Goal: Task Accomplishment & Management: Manage account settings

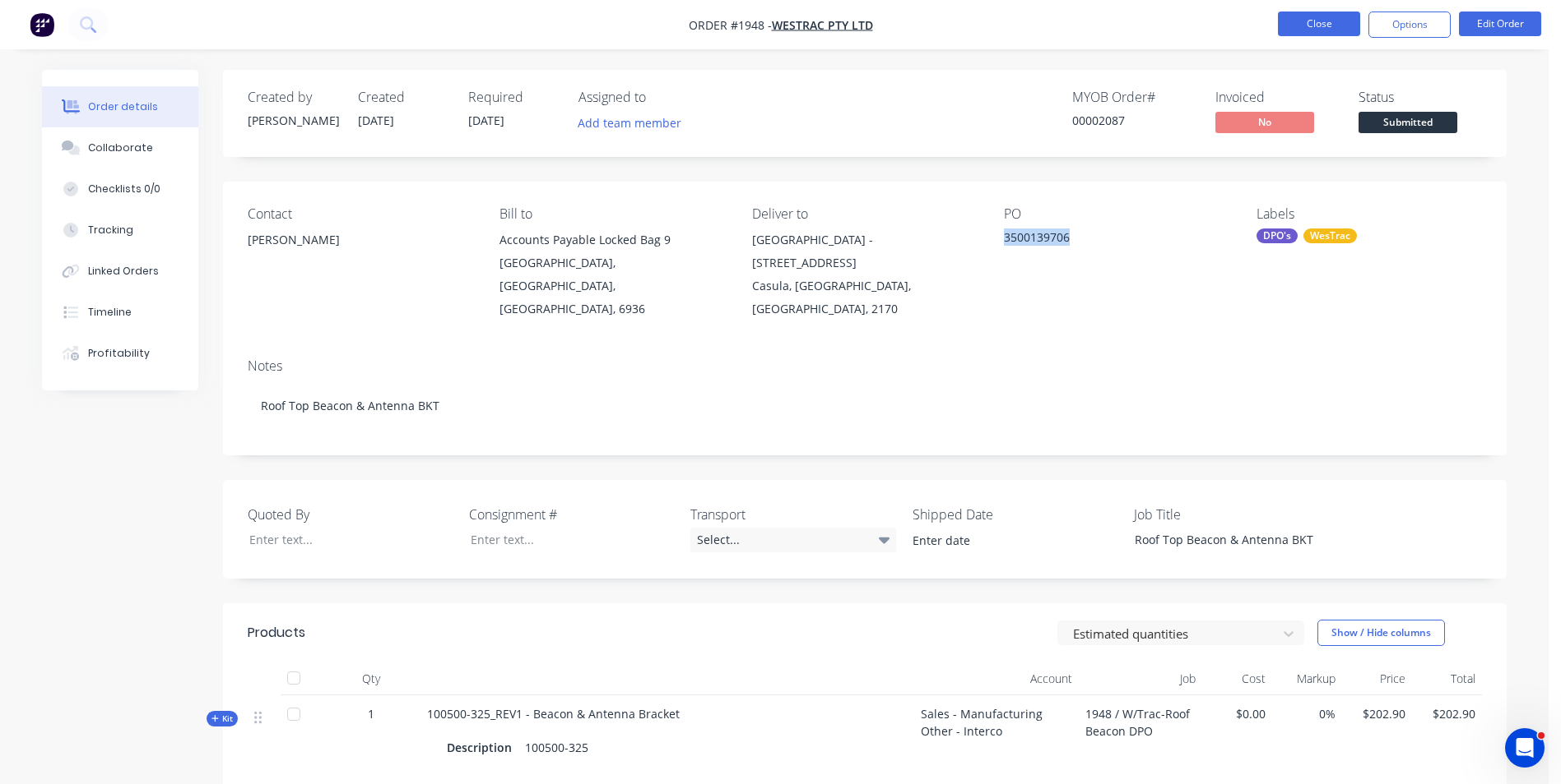
click at [1326, 29] on button "Close" at bounding box center [1319, 24] width 83 height 25
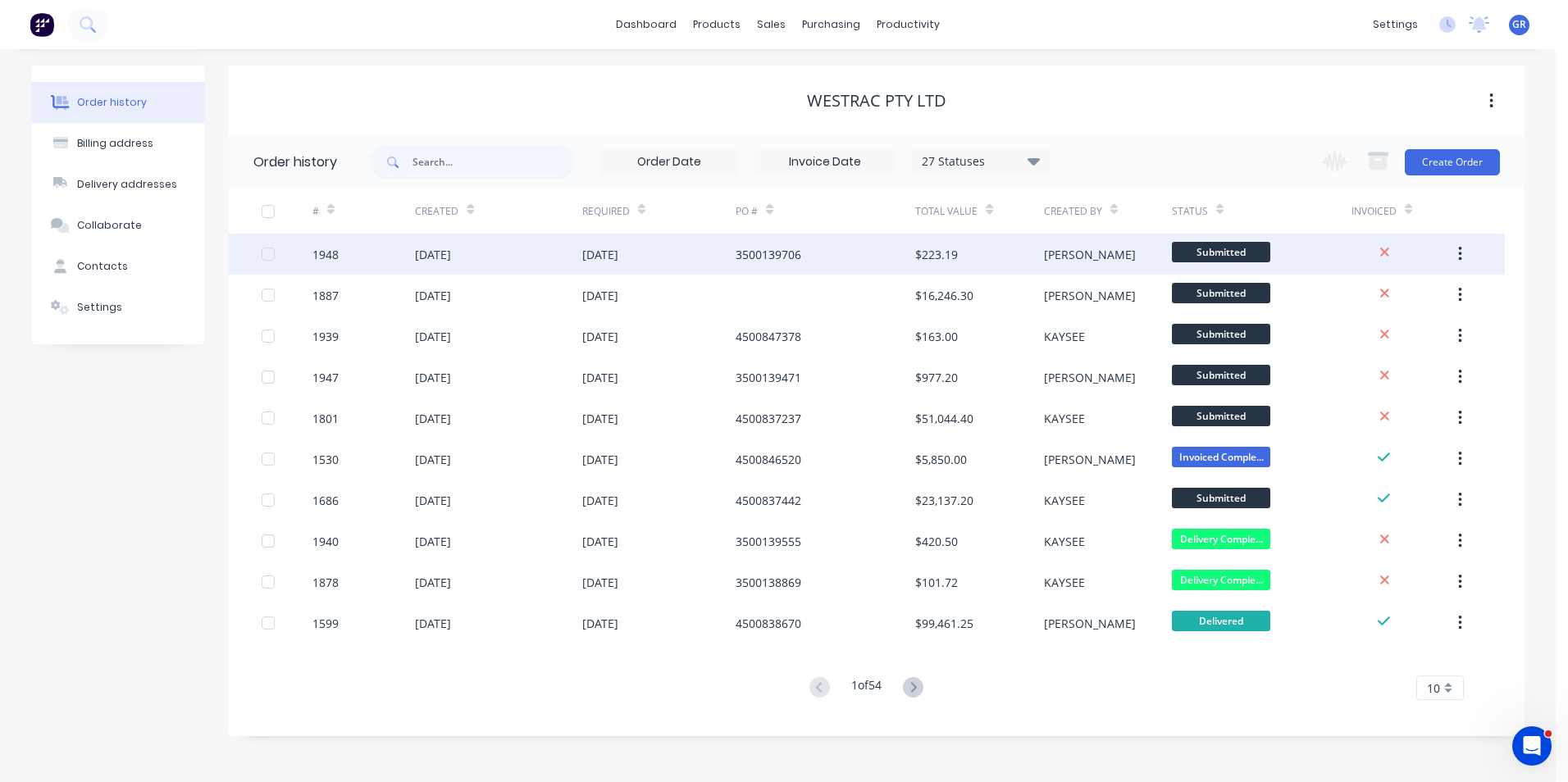
click at [1462, 254] on icon "button" at bounding box center [1460, 254] width 4 height 18
click at [1357, 330] on div "Duplicate" at bounding box center [1401, 330] width 126 height 24
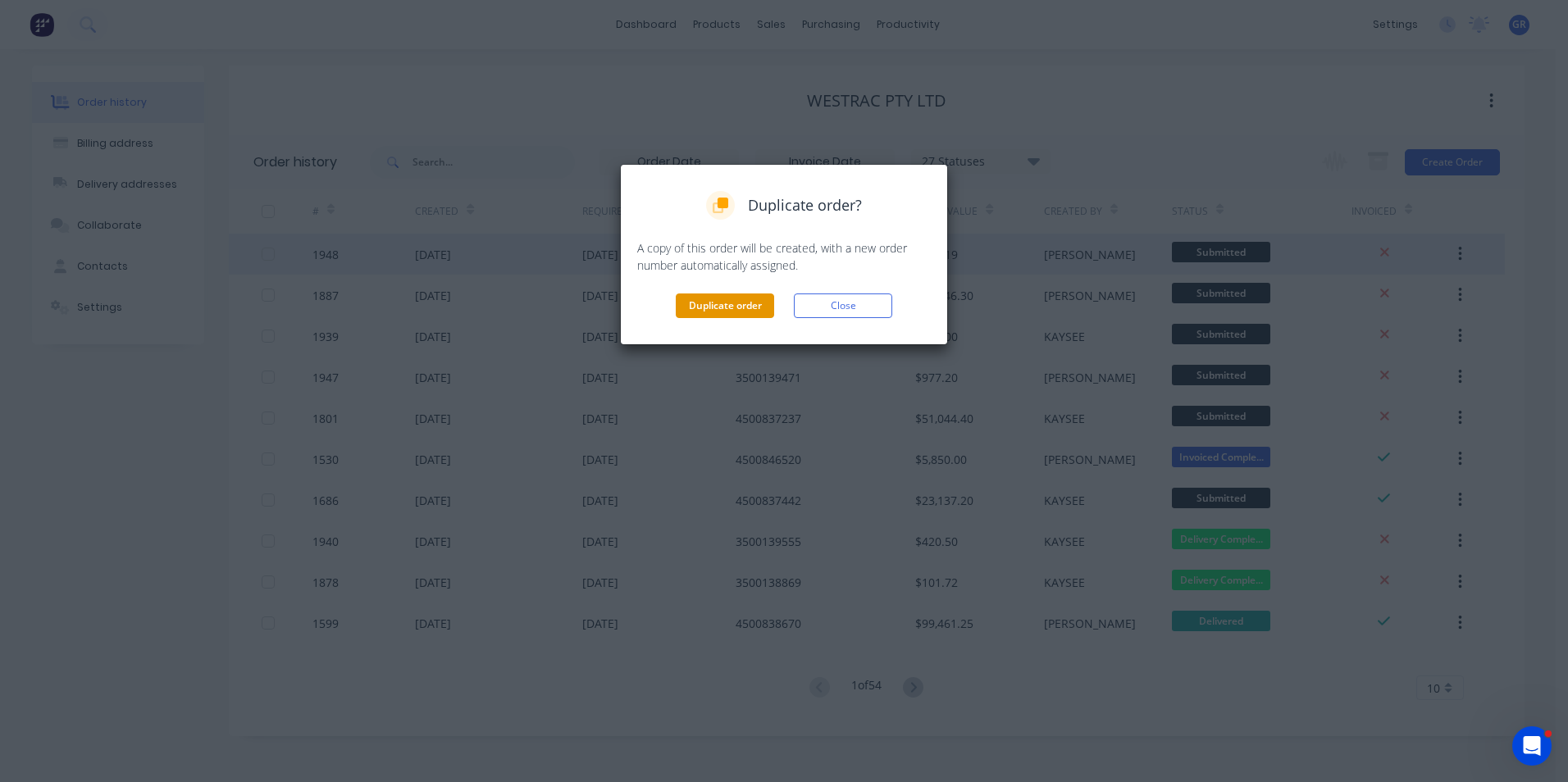
click at [725, 304] on button "Duplicate order" at bounding box center [725, 306] width 98 height 24
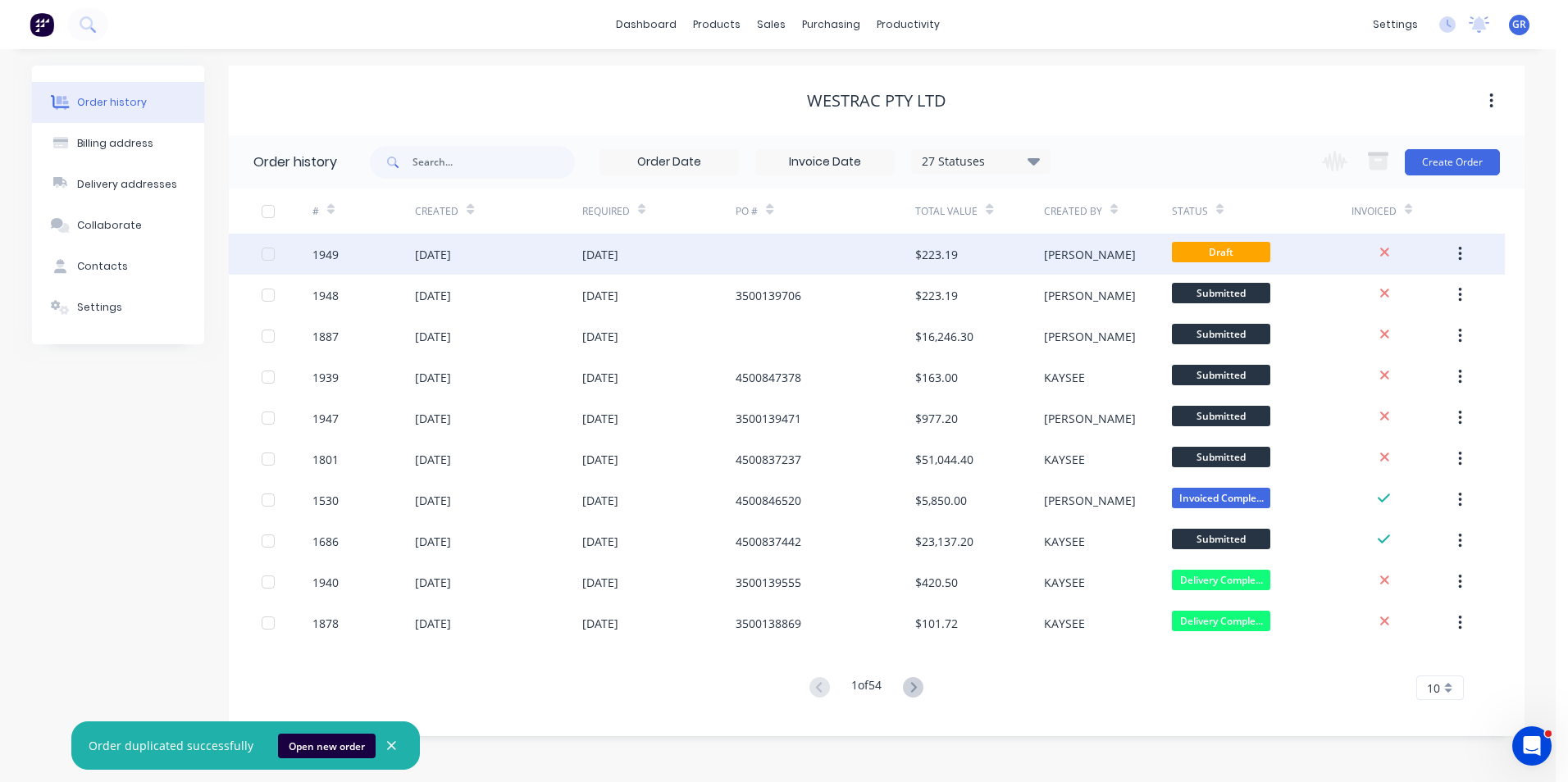
click at [329, 250] on div "1949" at bounding box center [325, 255] width 26 height 18
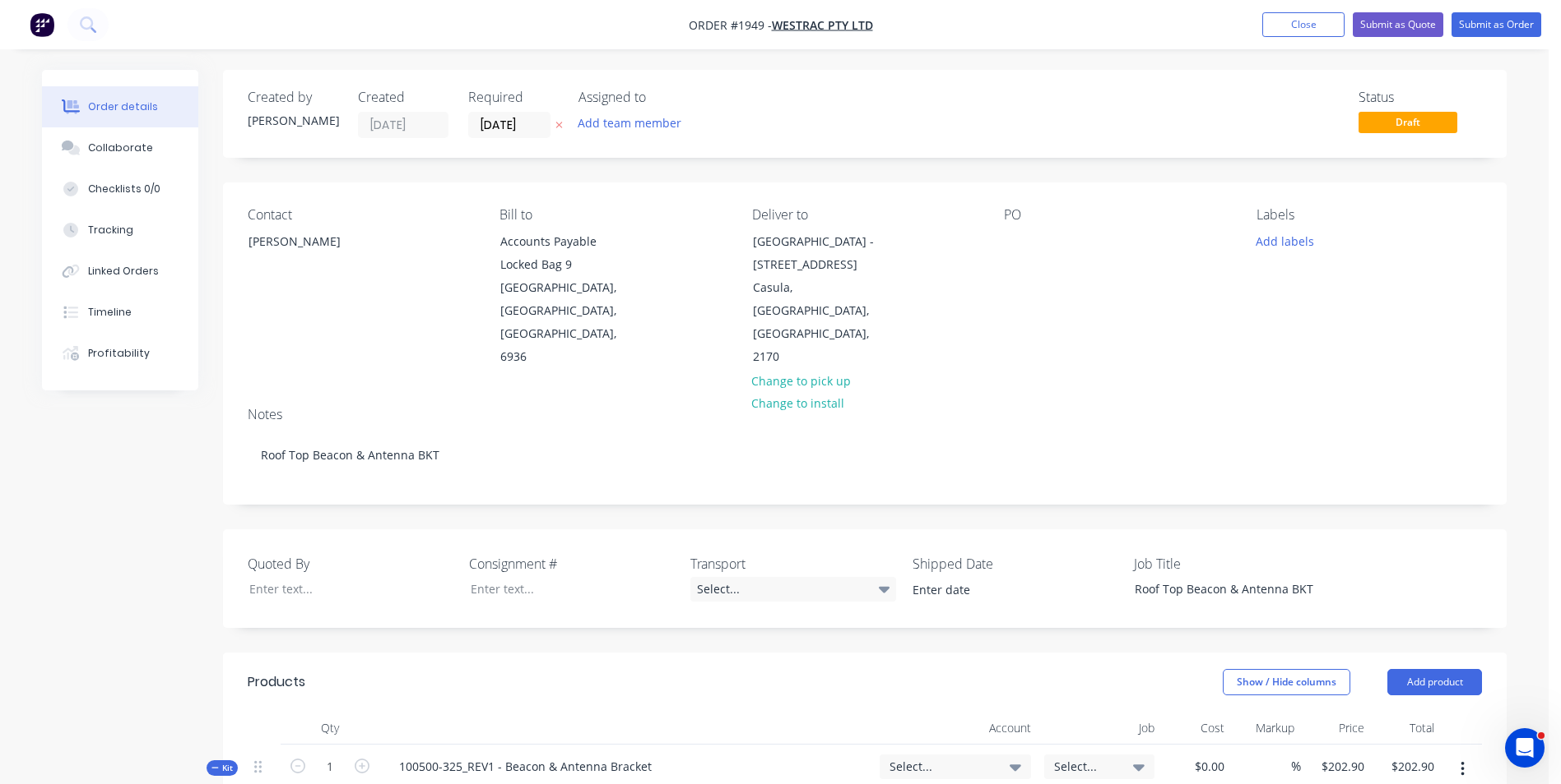
click at [1035, 240] on div "PO" at bounding box center [1116, 288] width 225 height 162
click at [1024, 239] on div at bounding box center [1016, 241] width 27 height 24
paste div
click at [1288, 240] on button "Add labels" at bounding box center [1284, 240] width 76 height 23
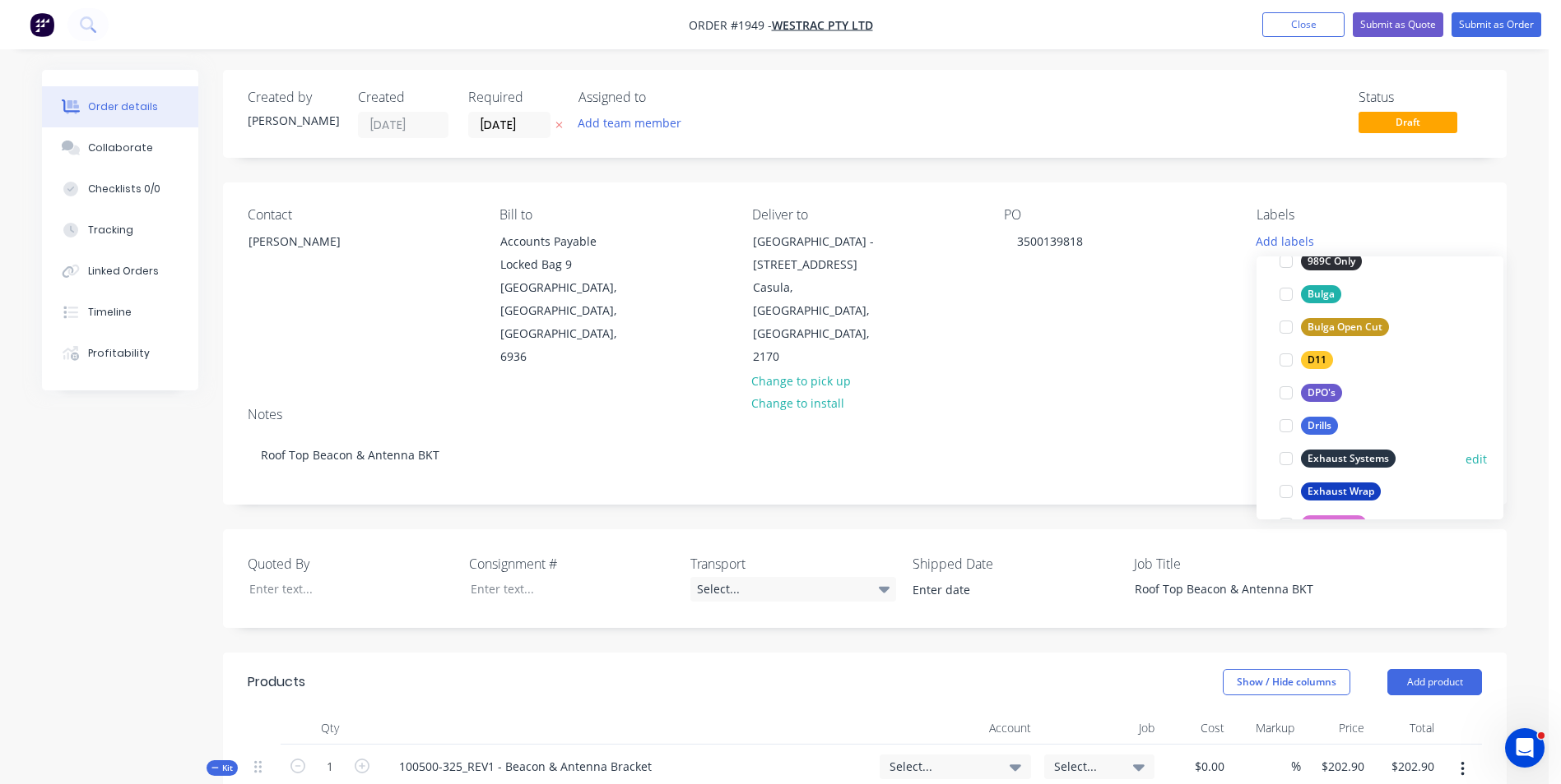
scroll to position [576, 0]
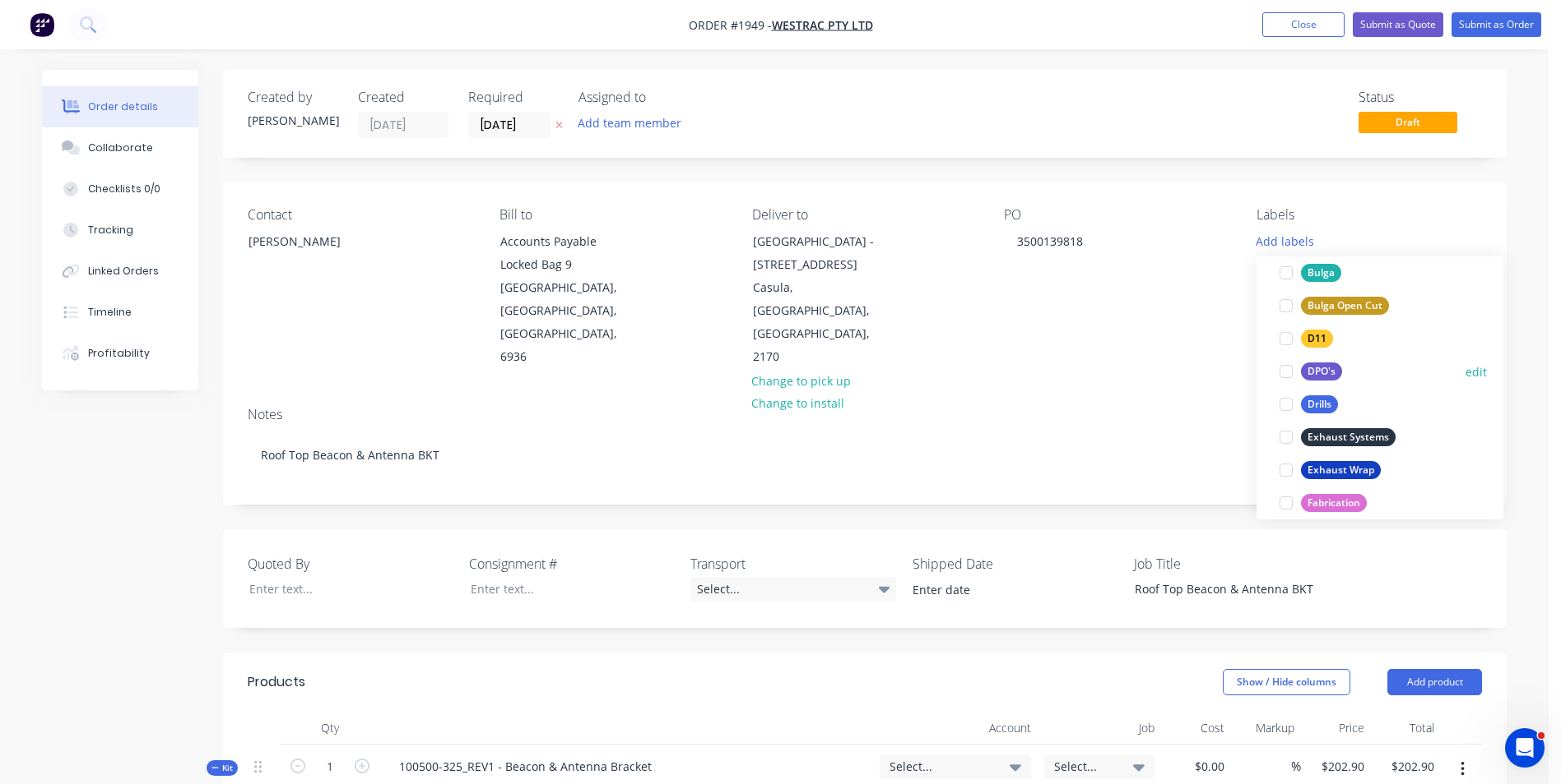
click at [1323, 369] on div "DPO's" at bounding box center [1321, 371] width 41 height 18
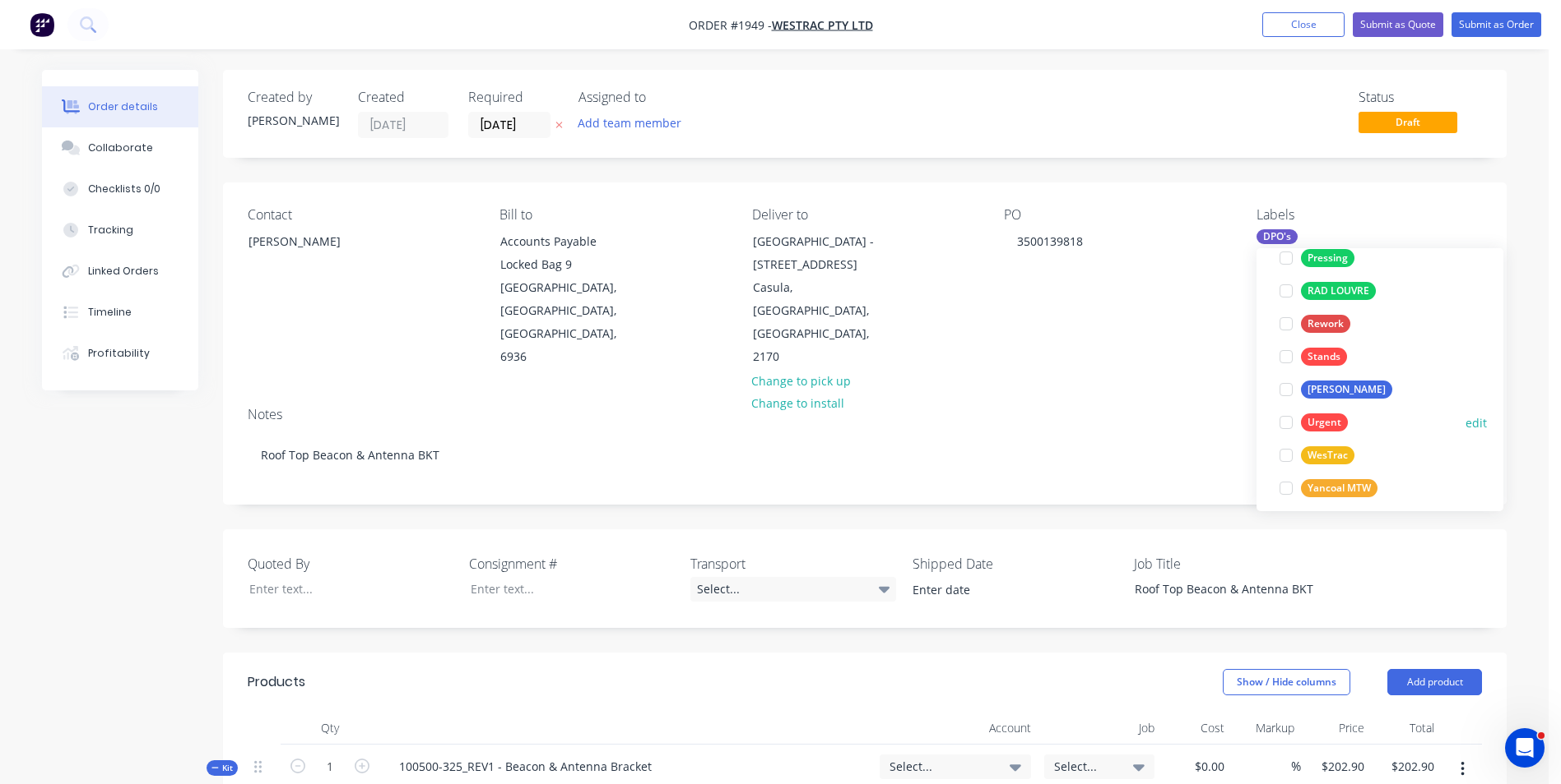
scroll to position [1118, 0]
click at [1331, 437] on div "WesTrac" at bounding box center [1327, 445] width 53 height 18
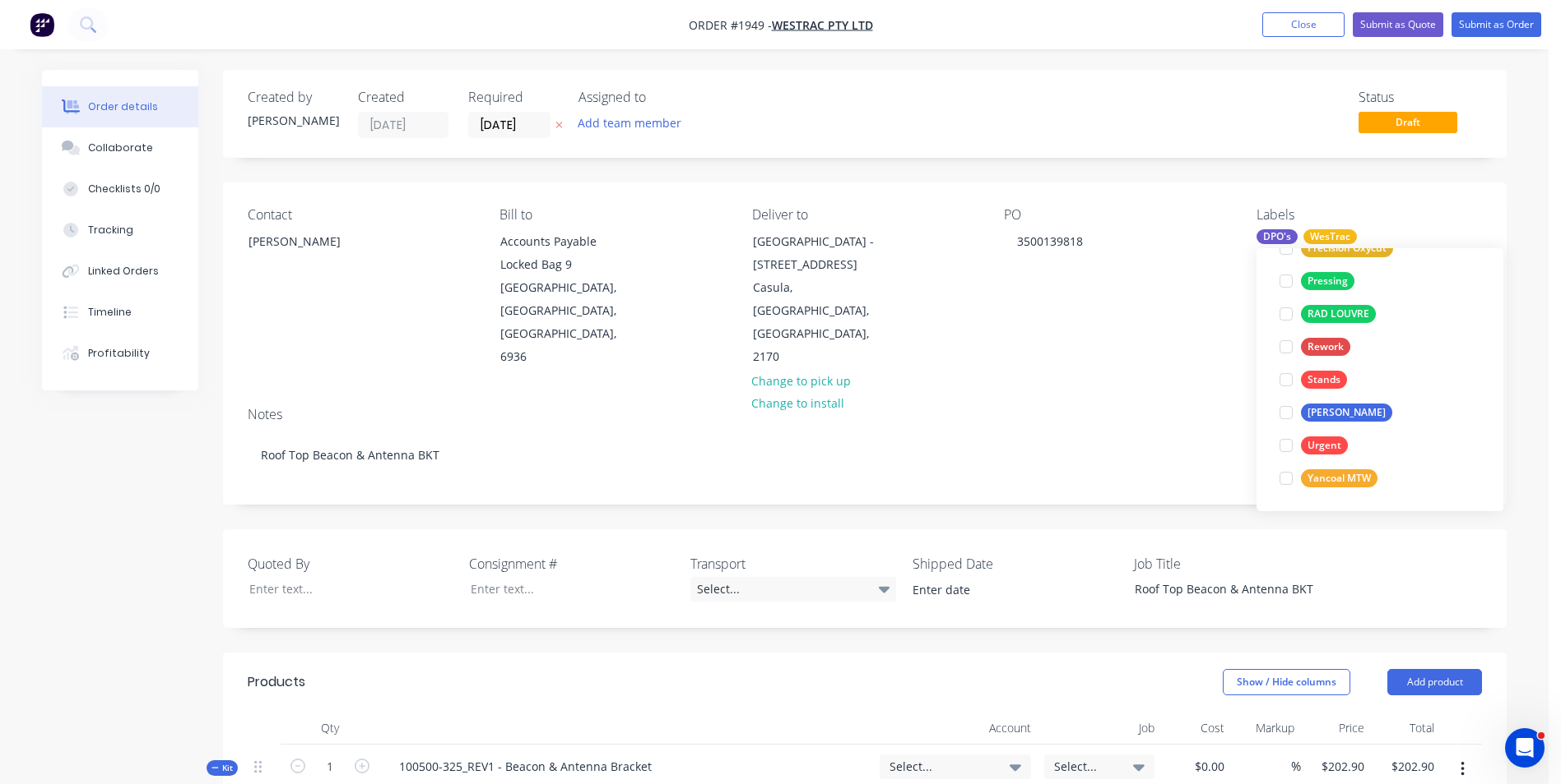
scroll to position [0, 0]
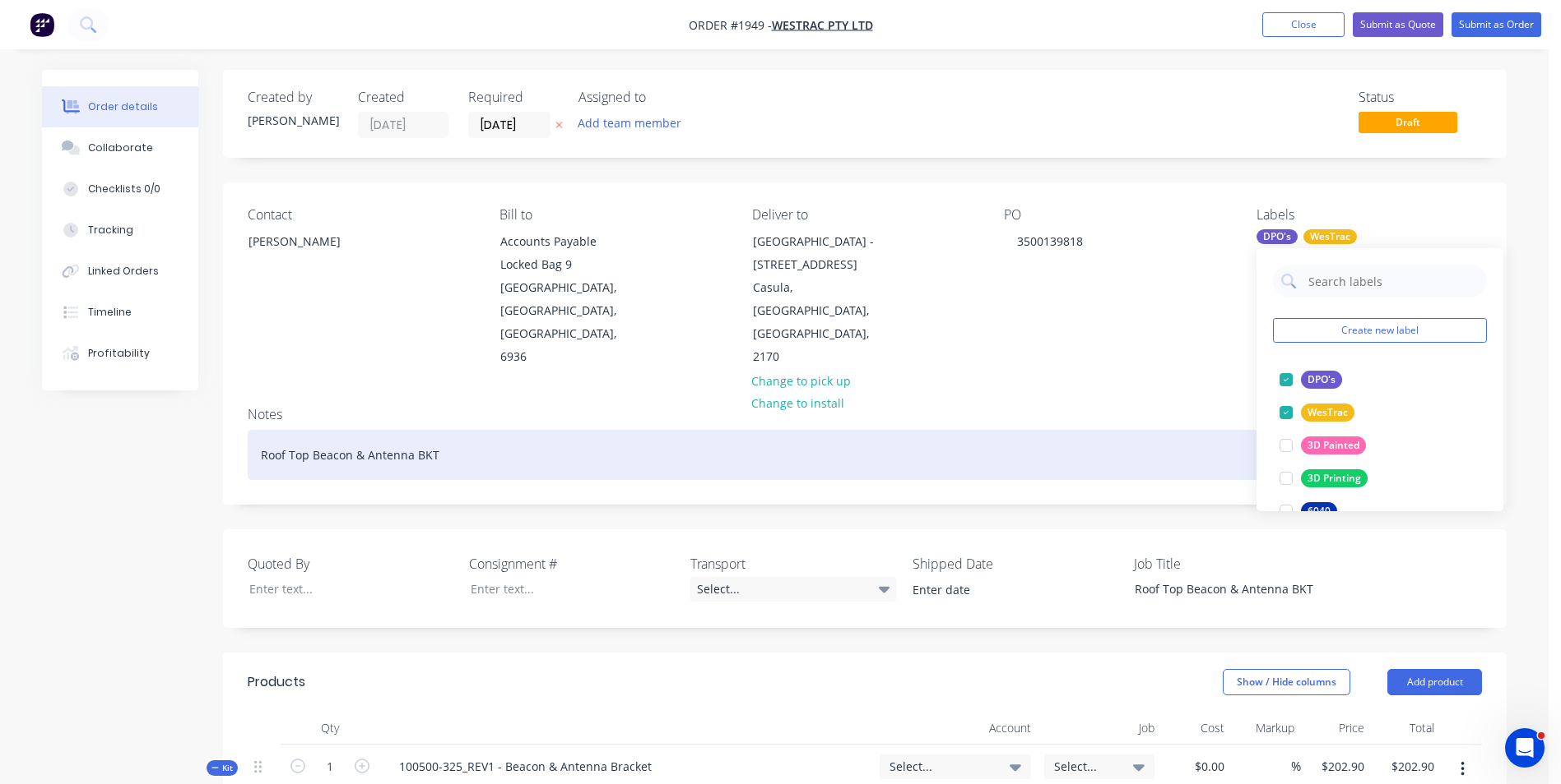
click at [1100, 430] on div "Roof Top Beacon & Antenna BKT" at bounding box center [864, 455] width 1234 height 50
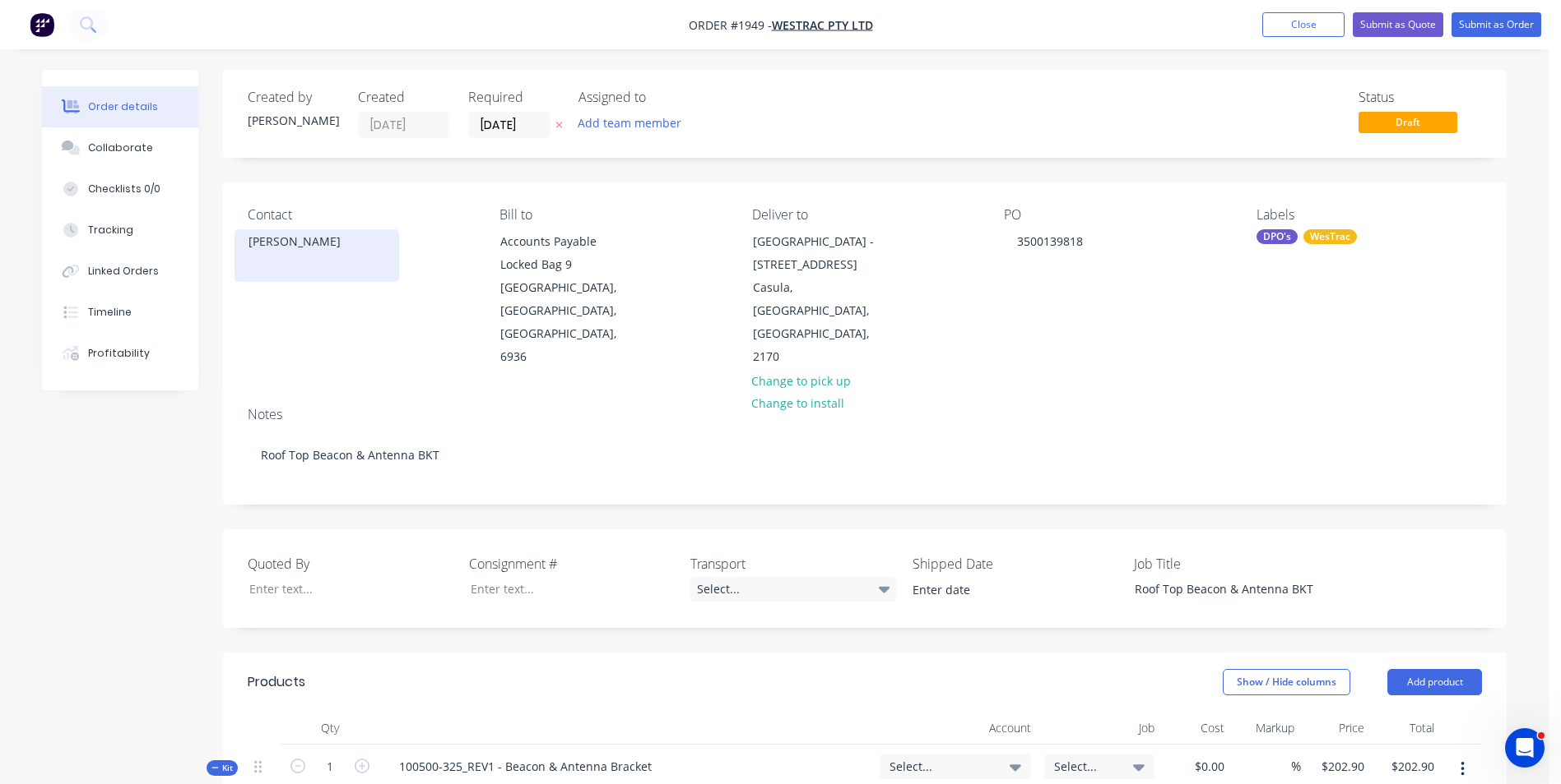
click at [291, 243] on div "[PERSON_NAME]" at bounding box center [317, 241] width 137 height 23
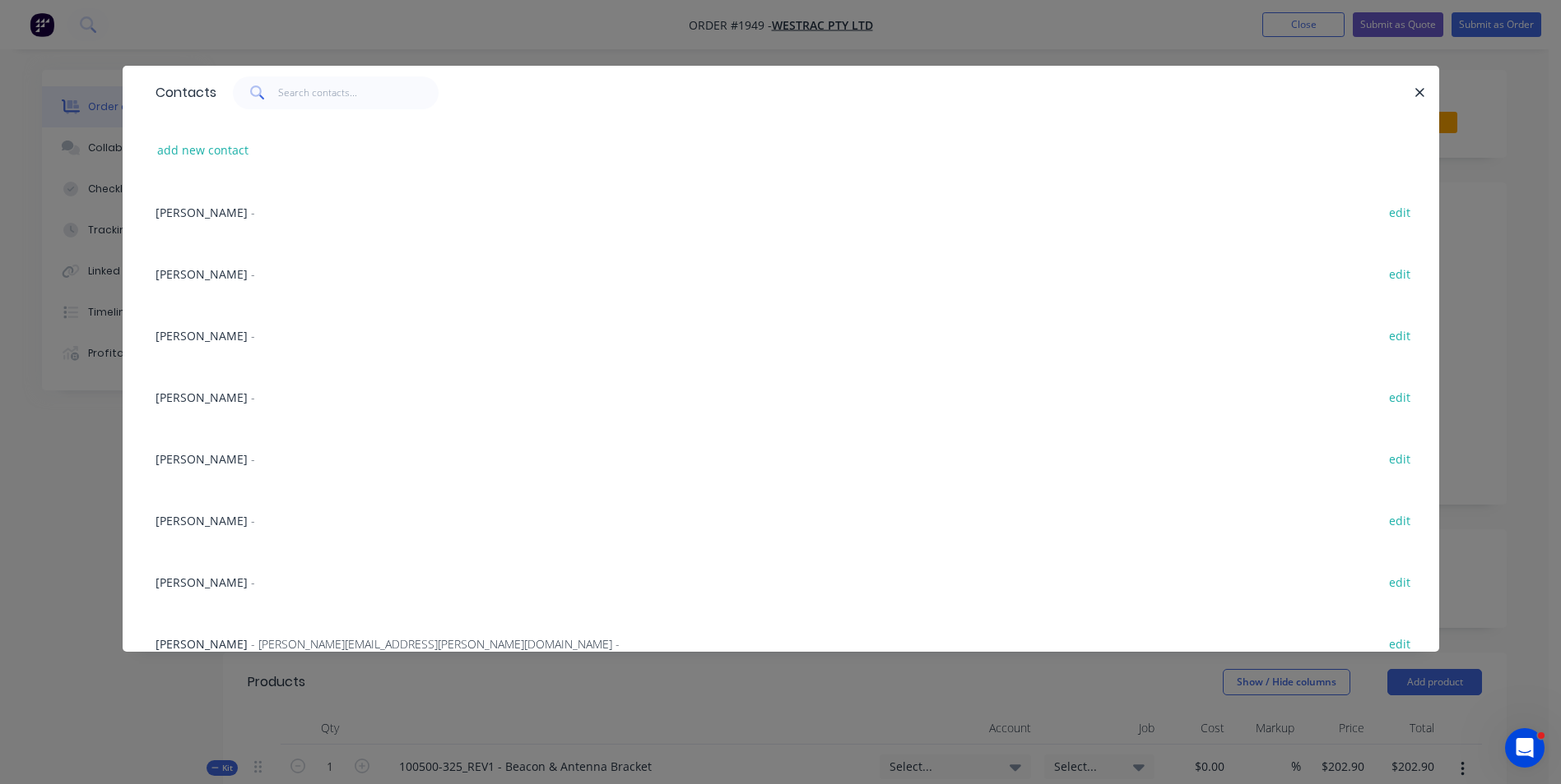
click at [212, 332] on span "[PERSON_NAME]" at bounding box center [202, 336] width 92 height 16
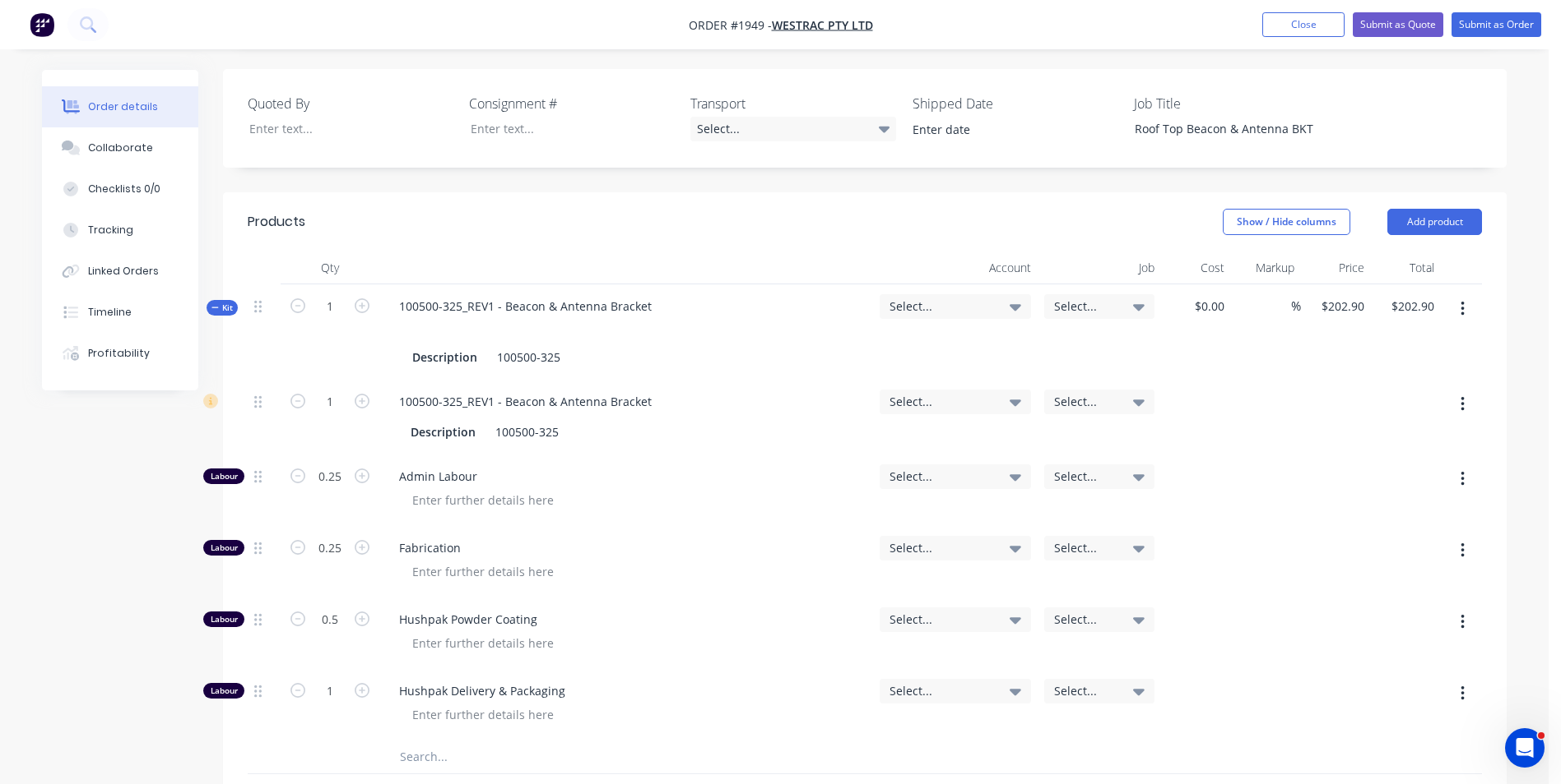
scroll to position [493, 0]
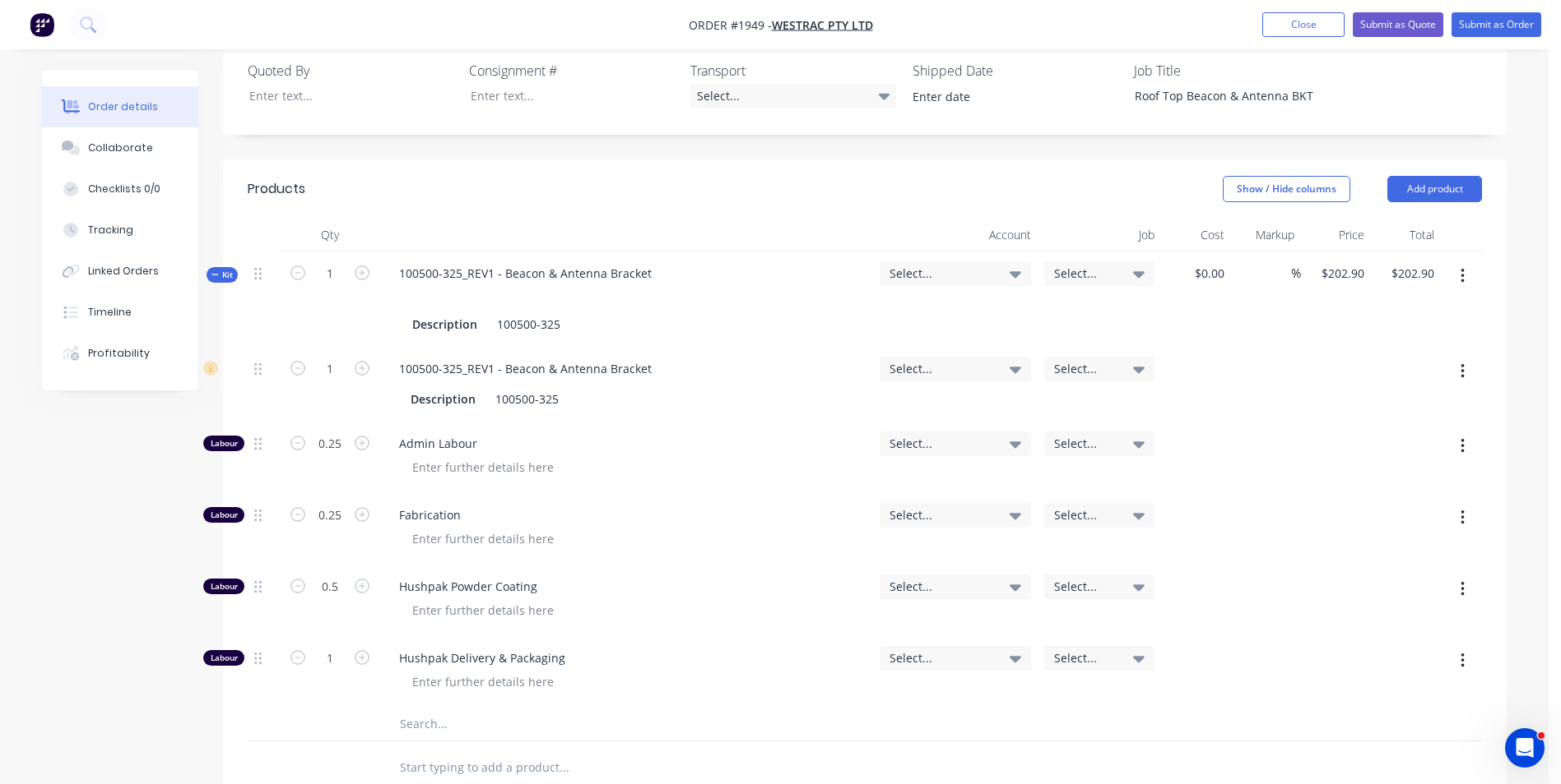
click at [222, 269] on span "Kit" at bounding box center [222, 275] width 22 height 13
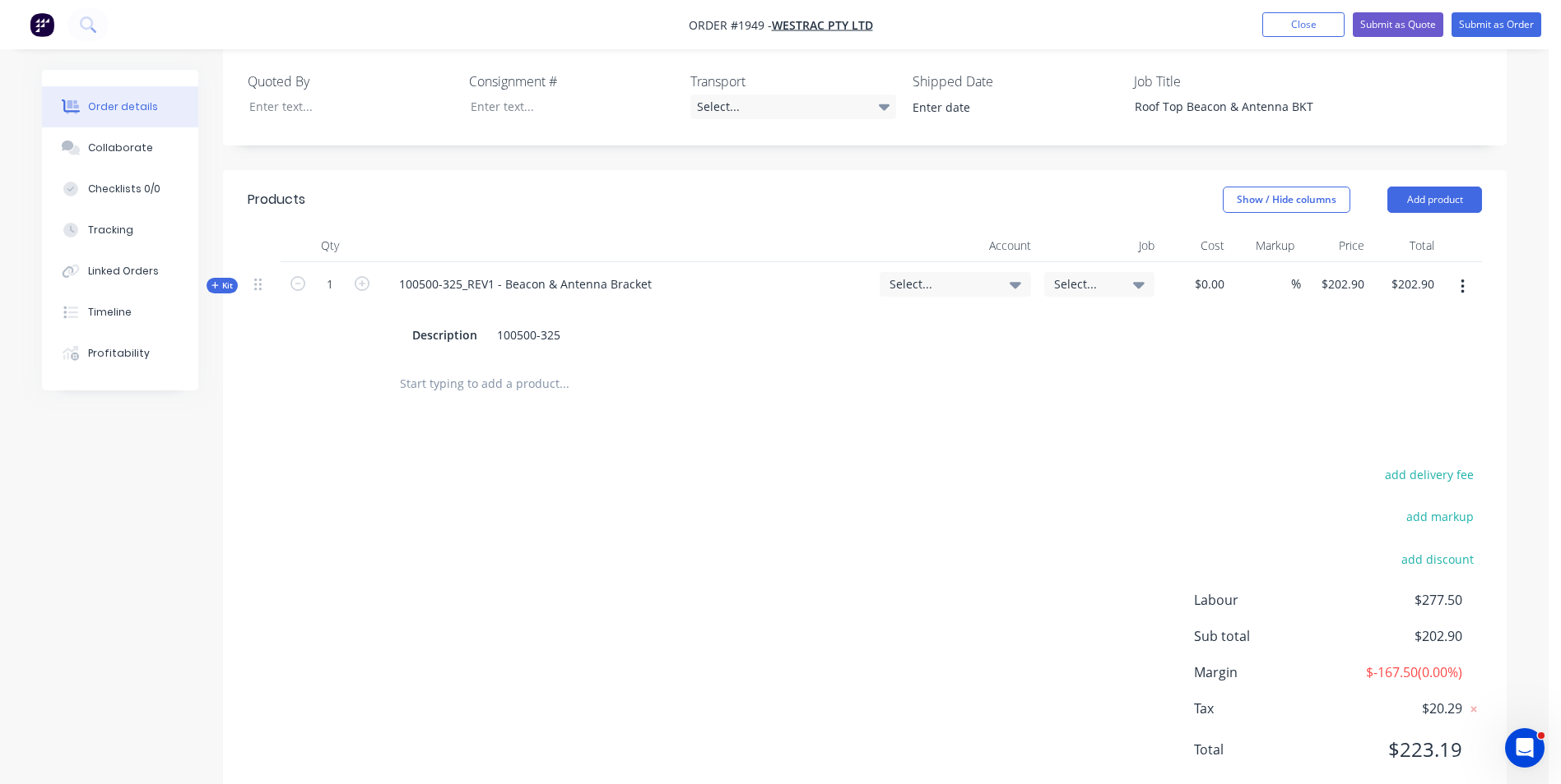
click at [441, 367] on input "text" at bounding box center [563, 383] width 329 height 32
paste input "601768"
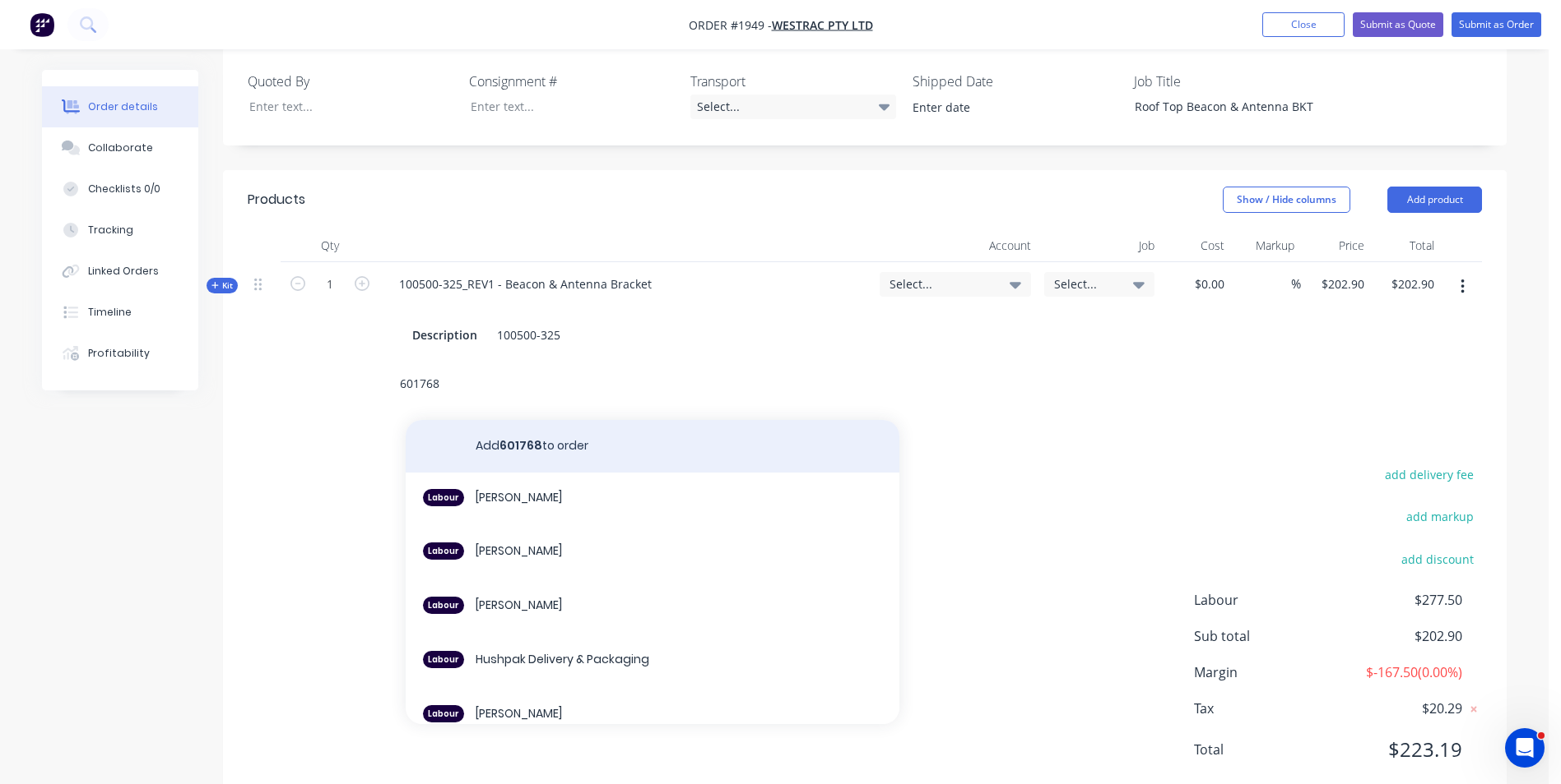
type input "601768"
click at [541, 420] on button "Add 601768 to order" at bounding box center [653, 447] width 493 height 53
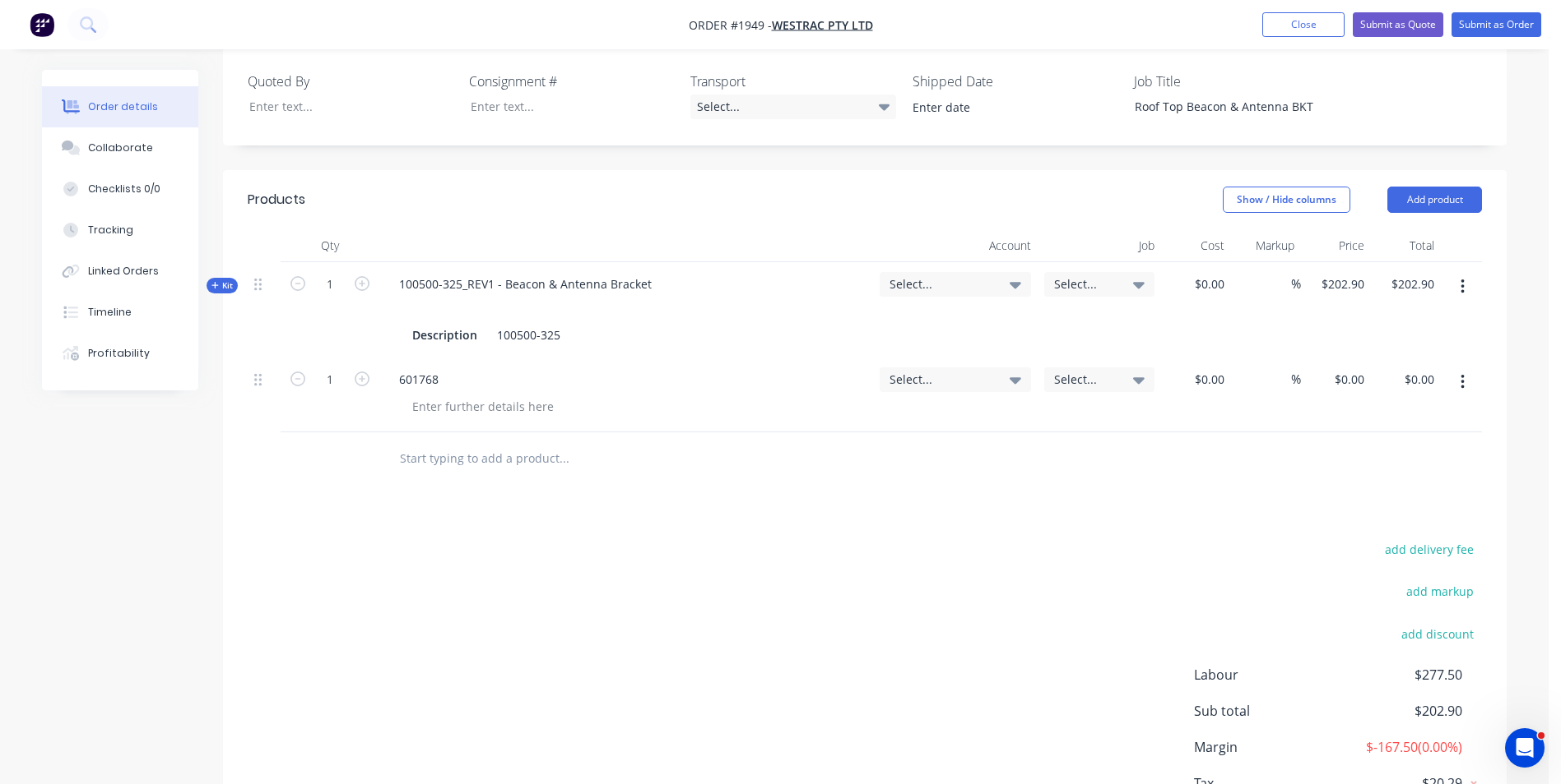
click at [480, 367] on div "601768" at bounding box center [625, 379] width 481 height 24
click at [451, 367] on div "601768" at bounding box center [418, 379] width 66 height 24
click at [397, 367] on div "601768" at bounding box center [418, 379] width 66 height 24
click at [390, 367] on div "601768" at bounding box center [418, 379] width 66 height 24
click at [475, 367] on div "601768" at bounding box center [625, 379] width 481 height 24
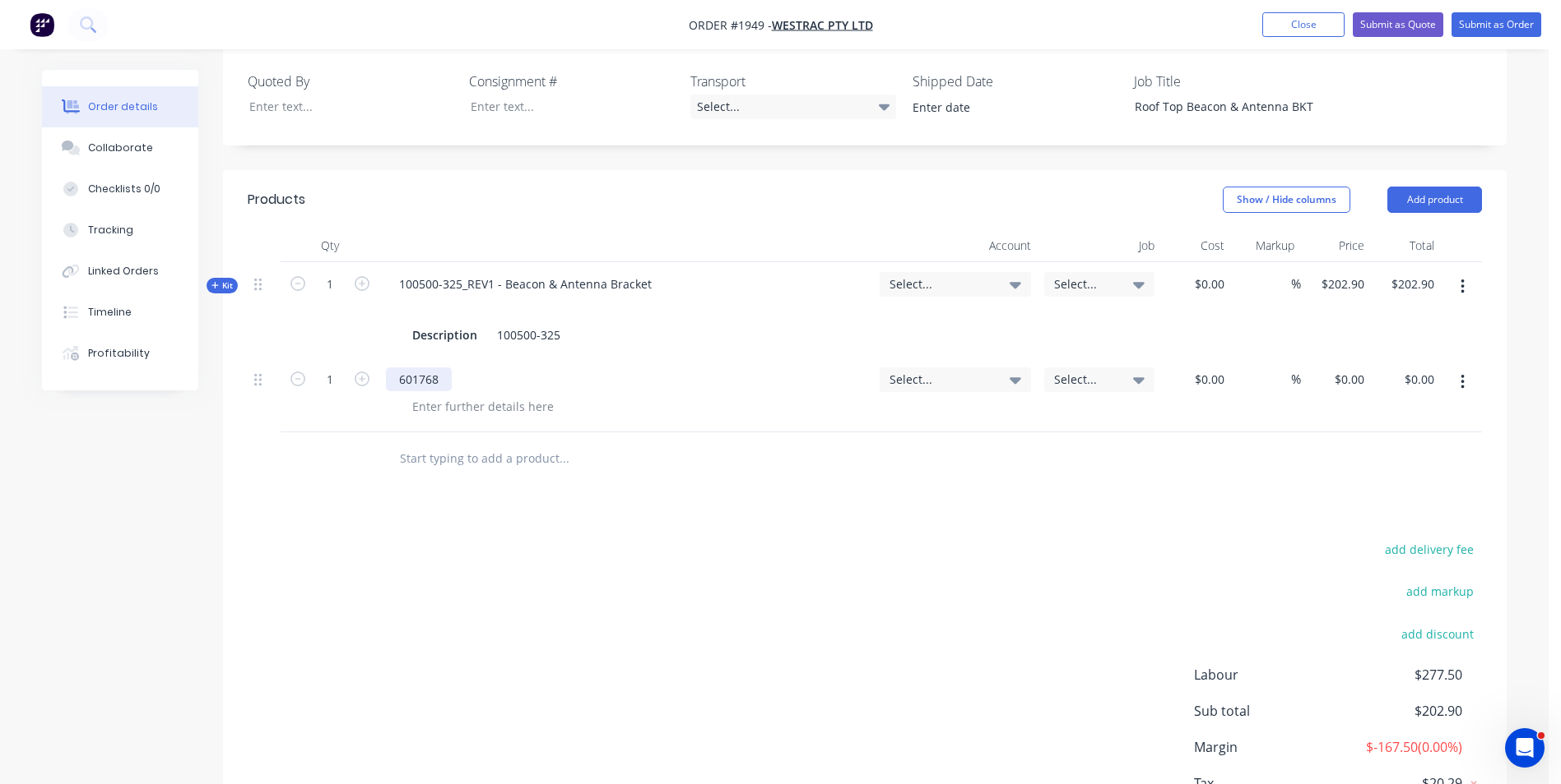
drag, startPoint x: 449, startPoint y: 332, endPoint x: 509, endPoint y: 335, distance: 60.1
click at [451, 367] on div "601768" at bounding box center [418, 379] width 66 height 24
click at [464, 367] on div "601768 -" at bounding box center [625, 379] width 481 height 24
click at [450, 367] on div "601768 -" at bounding box center [422, 379] width 73 height 24
click at [912, 275] on span "Select..." at bounding box center [941, 284] width 103 height 18
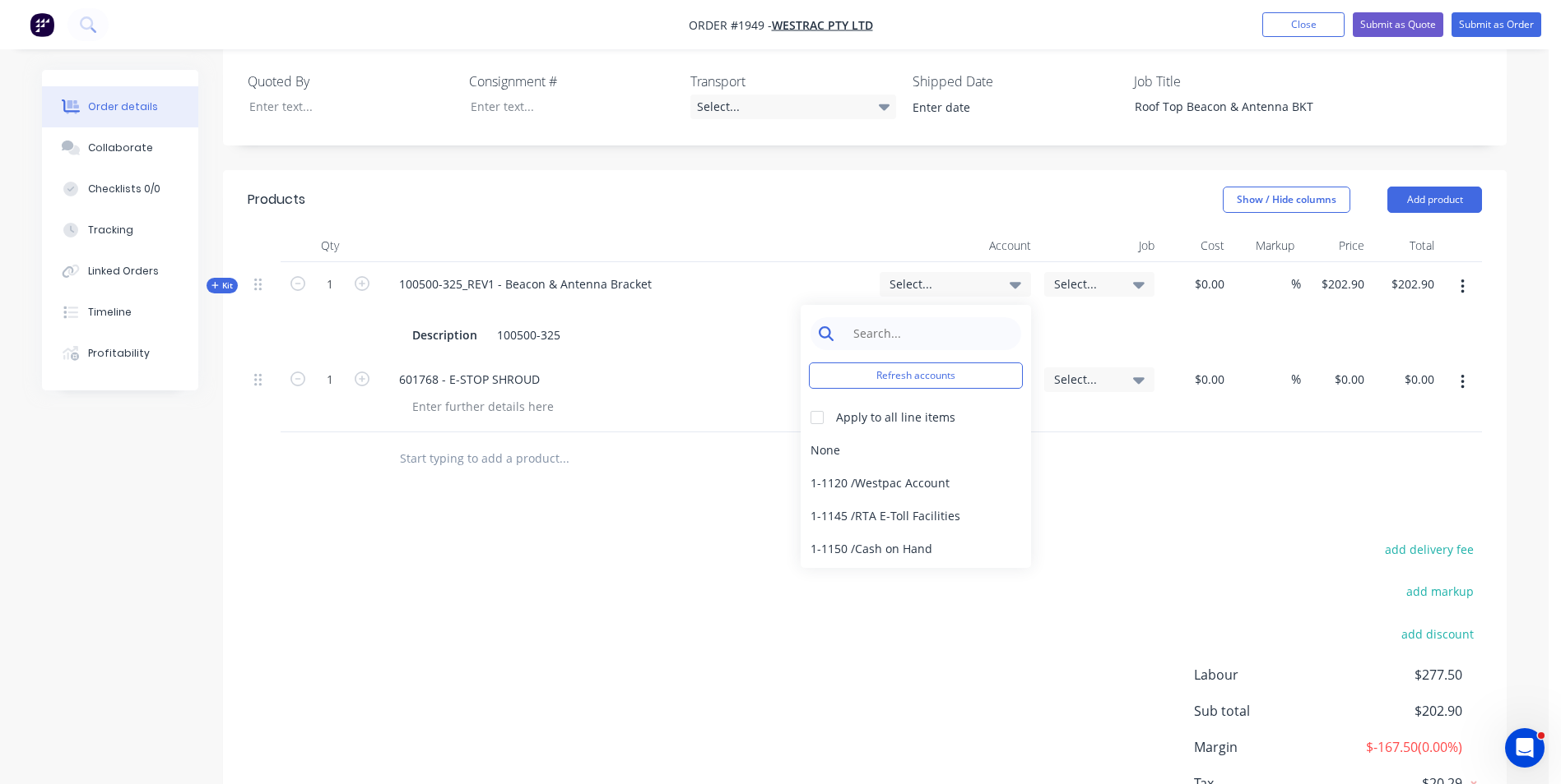
click at [859, 317] on input at bounding box center [929, 333] width 169 height 32
type input "4-5305"
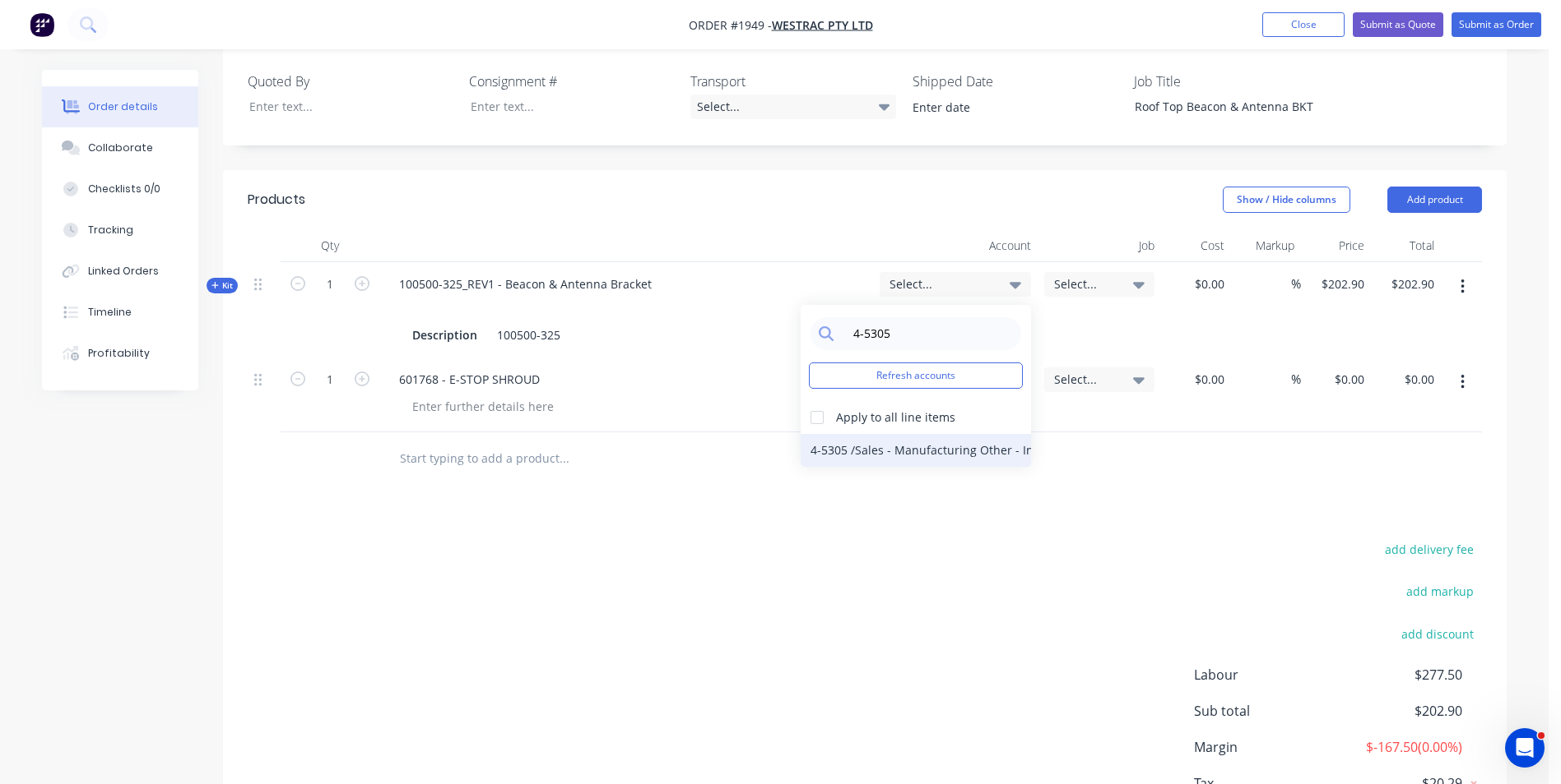
click at [949, 434] on div "4-5305 / Sales - Manufacturing Other - Interco" at bounding box center [915, 450] width 230 height 32
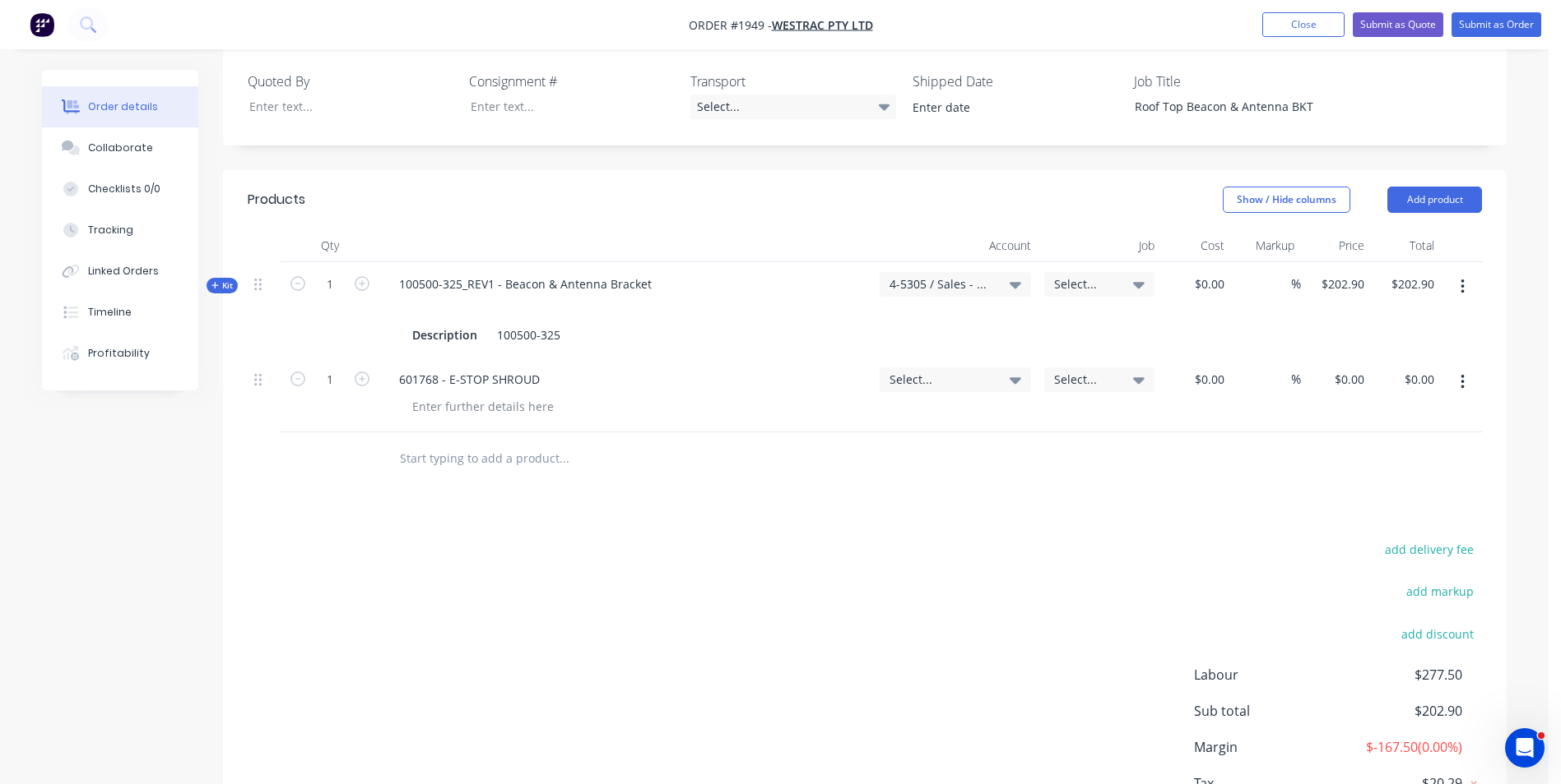
click at [898, 370] on span "Select..." at bounding box center [941, 379] width 103 height 18
click at [870, 413] on input at bounding box center [929, 428] width 169 height 32
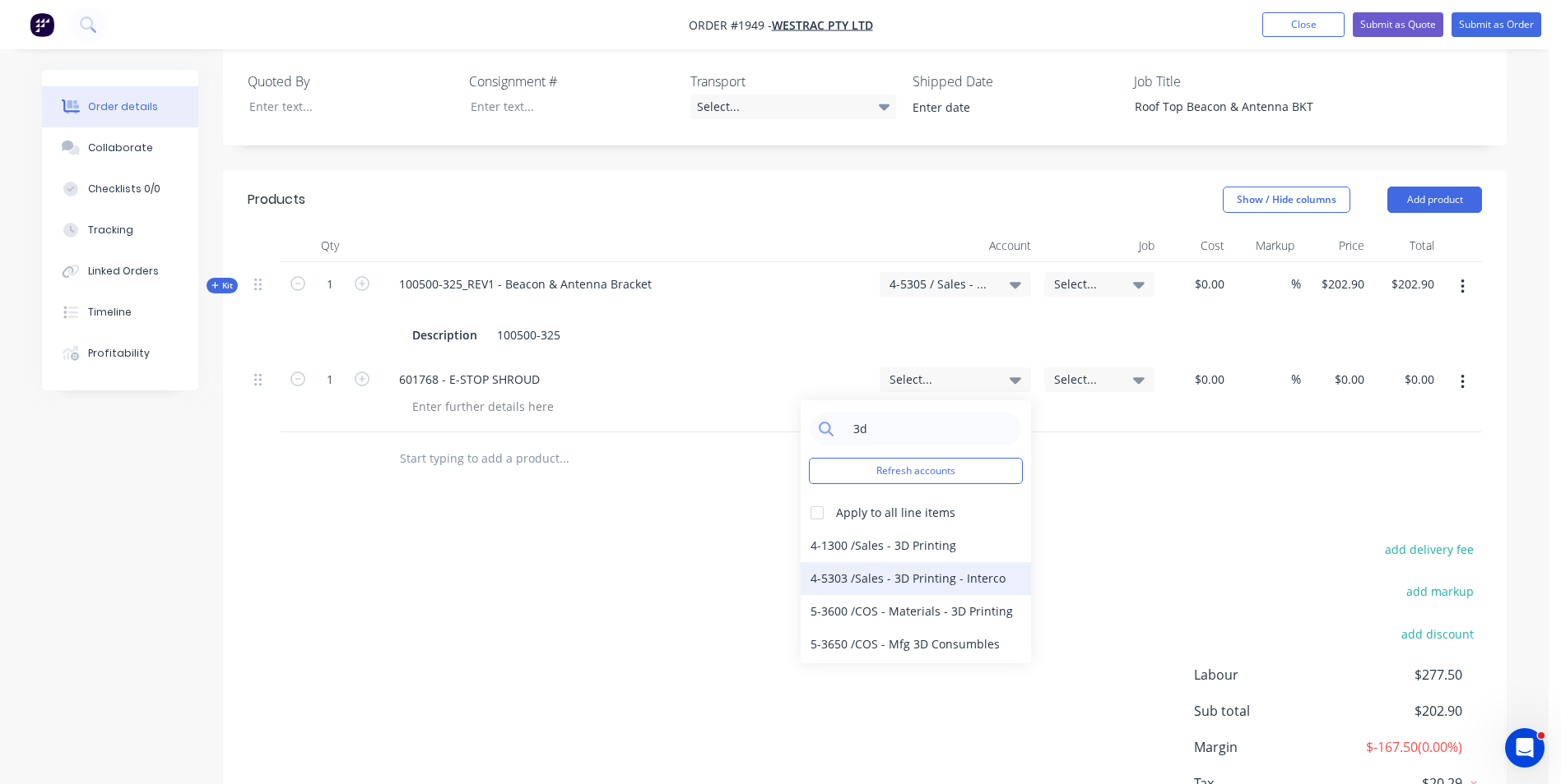
type input "3d"
click at [931, 562] on div "4-5303 / Sales - 3D Printing - Interco" at bounding box center [915, 578] width 230 height 32
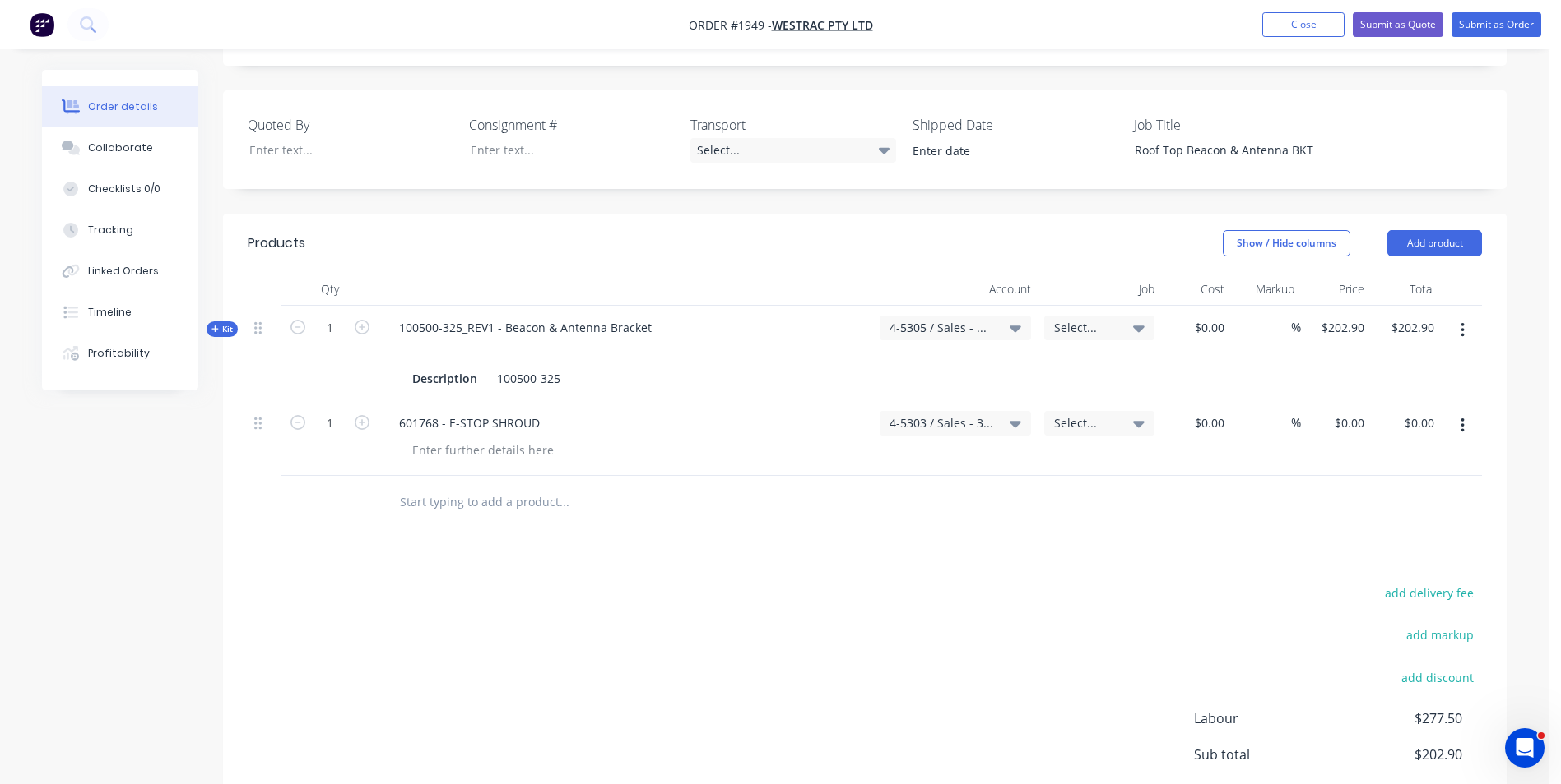
scroll to position [401, 0]
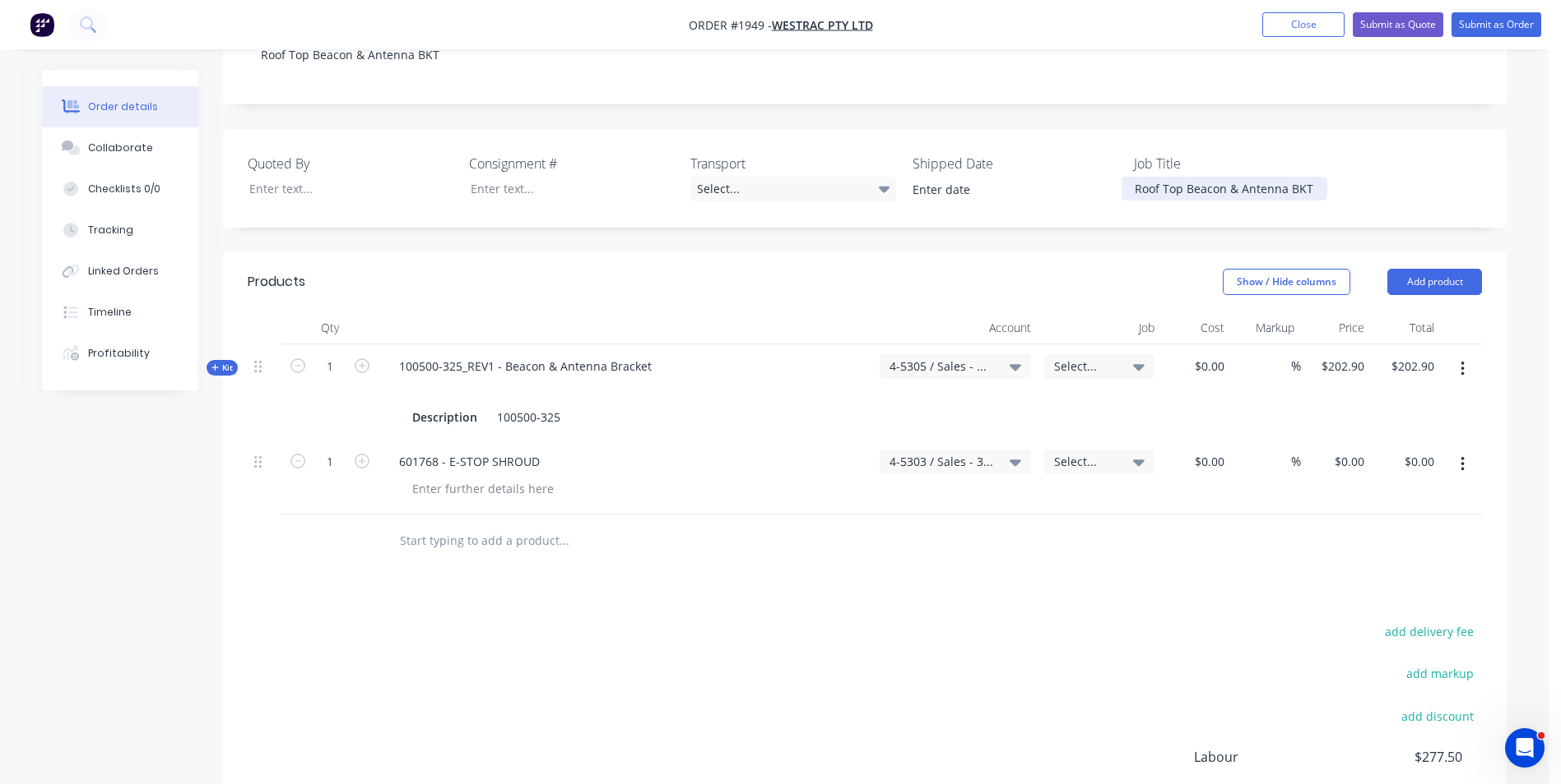
click at [1136, 177] on div "Roof Top Beacon & Antenna BKT" at bounding box center [1224, 189] width 205 height 24
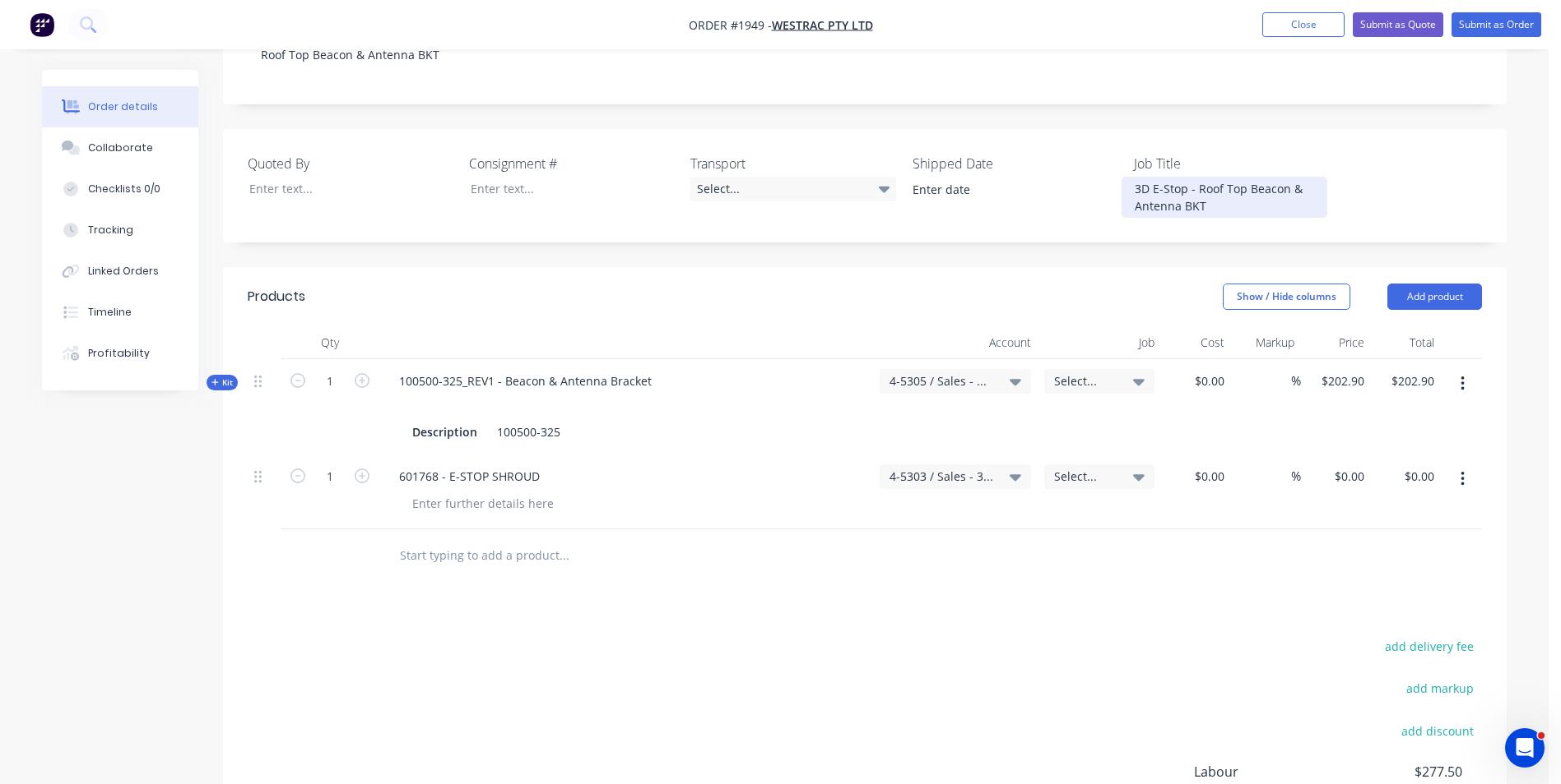
click at [1209, 177] on div "3D E-Stop - Roof Top Beacon & Antenna BKT" at bounding box center [1224, 197] width 205 height 41
click at [1141, 379] on icon at bounding box center [1138, 382] width 12 height 7
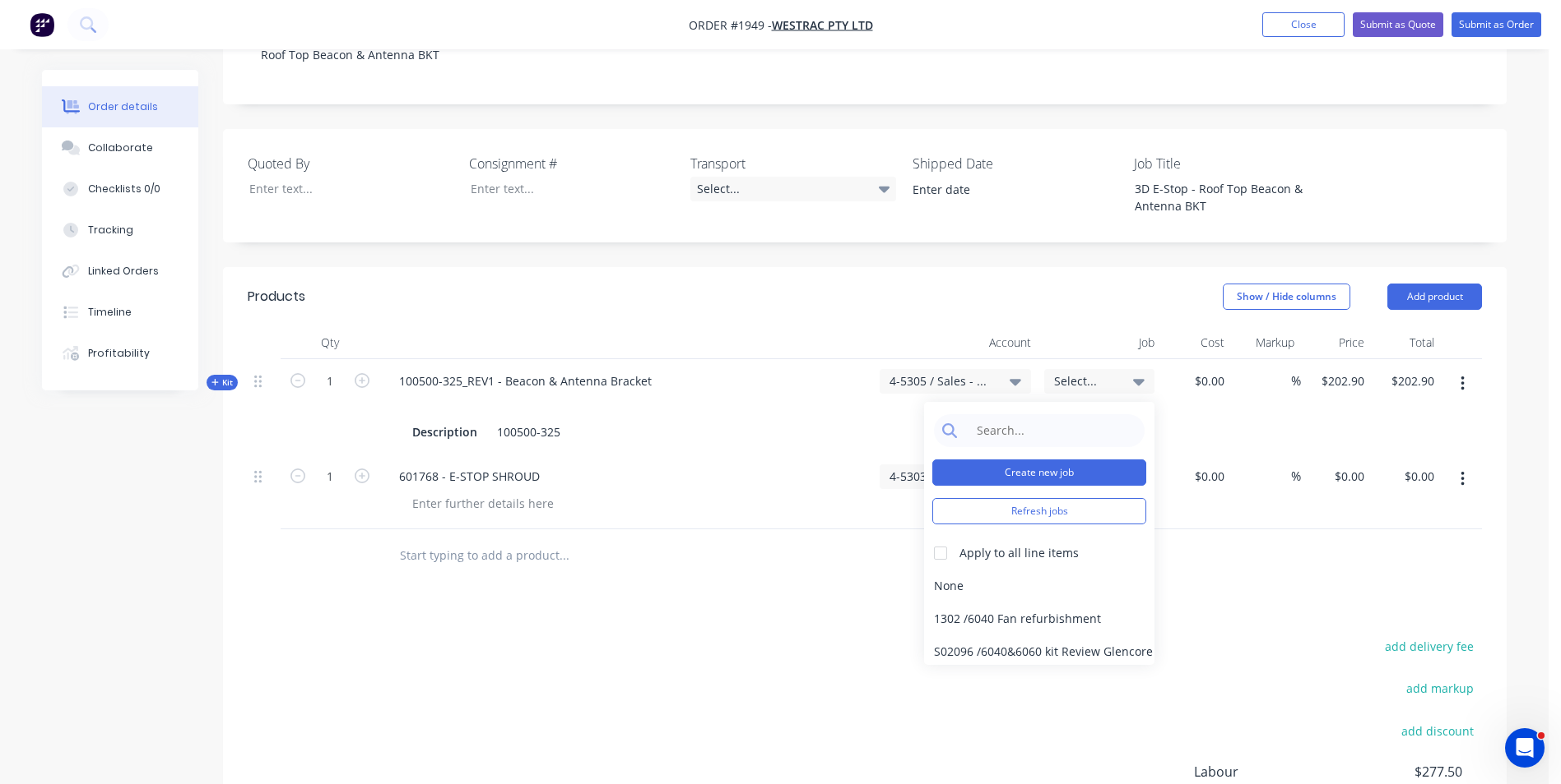
click at [1020, 460] on button "Create new job" at bounding box center [1039, 473] width 214 height 27
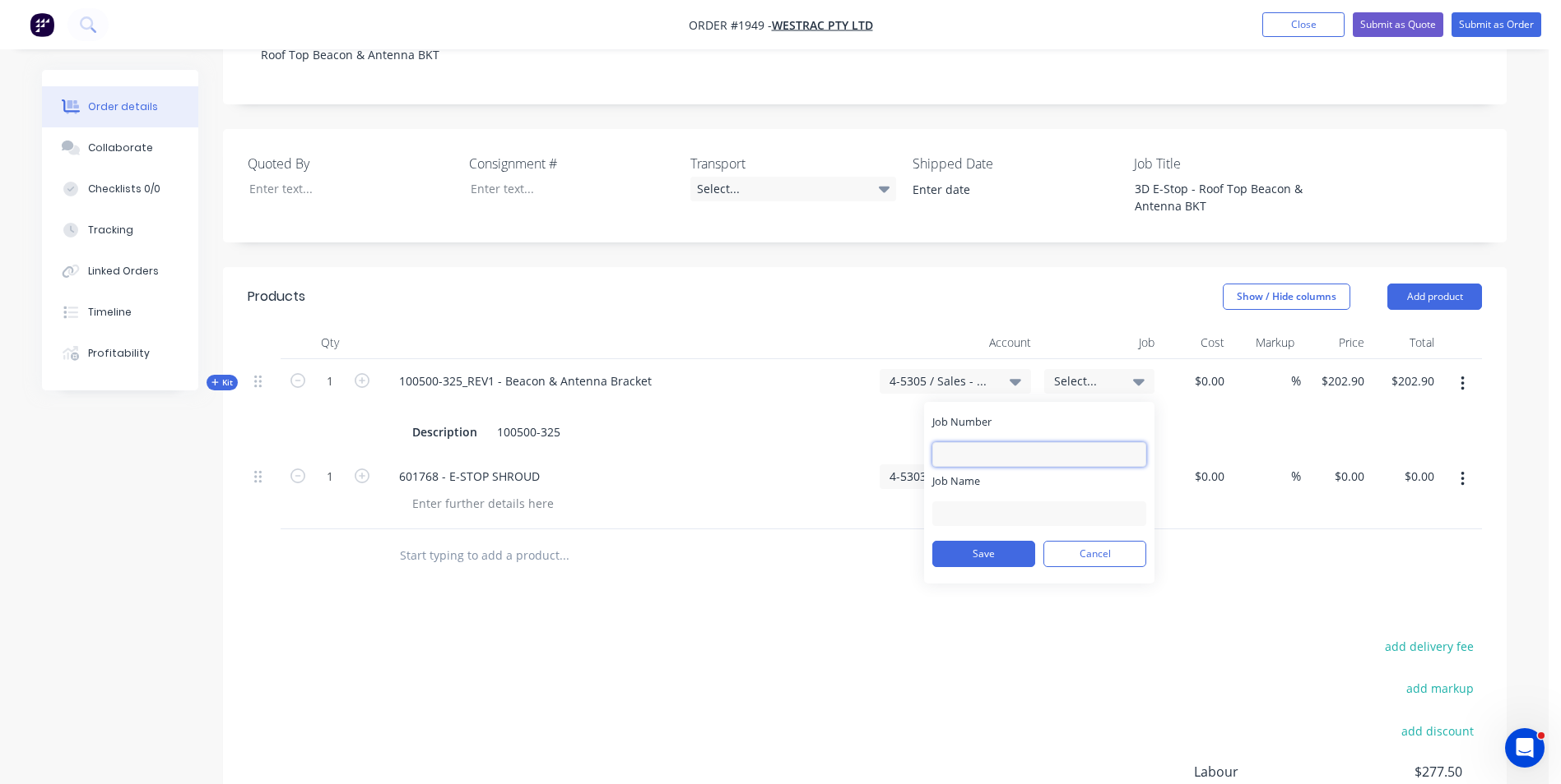
click at [965, 442] on input "Job Number" at bounding box center [1039, 454] width 214 height 25
type input "1949"
click at [950, 501] on input "Job Name" at bounding box center [1039, 513] width 214 height 25
click at [981, 501] on input "W/Trac-Roof Beacon DPO" at bounding box center [1039, 513] width 214 height 25
type input "W/Trac-3D E-Stop-Roof Beacon"
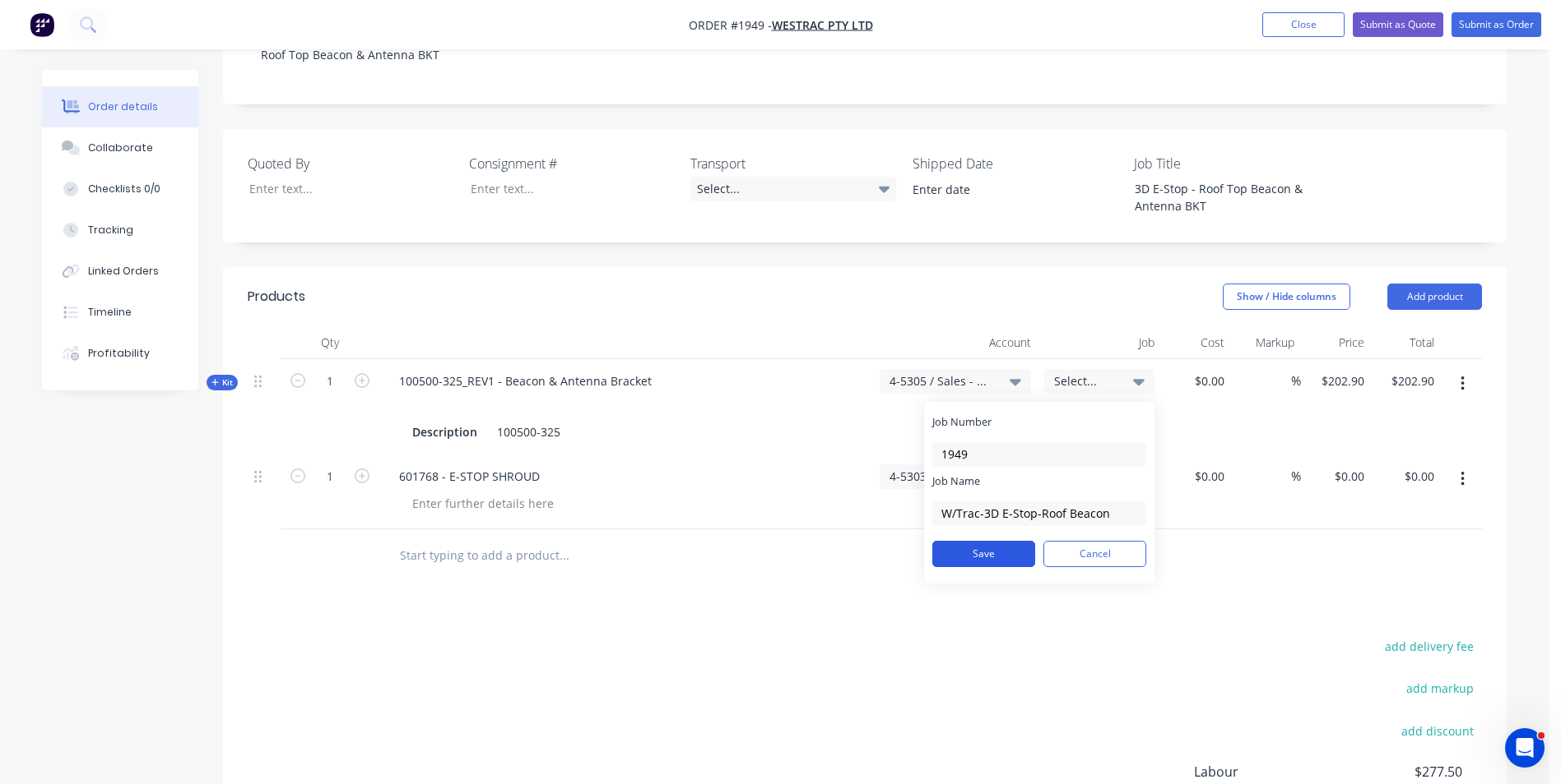
click at [984, 541] on button "Save" at bounding box center [983, 554] width 103 height 27
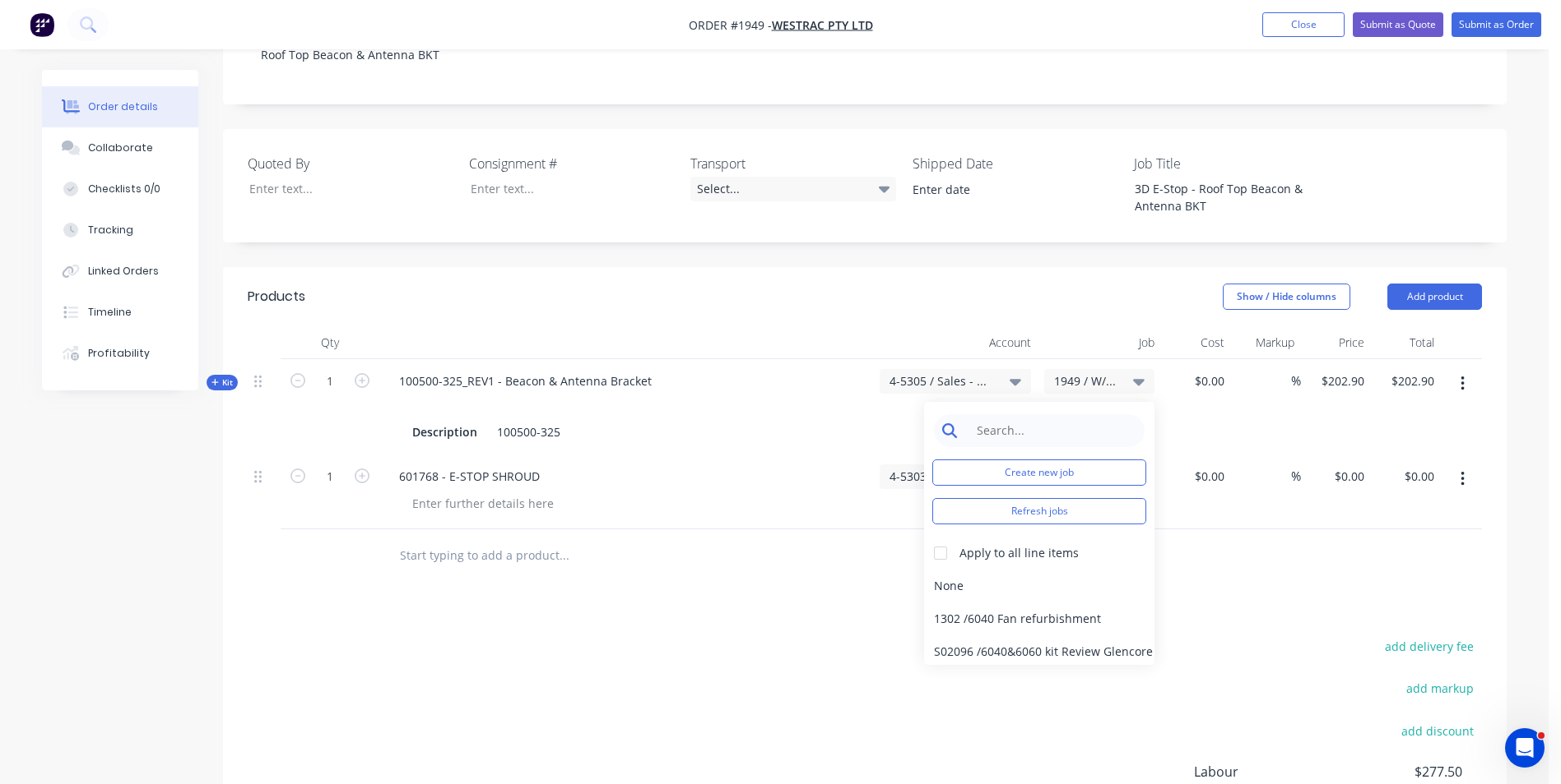
click at [981, 415] on input at bounding box center [1052, 430] width 169 height 32
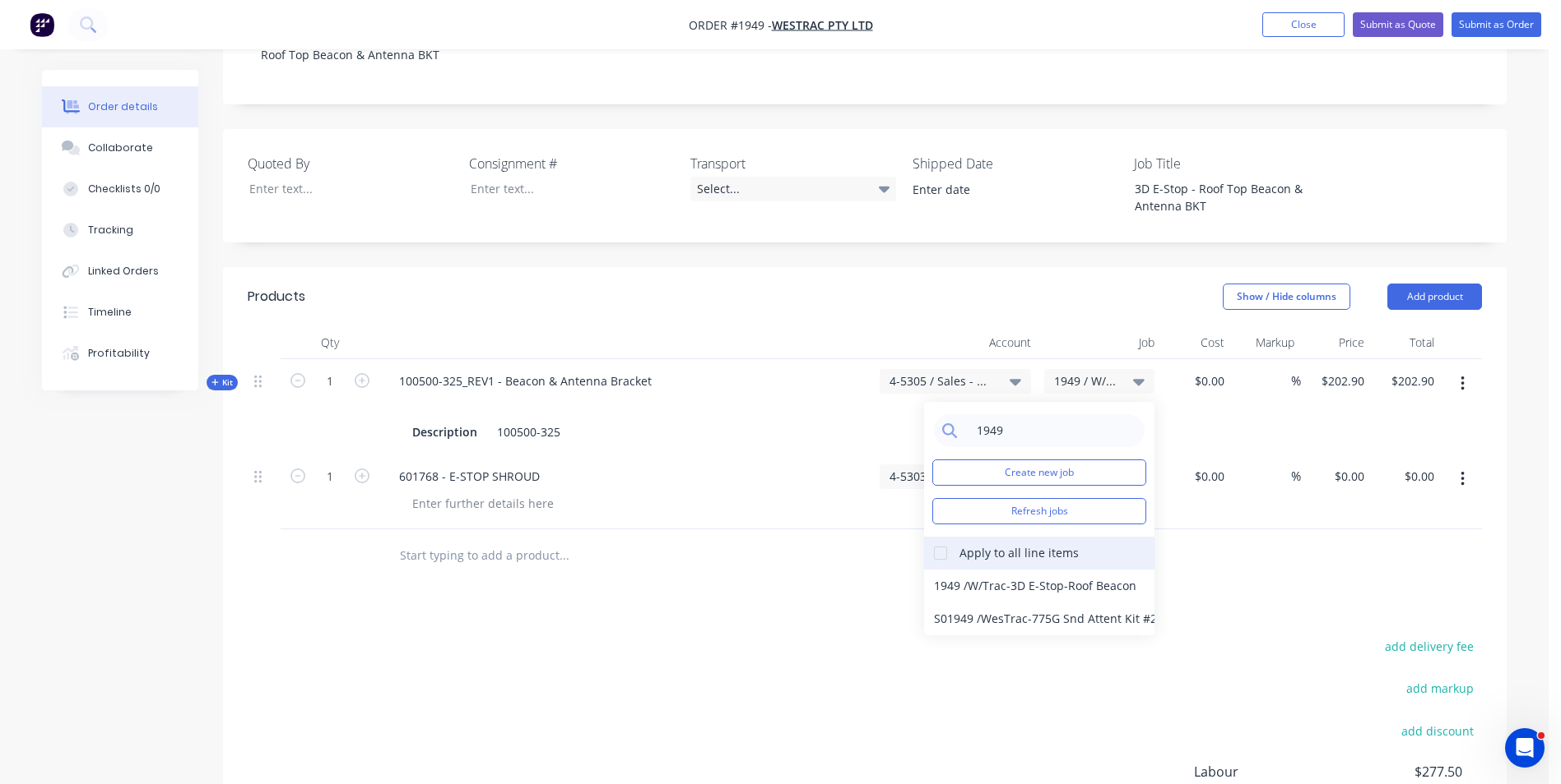
type input "1949"
click at [940, 536] on div at bounding box center [940, 552] width 32 height 32
click at [956, 570] on div "1949 / W/Trac-3D E-Stop-Roof Beacon" at bounding box center [1039, 586] width 230 height 32
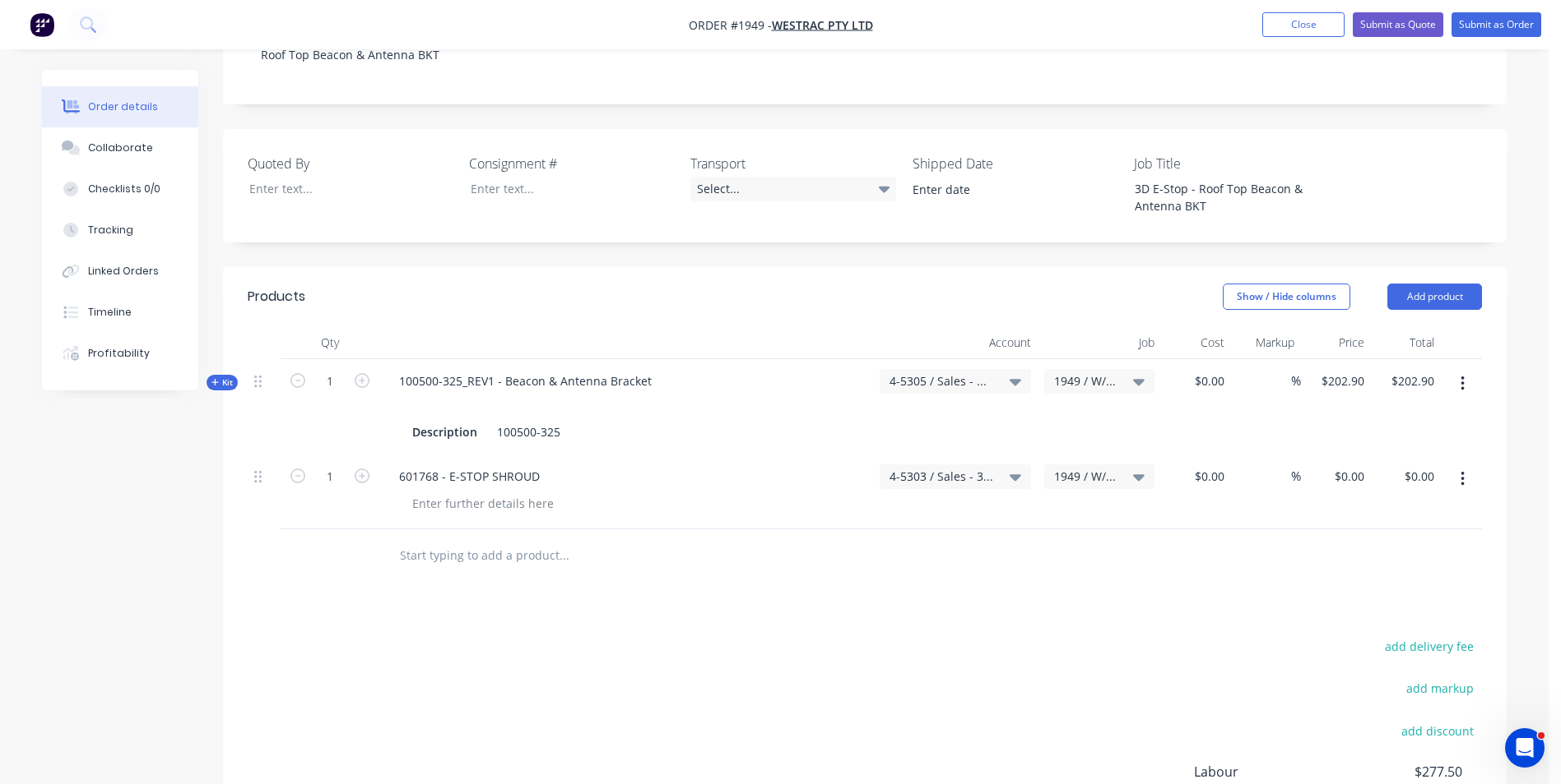
click at [230, 376] on span "Kit" at bounding box center [222, 382] width 22 height 13
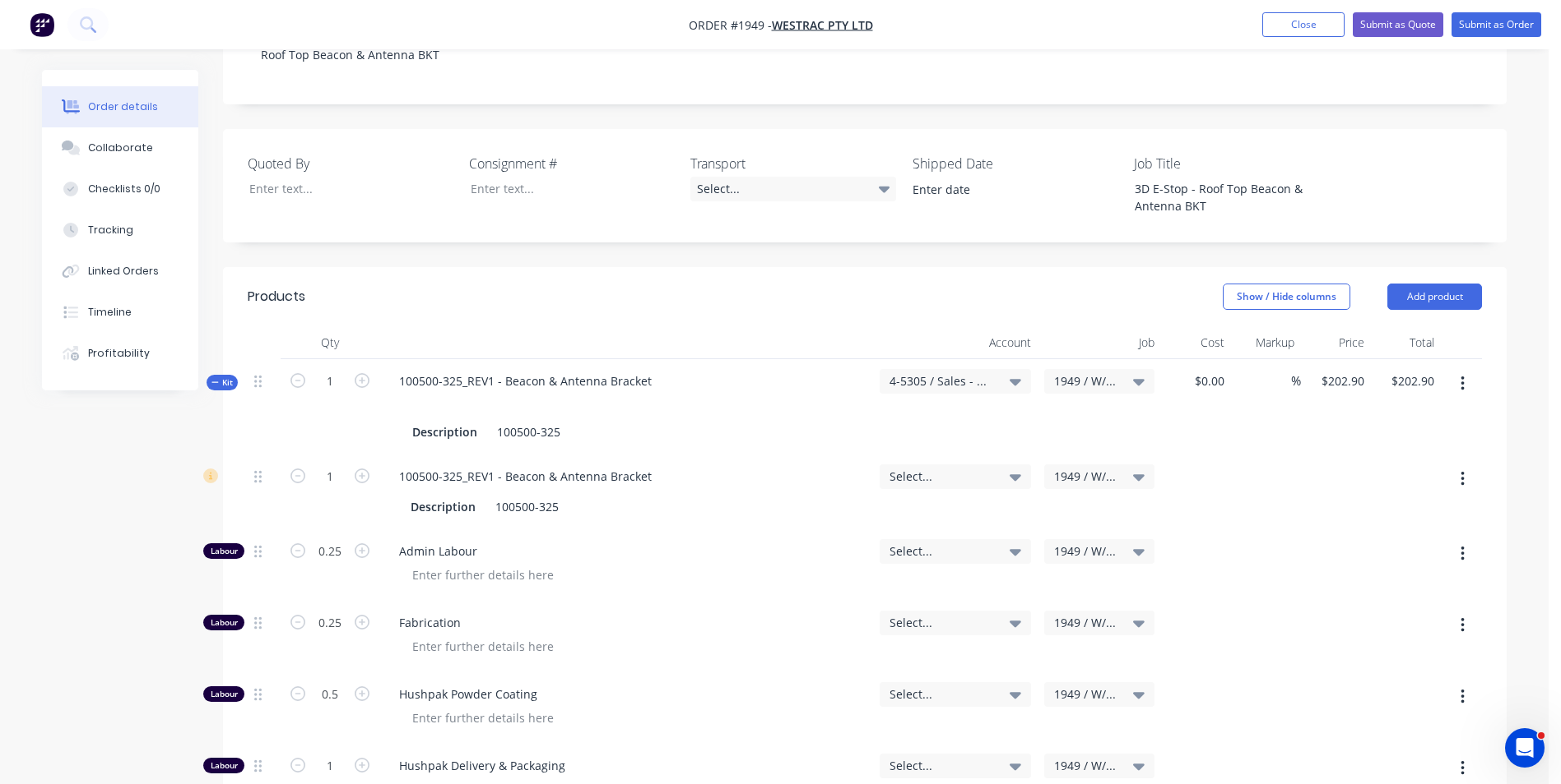
click at [229, 376] on span "Kit" at bounding box center [222, 382] width 22 height 13
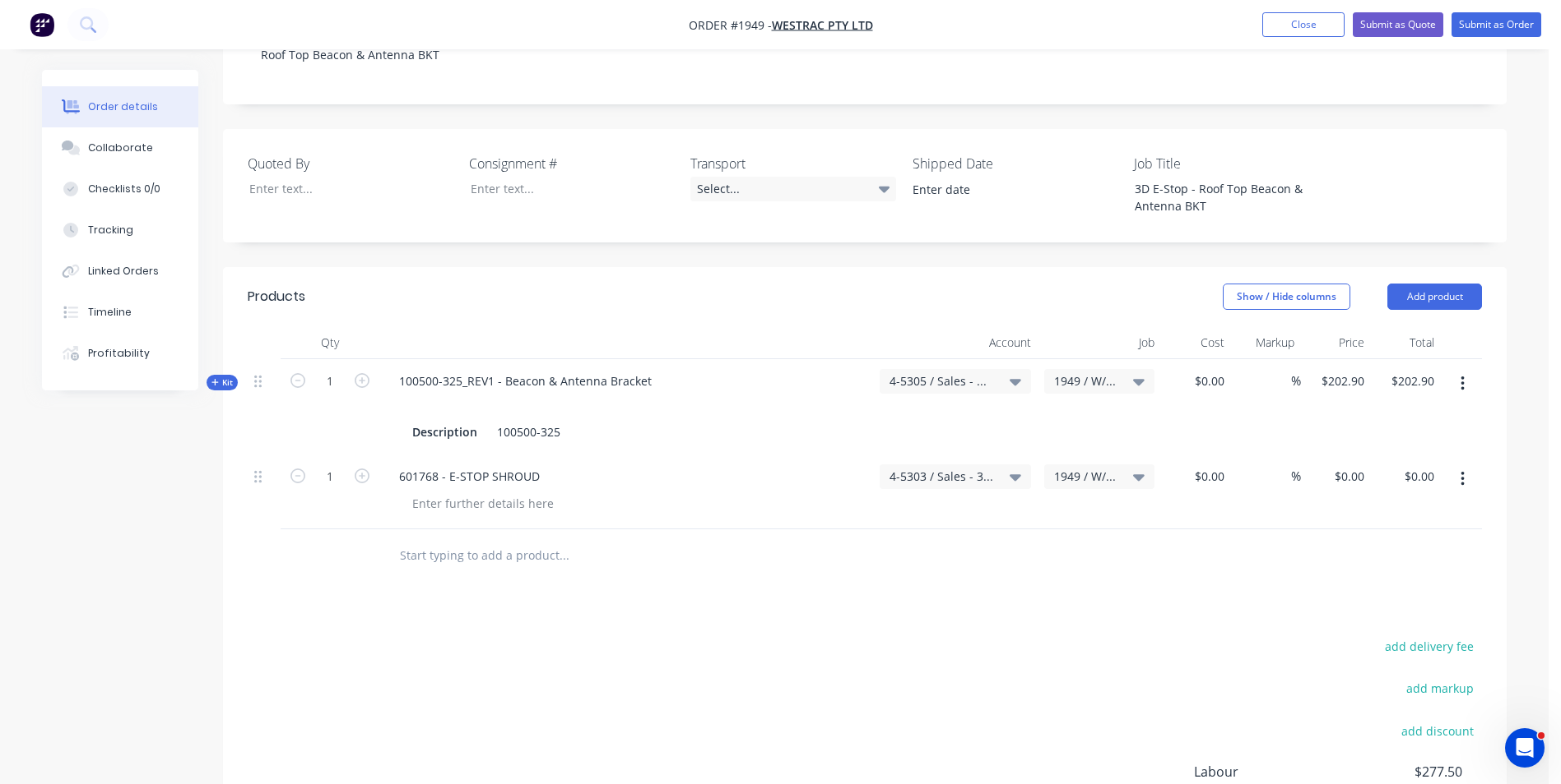
click at [921, 372] on span "4-5305 / Sales - Manufacturing Other - Interco" at bounding box center [941, 381] width 103 height 18
click at [875, 415] on input at bounding box center [929, 430] width 169 height 32
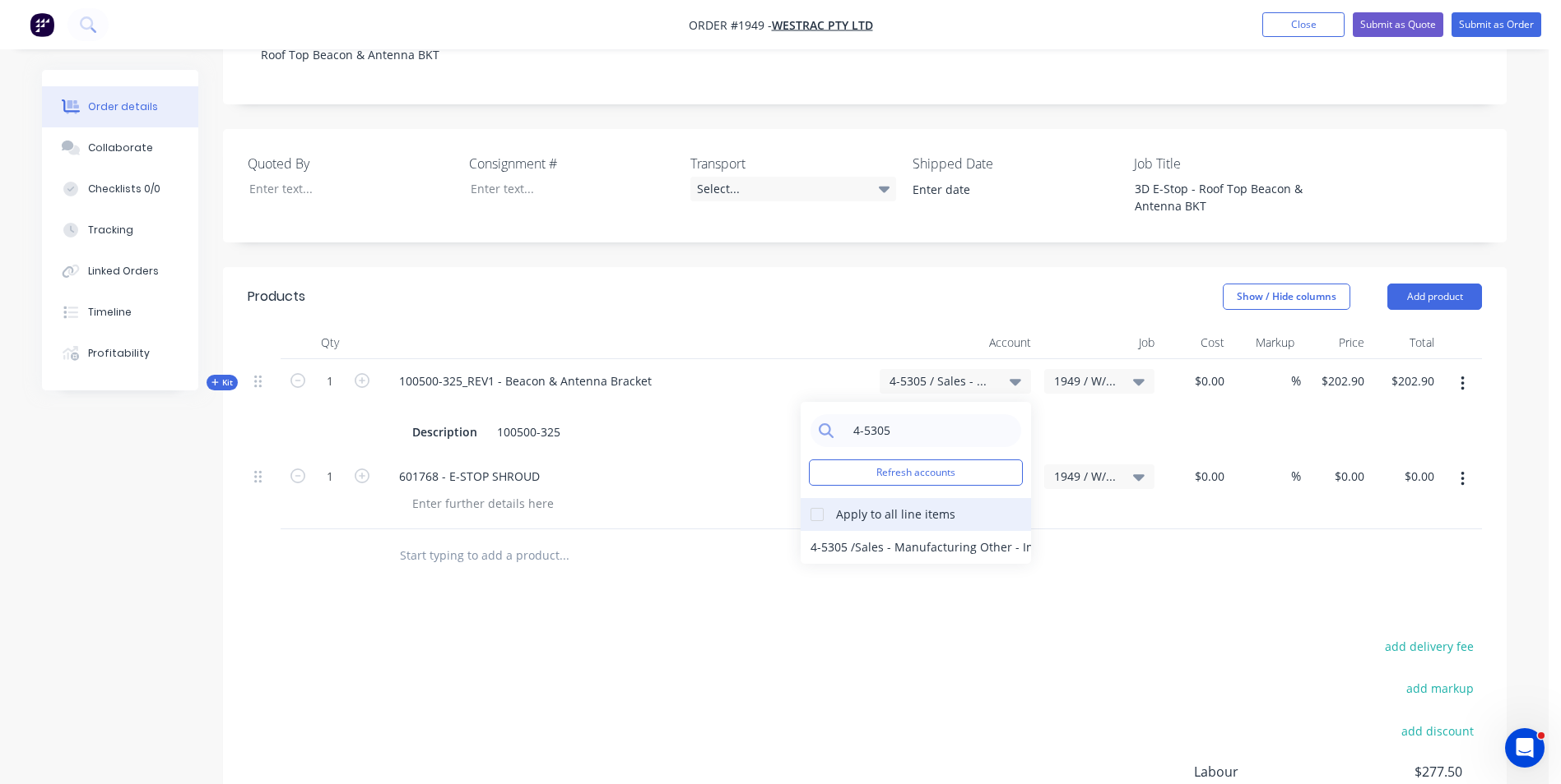
type input "4-5305"
click at [817, 498] on div at bounding box center [816, 514] width 32 height 32
click at [826, 532] on div "4-5305 / Sales - Manufacturing Other - Interco" at bounding box center [915, 547] width 230 height 32
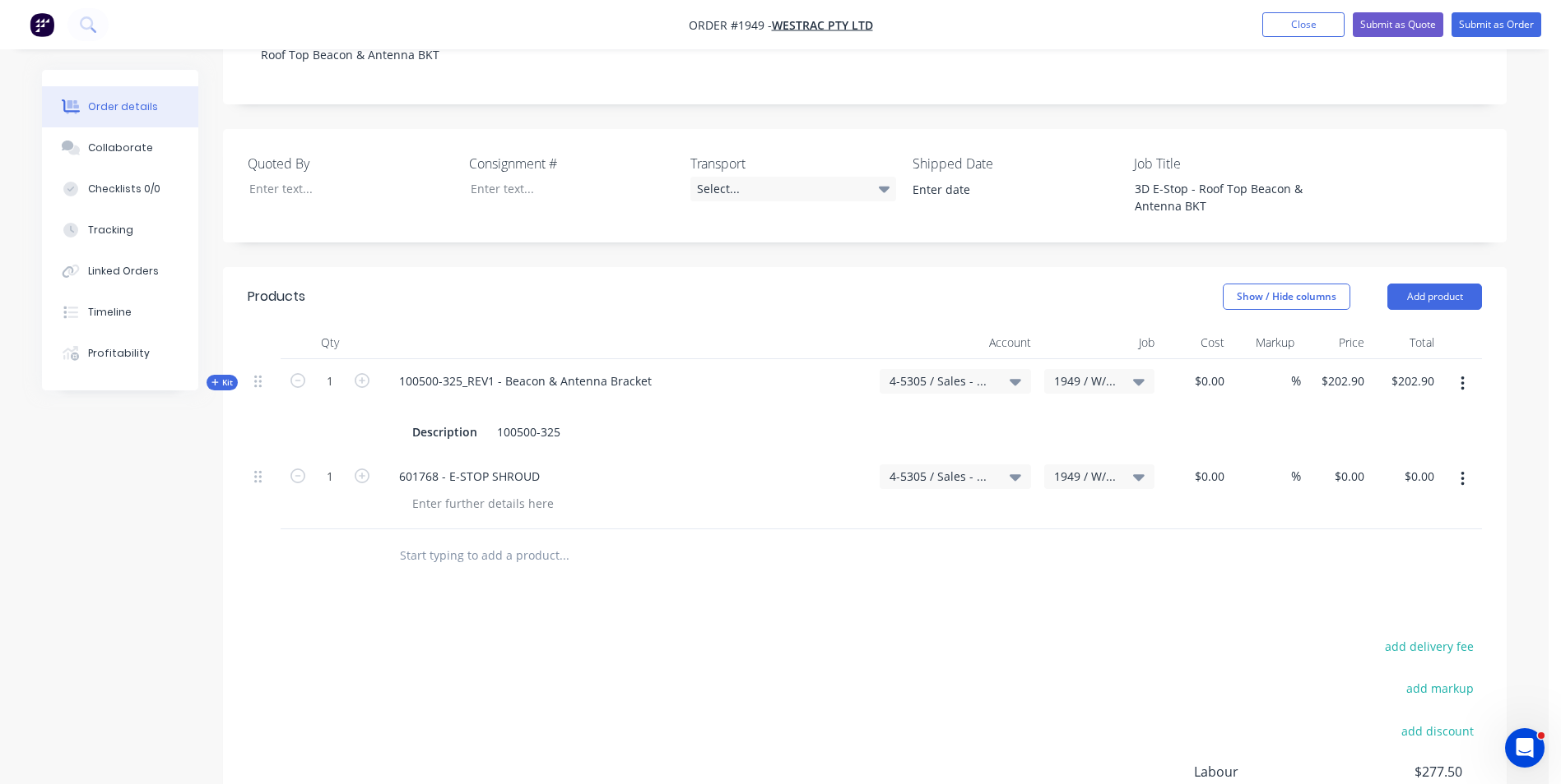
click at [218, 379] on icon "button" at bounding box center [214, 382] width 7 height 7
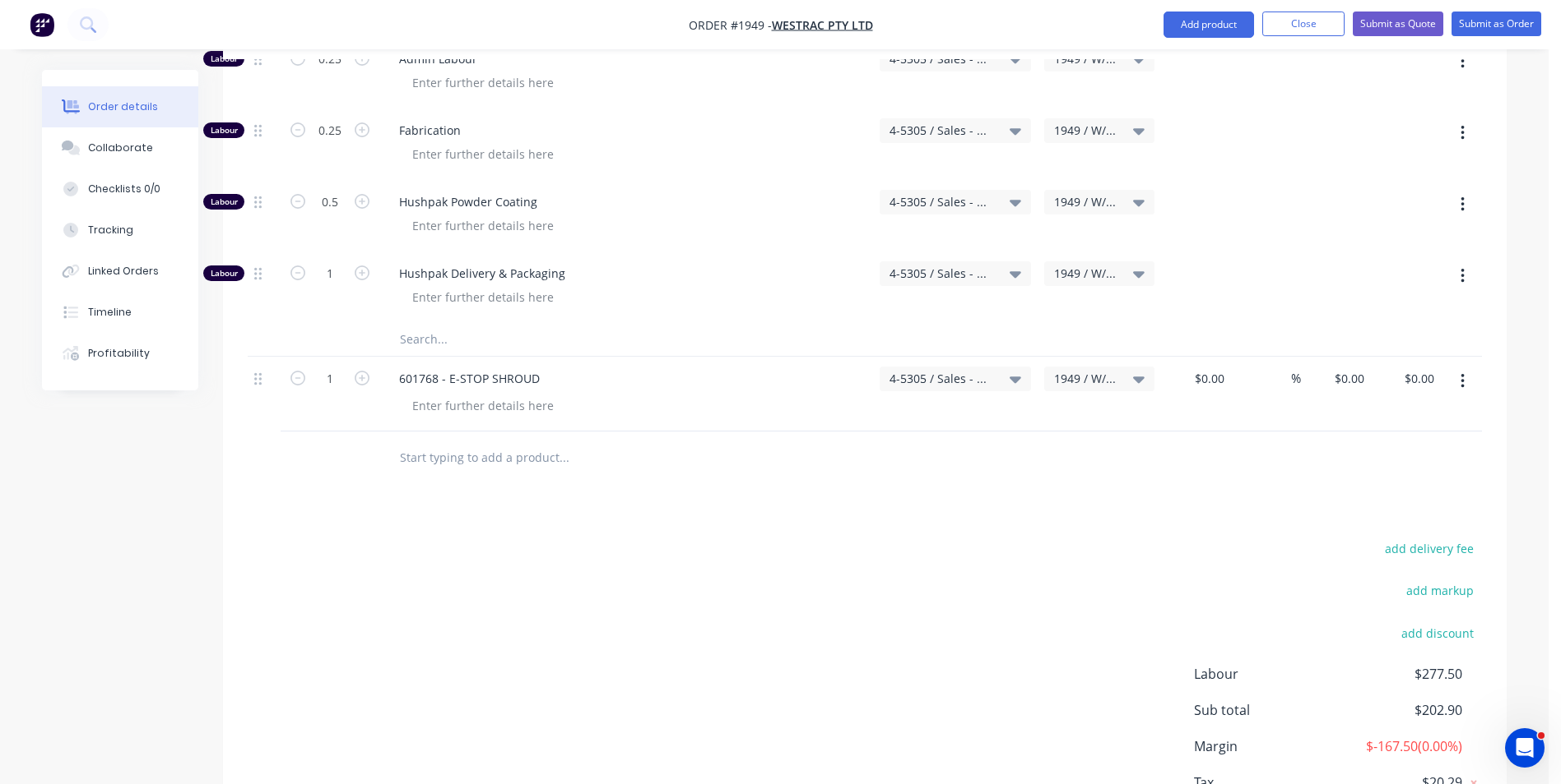
scroll to position [894, 0]
click at [941, 369] on span "4-5305 / Sales - Manufacturing Other - Interco" at bounding box center [941, 378] width 103 height 18
click at [870, 411] on input at bounding box center [929, 426] width 169 height 32
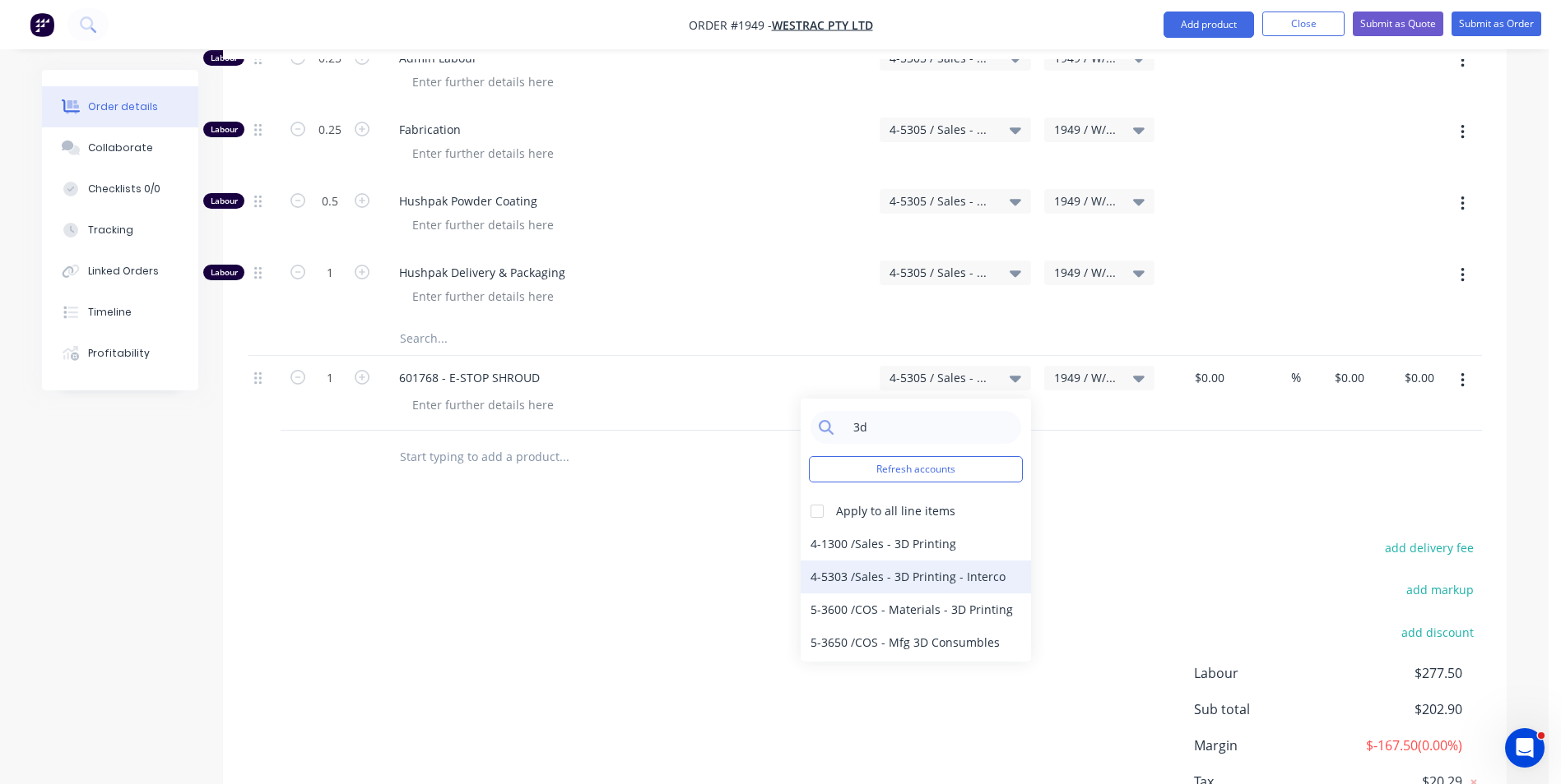
type input "3d"
click at [859, 561] on div "4-5303 / Sales - 3D Printing - Interco" at bounding box center [915, 577] width 230 height 32
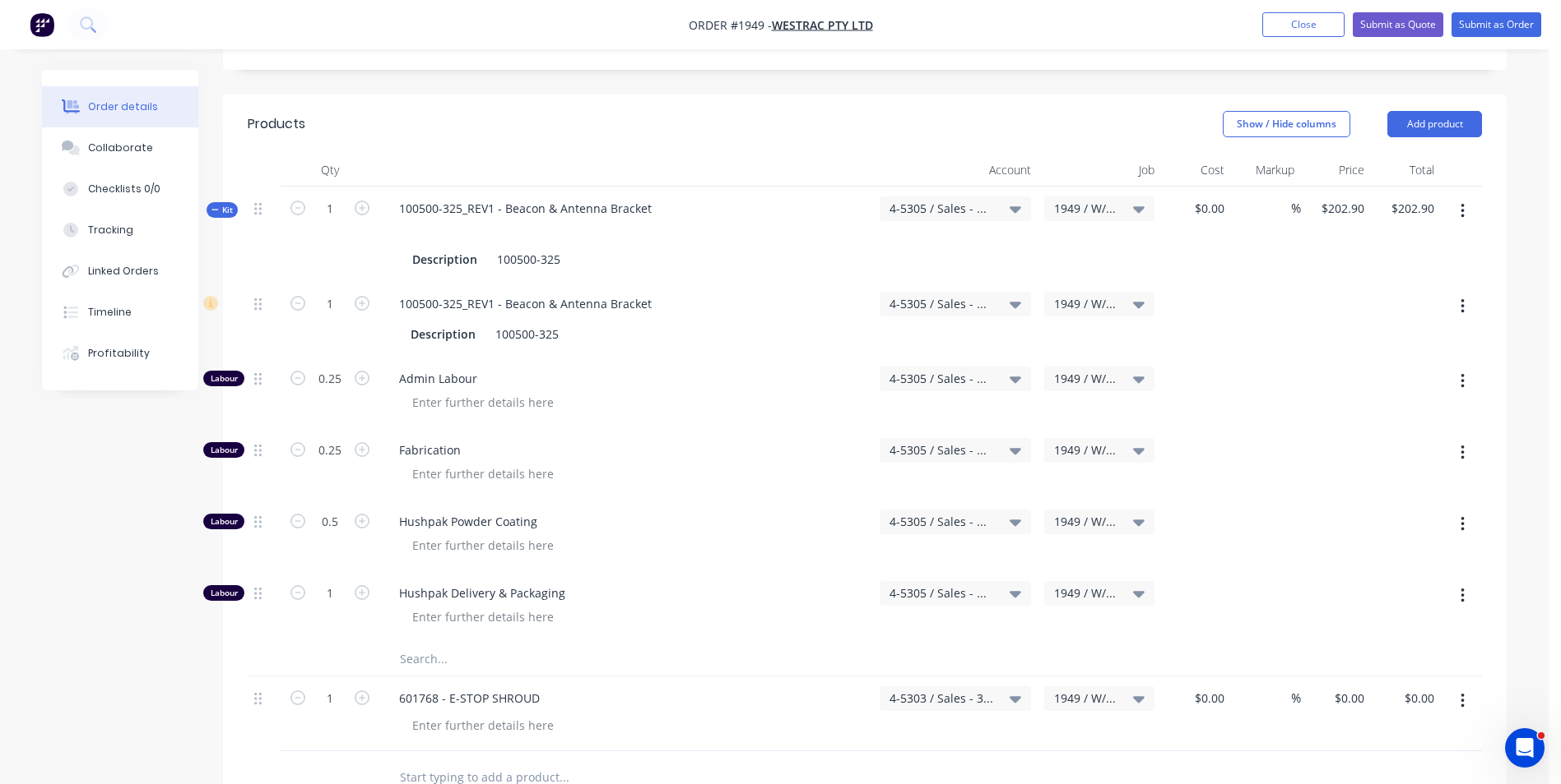
scroll to position [565, 0]
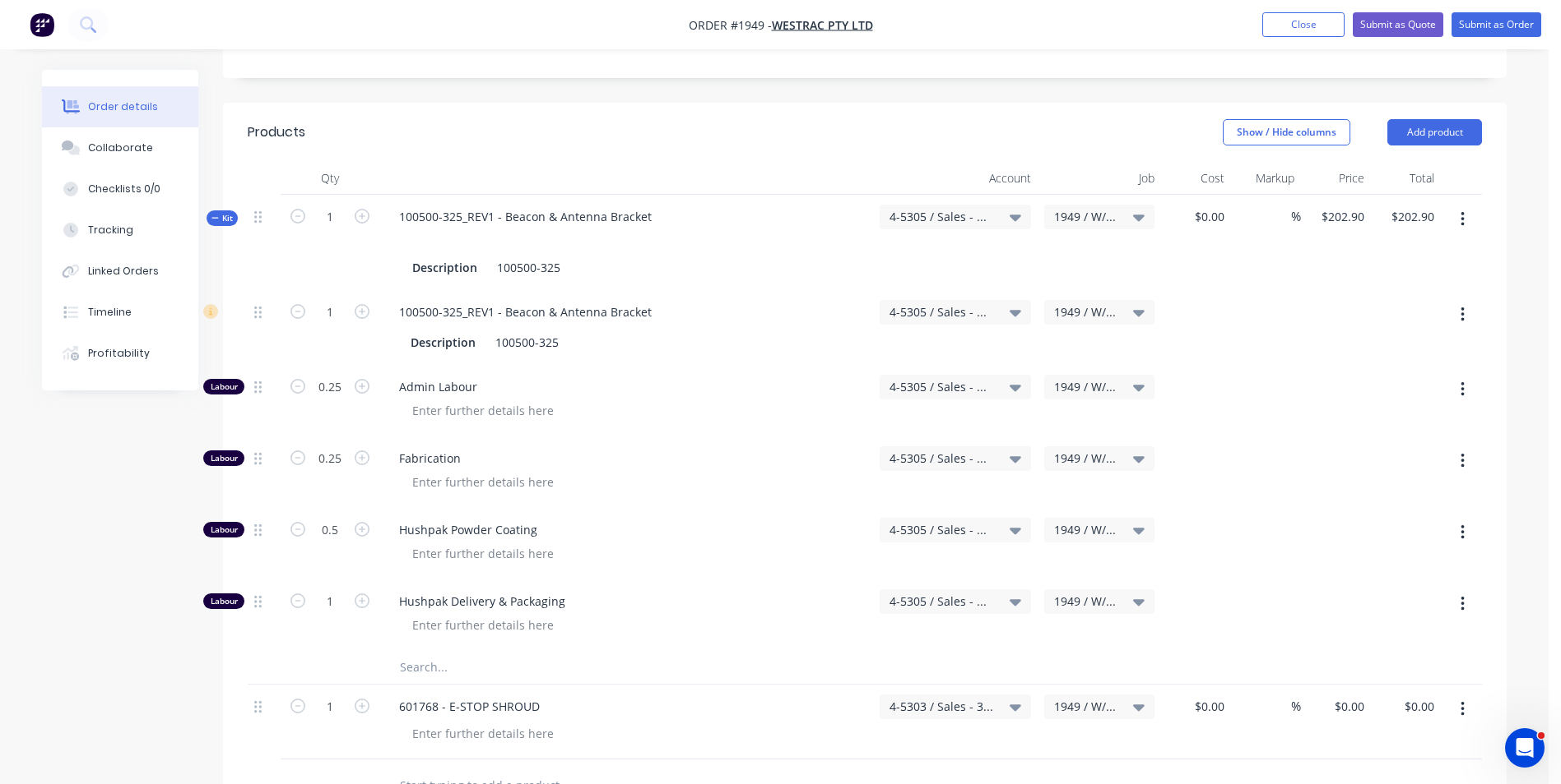
click at [224, 212] on span "Kit" at bounding box center [222, 218] width 22 height 13
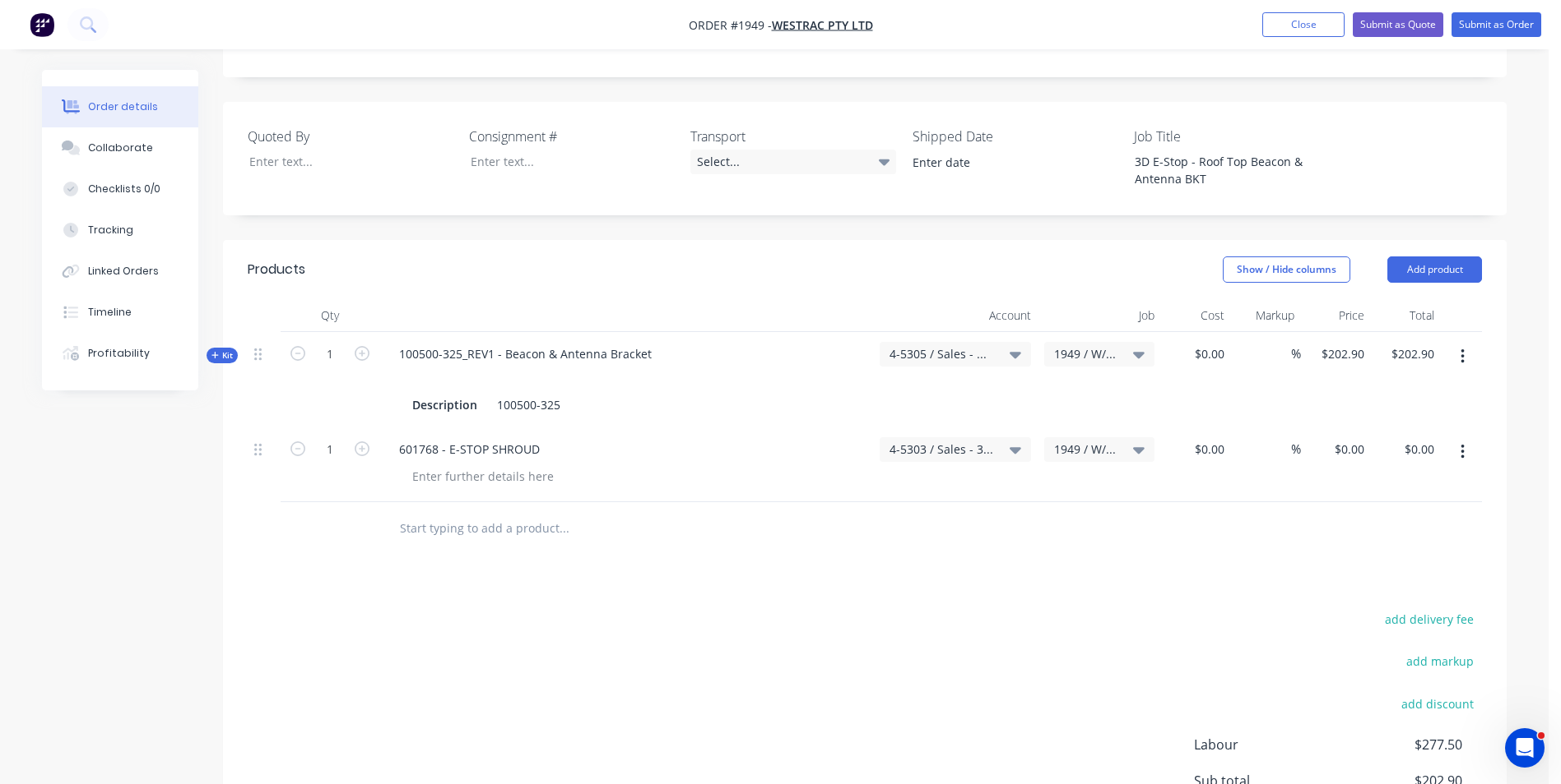
scroll to position [401, 0]
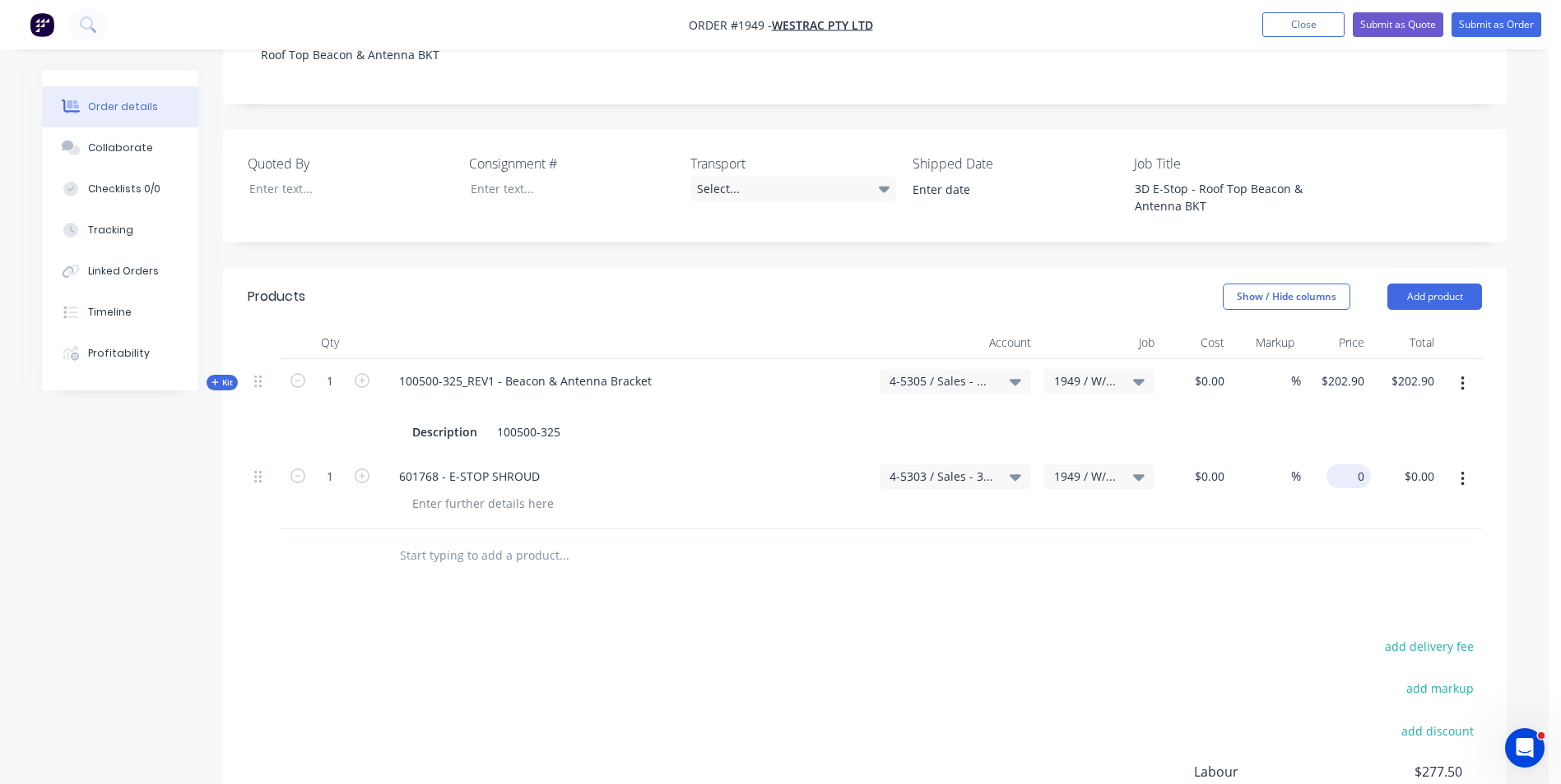
click at [1355, 465] on input "0" at bounding box center [1352, 476] width 37 height 24
type input "$307.05"
click at [1347, 530] on div at bounding box center [864, 556] width 1234 height 53
click at [330, 465] on input "1" at bounding box center [330, 476] width 43 height 25
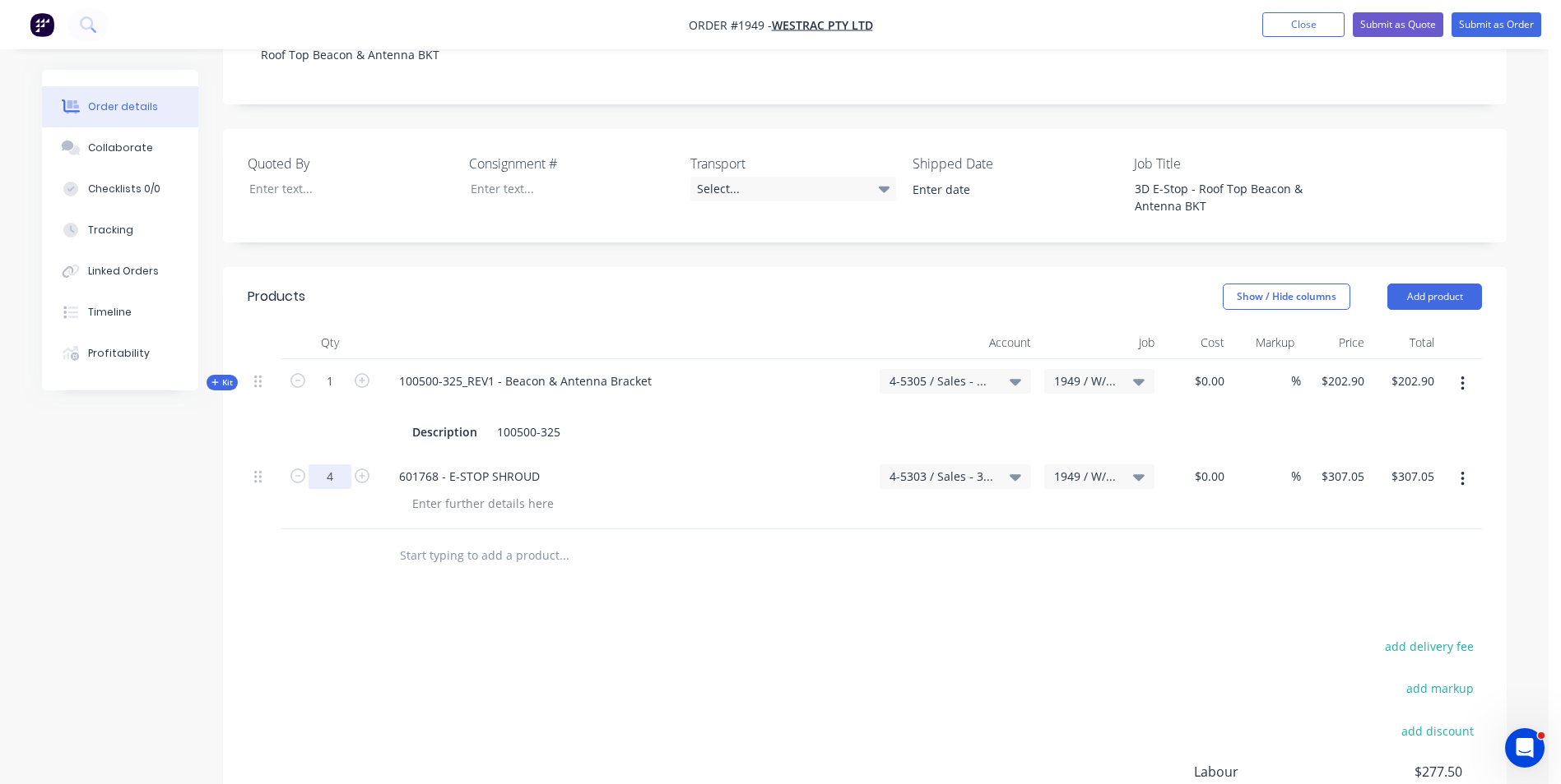
type input "4"
type input "$1,228.20"
click at [279, 530] on div at bounding box center [263, 556] width 32 height 53
click at [1465, 369] on button "button" at bounding box center [1462, 384] width 38 height 29
click at [1367, 514] on div "Exclude from tax" at bounding box center [1403, 526] width 127 height 24
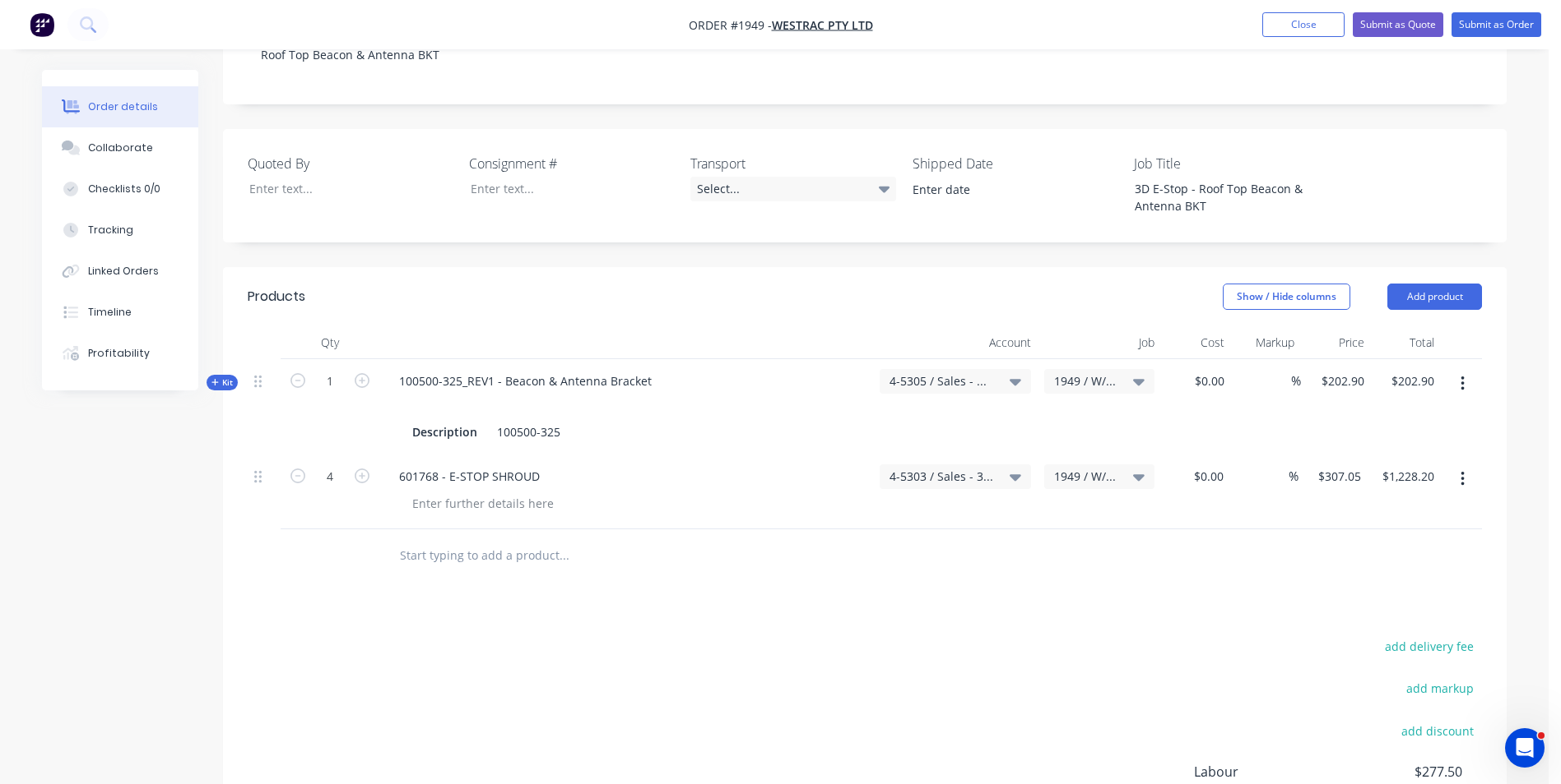
click at [1457, 465] on button "button" at bounding box center [1462, 479] width 38 height 29
click at [1260, 539] on div "Products Show / Hide columns Add product Qty Account Job Cost Markup Price Tota…" at bounding box center [865, 622] width 1284 height 710
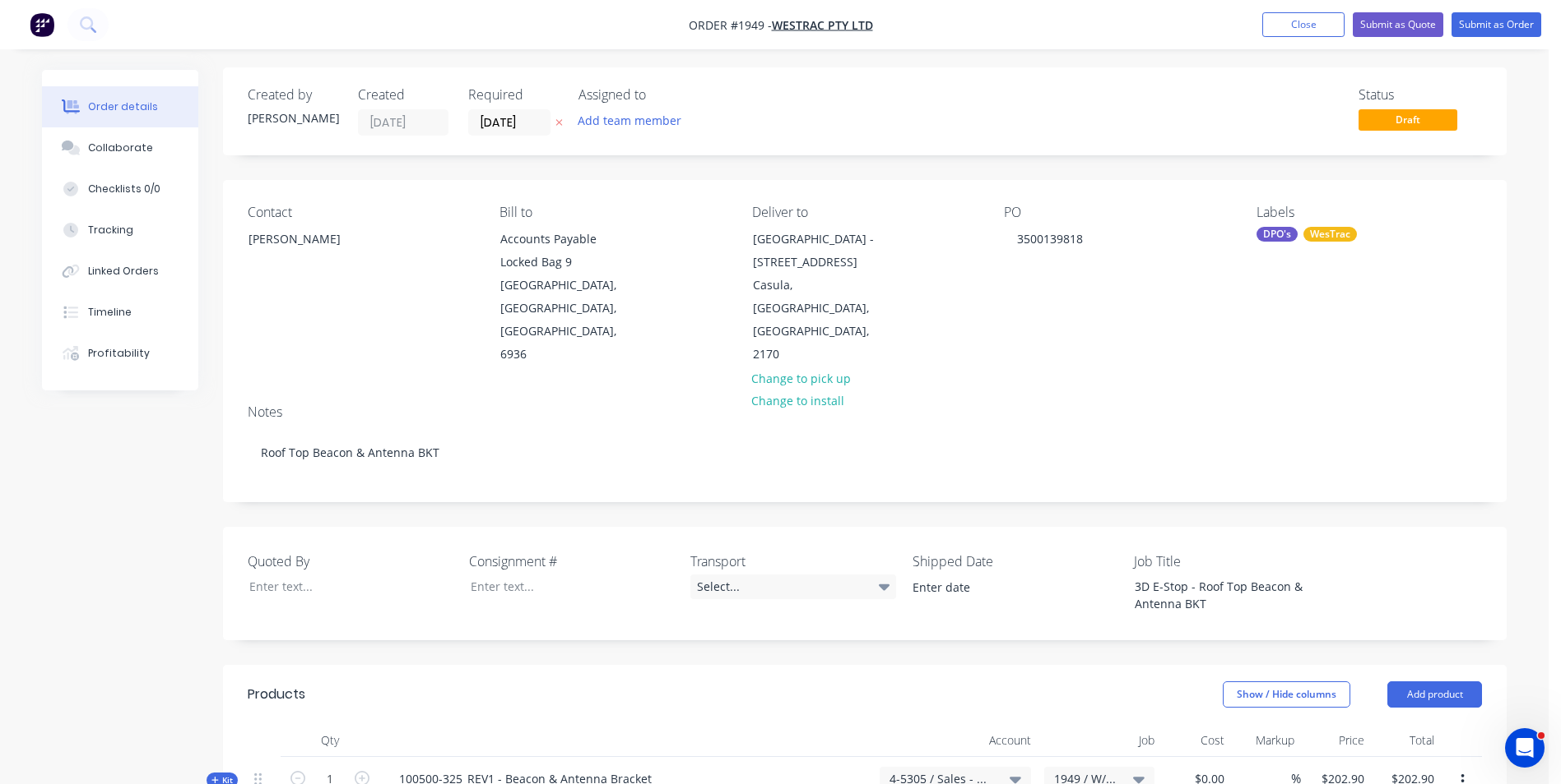
scroll to position [0, 0]
click at [501, 123] on input "[DATE]" at bounding box center [509, 125] width 81 height 25
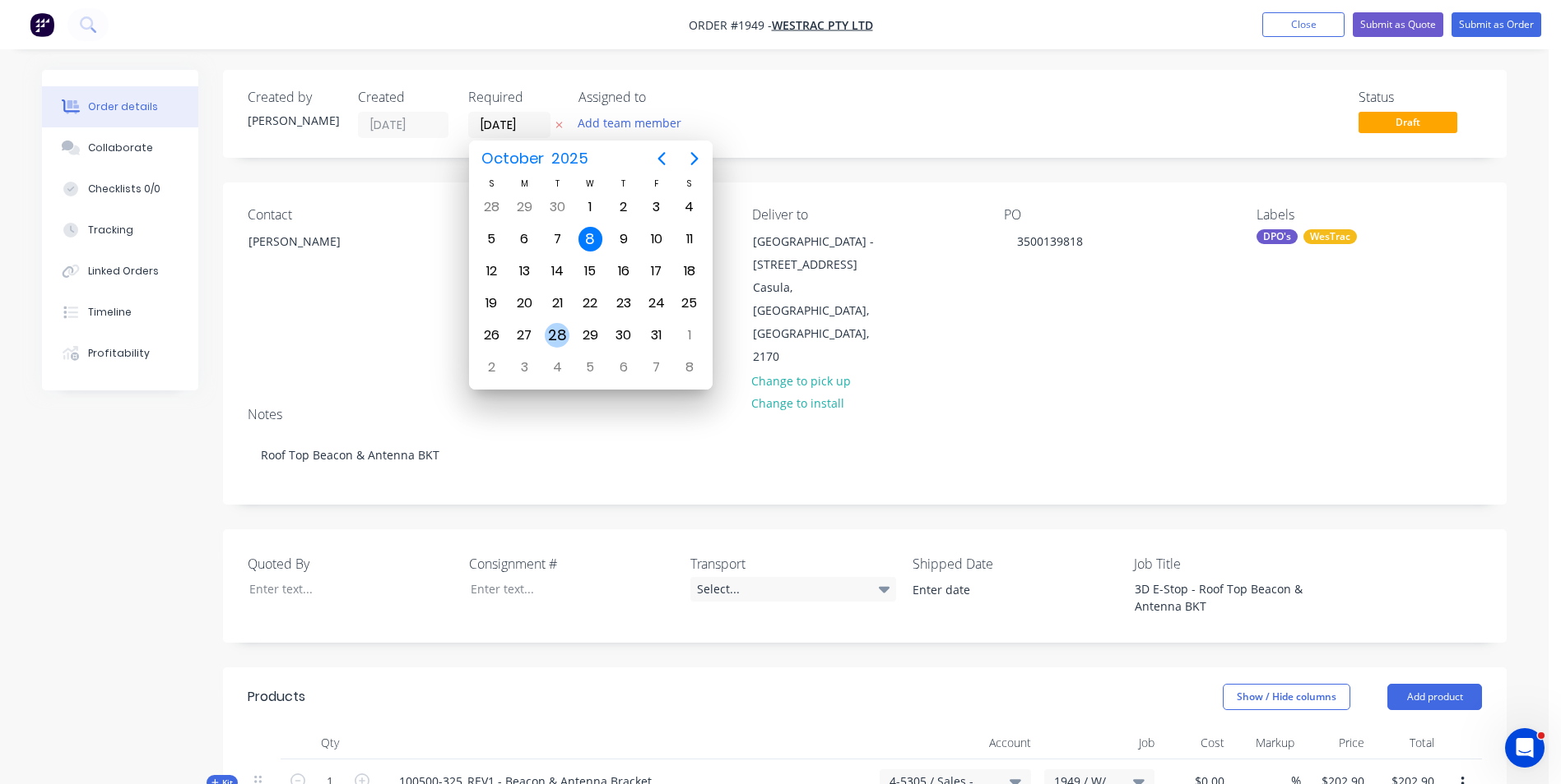
click at [560, 335] on div "28" at bounding box center [556, 335] width 25 height 25
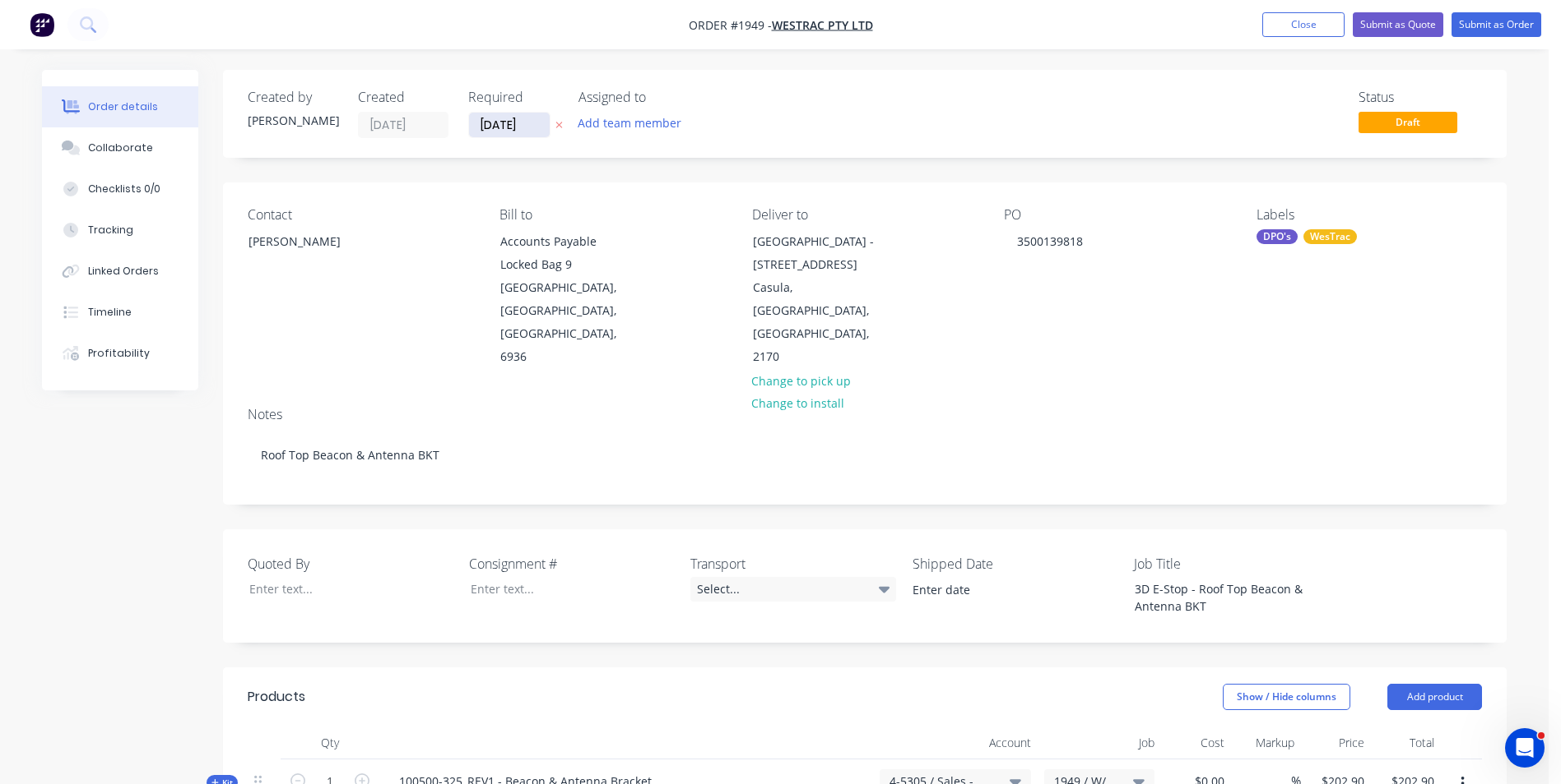
click at [507, 124] on input "28/10/25" at bounding box center [509, 125] width 81 height 25
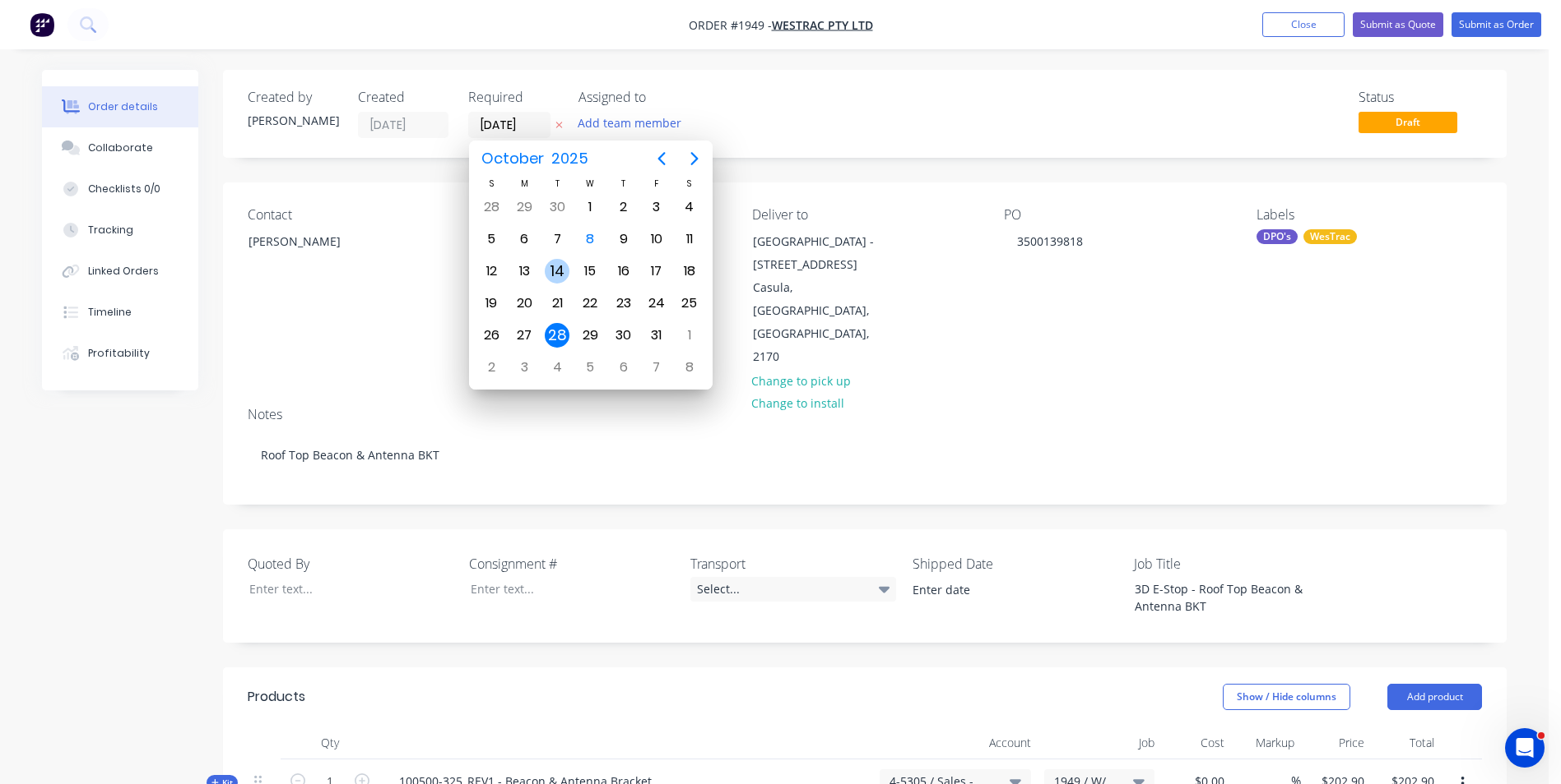
click at [563, 268] on div "14" at bounding box center [556, 271] width 25 height 25
type input "[DATE]"
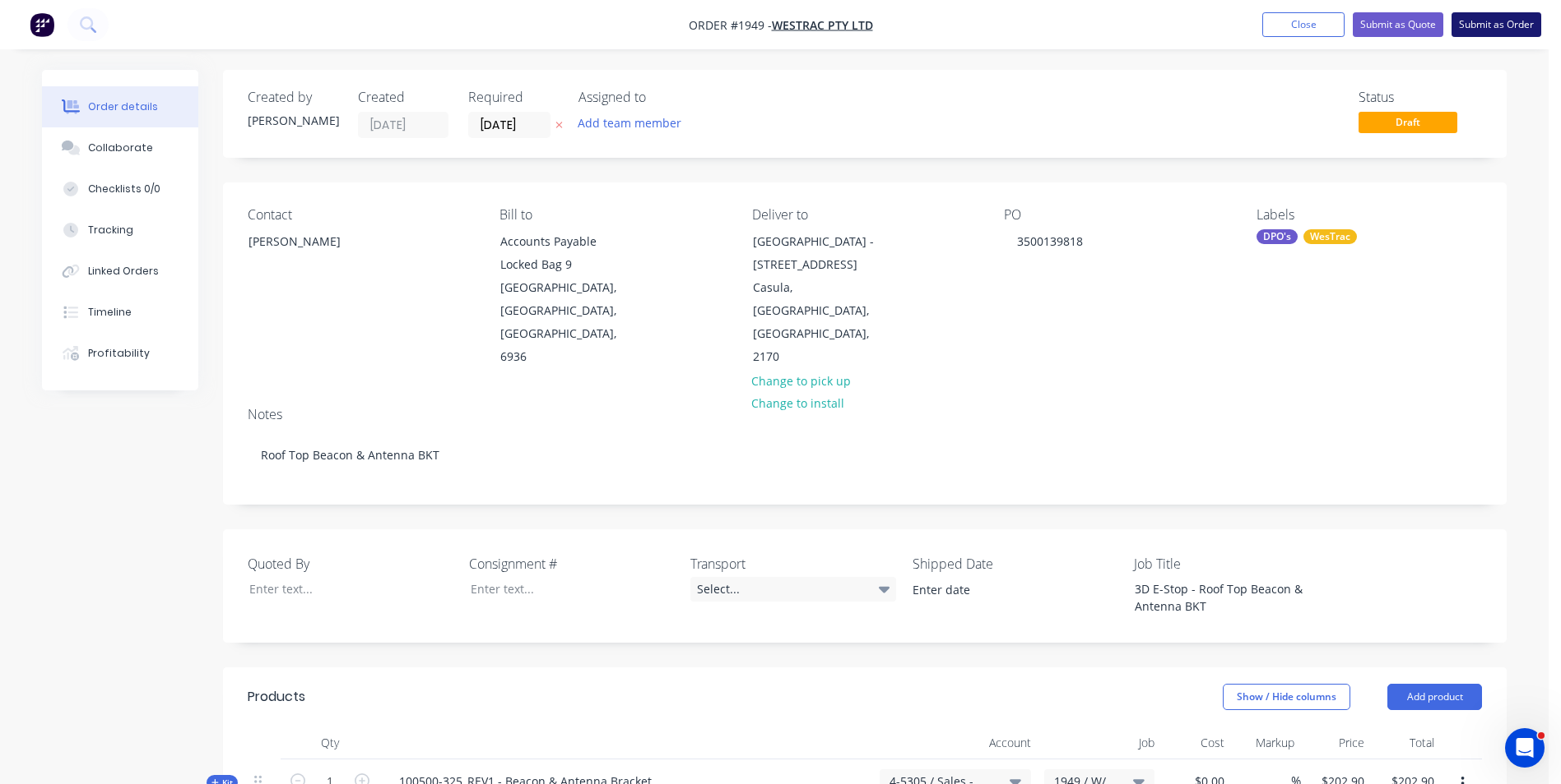
click at [1498, 25] on button "Submit as Order" at bounding box center [1495, 25] width 89 height 25
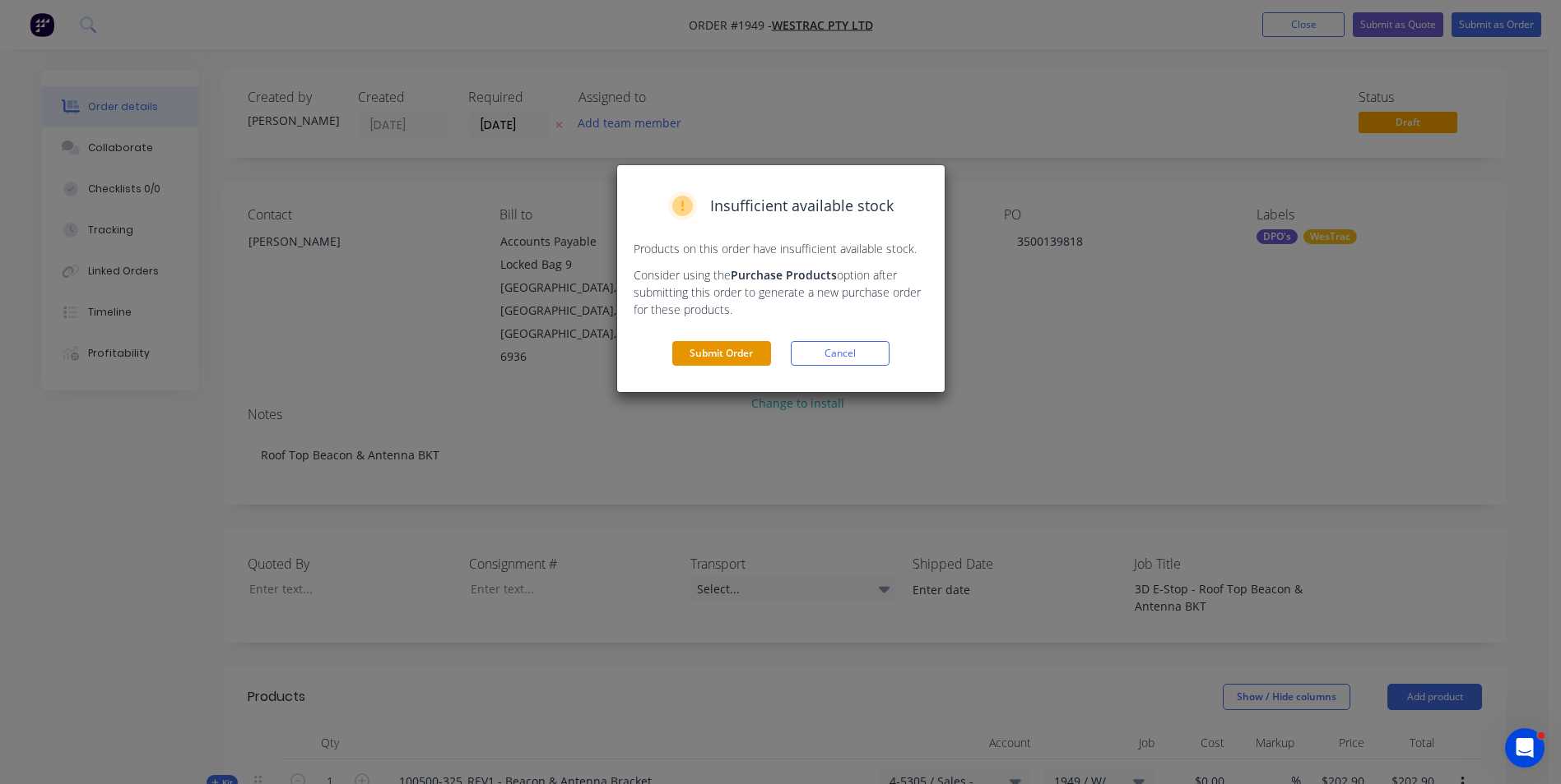
click at [734, 351] on button "Submit Order" at bounding box center [722, 353] width 98 height 25
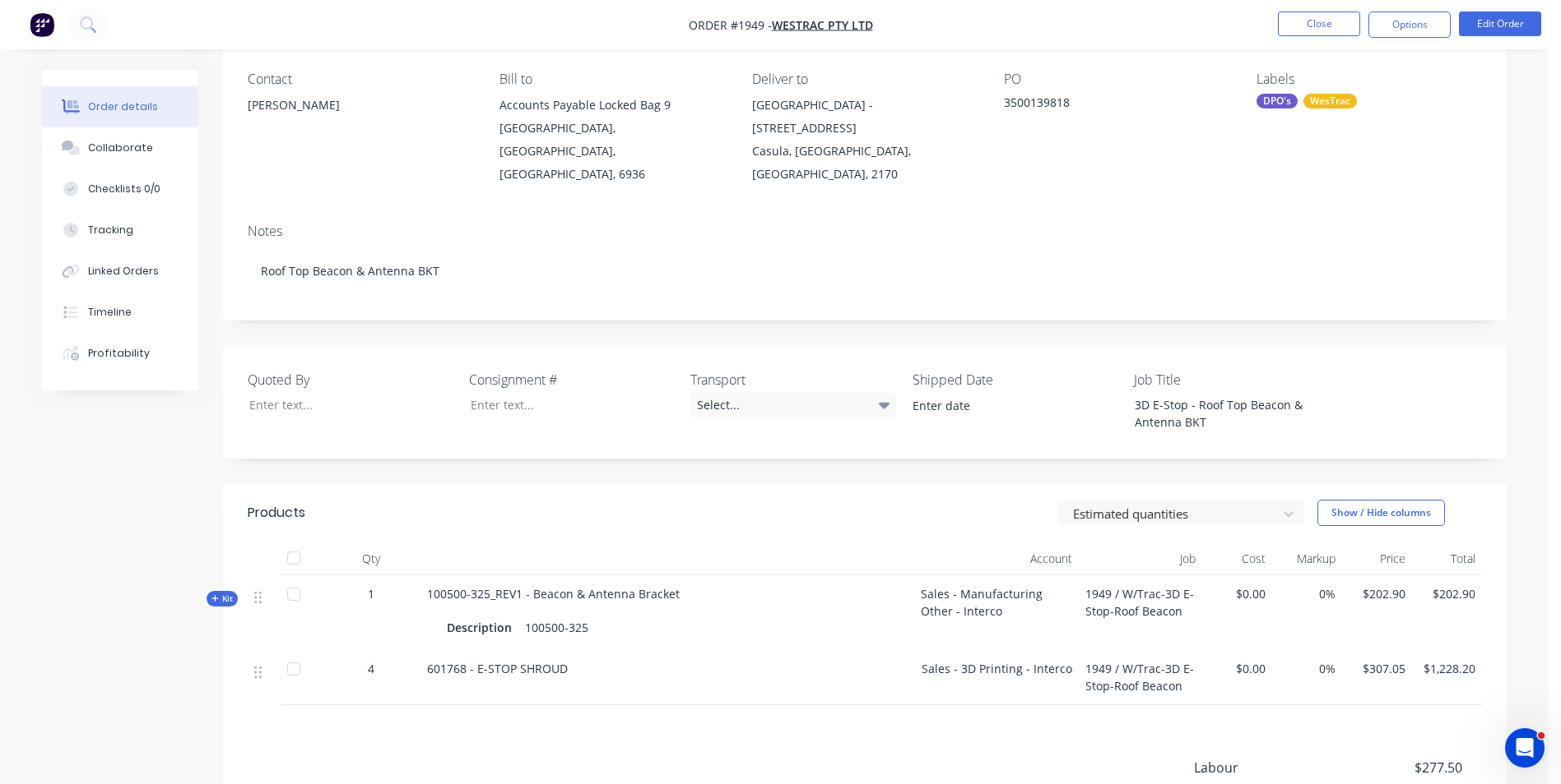
scroll to position [79, 0]
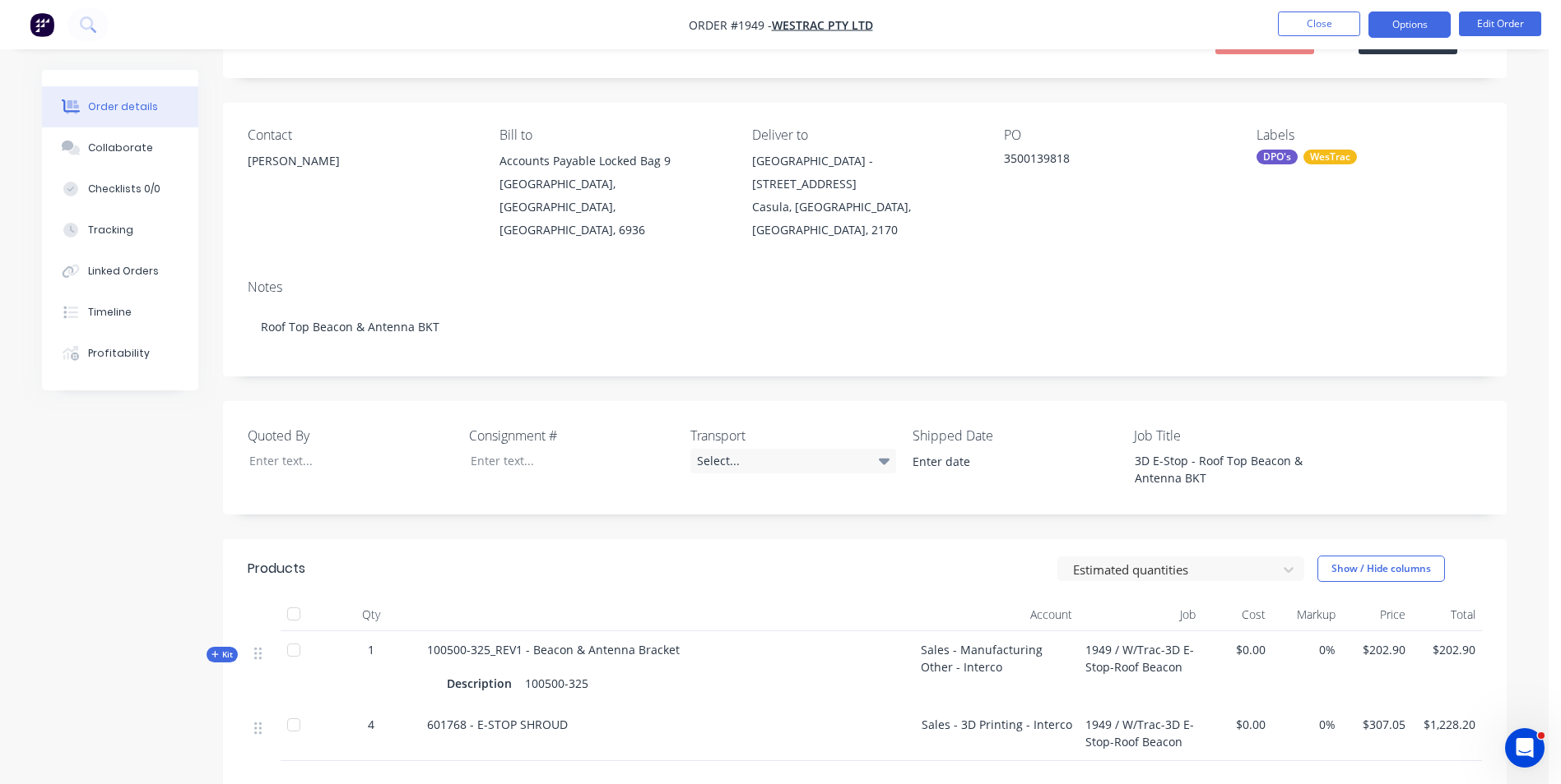
click at [1424, 25] on button "Options" at bounding box center [1410, 25] width 83 height 27
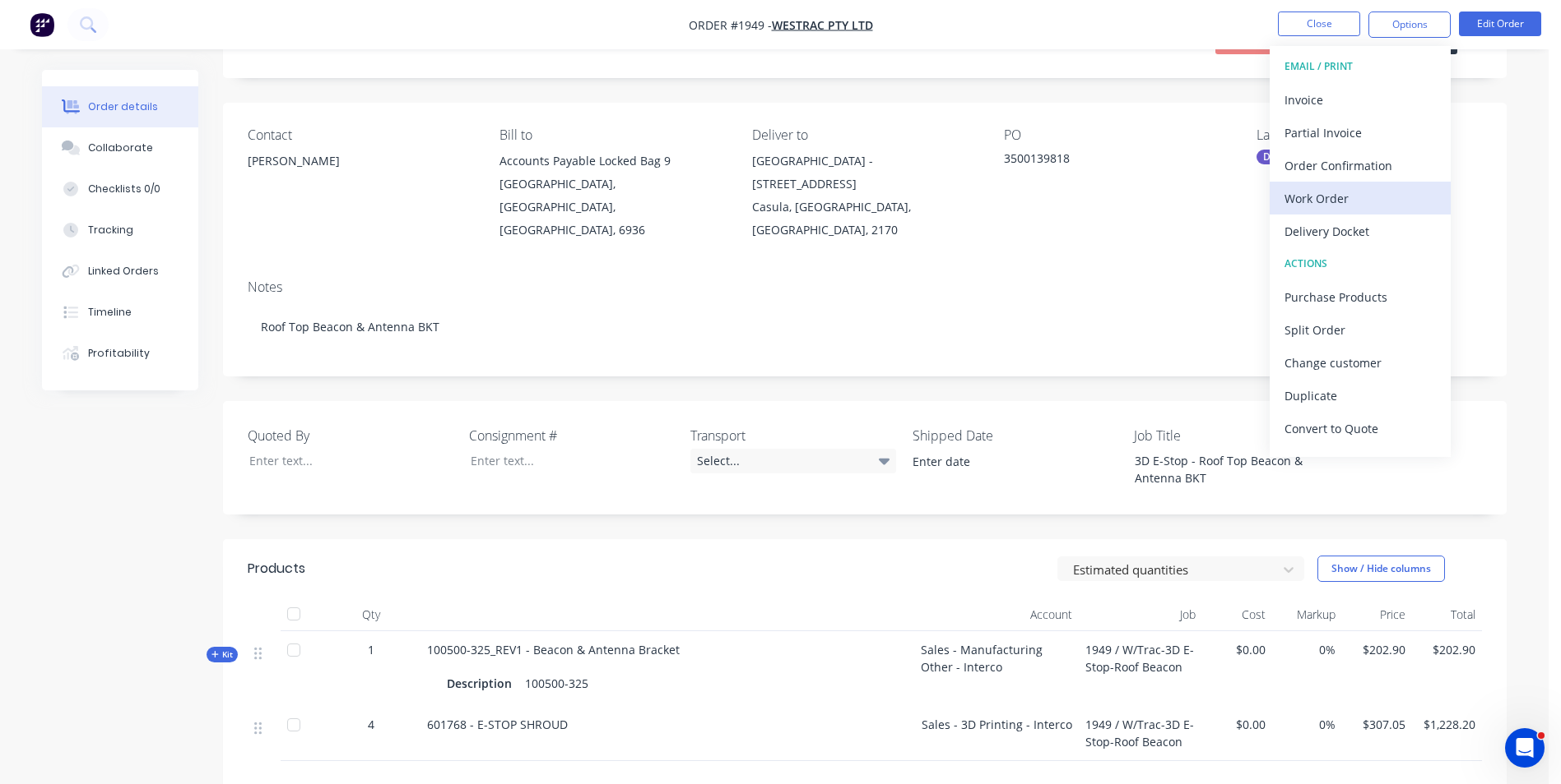
click at [1321, 196] on div "Work Order" at bounding box center [1359, 198] width 151 height 24
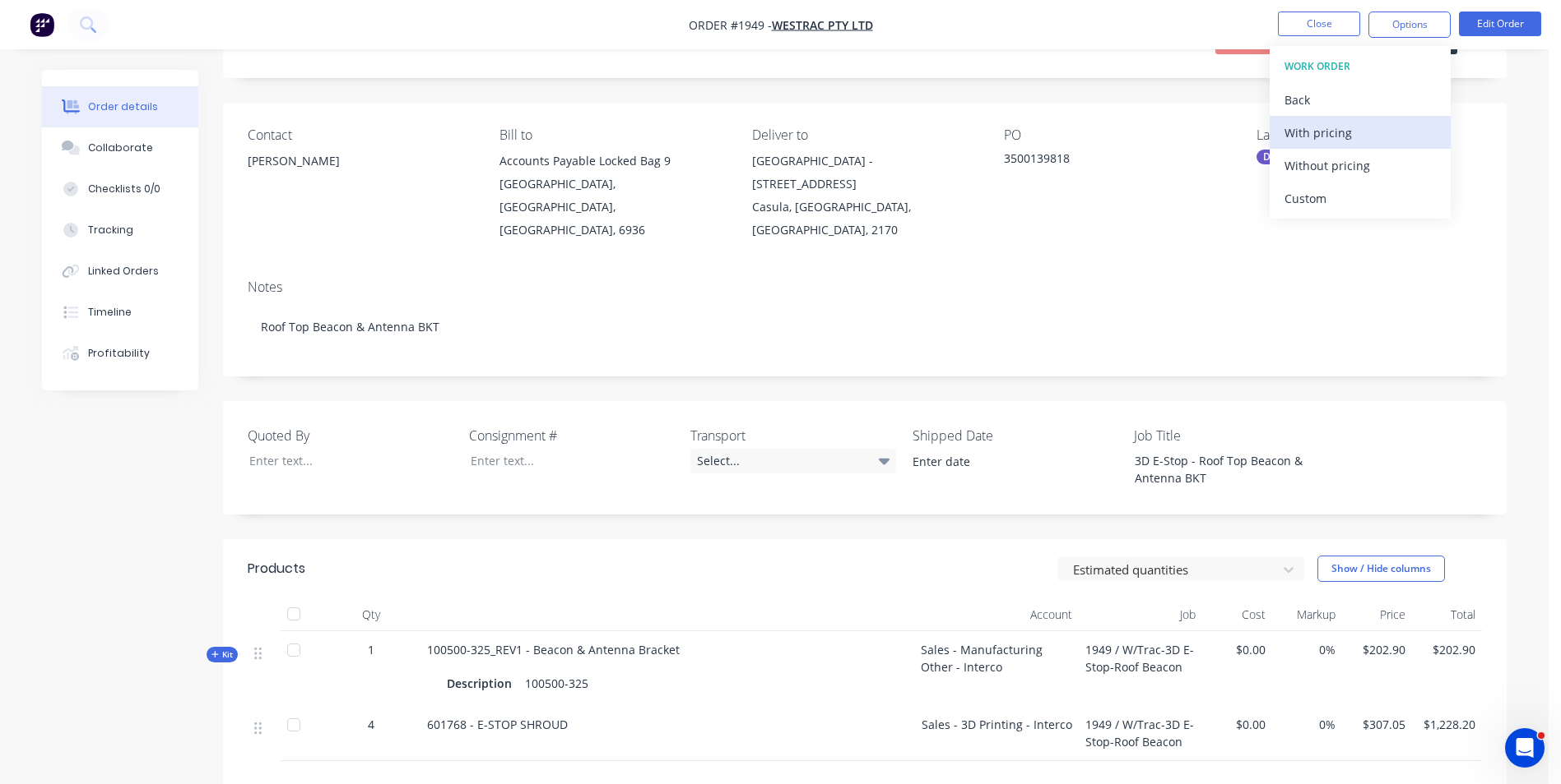
click at [1335, 131] on div "With pricing" at bounding box center [1359, 133] width 151 height 24
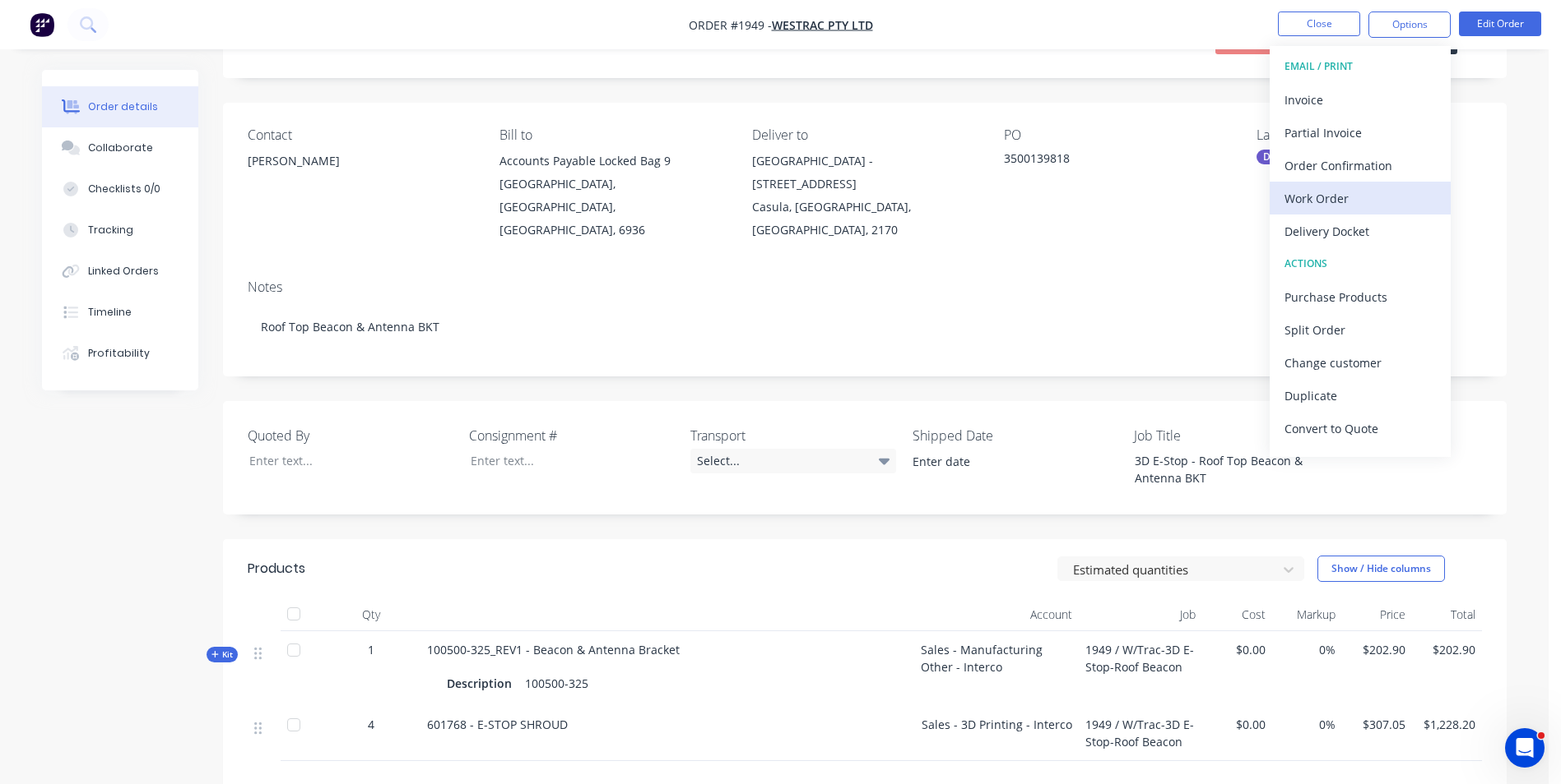
click at [1335, 200] on div "Work Order" at bounding box center [1359, 198] width 151 height 24
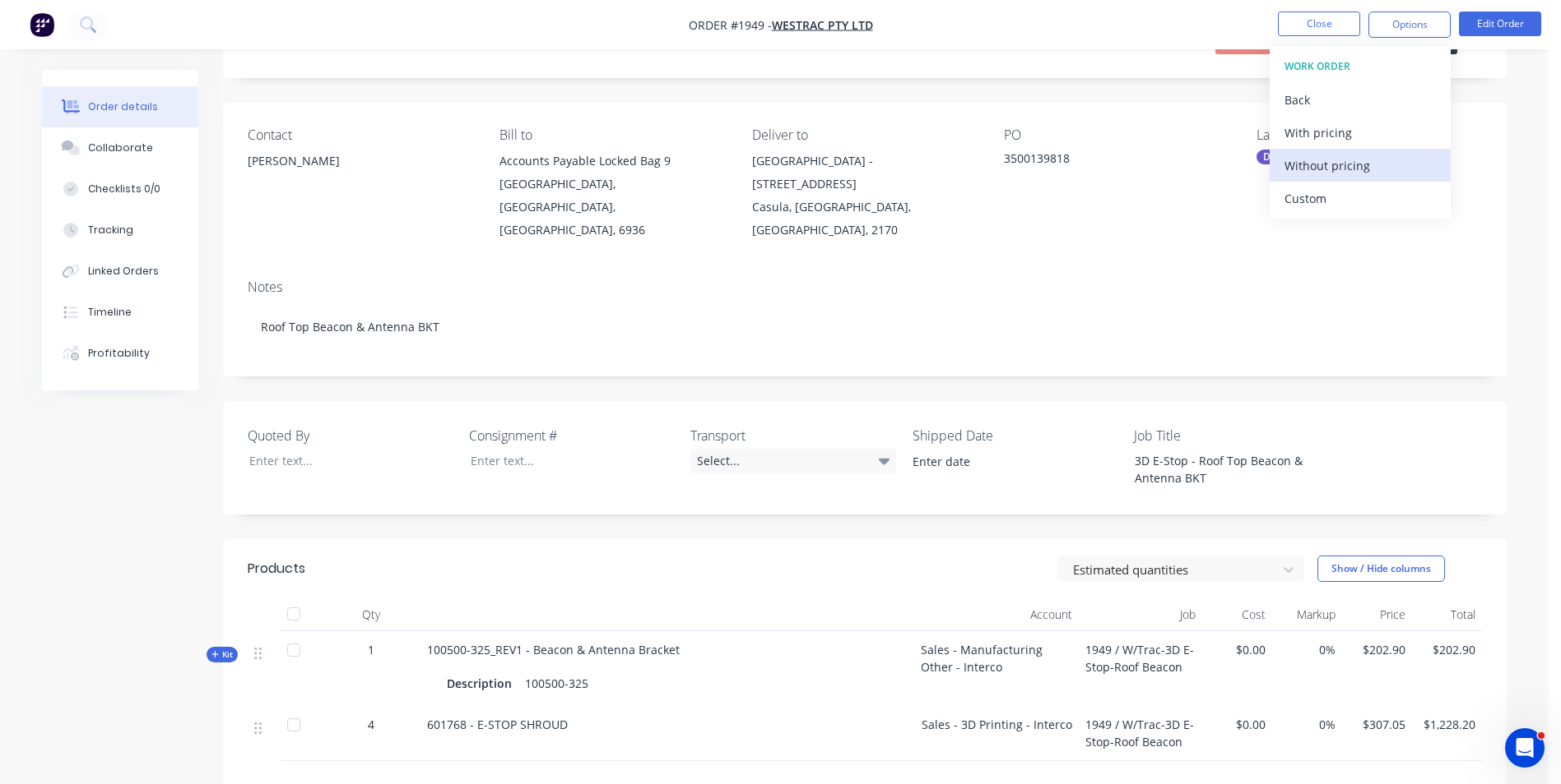
click at [1304, 164] on div "Without pricing" at bounding box center [1359, 165] width 151 height 24
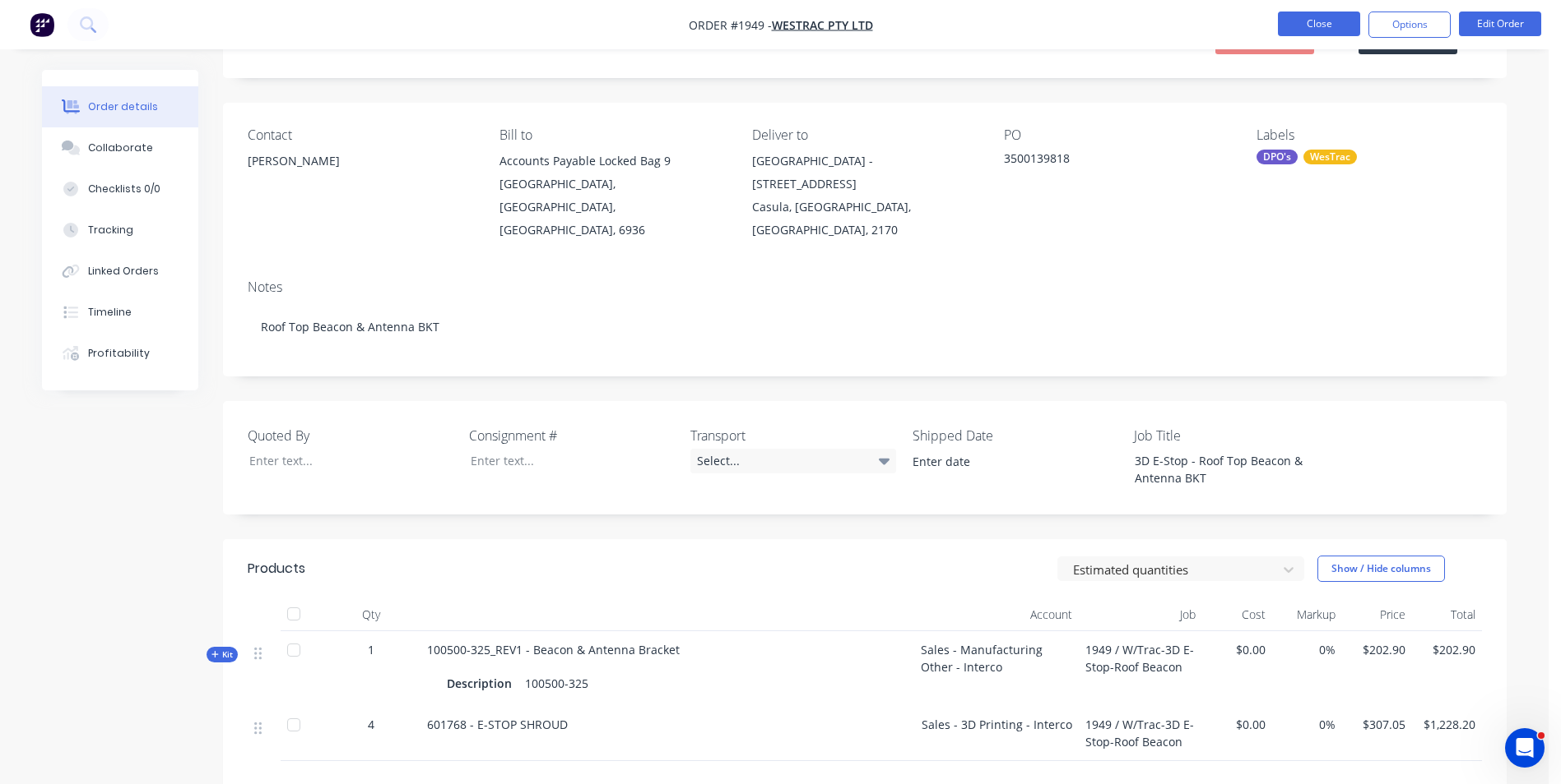
click at [1314, 20] on button "Close" at bounding box center [1319, 24] width 83 height 25
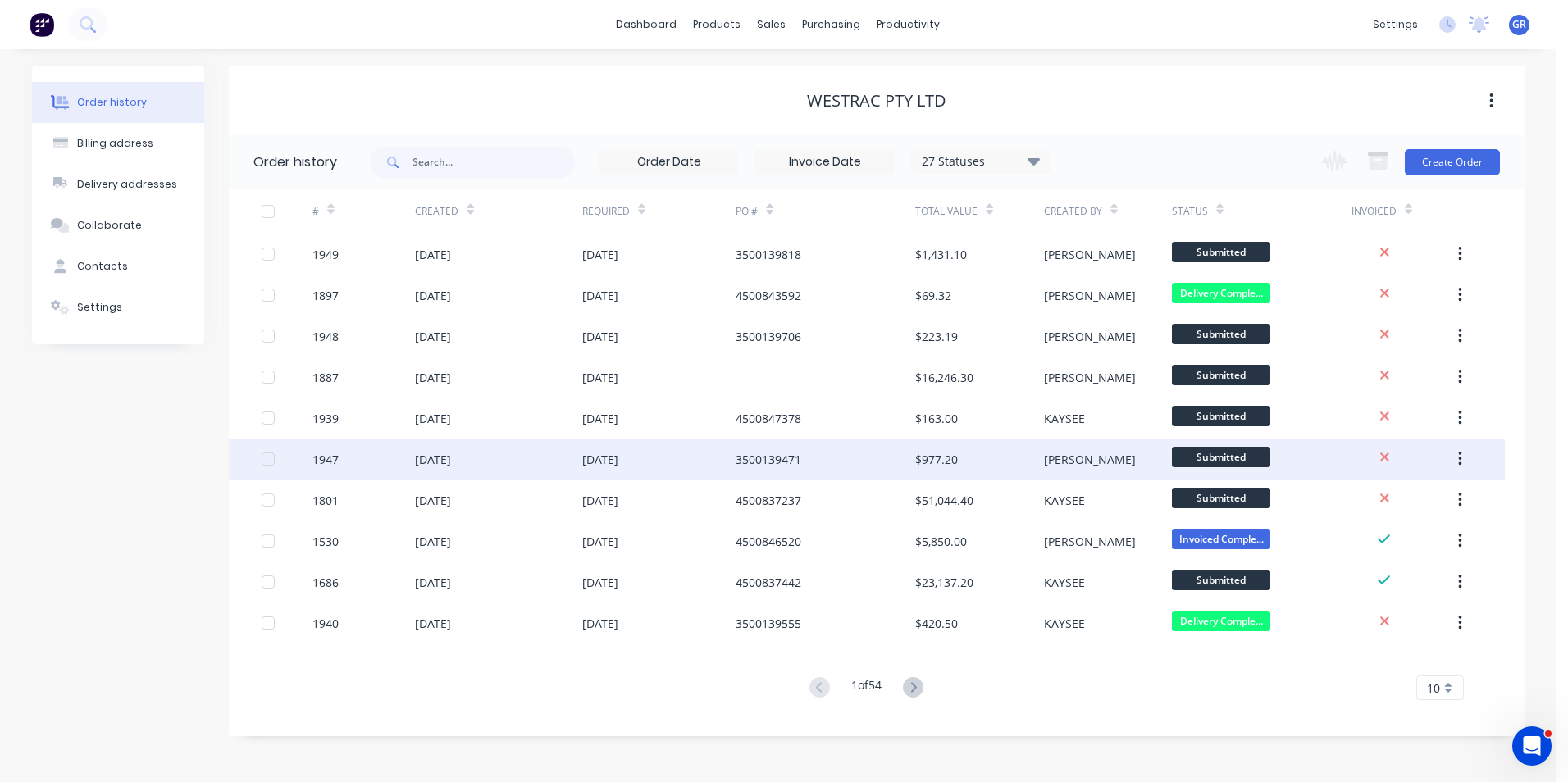
click at [329, 460] on div "1947" at bounding box center [325, 460] width 26 height 18
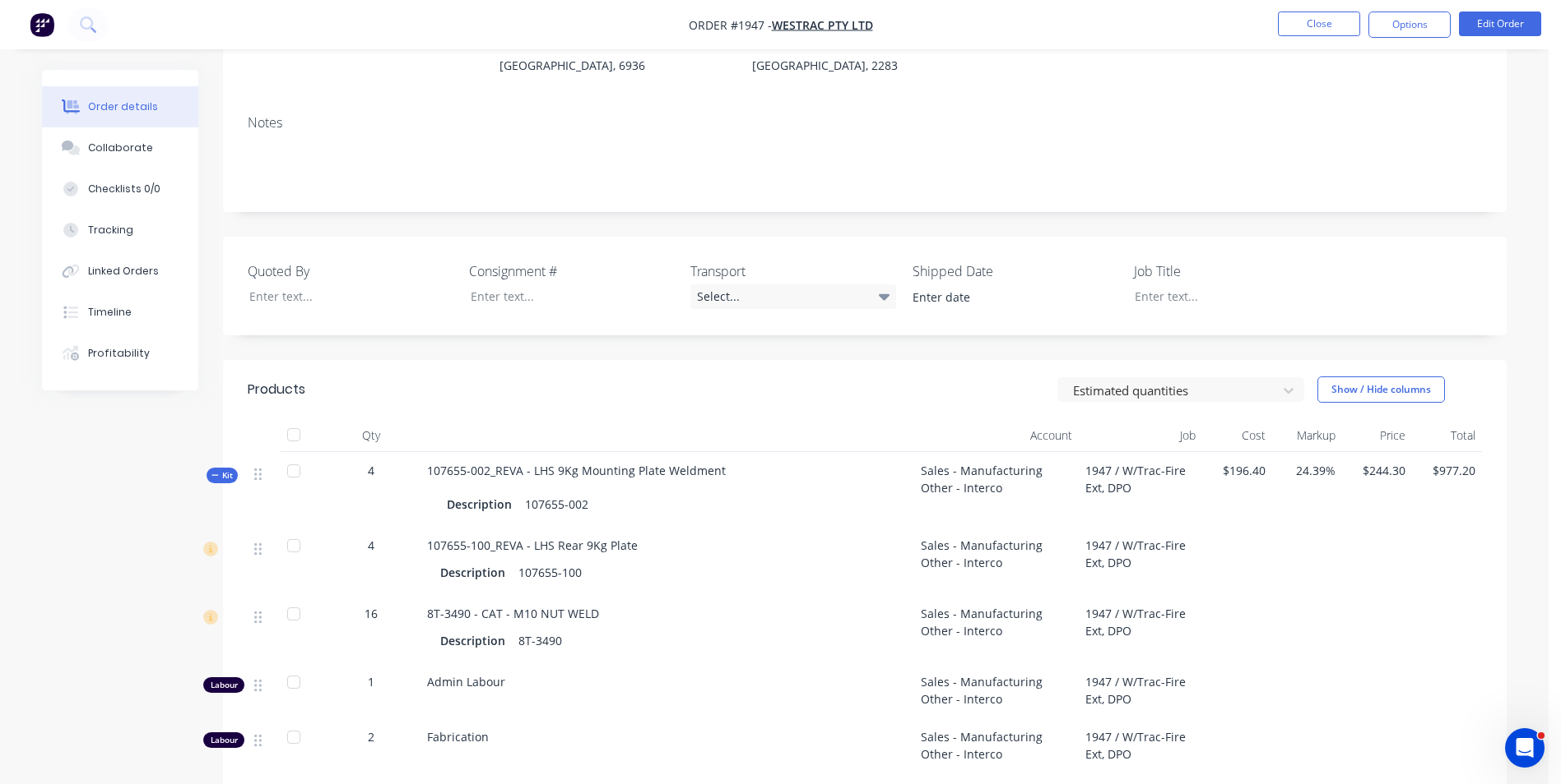
scroll to position [247, 0]
click at [223, 467] on span "Kit" at bounding box center [222, 473] width 22 height 13
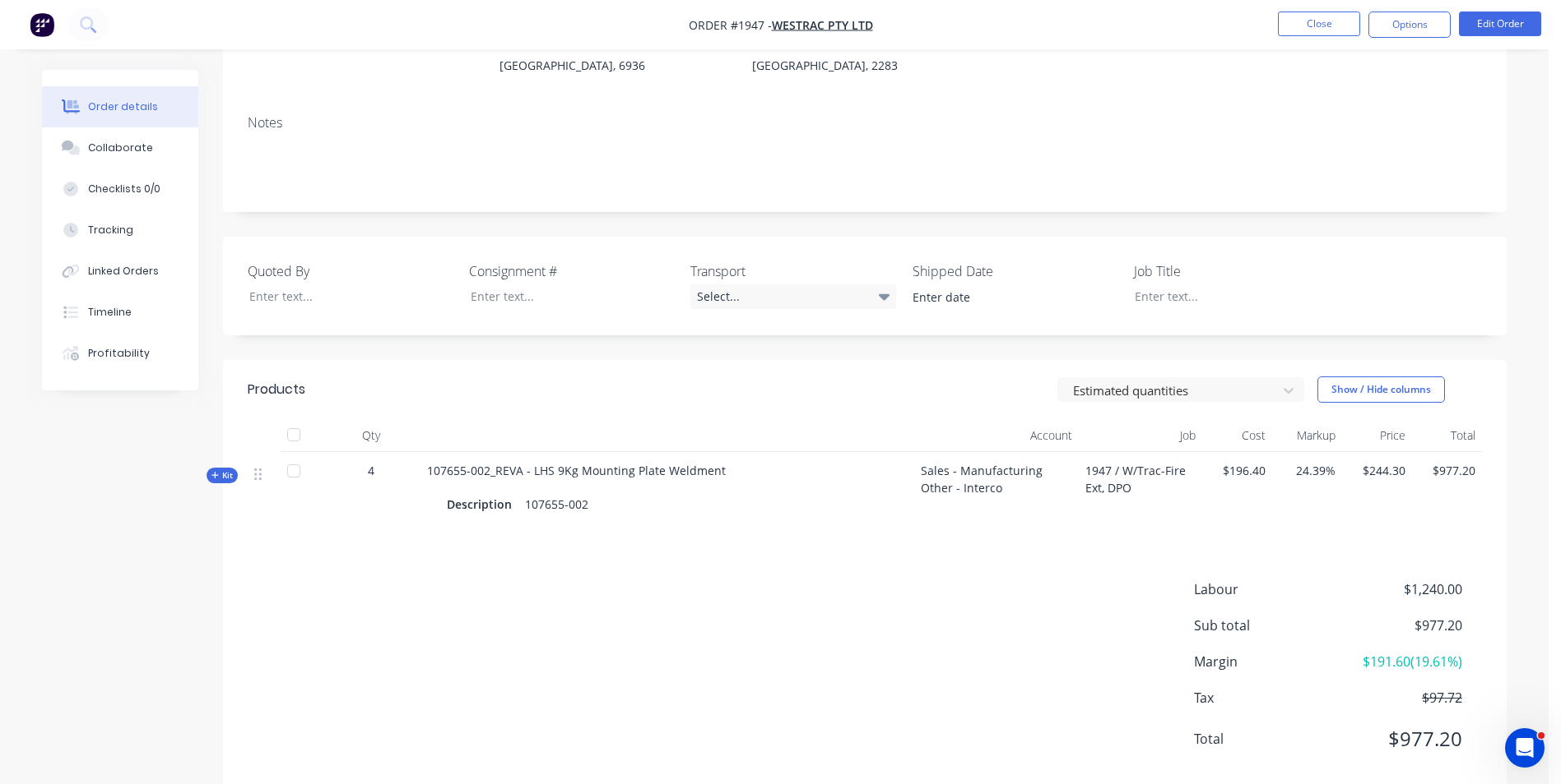
scroll to position [255, 0]
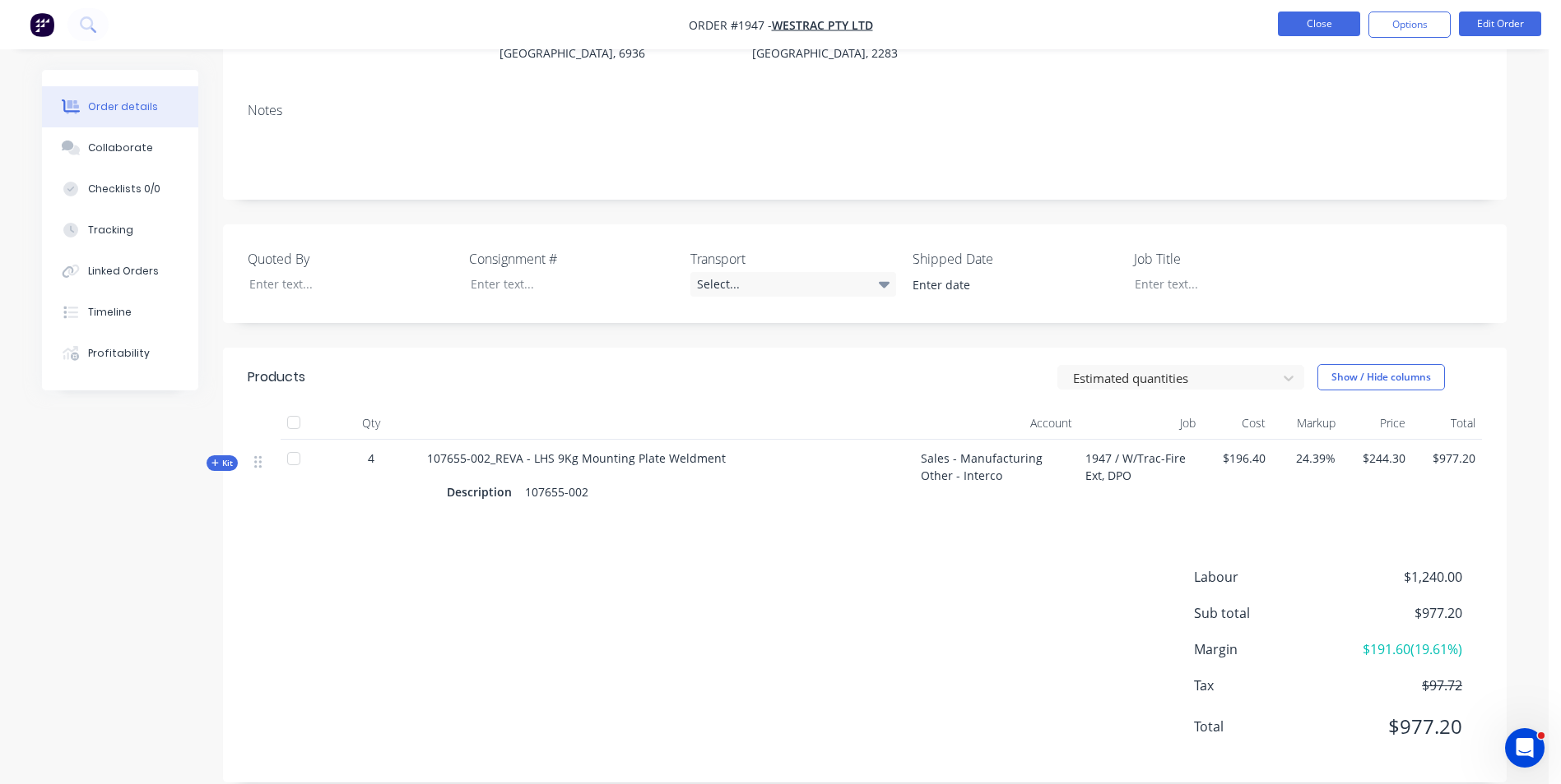
click at [1324, 24] on button "Close" at bounding box center [1319, 24] width 83 height 25
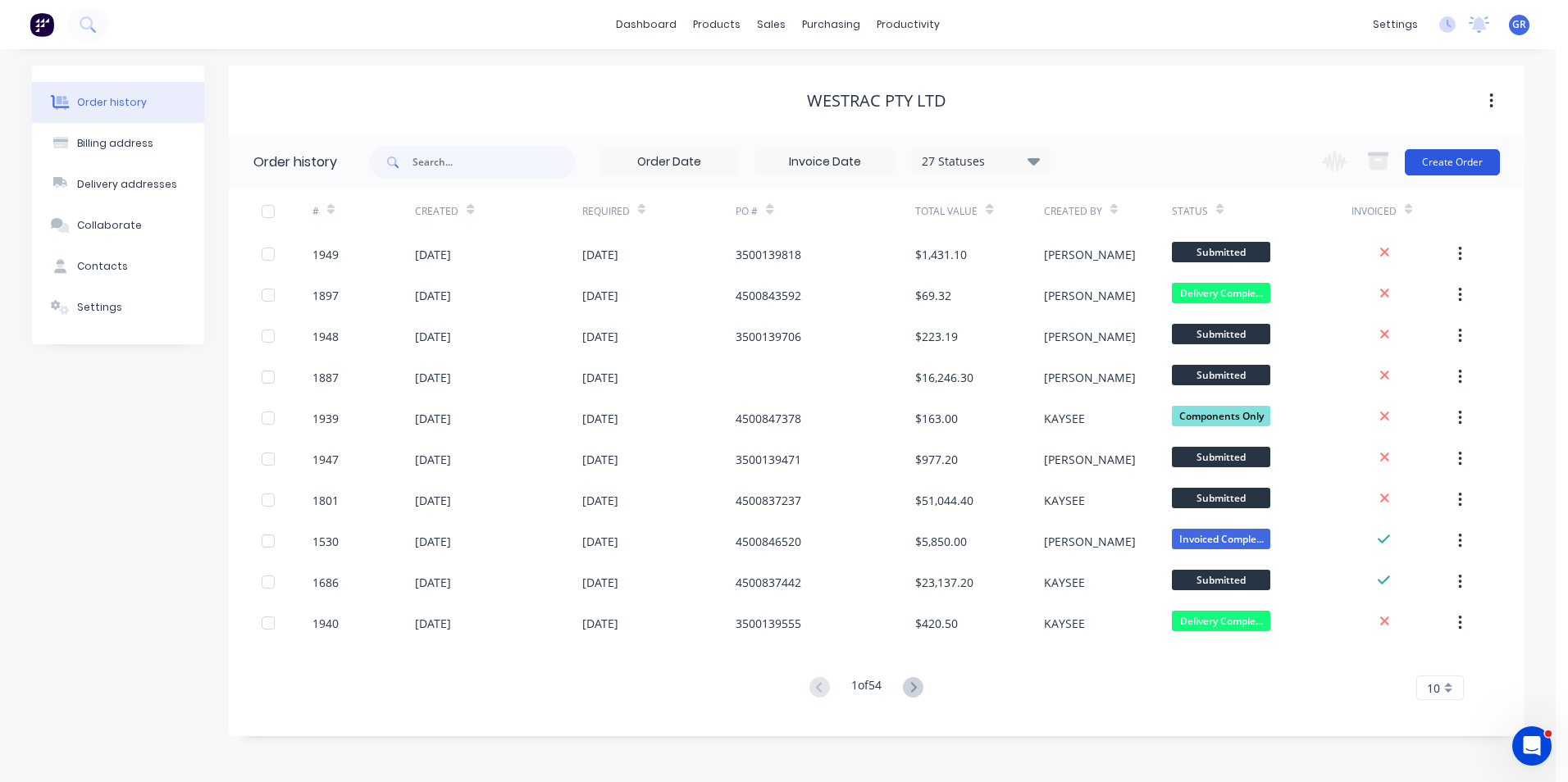
click at [1439, 159] on button "Create Order" at bounding box center [1452, 162] width 95 height 26
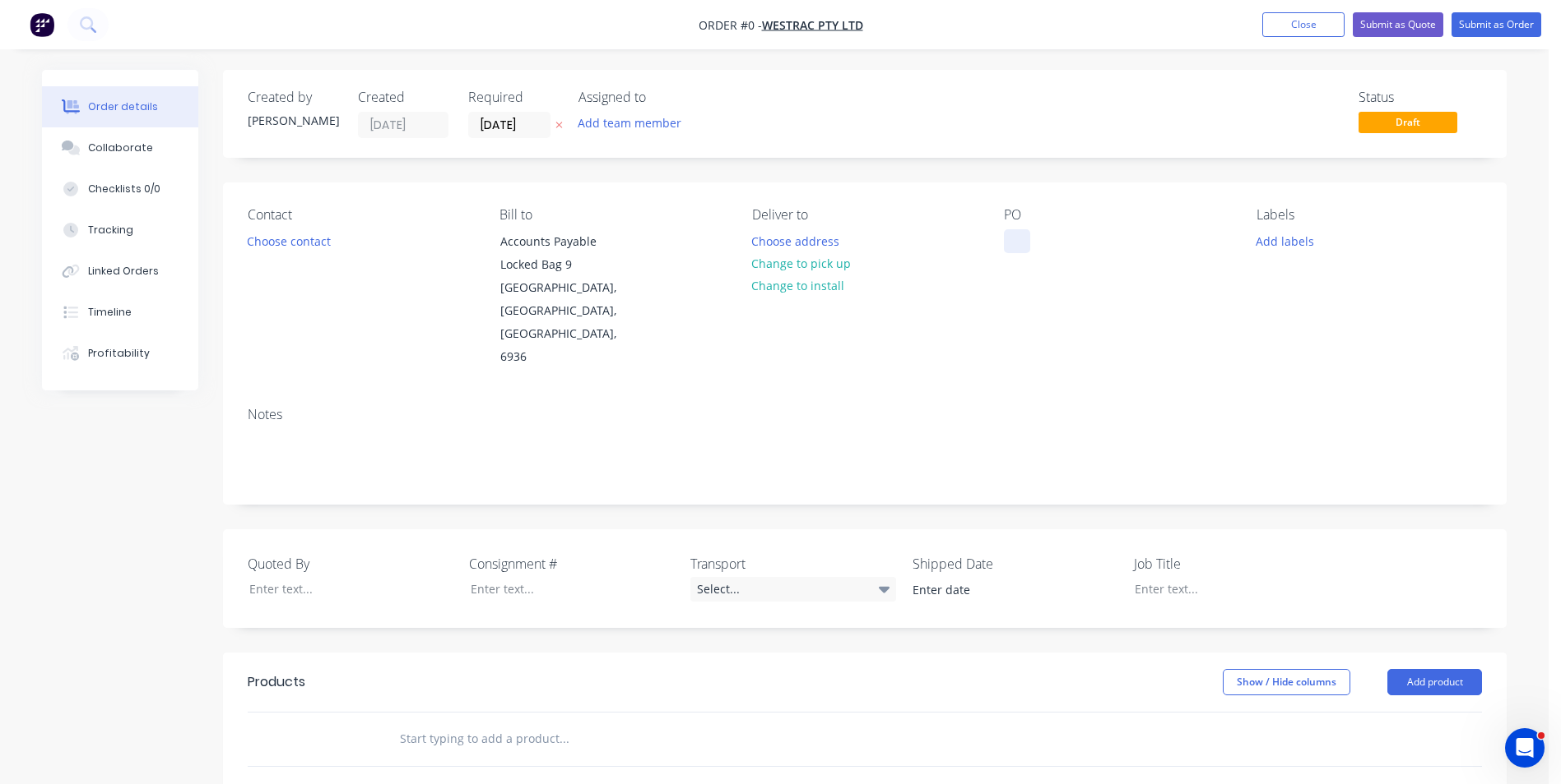
click at [1007, 233] on div at bounding box center [1016, 241] width 27 height 24
paste div
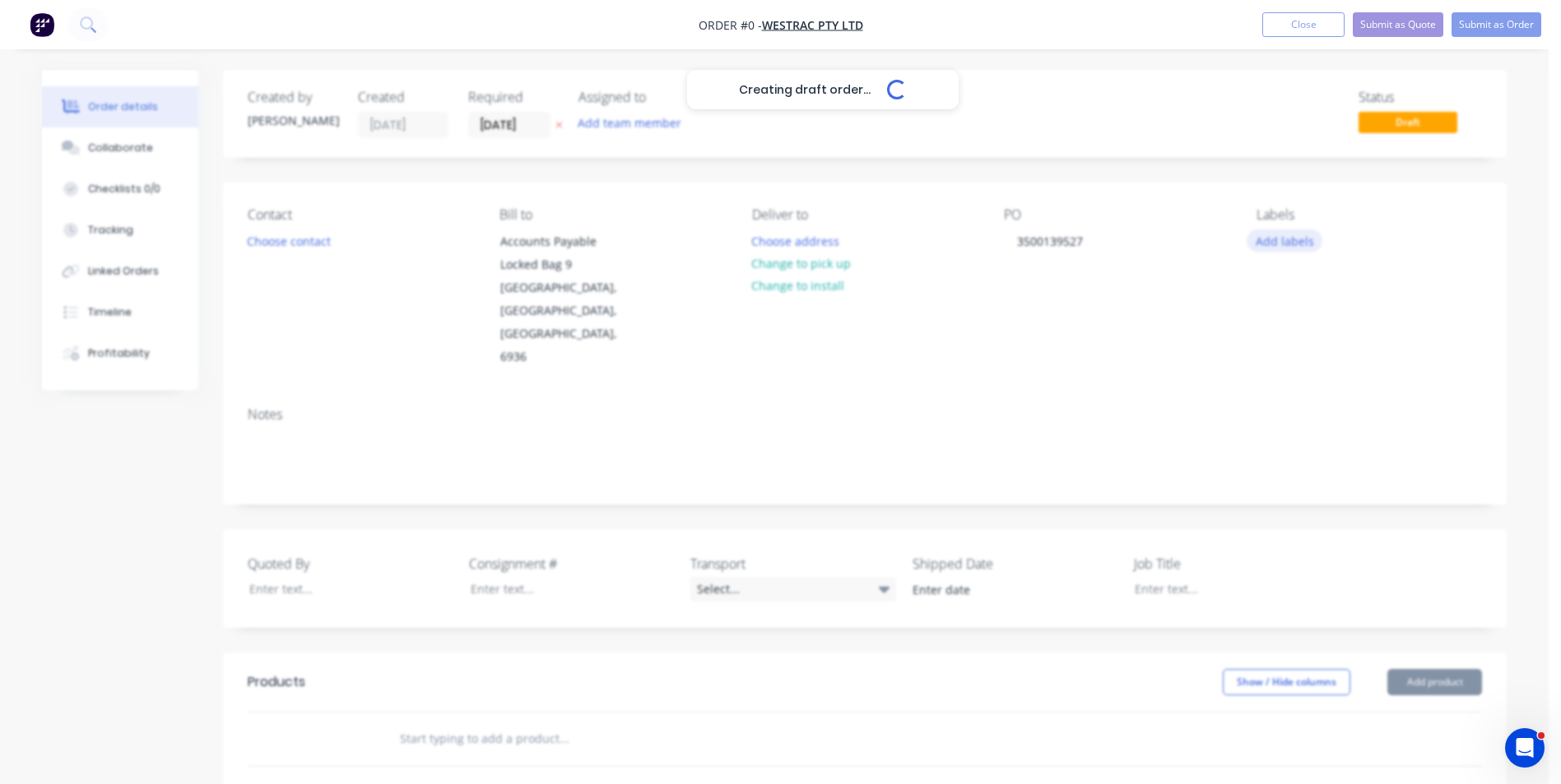
click at [1283, 245] on div "Creating draft order... Loading... Order details Collaborate Checklists 0/0 Tra…" at bounding box center [774, 628] width 1497 height 1116
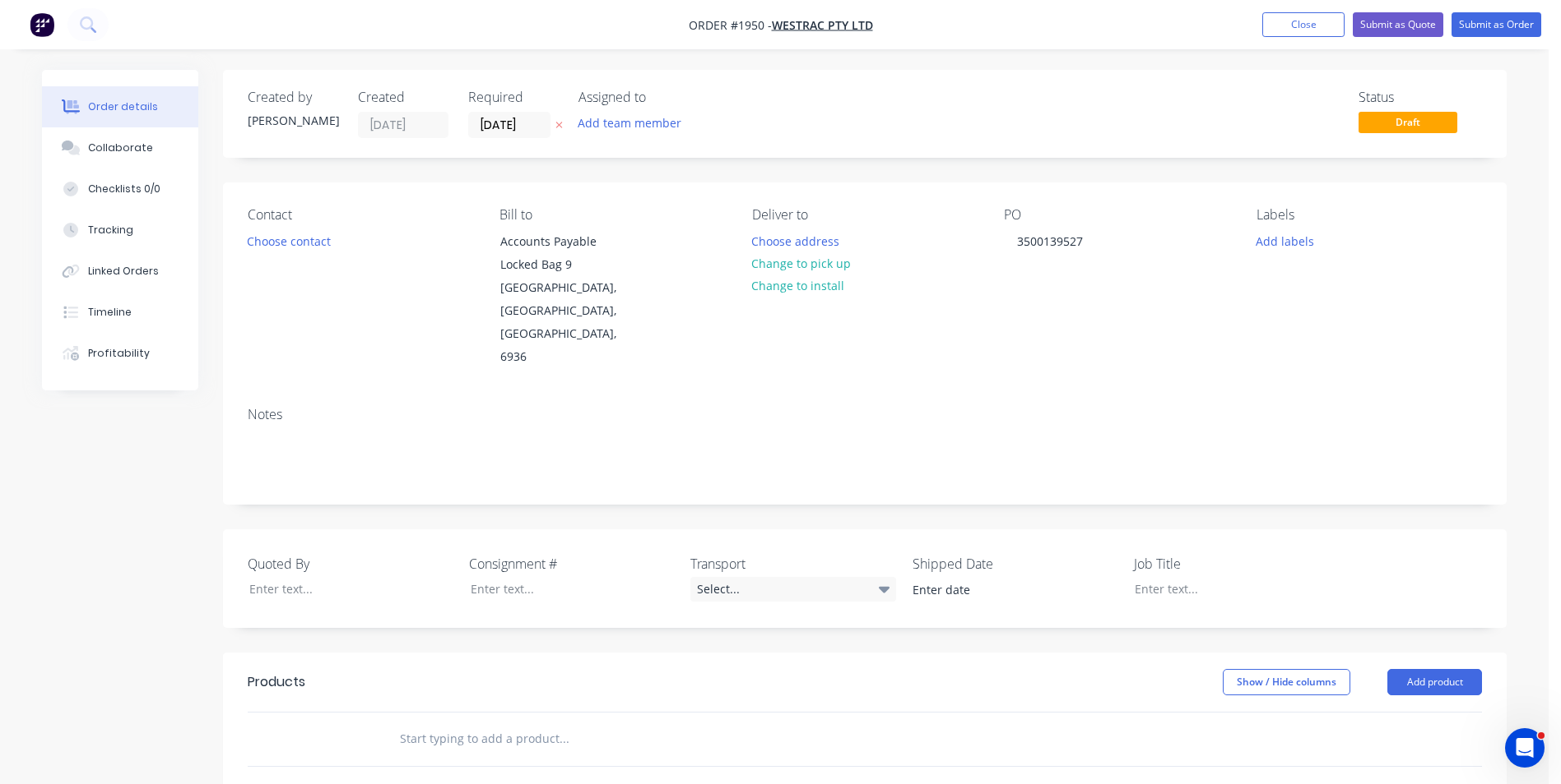
click at [1283, 243] on button "Add labels" at bounding box center [1284, 240] width 76 height 23
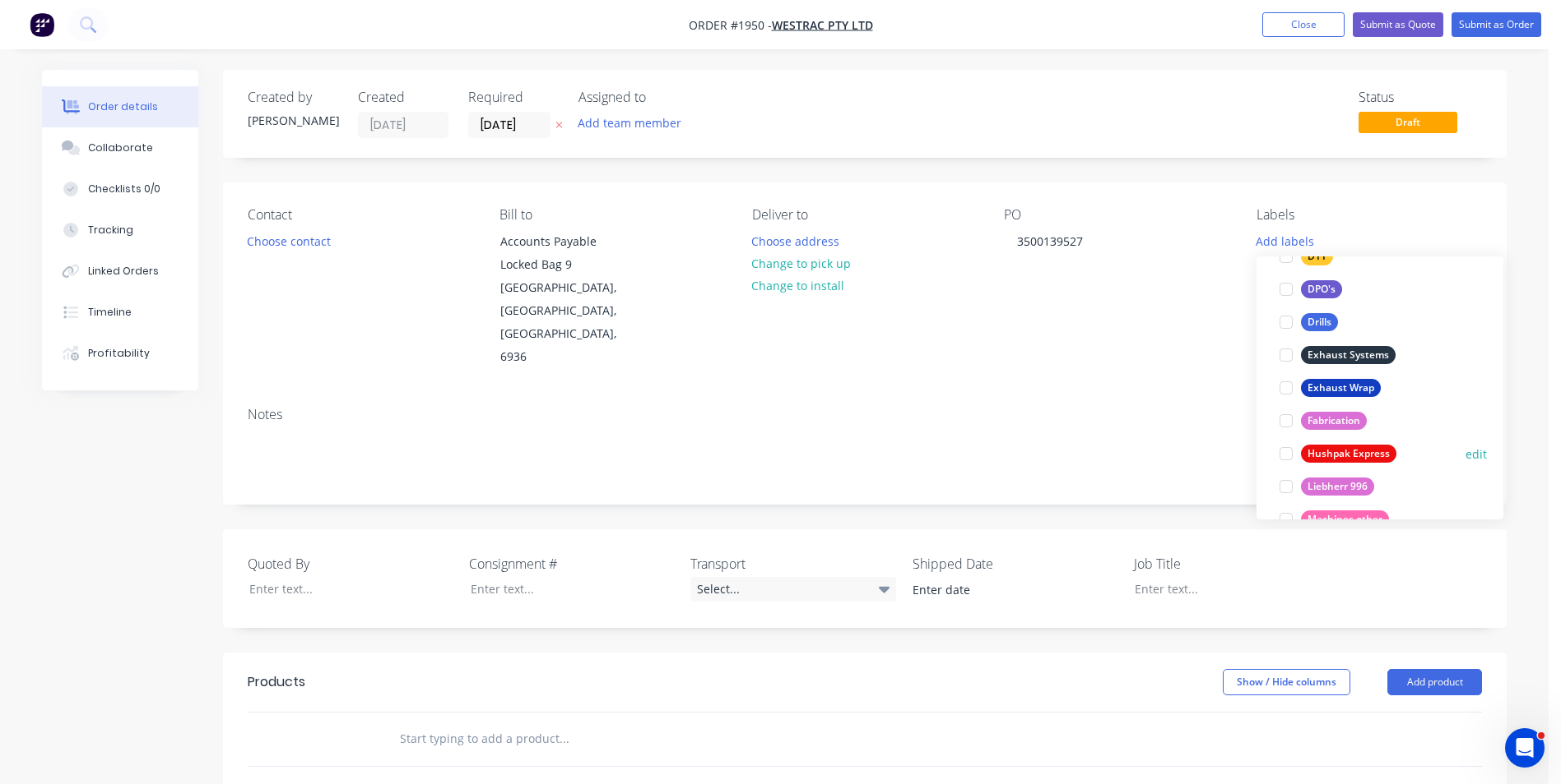
scroll to position [1118, 0]
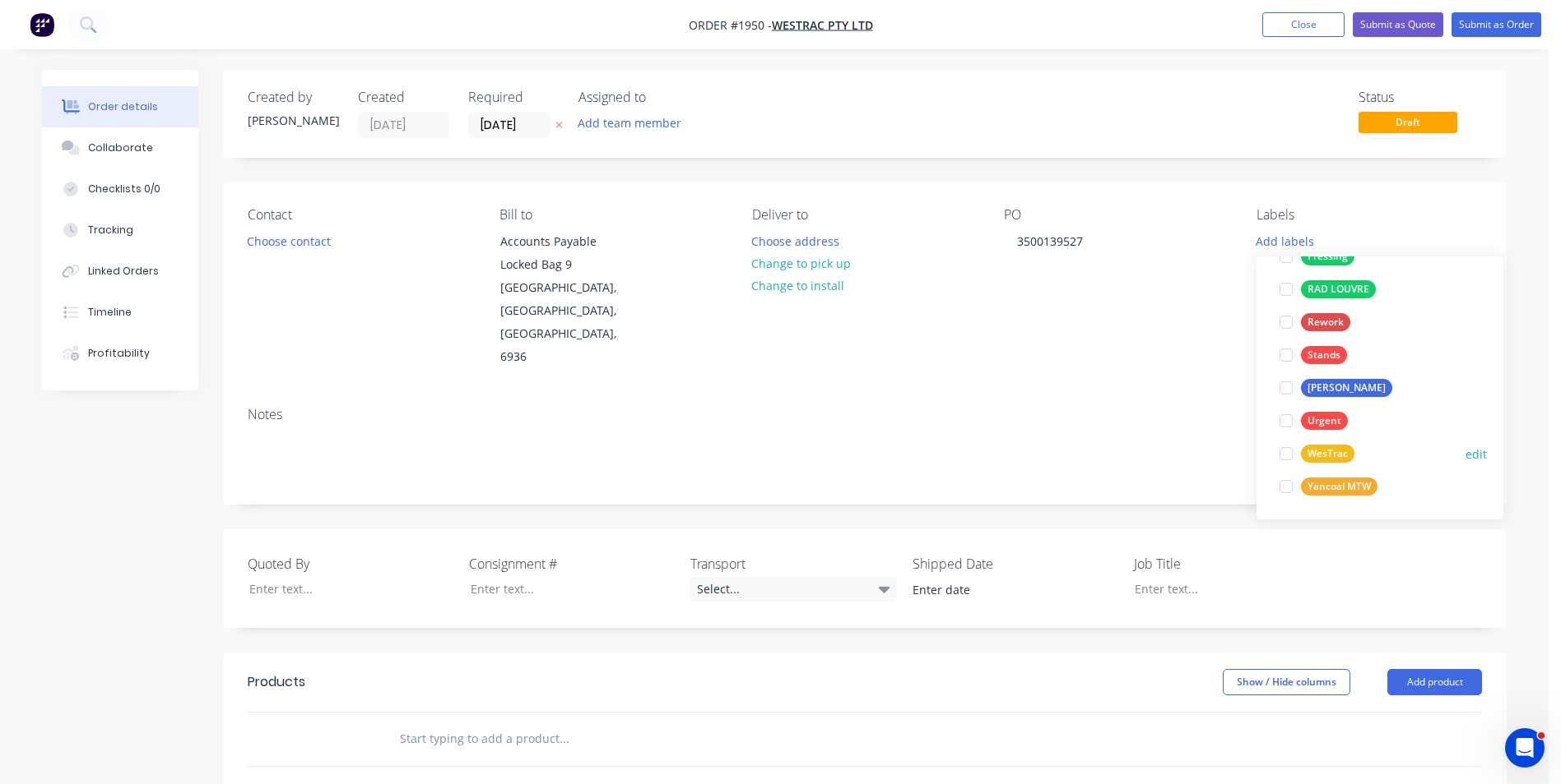
click at [1330, 456] on div "WesTrac" at bounding box center [1327, 454] width 53 height 18
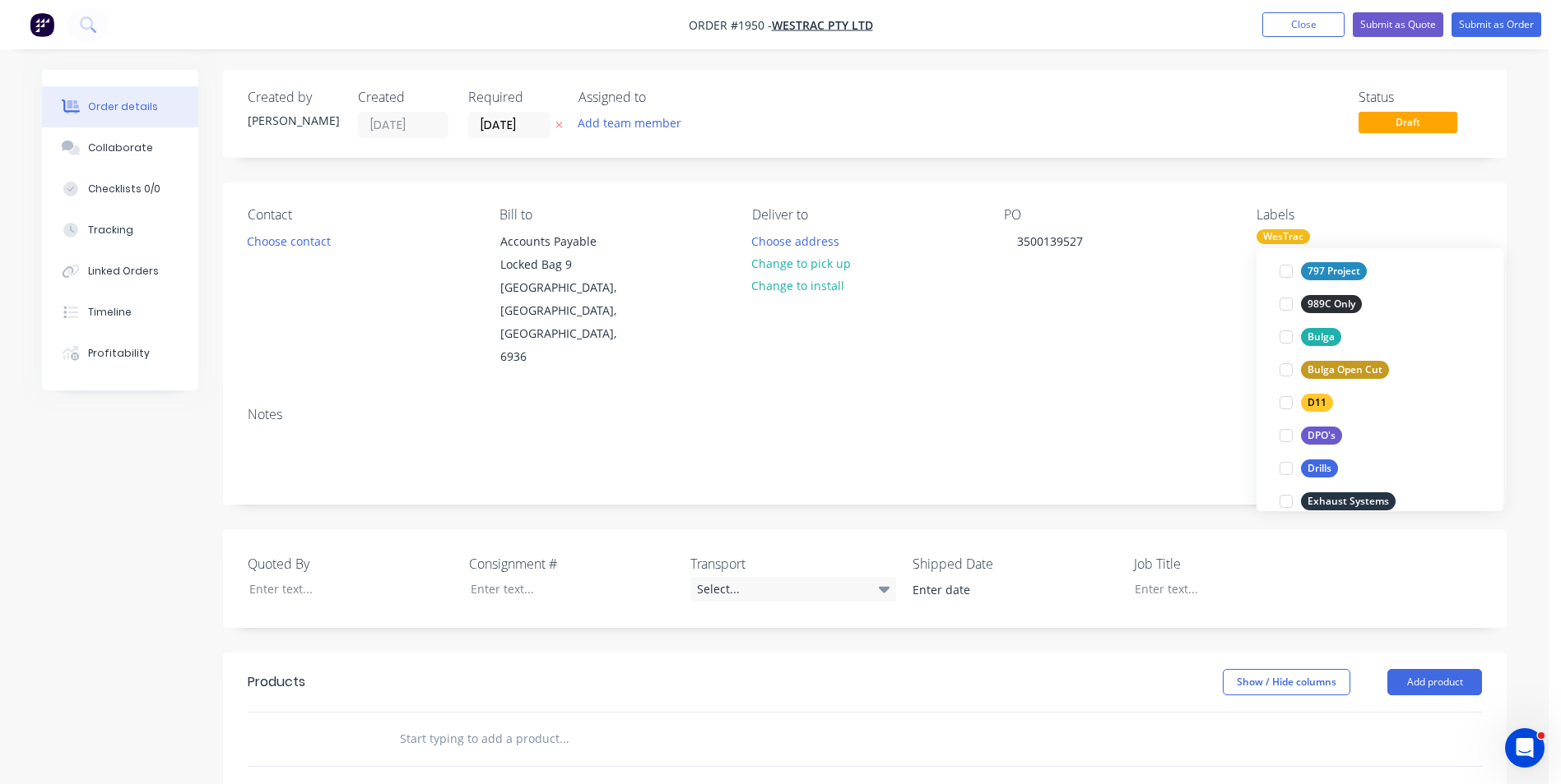
scroll to position [576, 0]
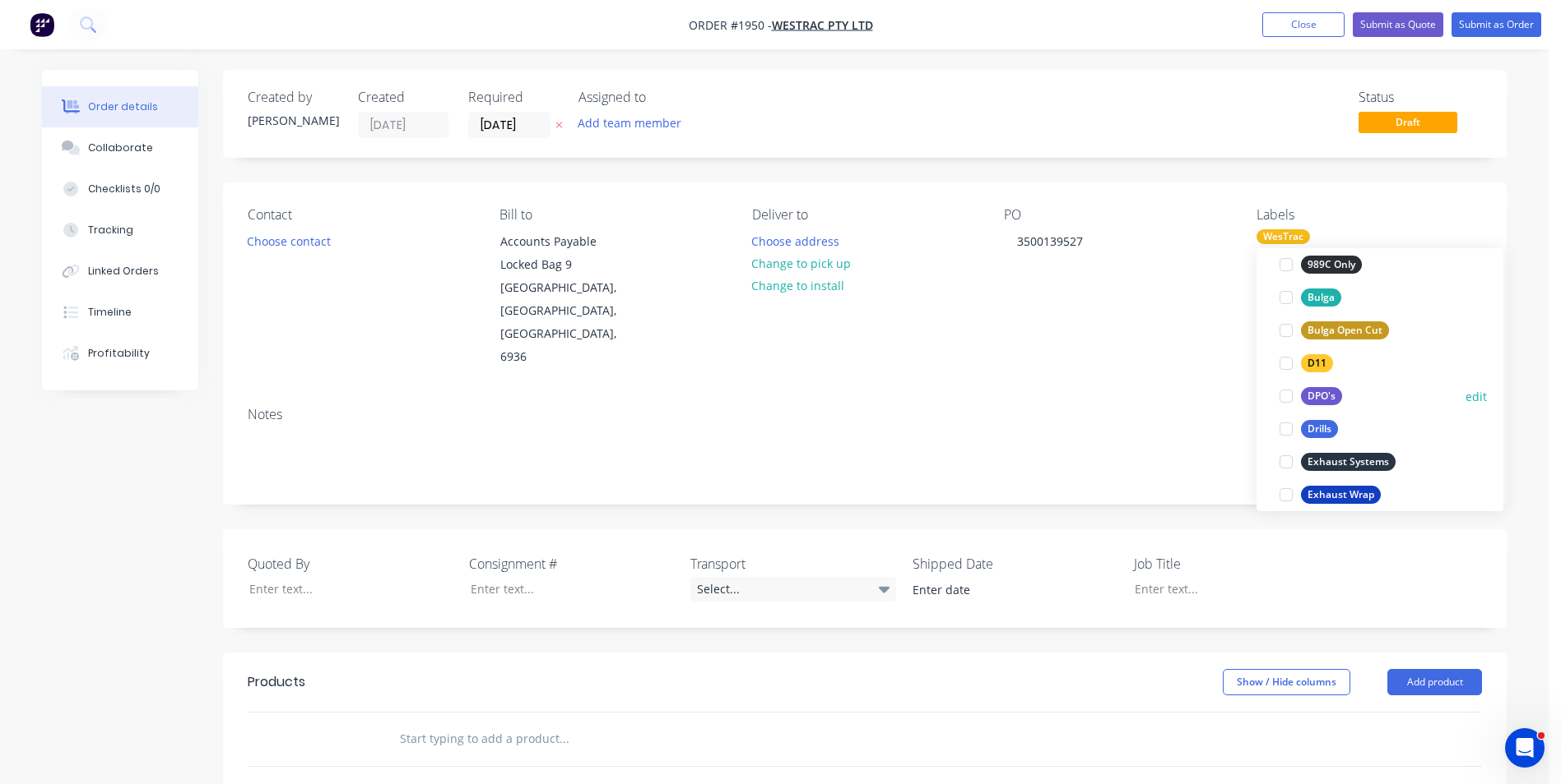
click at [1329, 392] on div "DPO's" at bounding box center [1321, 396] width 41 height 18
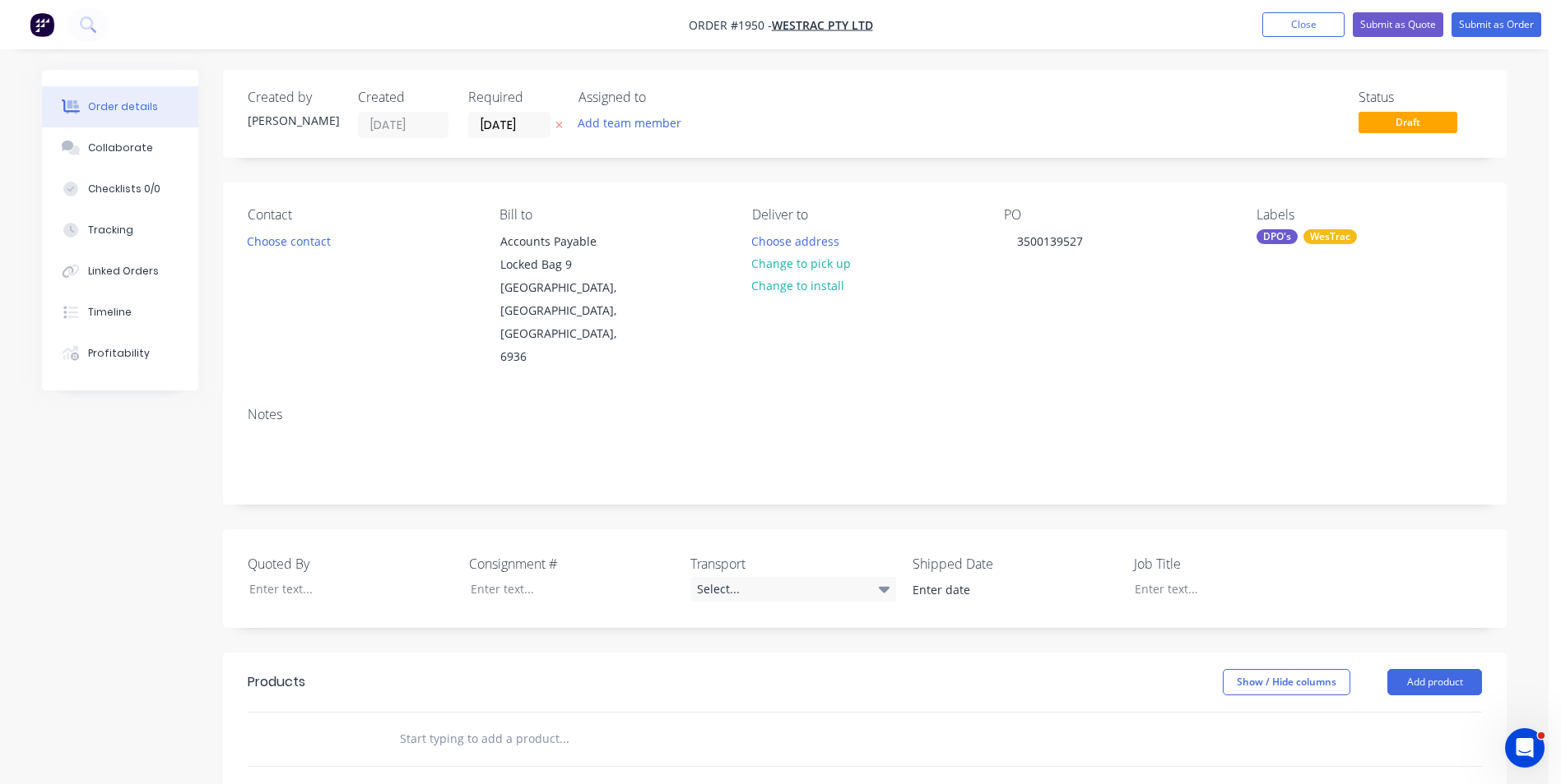
click at [936, 407] on div "Notes" at bounding box center [864, 415] width 1234 height 16
click at [298, 241] on button "Choose contact" at bounding box center [289, 240] width 101 height 23
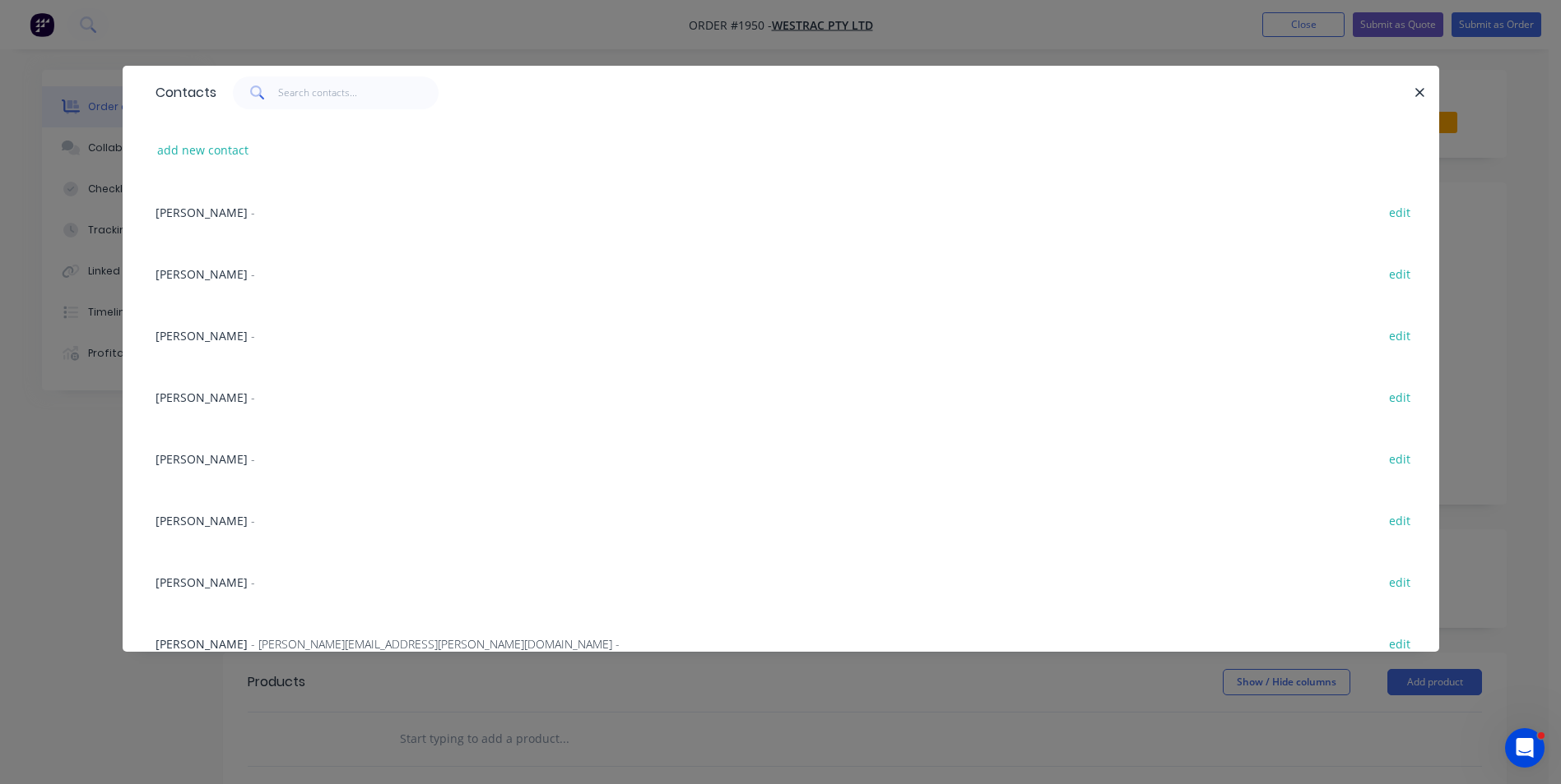
click at [184, 588] on span "[PERSON_NAME]" at bounding box center [202, 583] width 92 height 16
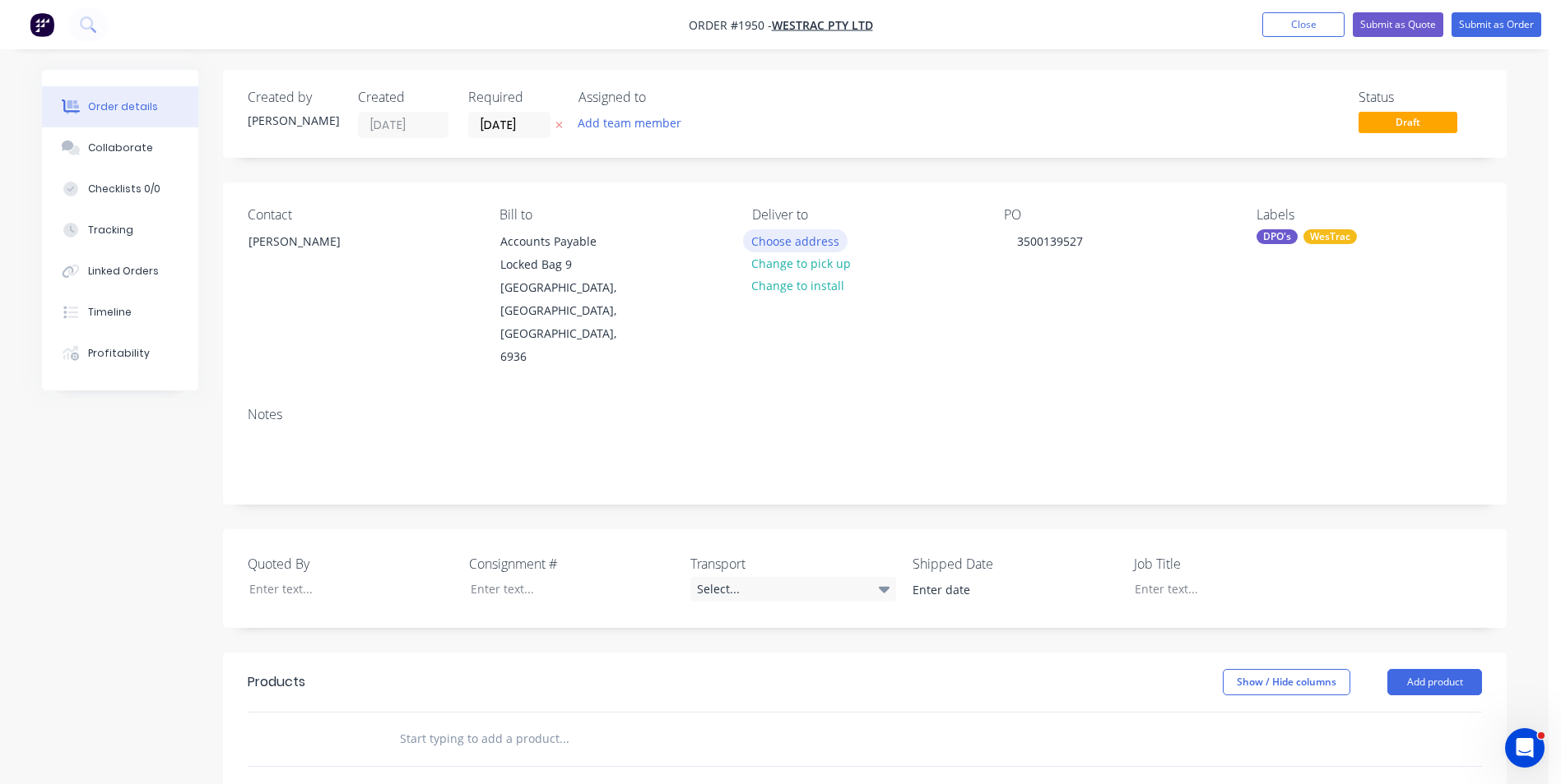
click at [792, 243] on button "Choose address" at bounding box center [795, 240] width 105 height 23
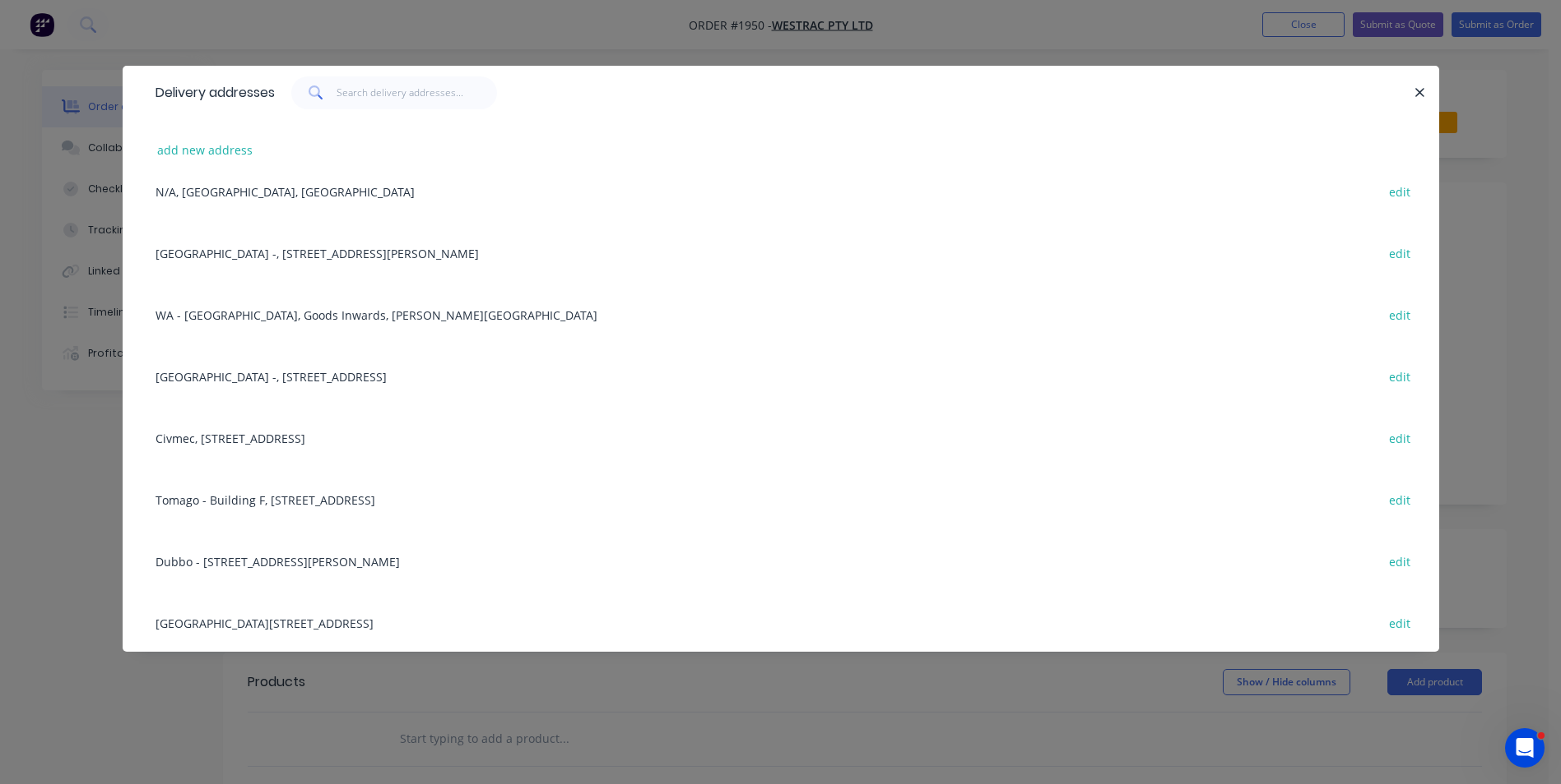
scroll to position [411, 0]
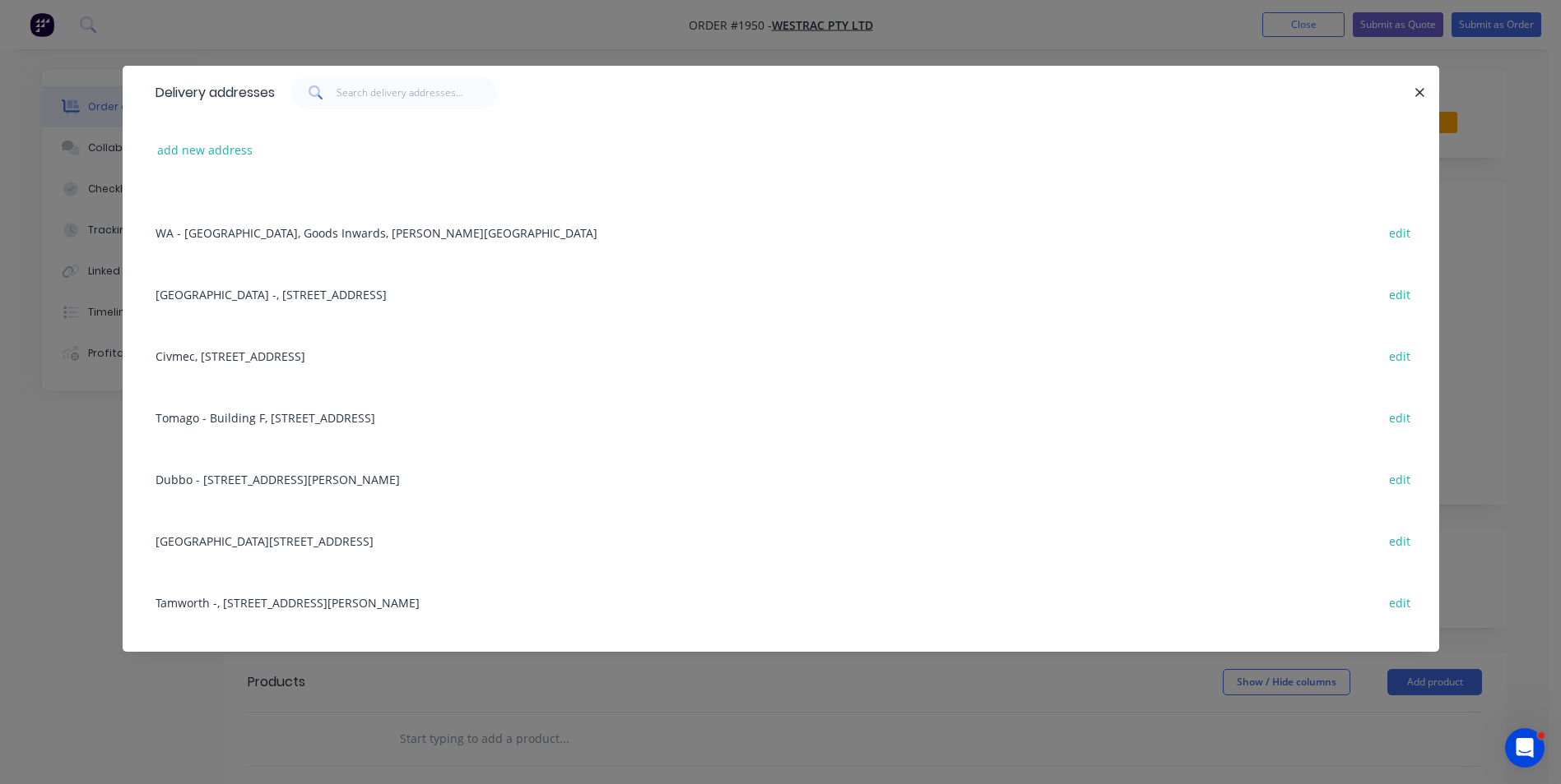
click at [296, 541] on div "Tomago - Building C, 1 Westrac Drive, Tomago, New South Wales, Australia, 2283 …" at bounding box center [780, 540] width 1267 height 62
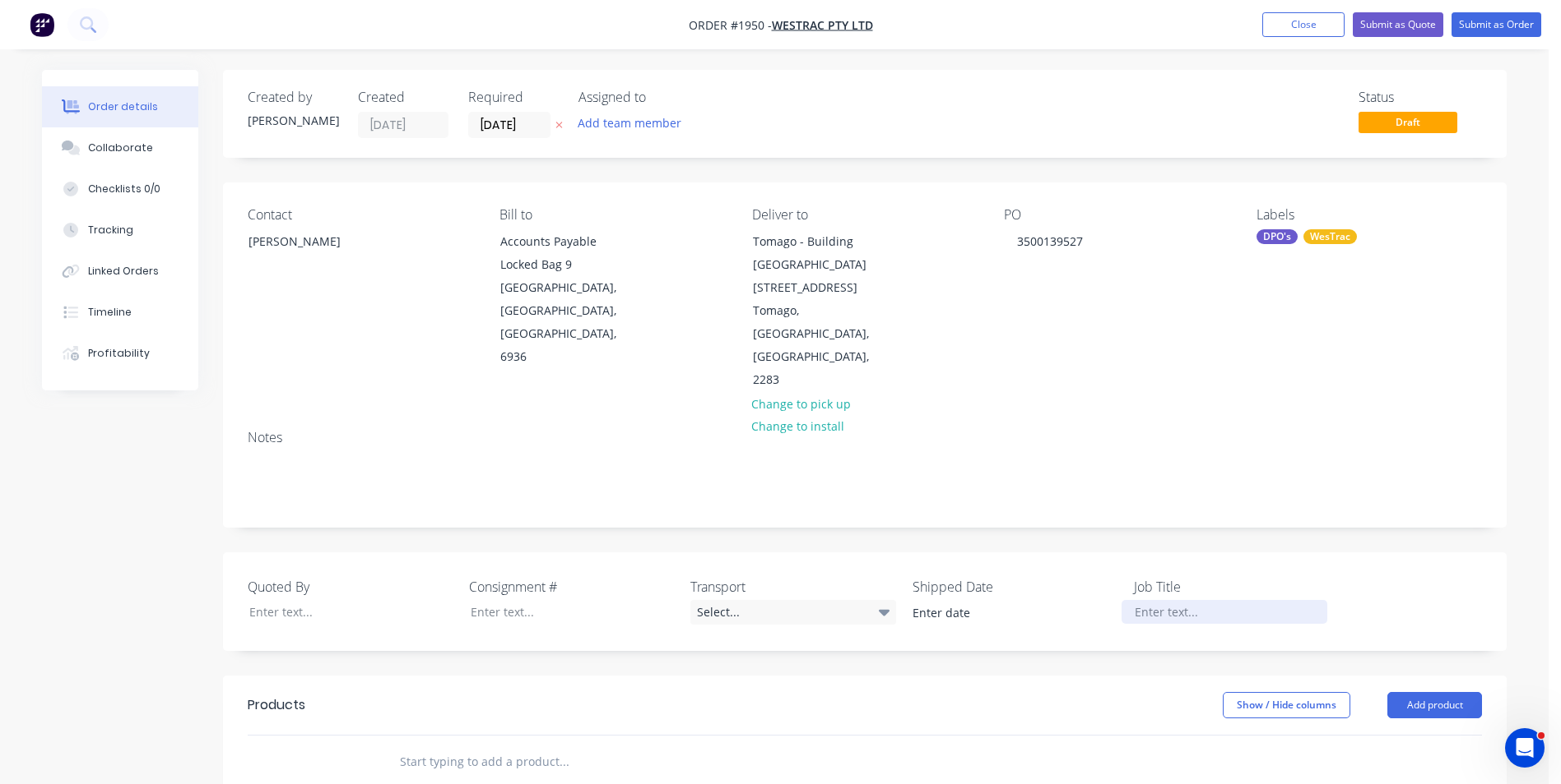
click at [1156, 600] on div at bounding box center [1224, 612] width 205 height 24
drag, startPoint x: 1305, startPoint y: 536, endPoint x: 1105, endPoint y: 552, distance: 200.6
click at [1105, 552] on div "Quoted By Consignment # Transport Select... Shipped Date Job Title 3D Magnet - …" at bounding box center [865, 601] width 1284 height 98
copy div "3D Magnet - Fire Ext. BKT DPO"
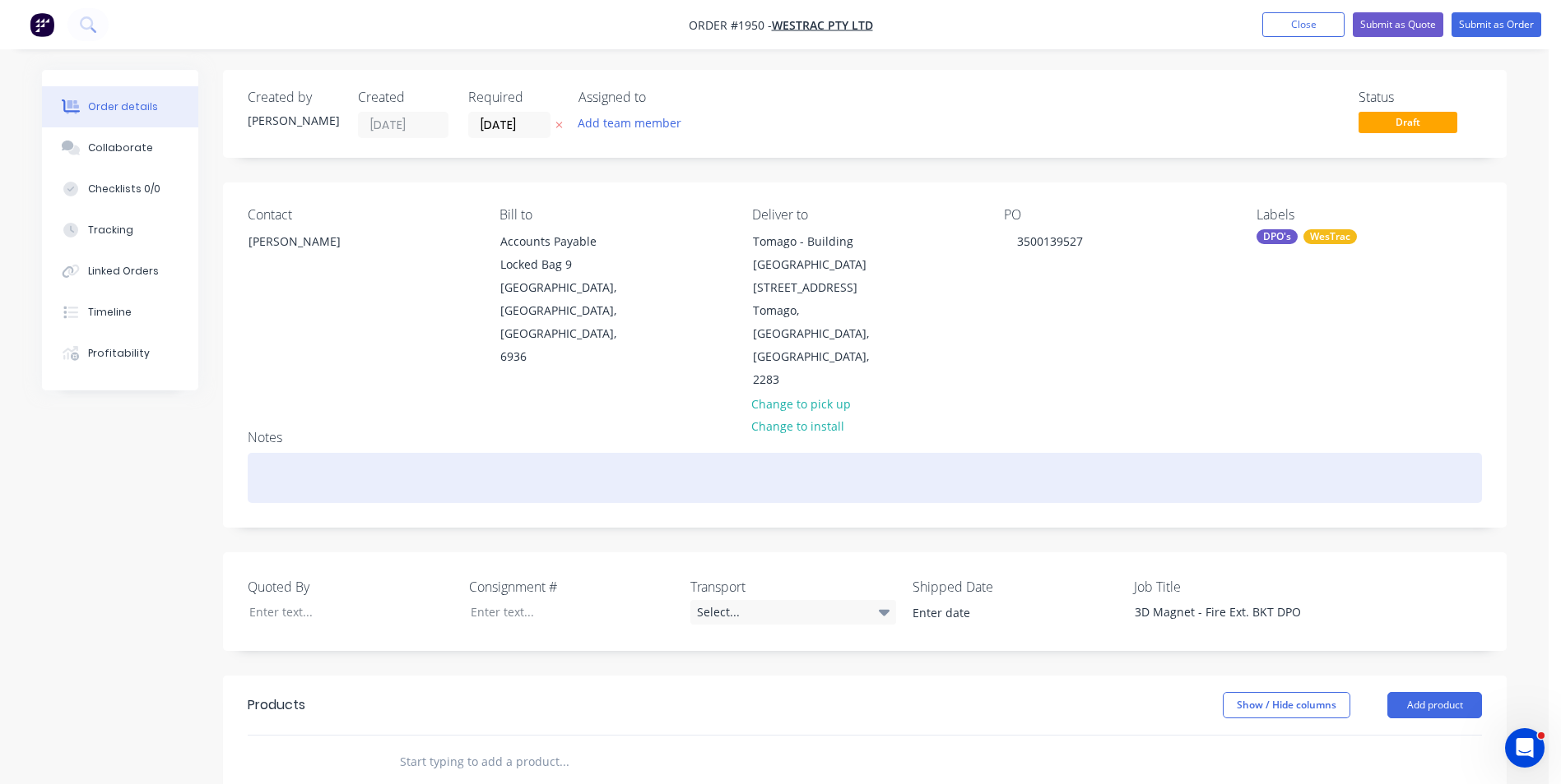
click at [267, 453] on div at bounding box center [864, 477] width 1234 height 50
paste div
click at [248, 453] on div "3D Magnet - Fire Ext. BKT DPO" at bounding box center [864, 477] width 1234 height 50
click at [580, 453] on div "3D Magnet - Fire Ext. BKT DPO" at bounding box center [864, 477] width 1234 height 50
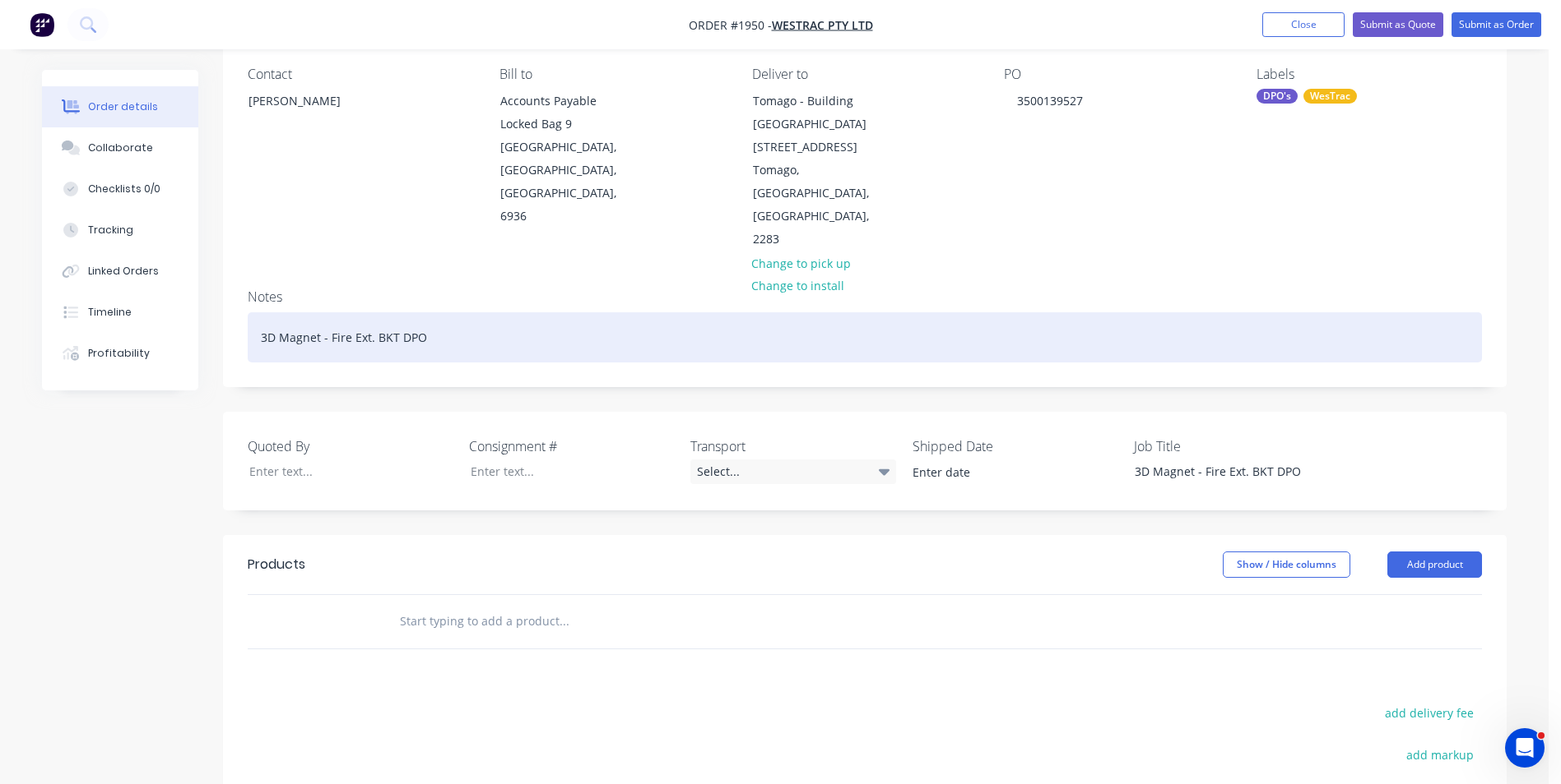
scroll to position [164, 0]
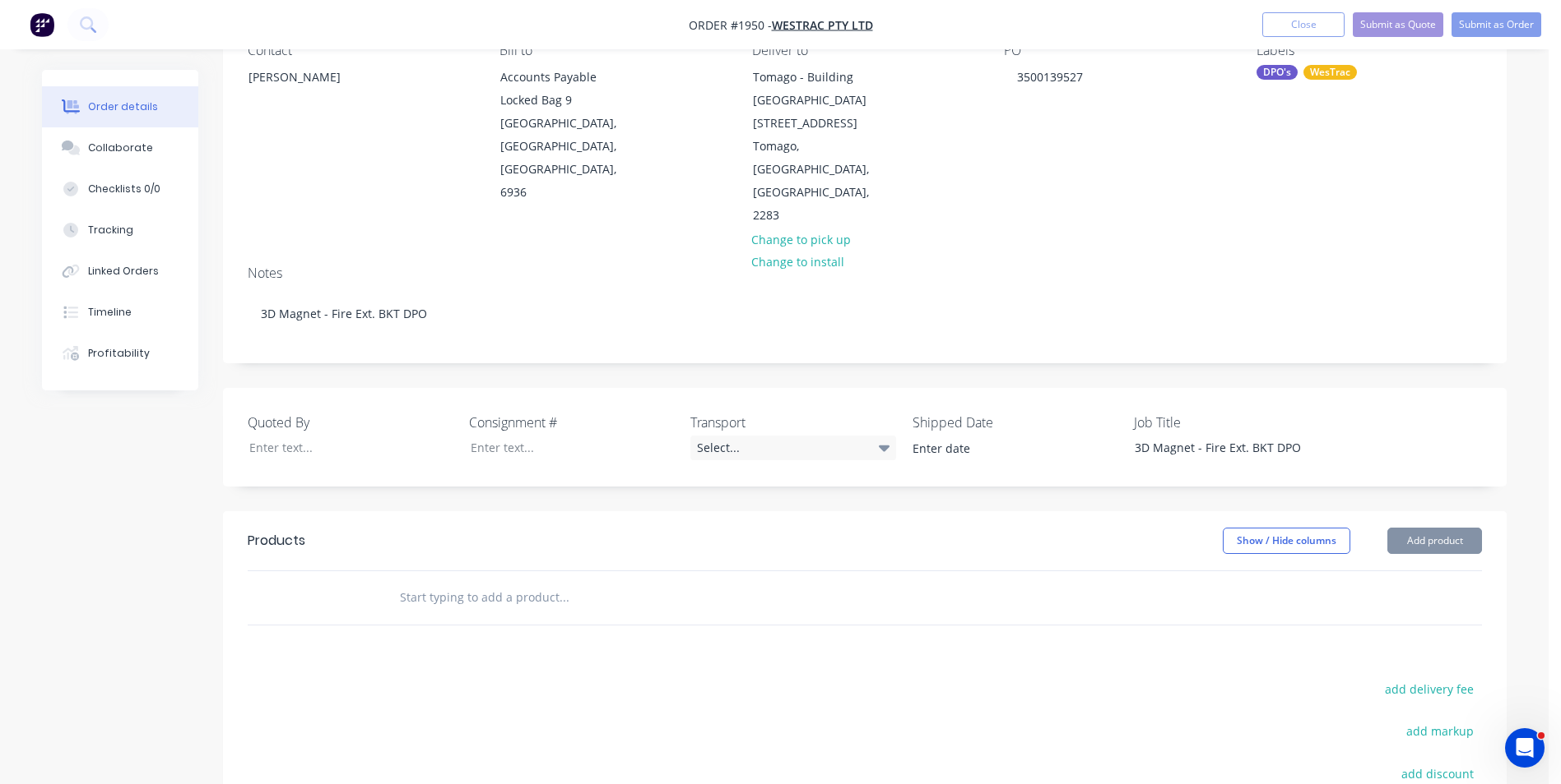
click at [428, 582] on input "text" at bounding box center [563, 597] width 329 height 32
paste input "602013"
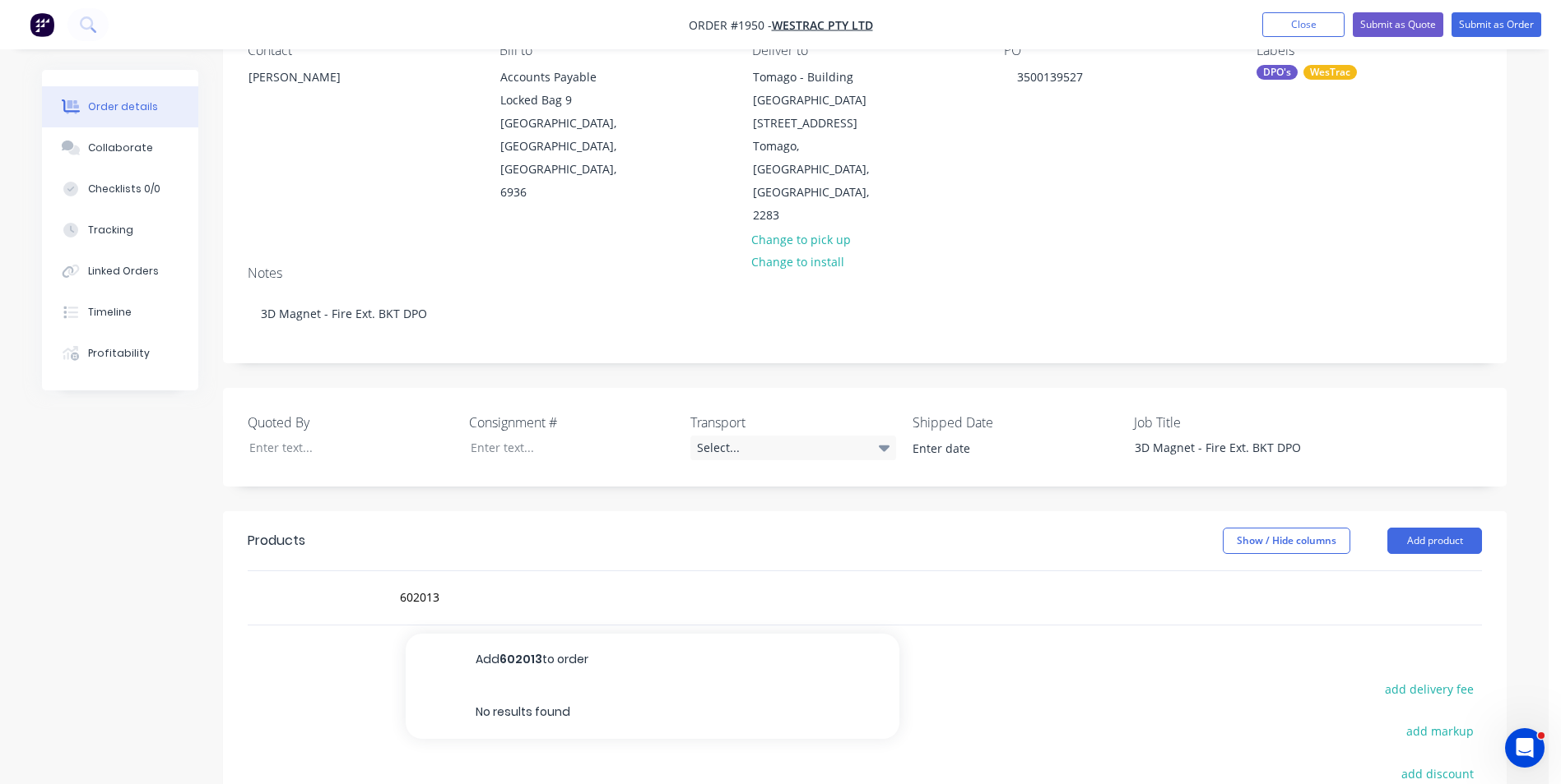
click at [393, 582] on div "602013 Add 602013 to order No results found" at bounding box center [632, 597] width 493 height 32
click at [446, 582] on input "602013" at bounding box center [563, 597] width 329 height 32
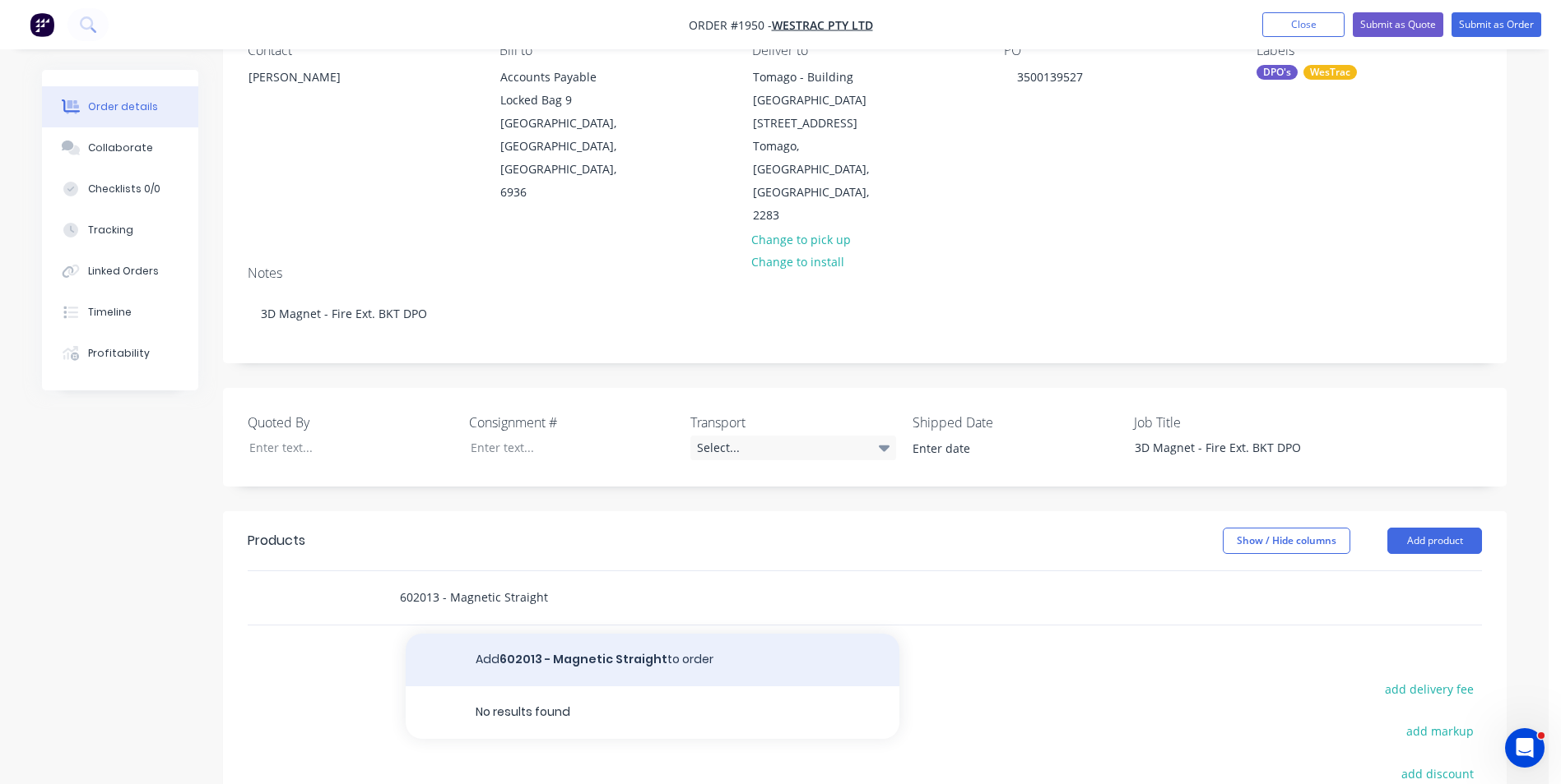
type input "602013 - Magnetic Straight"
click at [576, 634] on button "Add 602013 - Magnetic Straight to order" at bounding box center [653, 660] width 493 height 53
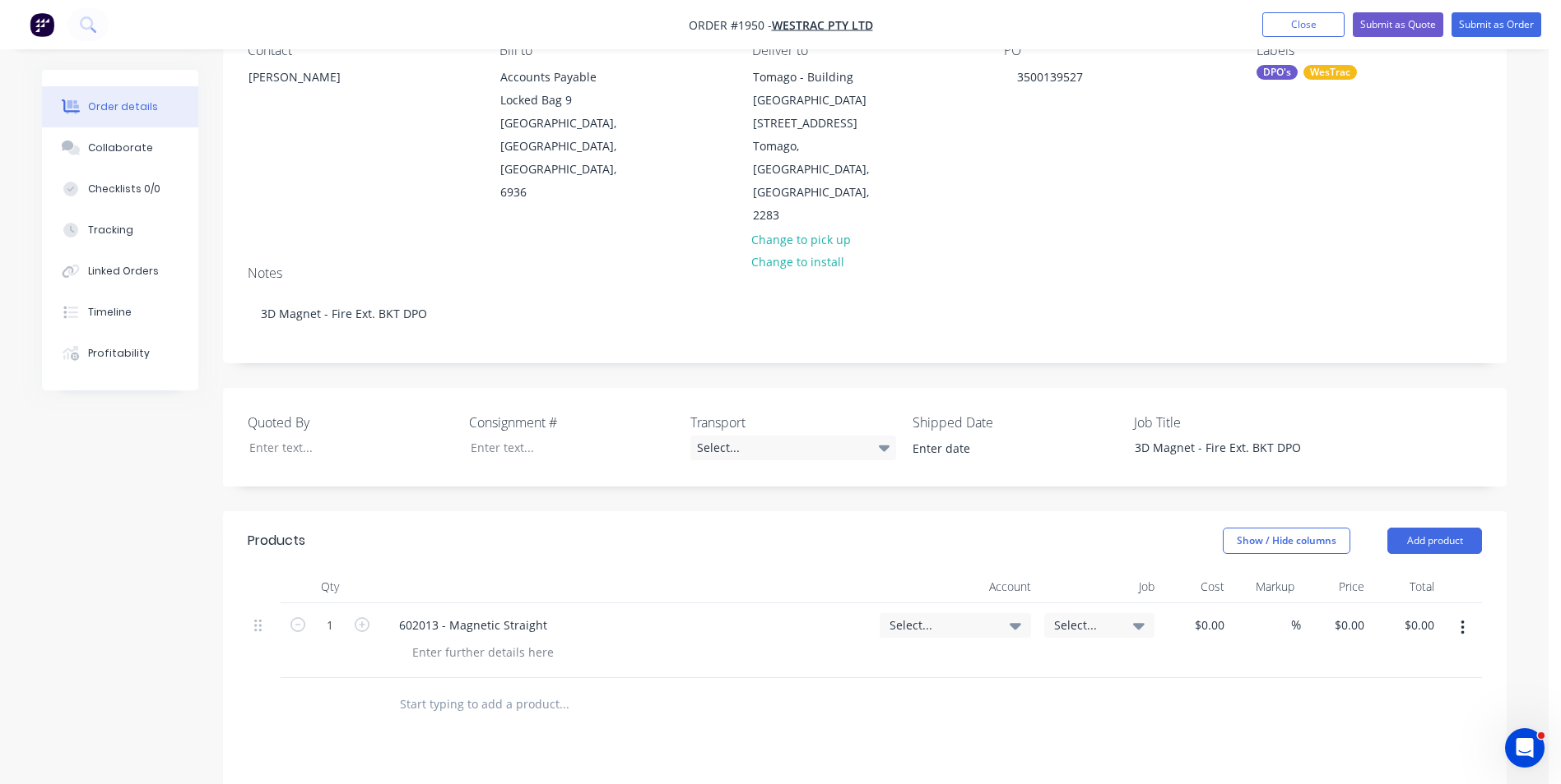
click at [354, 615] on button "button" at bounding box center [362, 624] width 22 height 18
click at [356, 617] on icon "button" at bounding box center [362, 624] width 15 height 15
click at [358, 617] on icon "button" at bounding box center [362, 624] width 15 height 15
type input "5"
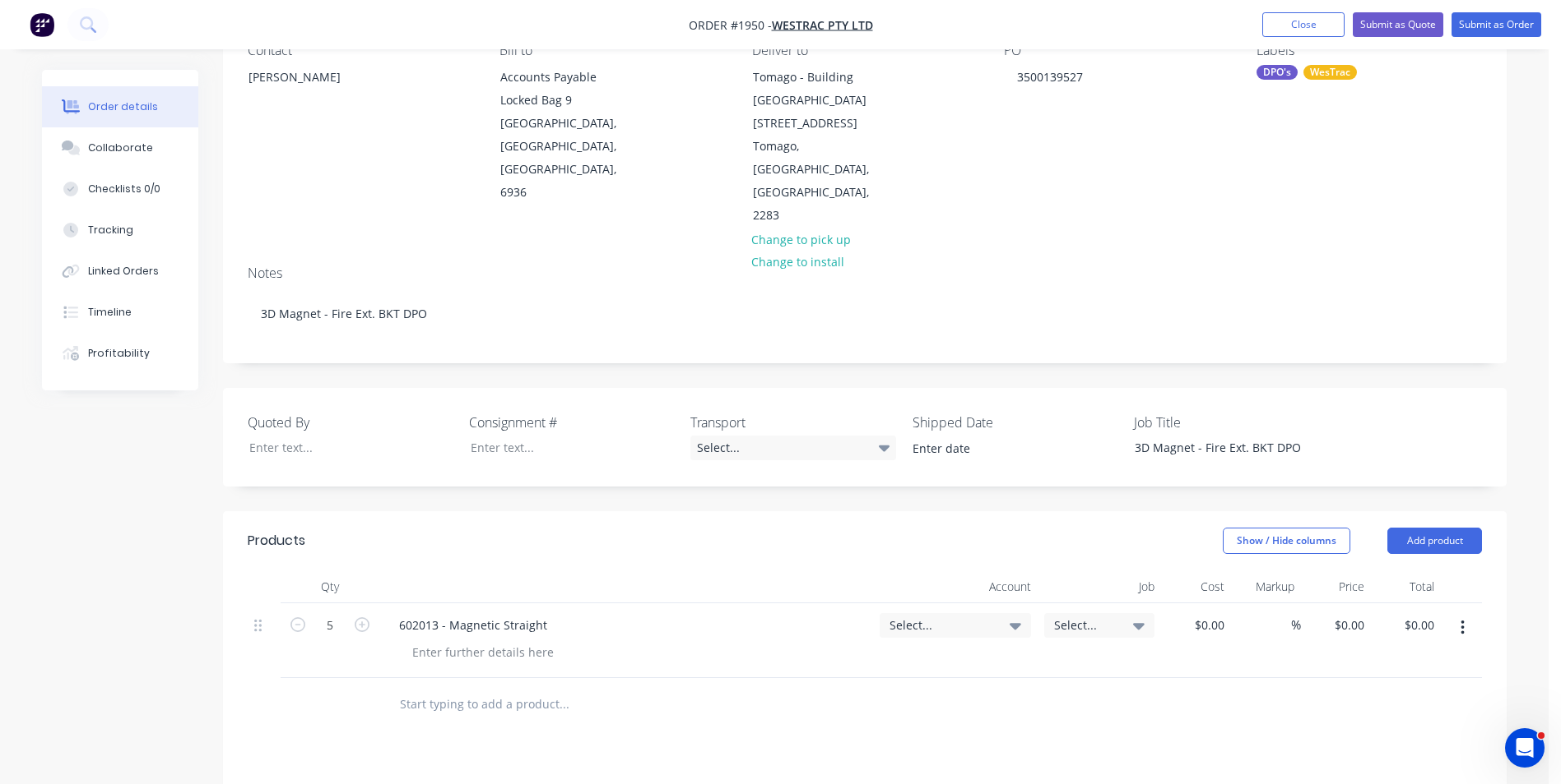
click at [900, 617] on span "Select..." at bounding box center [941, 626] width 103 height 18
click at [872, 658] on input at bounding box center [929, 674] width 169 height 32
type input "3d"
click at [1077, 617] on span "Select..." at bounding box center [1085, 626] width 63 height 18
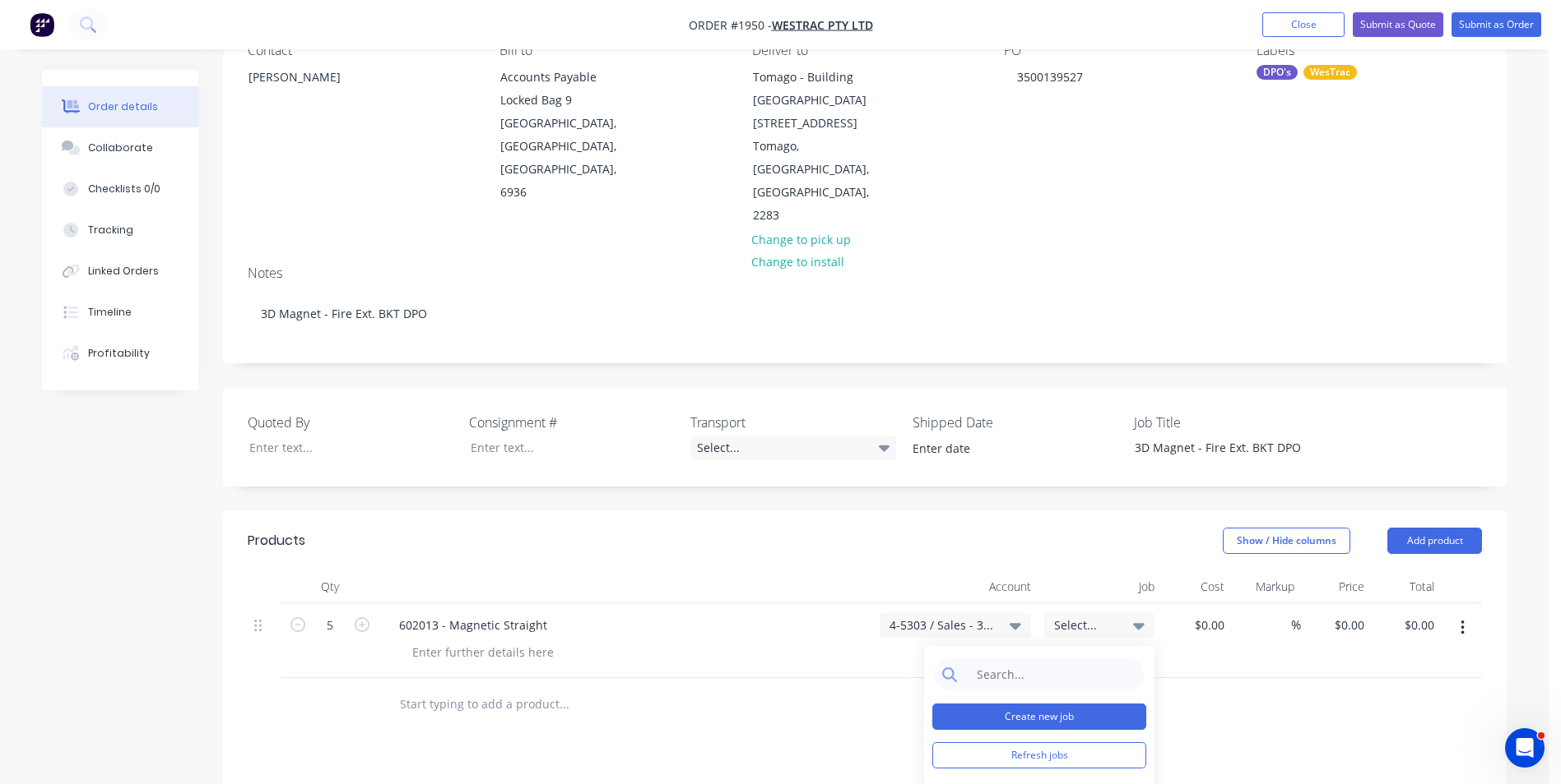
click at [1040, 703] on button "Create new job" at bounding box center [1039, 716] width 214 height 27
click at [960, 687] on input "Job Number" at bounding box center [1039, 699] width 214 height 25
type input "1950"
click at [961, 746] on input "Job Name" at bounding box center [1039, 757] width 214 height 25
drag, startPoint x: 1062, startPoint y: 688, endPoint x: 1001, endPoint y: 693, distance: 61.2
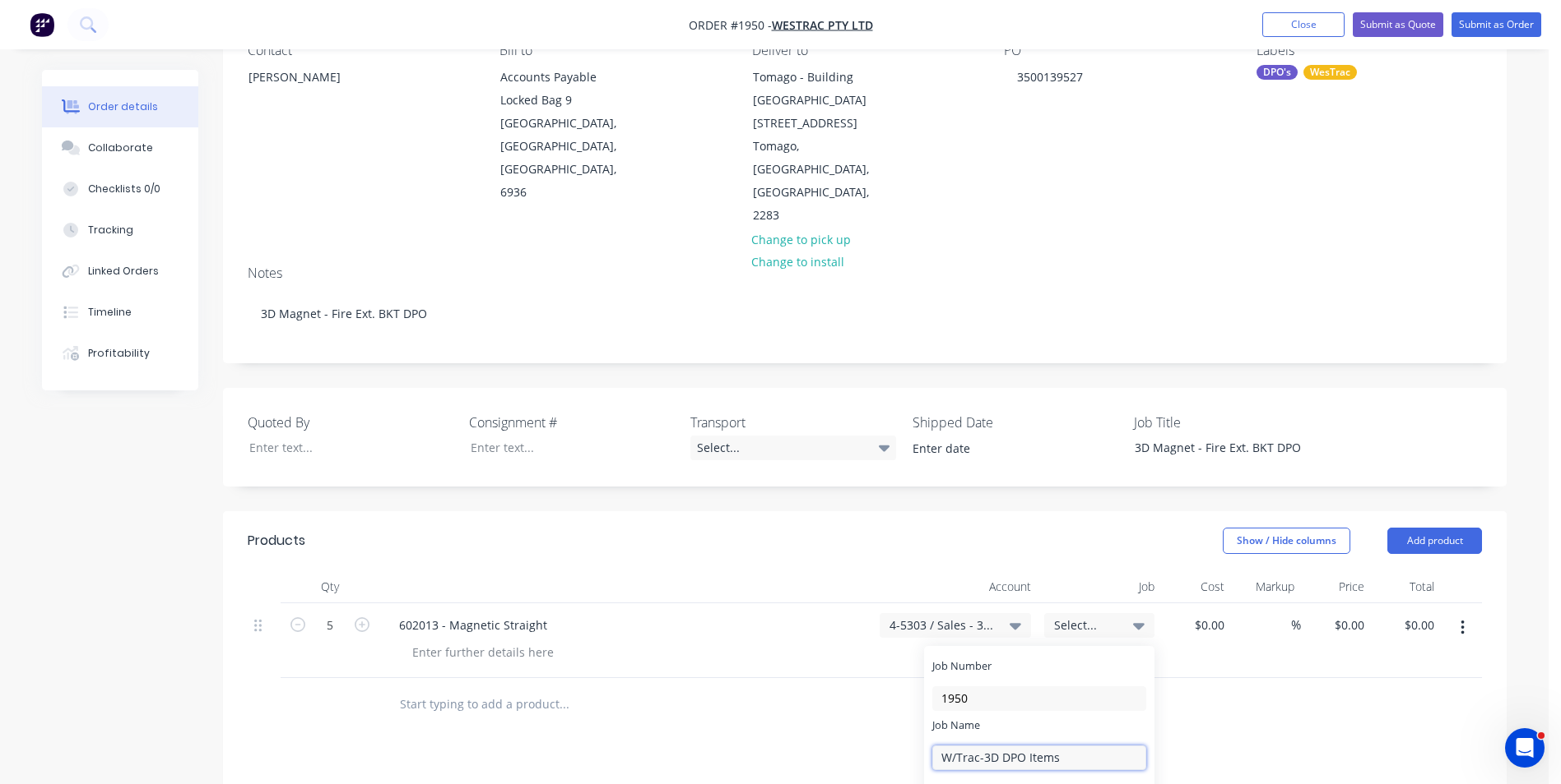
click at [1001, 746] on input "W/Trac-3D DPO Items" at bounding box center [1039, 757] width 214 height 25
type input "W/Trac-3D Magnet-Fire Ext.DPO"
click at [1010, 784] on button "Save" at bounding box center [983, 798] width 103 height 27
click at [992, 658] on input at bounding box center [1052, 674] width 169 height 32
type input "1950"
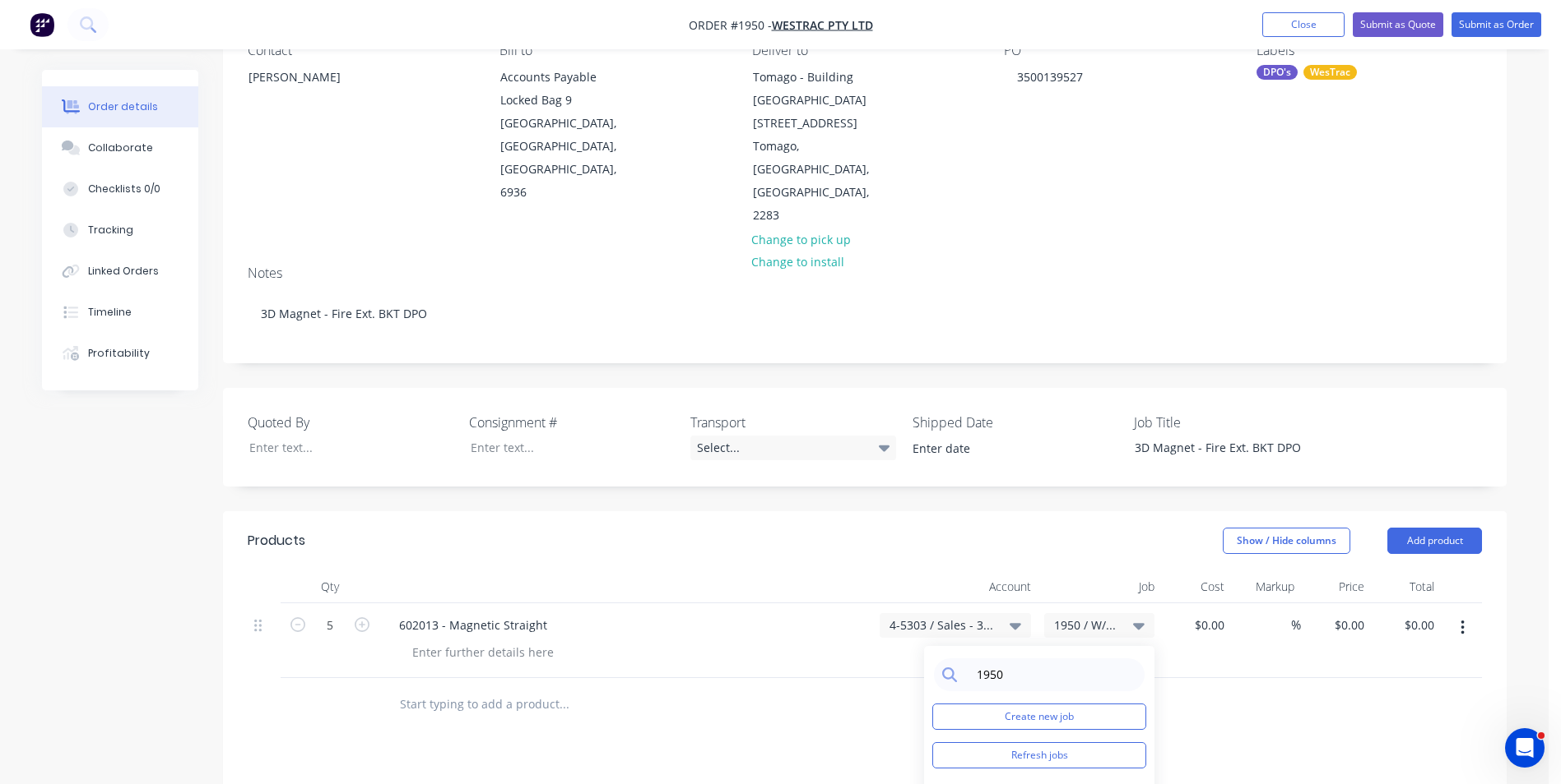
click at [1349, 613] on div "0 0" at bounding box center [1358, 625] width 26 height 24
type input "$253.08"
type input "$1,265.40"
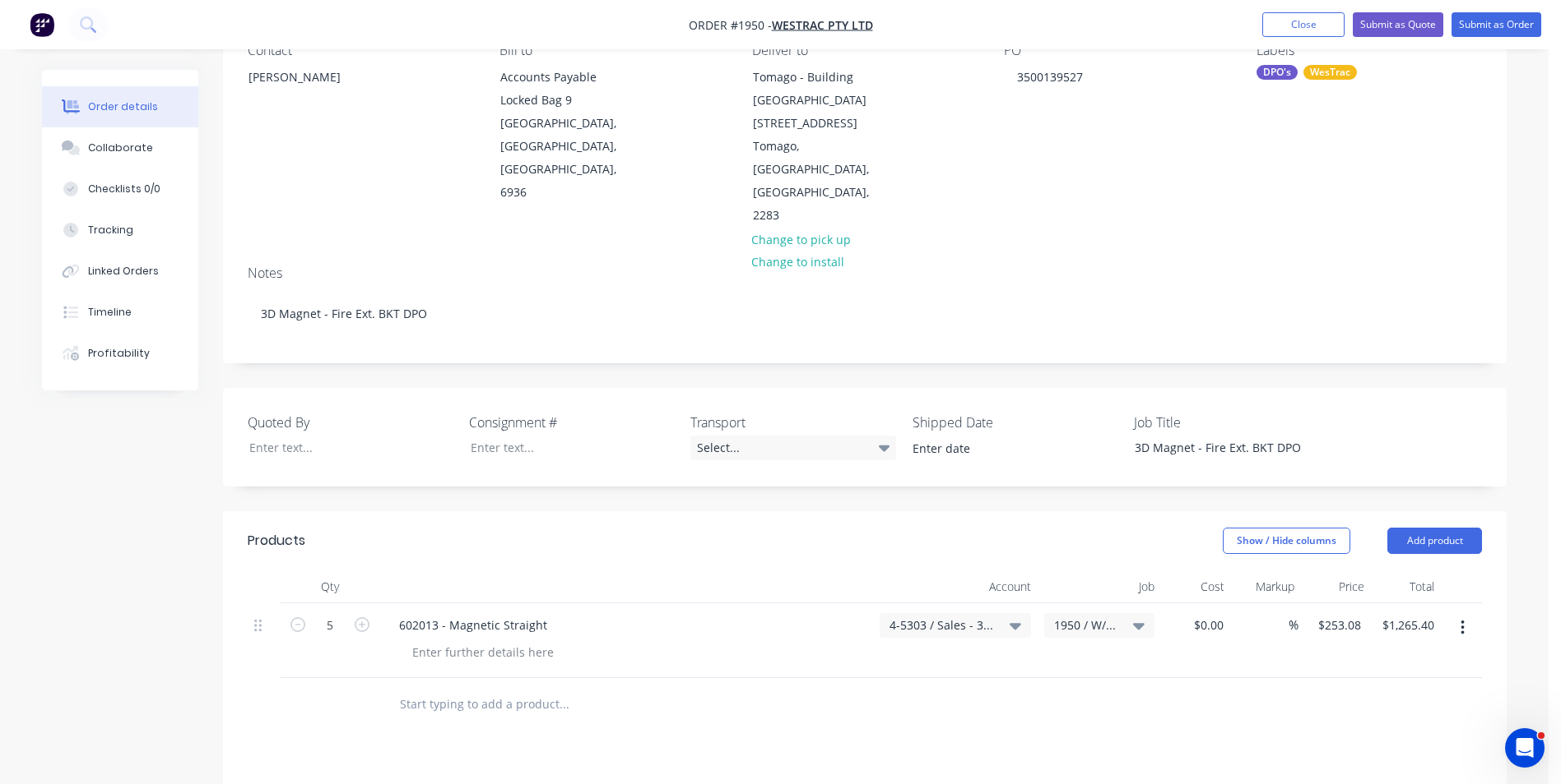
click at [1332, 603] on div "$253.08 $253.08" at bounding box center [1333, 641] width 69 height 75
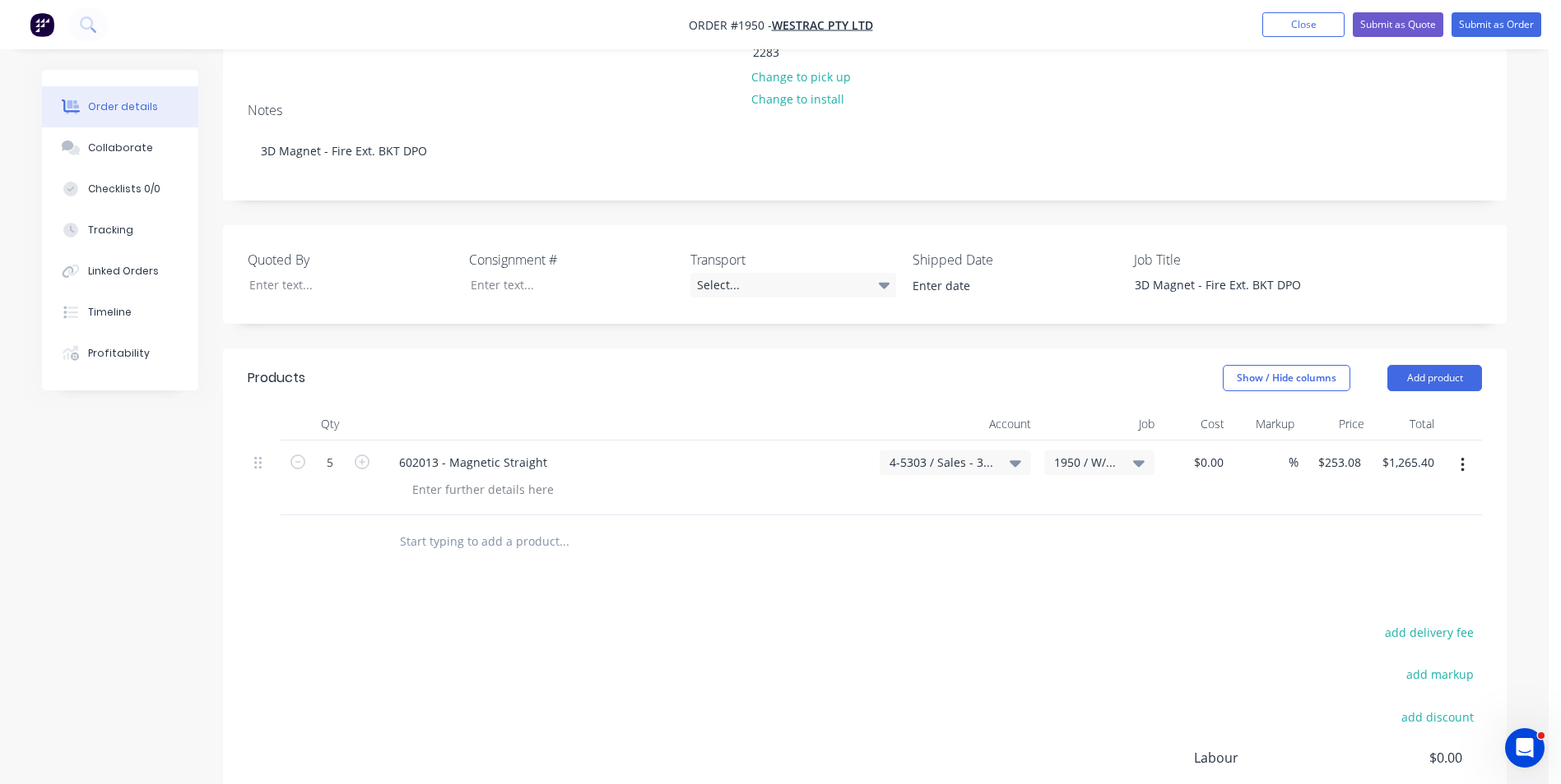
scroll to position [329, 0]
click at [1462, 456] on icon "button" at bounding box center [1461, 463] width 3 height 15
click at [1363, 528] on div "Duplicate" at bounding box center [1403, 539] width 127 height 24
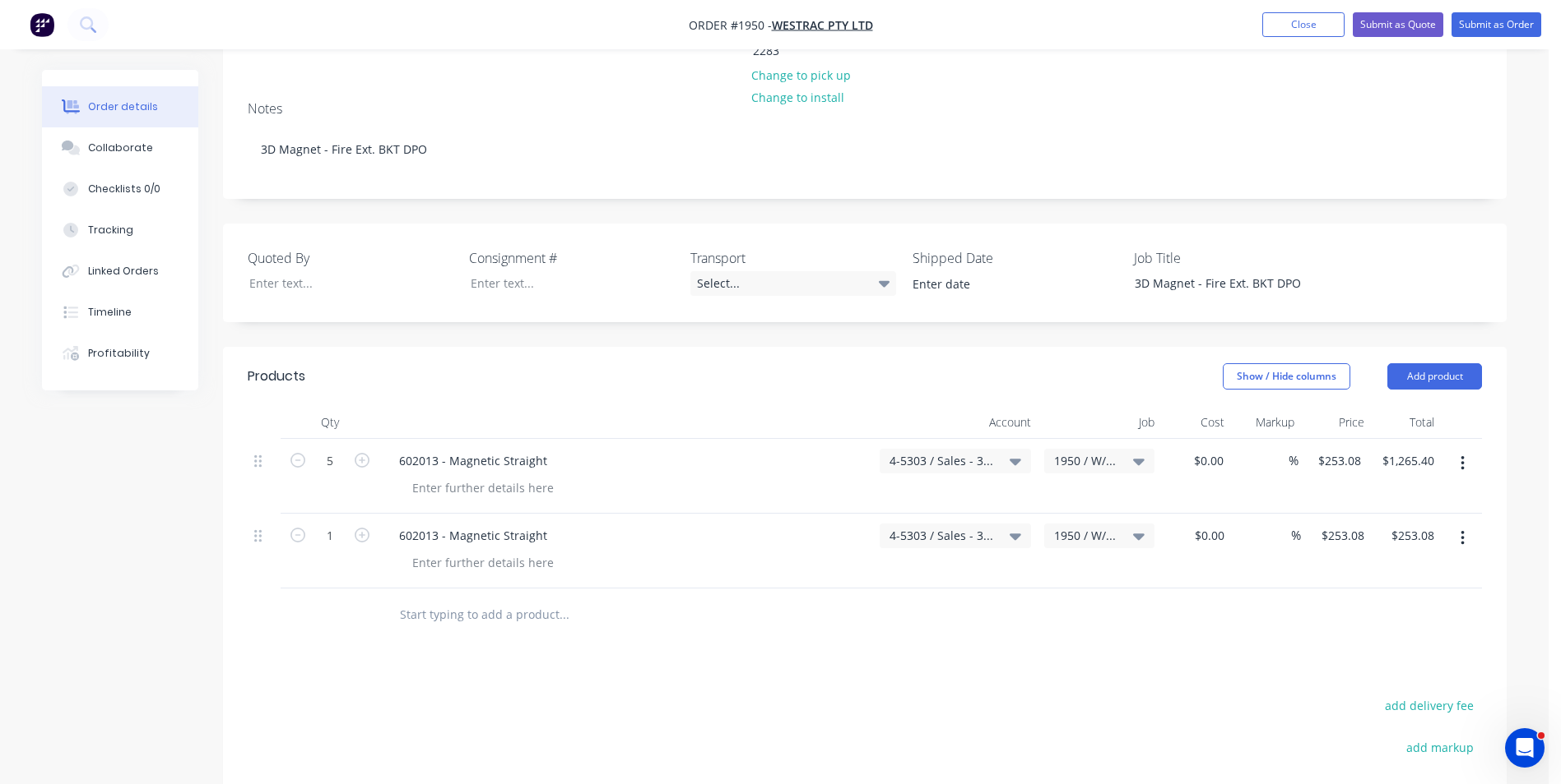
click at [1461, 532] on icon "button" at bounding box center [1461, 538] width 3 height 15
click at [1356, 602] on div "Duplicate" at bounding box center [1403, 614] width 127 height 24
click at [1464, 604] on icon "button" at bounding box center [1462, 613] width 4 height 18
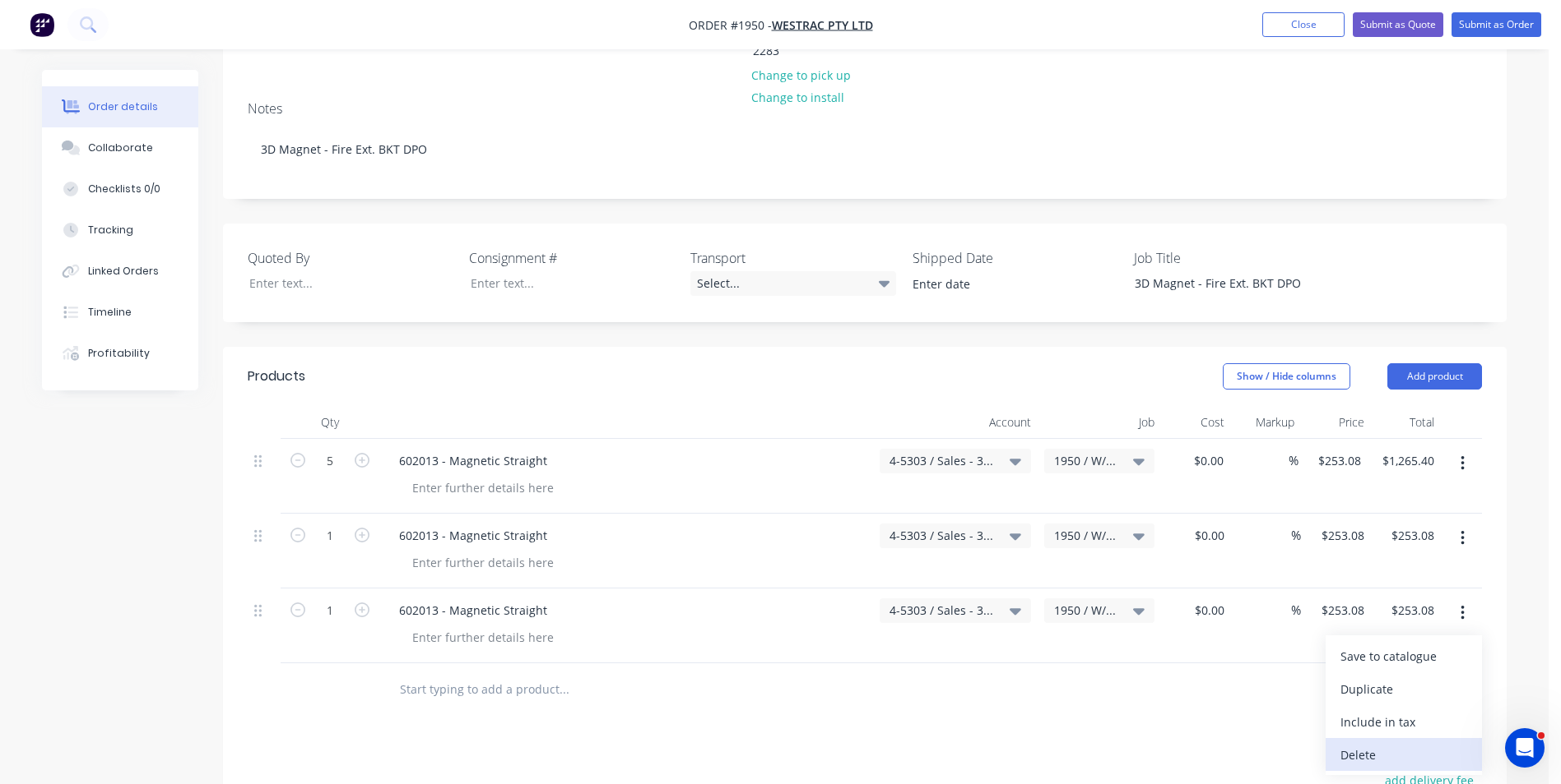
click at [1373, 744] on div "Delete" at bounding box center [1403, 756] width 127 height 24
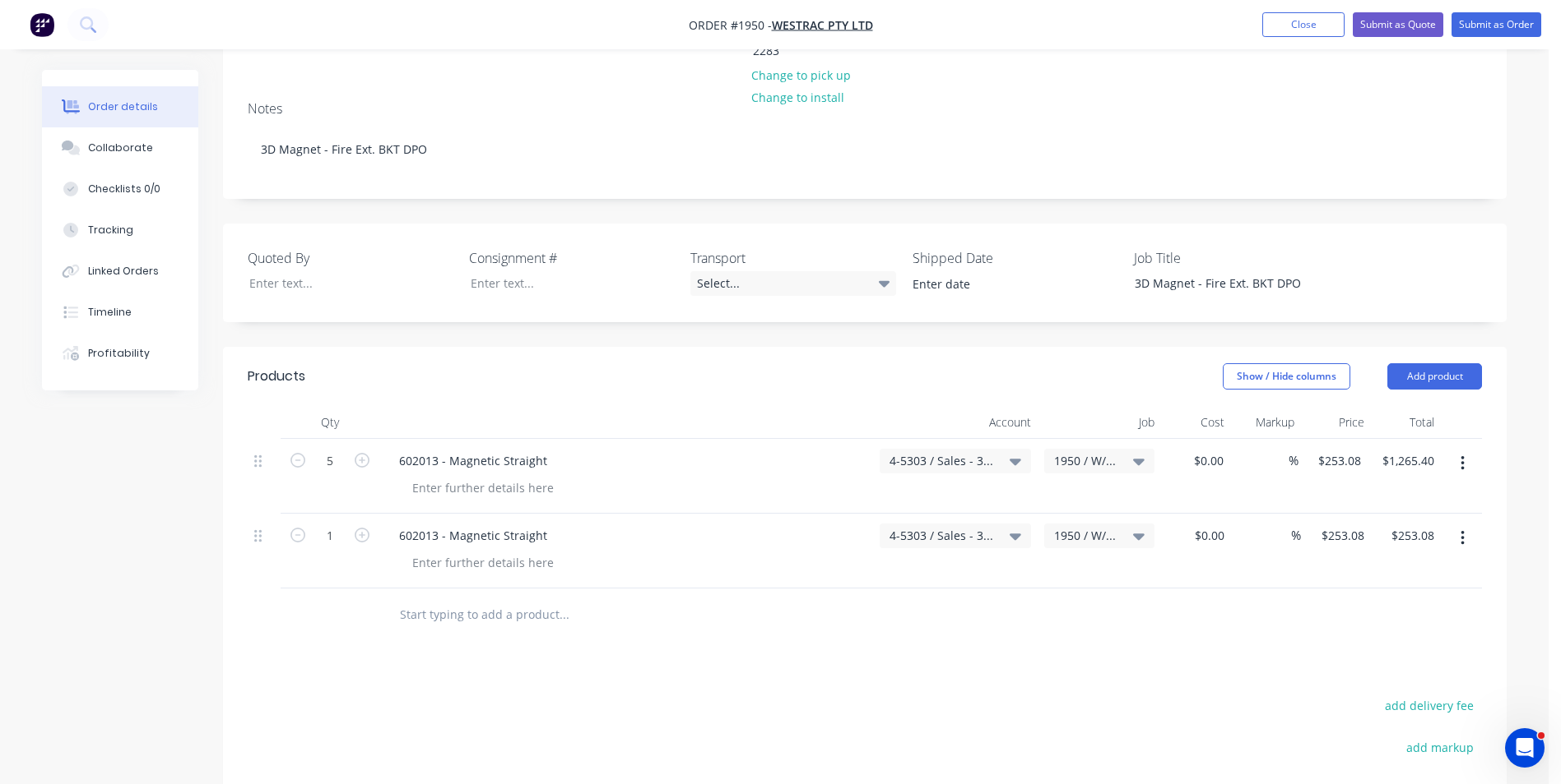
click at [1461, 530] on icon "button" at bounding box center [1462, 538] width 4 height 18
click at [1376, 668] on div "Delete" at bounding box center [1403, 680] width 127 height 24
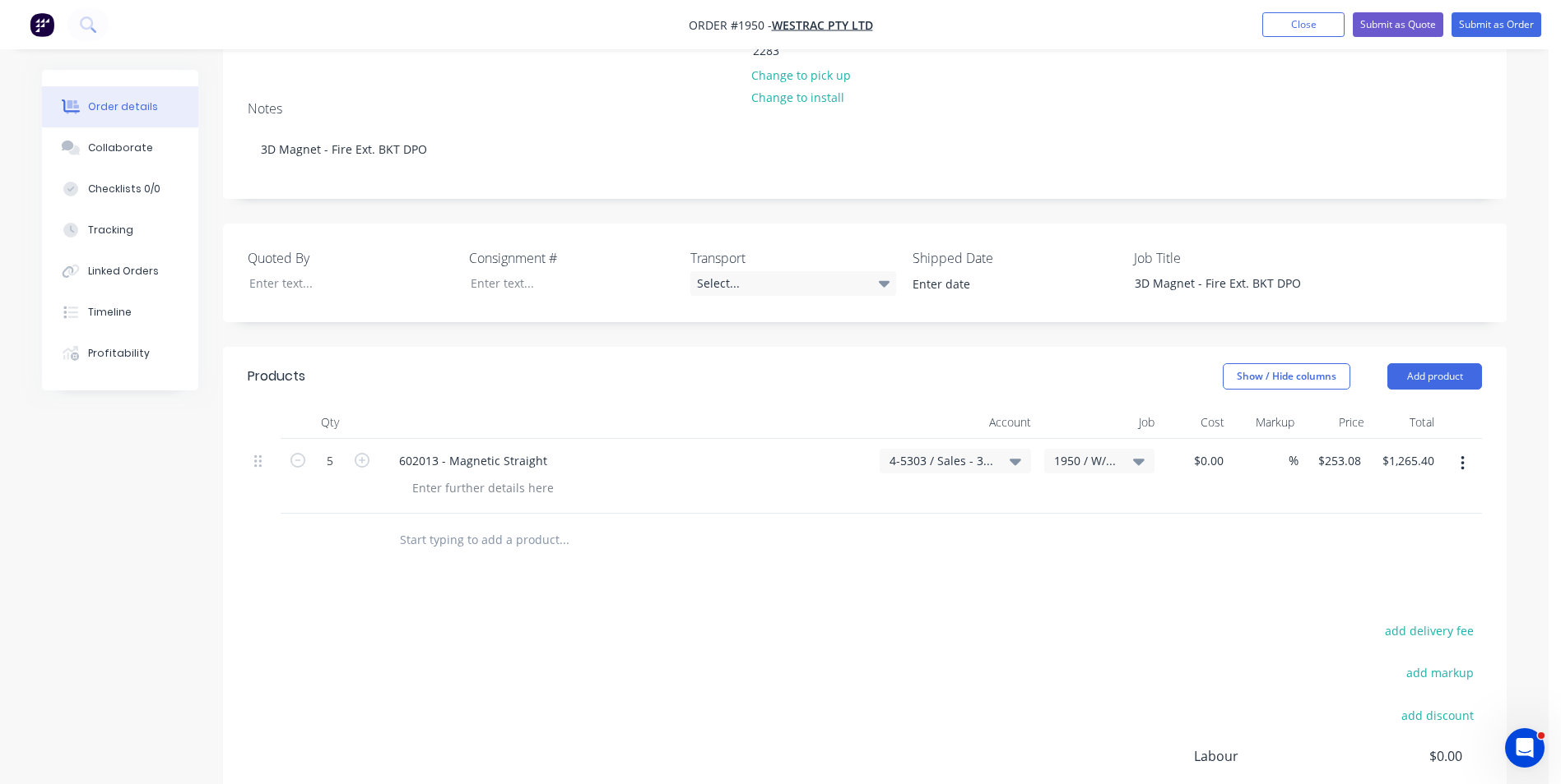
click at [456, 524] on input "text" at bounding box center [563, 539] width 329 height 32
paste input "107655-002"
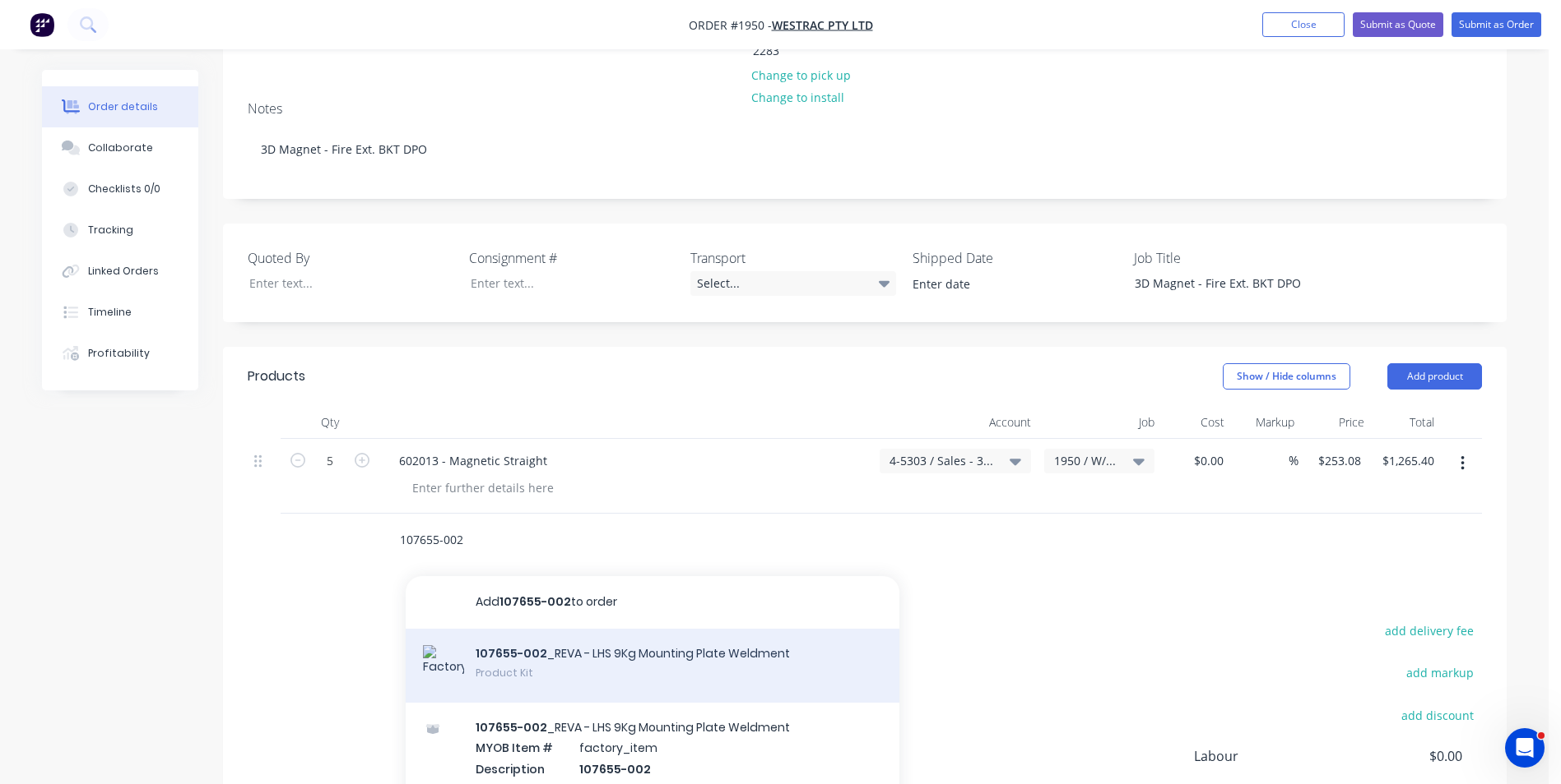
type input "107655-002"
click at [539, 629] on div "107655-002 _REVA - LHS 9Kg Mounting Plate Weldment Product Kit" at bounding box center [653, 665] width 493 height 74
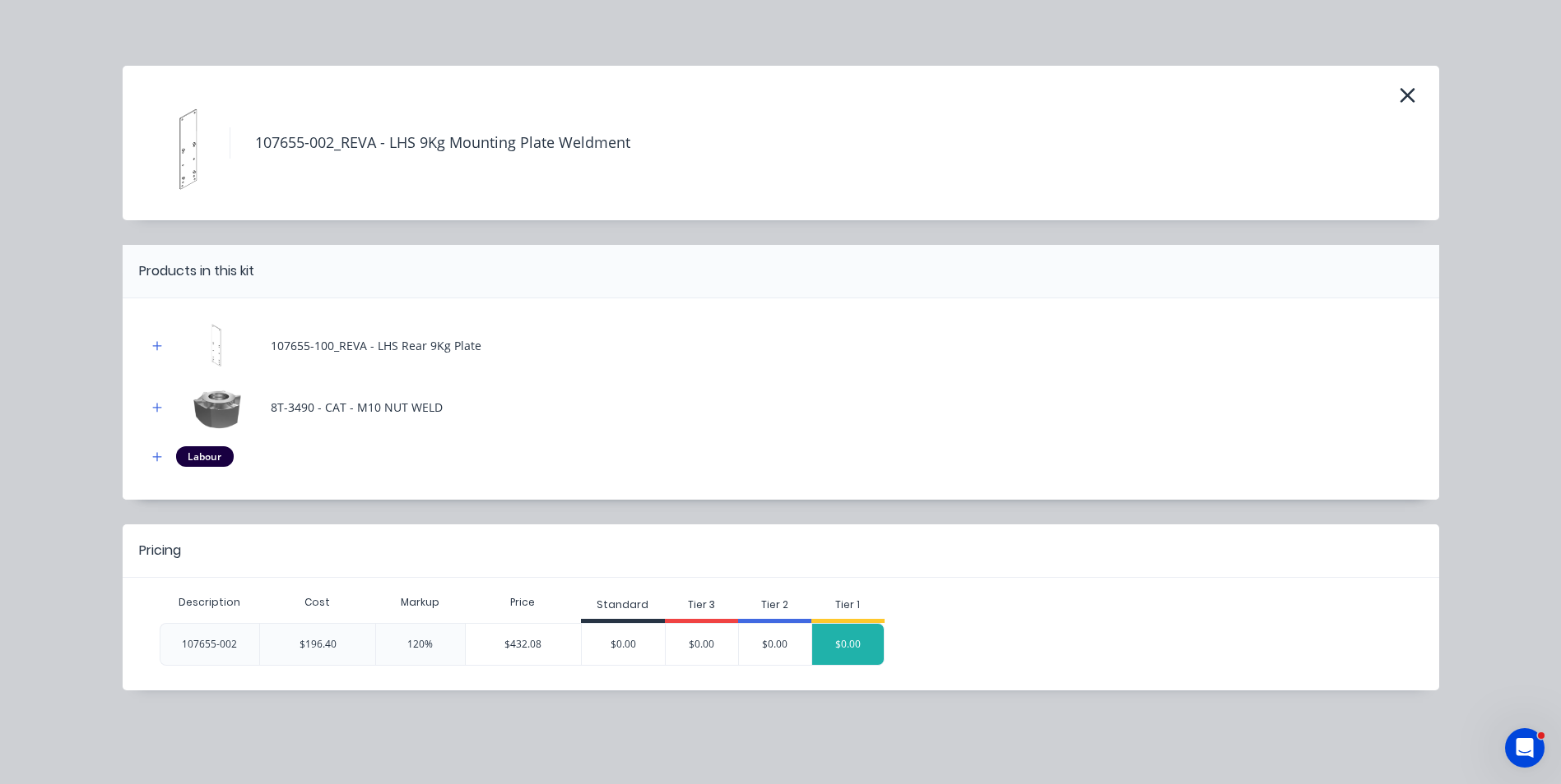
click at [851, 643] on div "$0.00" at bounding box center [847, 644] width 72 height 41
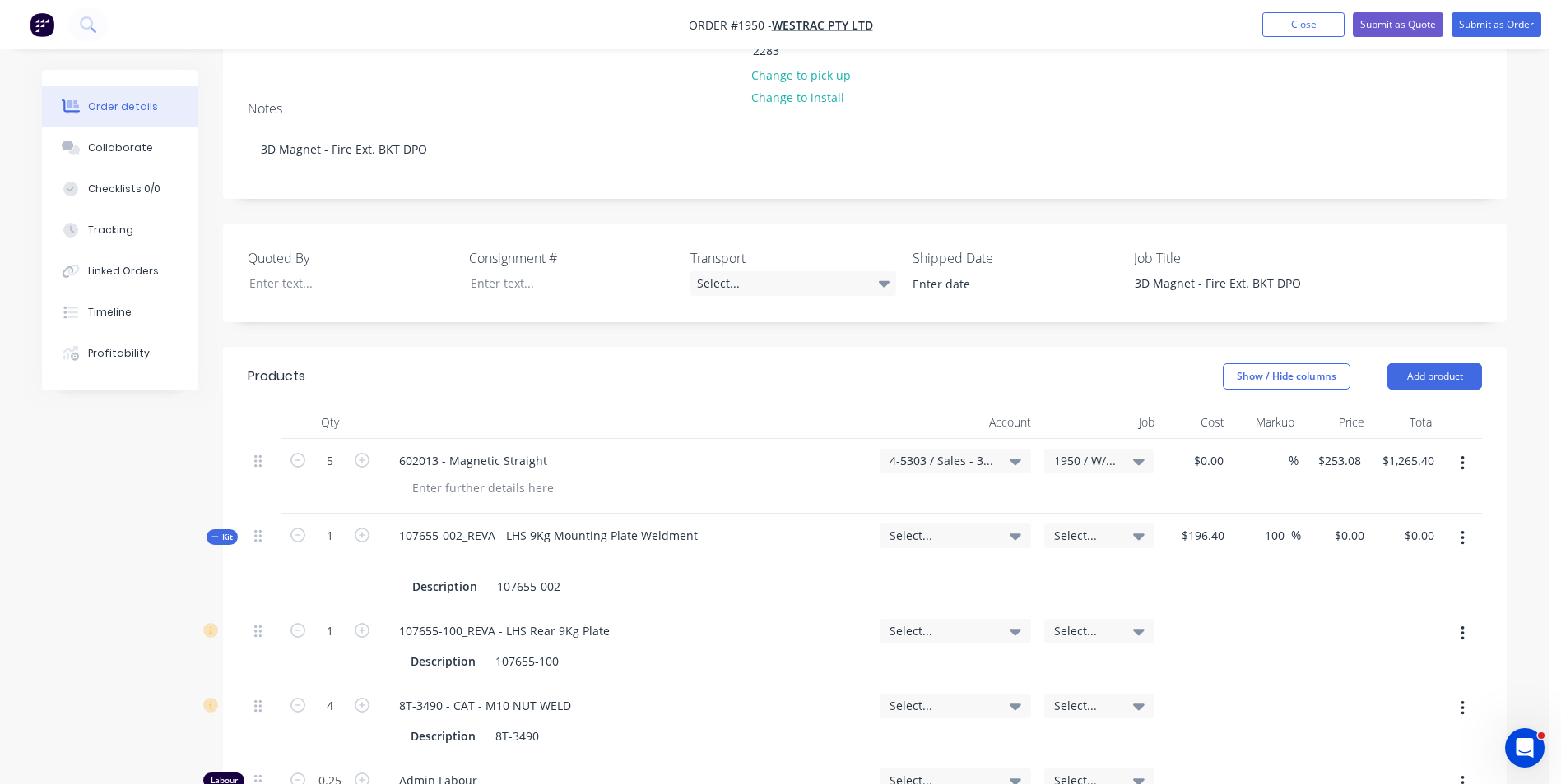
click at [223, 532] on span "Kit" at bounding box center [222, 537] width 22 height 13
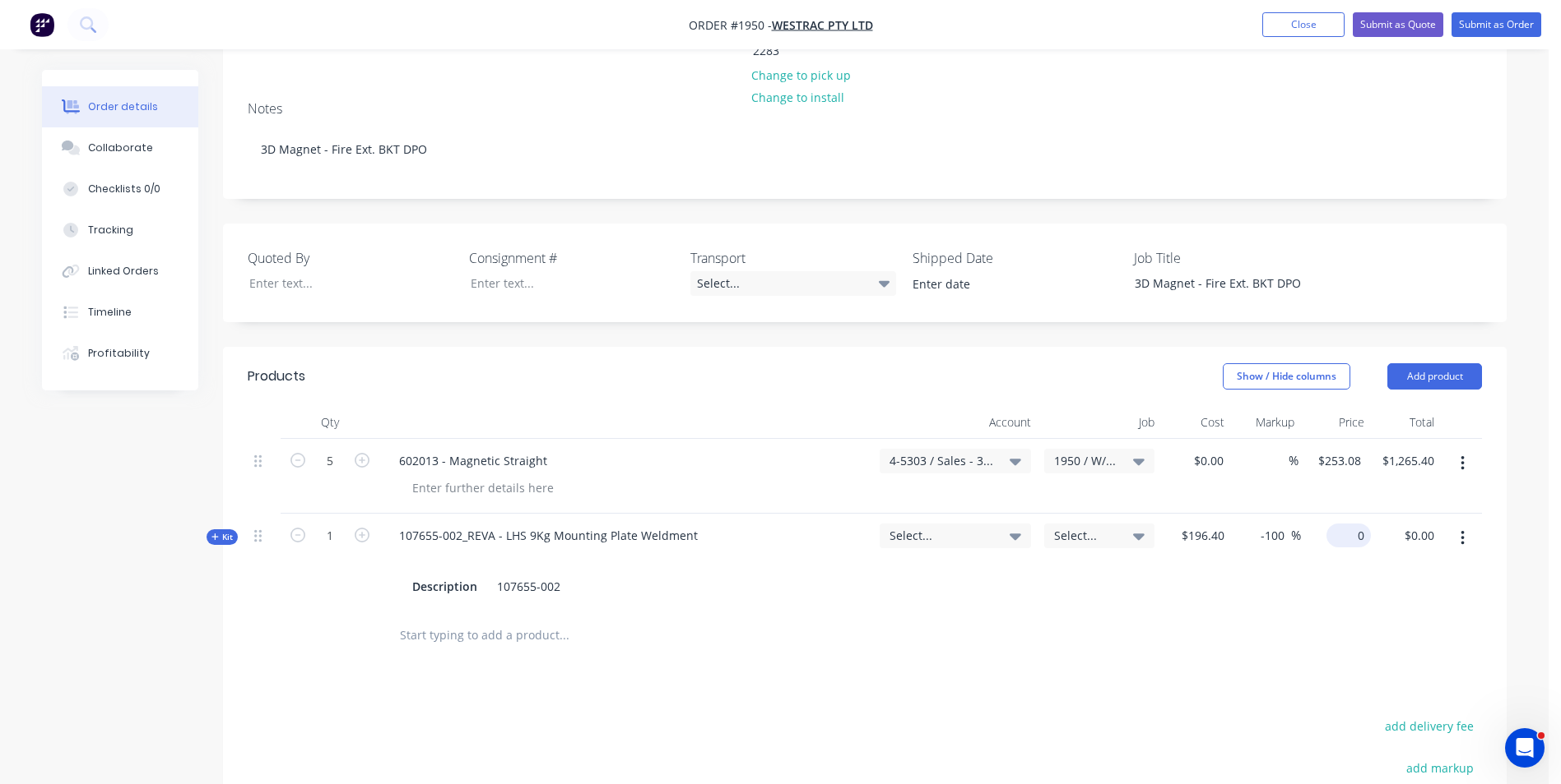
click at [1362, 524] on input "0" at bounding box center [1352, 535] width 37 height 24
type input "244.30"
type input "24.39"
type input "$244.30"
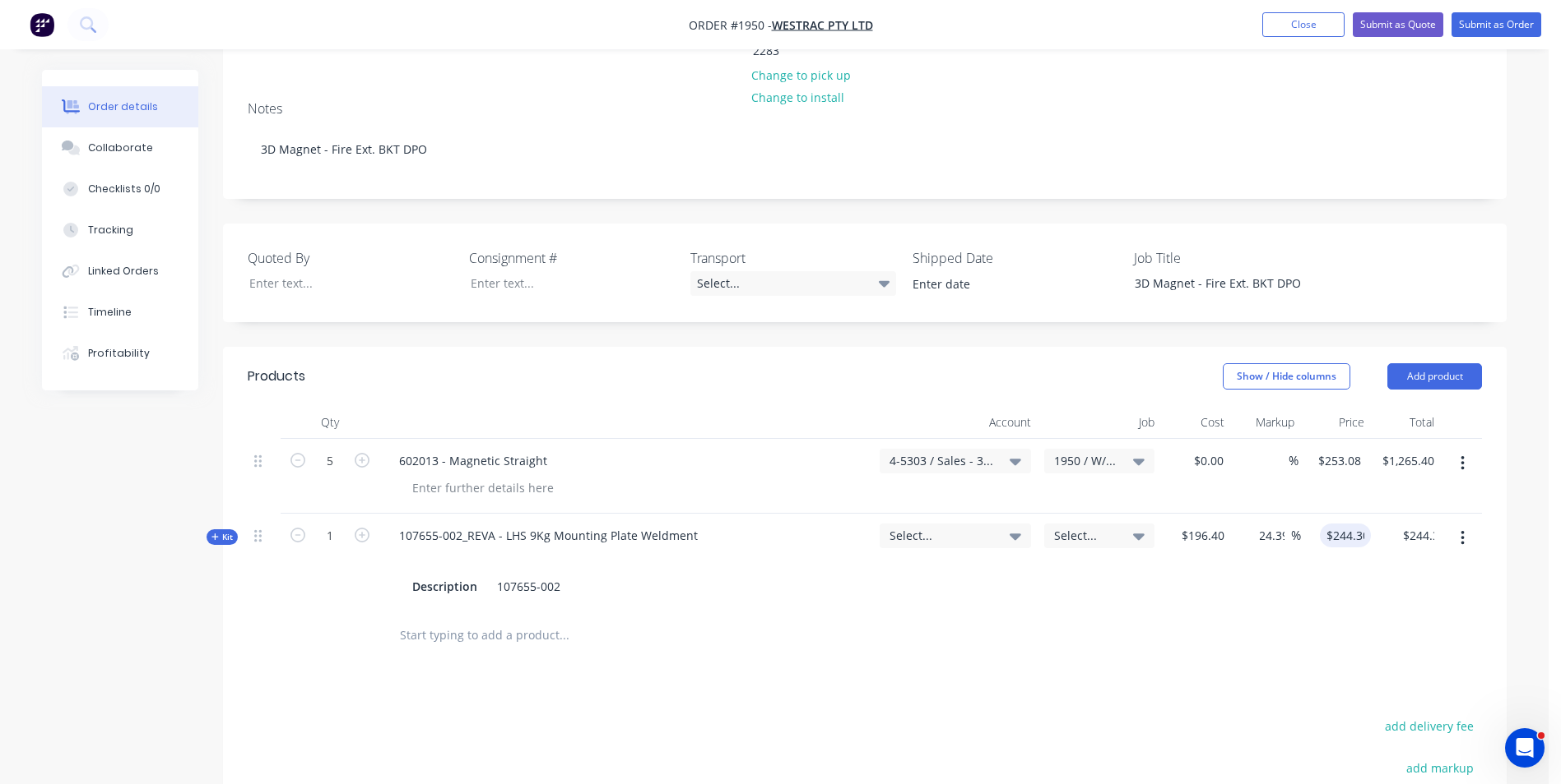
click at [1349, 514] on div "$244.30 244.30" at bounding box center [1335, 561] width 70 height 95
click at [919, 527] on span "Select..." at bounding box center [941, 535] width 103 height 18
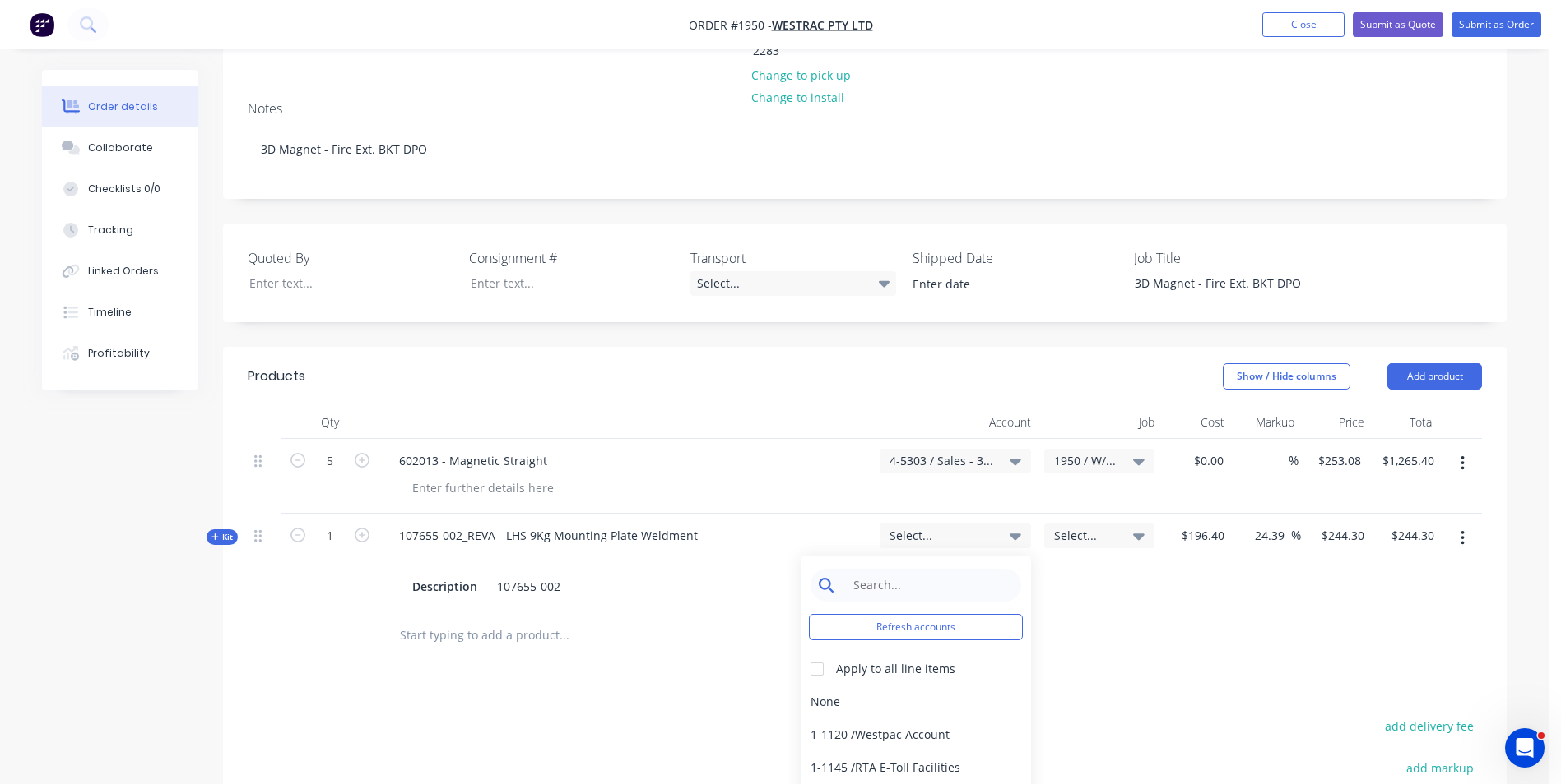
click at [866, 569] on input at bounding box center [929, 585] width 169 height 32
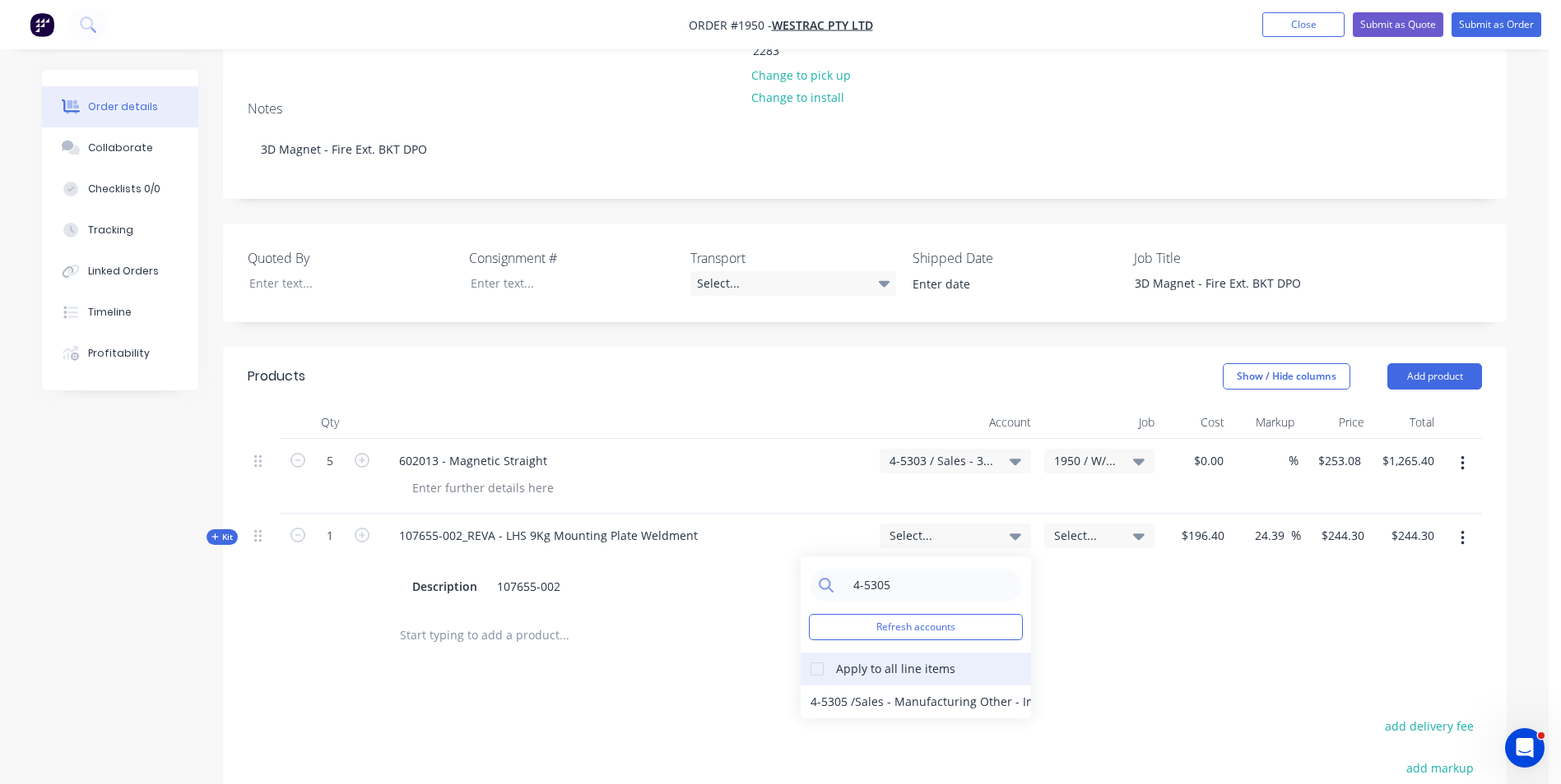
type input "4-5305"
click at [818, 652] on div at bounding box center [816, 668] width 32 height 32
click at [833, 686] on div "4-5305 / Sales - Manufacturing Other - Interco" at bounding box center [915, 701] width 230 height 32
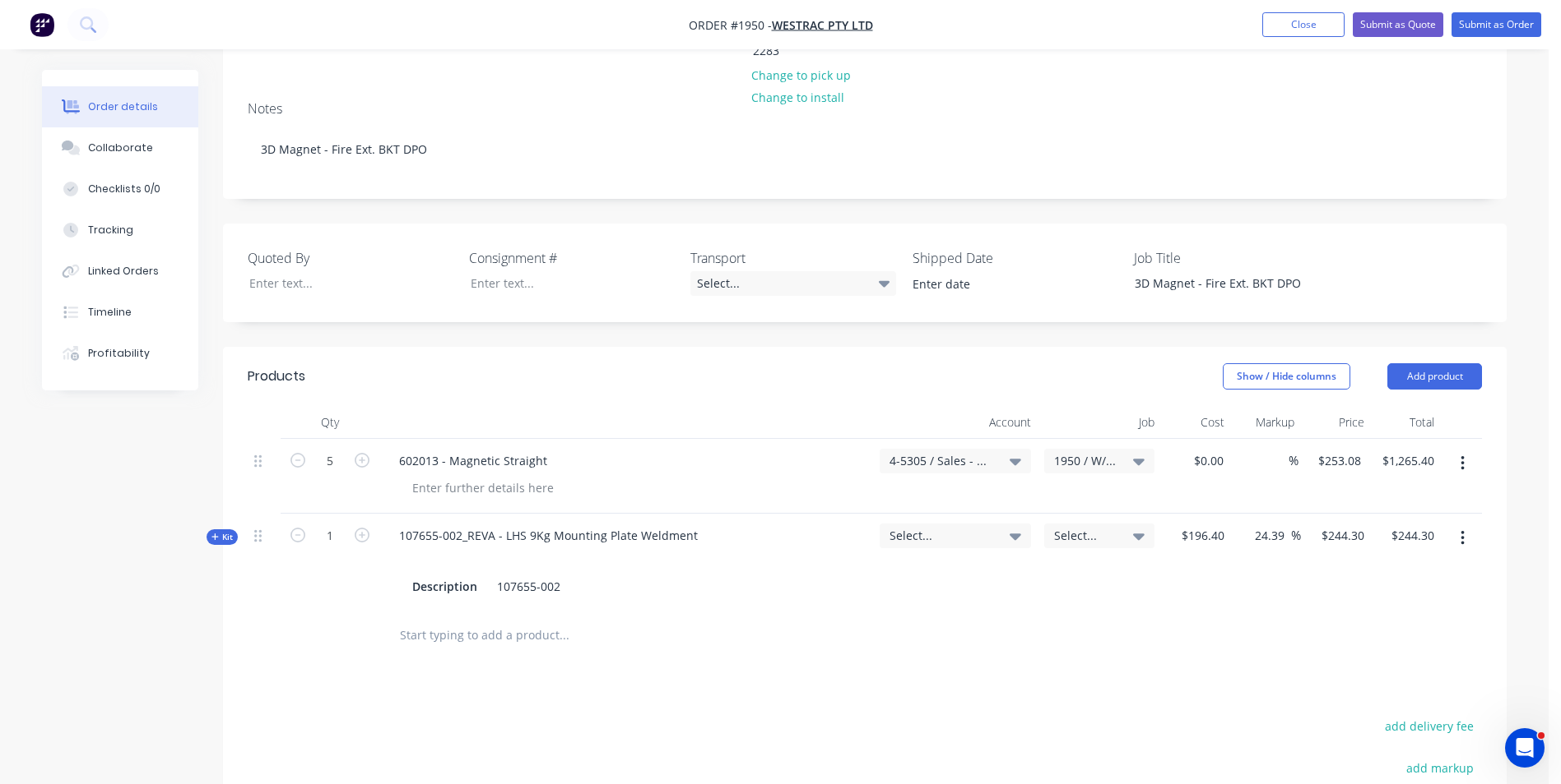
click at [222, 532] on span "Kit" at bounding box center [222, 537] width 22 height 13
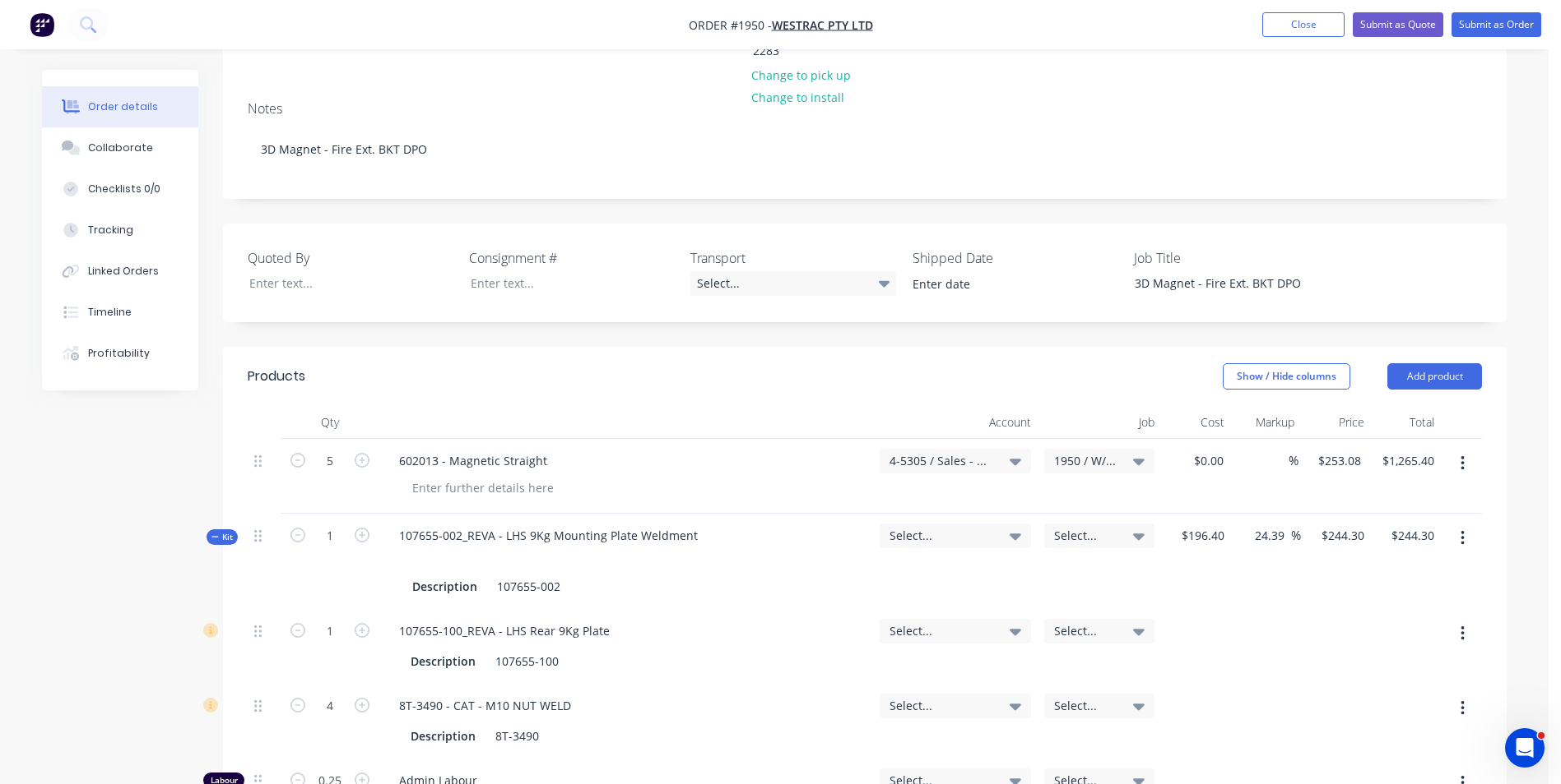
click at [912, 527] on span "Select..." at bounding box center [941, 535] width 103 height 18
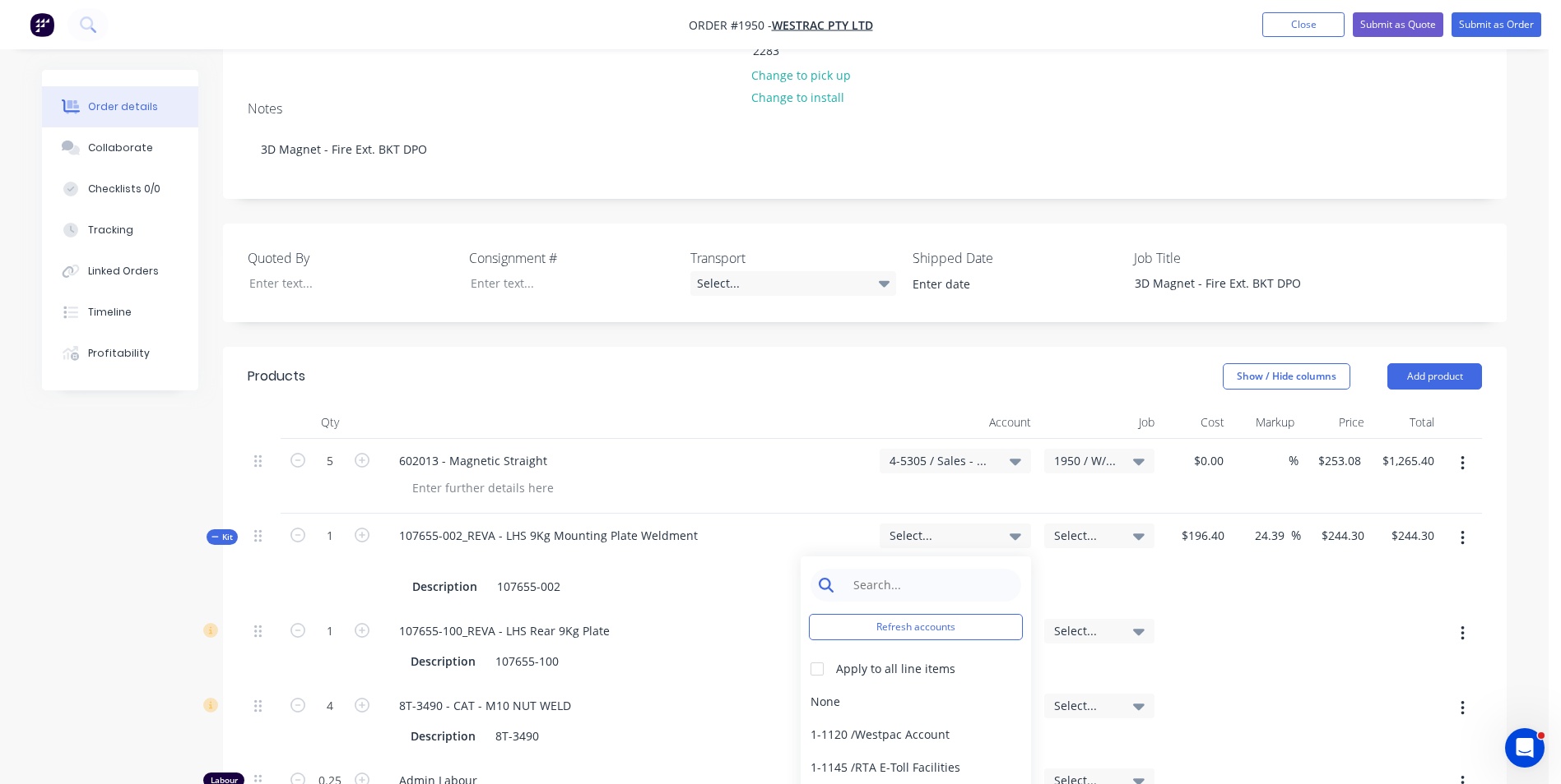
click at [870, 569] on input at bounding box center [929, 585] width 169 height 32
type input "4-5305"
click at [822, 686] on div "4-5305 / Sales - Manufacturing Other - Interco" at bounding box center [915, 701] width 230 height 32
click at [812, 439] on div "602013 - Magnetic Straight" at bounding box center [626, 476] width 493 height 75
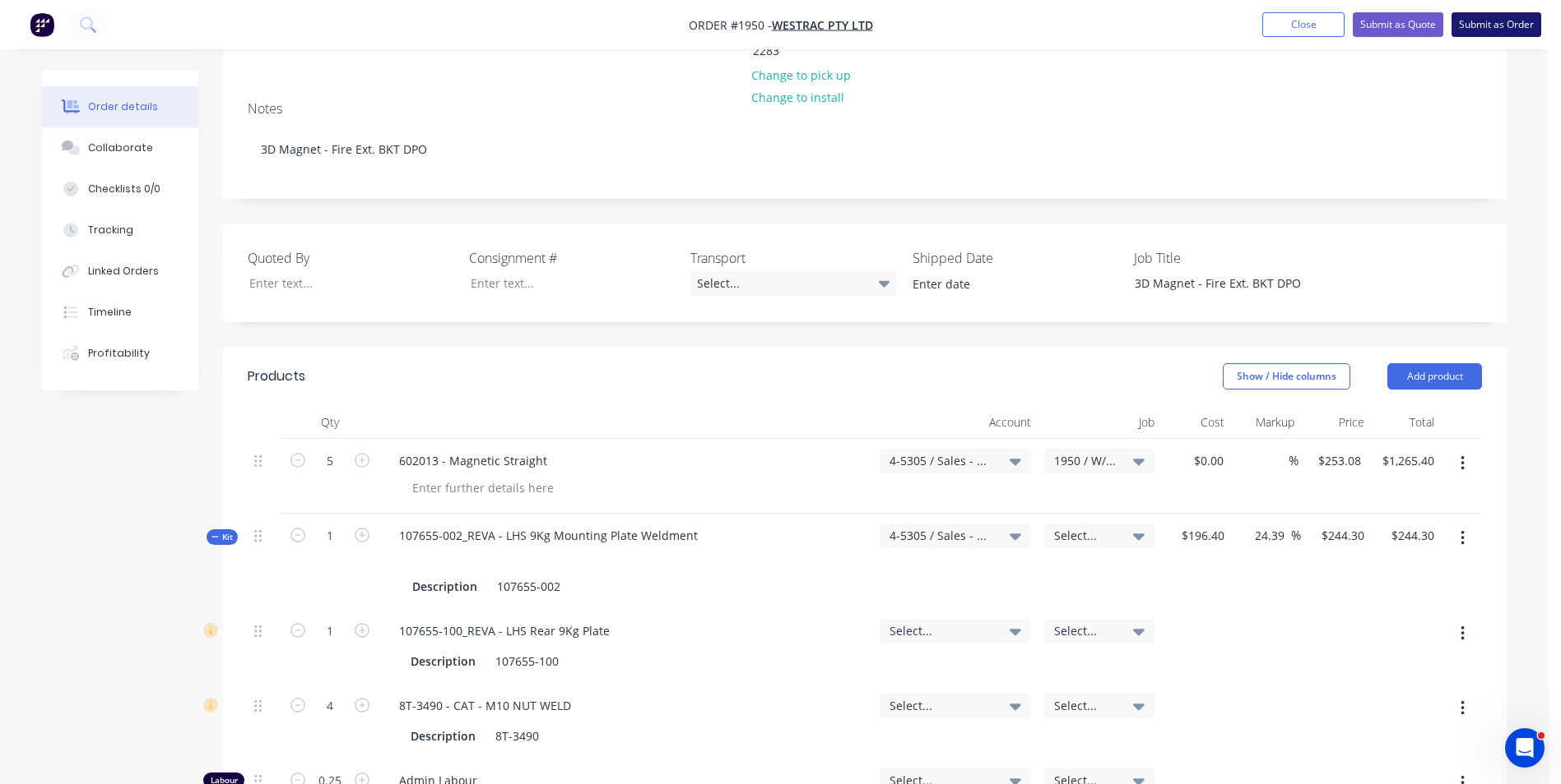
click at [1494, 27] on button "Submit as Order" at bounding box center [1495, 25] width 89 height 25
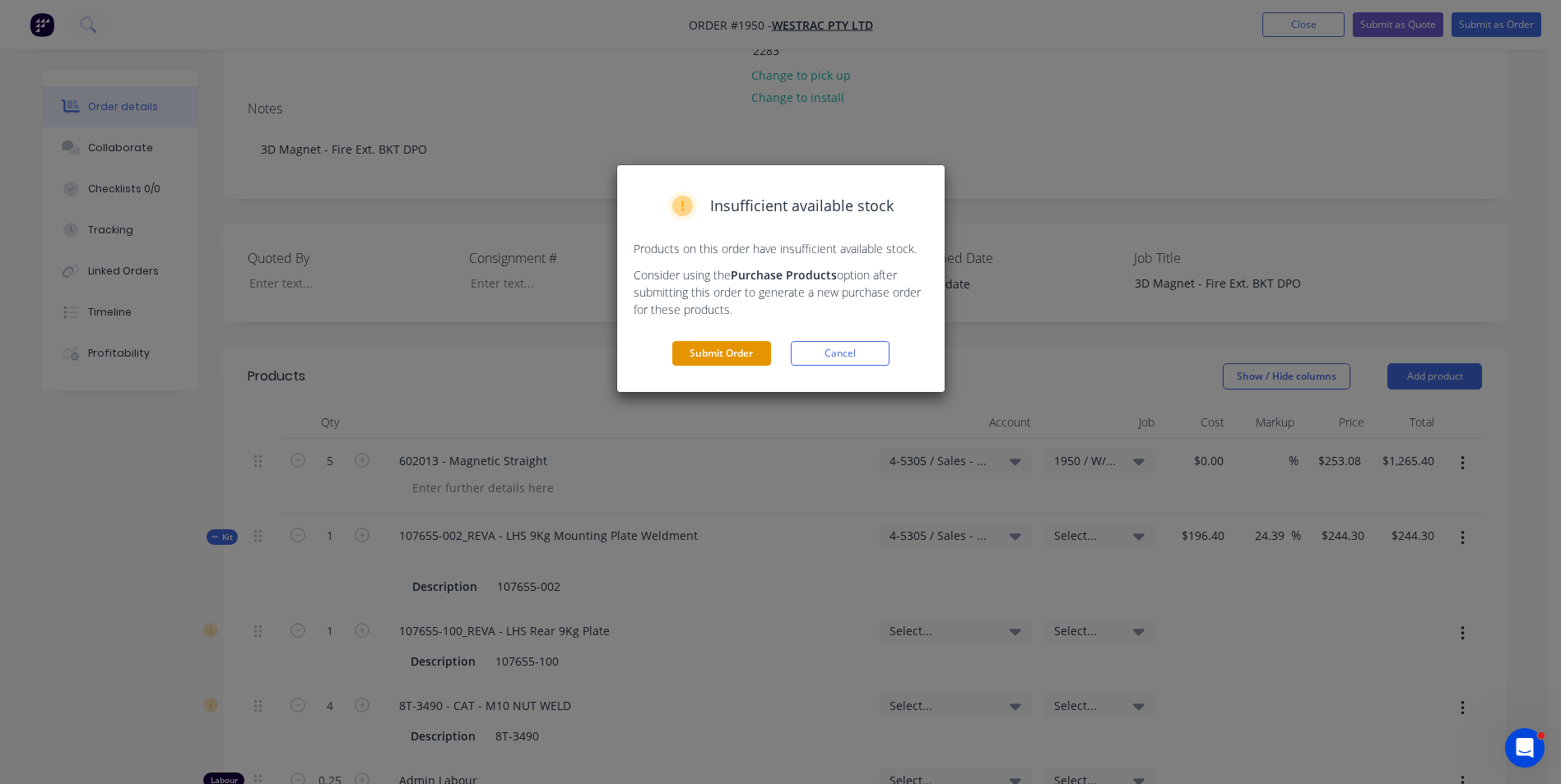
click at [733, 350] on button "Submit Order" at bounding box center [722, 353] width 98 height 25
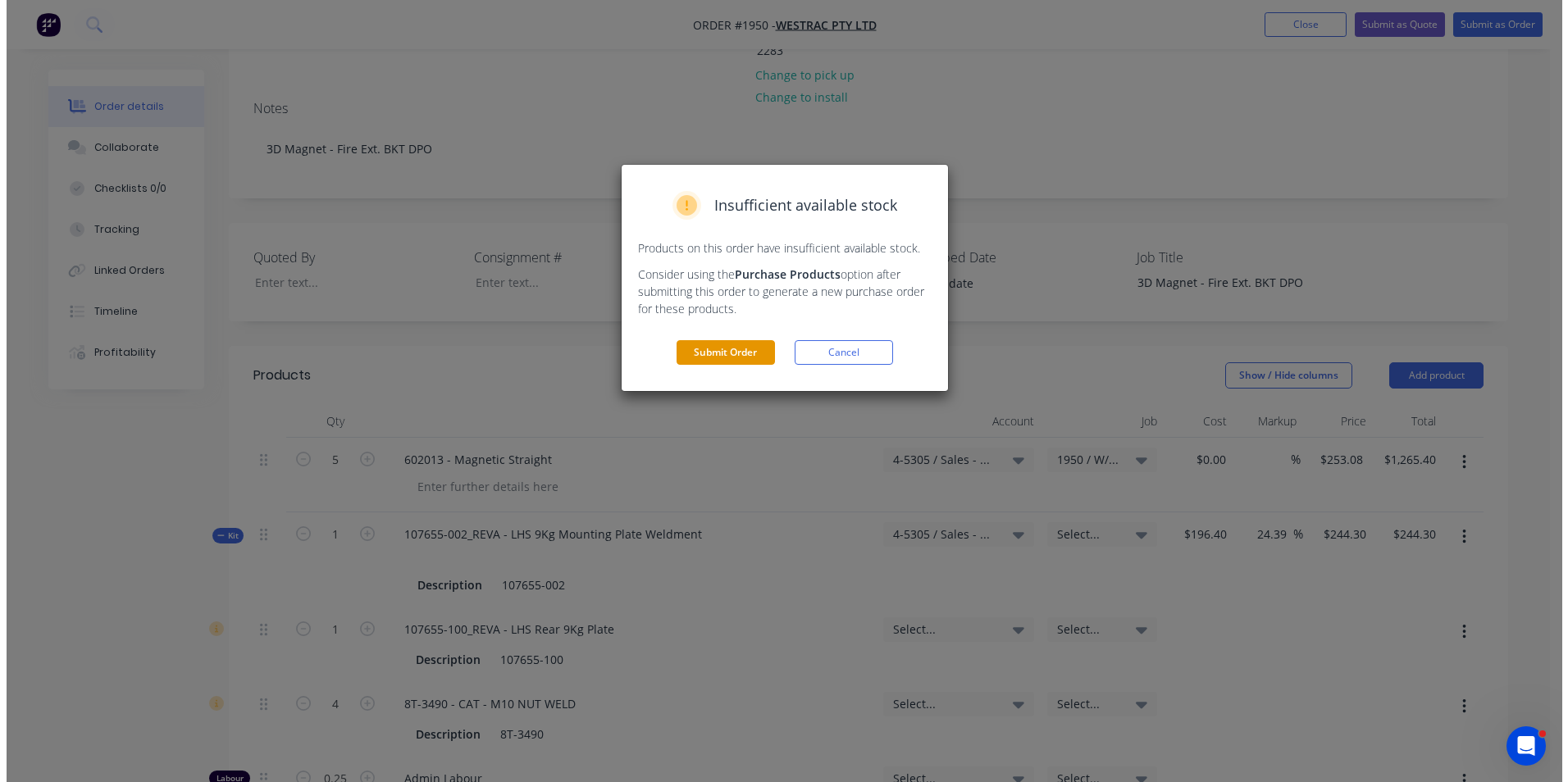
scroll to position [0, 0]
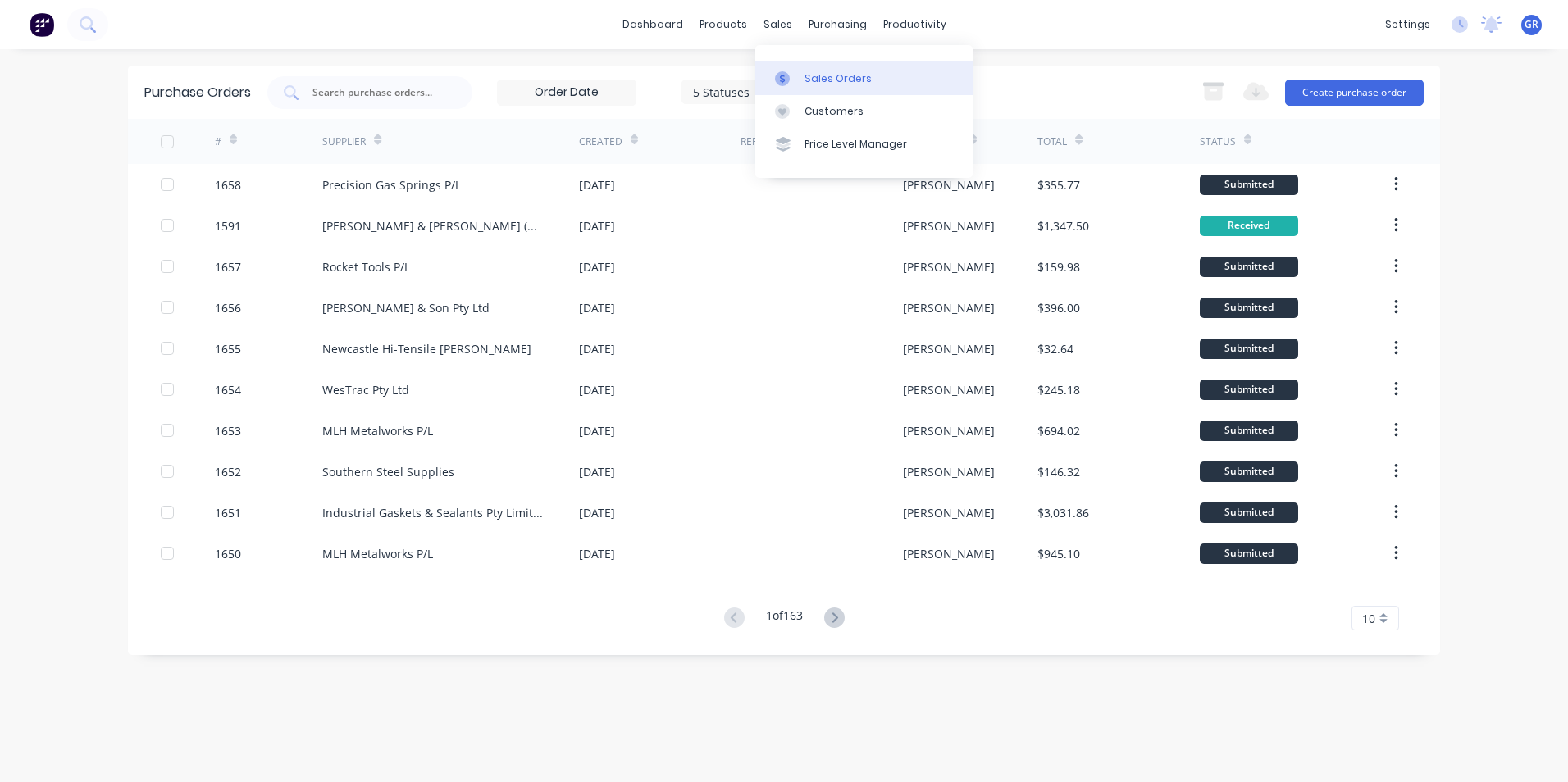
click at [841, 74] on div "Sales Orders" at bounding box center [838, 78] width 68 height 15
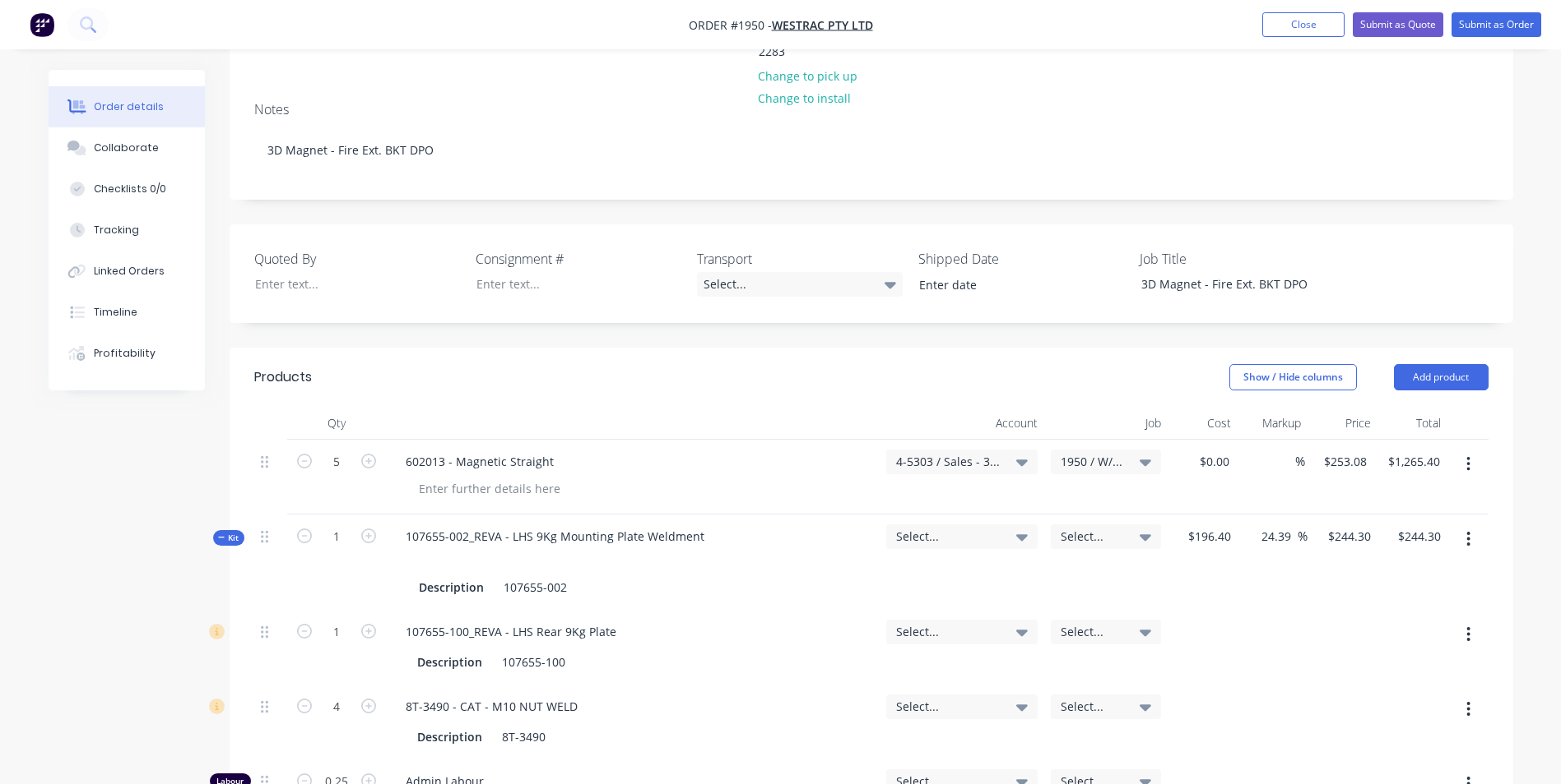
scroll to position [329, 0]
click at [904, 527] on span "Select..." at bounding box center [947, 535] width 103 height 18
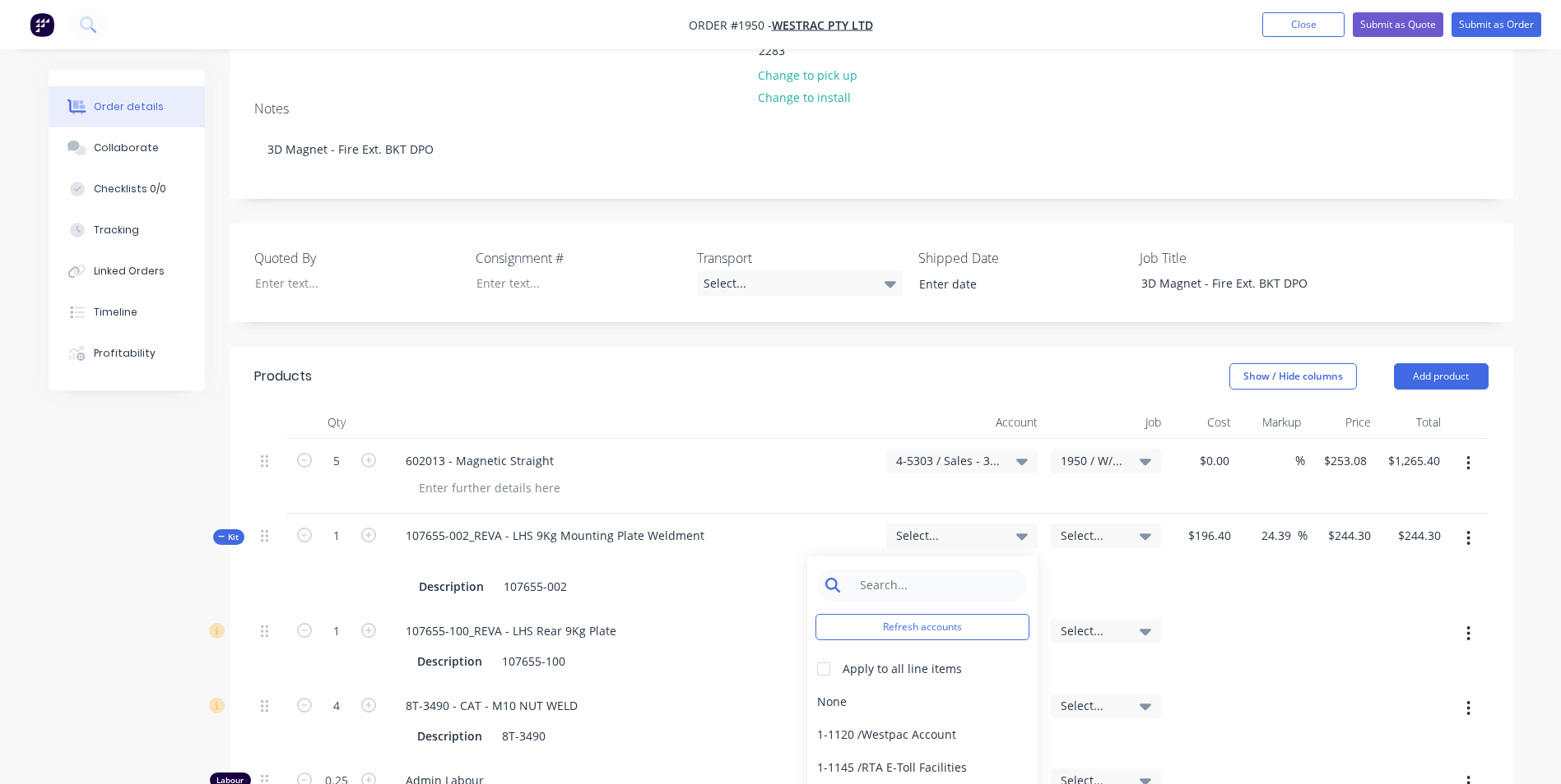
click at [888, 569] on input at bounding box center [935, 585] width 169 height 32
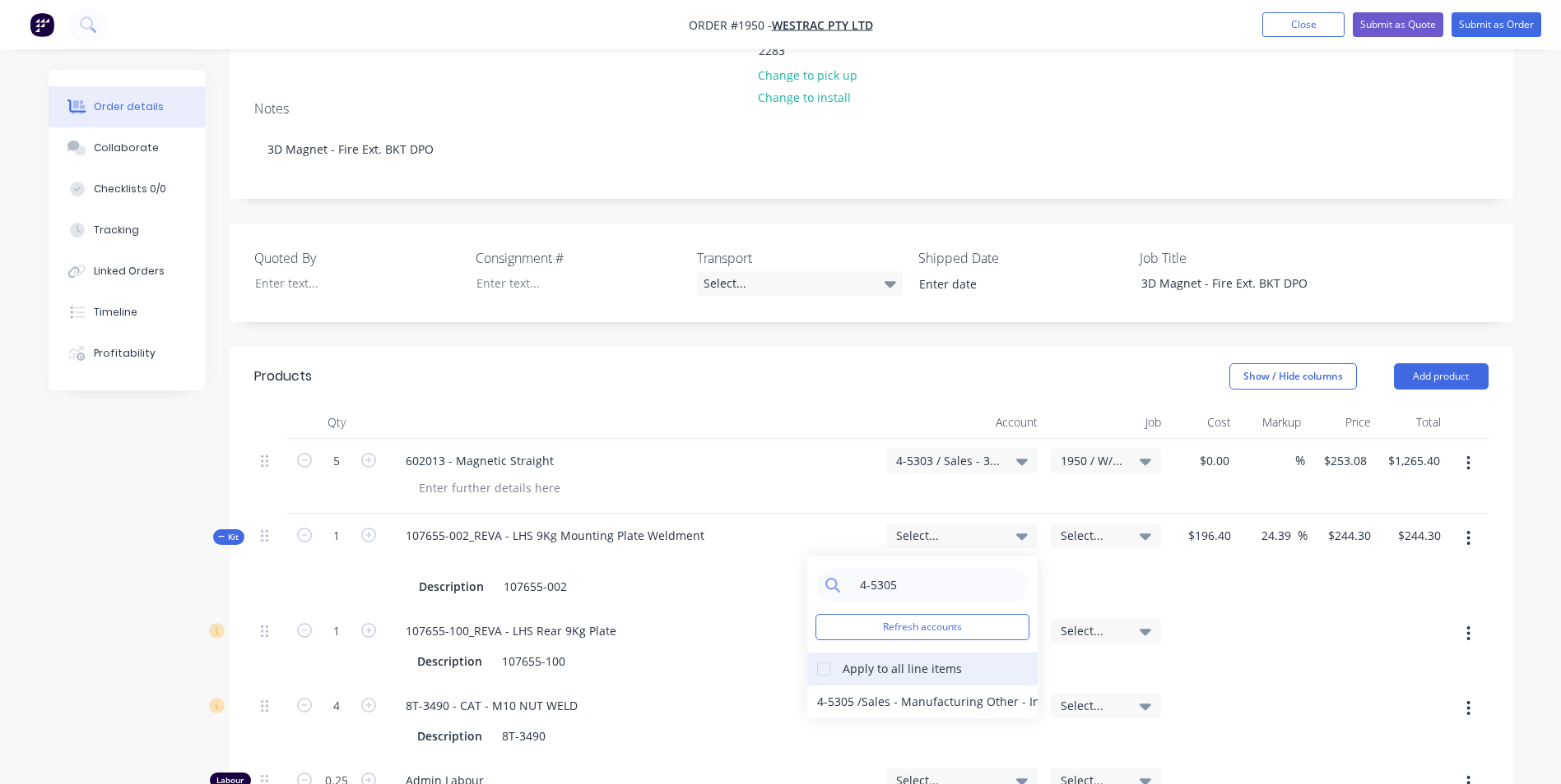
type input "4-5305"
click at [825, 652] on div at bounding box center [823, 668] width 32 height 32
click at [844, 686] on div "4-5305 / Sales - Manufacturing Other - Interco" at bounding box center [922, 701] width 230 height 32
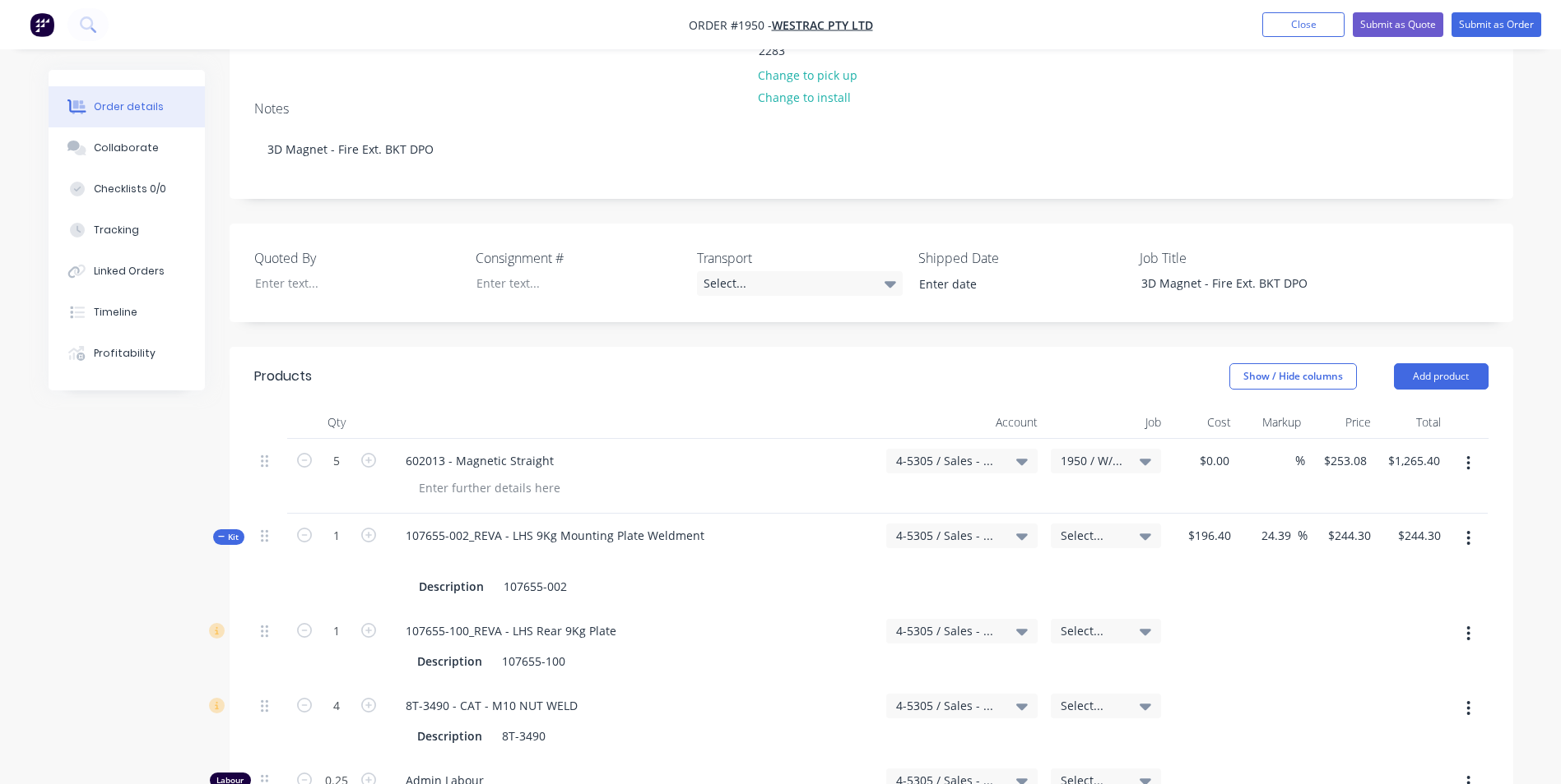
click at [1085, 527] on span "Select..." at bounding box center [1092, 535] width 63 height 18
drag, startPoint x: 1085, startPoint y: 464, endPoint x: 1007, endPoint y: 512, distance: 91.6
click at [1007, 569] on input at bounding box center [1059, 585] width 169 height 32
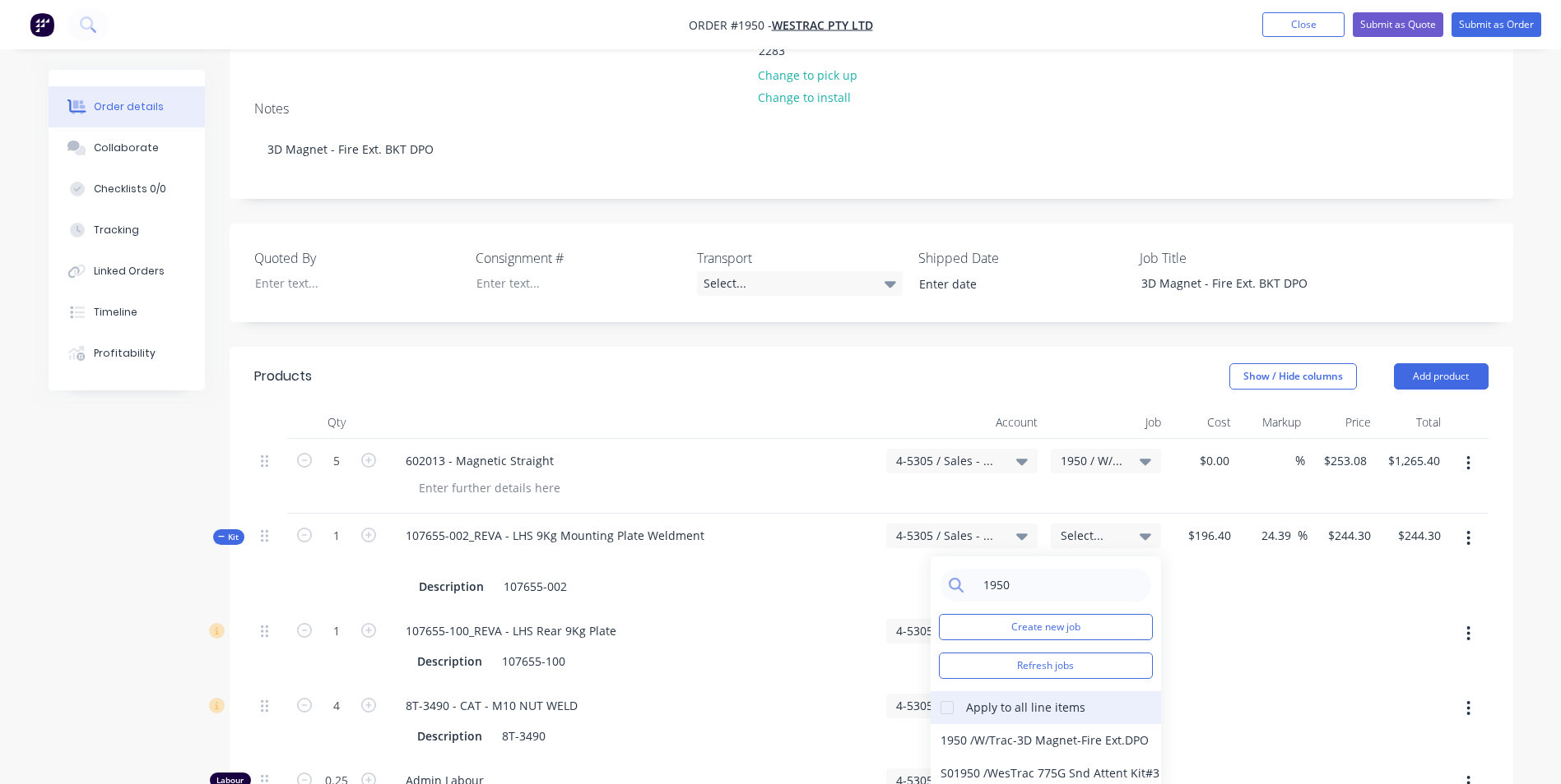
type input "1950"
click at [945, 692] on div at bounding box center [947, 707] width 32 height 32
click at [970, 724] on div "1950 / W/Trac-3D Magnet-Fire Ext.DPO" at bounding box center [1046, 740] width 230 height 32
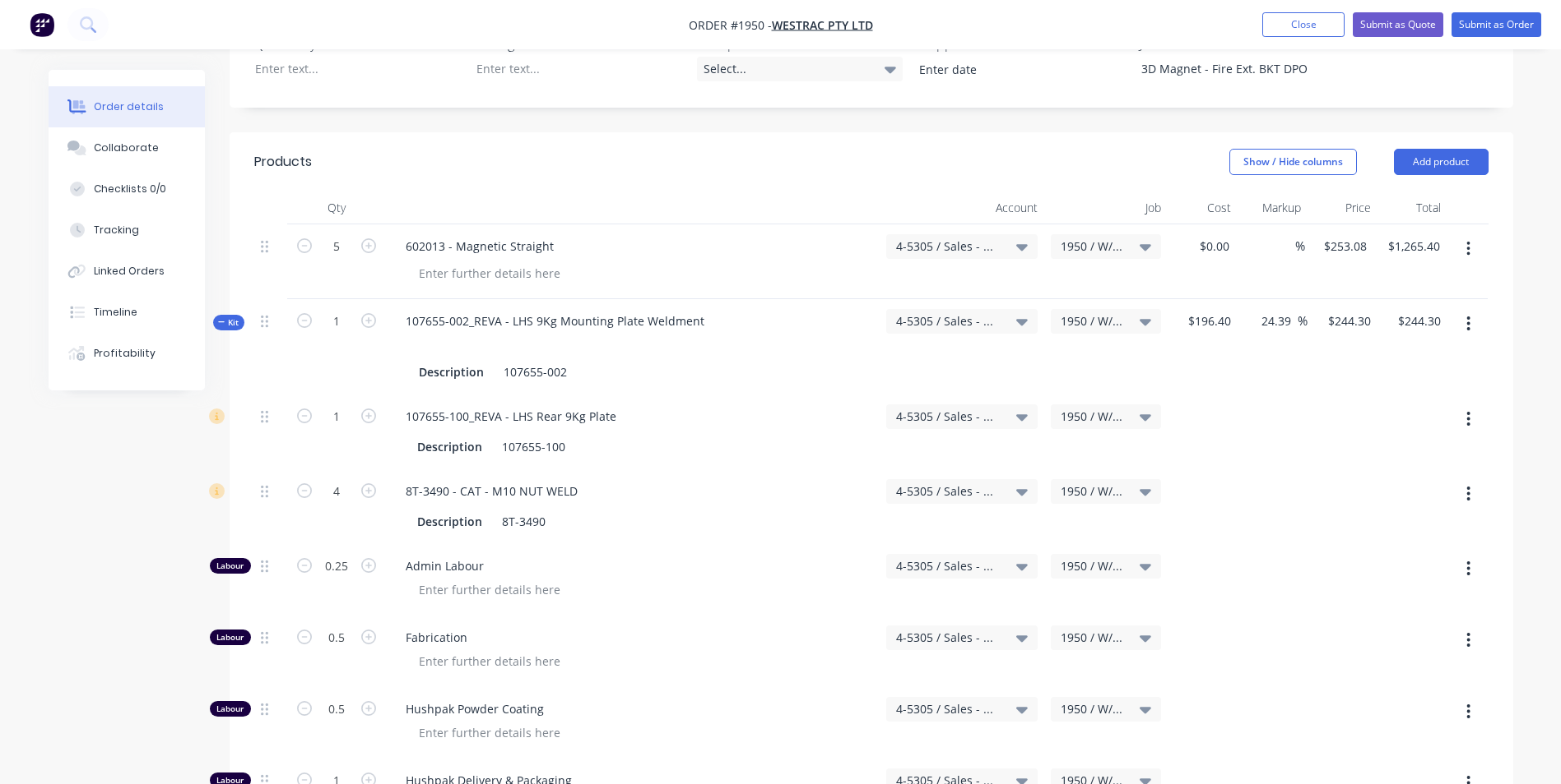
scroll to position [576, 0]
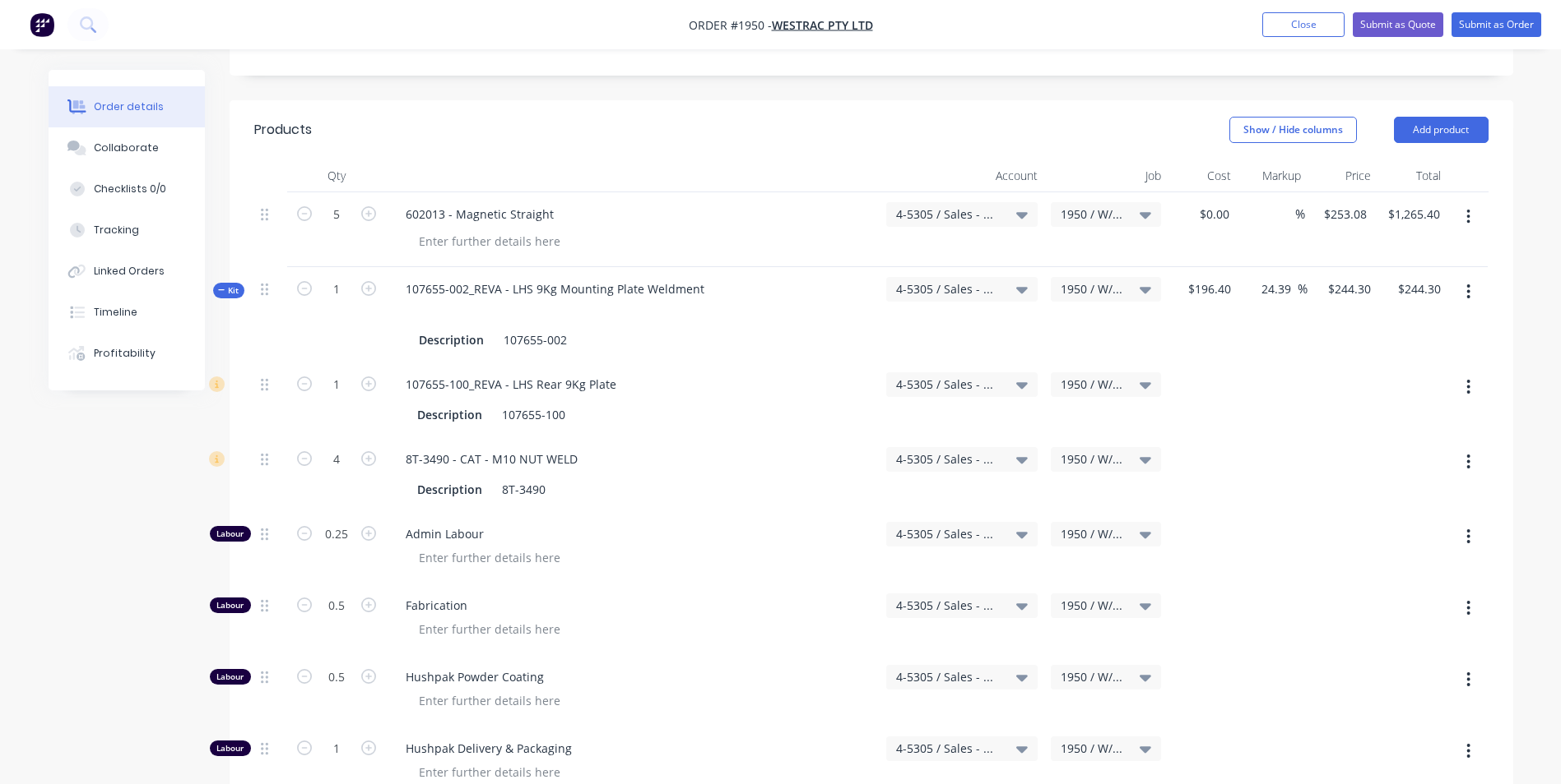
click at [227, 285] on span "Kit" at bounding box center [229, 291] width 22 height 13
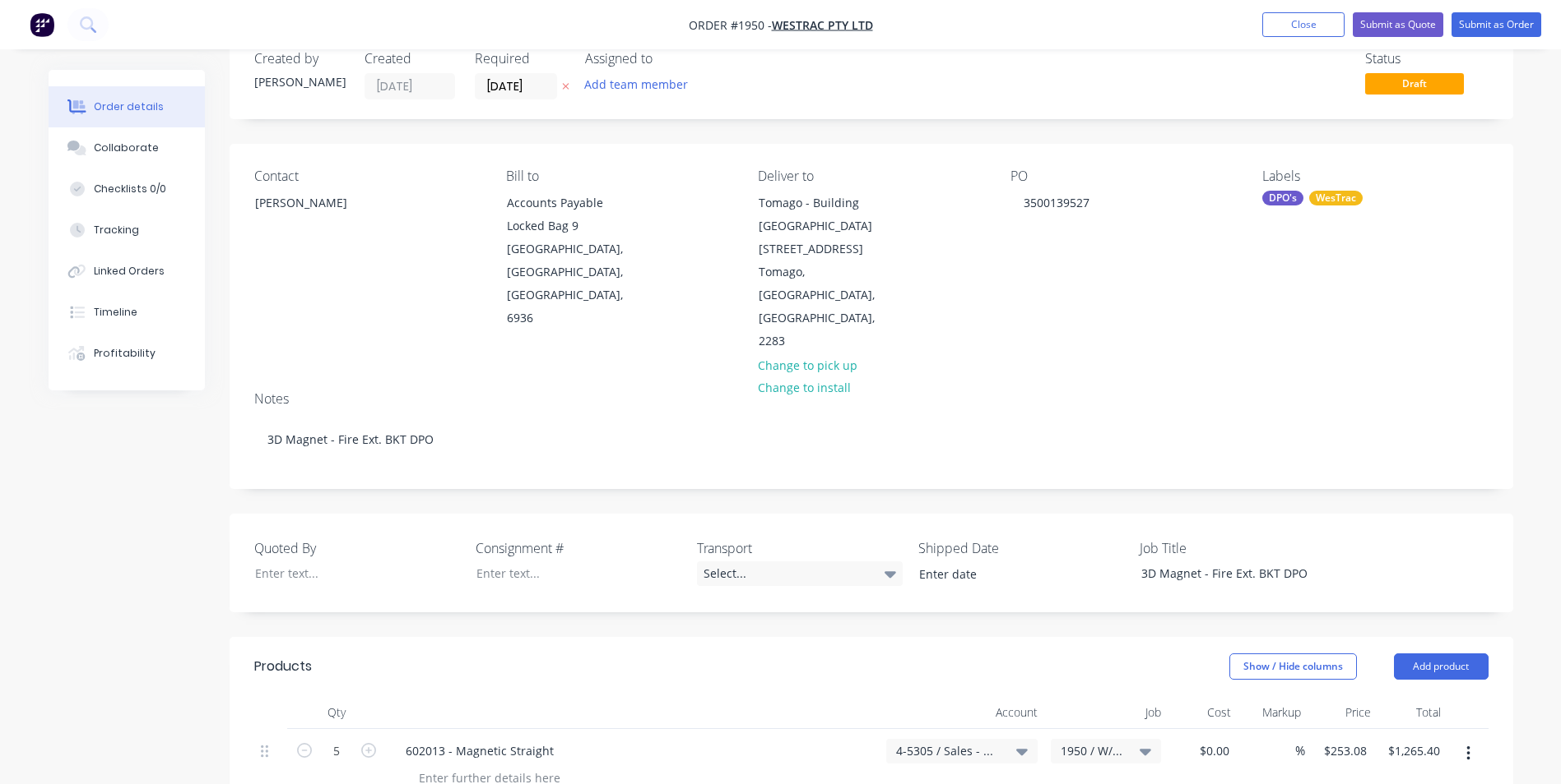
scroll to position [0, 0]
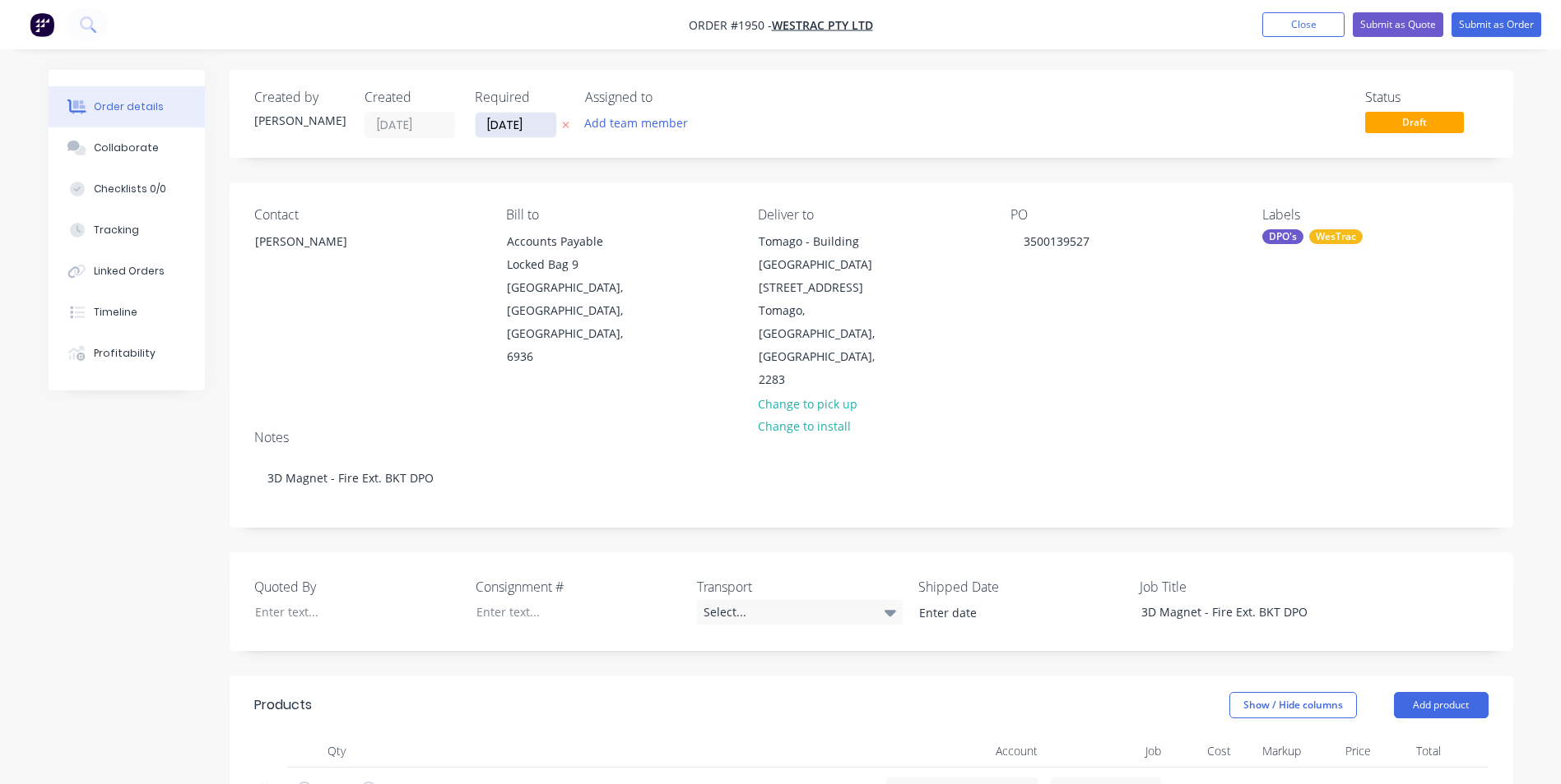
click at [501, 125] on input "[DATE]" at bounding box center [516, 125] width 81 height 25
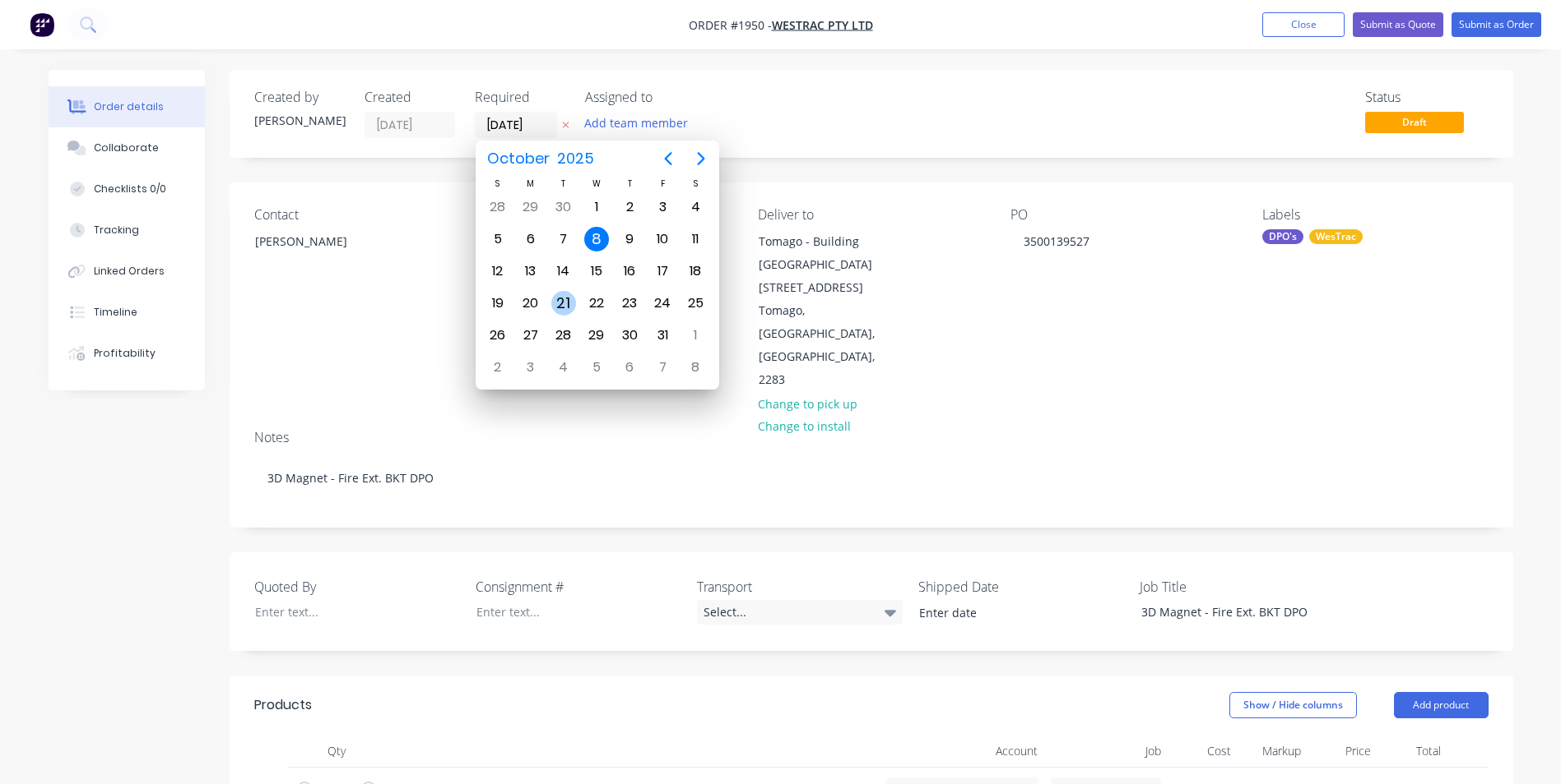
click at [562, 301] on div "21" at bounding box center [563, 303] width 25 height 25
type input "[DATE]"
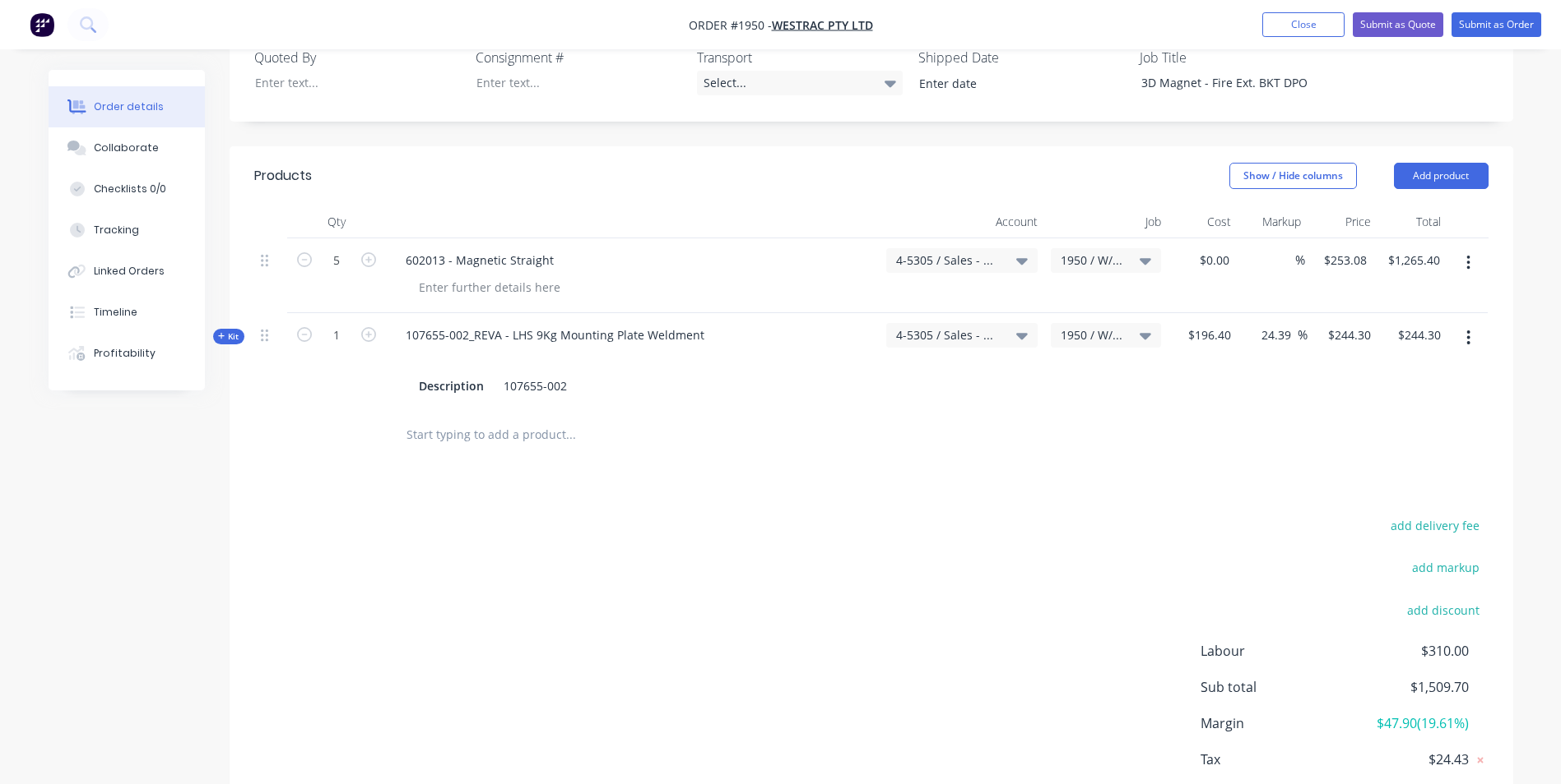
scroll to position [557, 0]
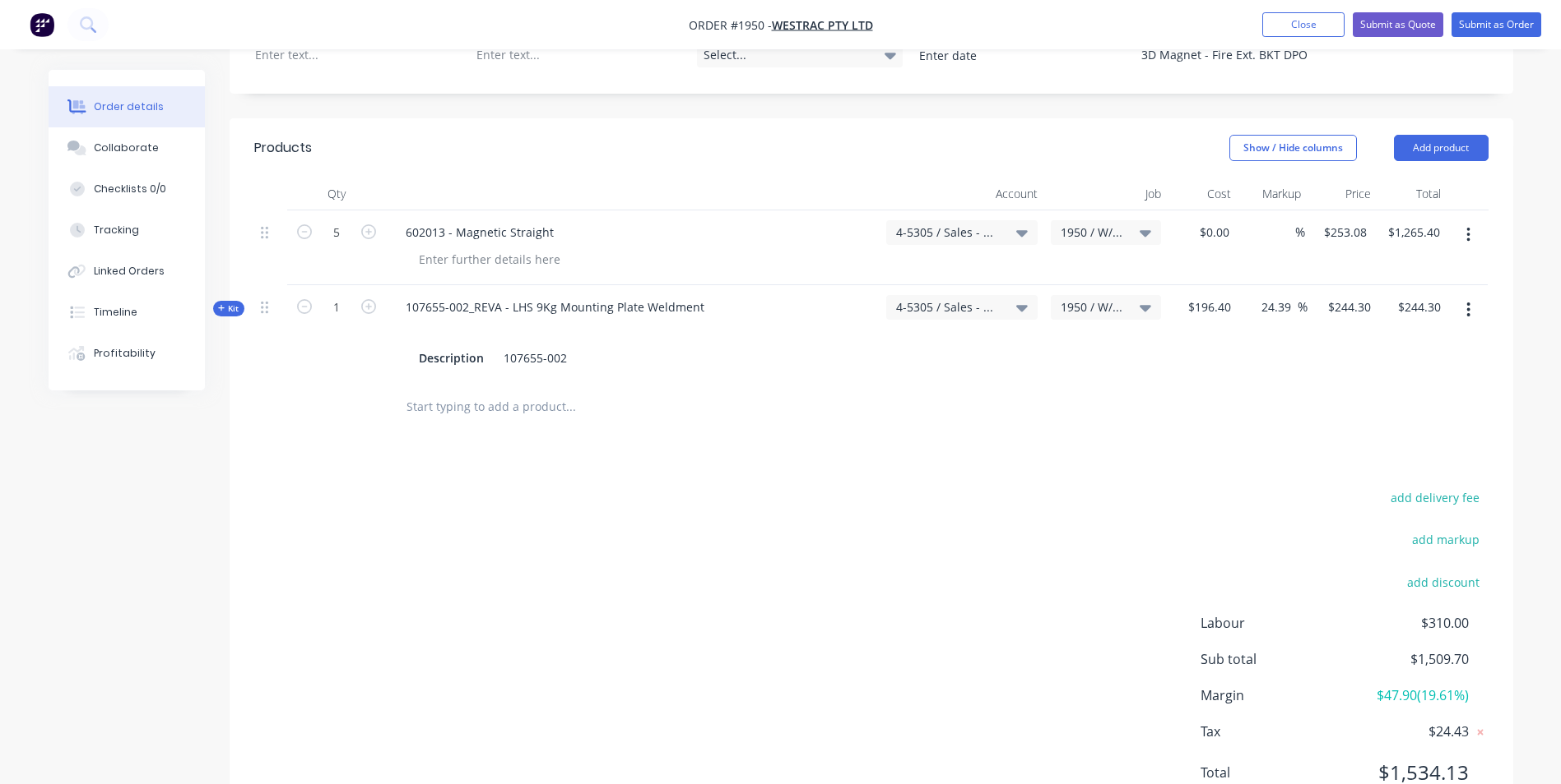
click at [1468, 226] on icon "button" at bounding box center [1468, 235] width 4 height 18
click at [1286, 380] on div at bounding box center [871, 407] width 1234 height 53
click at [1472, 295] on button "button" at bounding box center [1468, 309] width 38 height 29
click at [1382, 440] on div "Exclude from tax" at bounding box center [1410, 452] width 127 height 24
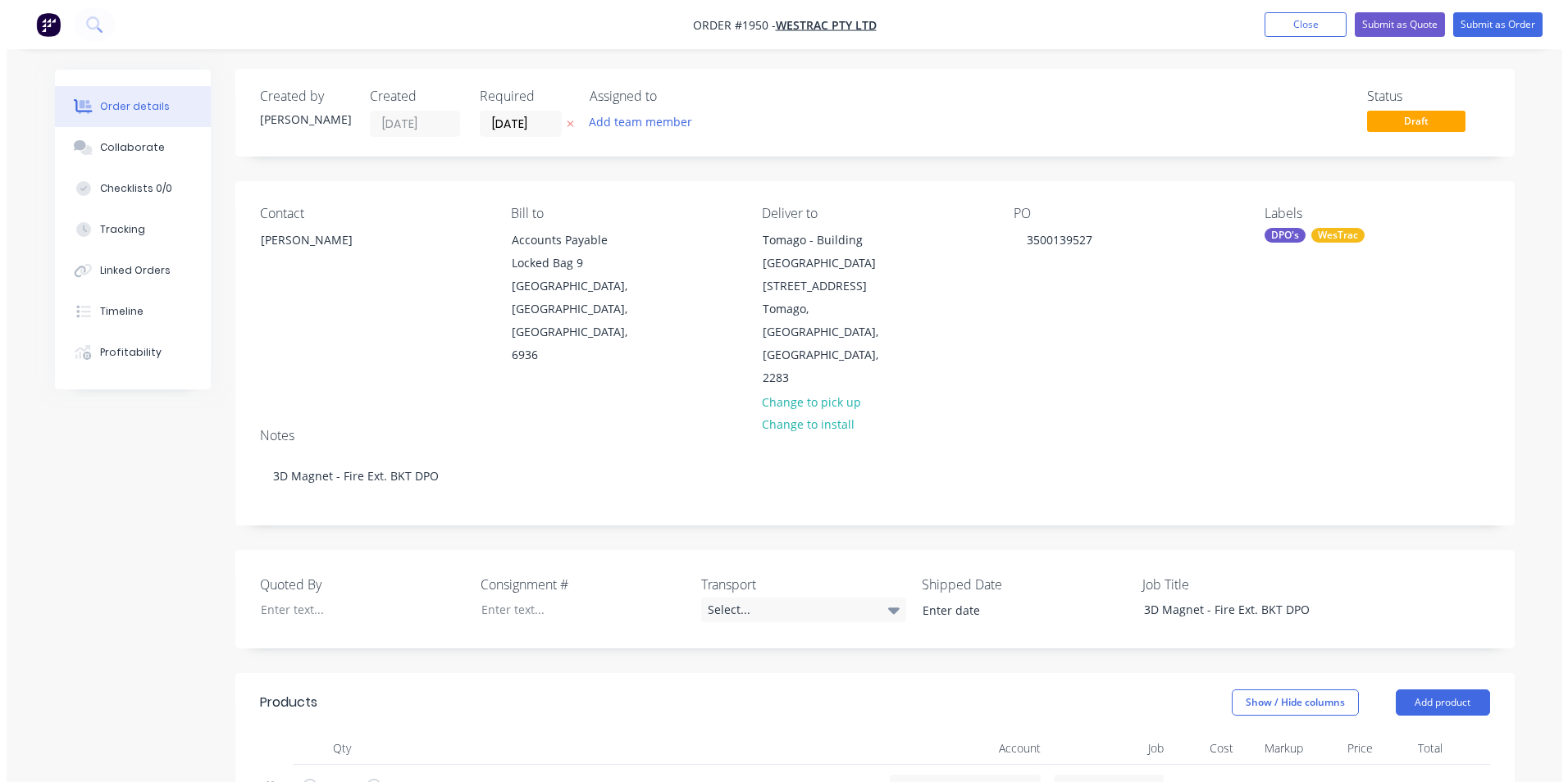
scroll to position [0, 0]
click at [1500, 21] on button "Submit as Order" at bounding box center [1491, 24] width 89 height 24
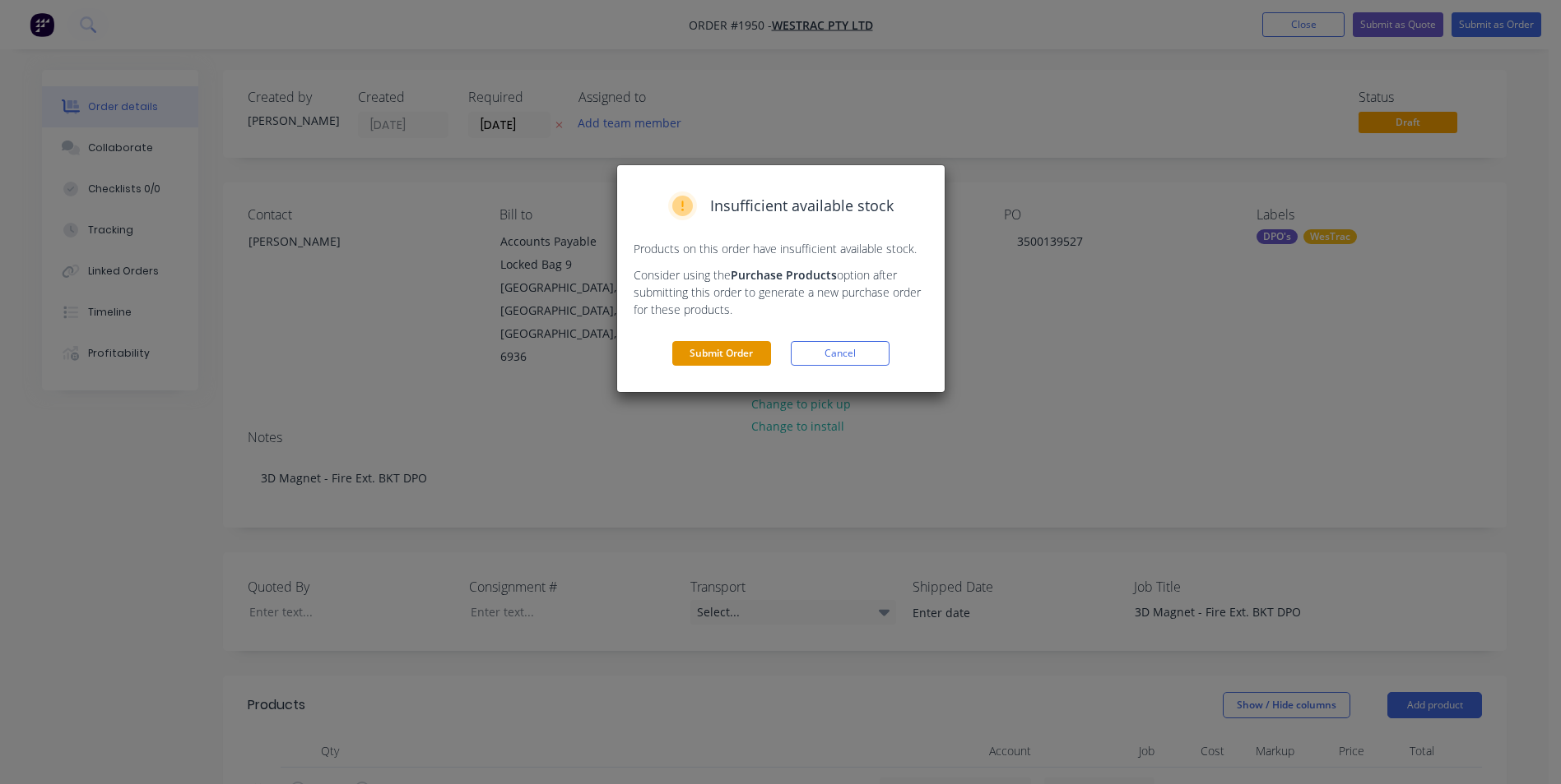
click at [733, 348] on button "Submit Order" at bounding box center [722, 353] width 98 height 25
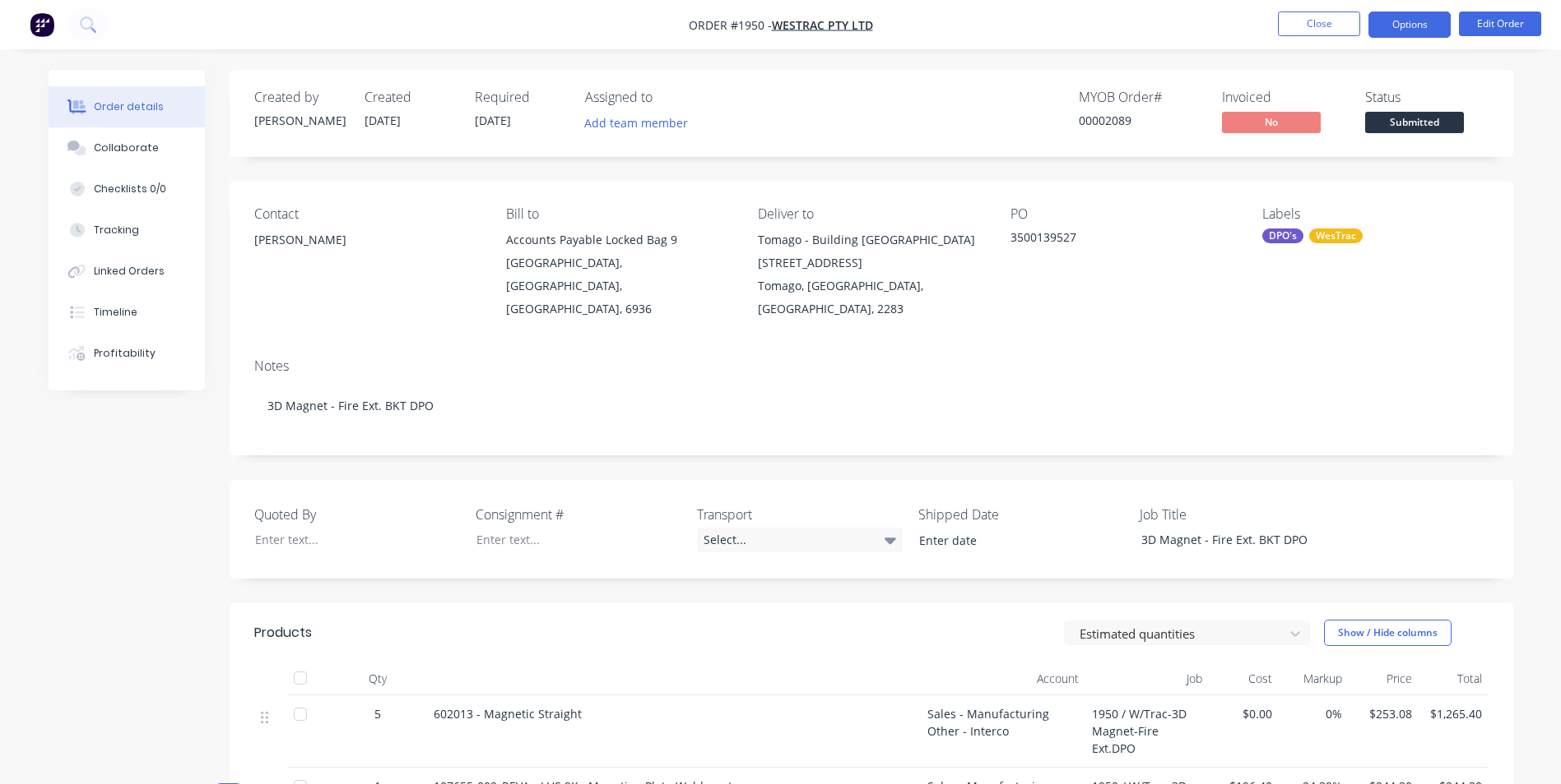
click at [1411, 28] on button "Options" at bounding box center [1410, 25] width 83 height 27
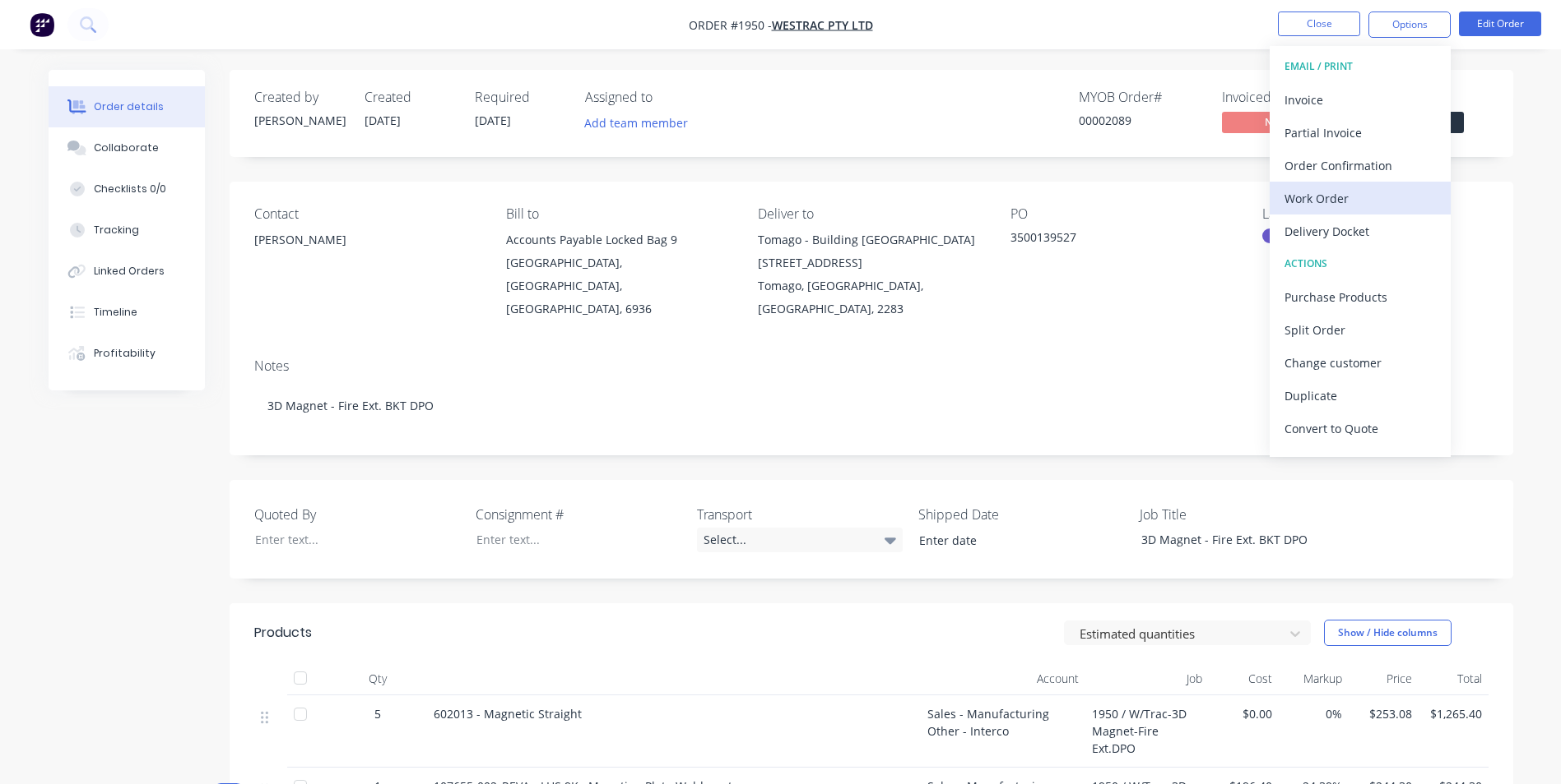
click at [1318, 199] on div "Work Order" at bounding box center [1359, 198] width 151 height 24
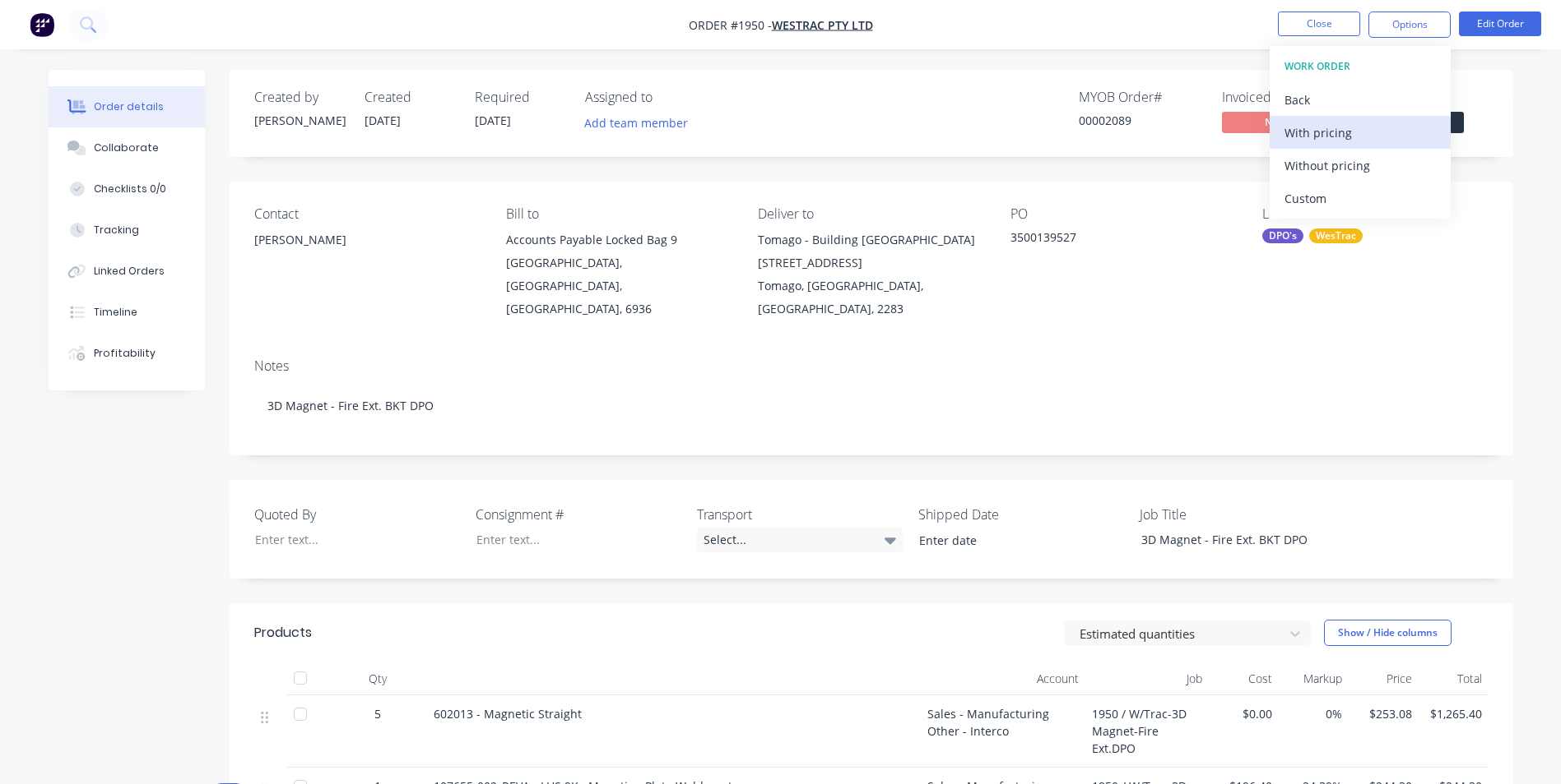
click at [1324, 133] on div "With pricing" at bounding box center [1359, 133] width 151 height 24
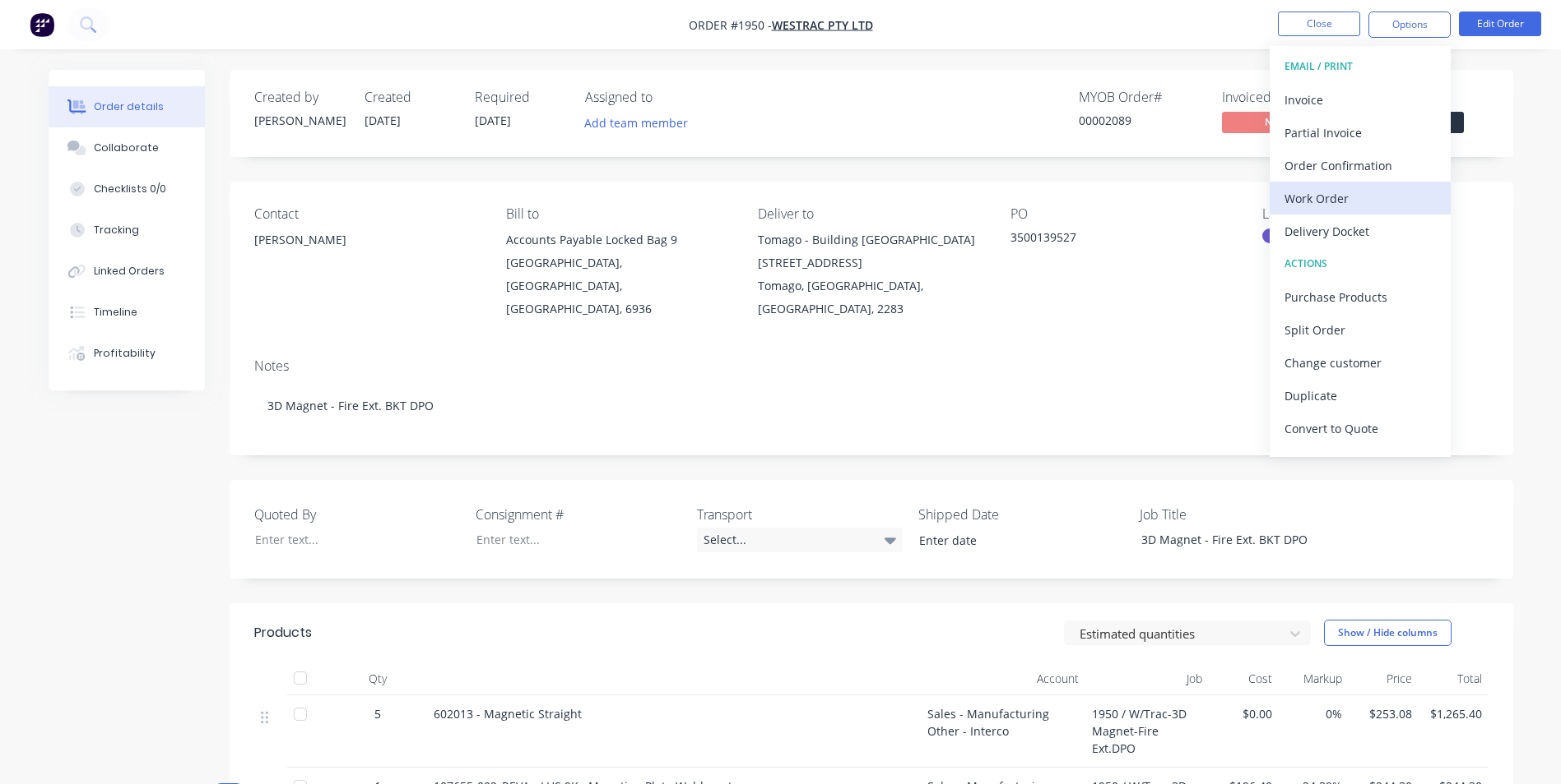
click at [1317, 196] on div "Work Order" at bounding box center [1359, 198] width 151 height 24
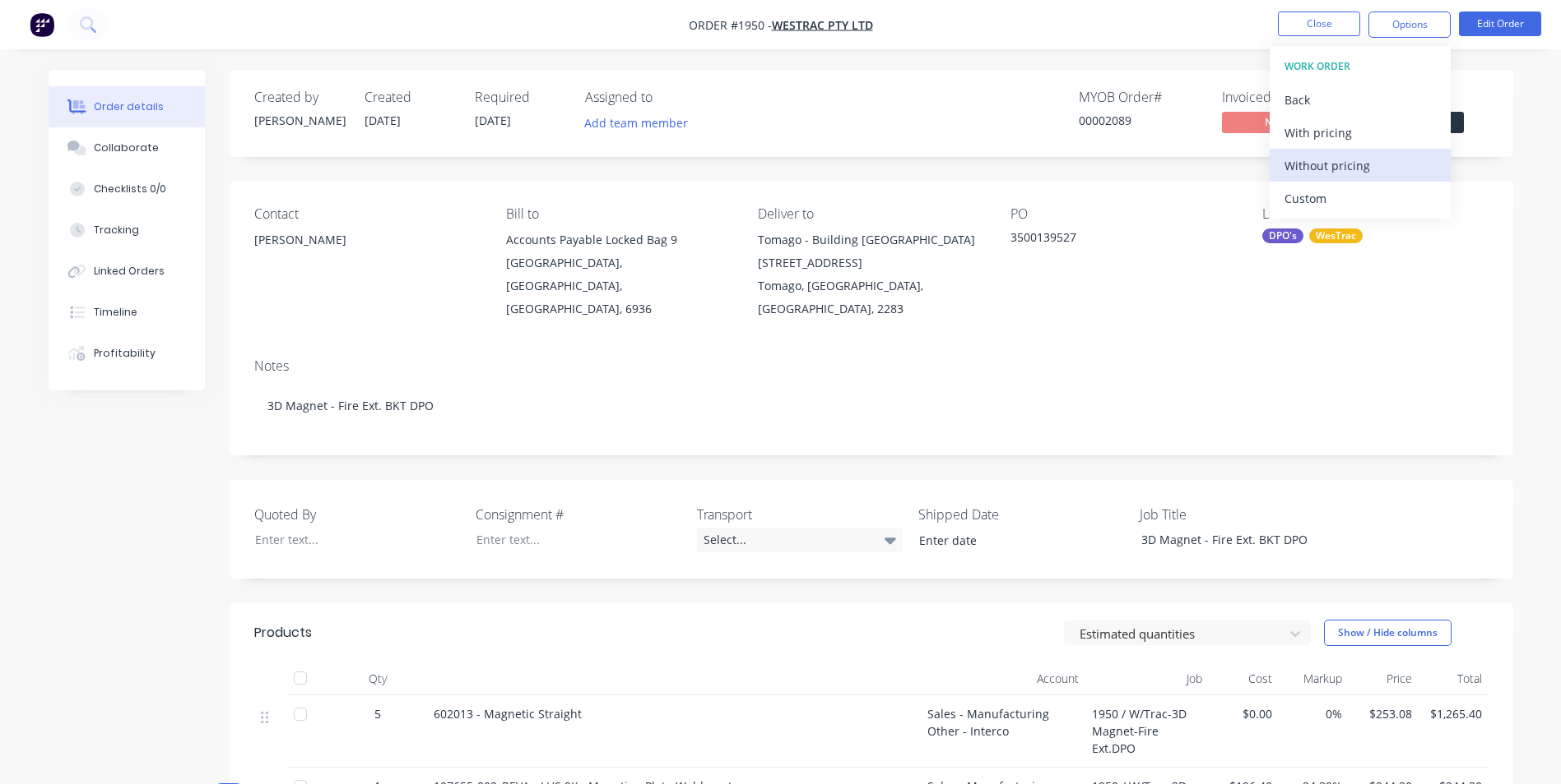
click at [1315, 165] on div "Without pricing" at bounding box center [1359, 165] width 151 height 24
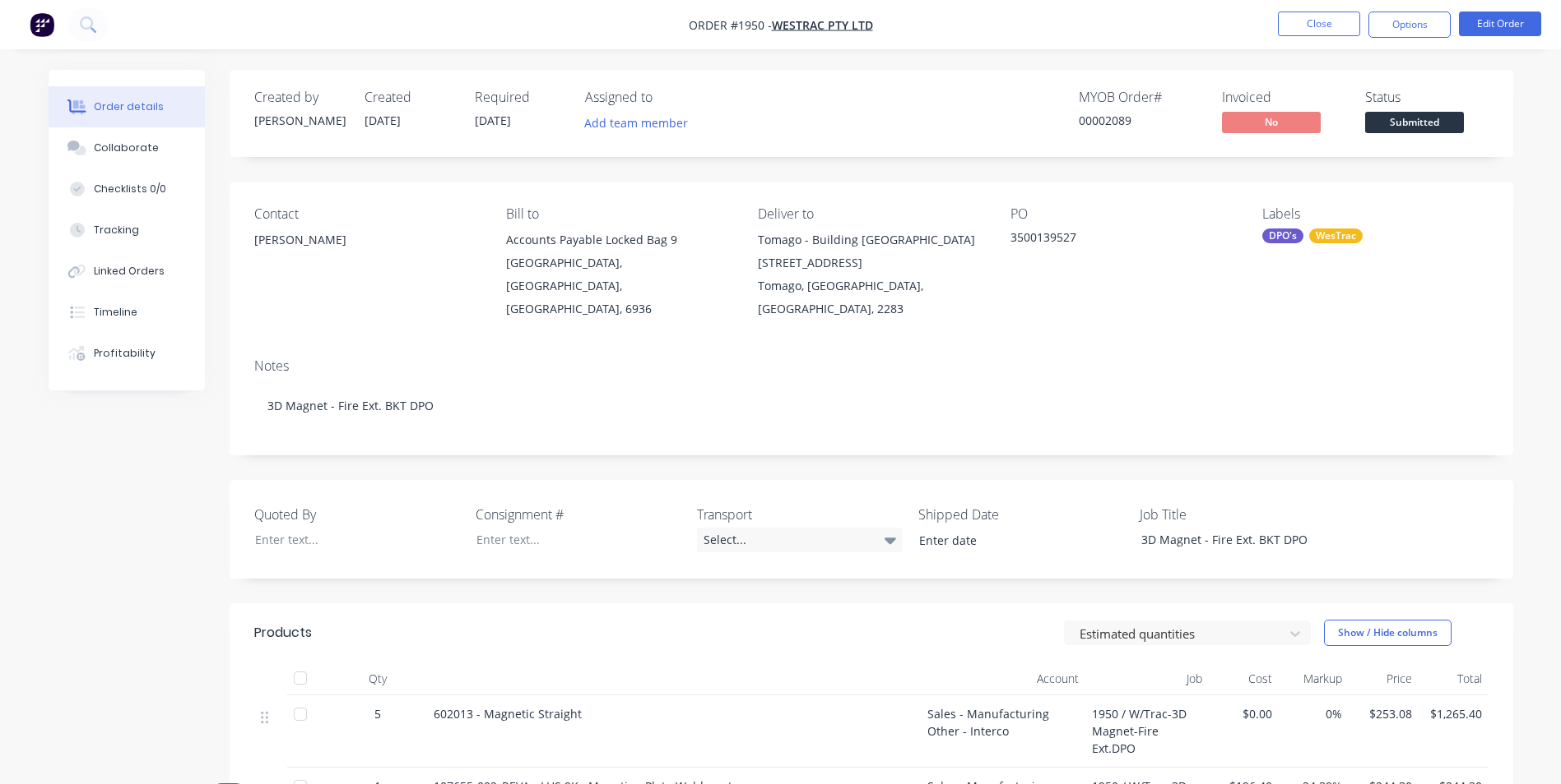
click at [1012, 68] on div "Order details Collaborate Checklists 0/0 Tracking Linked Orders Timeline Profit…" at bounding box center [780, 568] width 1561 height 1136
click at [1301, 528] on div "3D Magnet - Fire Ext. BKT DPO" at bounding box center [1230, 539] width 205 height 24
drag, startPoint x: 1308, startPoint y: 515, endPoint x: 1114, endPoint y: 516, distance: 194.0
click at [1114, 516] on div "Quoted By Consignment # Transport Select... Shipped Date Job Title 3D Magnet - …" at bounding box center [871, 530] width 1284 height 98
copy div "3D Magnet - Fire Ext. BKT DPO"
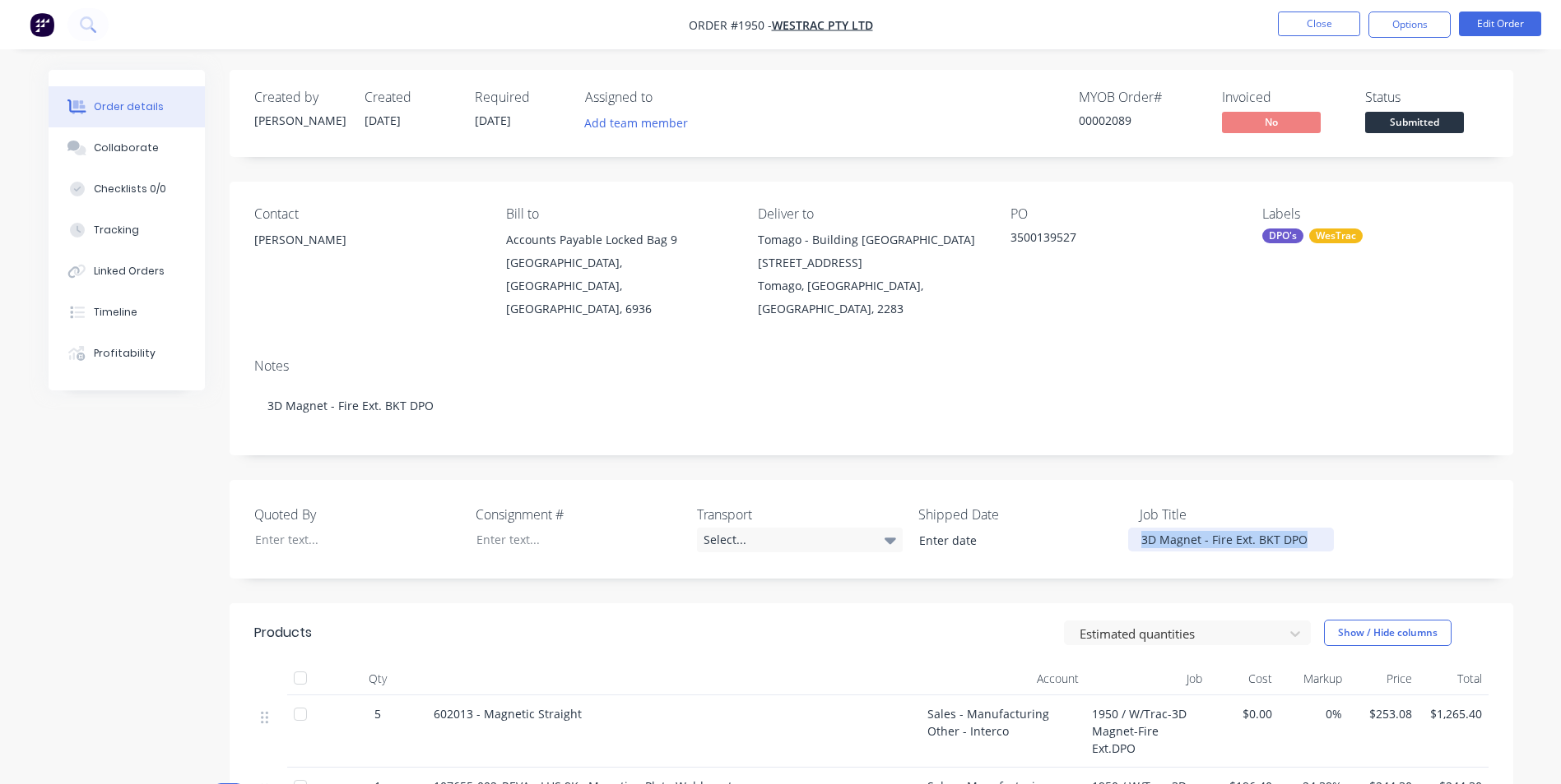
copy div "3D Magnet - Fire Ext. BKT DPO"
click at [1301, 23] on button "Close" at bounding box center [1319, 24] width 83 height 25
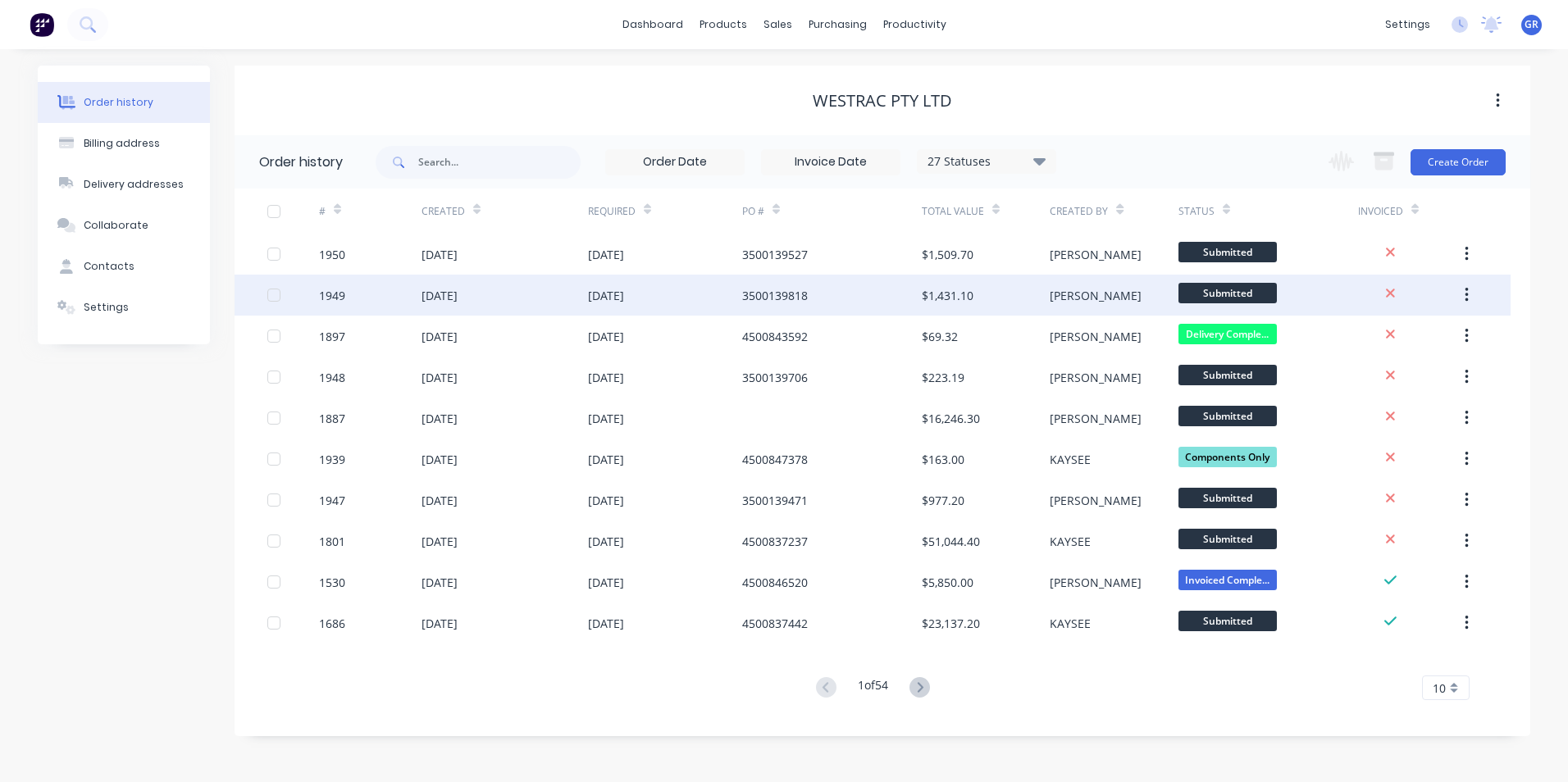
click at [343, 295] on div "1949" at bounding box center [332, 296] width 26 height 18
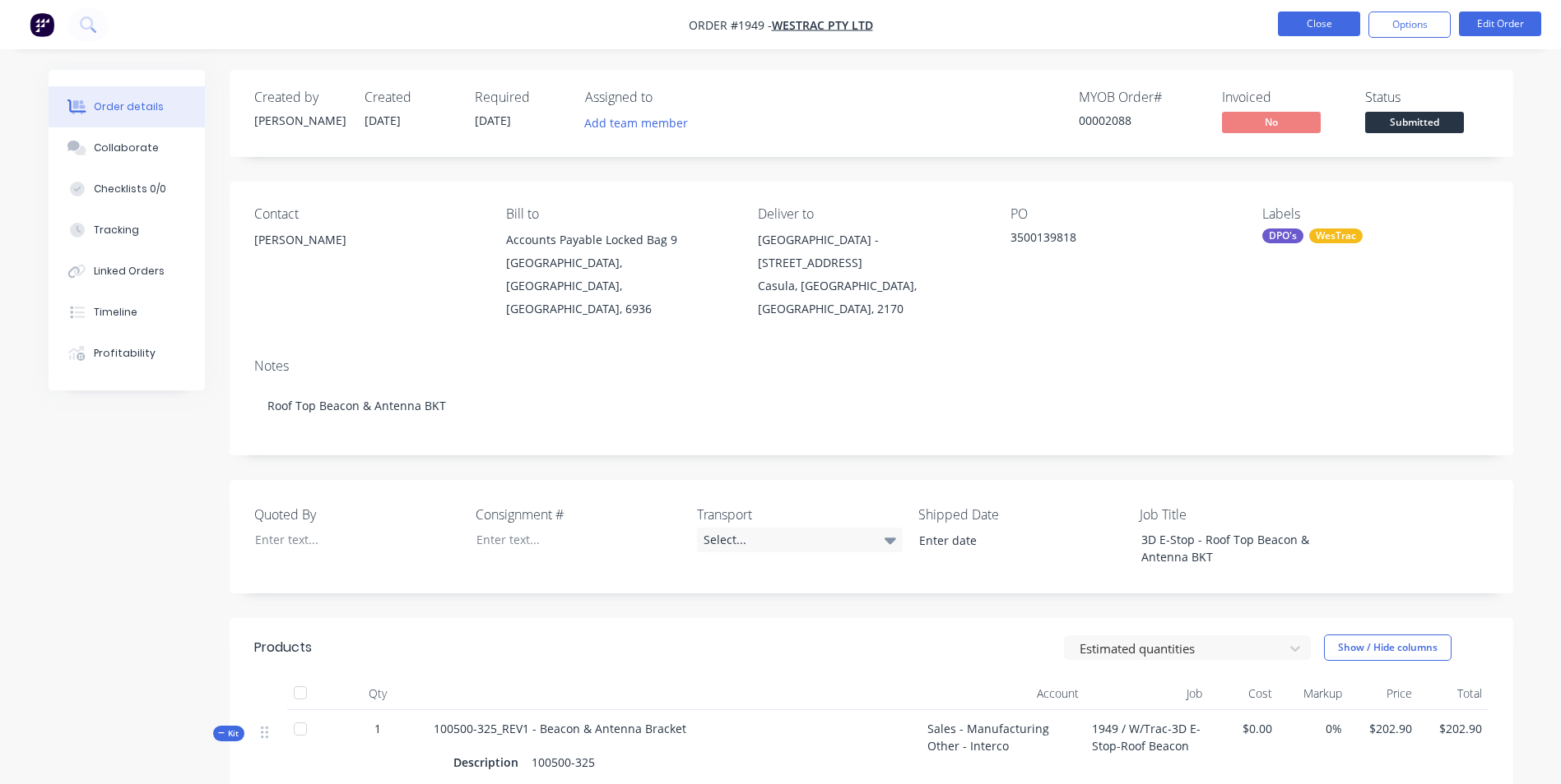
click at [1328, 23] on button "Close" at bounding box center [1319, 24] width 83 height 25
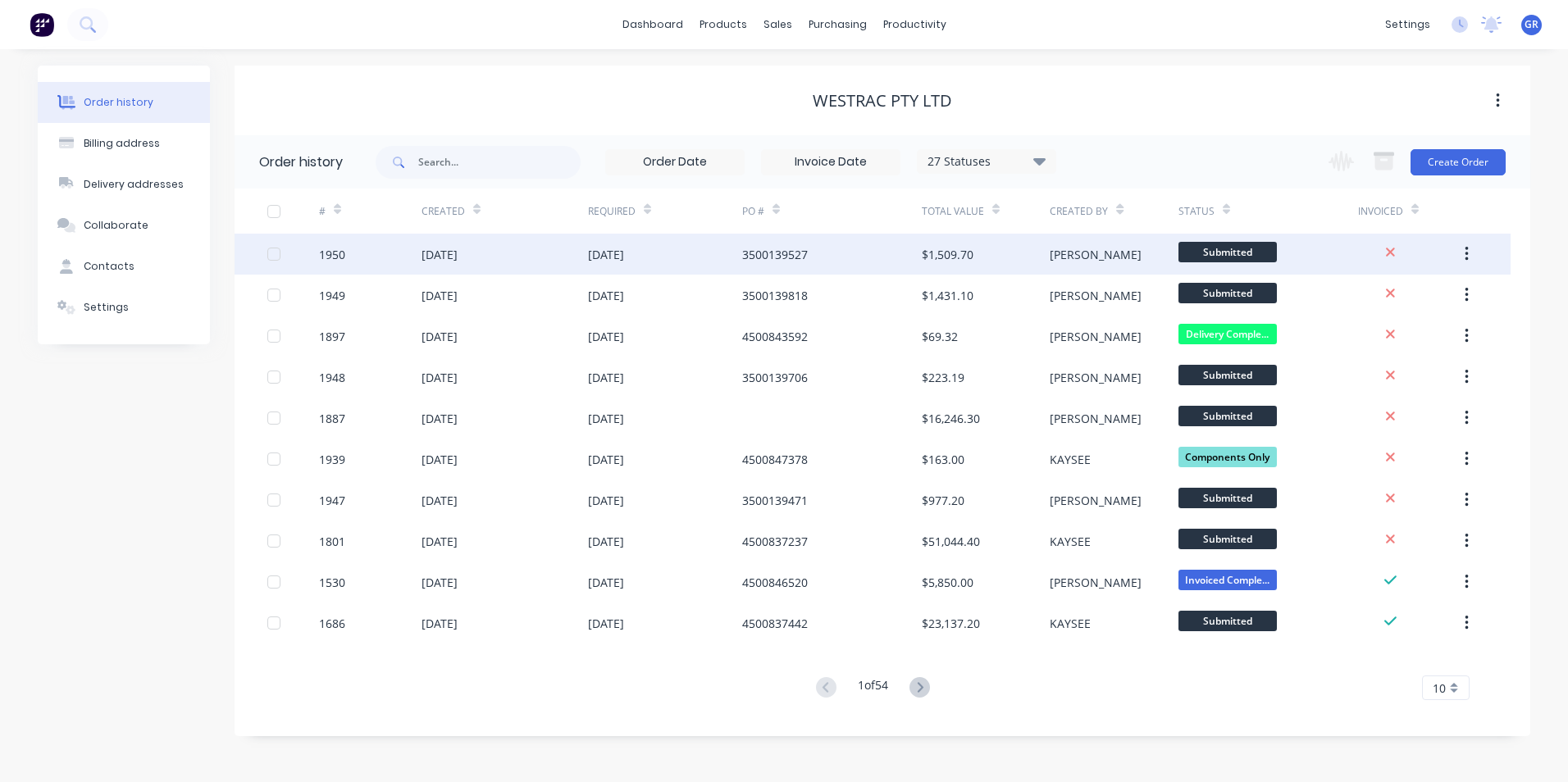
click at [339, 256] on div "1950" at bounding box center [332, 255] width 26 height 18
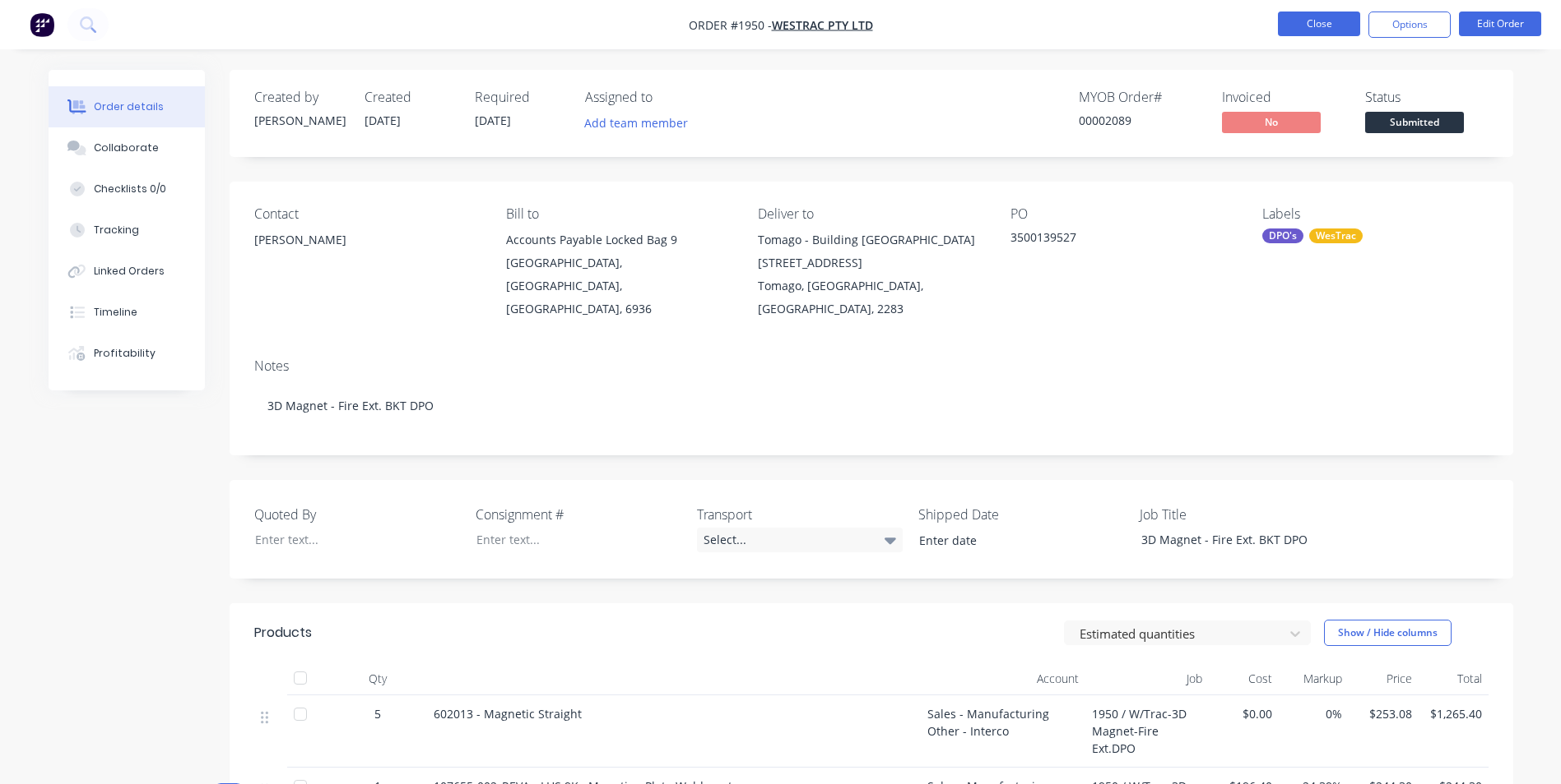
click at [1323, 23] on button "Close" at bounding box center [1319, 24] width 83 height 25
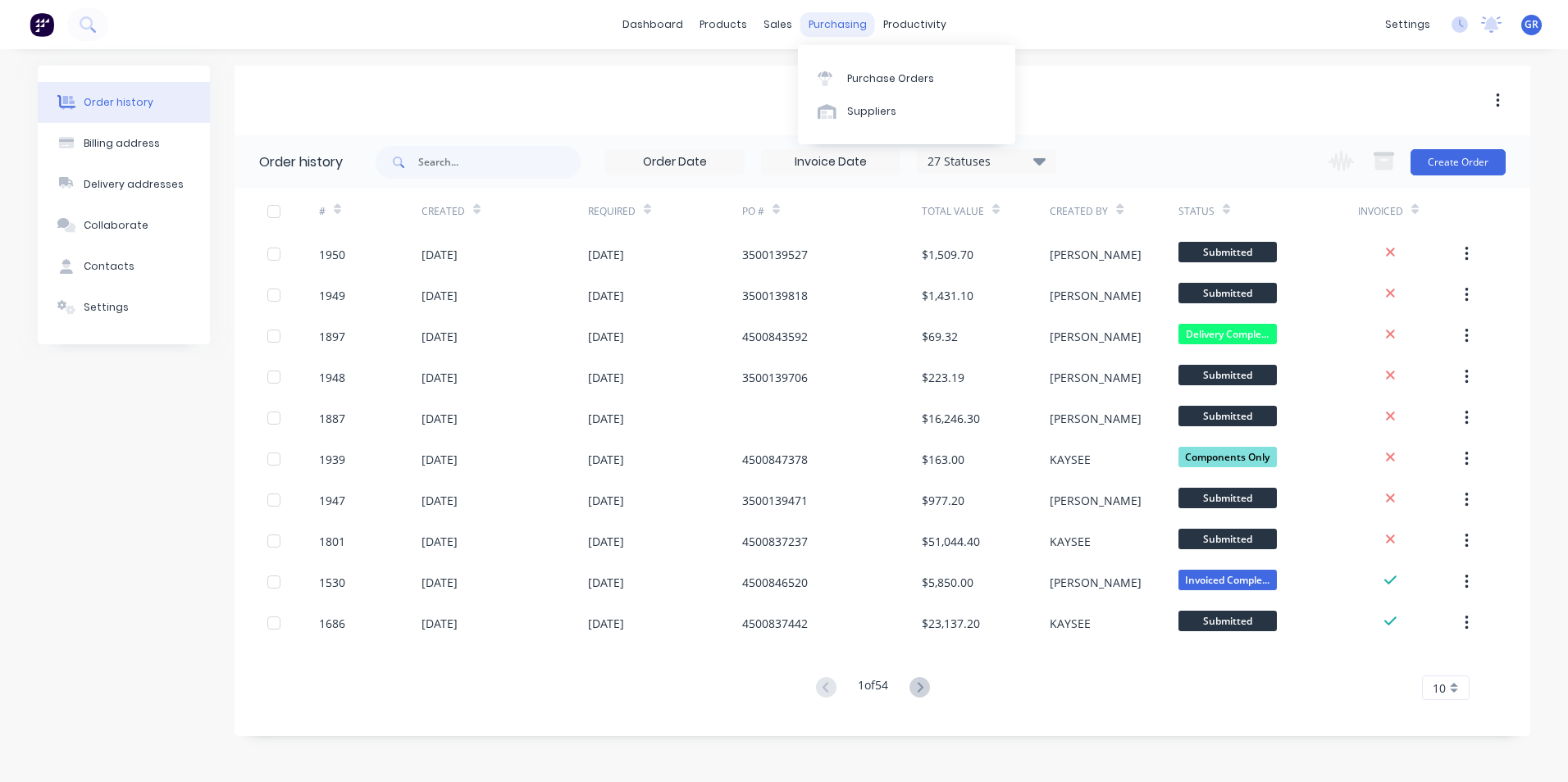
click at [836, 24] on div "purchasing" at bounding box center [838, 24] width 74 height 24
click at [878, 70] on link "Purchase Orders" at bounding box center [906, 77] width 218 height 32
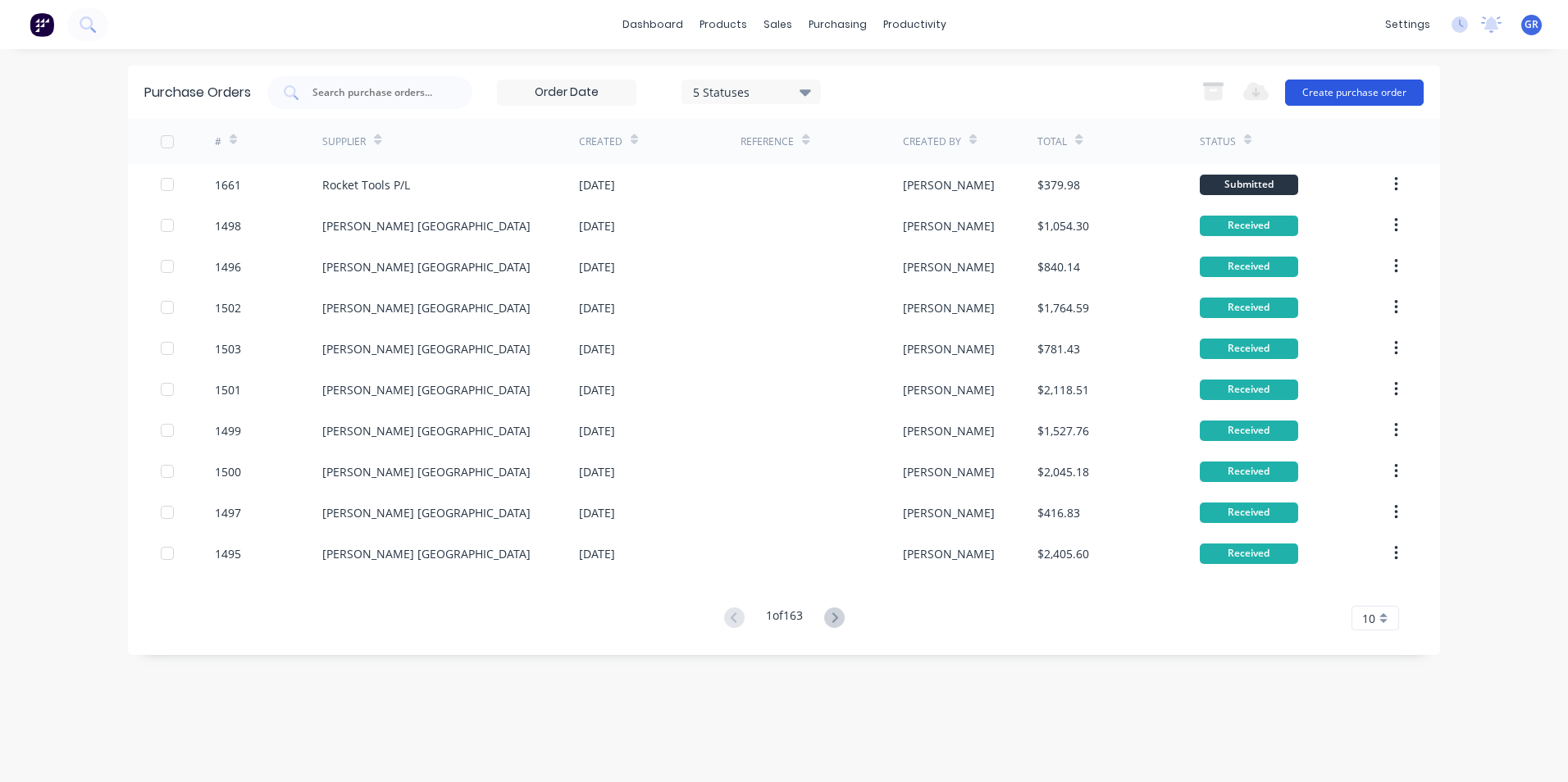
click at [1345, 87] on button "Create purchase order" at bounding box center [1353, 92] width 138 height 26
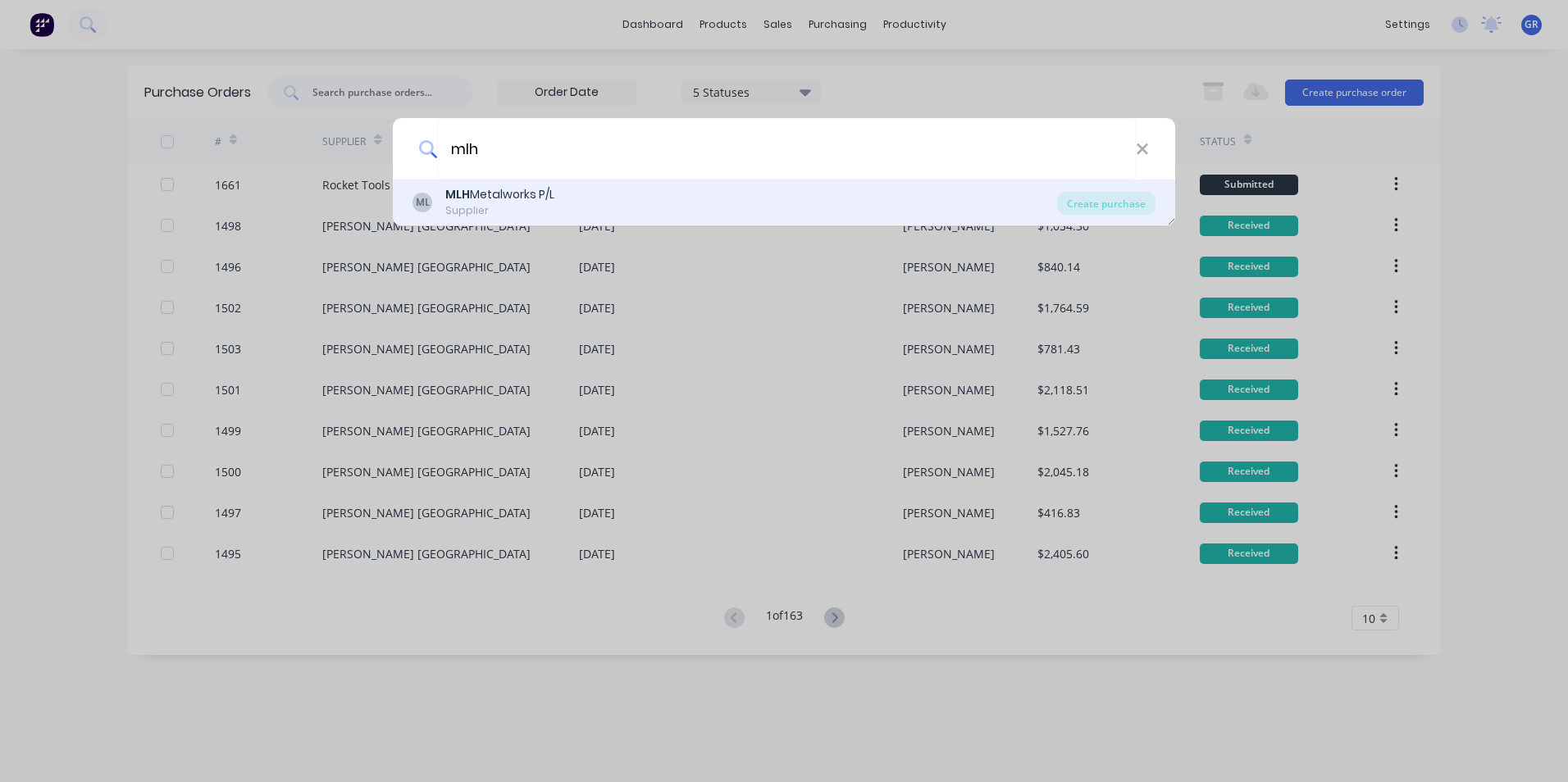
type input "mlh"
click at [495, 194] on div "MLH Metalworks P/L" at bounding box center [499, 195] width 109 height 18
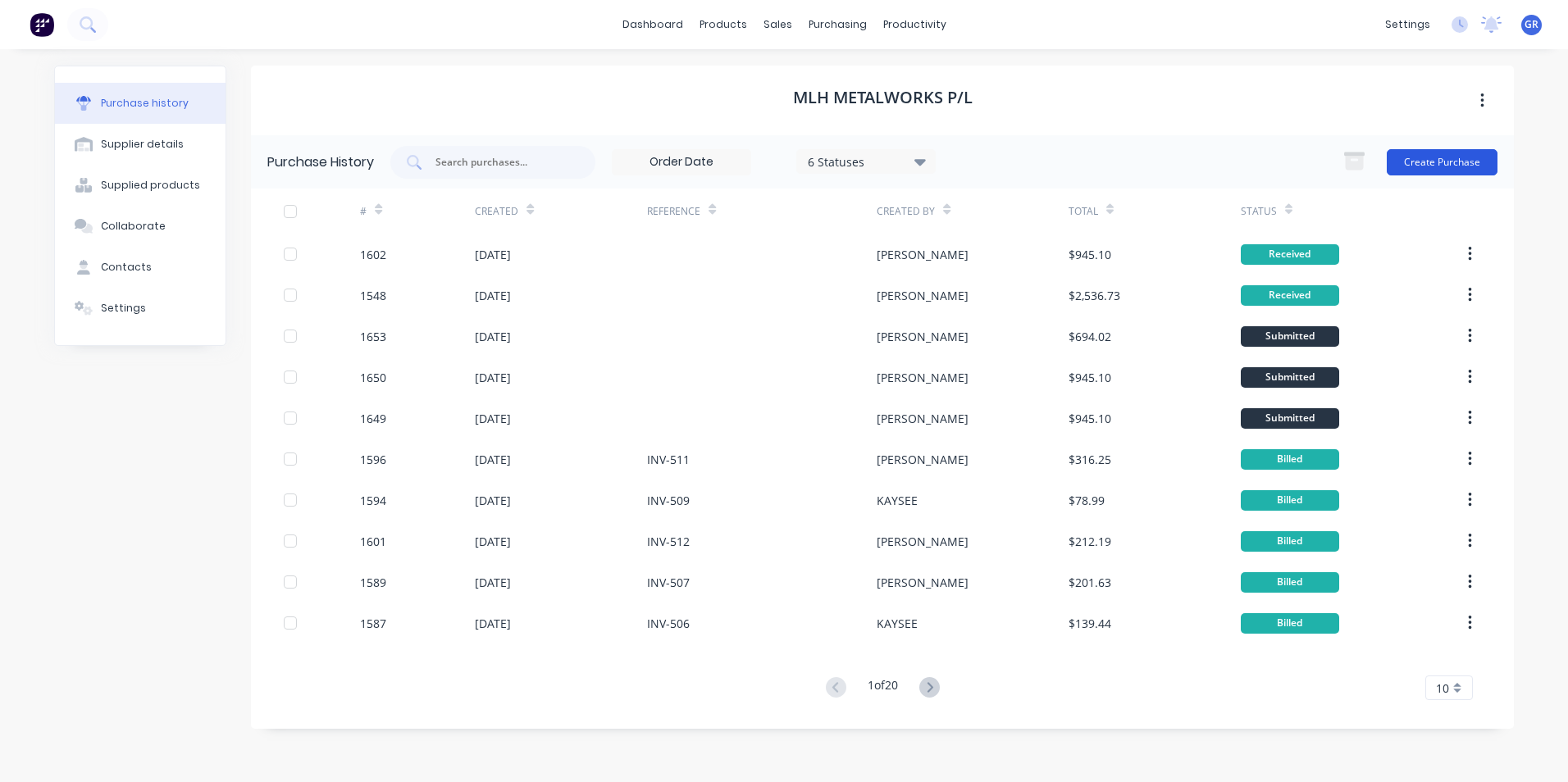
click at [1450, 163] on button "Create Purchase" at bounding box center [1442, 162] width 111 height 26
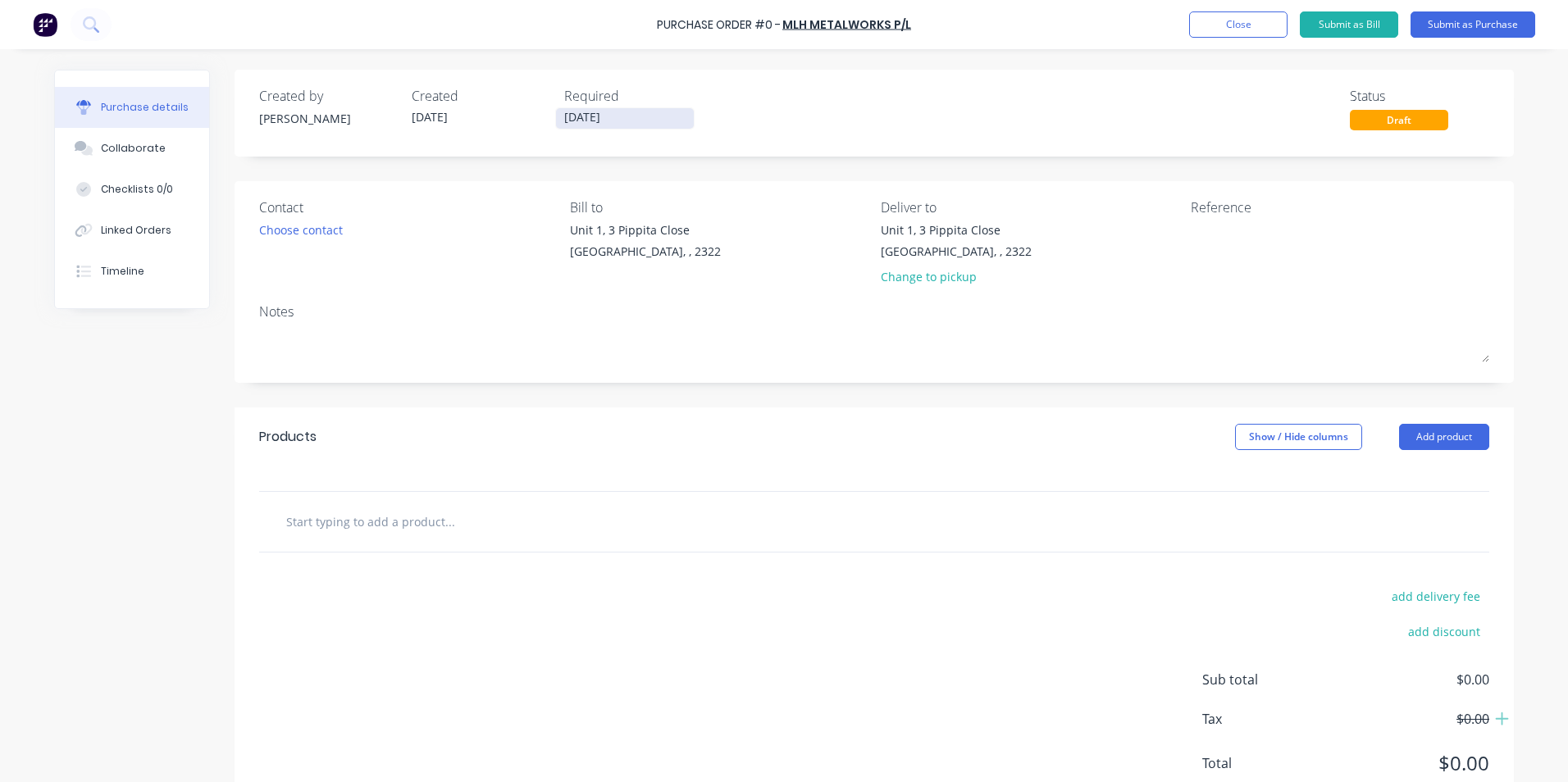
click at [603, 115] on input "[DATE]" at bounding box center [624, 118] width 138 height 21
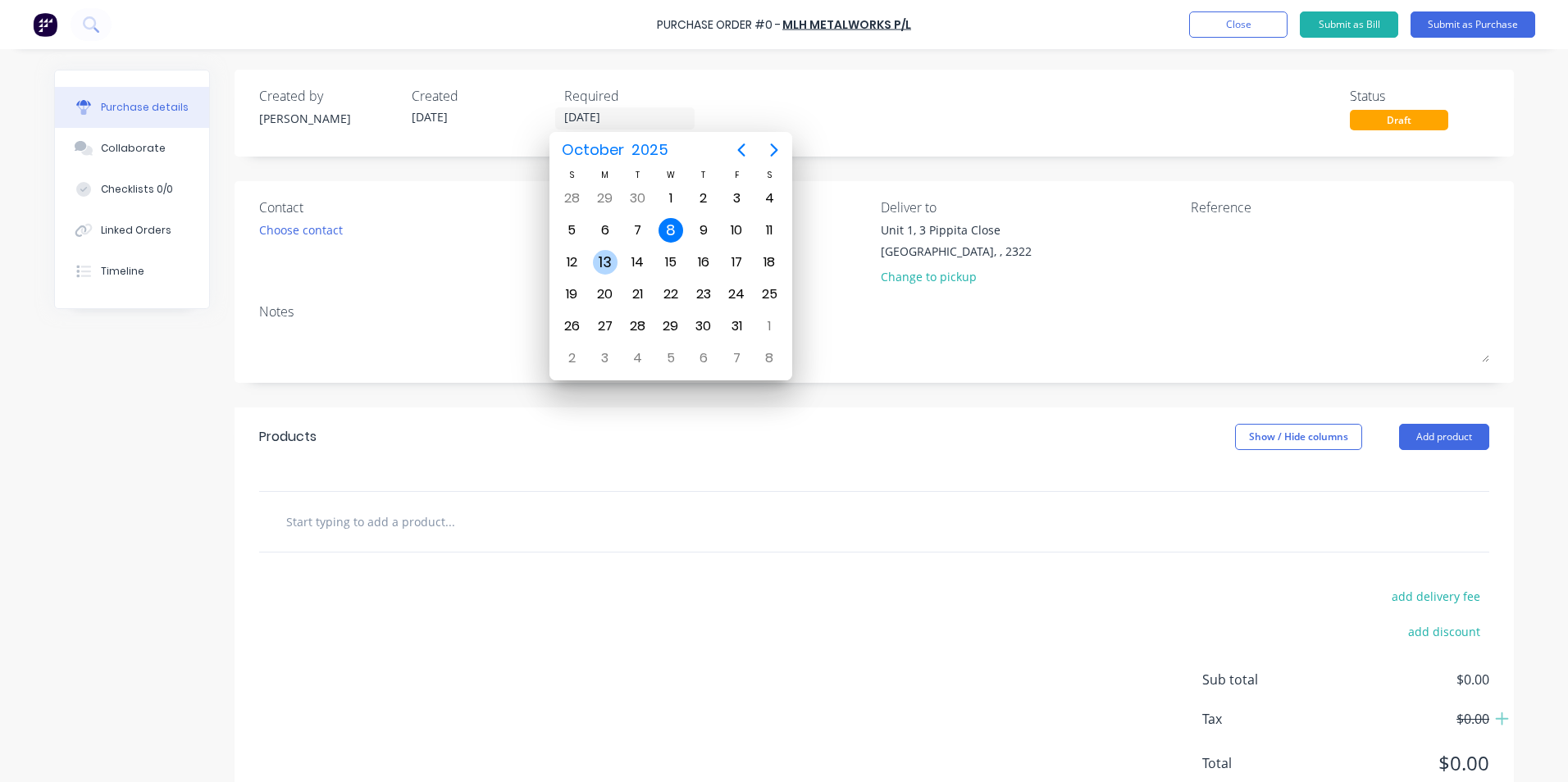
click at [606, 264] on div "13" at bounding box center [605, 262] width 24 height 24
type input "[DATE]"
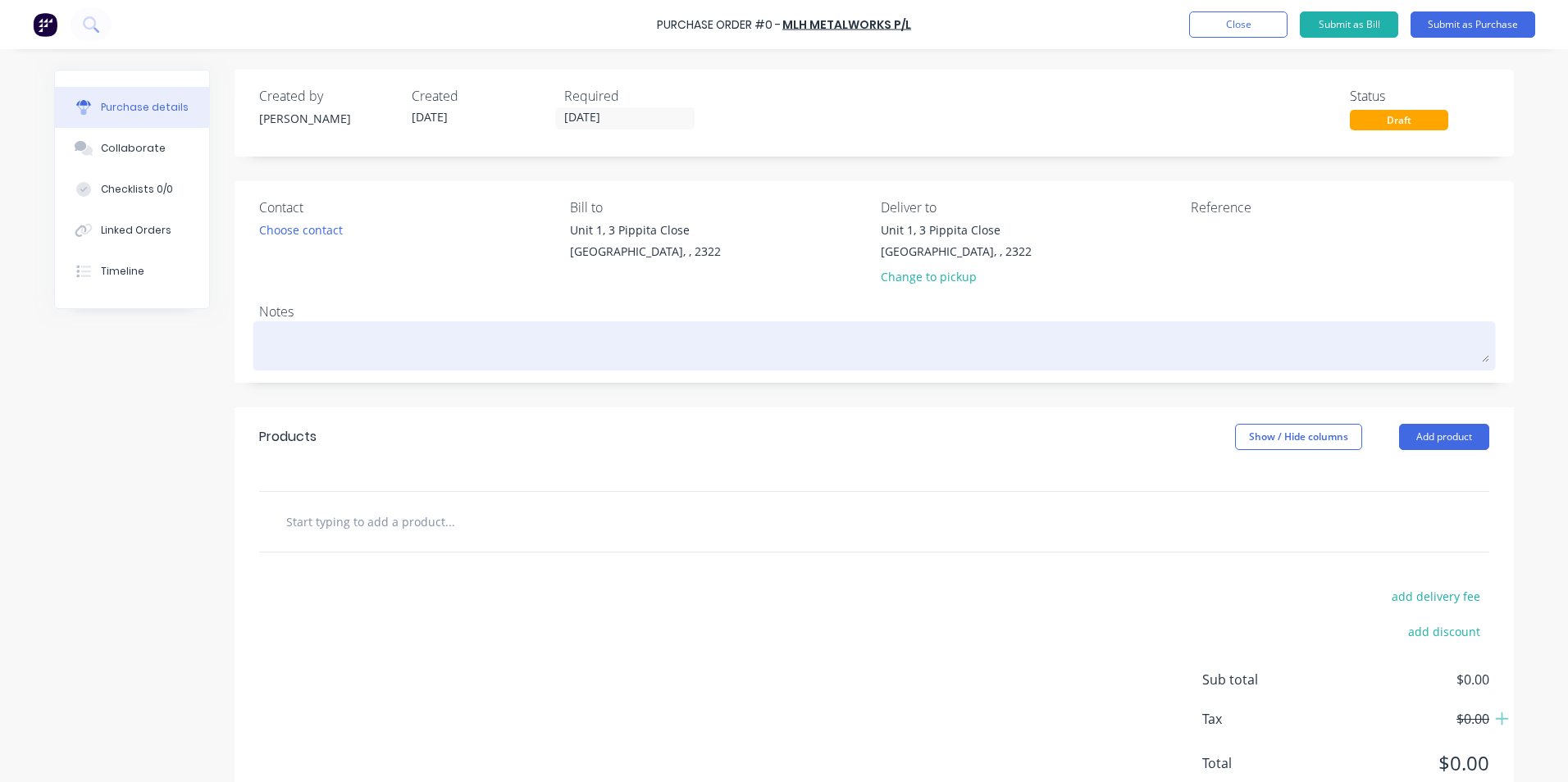
click at [290, 337] on textarea at bounding box center [873, 344] width 1230 height 37
type textarea "x"
type textarea "J"
type textarea "x"
type textarea "JN"
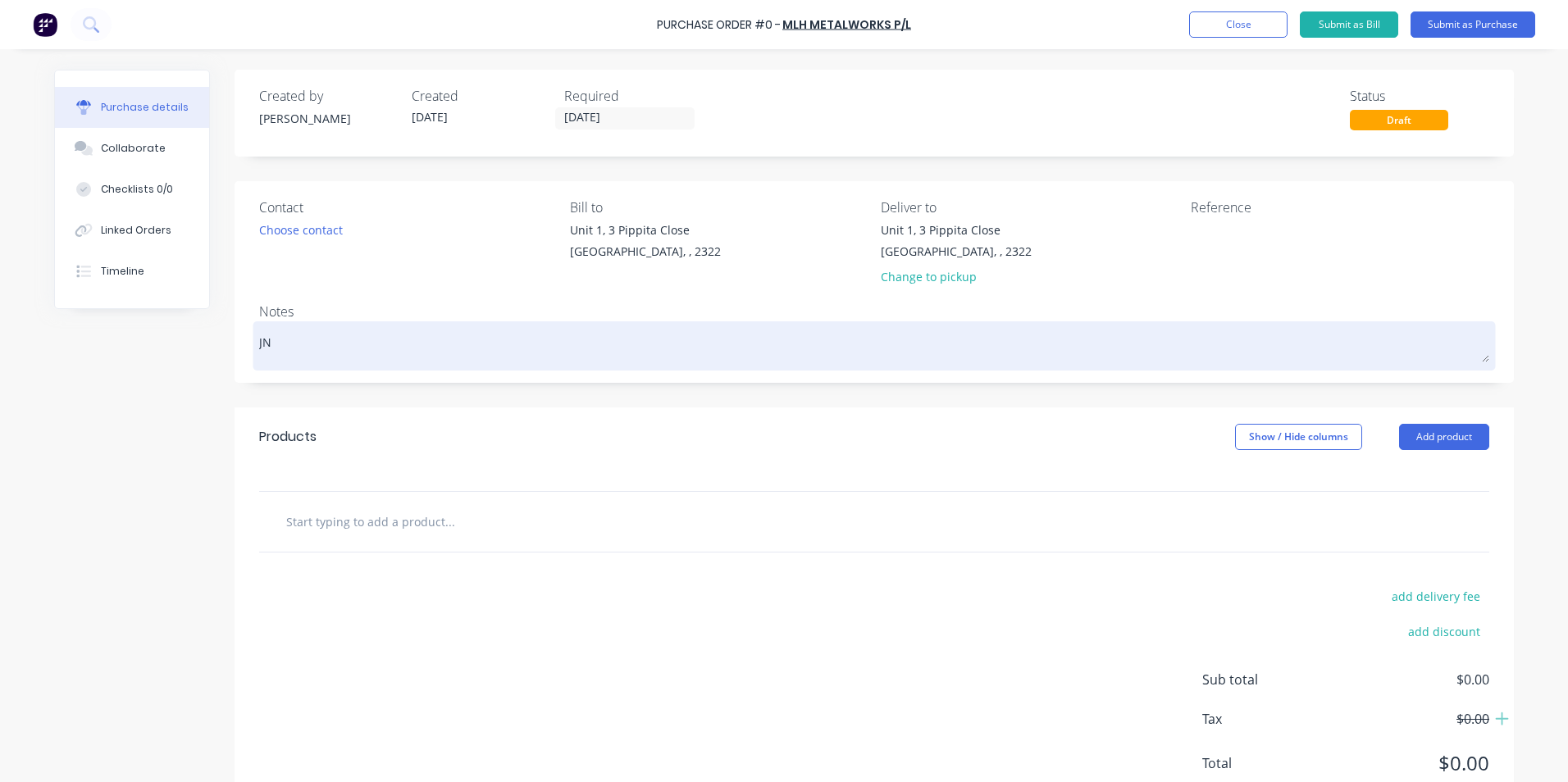
type textarea "x"
type textarea "JN1"
type textarea "x"
type textarea "JN19"
type textarea "x"
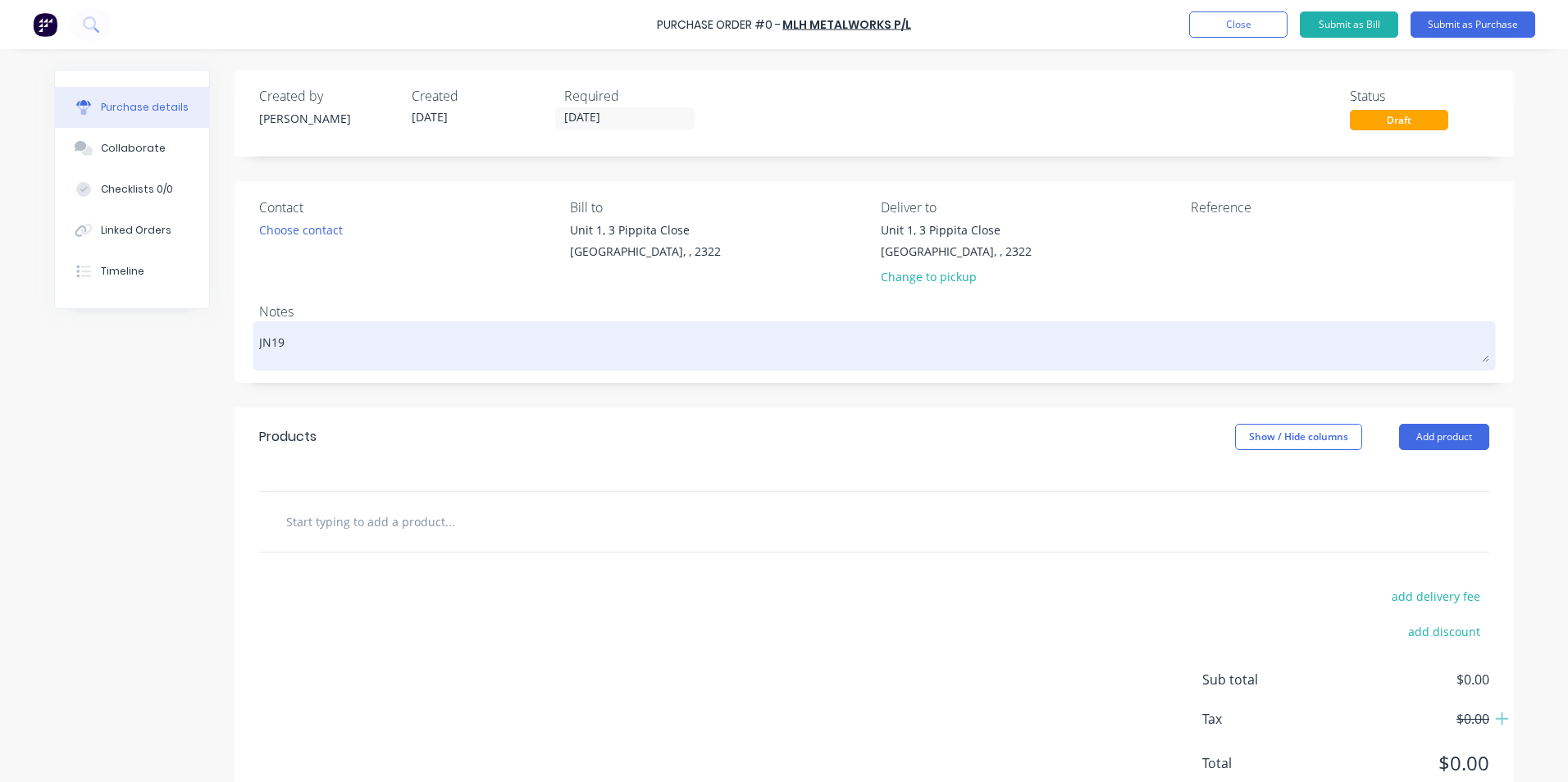
type textarea "JN194"
type textarea "x"
type textarea "JN1947"
type textarea "x"
type textarea "JN1947"
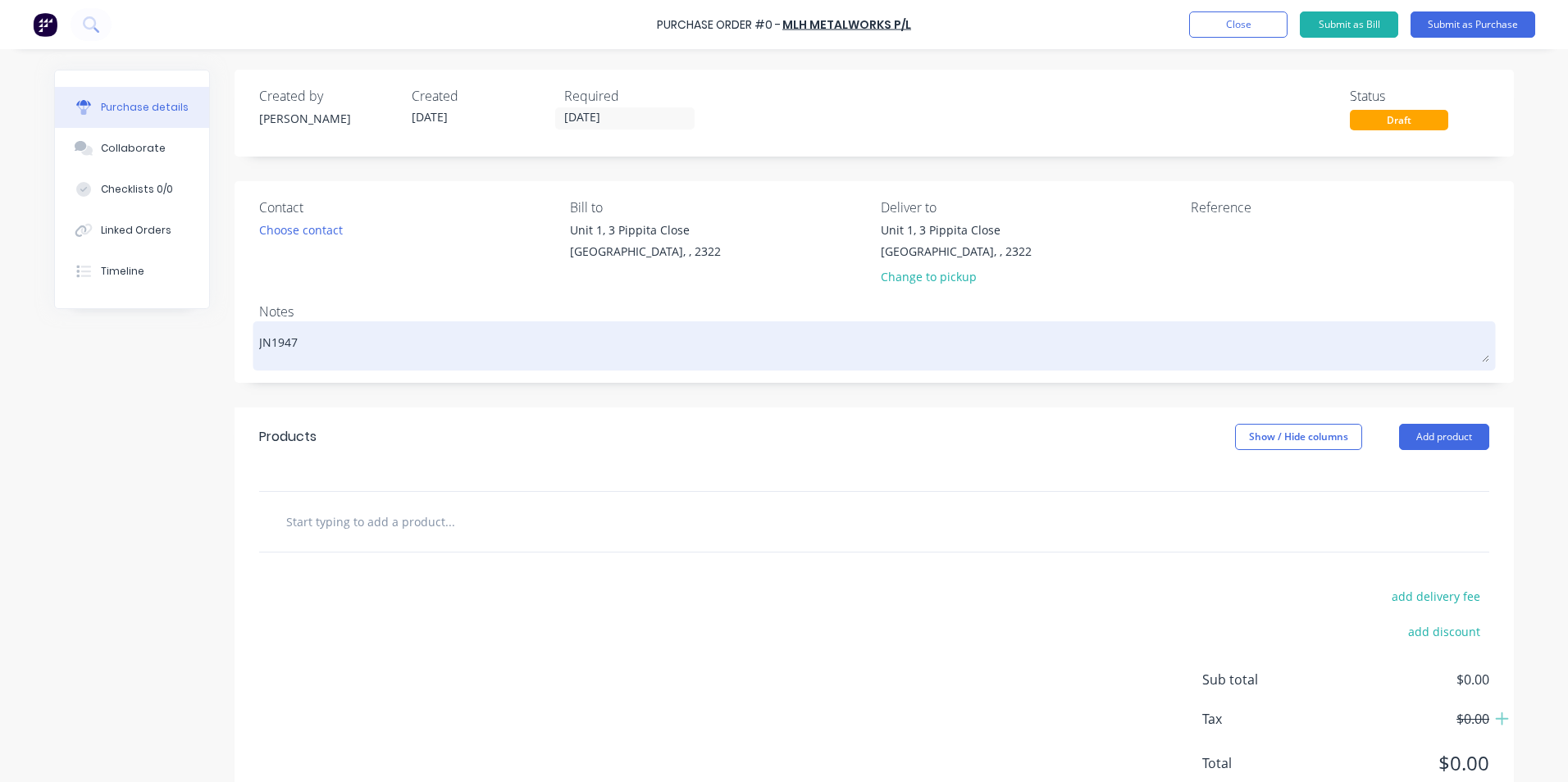
type textarea "x"
type textarea "JN1947 &"
type textarea "x"
type textarea "JN1947 &"
type textarea "x"
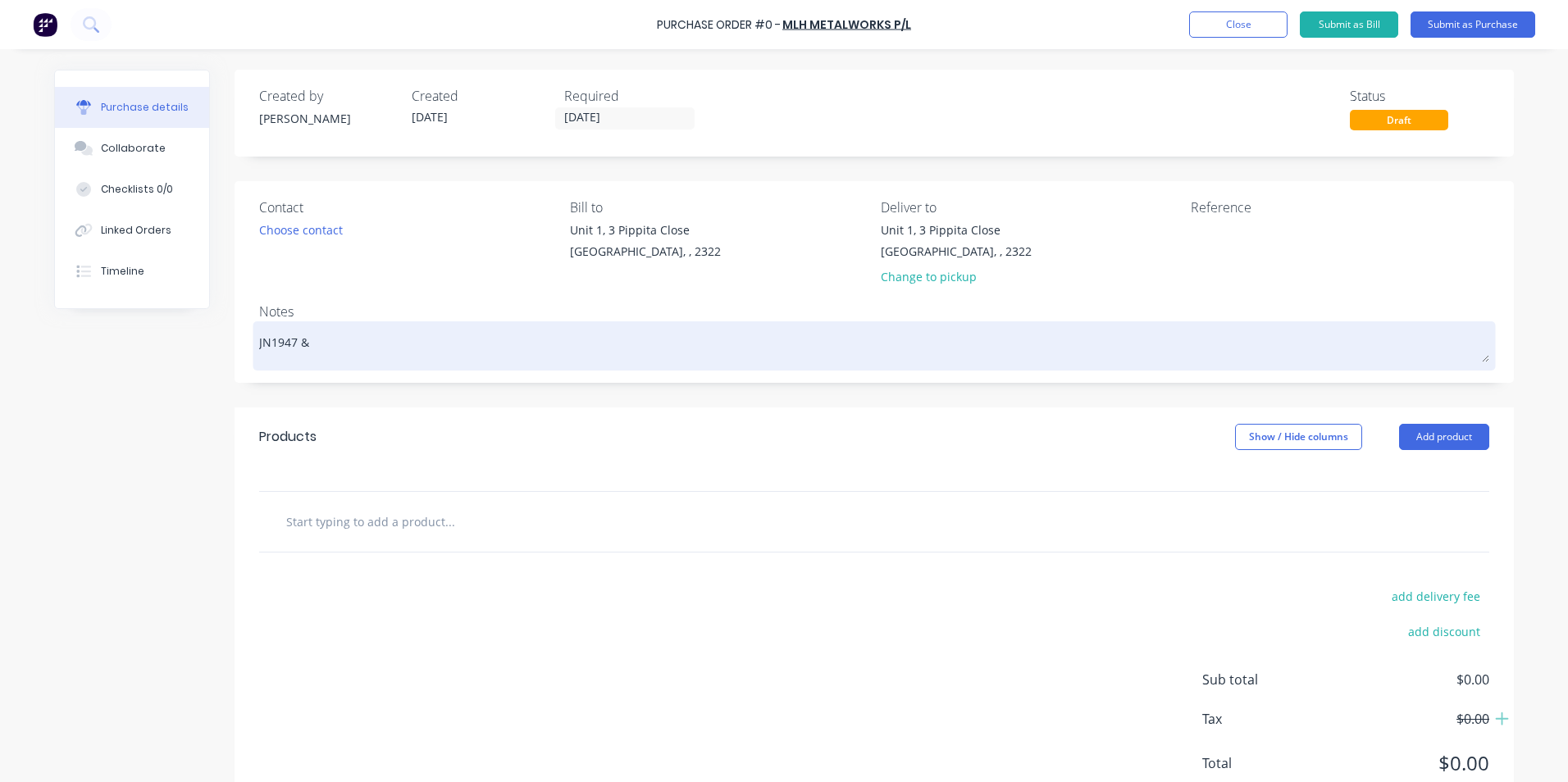
type textarea "JN1947 & 1"
type textarea "x"
type textarea "JN1947 & 19"
type textarea "x"
type textarea "JN1947 & 195"
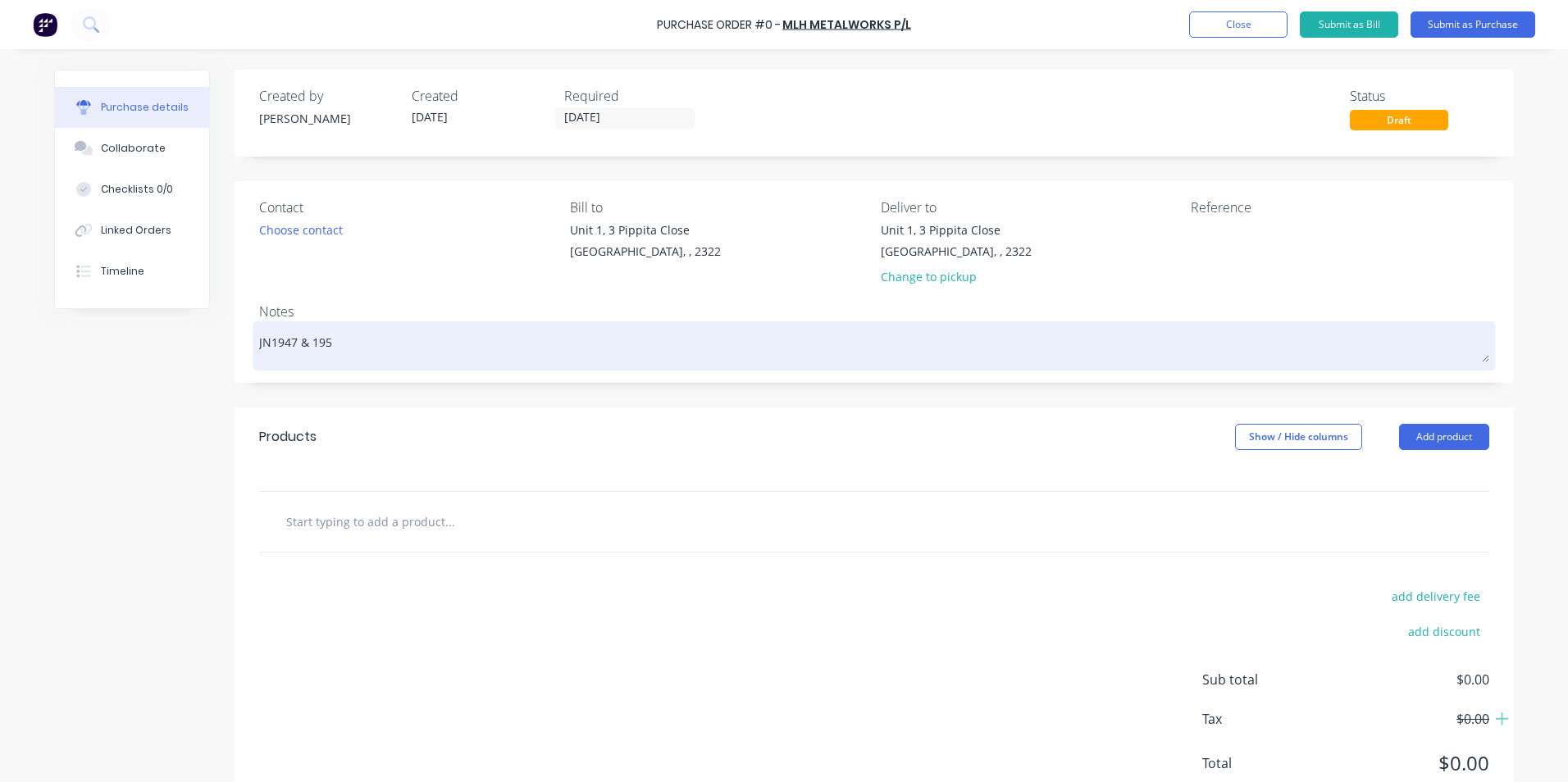
type textarea "x"
type textarea "JN1947 & 1950"
type textarea "x"
type textarea "JN1947 & 1950"
type textarea "x"
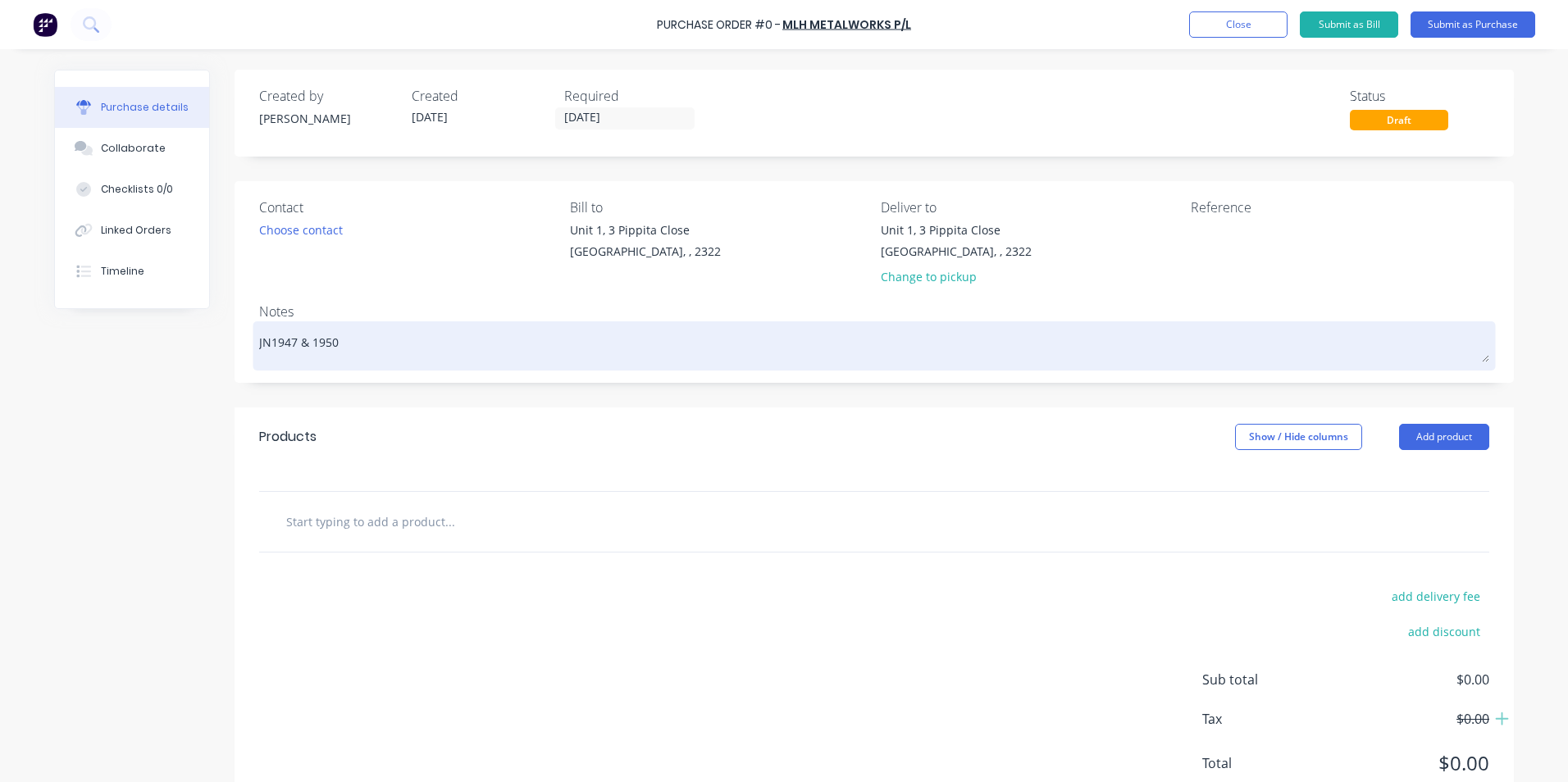
type textarea "JN1947 & 1950 -"
type textarea "x"
type textarea "JN1947 & 1950 -"
type textarea "x"
type textarea "JN1947 & 1950 - F"
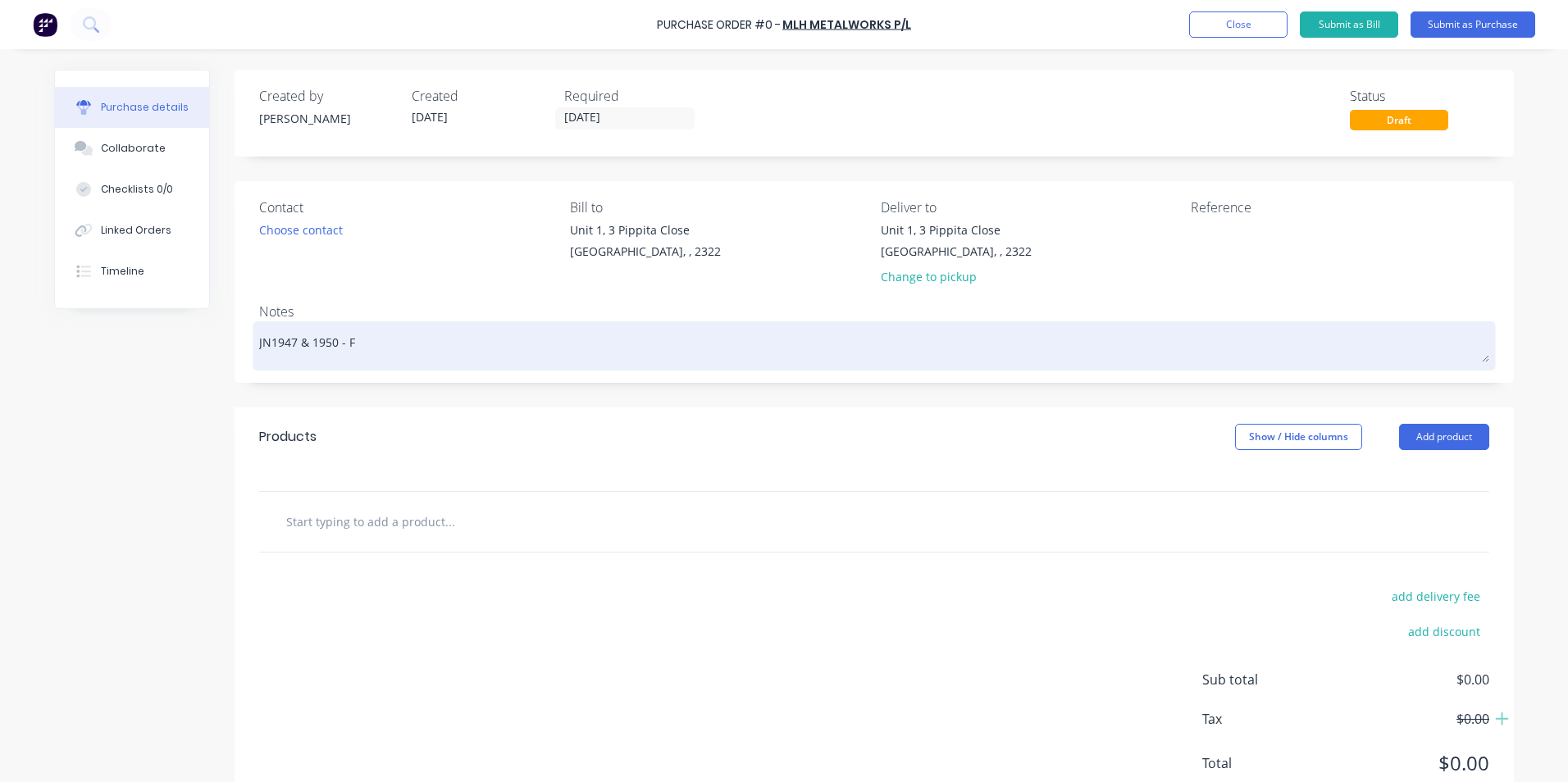
type textarea "x"
type textarea "JN1947 & 1950 - Fi"
type textarea "x"
type textarea "JN1947 & 1950 - Fir"
type textarea "x"
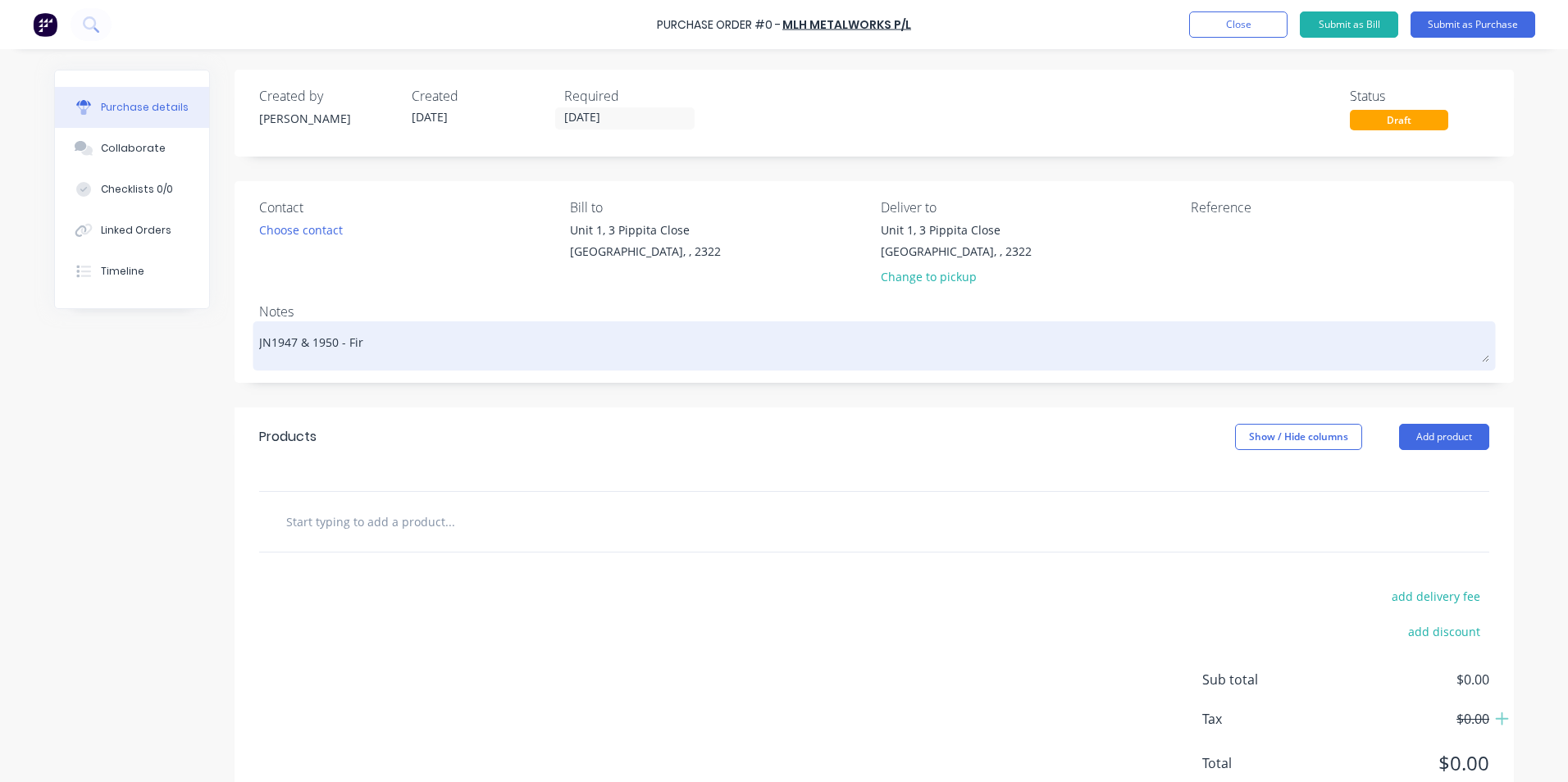
type textarea "JN1947 & 1950 - Fire"
type textarea "x"
type textarea "JN1947 & 1950 - Fire"
type textarea "x"
type textarea "JN1947 & 1950 - Fire E"
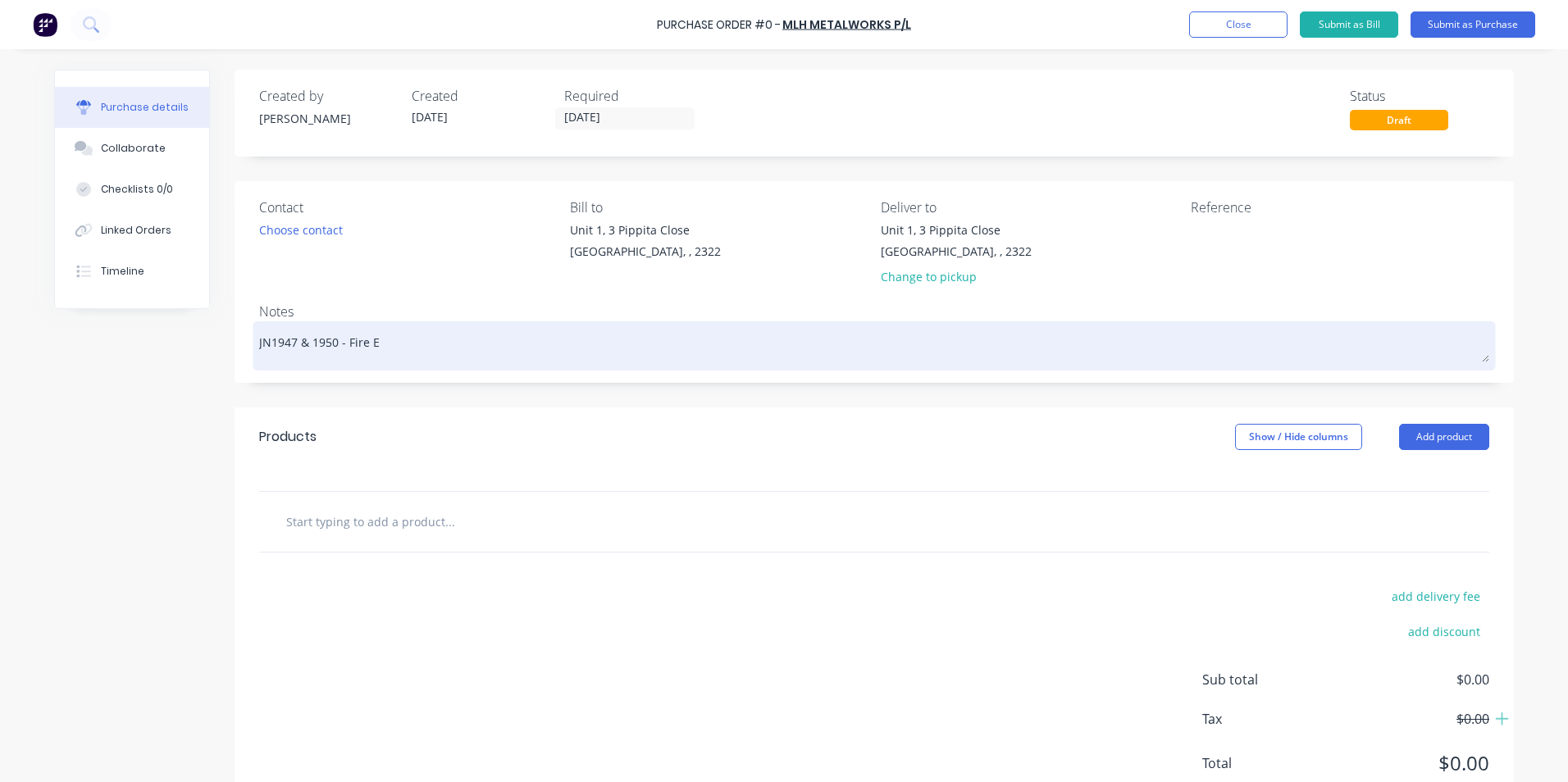
type textarea "x"
type textarea "JN1947 & 1950 - Fire Ex"
type textarea "x"
type textarea "JN1947 & 1950 - Fire Ext"
type textarea "x"
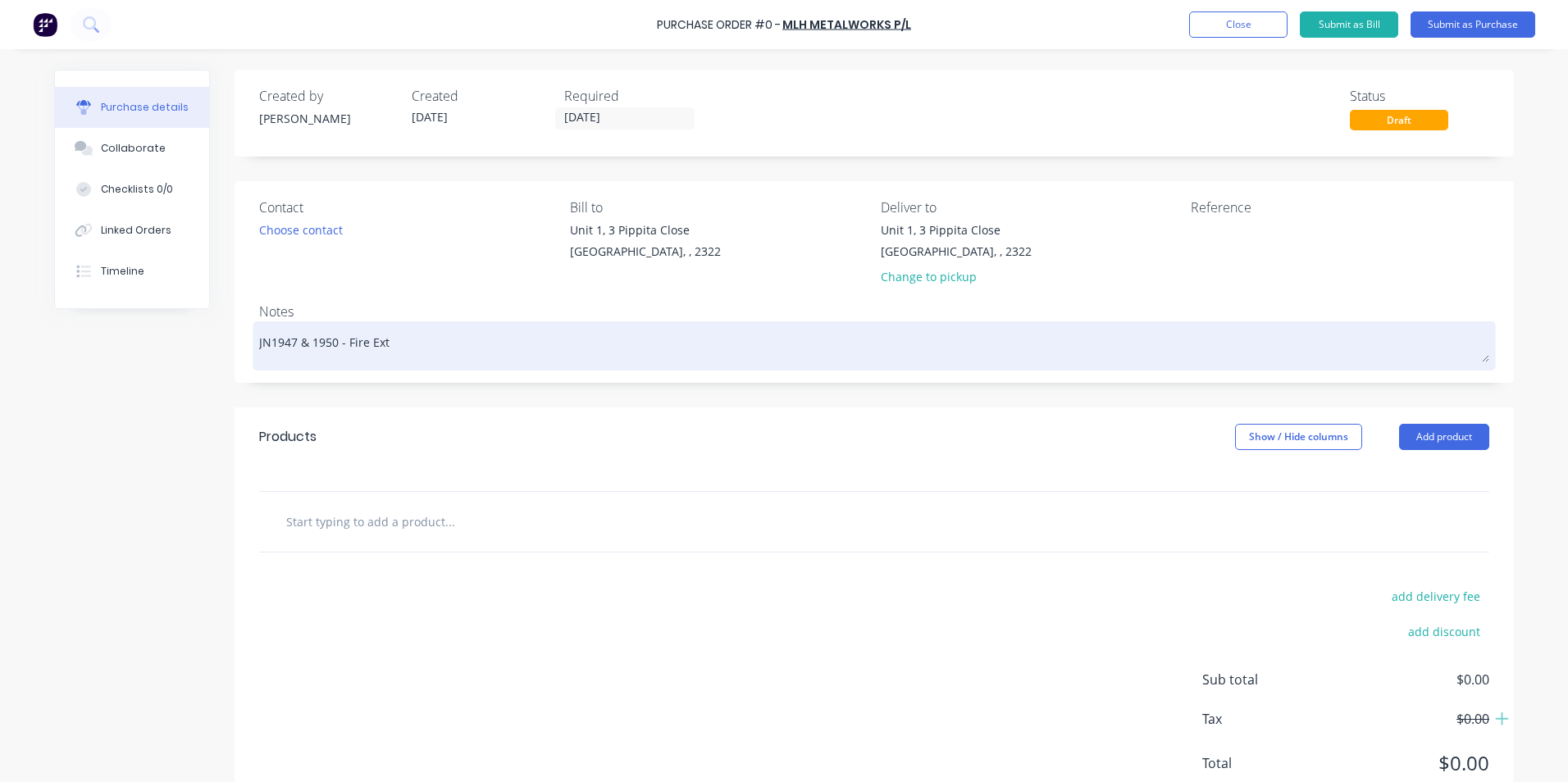
type textarea "JN1947 & 1950 - Fire Ext,"
type textarea "x"
type textarea "JN1947 & 1950 - Fire Ext"
type textarea "x"
type textarea "JN1947 & 1950 - Fire Ext."
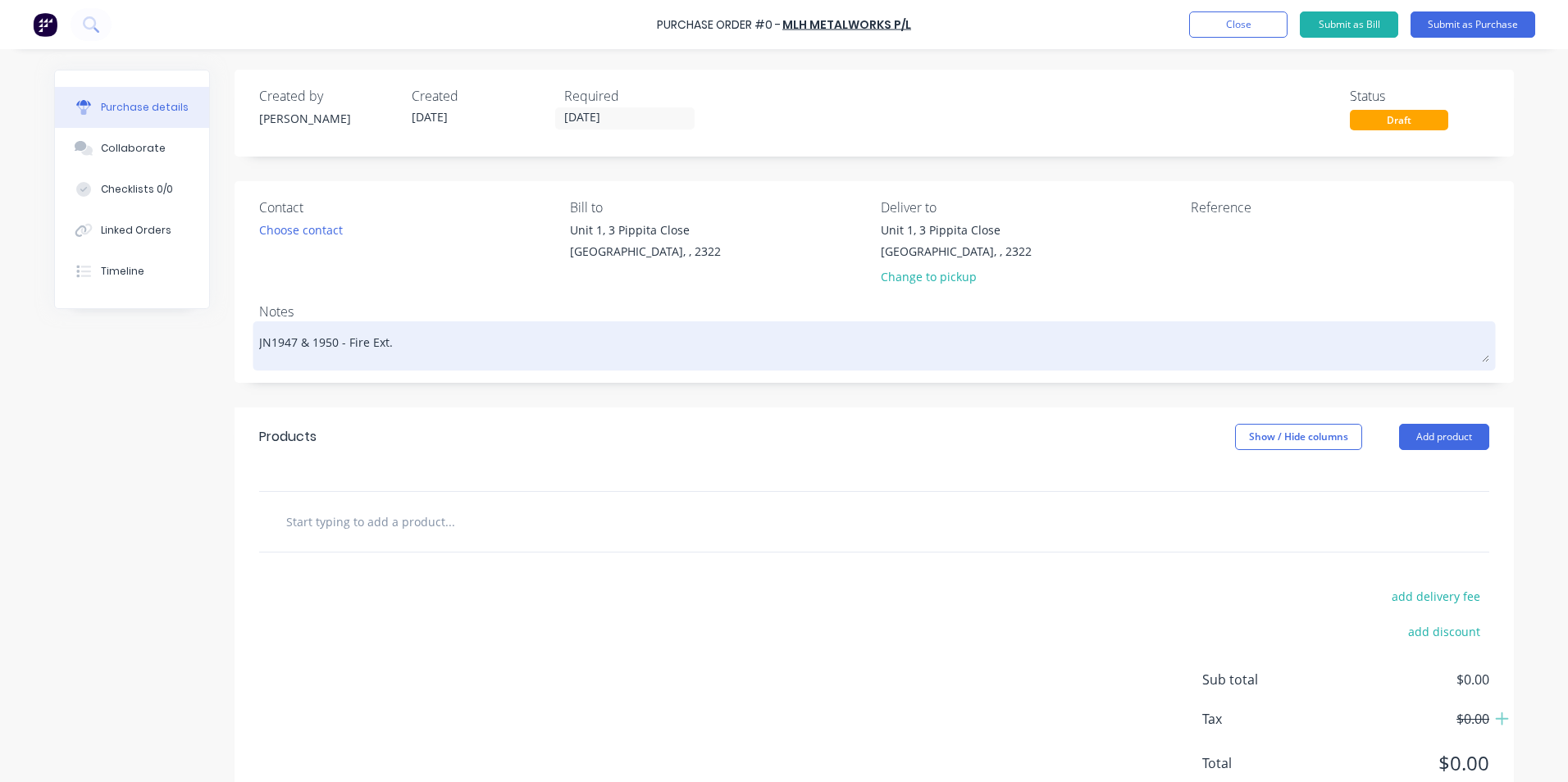
type textarea "x"
type textarea "JN1947 & 1950 - Fire Ext."
type textarea "x"
type textarea "JN1947 & 1950 - Fire Ext. B"
type textarea "x"
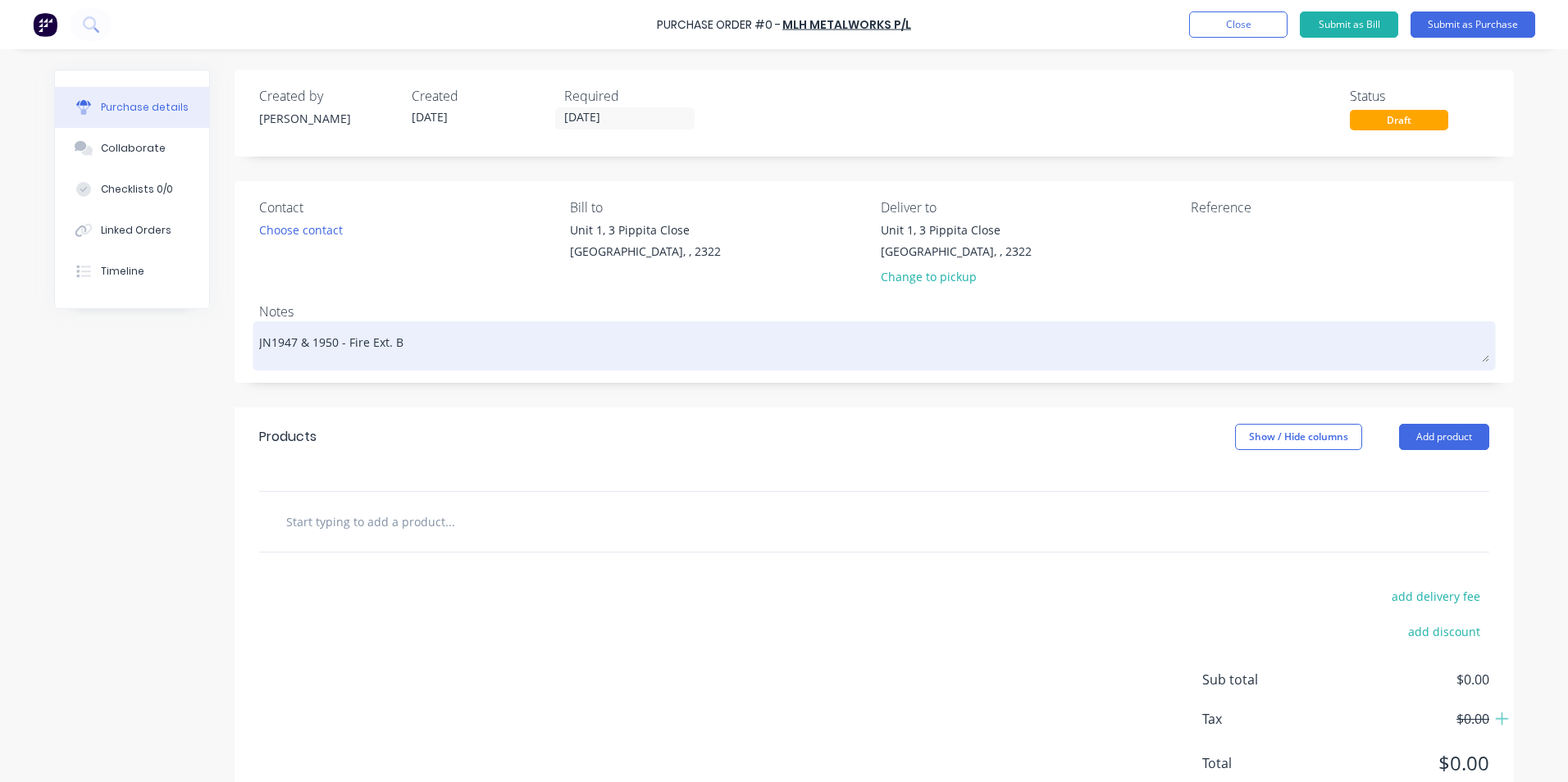
type textarea "JN1947 & 1950 - Fire Ext. BK"
type textarea "x"
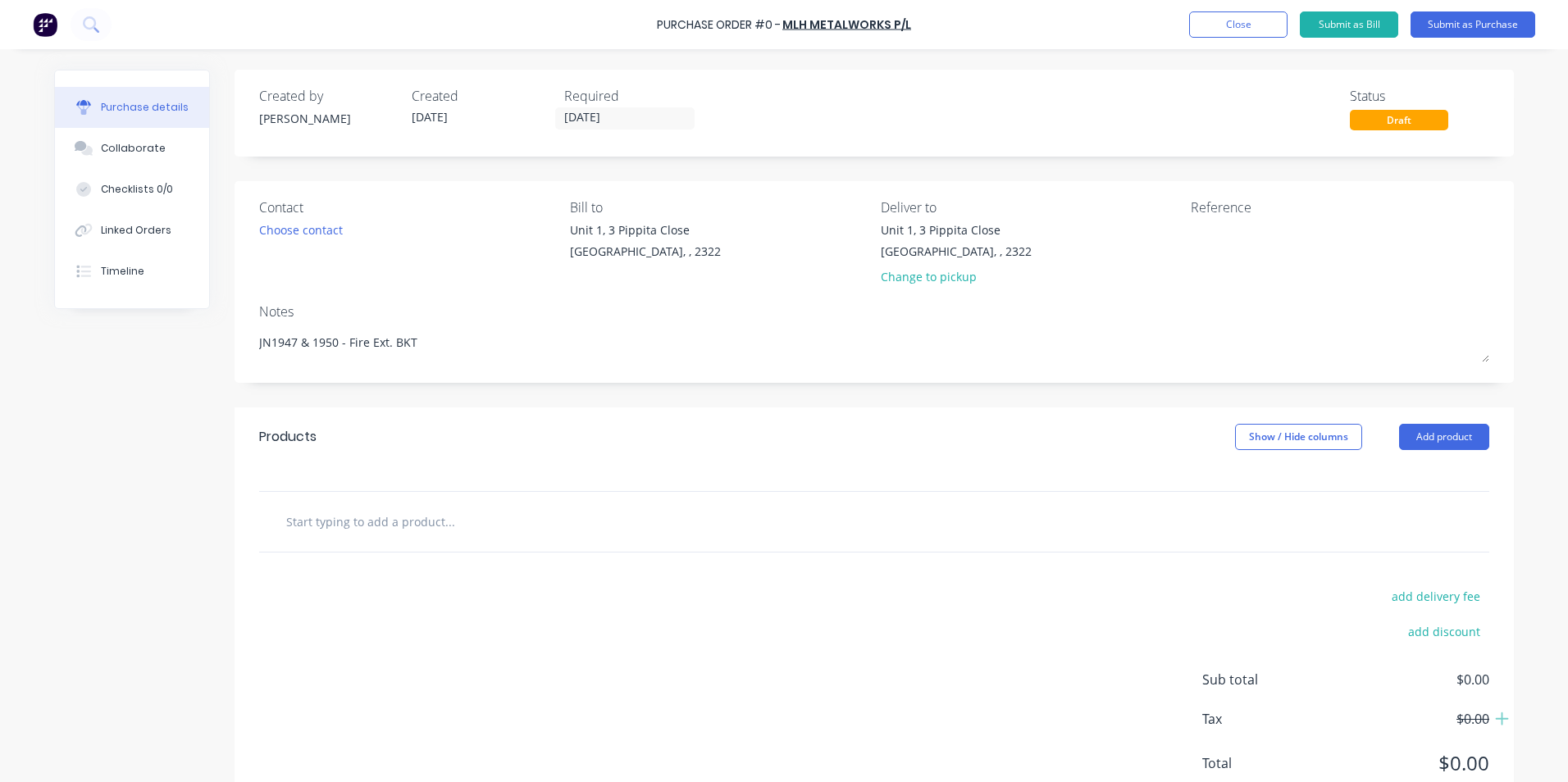
scroll to position [57, 0]
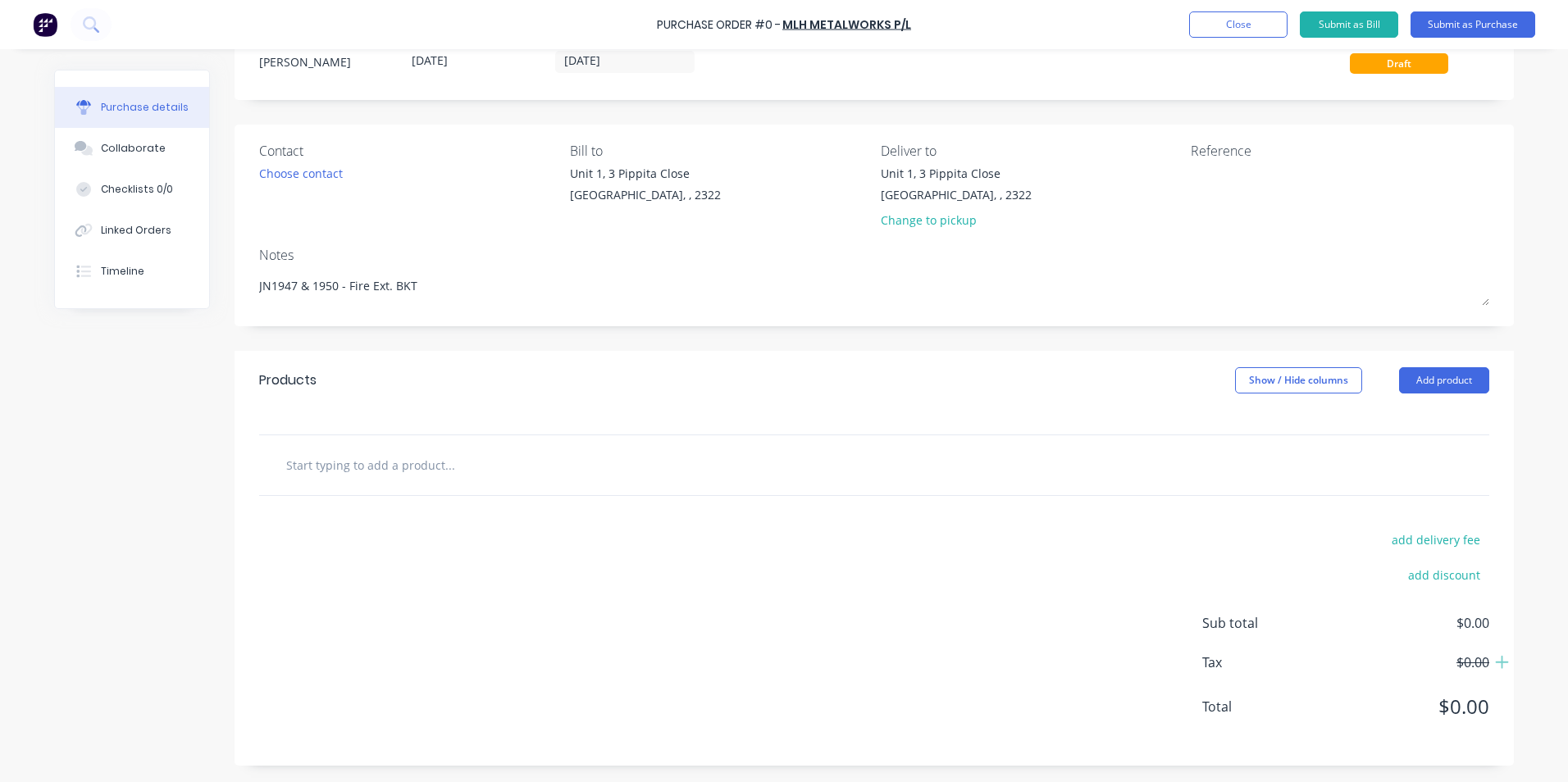
type textarea "JN1947 & 1950 - Fire Ext. BKT"
type textarea "x"
type textarea "JN1947 & 1950 - Fire Ext. BKT"
click at [357, 468] on input "text" at bounding box center [449, 464] width 328 height 32
type textarea "x"
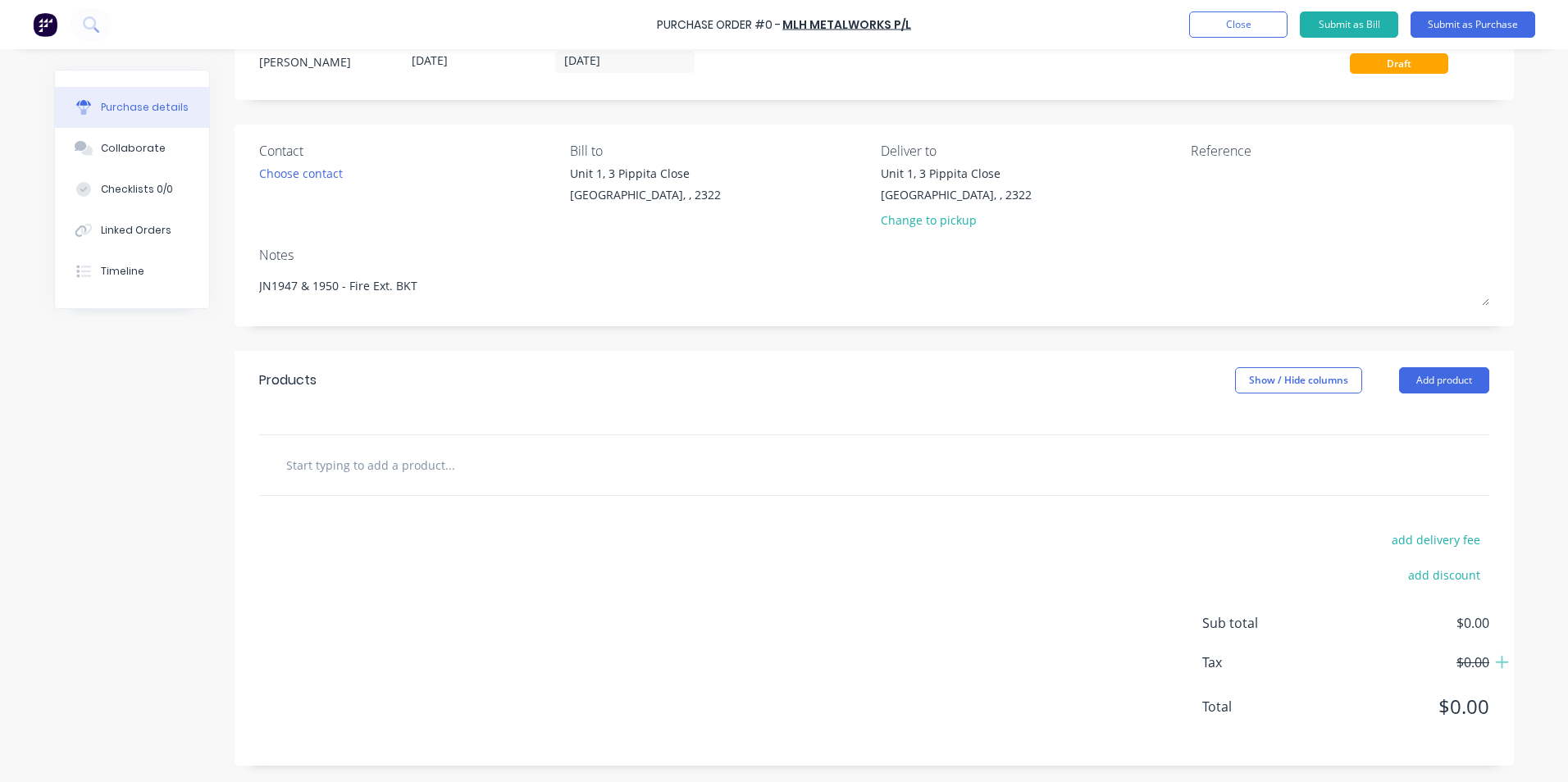
type input "S"
type textarea "x"
type input "Su"
type textarea "x"
type input "Sup"
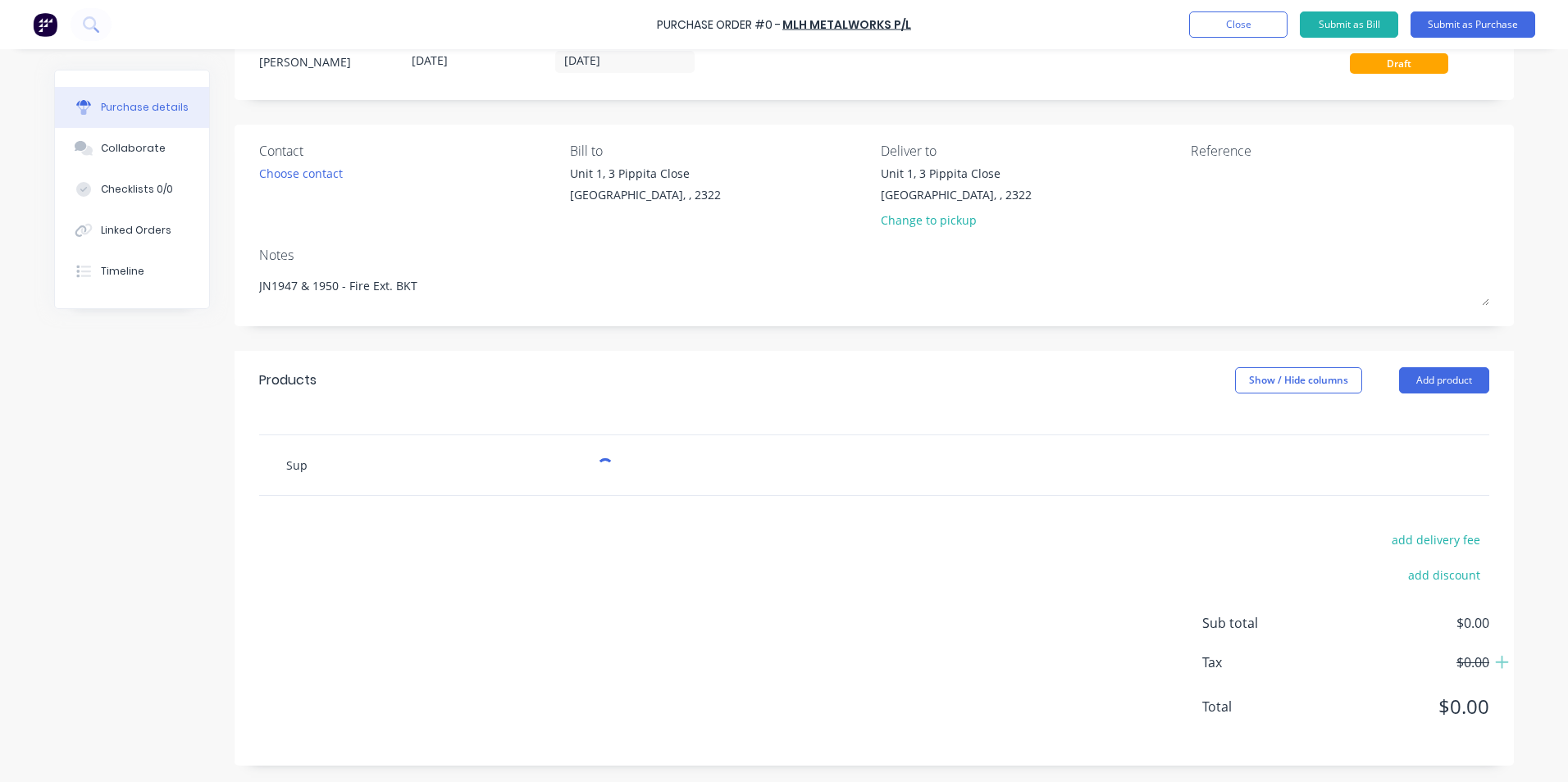
type textarea "x"
type input "Supp"
type textarea "x"
type input "Suppl"
type textarea "x"
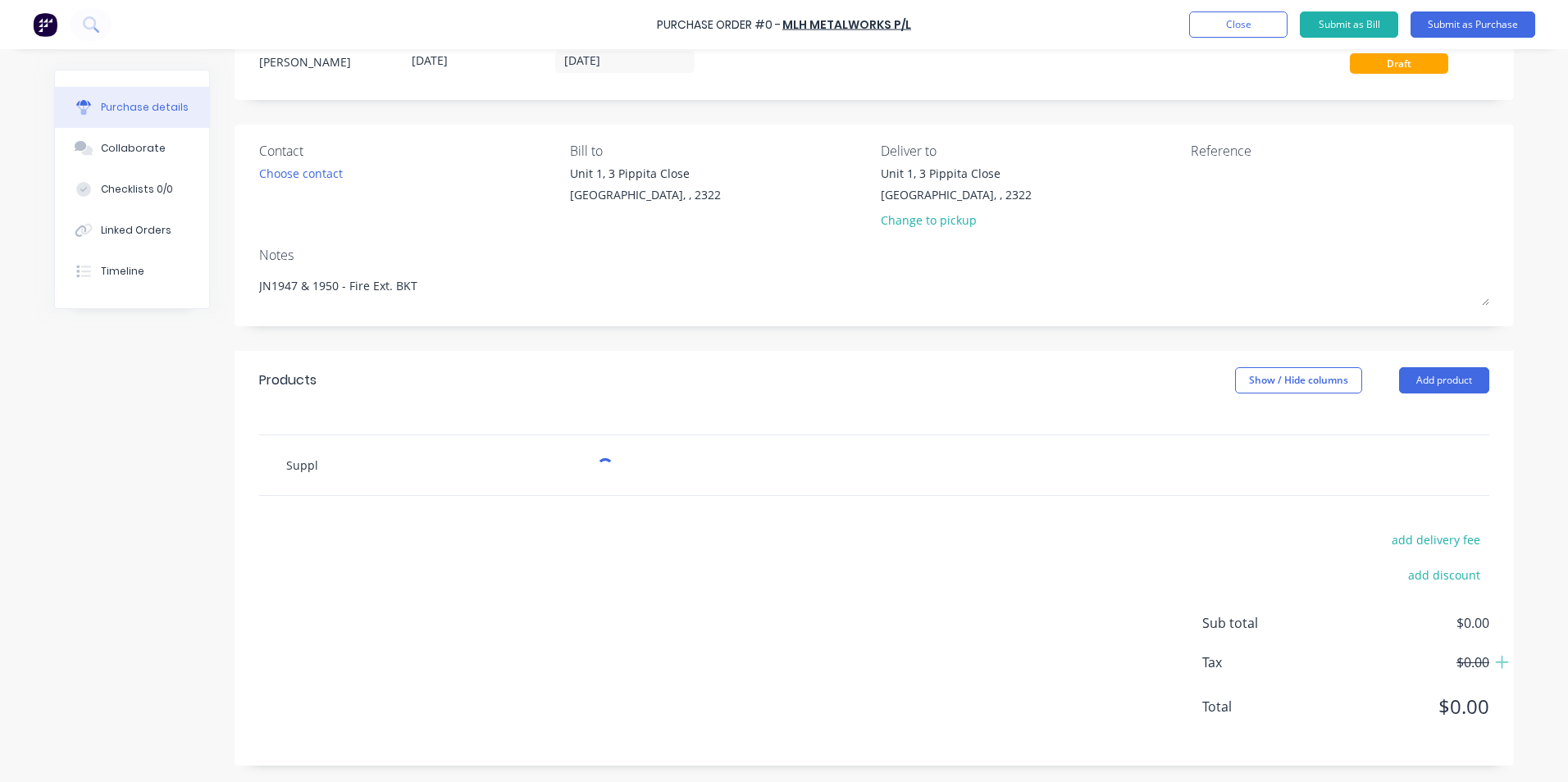
type input "Supply"
type textarea "x"
type input "Supply"
type textarea "x"
type input "Supply -"
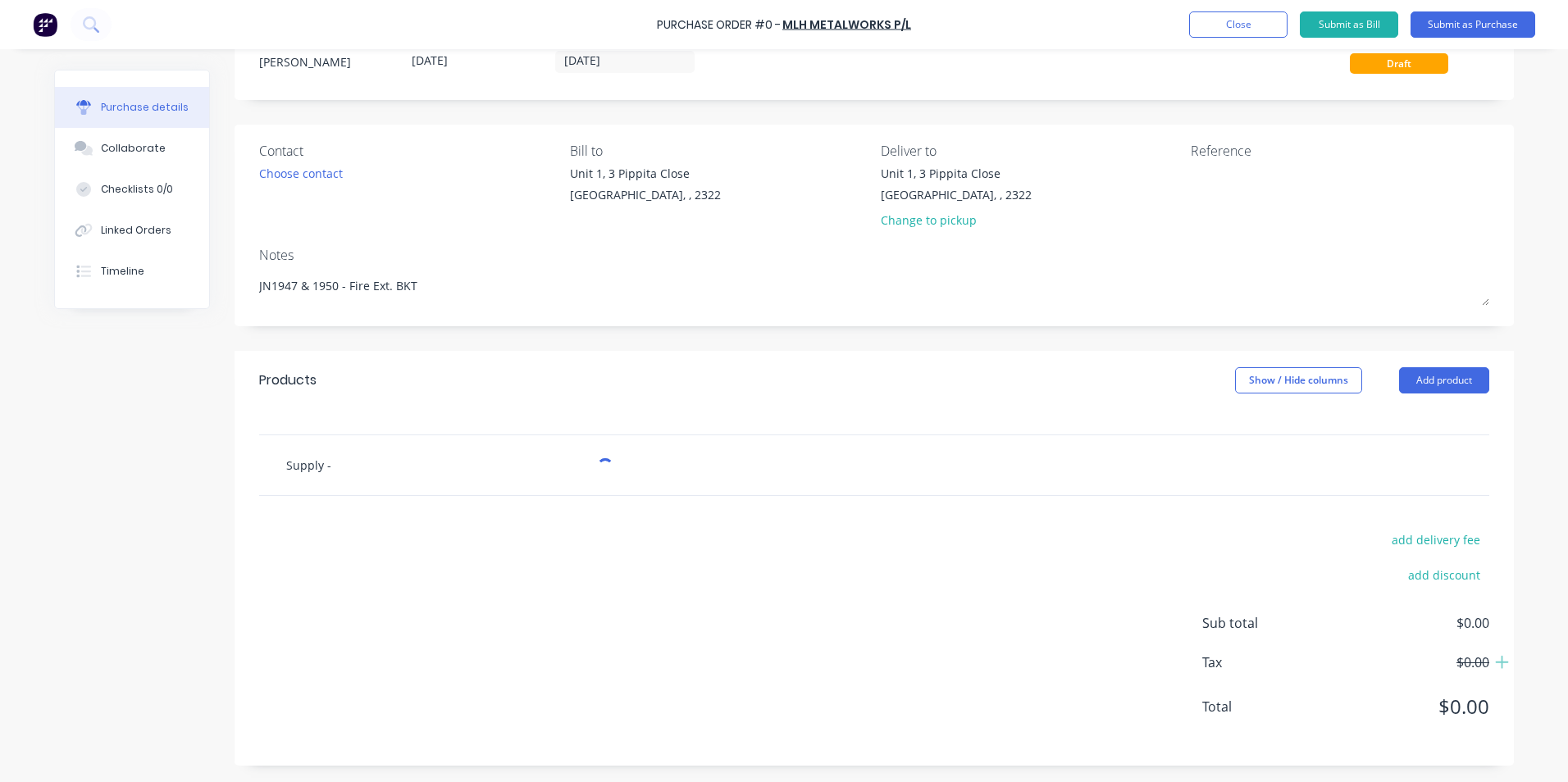
type textarea "x"
type input "Supply -"
paste input "107655-100"
type textarea "x"
type input "Supply - 107655-100"
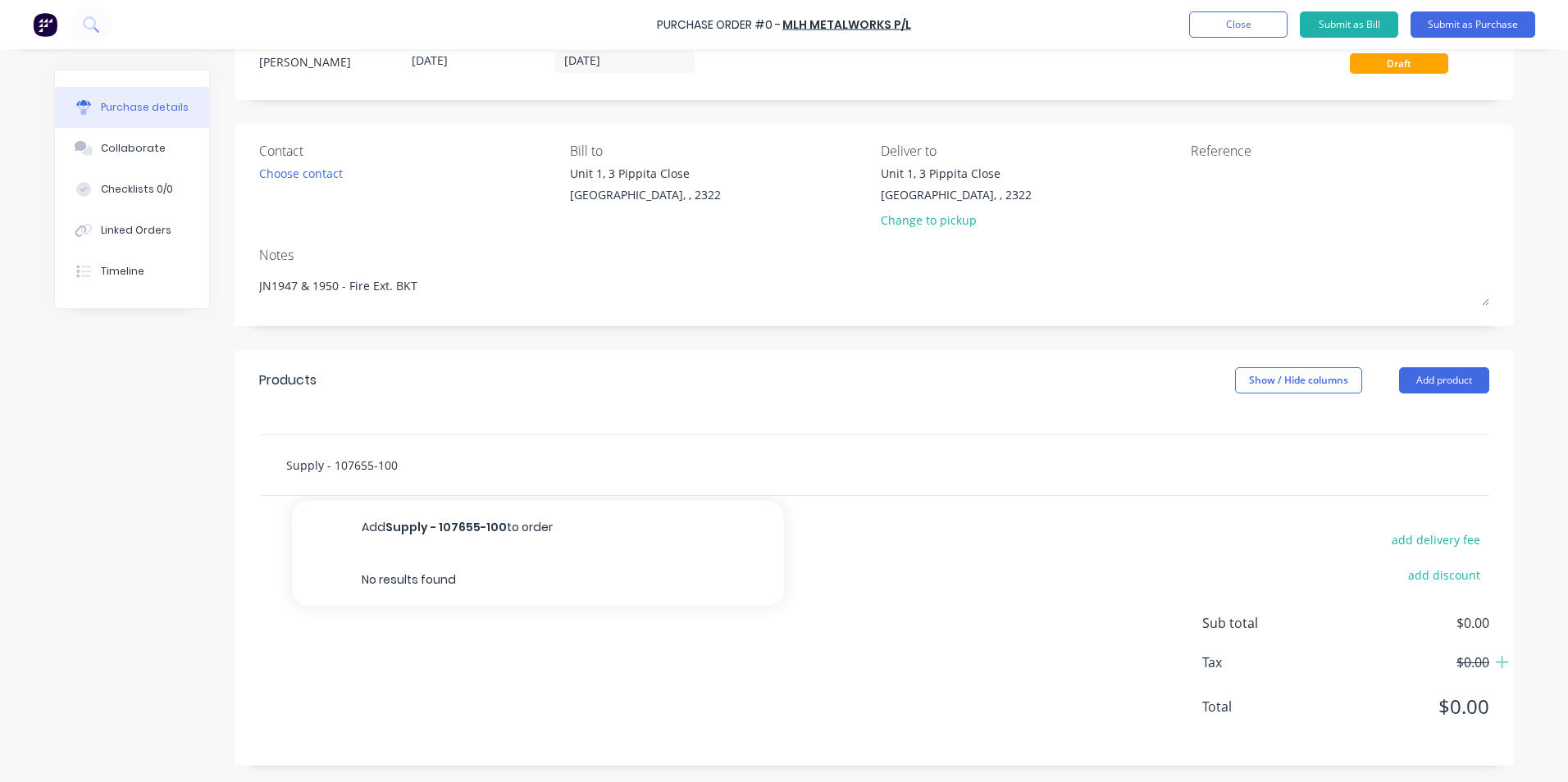
type textarea "x"
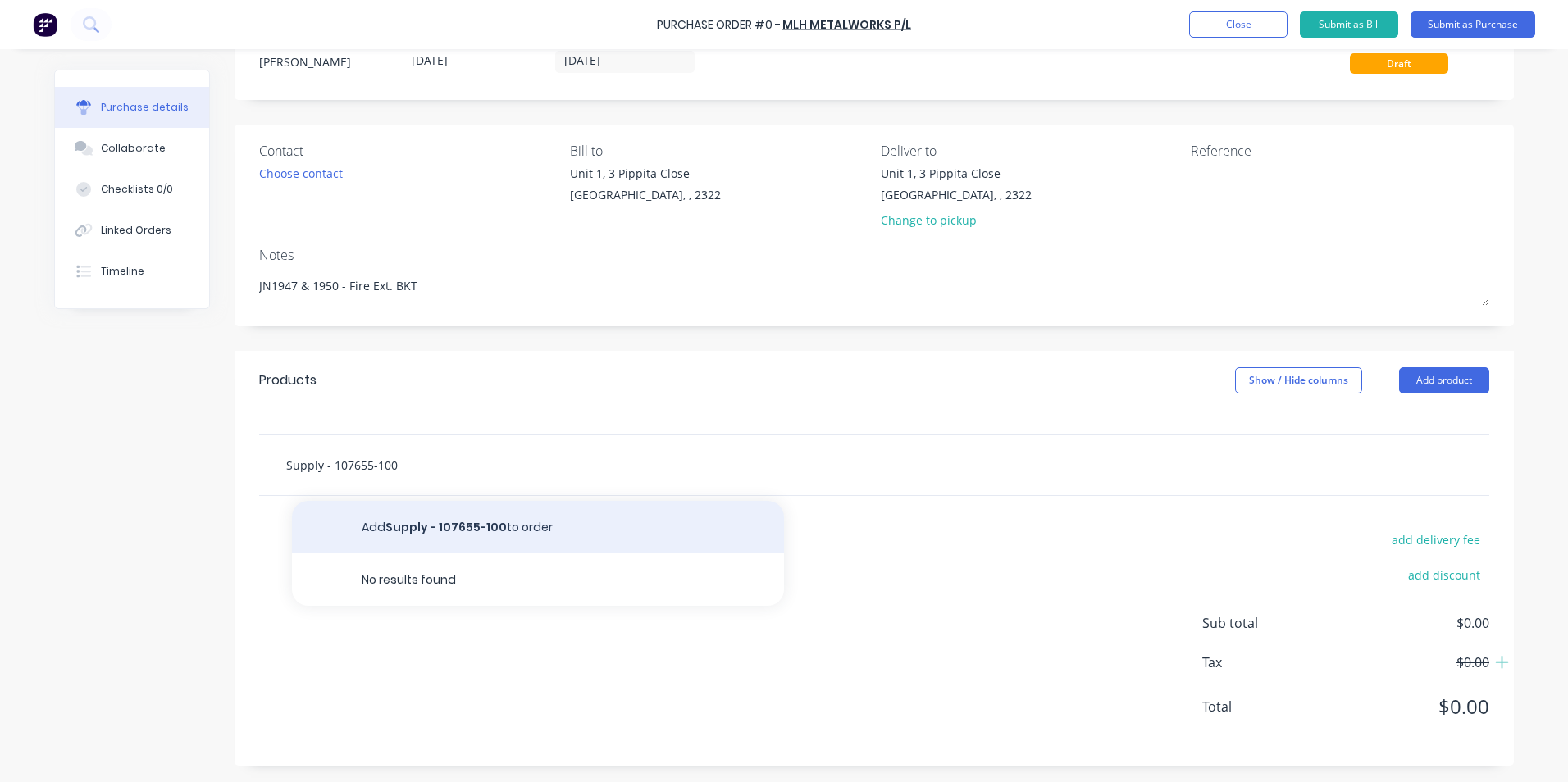
type input "Supply - 107655-100"
click at [431, 520] on button "Add Supply - 107655-100 to order" at bounding box center [538, 527] width 492 height 53
type textarea "x"
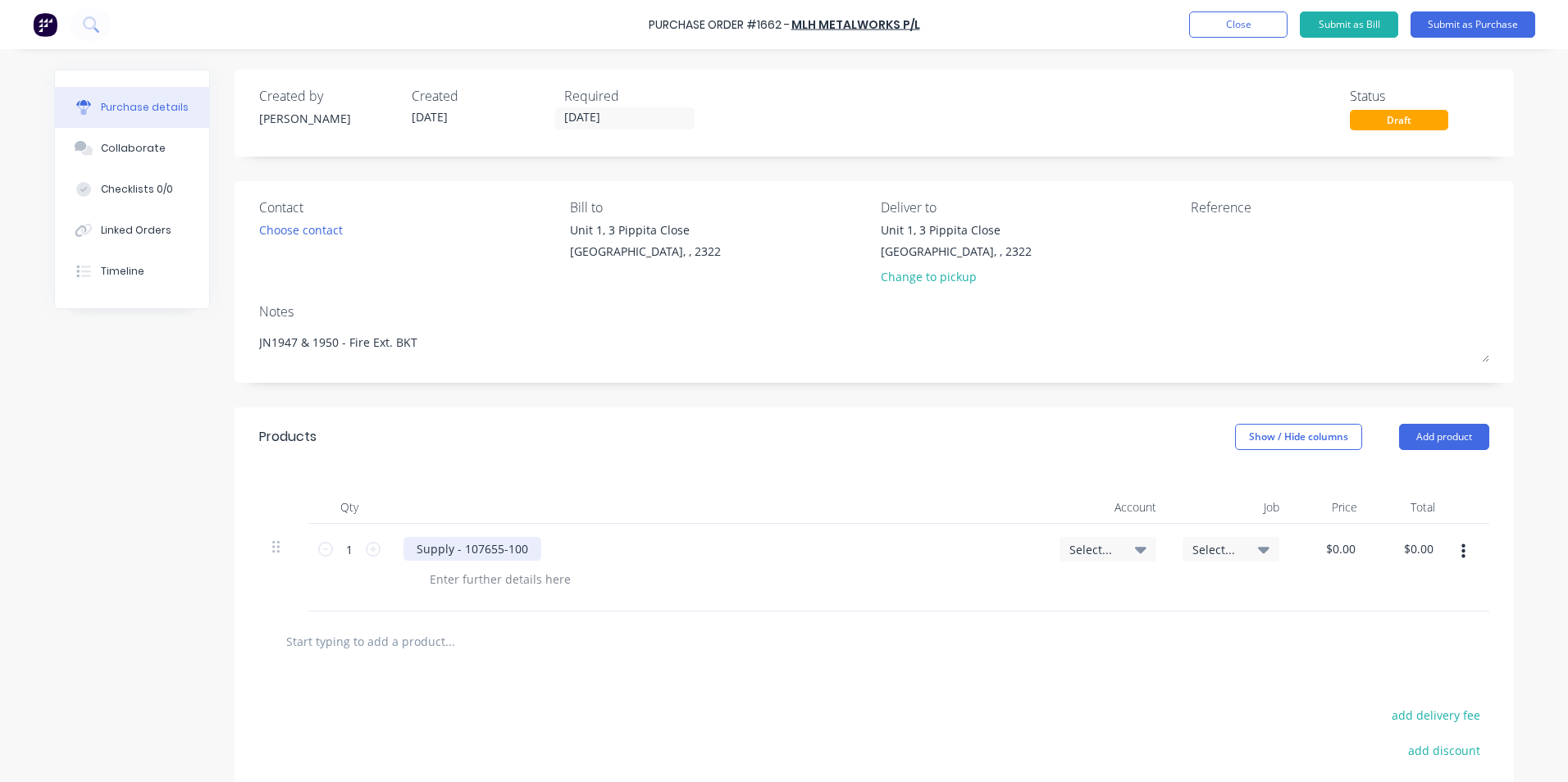
type textarea "x"
click at [520, 551] on div "Supply - 107655-100" at bounding box center [472, 549] width 138 height 24
click at [1082, 550] on span "Select..." at bounding box center [1094, 550] width 49 height 18
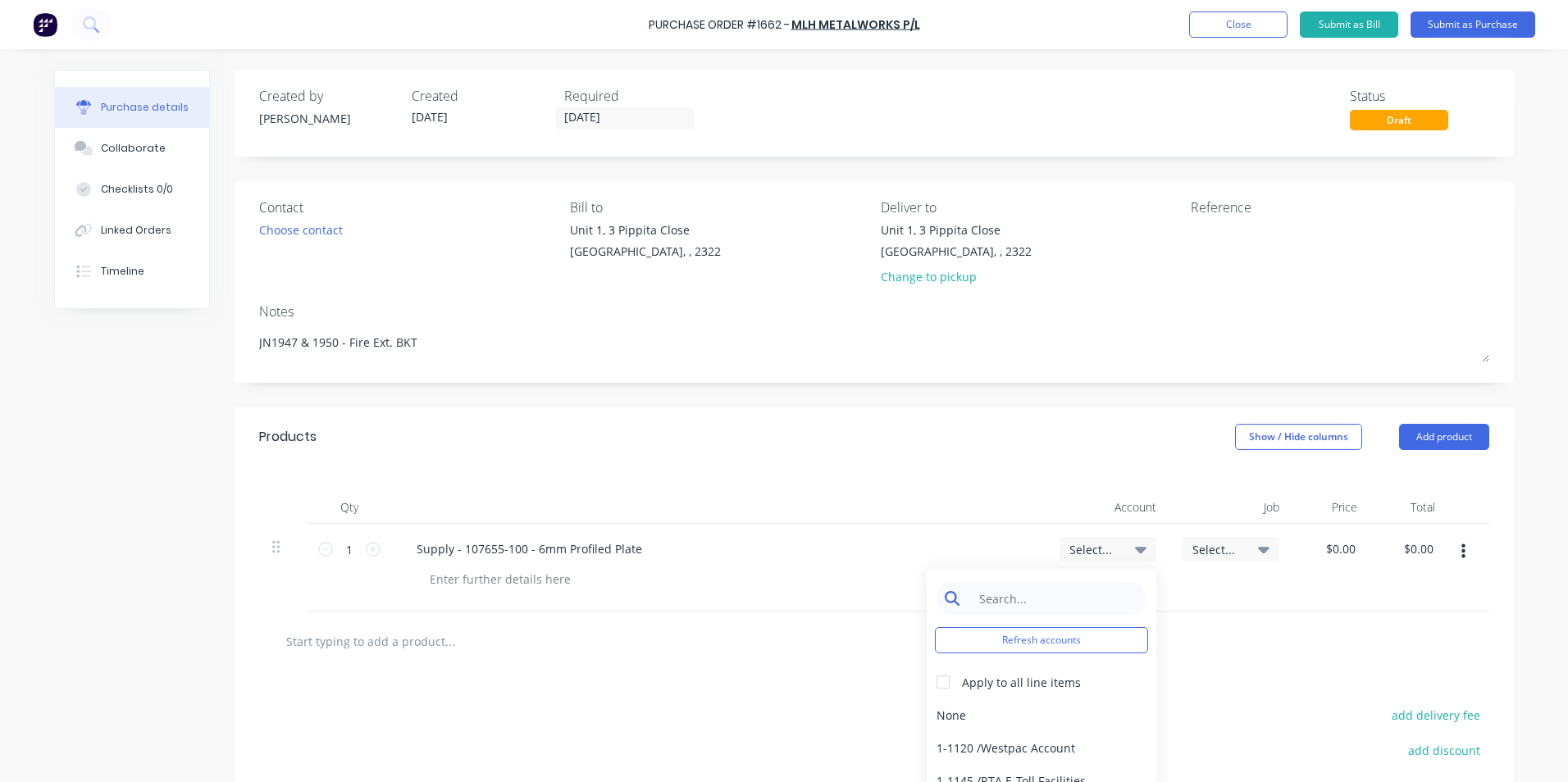
type textarea "x"
click at [1011, 601] on input at bounding box center [1054, 598] width 169 height 32
type input "1-14"
click at [1023, 718] on div "1-1400 / Work in Progress - Materials" at bounding box center [1042, 714] width 229 height 32
type textarea "x"
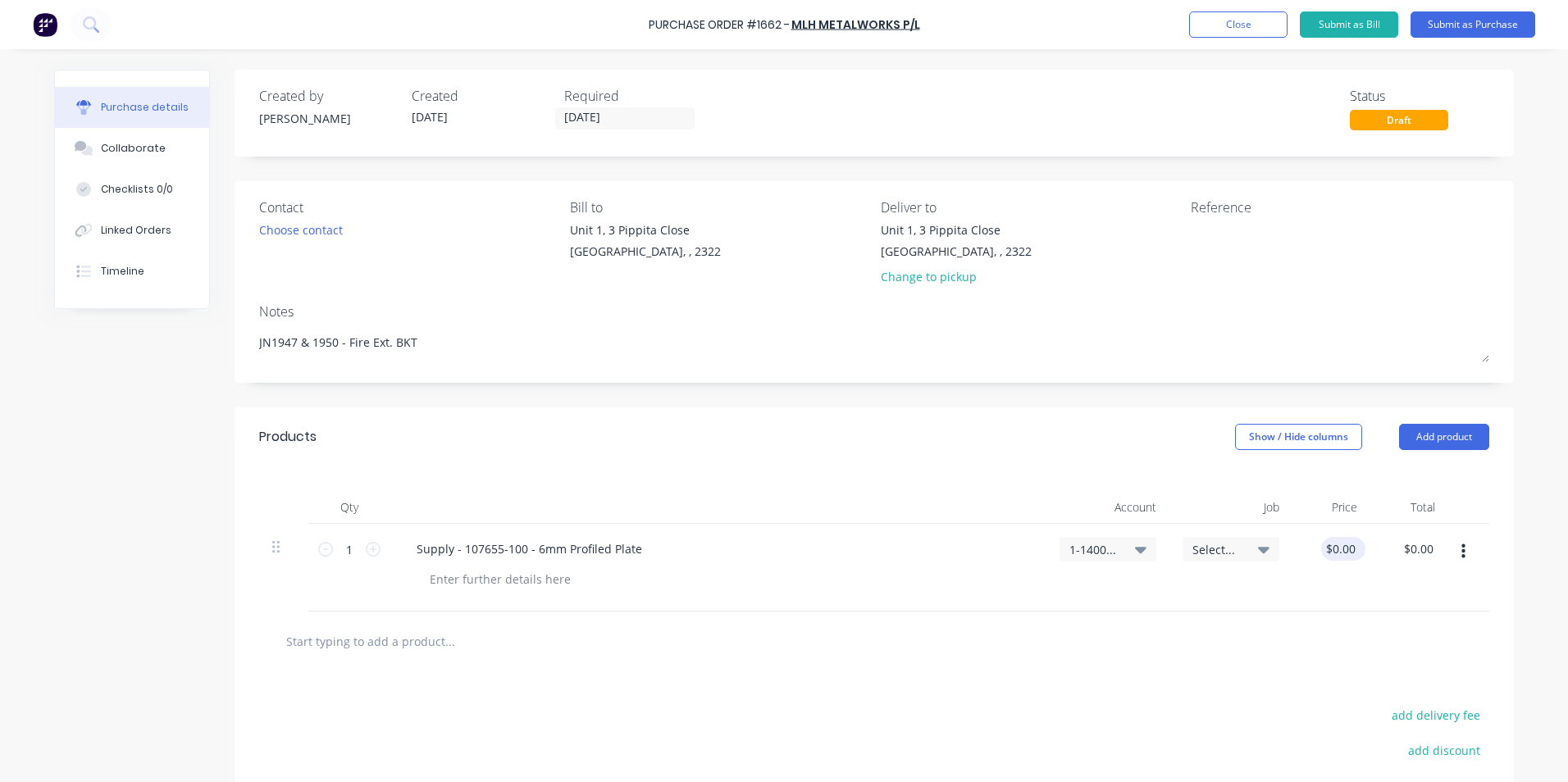
type input "0.00"
click at [1340, 544] on input "0.00" at bounding box center [1340, 549] width 37 height 24
click at [1338, 551] on input "0.00" at bounding box center [1344, 549] width 31 height 24
type textarea "x"
click at [1338, 551] on input "0.00" at bounding box center [1344, 549] width 31 height 24
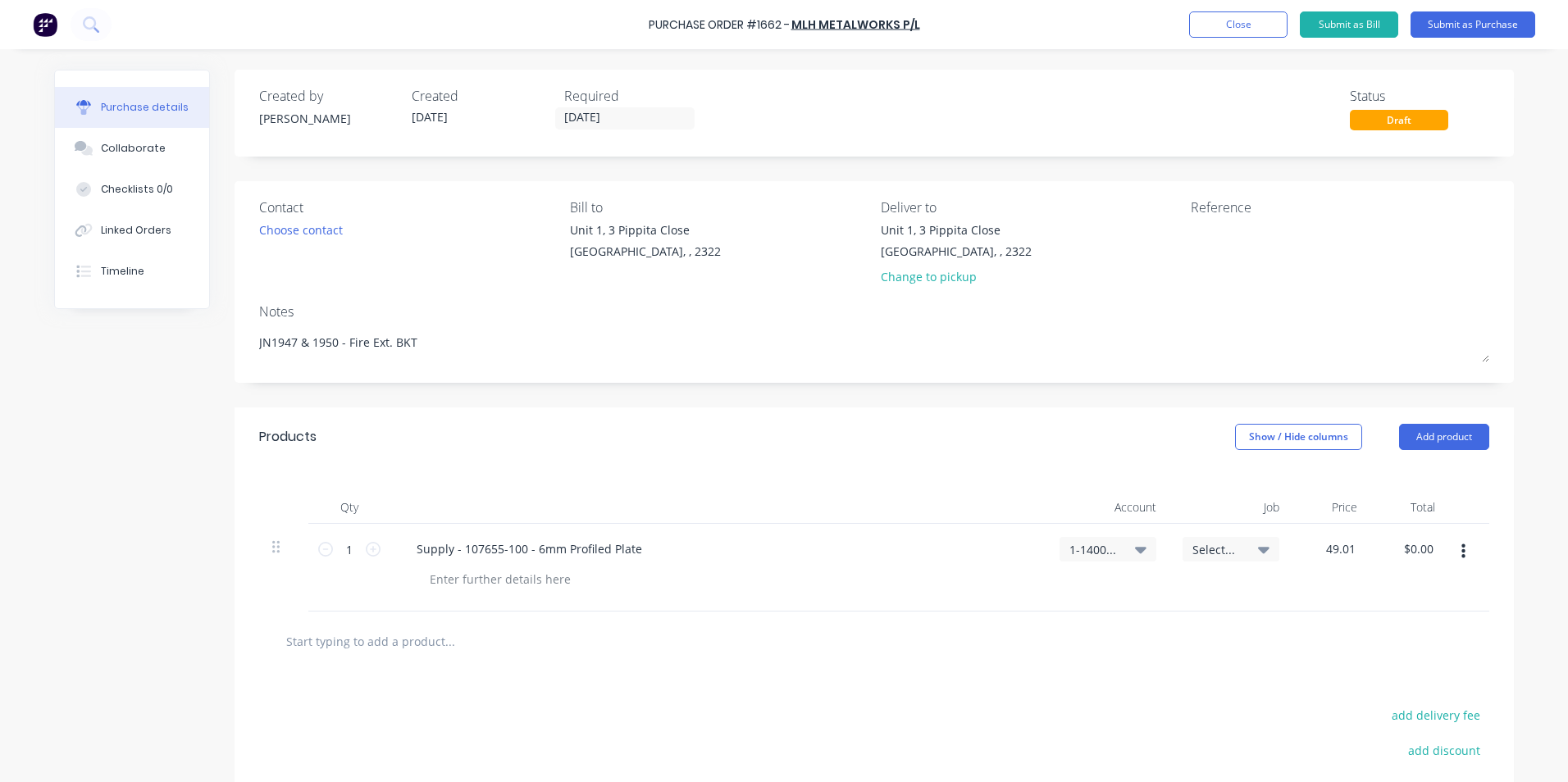
type input "49.01"
type textarea "x"
type input "$49.01"
click at [1346, 580] on div "$49.01 49.01" at bounding box center [1332, 568] width 78 height 88
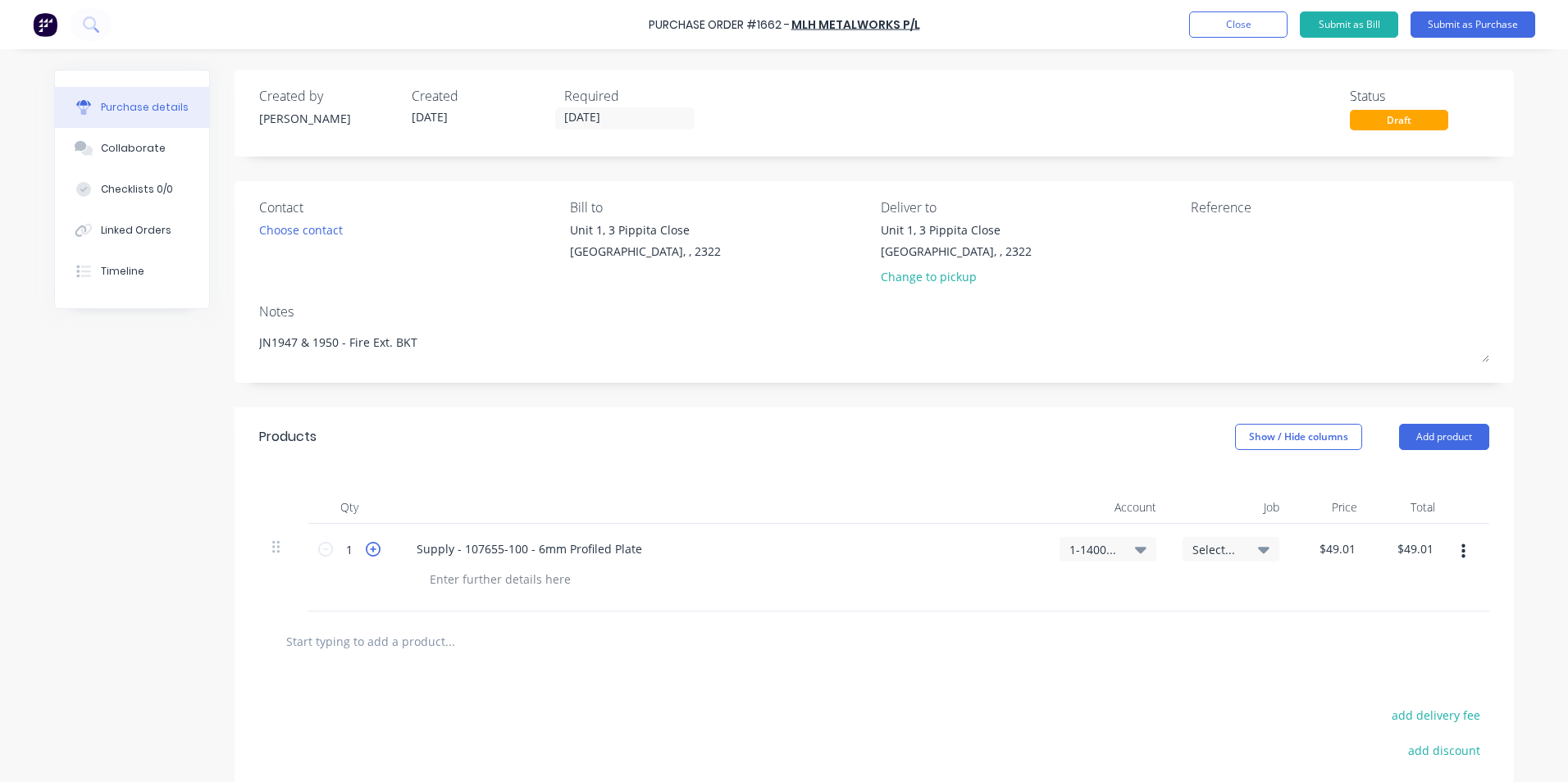
click at [367, 546] on icon at bounding box center [372, 549] width 15 height 15
type textarea "x"
type input "2"
type input "$98.02"
click at [367, 546] on icon at bounding box center [372, 549] width 15 height 15
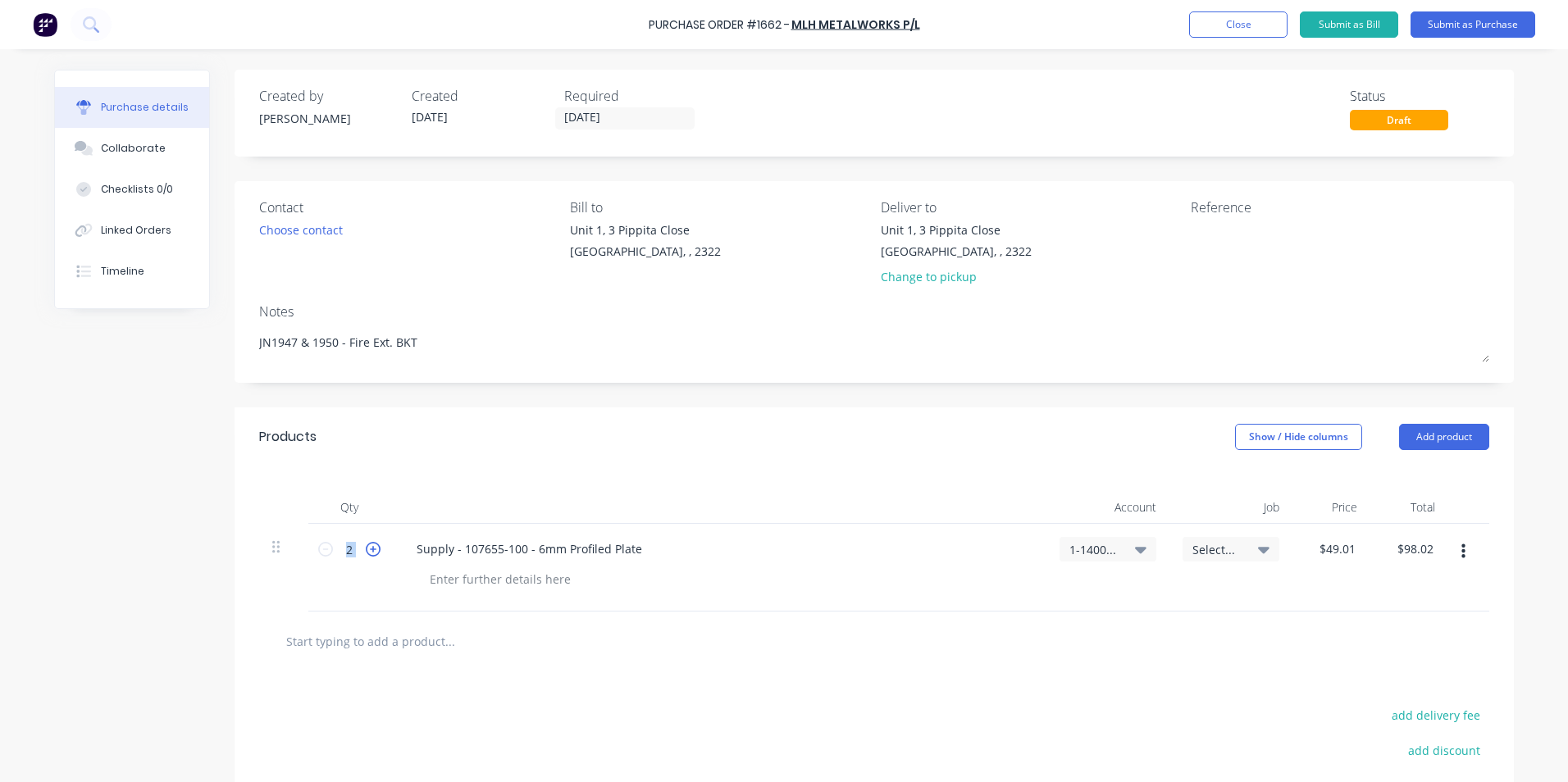
type textarea "x"
type input "3"
type input "$147.03"
click at [367, 546] on icon at bounding box center [372, 549] width 15 height 15
type textarea "x"
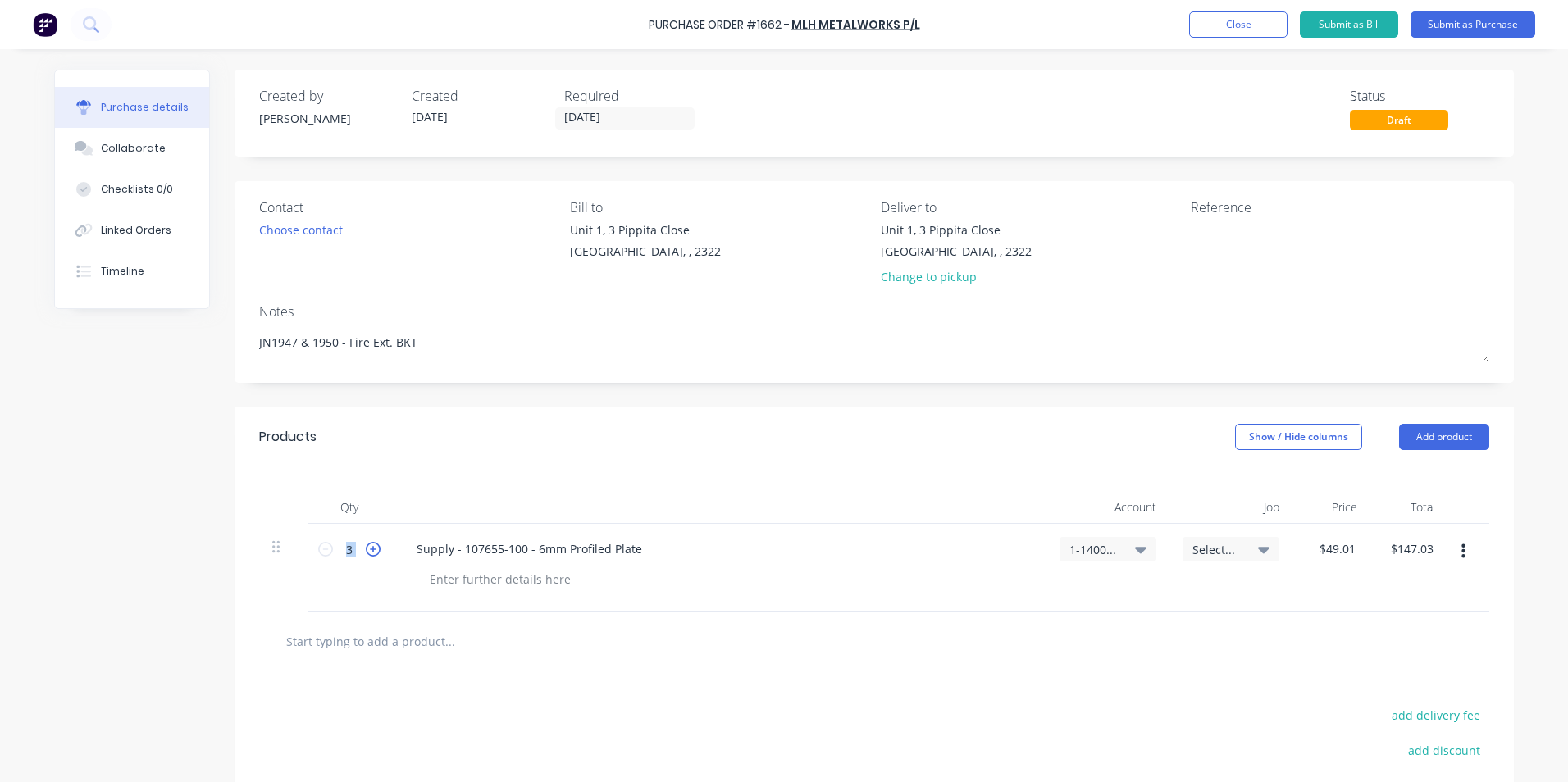
type input "4"
type input "$196.04"
click at [367, 546] on icon at bounding box center [372, 549] width 15 height 15
type textarea "x"
type input "5"
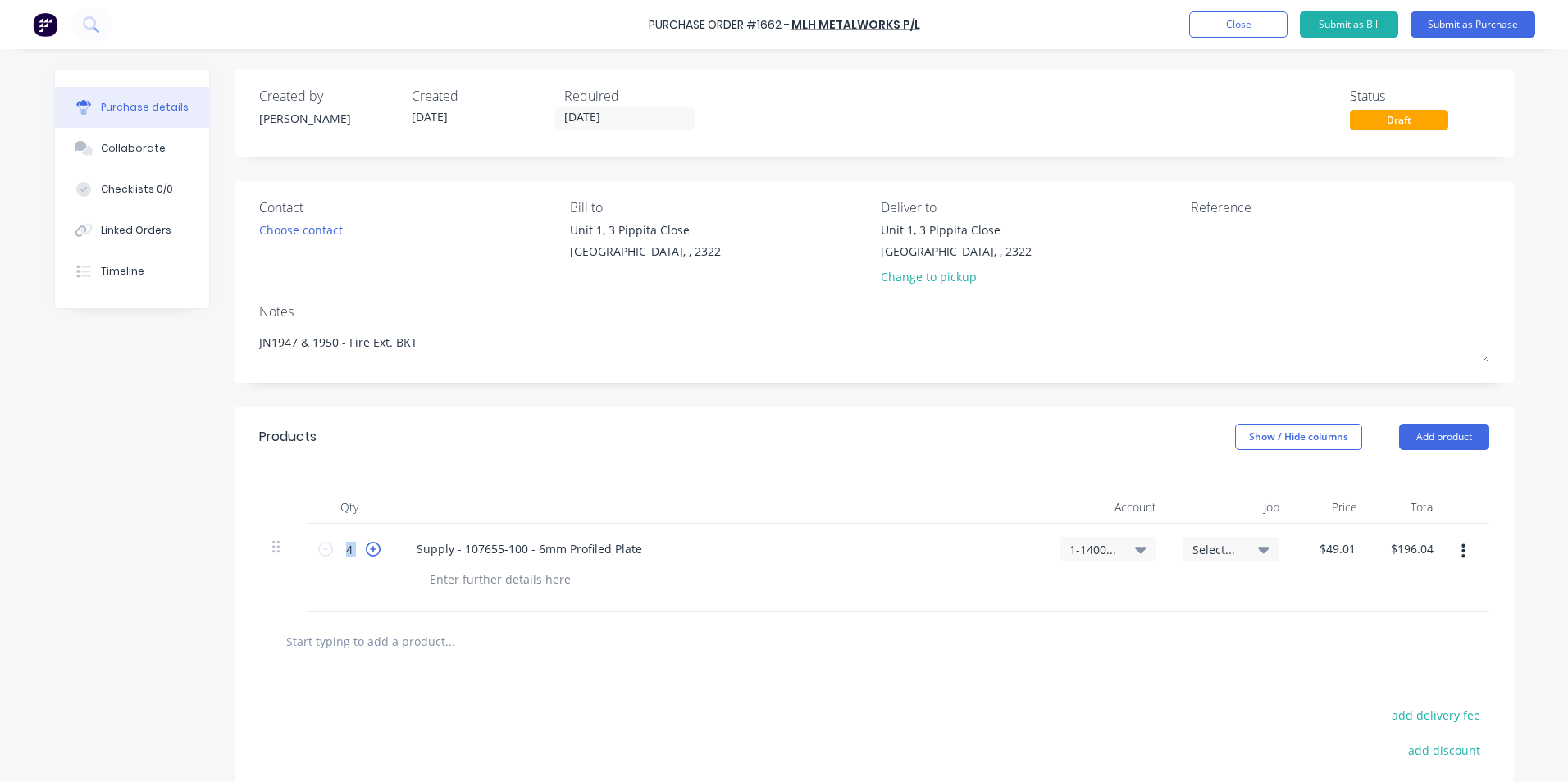
type input "$245.05"
click at [367, 546] on icon at bounding box center [372, 549] width 15 height 15
type textarea "x"
type input "6"
type input "$294.06"
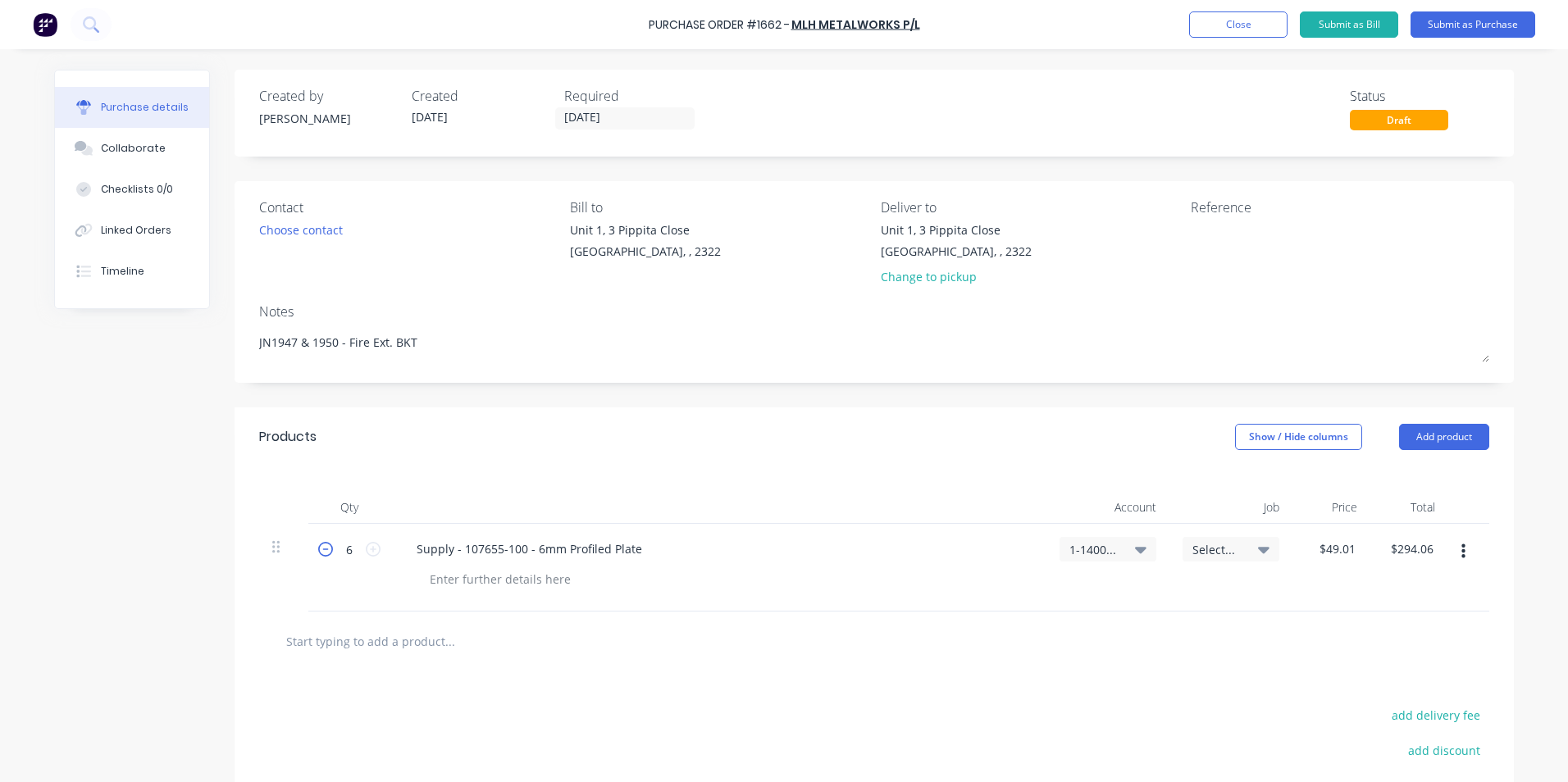
drag, startPoint x: 367, startPoint y: 546, endPoint x: 324, endPoint y: 549, distance: 43.1
click at [318, 549] on icon at bounding box center [325, 549] width 15 height 15
type textarea "x"
type input "5"
type input "$245.05"
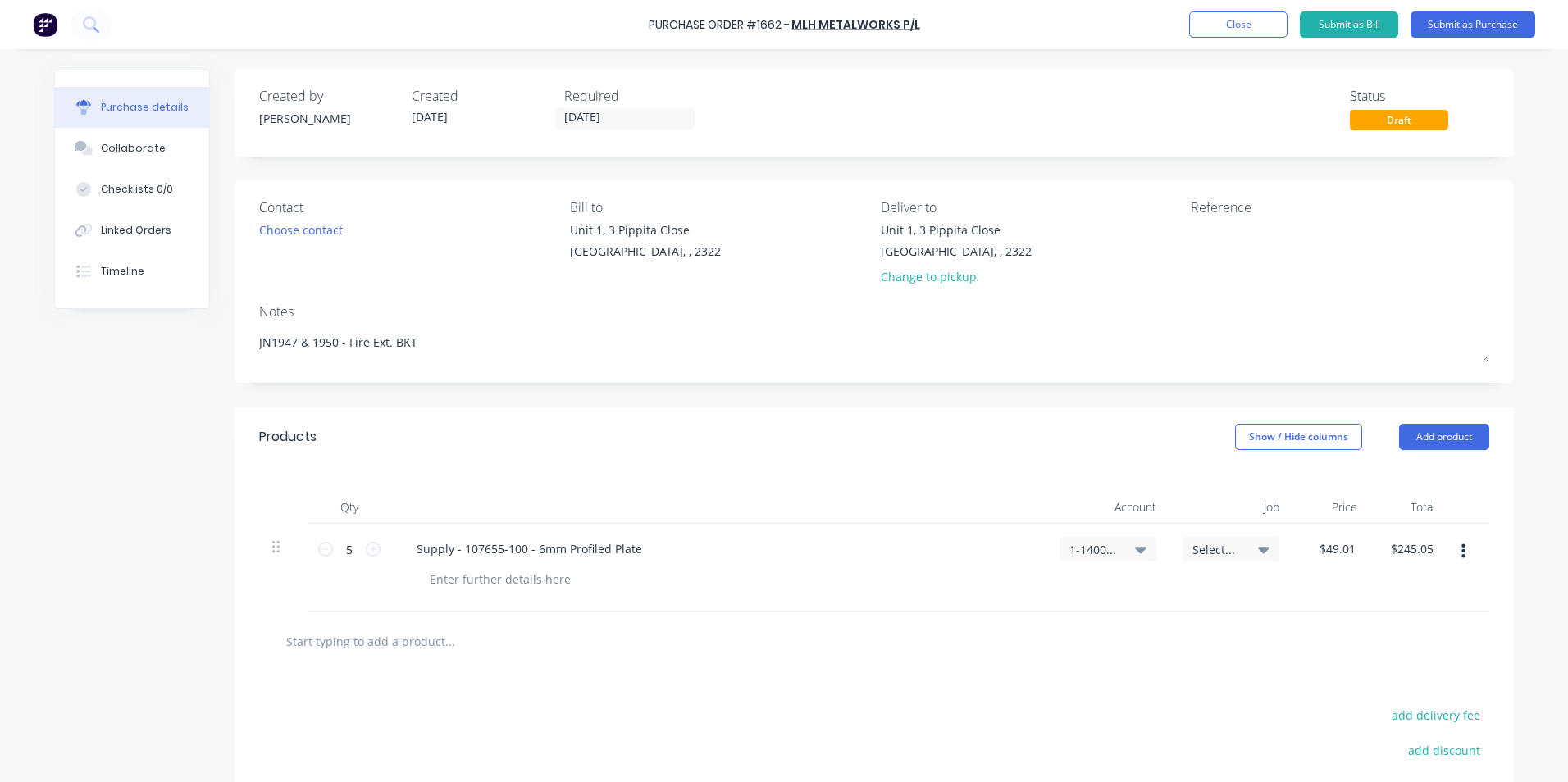
click at [1221, 545] on span "Select..." at bounding box center [1217, 550] width 49 height 18
click at [1316, 588] on div "$49.01 $49.01" at bounding box center [1332, 568] width 78 height 88
click at [1339, 579] on div "$49.01 $49.01" at bounding box center [1332, 568] width 78 height 88
type textarea "x"
click at [442, 582] on div at bounding box center [500, 579] width 168 height 24
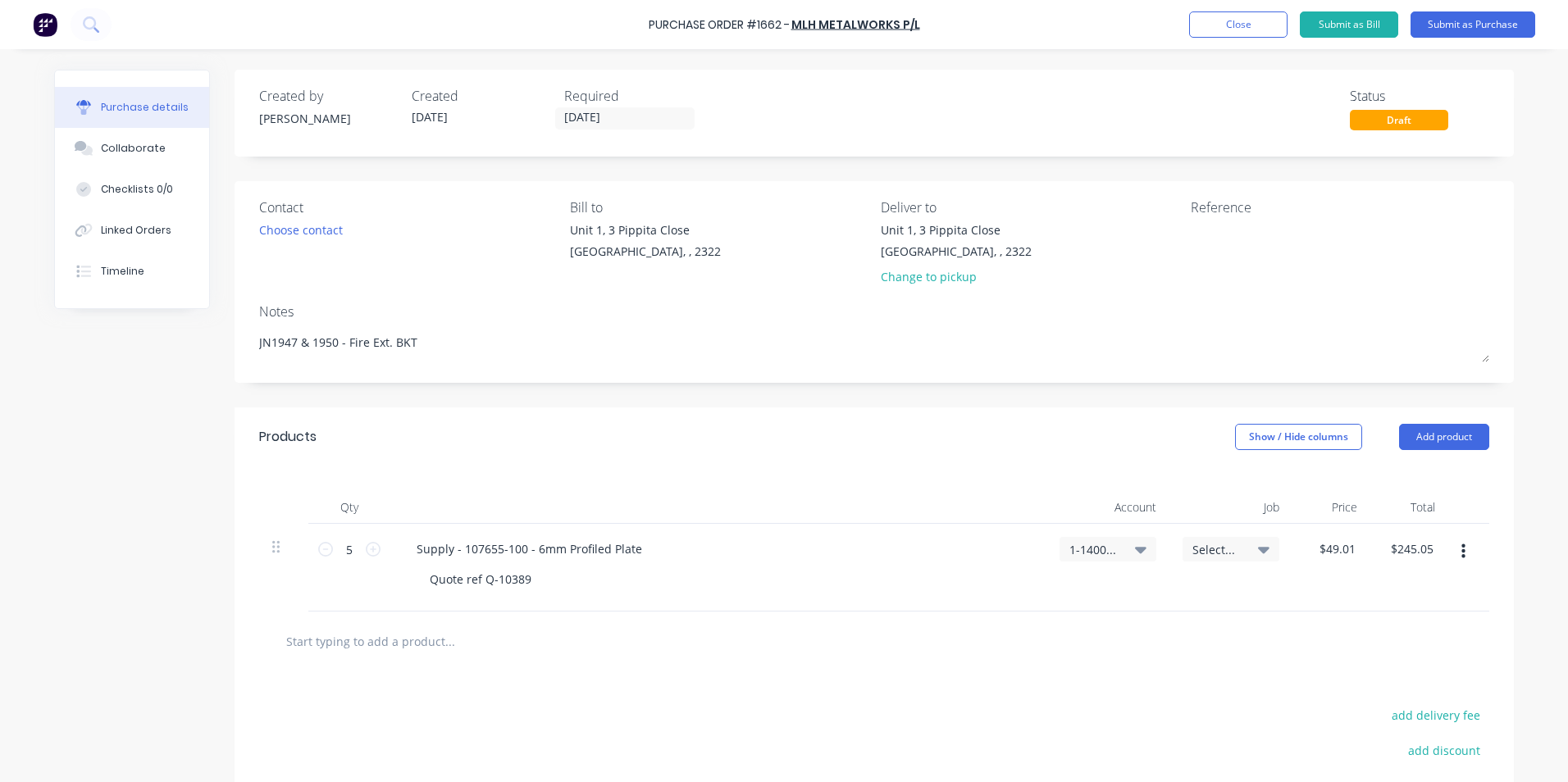
click at [1169, 668] on div at bounding box center [873, 641] width 1230 height 60
click at [1466, 24] on button "Submit as Purchase" at bounding box center [1472, 24] width 124 height 26
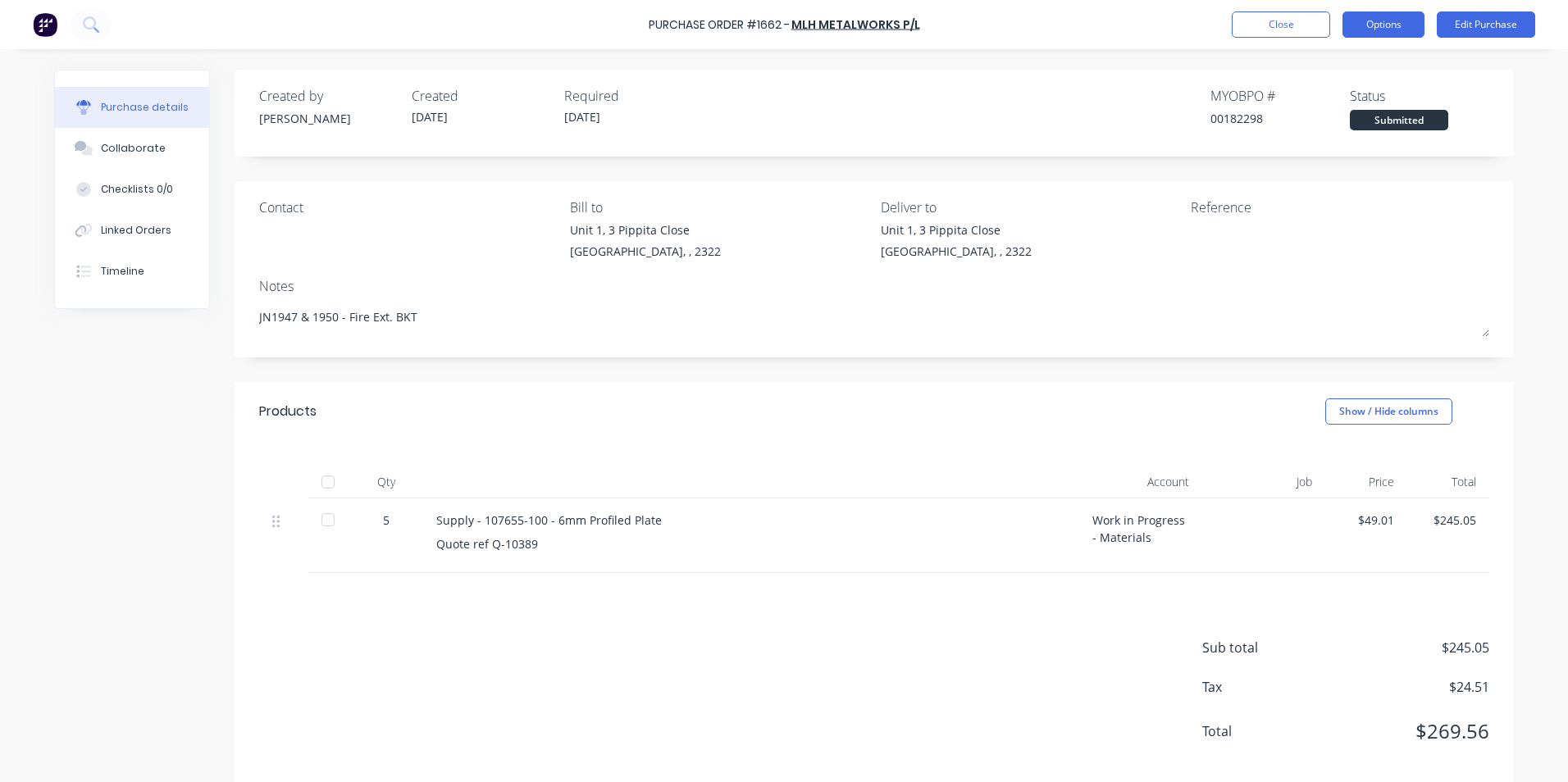
click at [1391, 26] on button "Options" at bounding box center [1384, 24] width 82 height 26
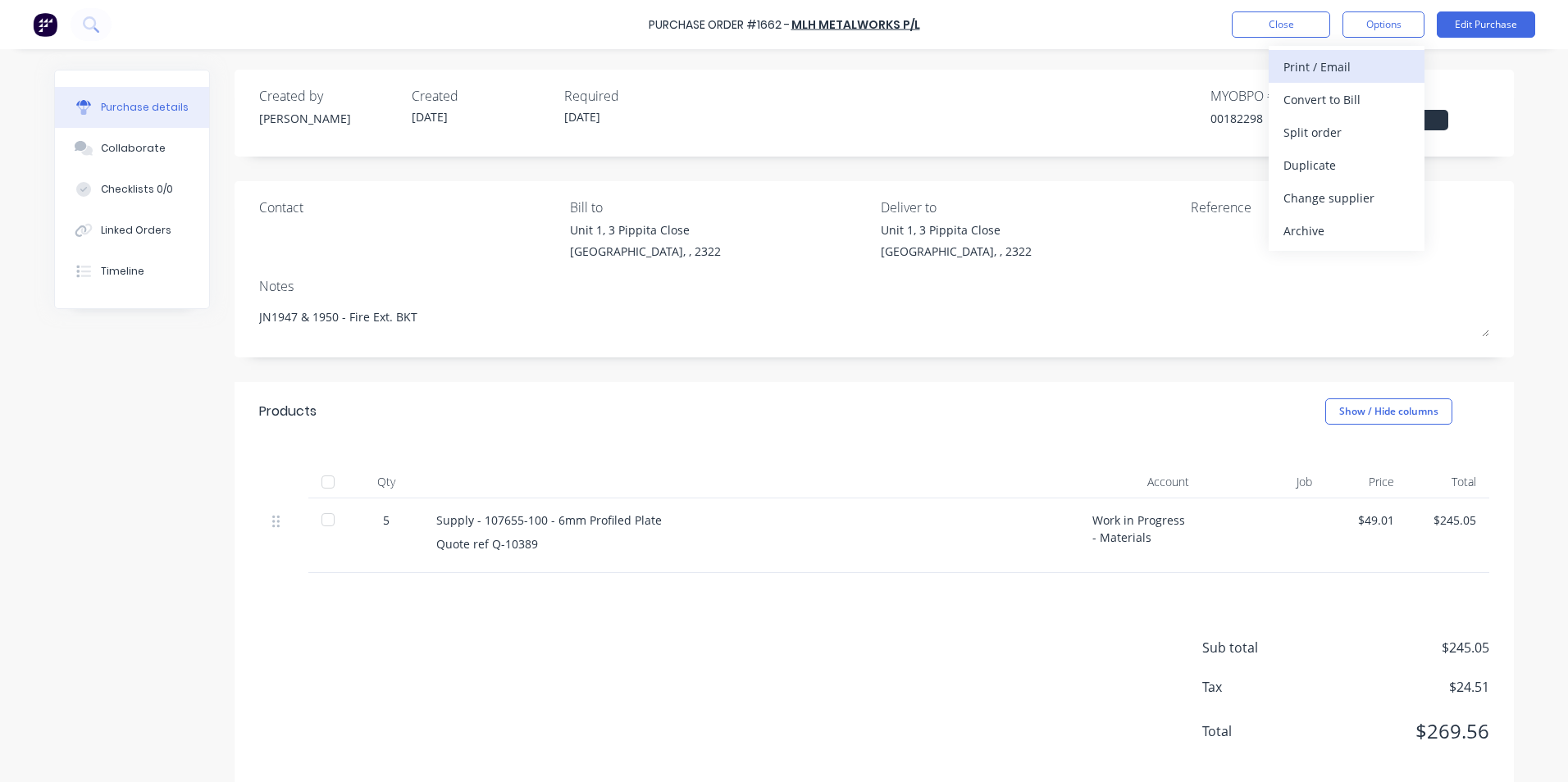
click at [1341, 64] on div "Print / Email" at bounding box center [1347, 67] width 126 height 24
click at [1322, 98] on div "With pricing" at bounding box center [1347, 100] width 126 height 24
type textarea "x"
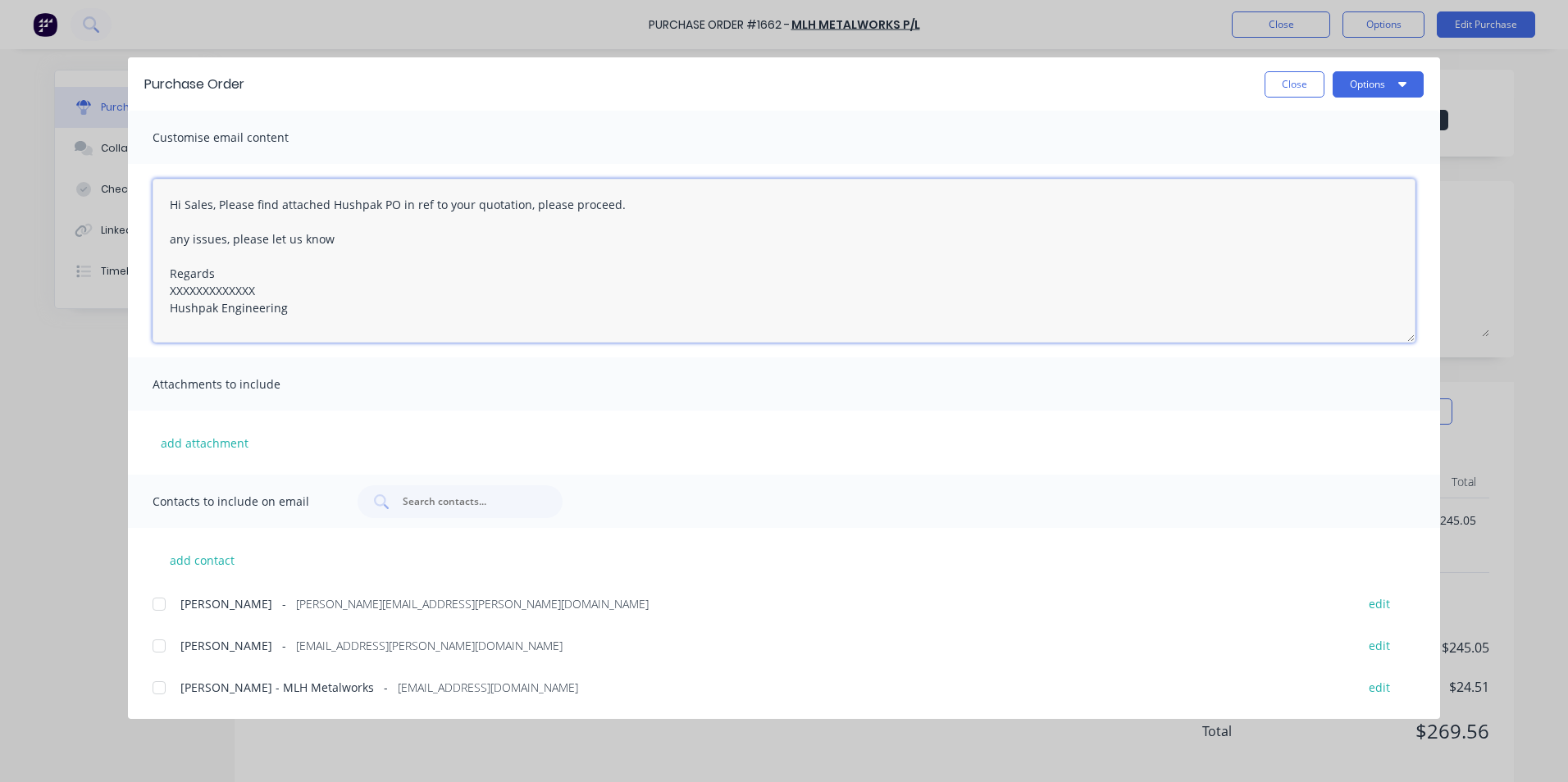
drag, startPoint x: 263, startPoint y: 287, endPoint x: 149, endPoint y: 289, distance: 114.0
click at [149, 289] on div "Hi Sales, Please find attached Hushpak PO in ref to your quotation, please proc…" at bounding box center [784, 261] width 1312 height 194
type textarea "Hi Sales, Please find attached Hushpak PO in ref to your quotation, please proc…"
click at [226, 442] on button "add attachment" at bounding box center [205, 442] width 104 height 24
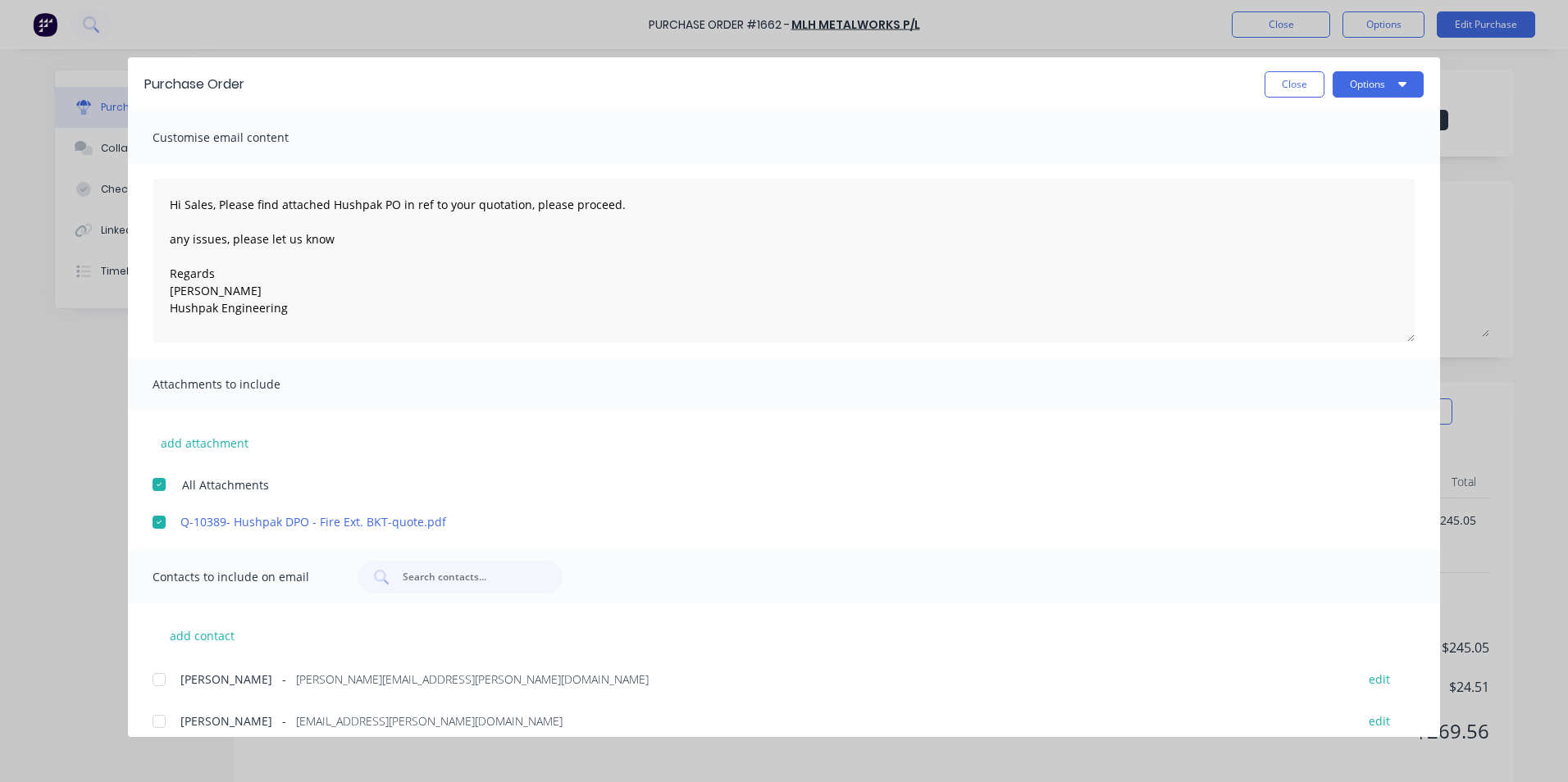
scroll to position [58, 0]
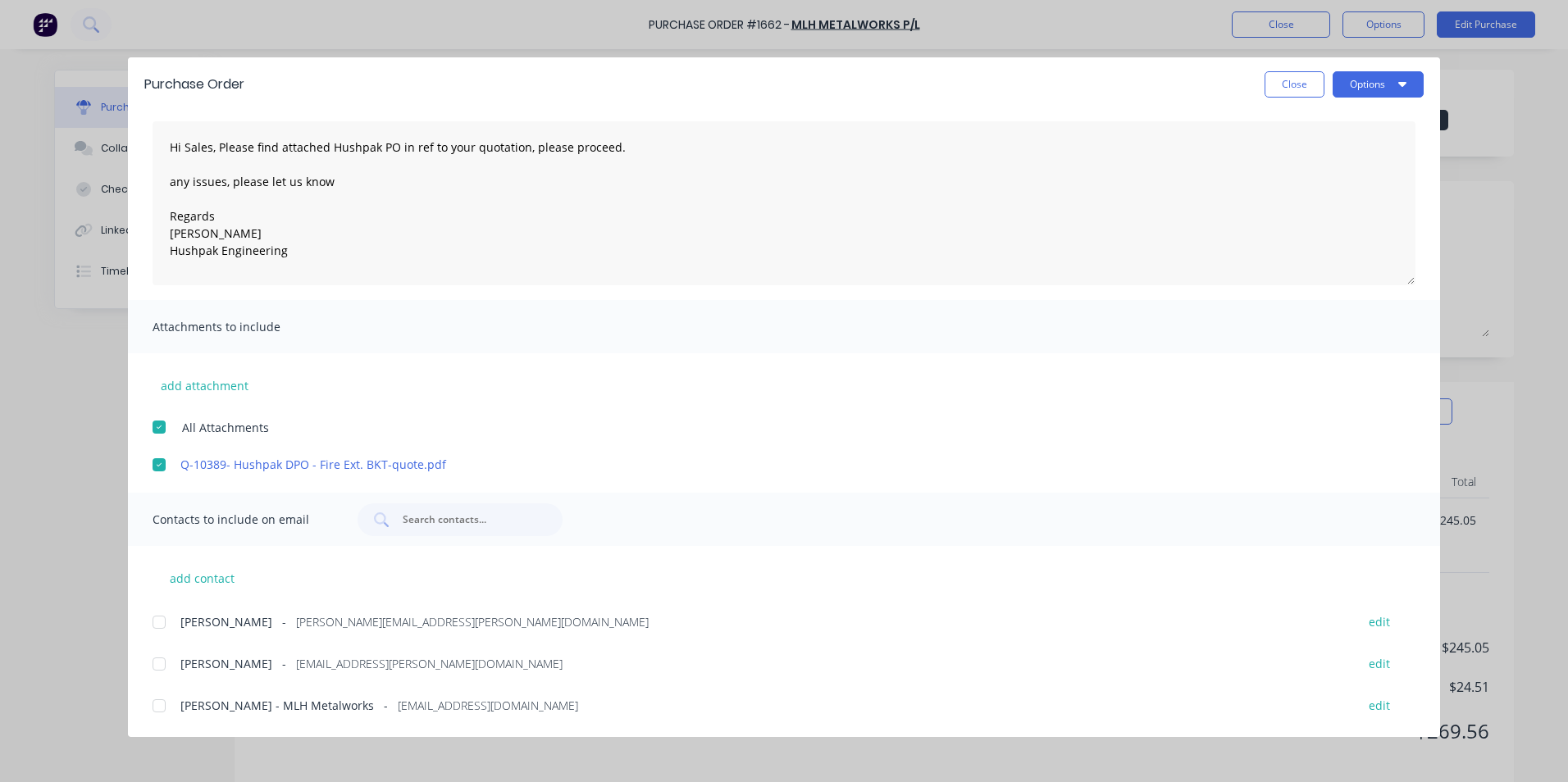
click at [160, 620] on div at bounding box center [159, 621] width 32 height 32
click at [162, 707] on div at bounding box center [159, 706] width 32 height 32
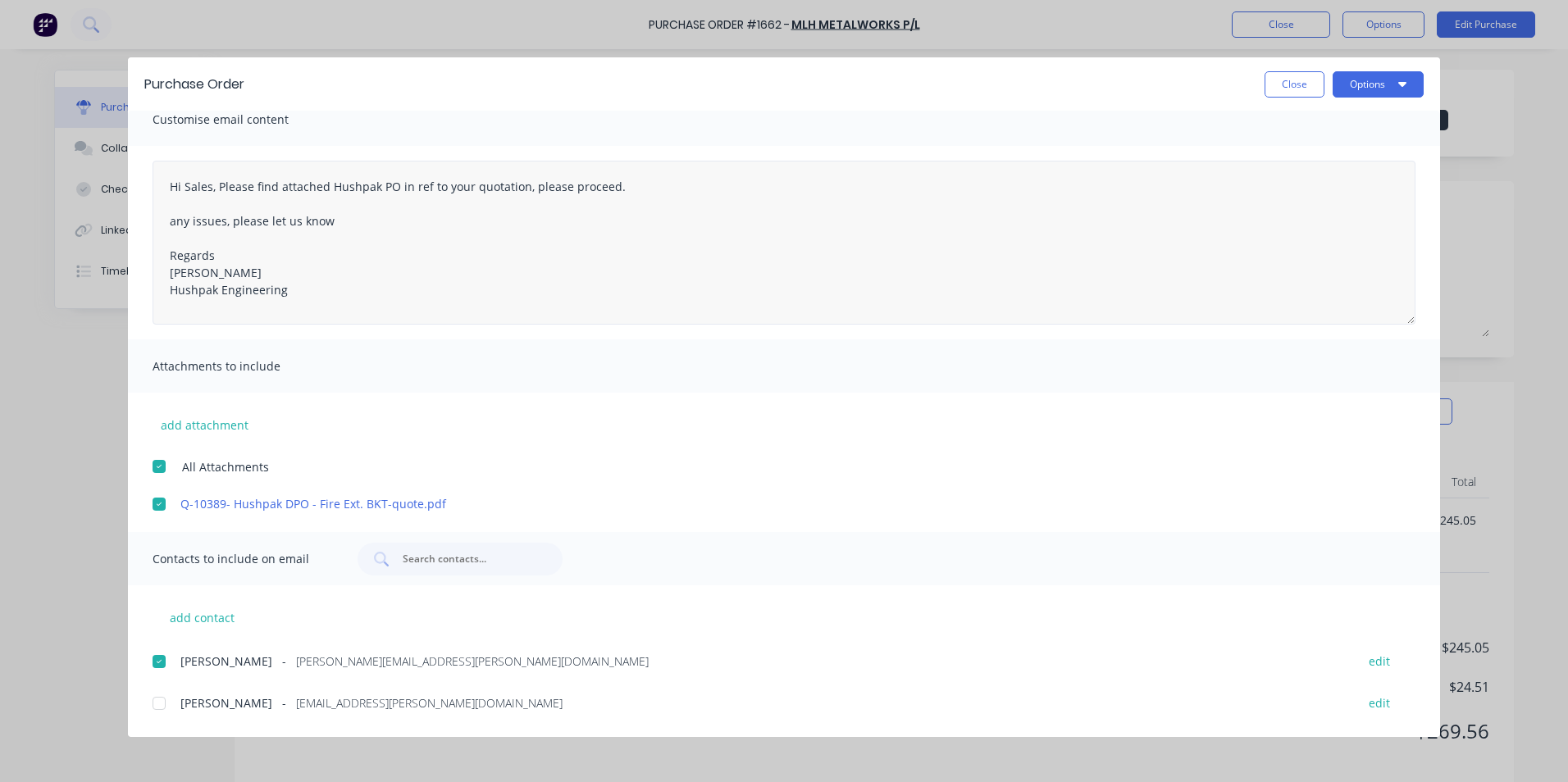
scroll to position [0, 0]
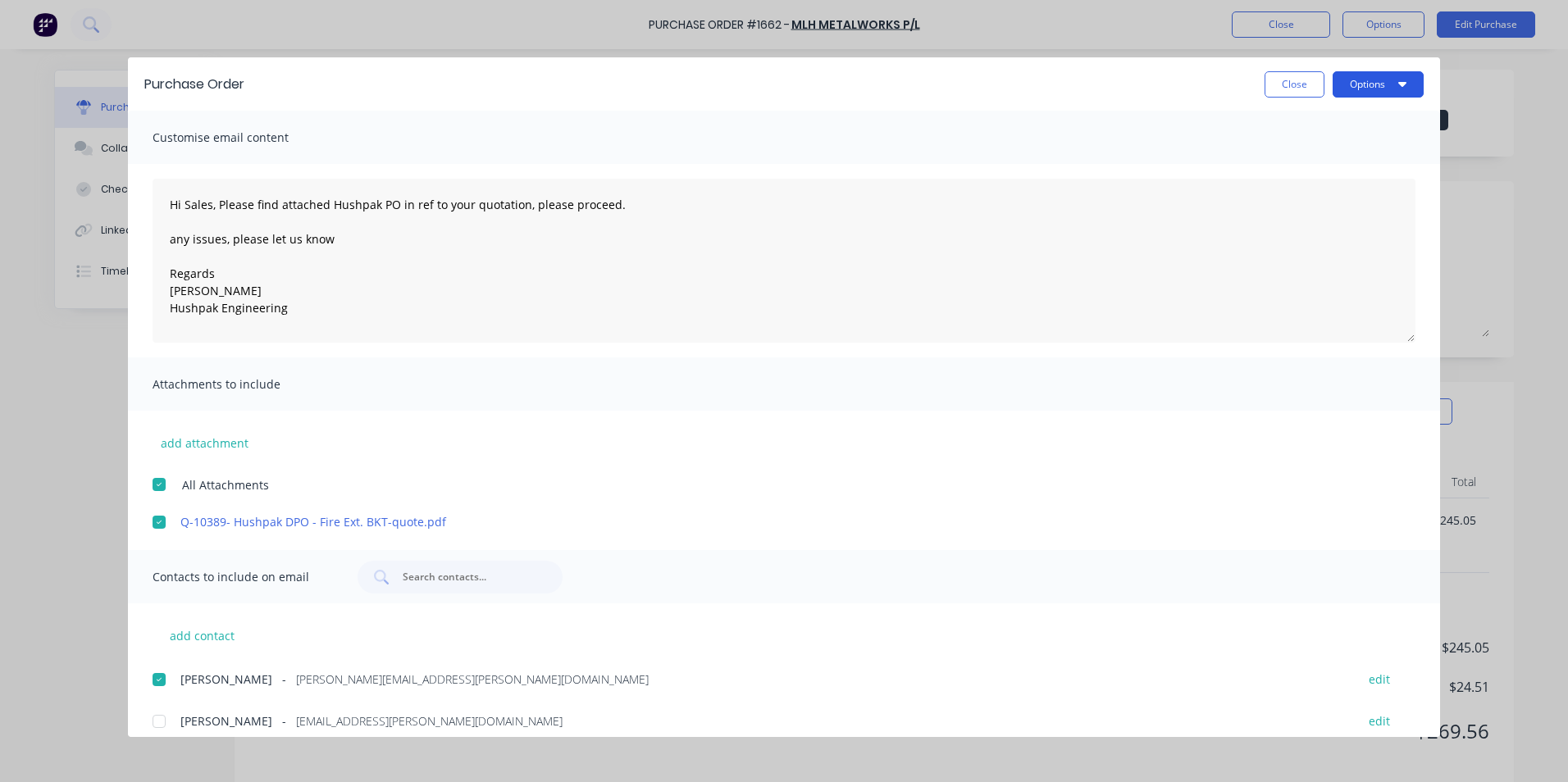
click at [1364, 91] on button "Options" at bounding box center [1378, 84] width 91 height 26
click at [1298, 189] on div "Email" at bounding box center [1346, 191] width 126 height 24
click at [1296, 85] on button "Close" at bounding box center [1294, 84] width 60 height 26
type textarea "x"
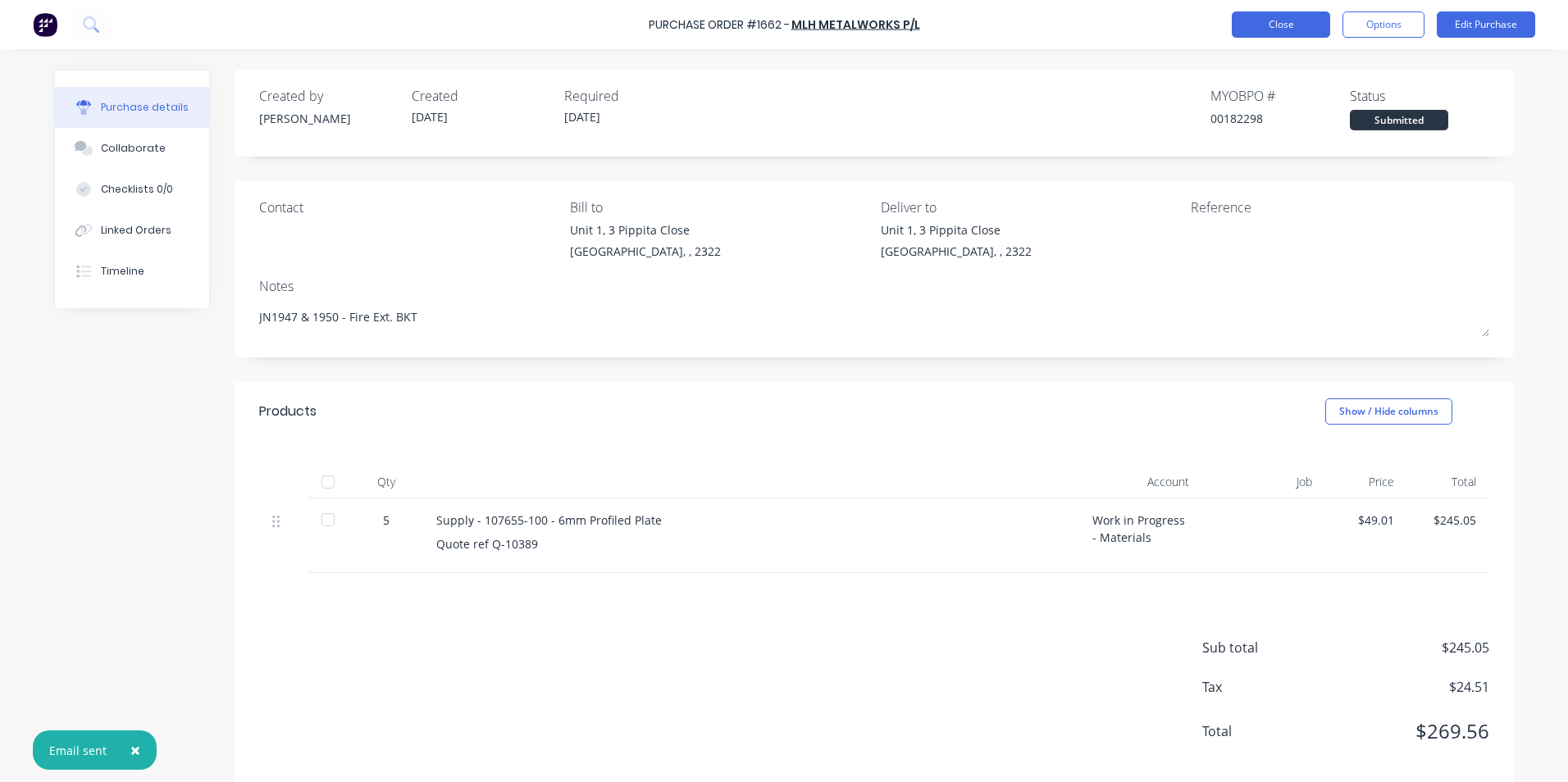
click at [1295, 32] on button "Close" at bounding box center [1281, 24] width 98 height 26
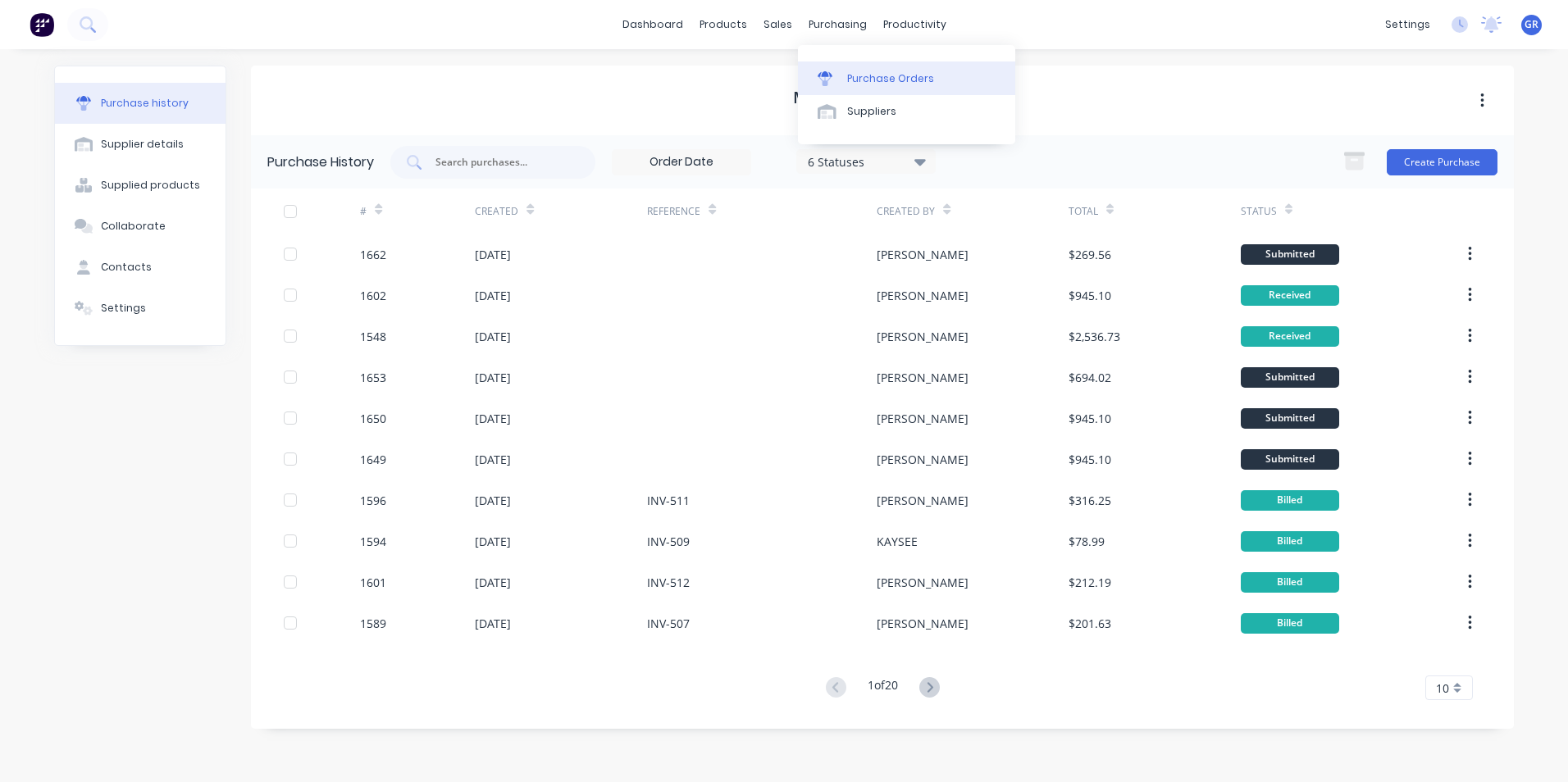
click at [878, 76] on div "Purchase Orders" at bounding box center [890, 78] width 87 height 15
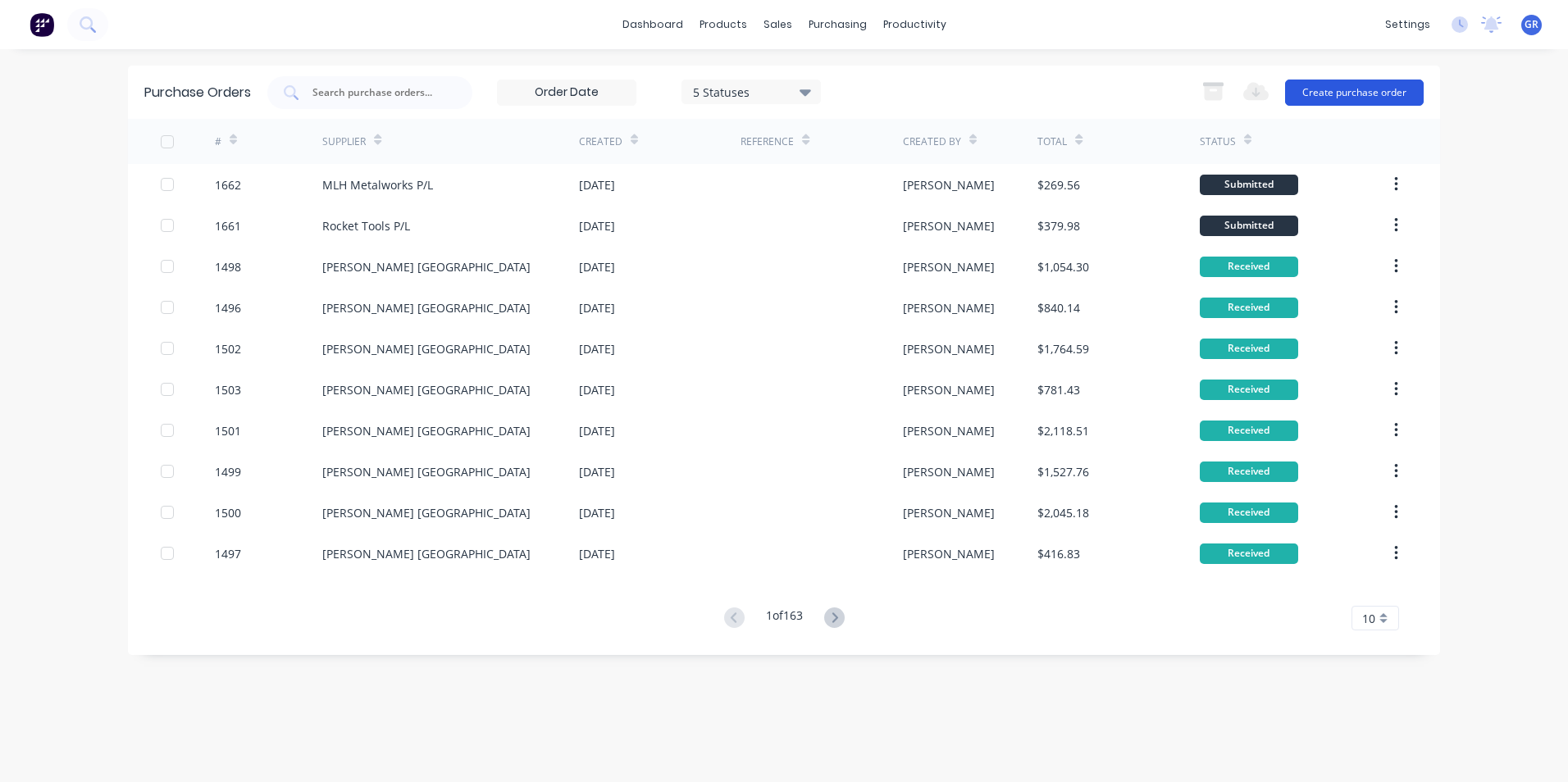
click at [1350, 84] on button "Create purchase order" at bounding box center [1353, 92] width 138 height 26
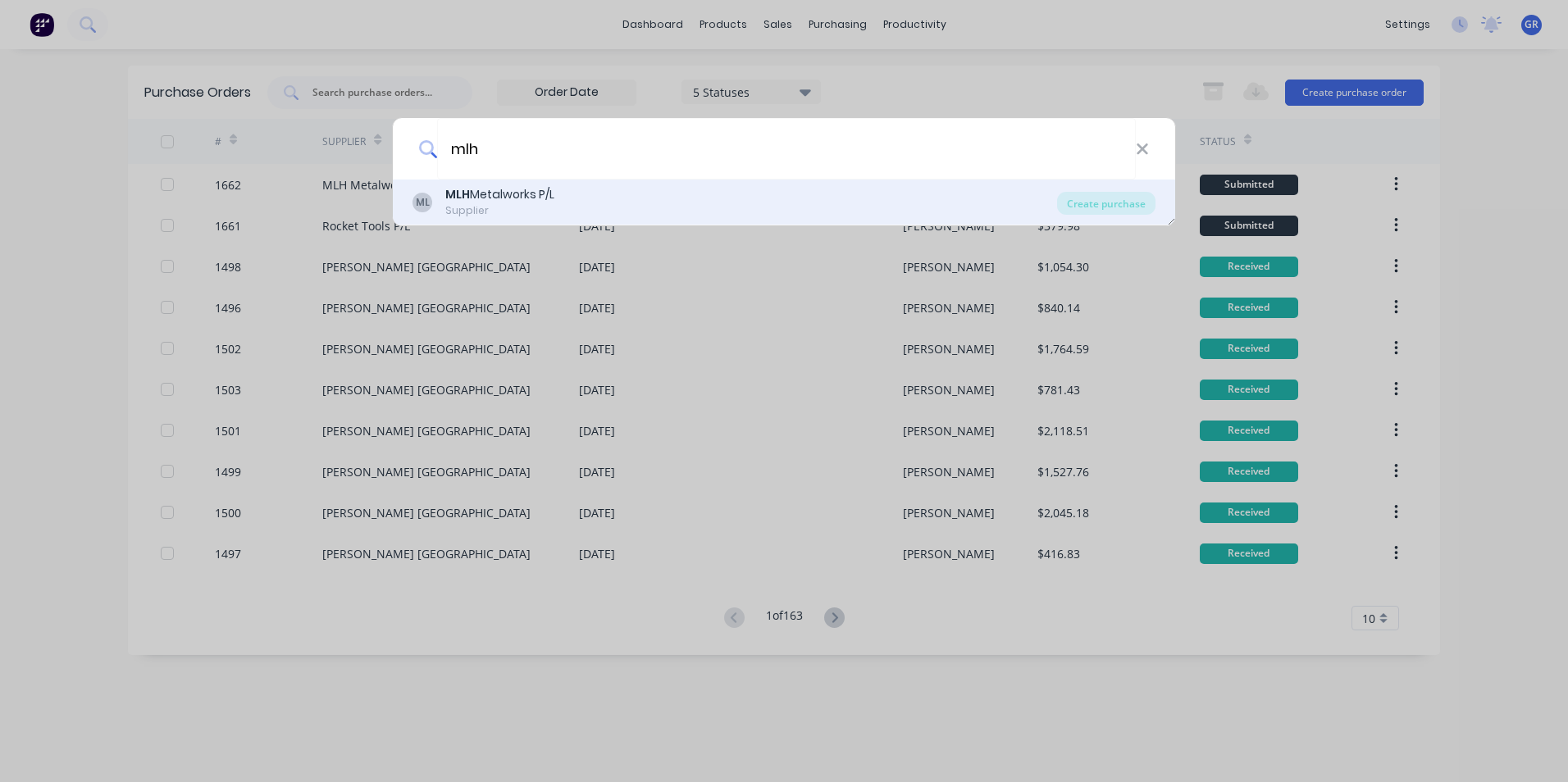
type input "mlh"
click at [485, 199] on div "MLH Metalworks P/L" at bounding box center [499, 195] width 109 height 18
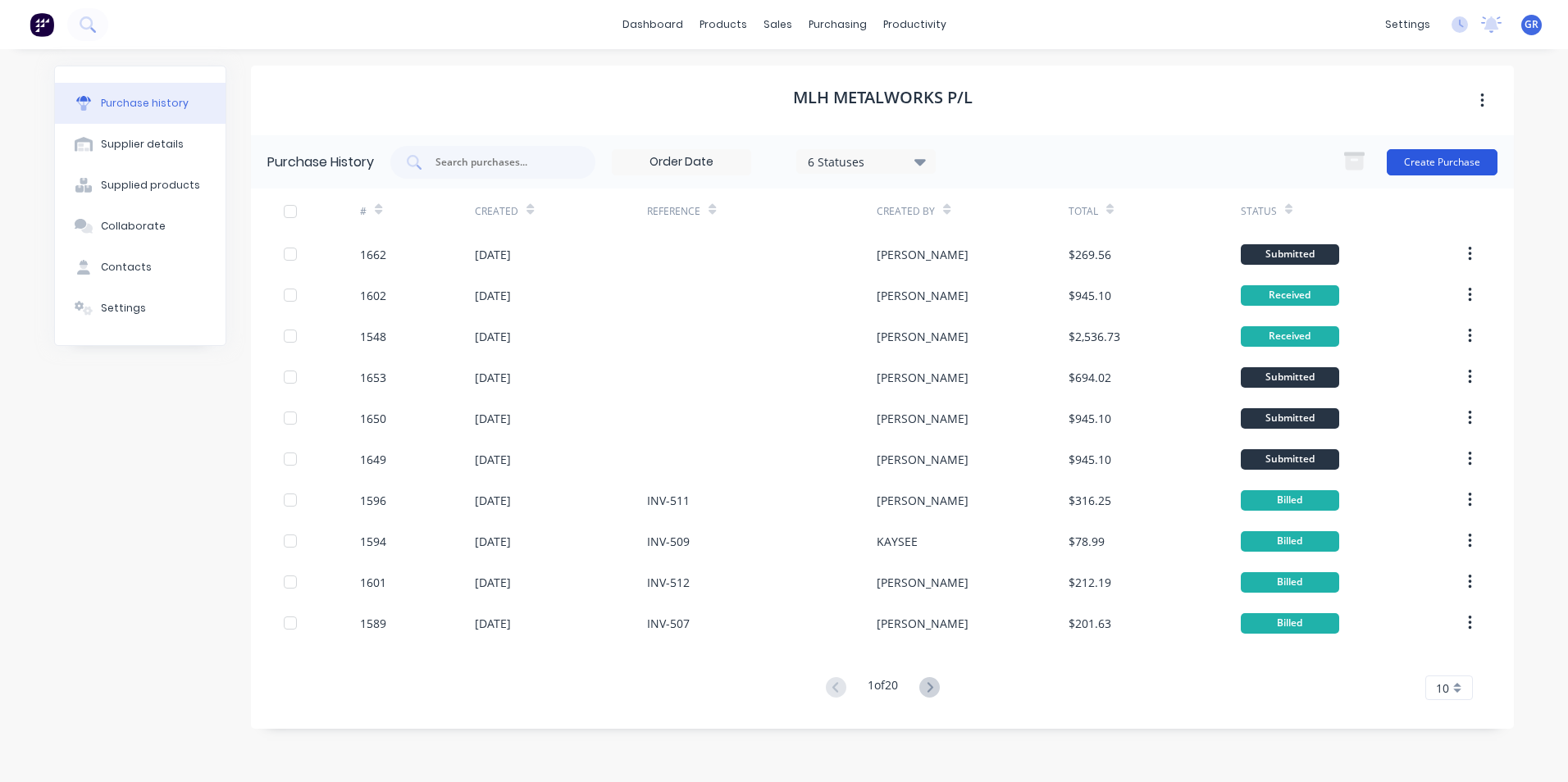
click at [1429, 160] on button "Create Purchase" at bounding box center [1442, 162] width 111 height 26
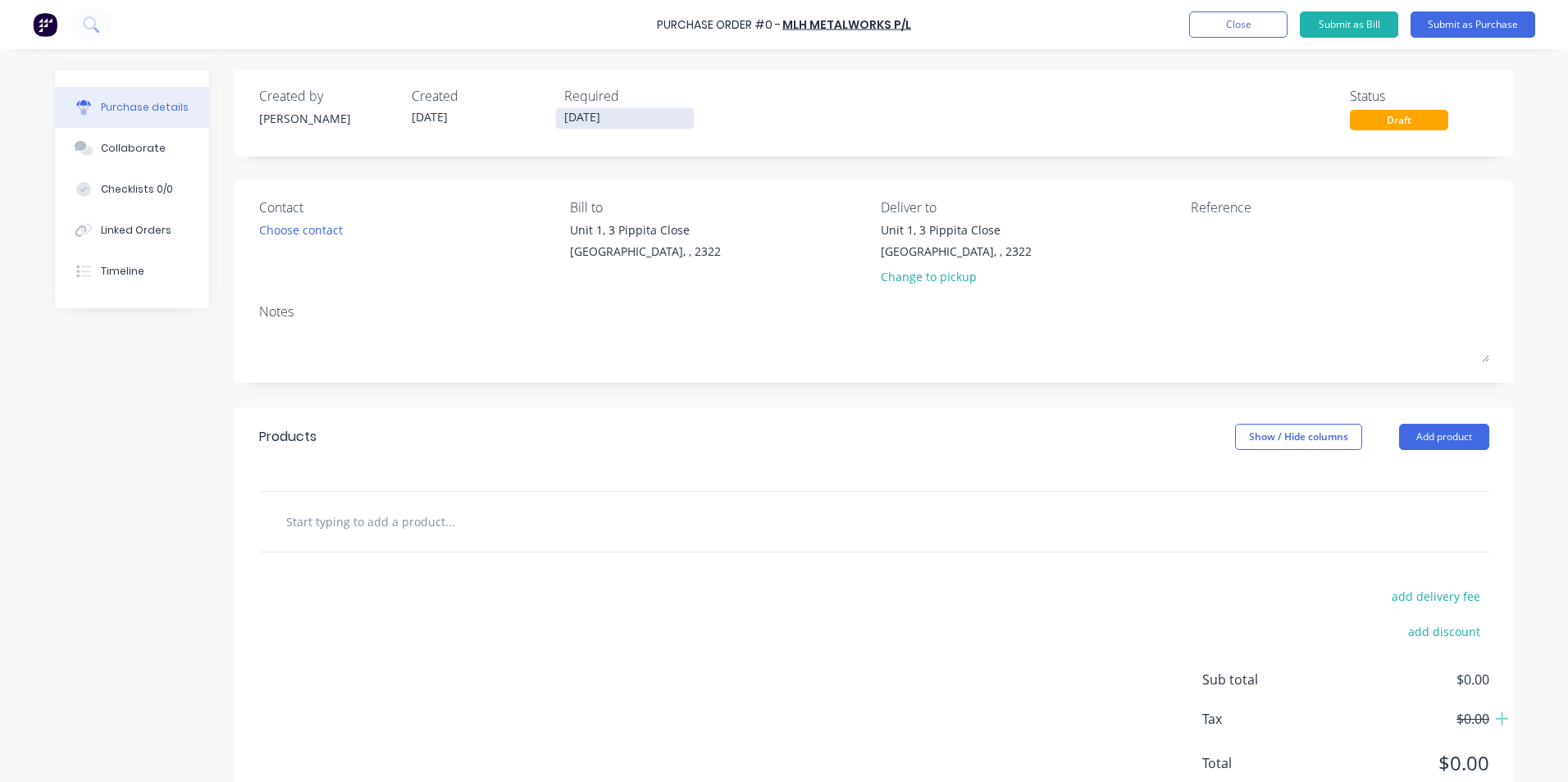
click at [620, 118] on input "[DATE]" at bounding box center [624, 118] width 138 height 21
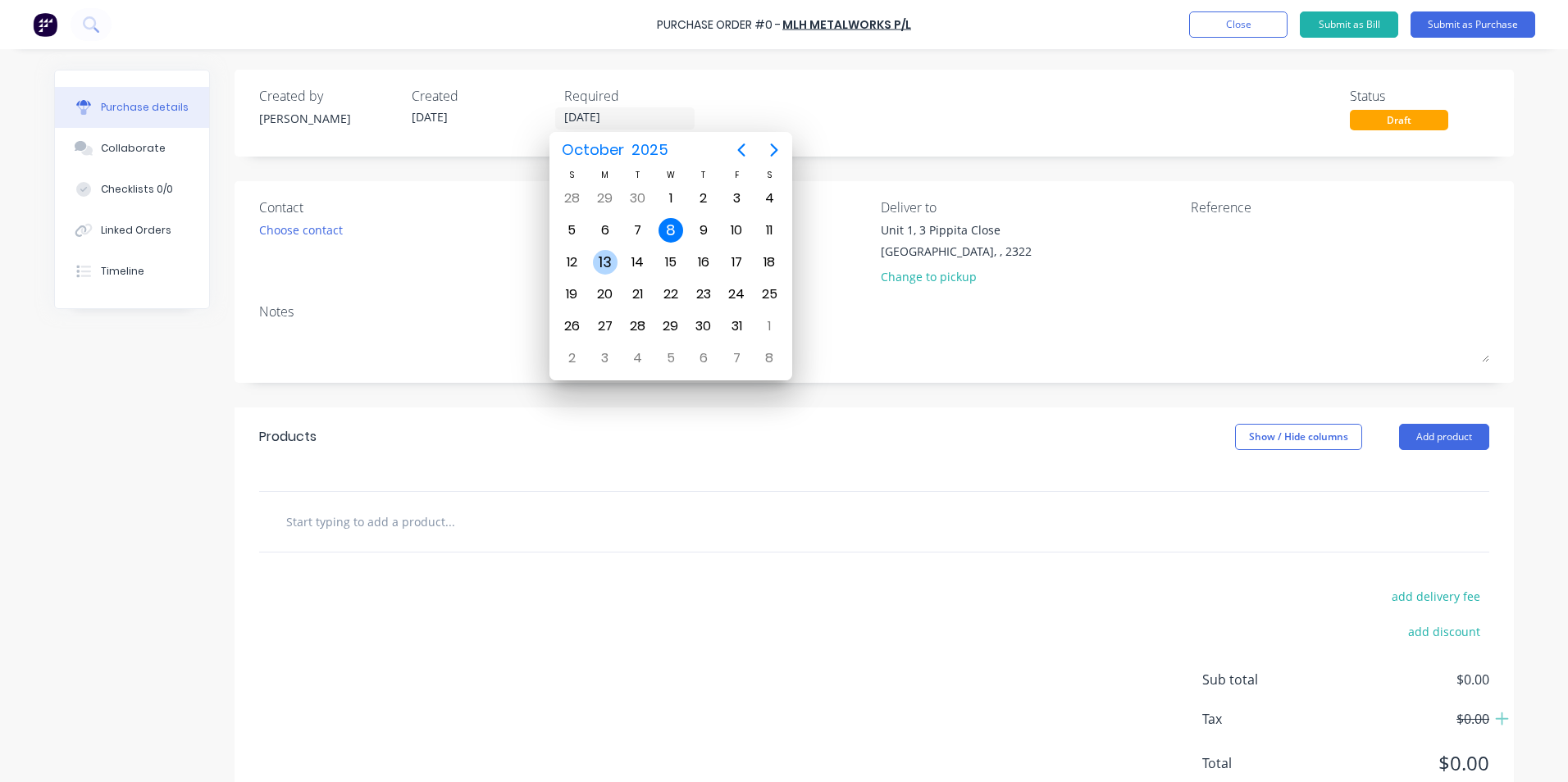
click at [602, 259] on div "13" at bounding box center [605, 262] width 24 height 24
type input "[DATE]"
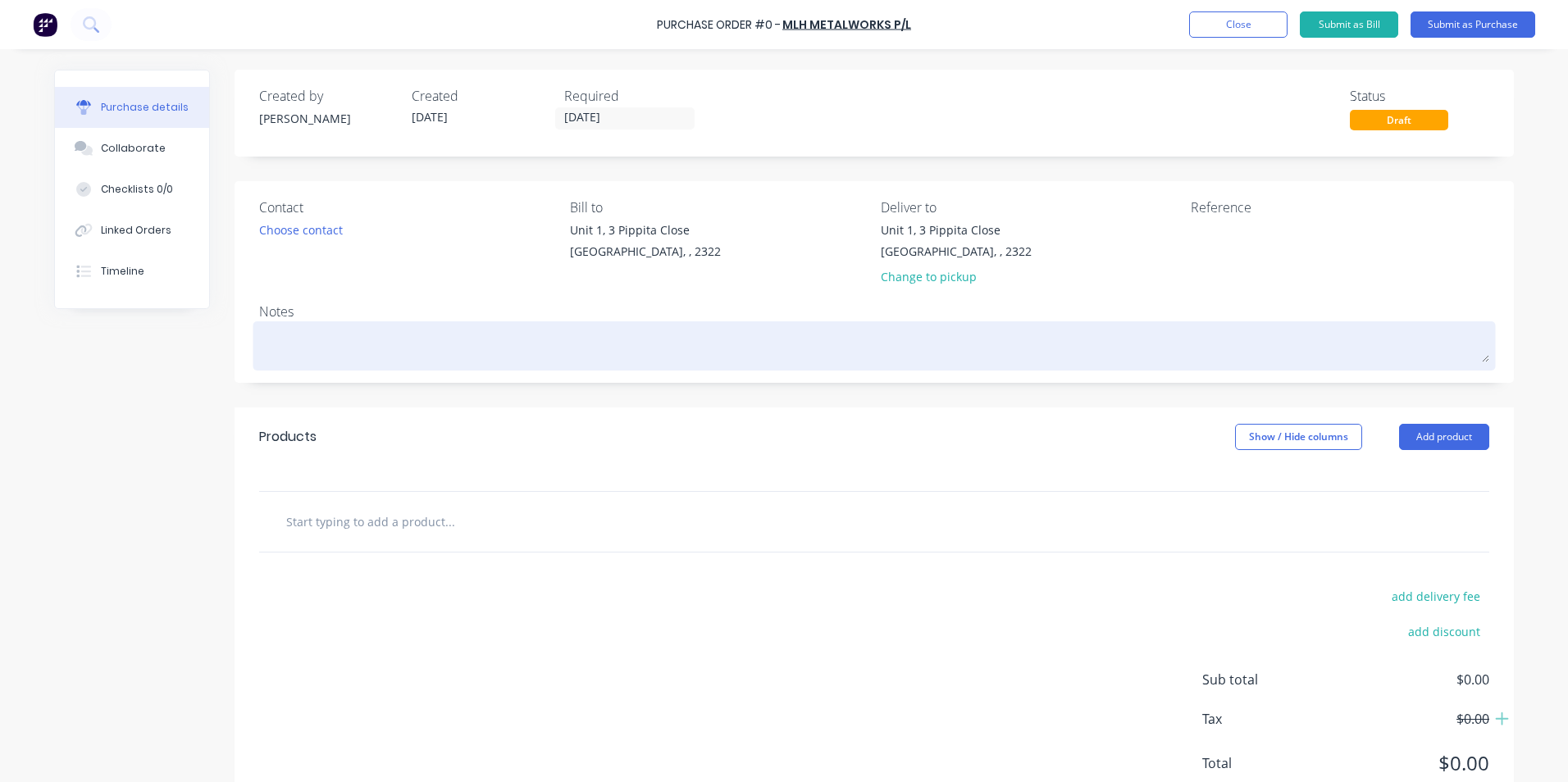
click at [357, 353] on textarea at bounding box center [873, 344] width 1230 height 37
type textarea "x"
type textarea "J"
type textarea "x"
type textarea "JN"
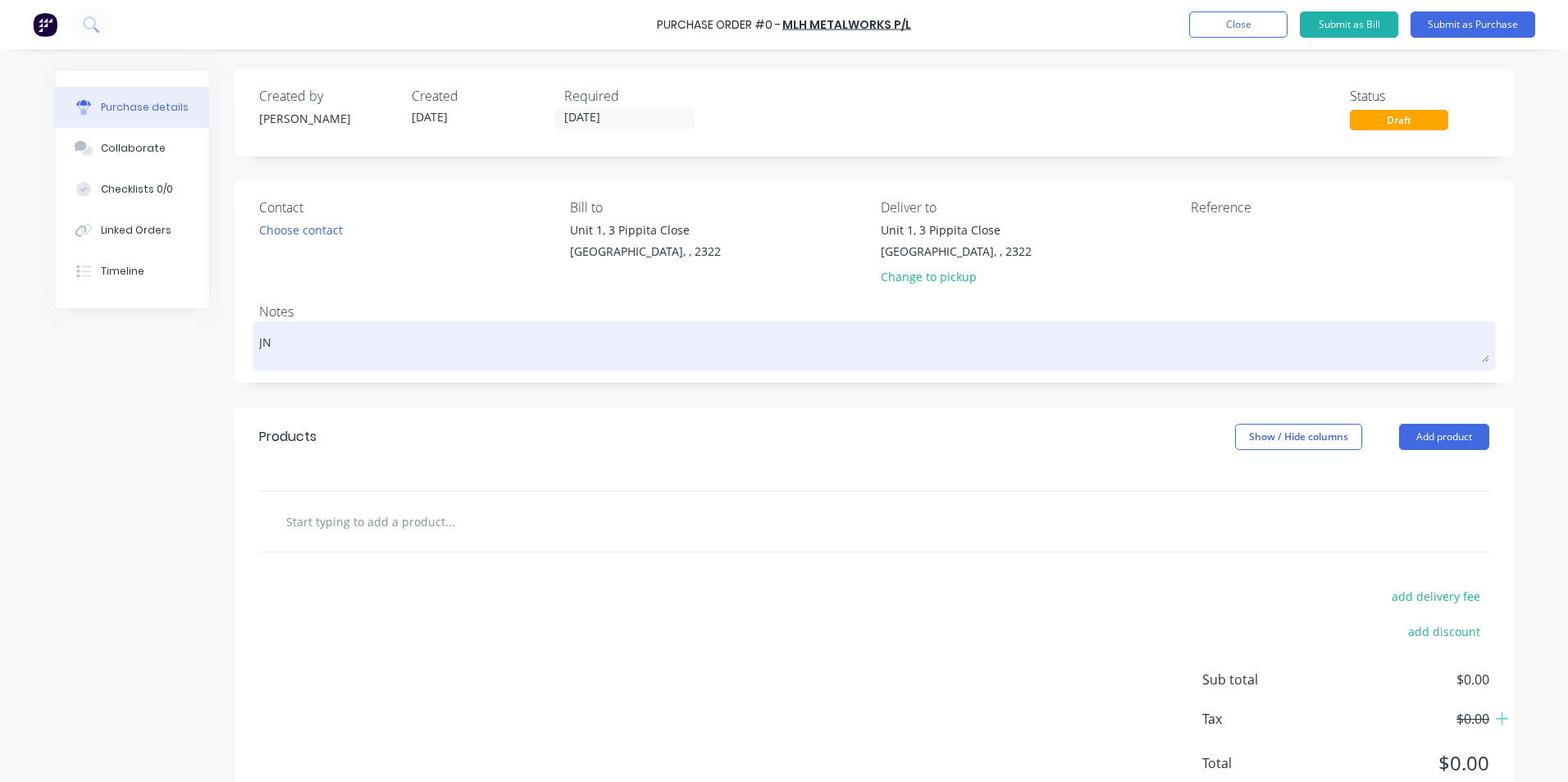
type textarea "x"
type textarea "JN1"
type textarea "x"
type textarea "JN19"
type textarea "x"
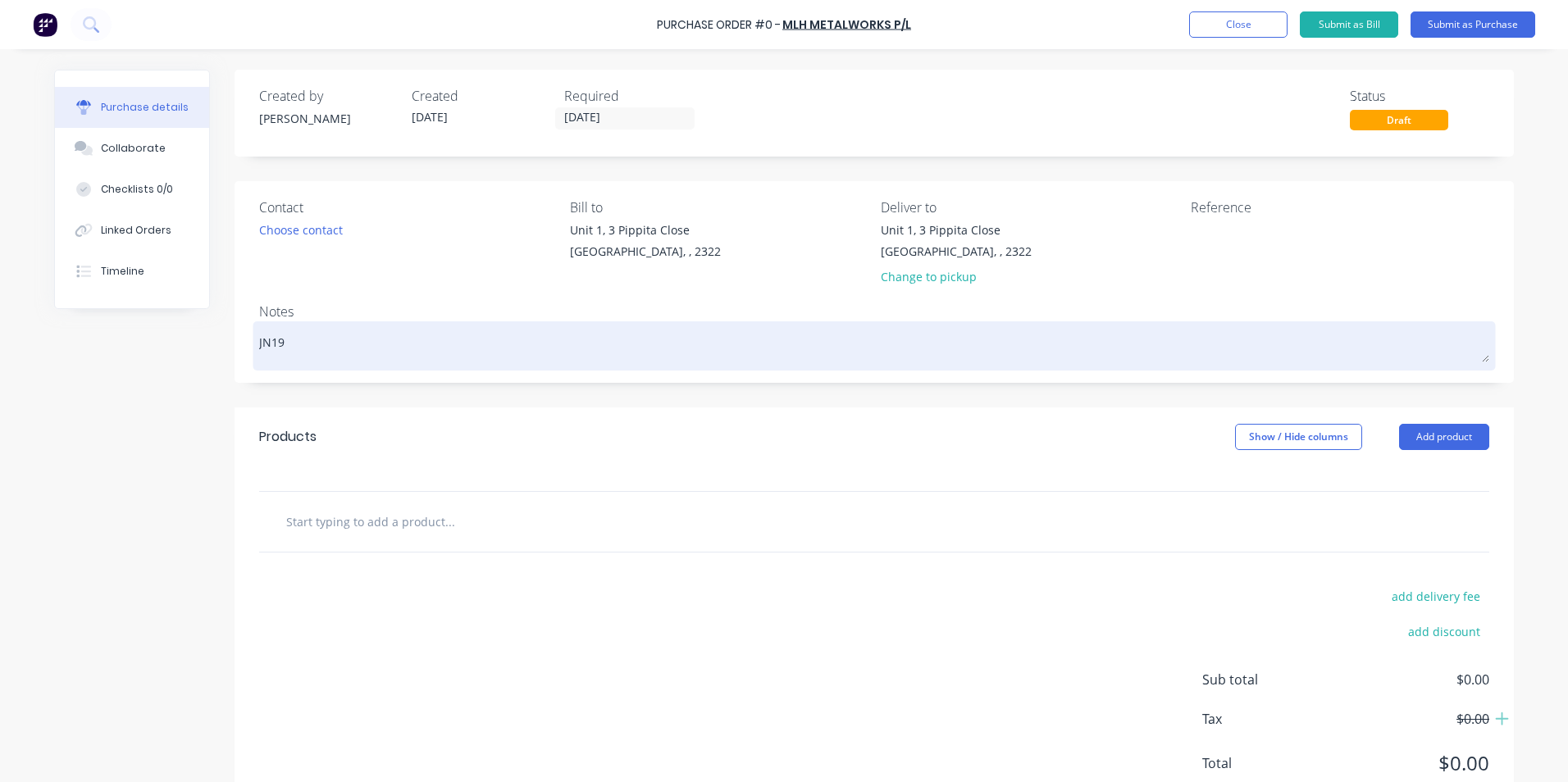
type textarea "JN194"
type textarea "x"
type textarea "JN1948"
type textarea "x"
type textarea "JN1948"
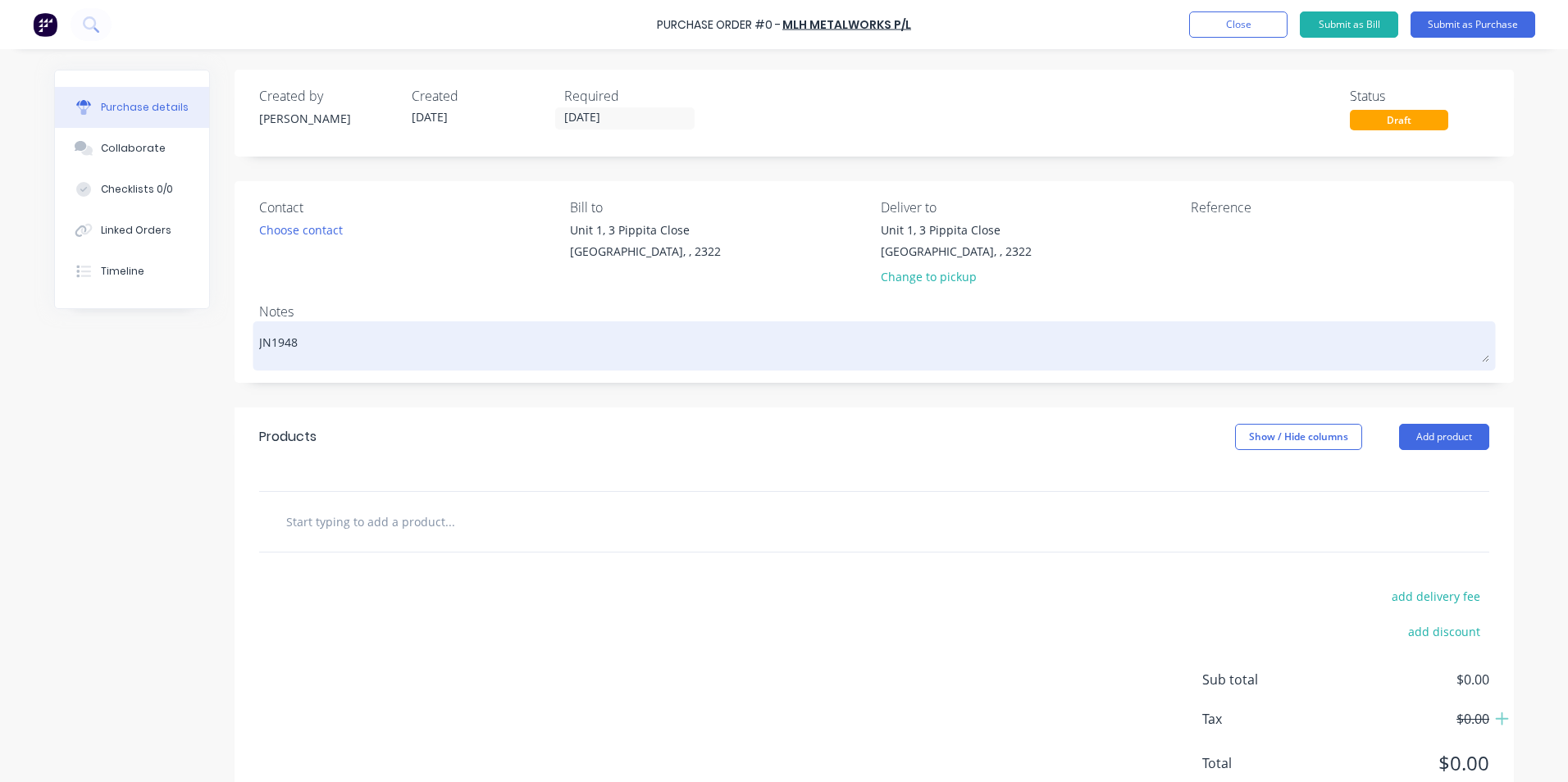
type textarea "x"
type textarea "JN1948 &"
type textarea "x"
type textarea "JN1948 &"
type textarea "x"
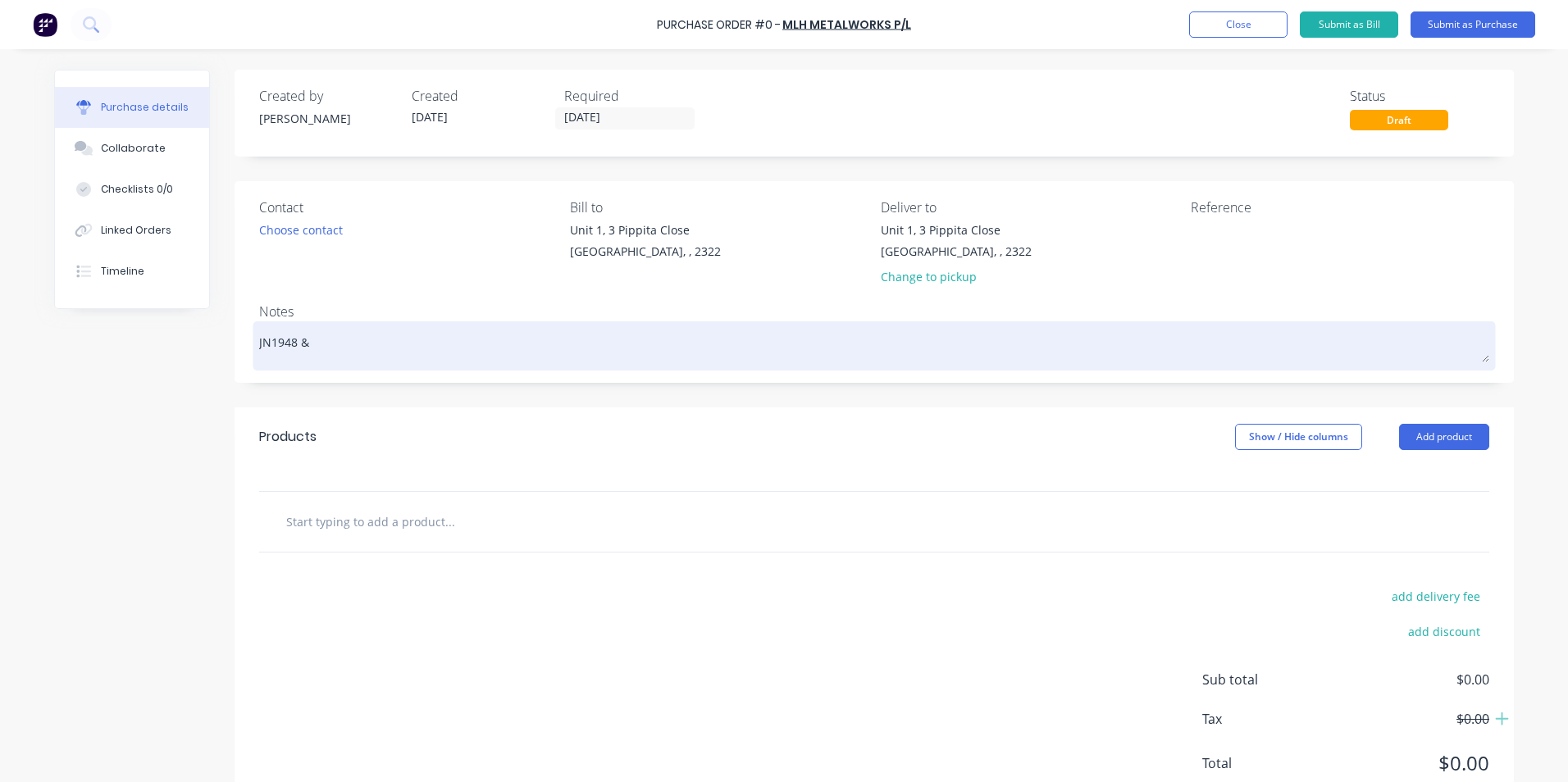
type textarea "JN1948 & J"
type textarea "x"
type textarea "JN1948 & JN"
type textarea "x"
type textarea "JN1948 & JN1"
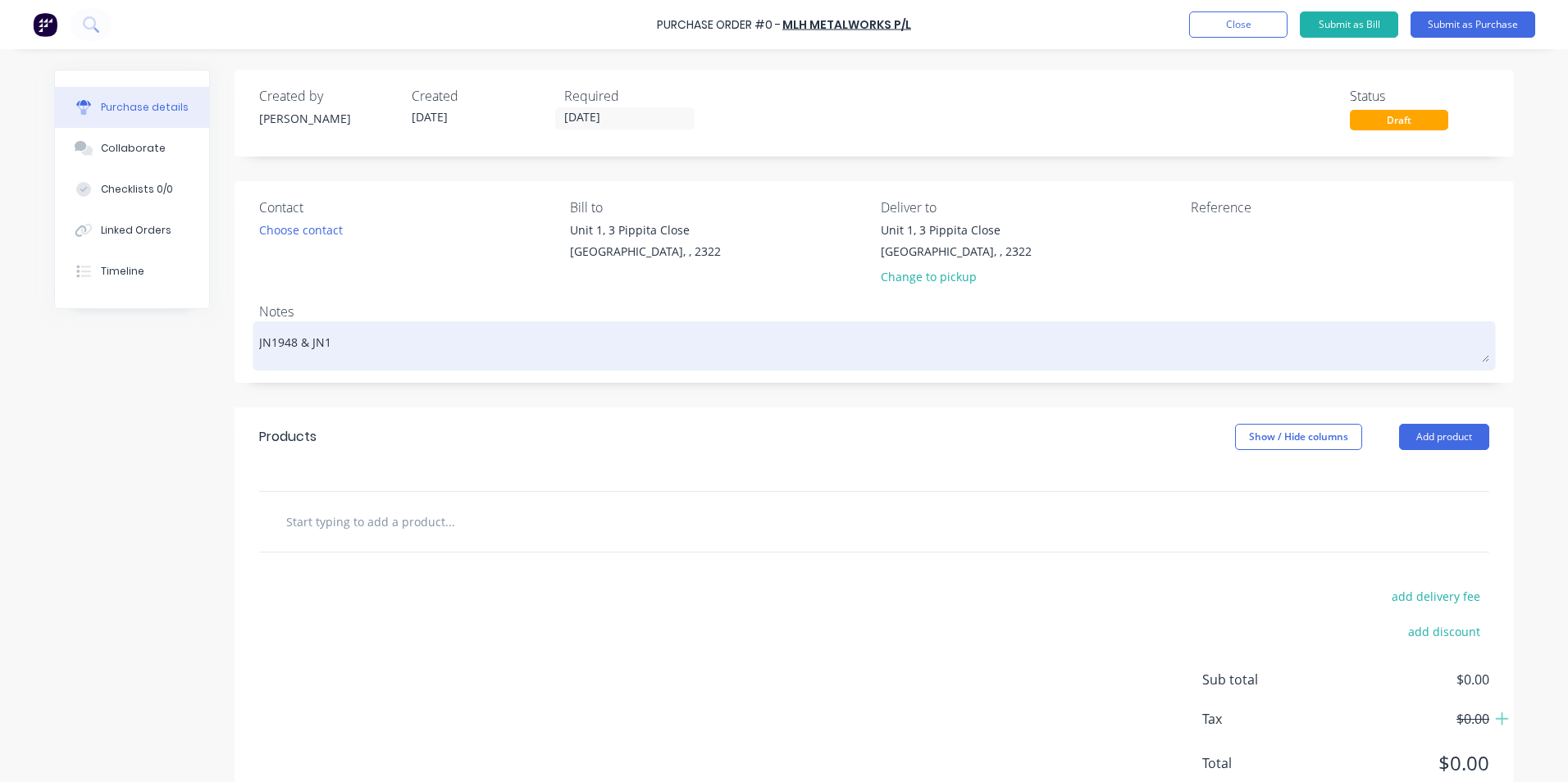
type textarea "x"
type textarea "JN1948 & JN19"
type textarea "x"
type textarea "JN1948 & JN194"
type textarea "x"
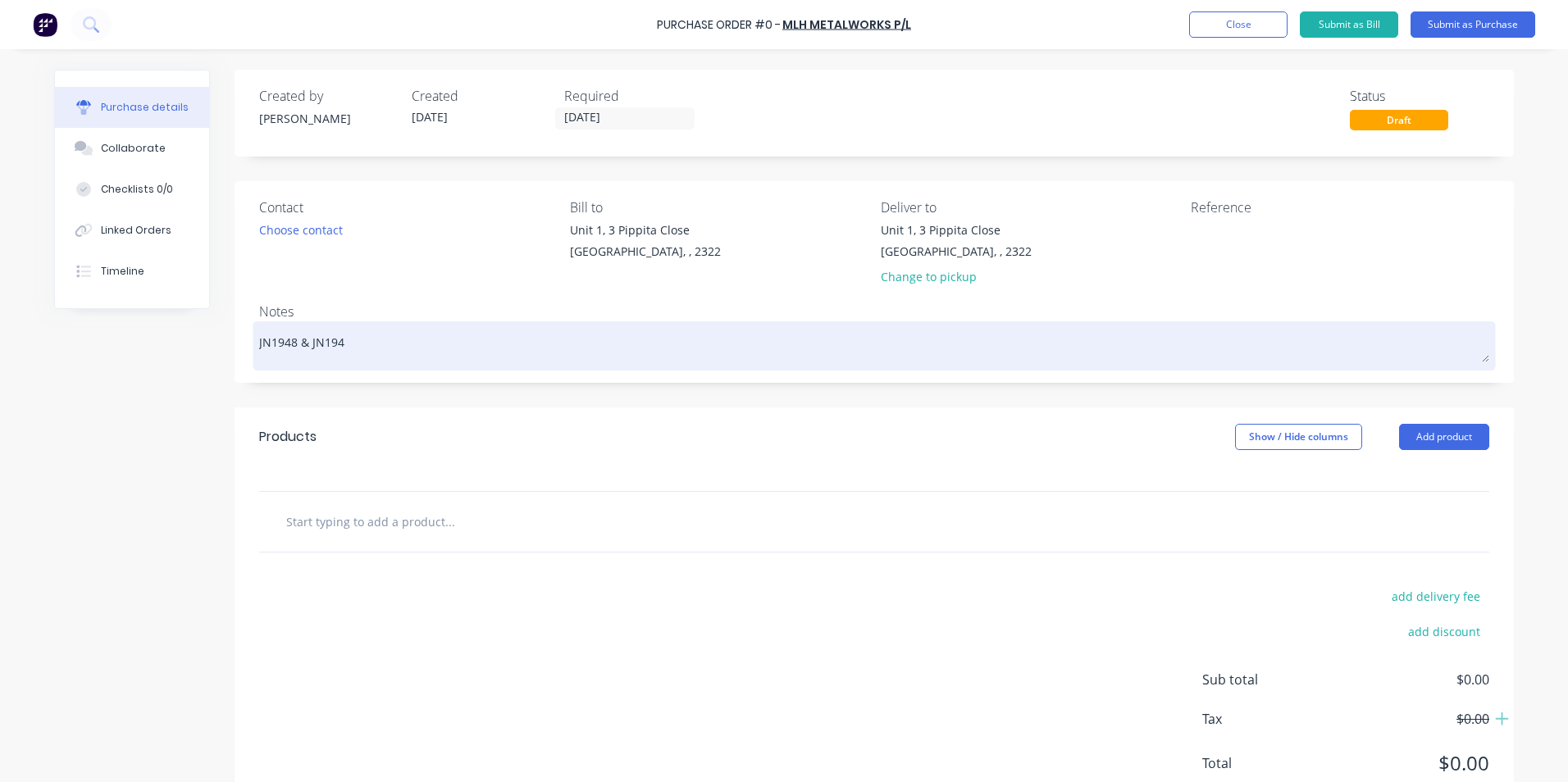
type textarea "JN1948 & JN1949"
type textarea "x"
type textarea "JN1948 & JN1949"
type textarea "x"
type textarea "JN1948 & JN1949 -"
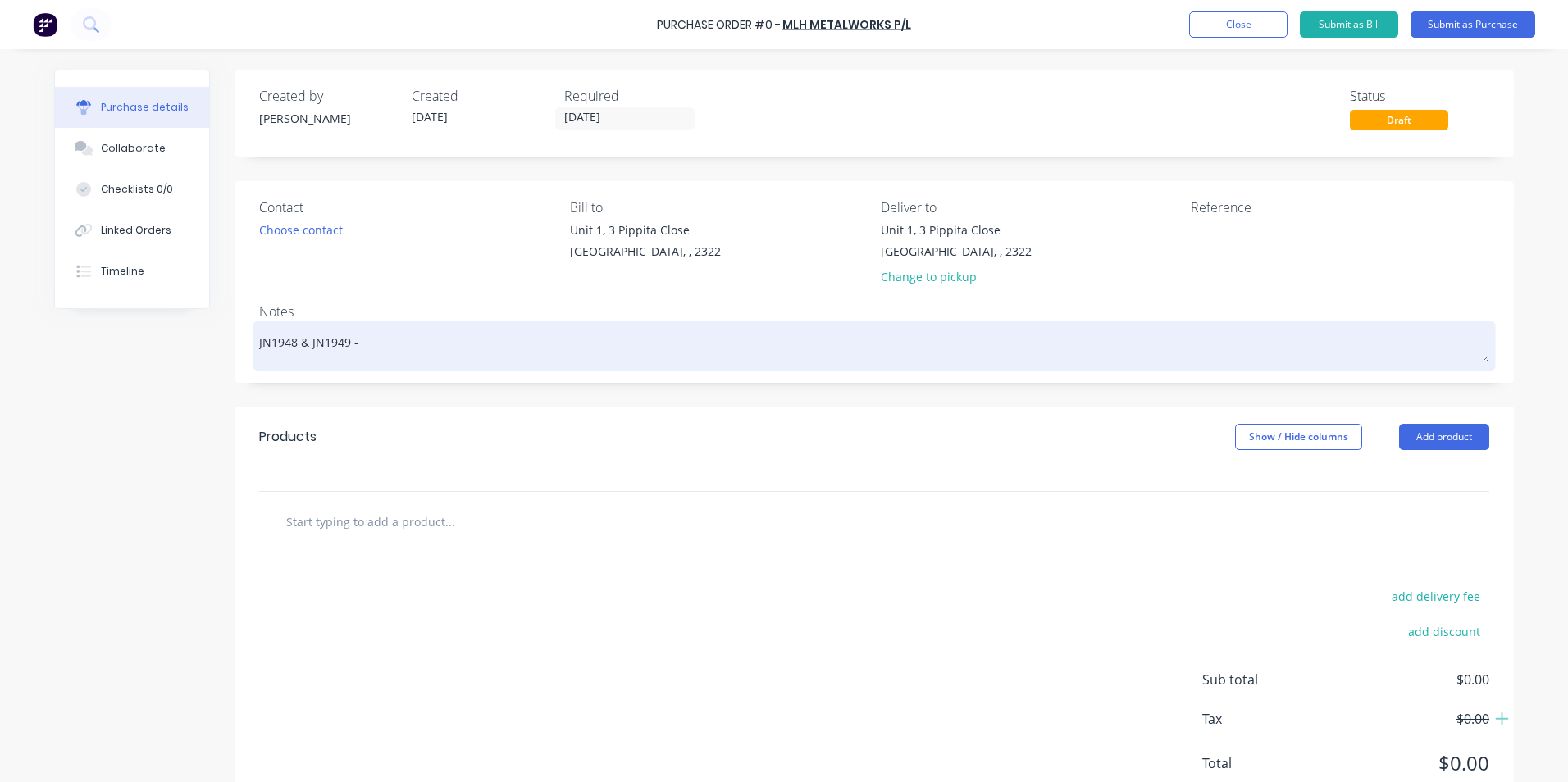
type textarea "x"
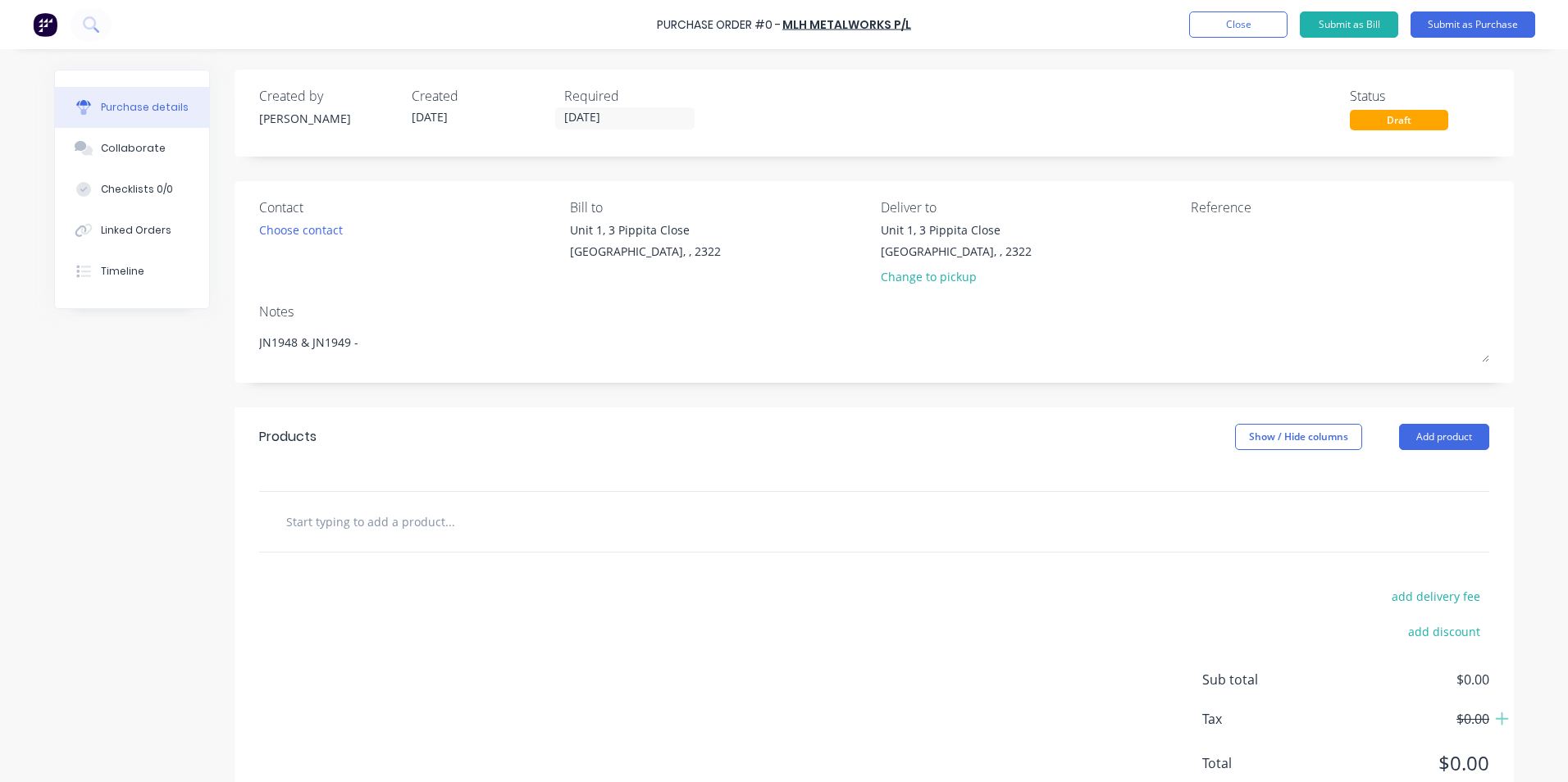
type textarea "JN1948 & JN1949 -"
type textarea "x"
type textarea "JN1948 & JN1949 -"
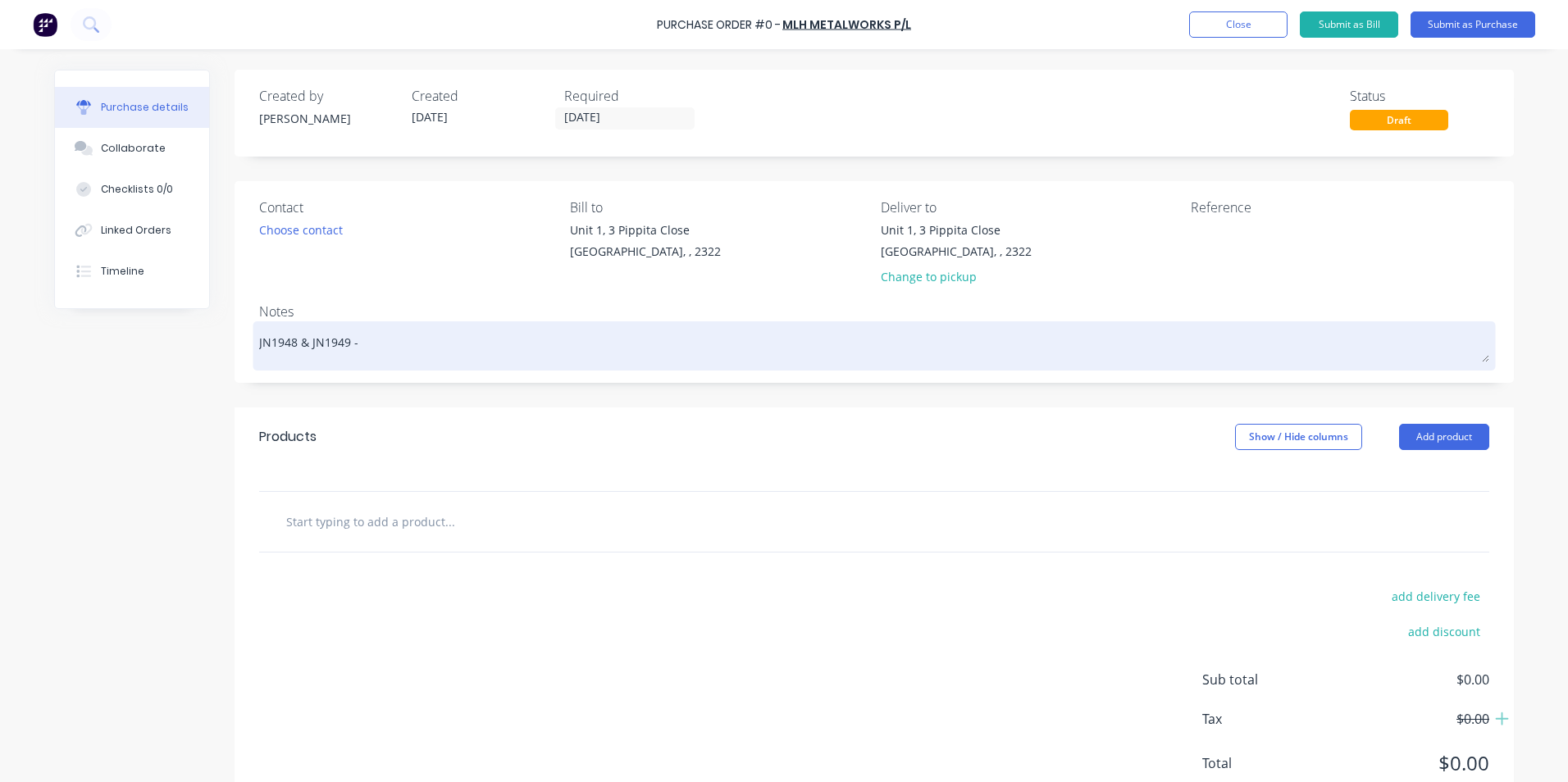
type textarea "x"
type textarea "JN1948 & JN1949 - P"
type textarea "x"
type textarea "JN1948 & JN1949 - Pr"
type textarea "x"
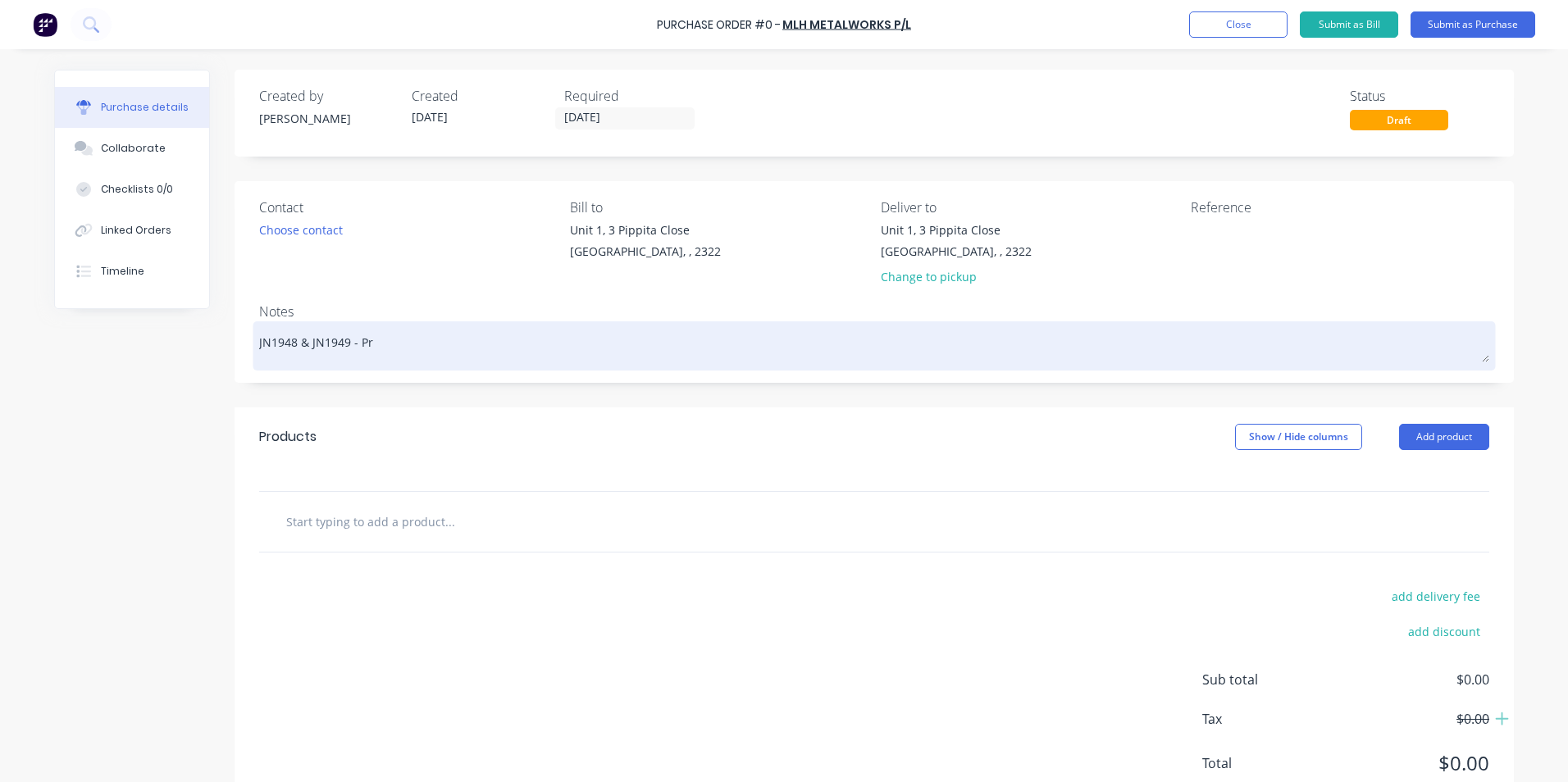
type textarea "JN1948 & JN1949 - Pro"
type textarea "x"
type textarea "JN1948 & JN1949 - Prof"
type textarea "x"
type textarea "JN1948 & JN1949 - Profi"
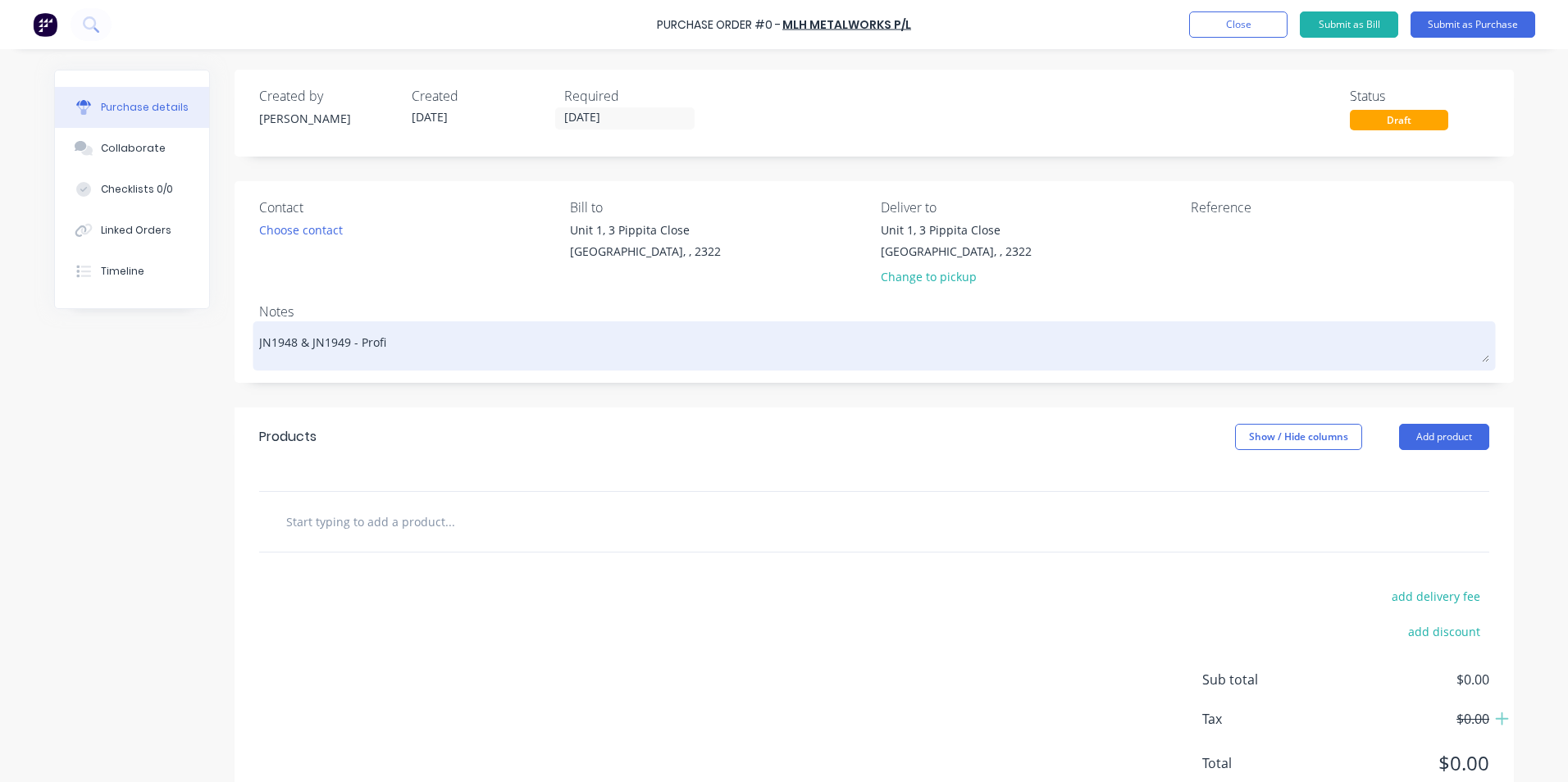
type textarea "x"
type textarea "JN1948 & JN1949 - Profil"
type textarea "x"
type textarea "JN1948 & JN1949 - Profile"
type textarea "x"
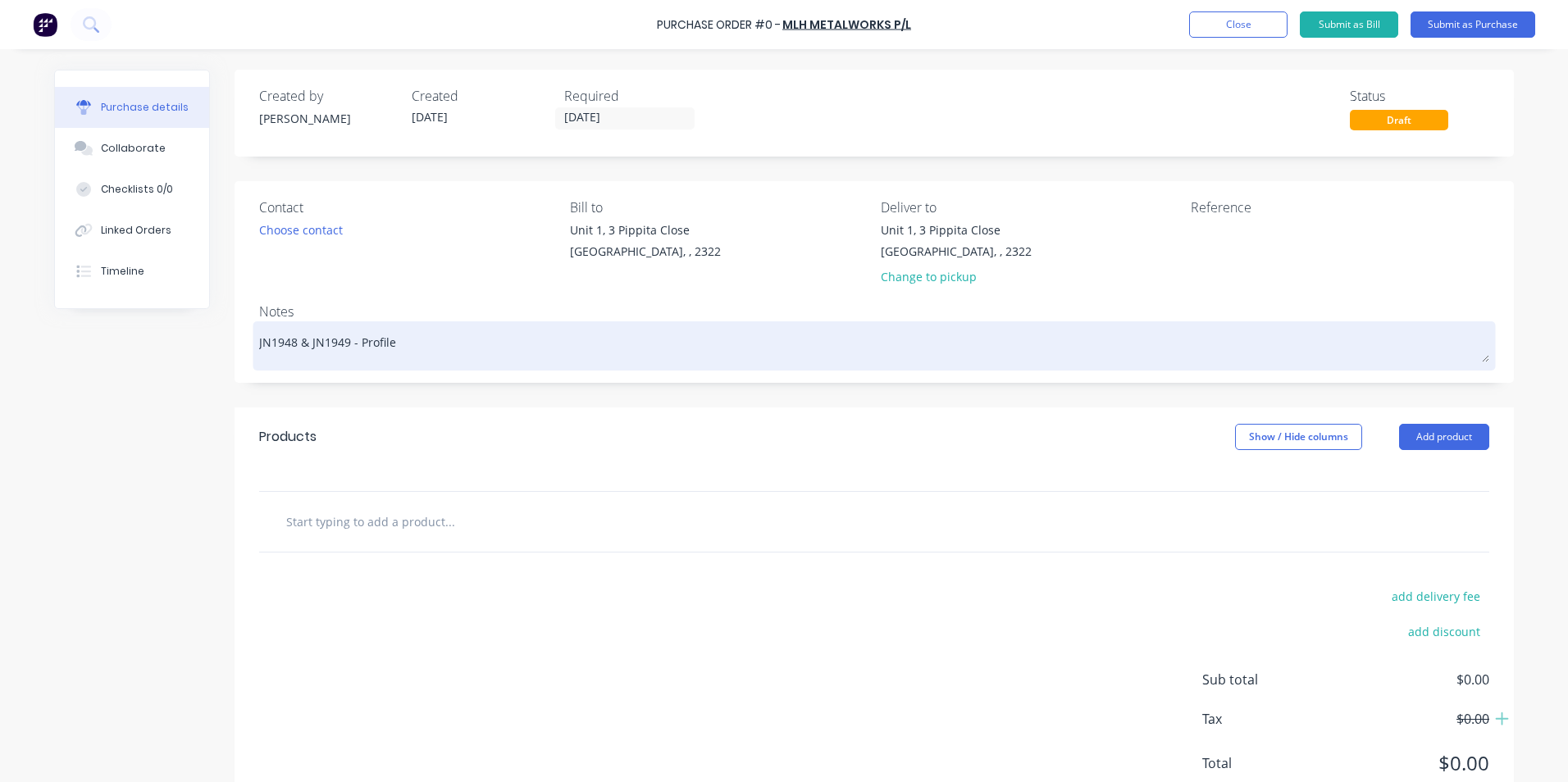
type textarea "JN1948 & JN1949 - Profiled"
type textarea "x"
type textarea "JN1948 & JN1949 - Profiled"
type textarea "x"
type textarea "JN1948 & JN1949 - Profiled P"
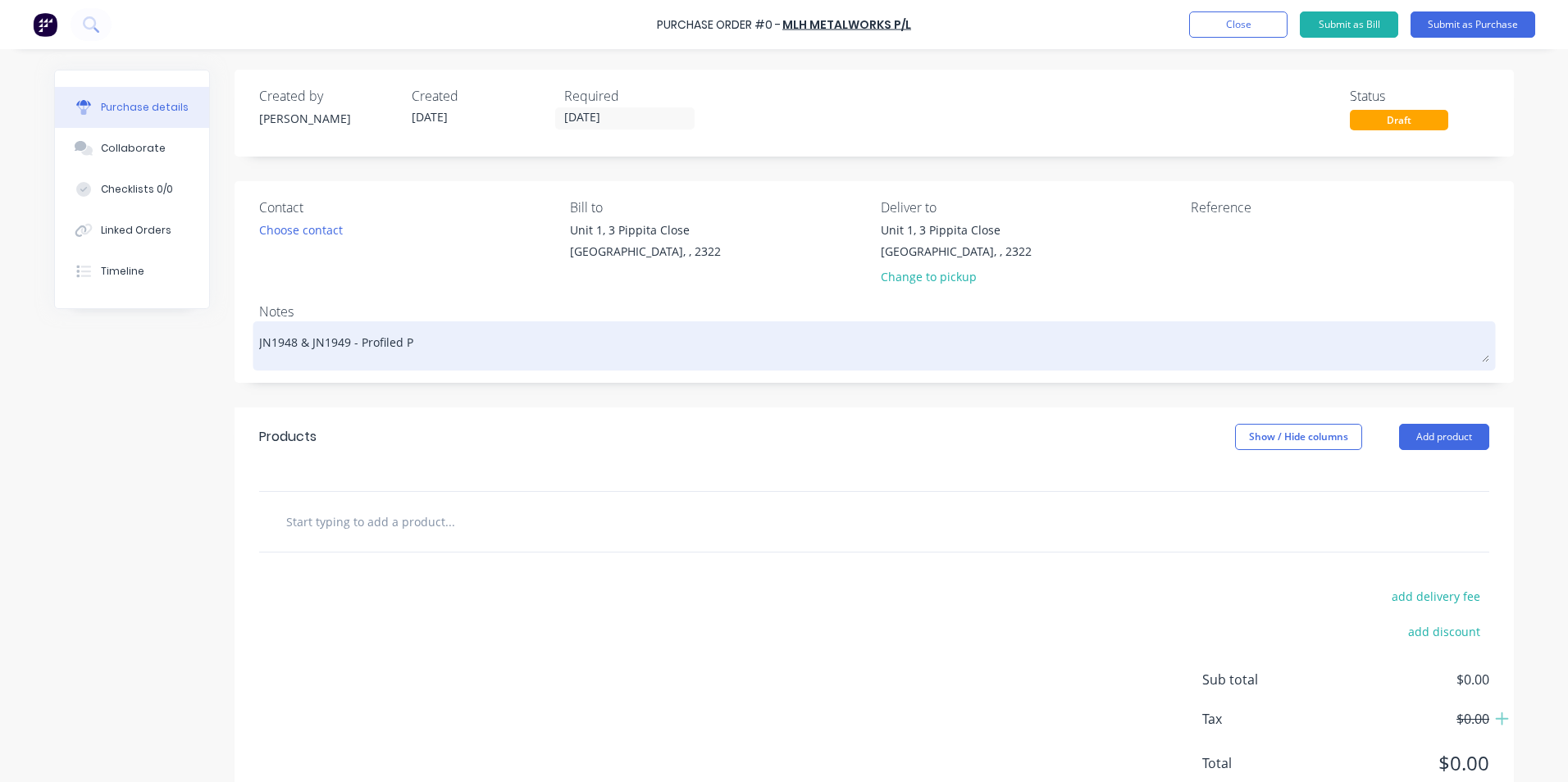
type textarea "x"
type textarea "JN1948 & JN1949 - Profiled Pl"
type textarea "x"
type textarea "JN1948 & JN1949 - Profiled Pla"
type textarea "x"
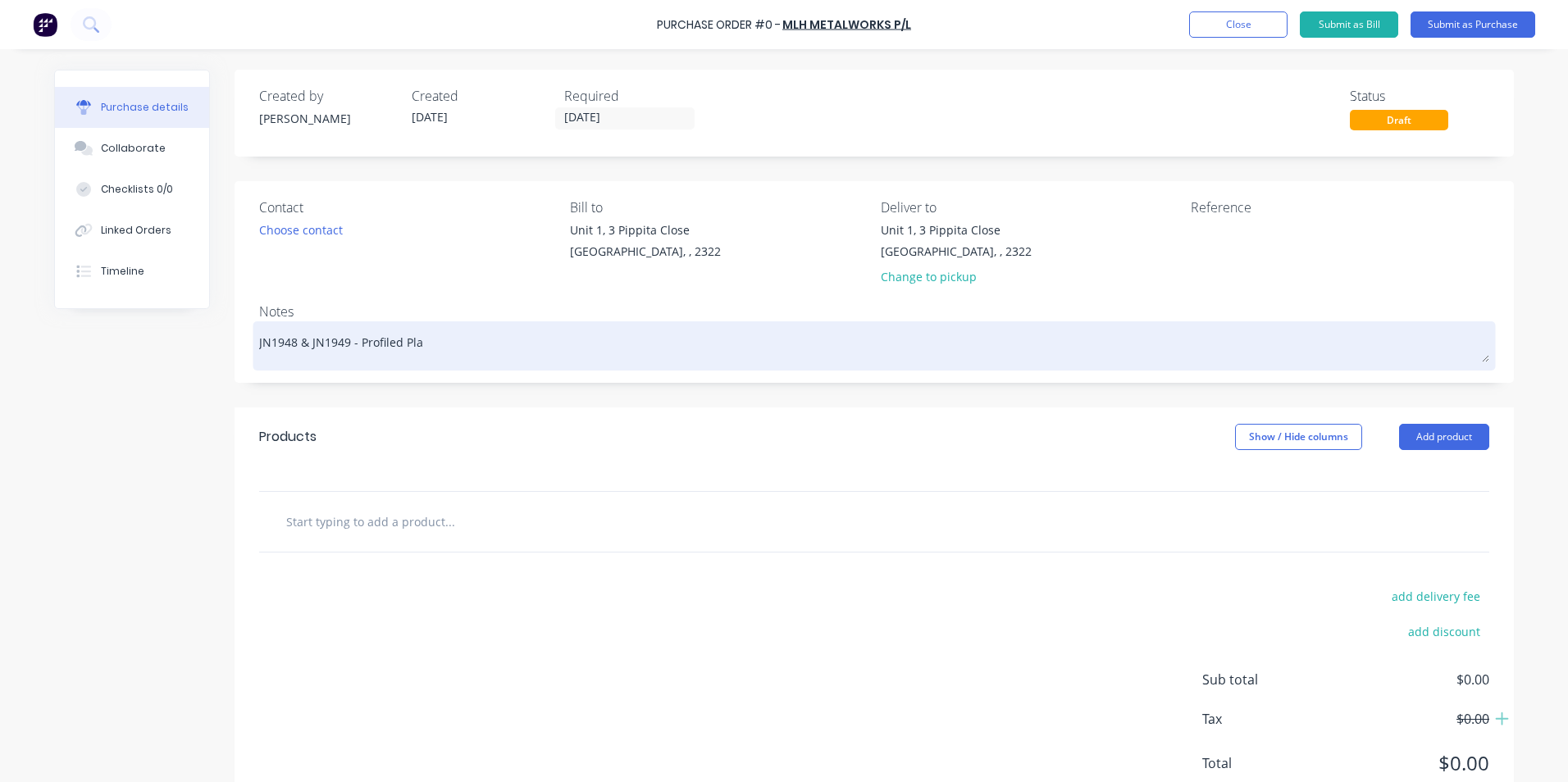
type textarea "JN1948 & JN1949 - Profiled Plat"
type textarea "x"
type textarea "JN1948 & JN1949 - Profiled Plate"
type textarea "x"
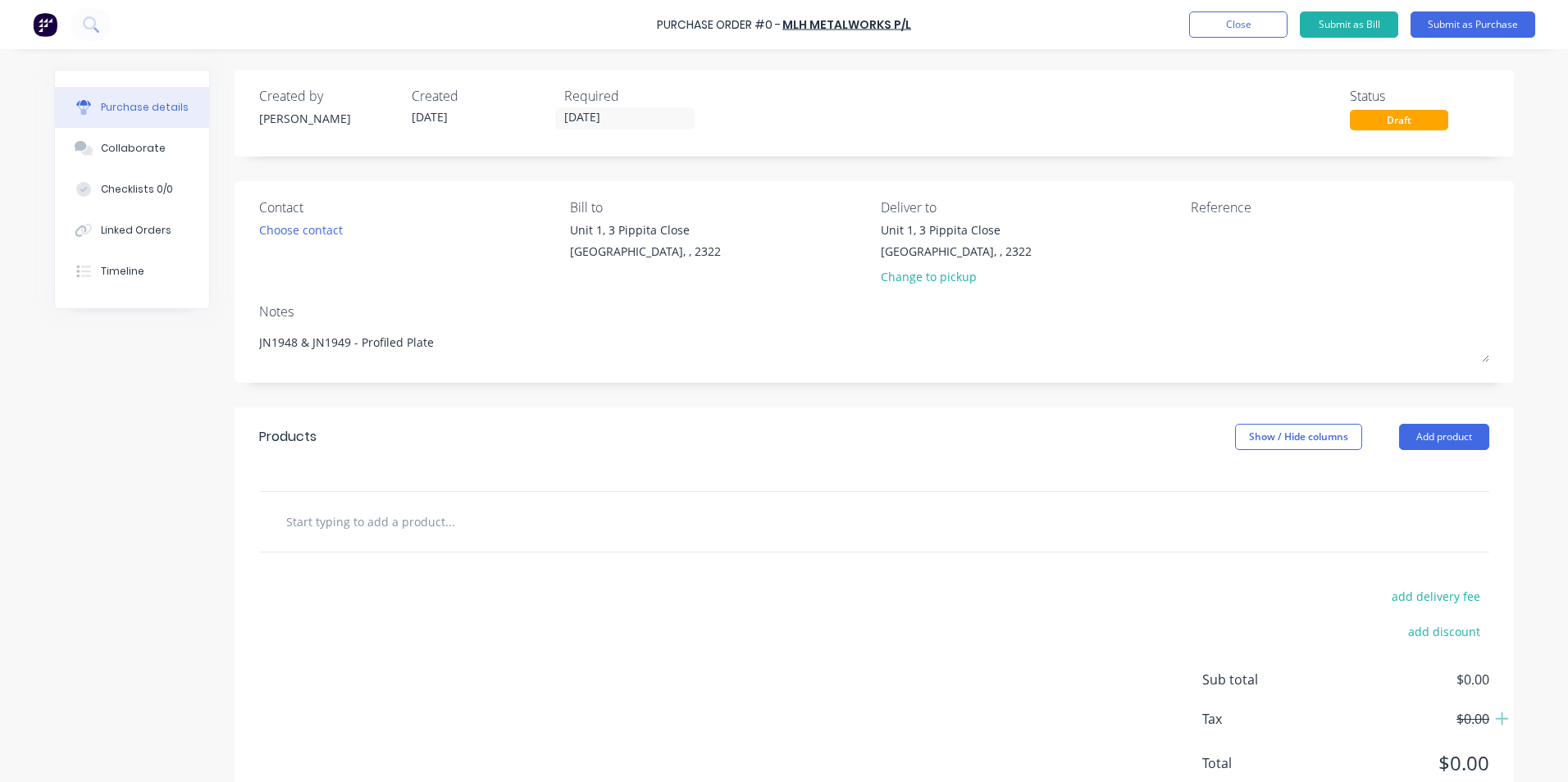
type textarea "JN1948 & JN1949 - Profiled Plate"
type textarea "x"
type textarea "JN1948 & JN1949 - Profiled Plate"
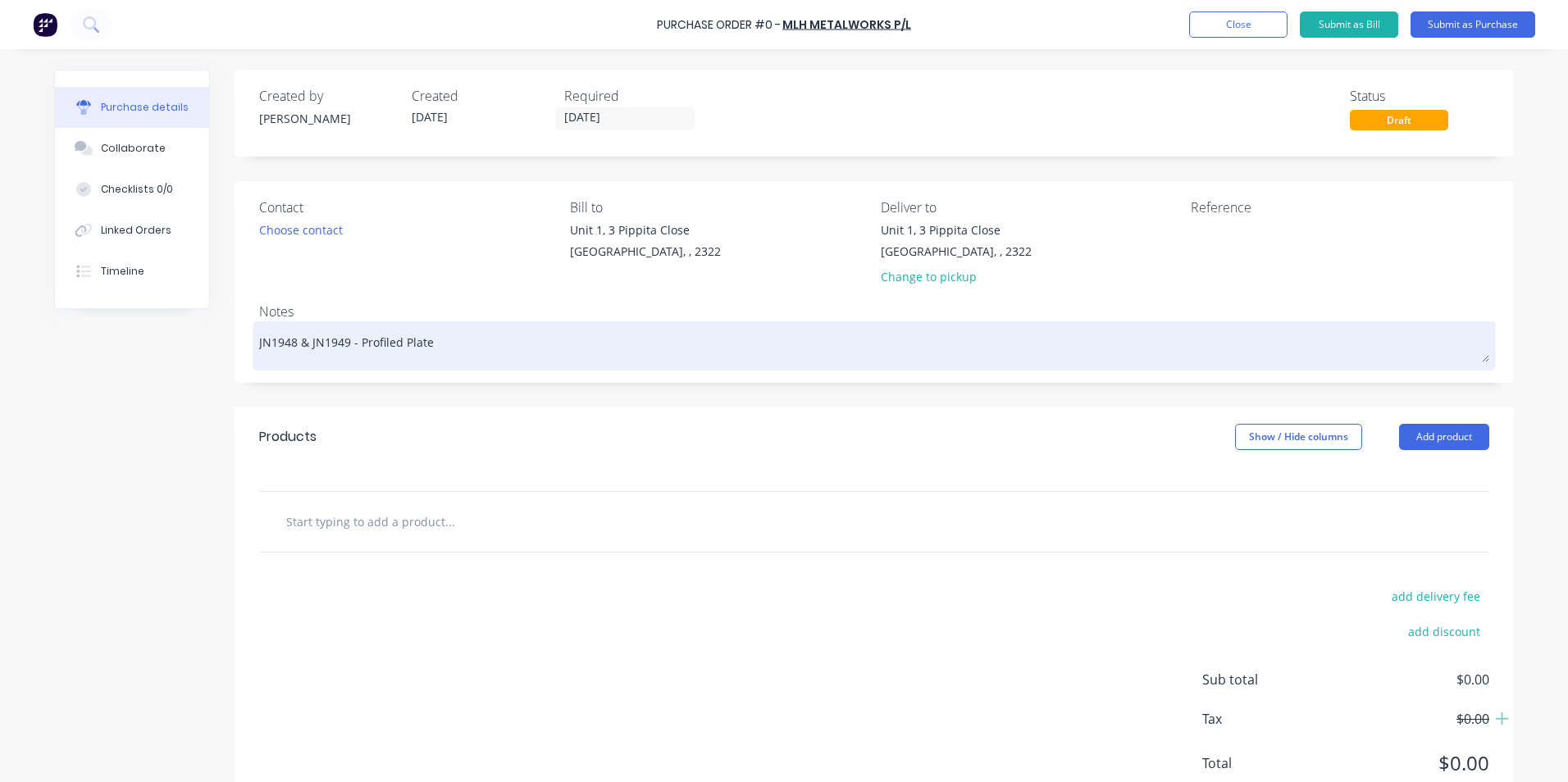
drag, startPoint x: 430, startPoint y: 339, endPoint x: 397, endPoint y: 356, distance: 37.1
click at [359, 345] on textarea "JN1948 & JN1949 - Profiled Plate" at bounding box center [873, 344] width 1230 height 37
type textarea "x"
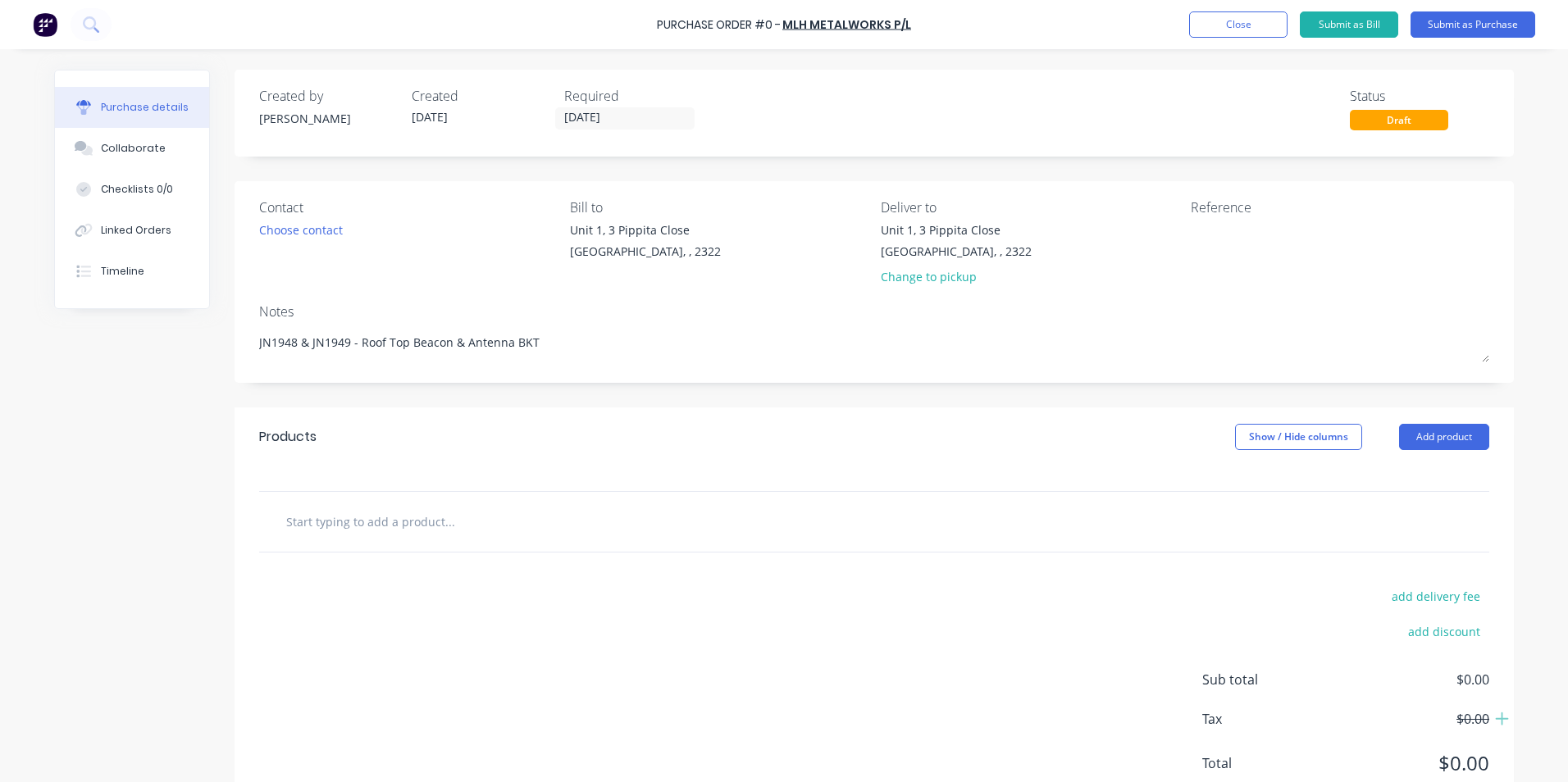
click at [339, 525] on input "text" at bounding box center [449, 521] width 328 height 32
paste input "100500-325"
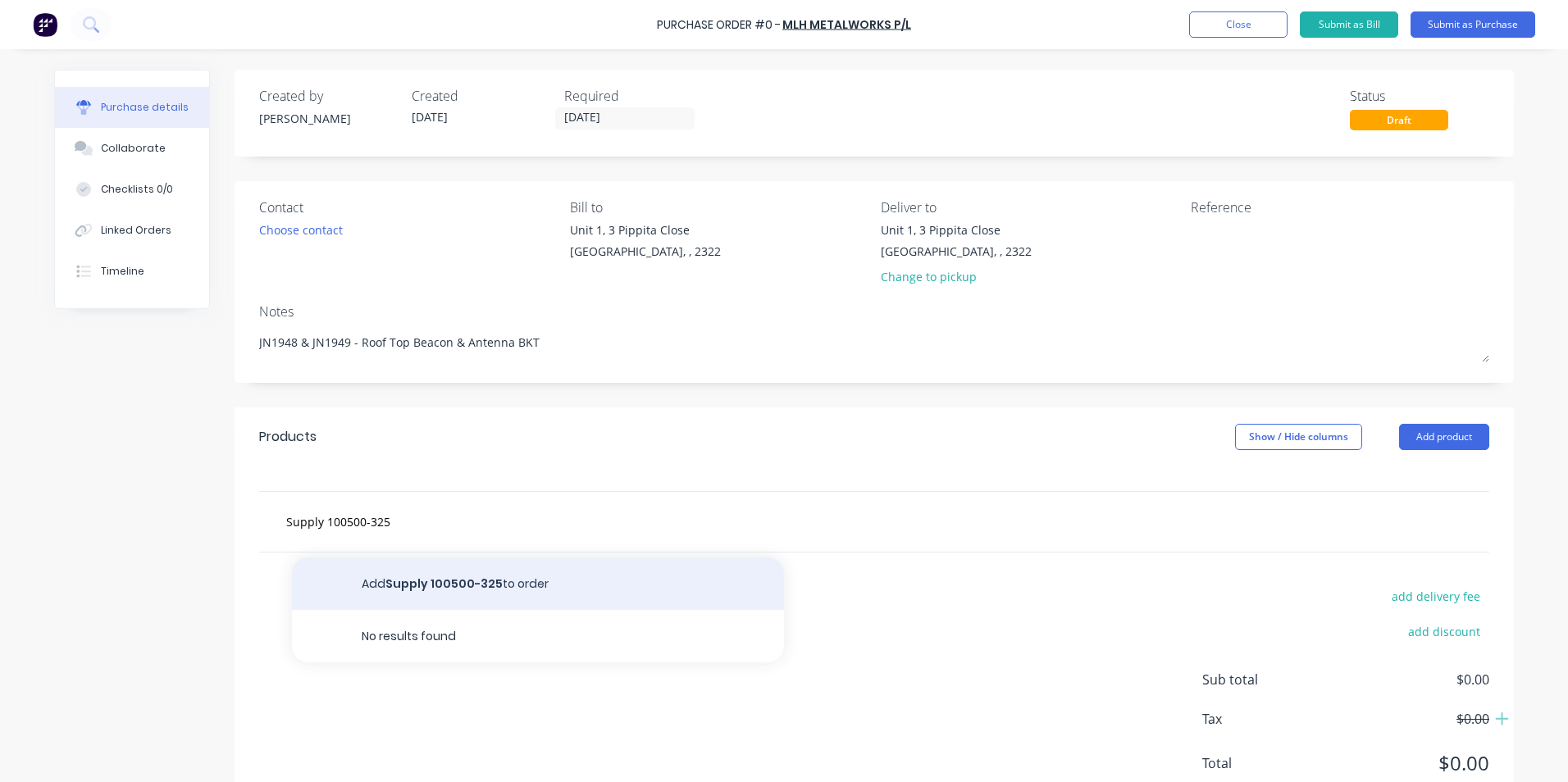
click at [445, 588] on button "Add Supply 100500-325 to order" at bounding box center [538, 584] width 492 height 53
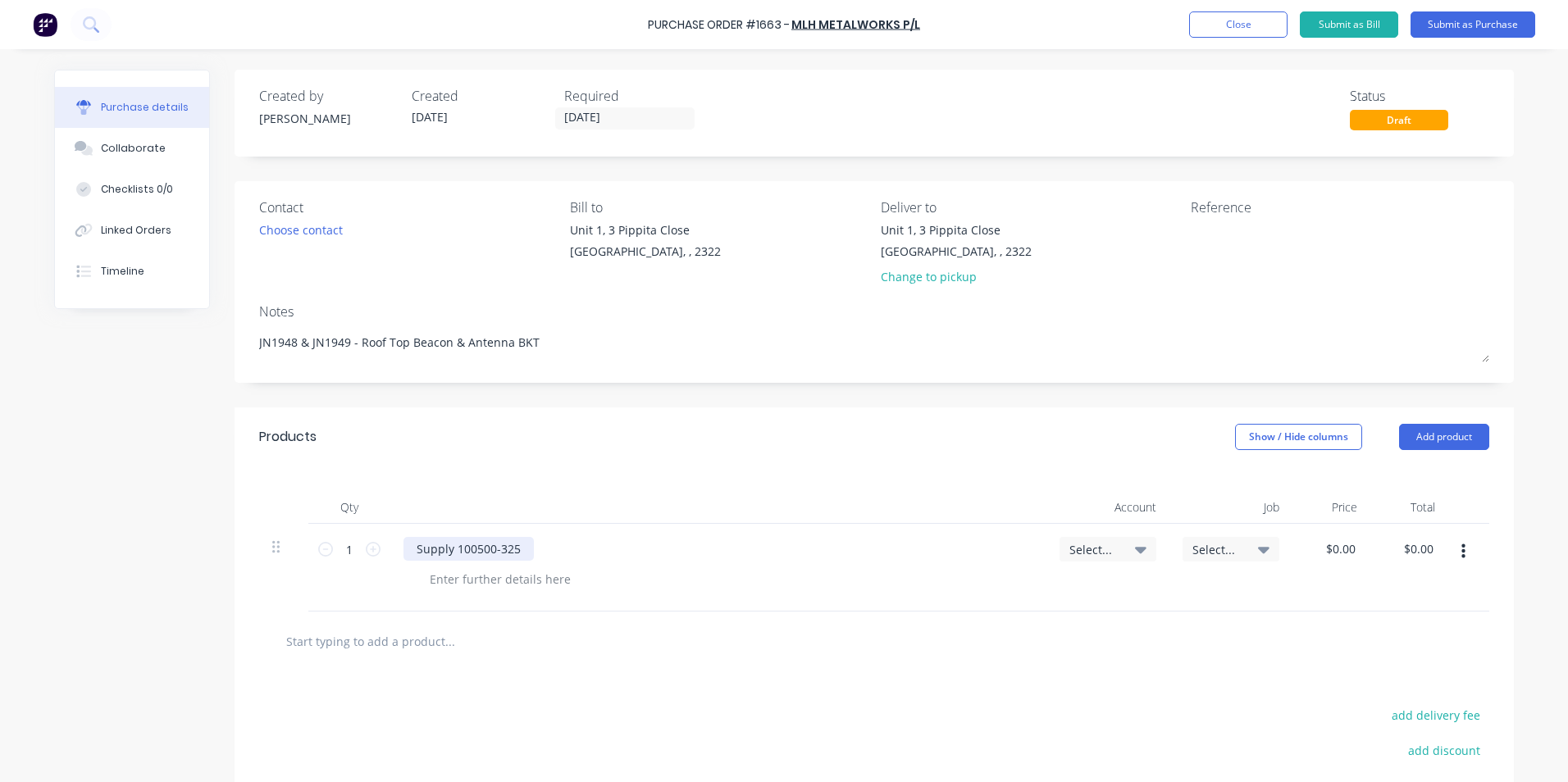
click at [514, 550] on div "Supply 100500-325" at bounding box center [468, 549] width 130 height 24
click at [1102, 551] on span "Select..." at bounding box center [1094, 550] width 49 height 18
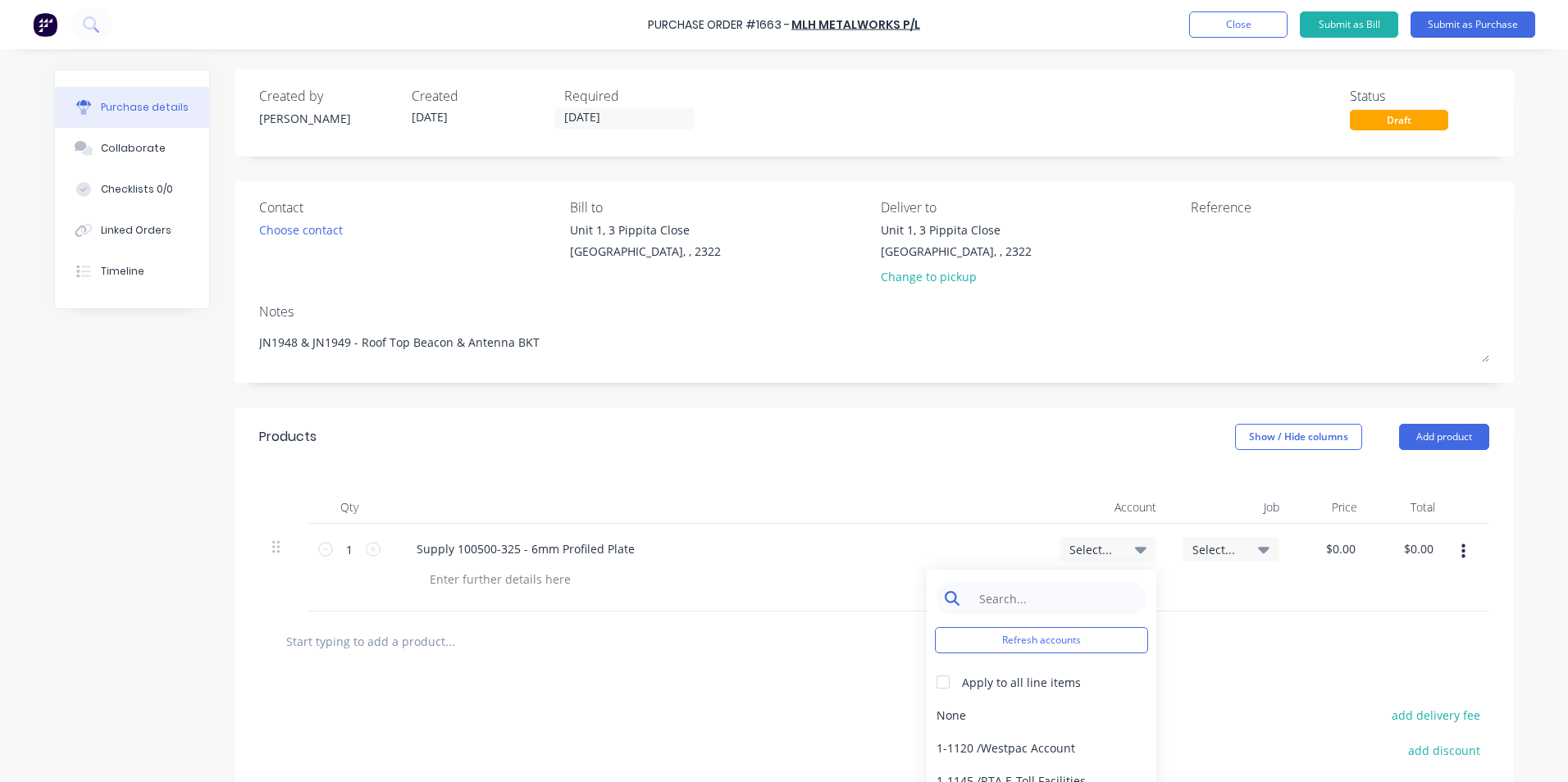
click at [998, 598] on input at bounding box center [1054, 598] width 169 height 32
click at [1061, 710] on div "1-1400 / Work in Progress - Materials" at bounding box center [1042, 714] width 229 height 32
click at [369, 546] on icon at bounding box center [372, 549] width 15 height 15
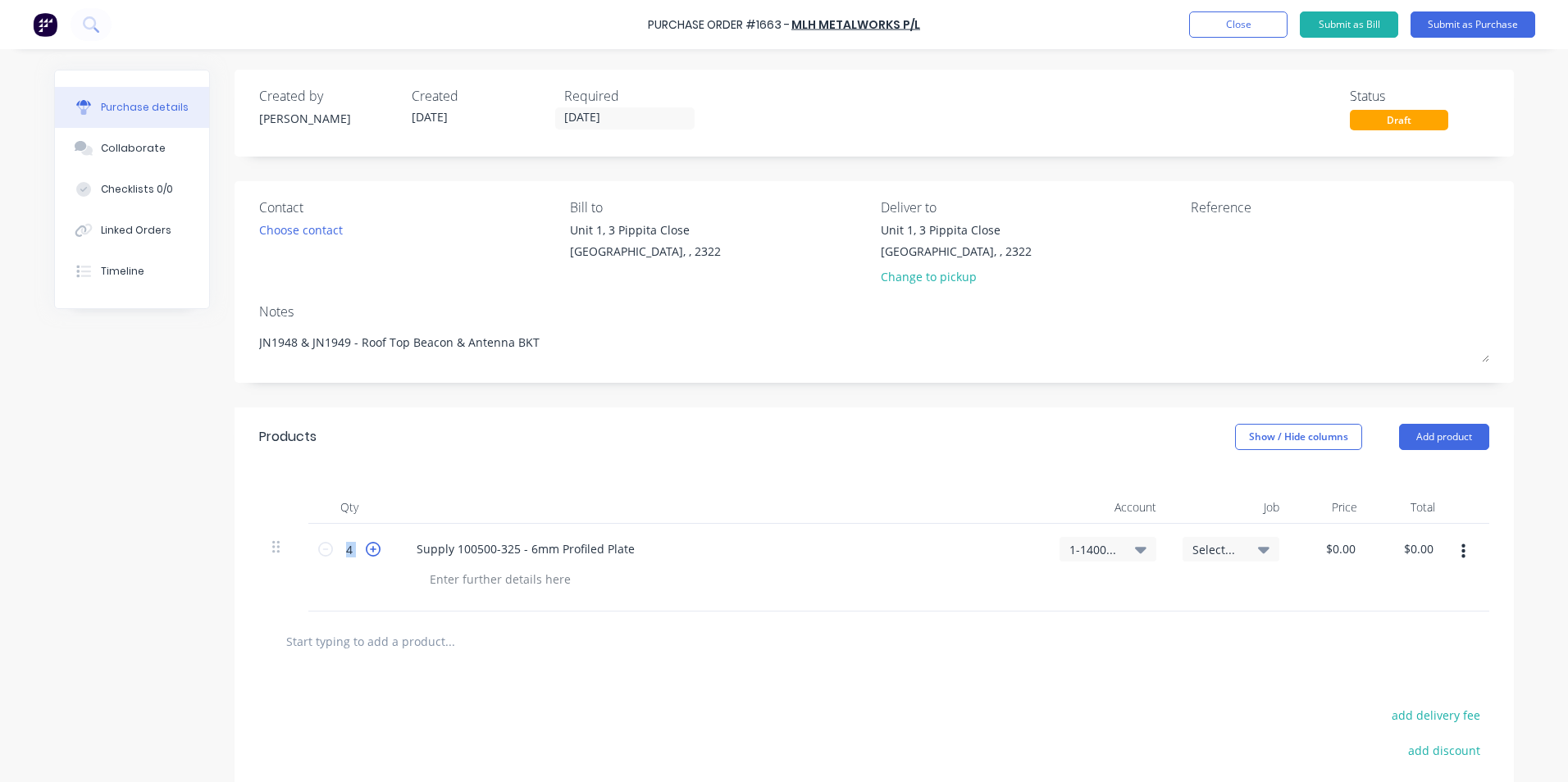
click at [369, 546] on icon at bounding box center [372, 549] width 15 height 15
click at [448, 576] on div at bounding box center [500, 579] width 168 height 24
click at [485, 575] on div "Quote ref" at bounding box center [456, 579] width 78 height 24
click at [1344, 552] on input "0.00" at bounding box center [1344, 549] width 31 height 24
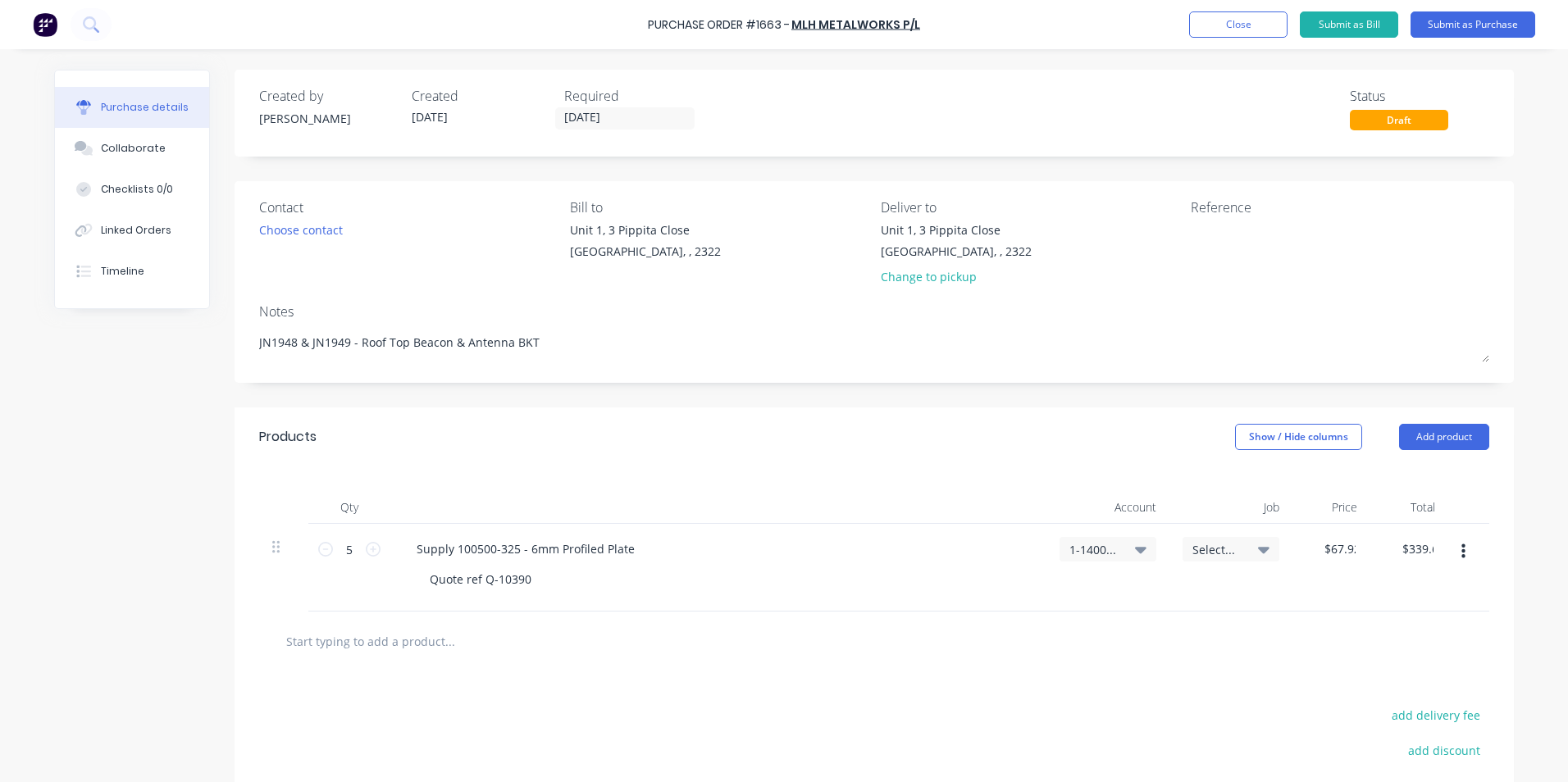
click at [1372, 586] on div "$339.60 $0.00" at bounding box center [1409, 568] width 78 height 88
click at [1451, 22] on button "Submit as Purchase" at bounding box center [1472, 24] width 124 height 26
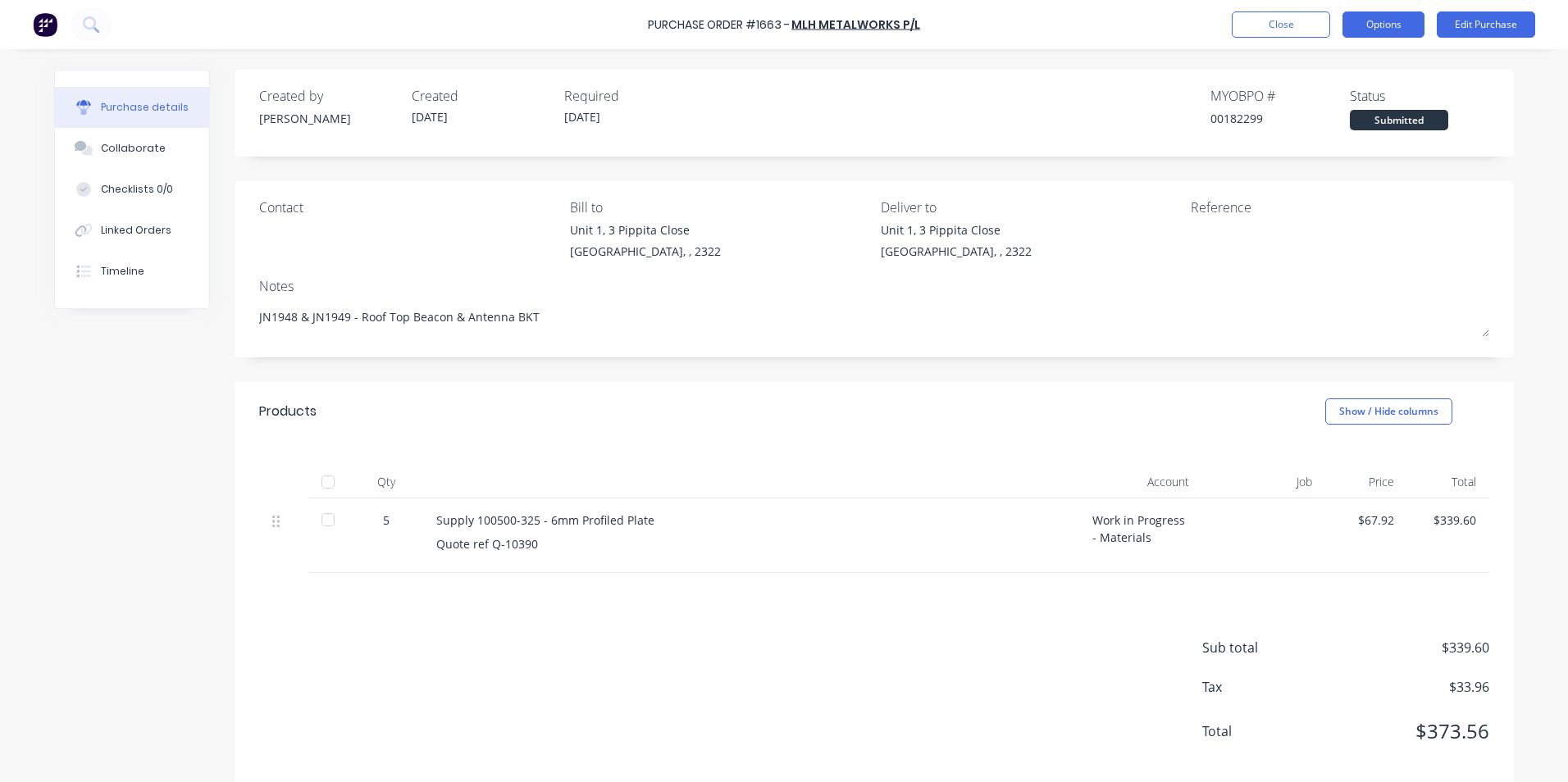
click at [1396, 23] on button "Options" at bounding box center [1384, 24] width 82 height 26
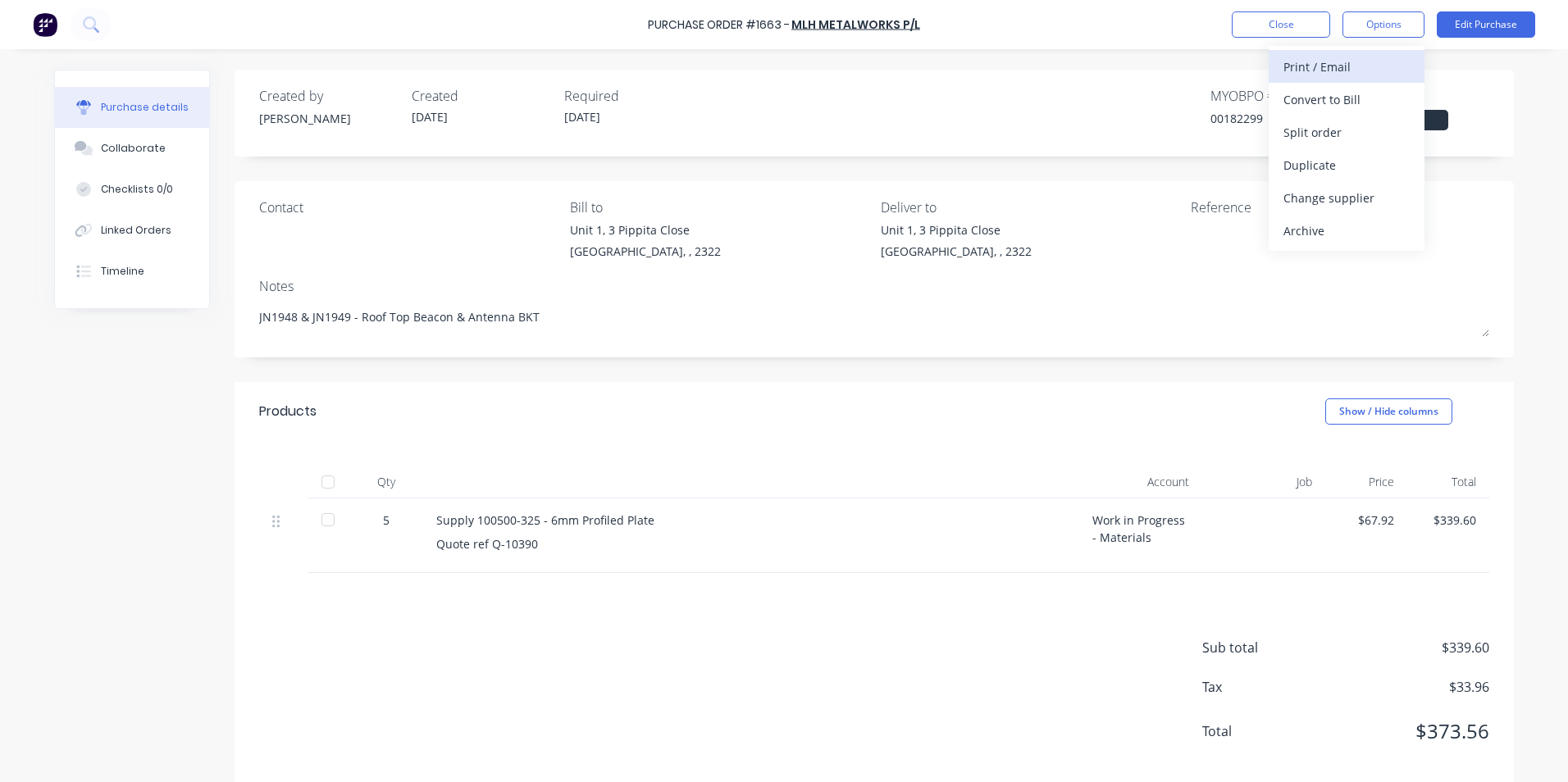
click at [1330, 59] on div "Print / Email" at bounding box center [1347, 67] width 126 height 24
click at [1326, 98] on div "With pricing" at bounding box center [1347, 100] width 126 height 24
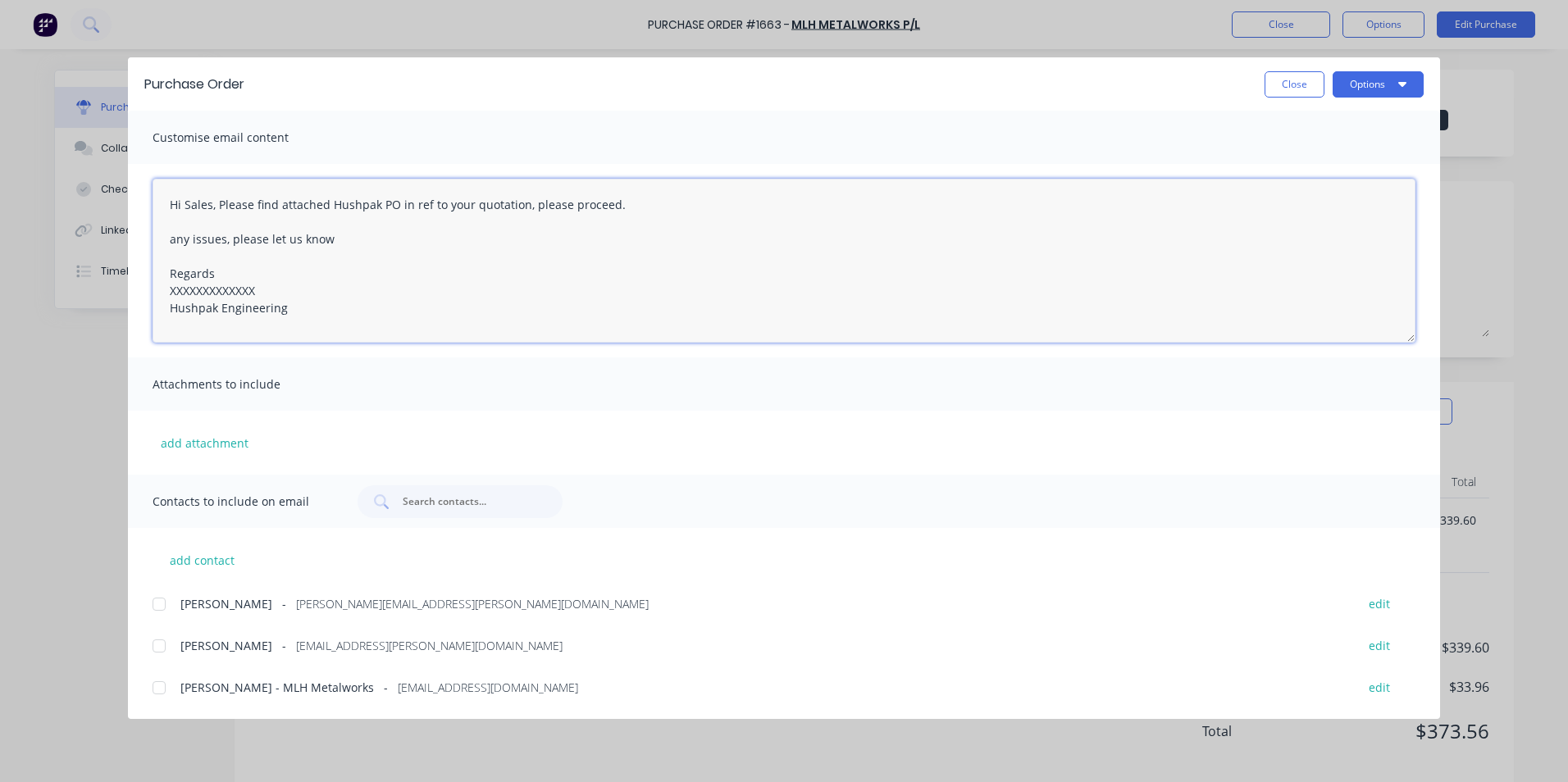
drag, startPoint x: 250, startPoint y: 290, endPoint x: 129, endPoint y: 292, distance: 121.0
click at [129, 292] on div "Hi Sales, Please find attached Hushpak PO in ref to your quotation, please proc…" at bounding box center [784, 261] width 1312 height 194
click at [220, 443] on button "add attachment" at bounding box center [205, 442] width 104 height 24
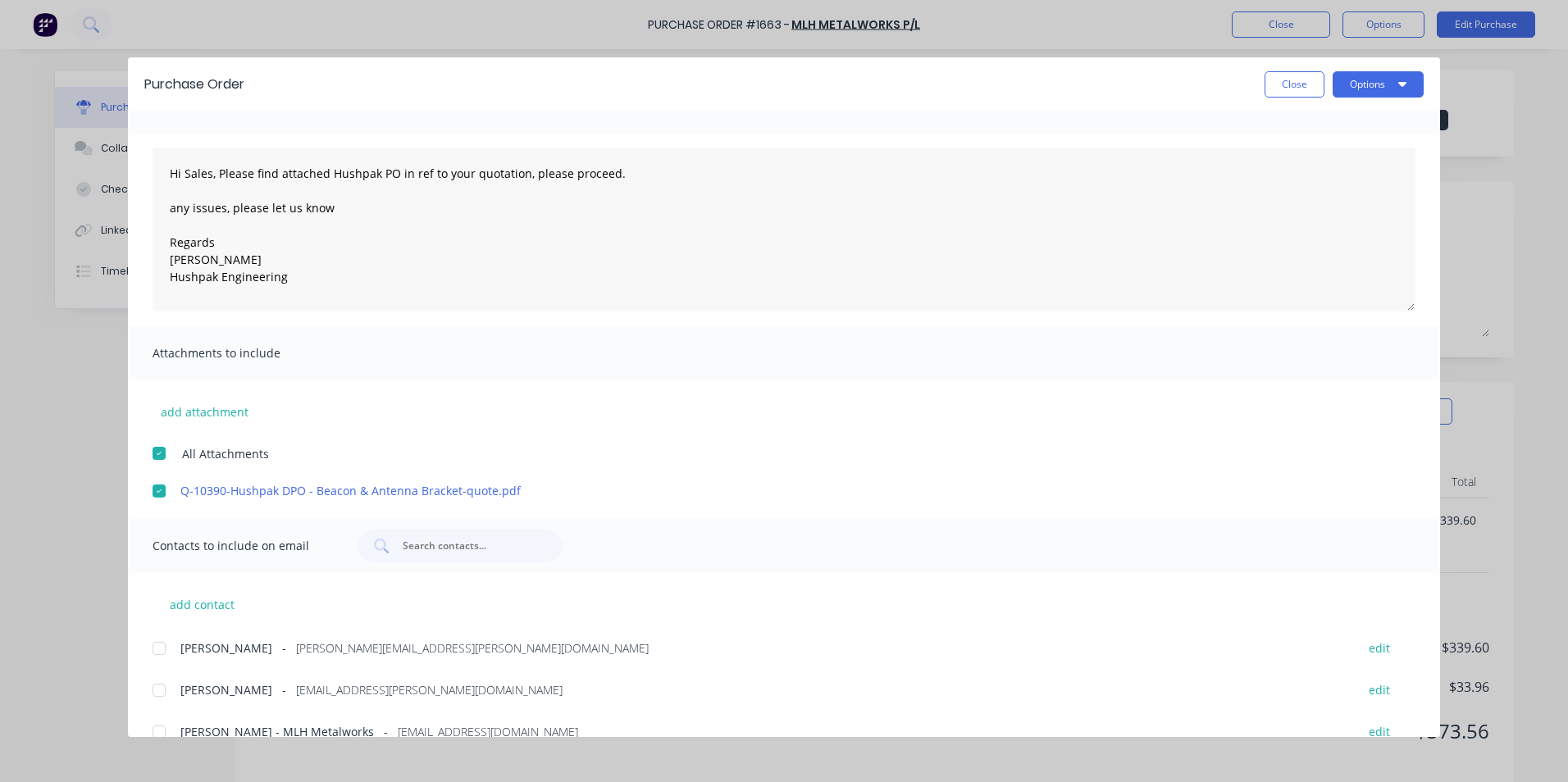
scroll to position [58, 0]
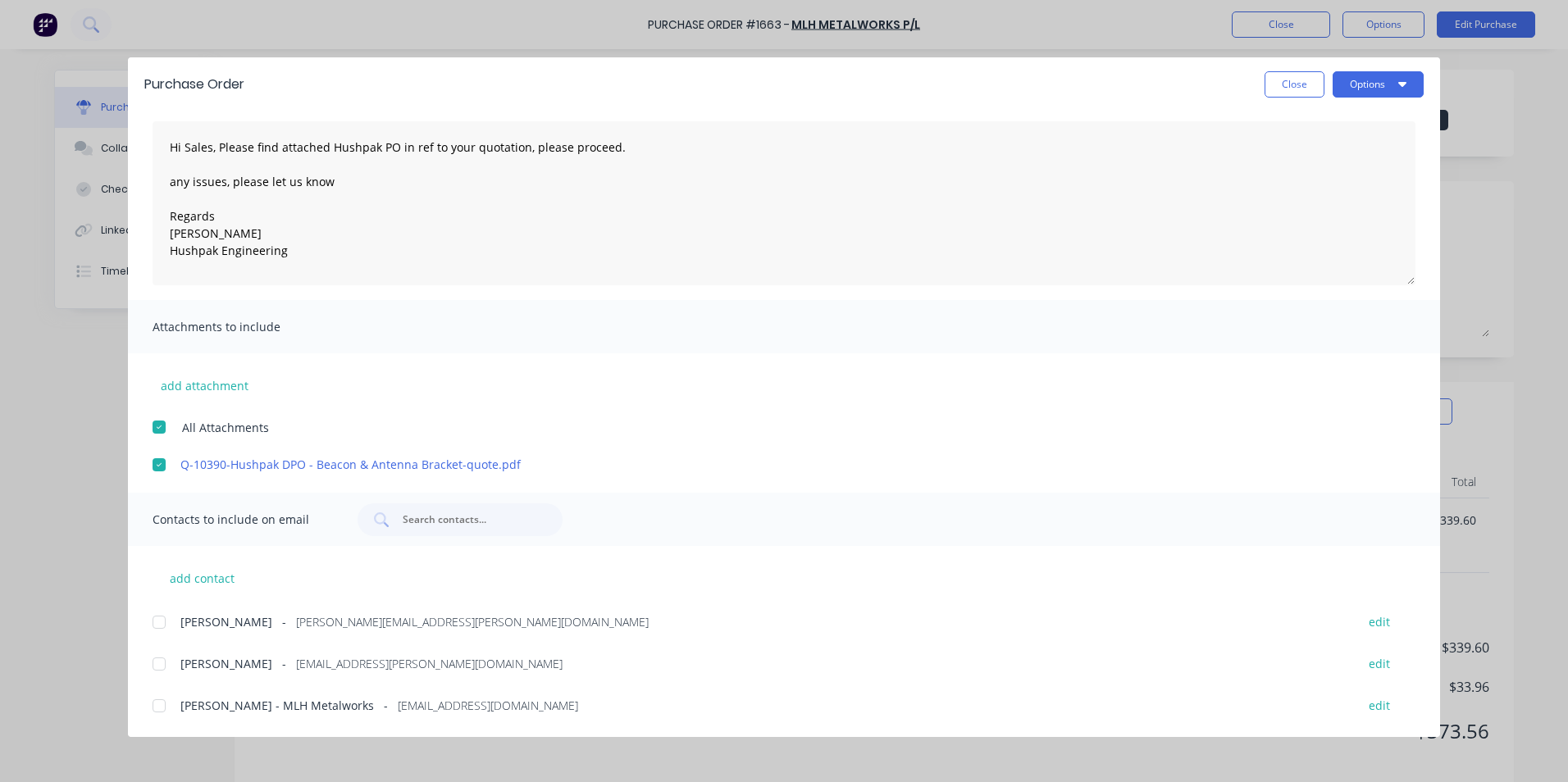
click at [165, 621] on div at bounding box center [159, 621] width 32 height 32
click at [161, 708] on div at bounding box center [159, 706] width 32 height 32
click at [1380, 82] on button "Options" at bounding box center [1378, 84] width 91 height 26
click at [1302, 191] on div "Email" at bounding box center [1346, 191] width 126 height 24
click at [1300, 85] on button "Close" at bounding box center [1294, 84] width 60 height 26
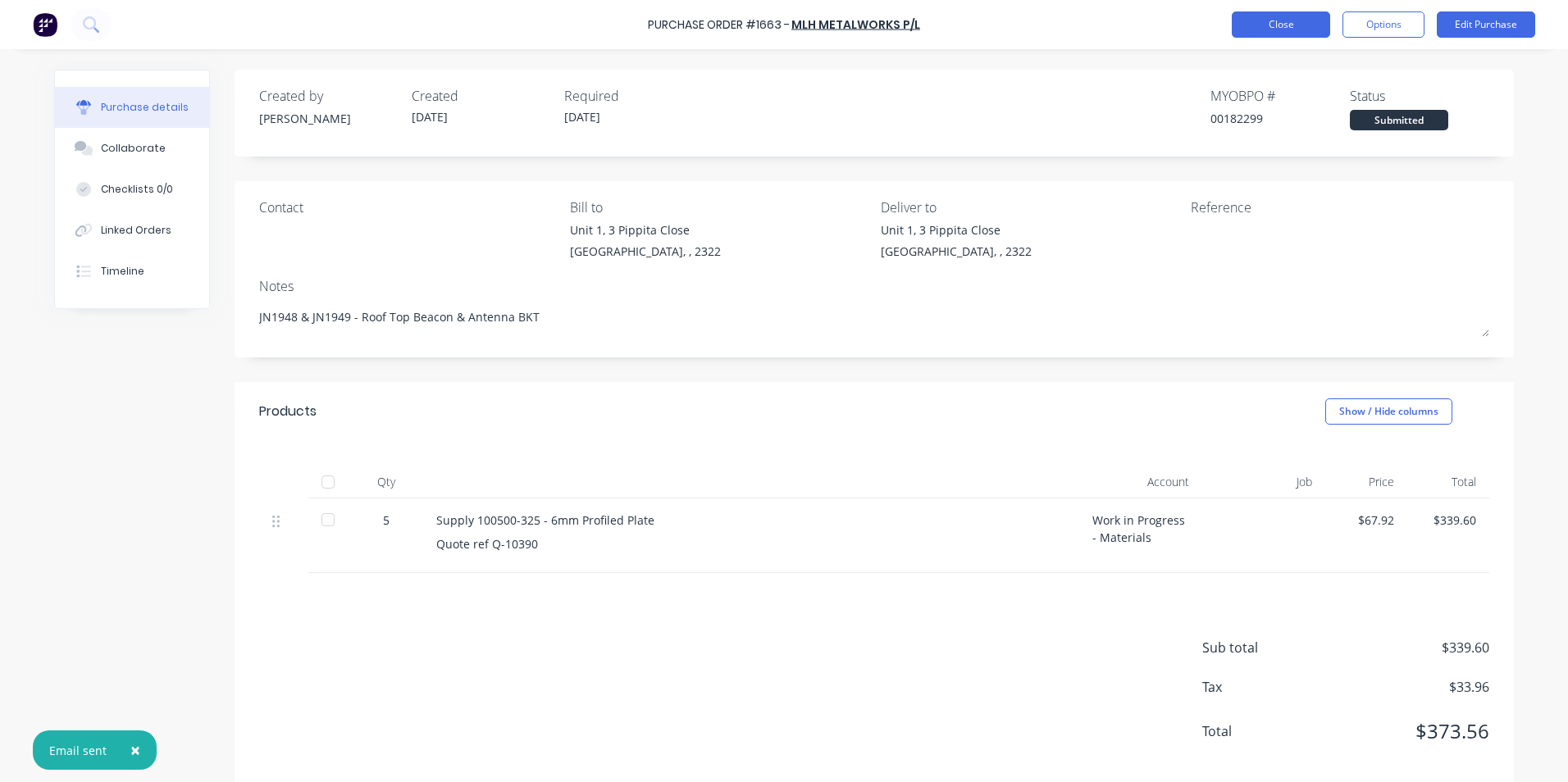
click at [1298, 22] on button "Close" at bounding box center [1281, 24] width 98 height 26
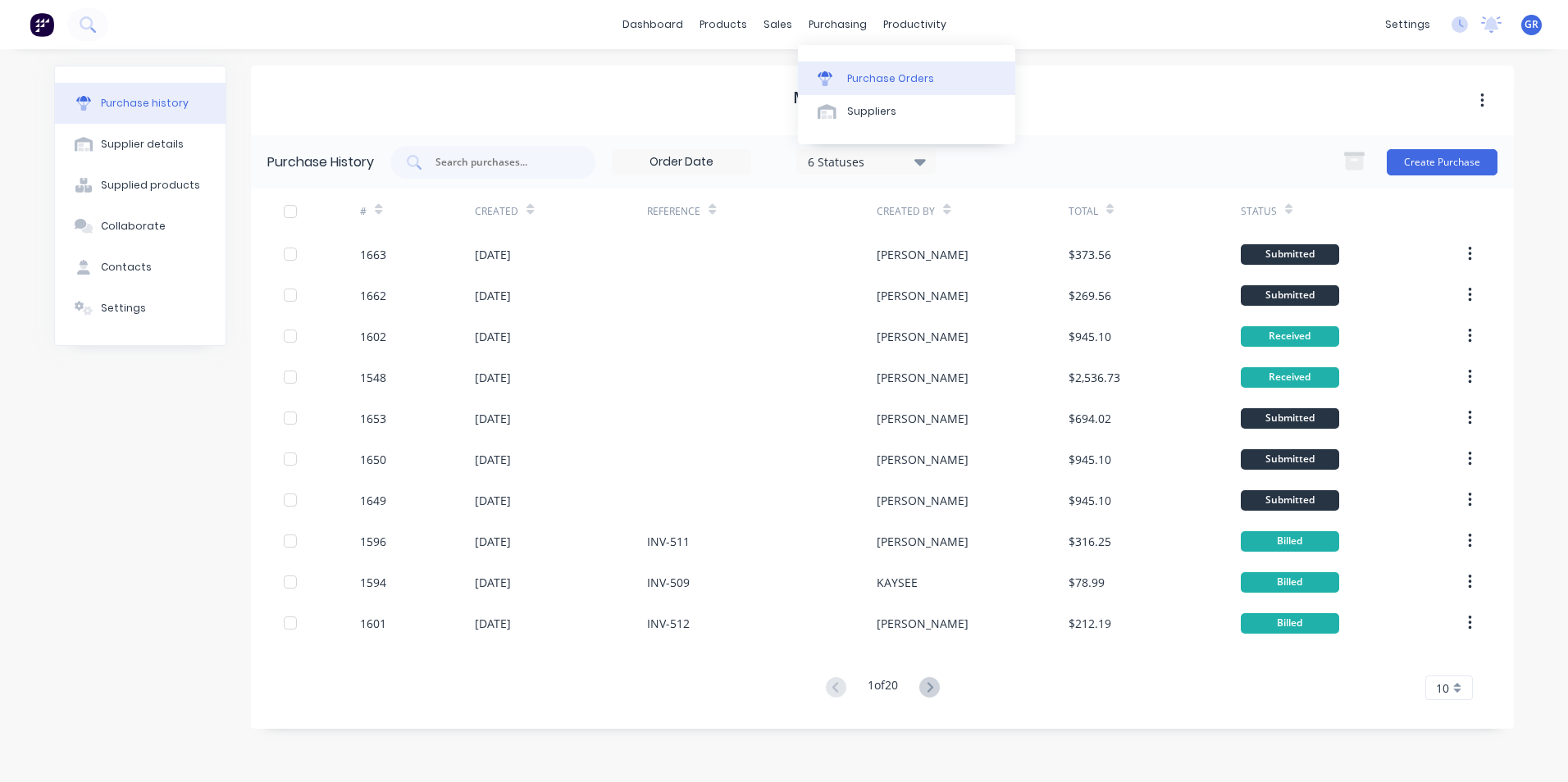
click at [881, 79] on div "Purchase Orders" at bounding box center [890, 78] width 87 height 15
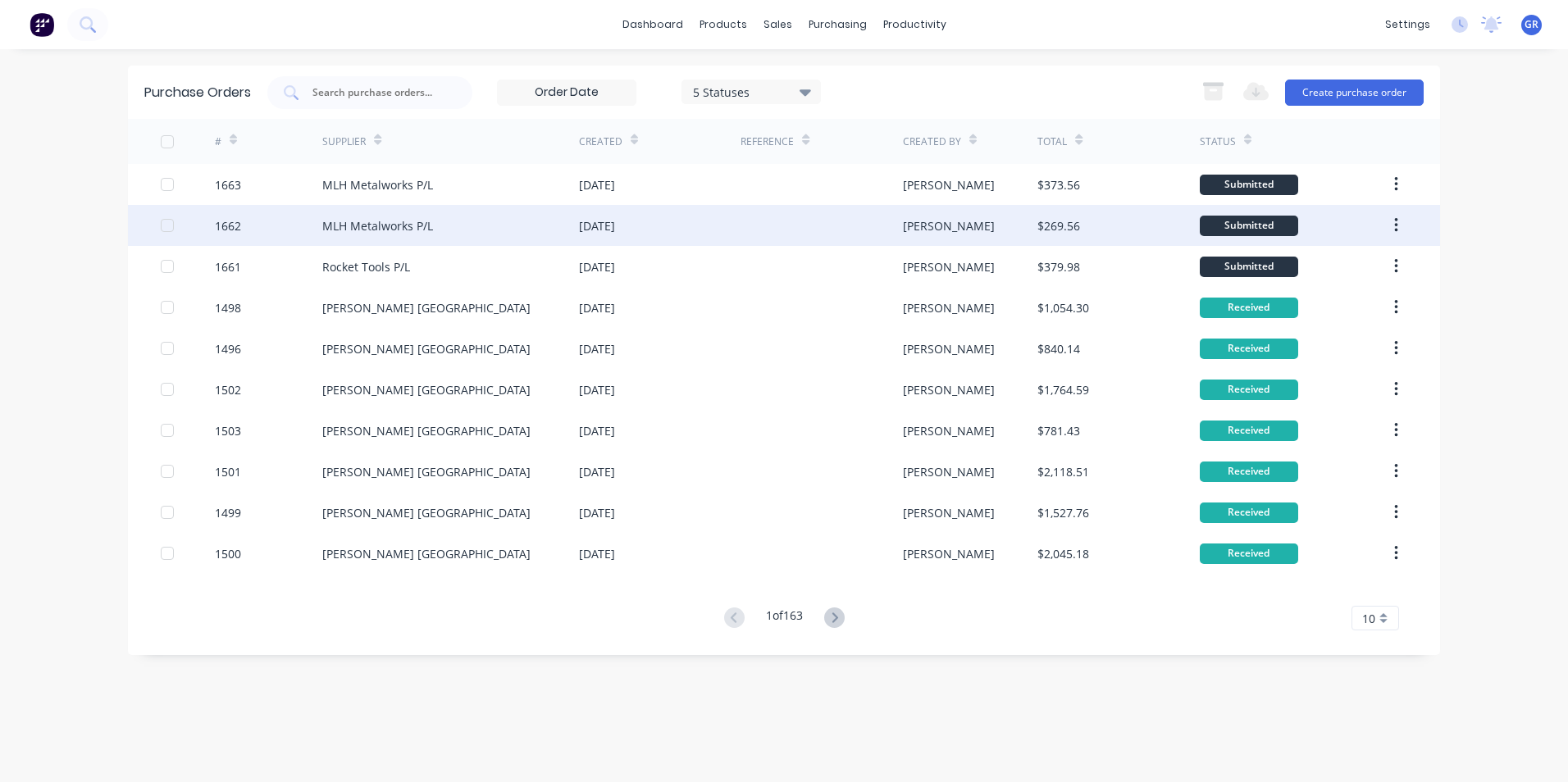
click at [226, 223] on div "1662" at bounding box center [227, 226] width 26 height 18
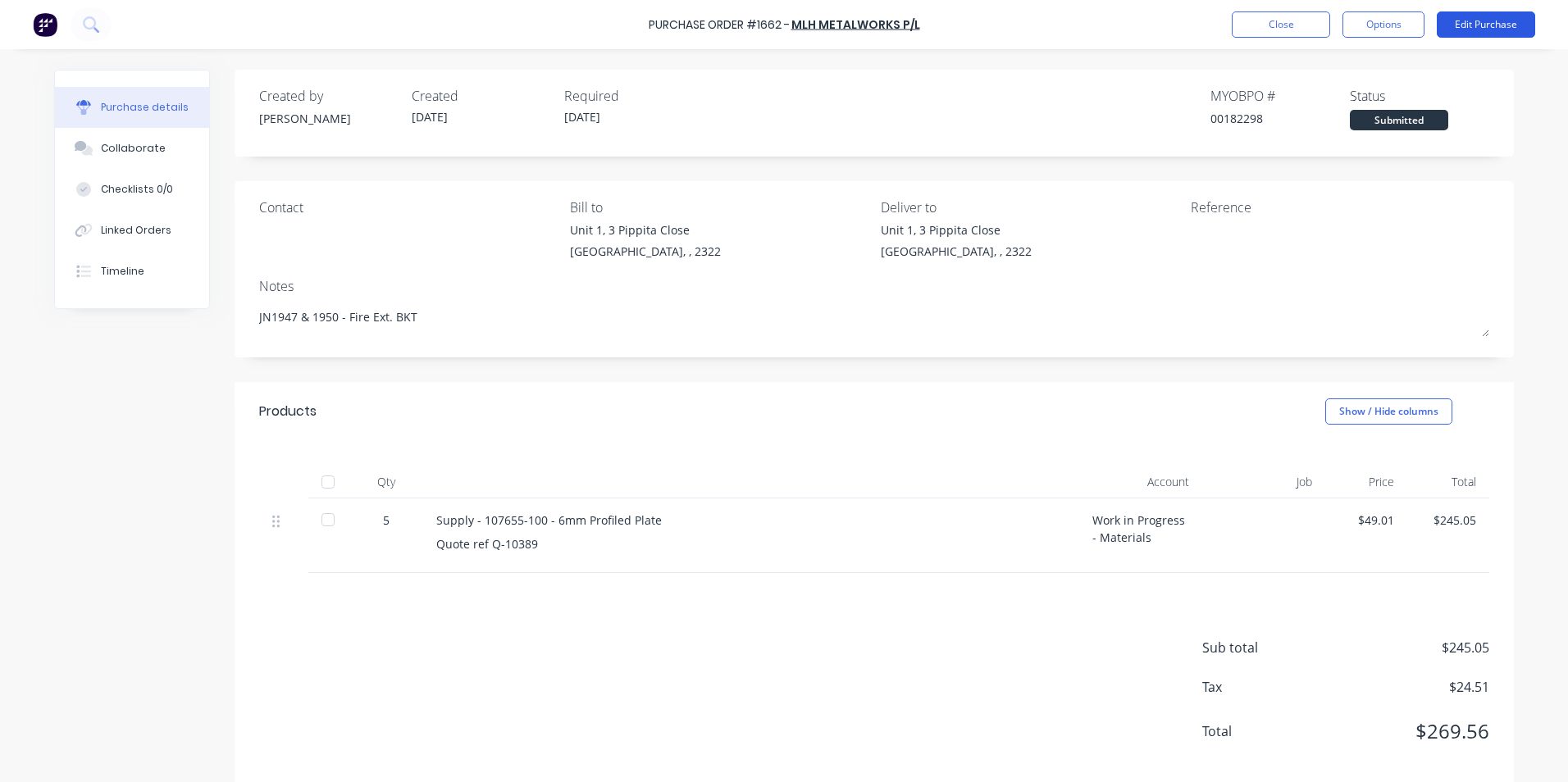
click at [1476, 18] on button "Edit Purchase" at bounding box center [1486, 24] width 98 height 26
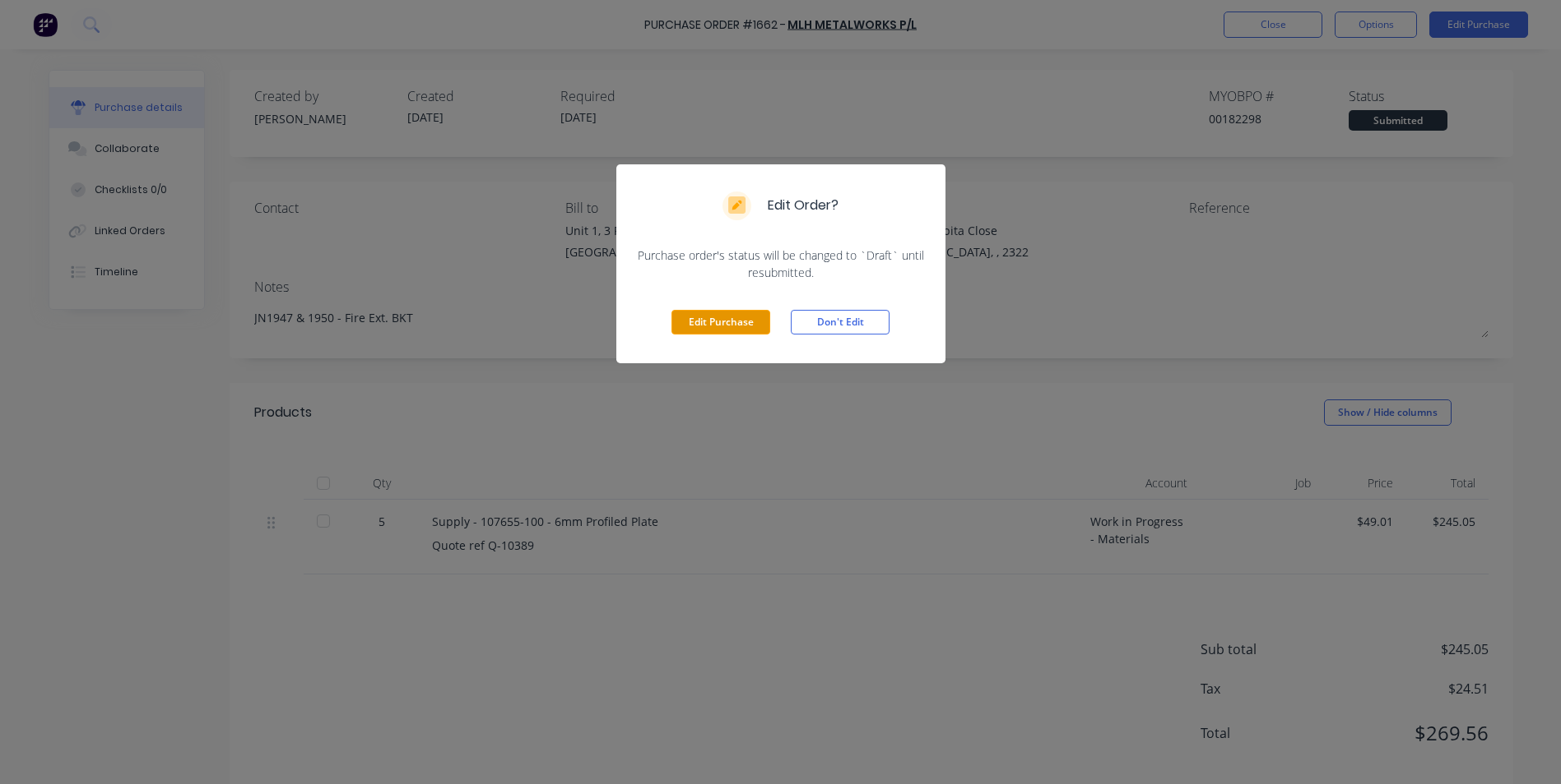
click at [729, 318] on button "Edit Purchase" at bounding box center [721, 322] width 98 height 25
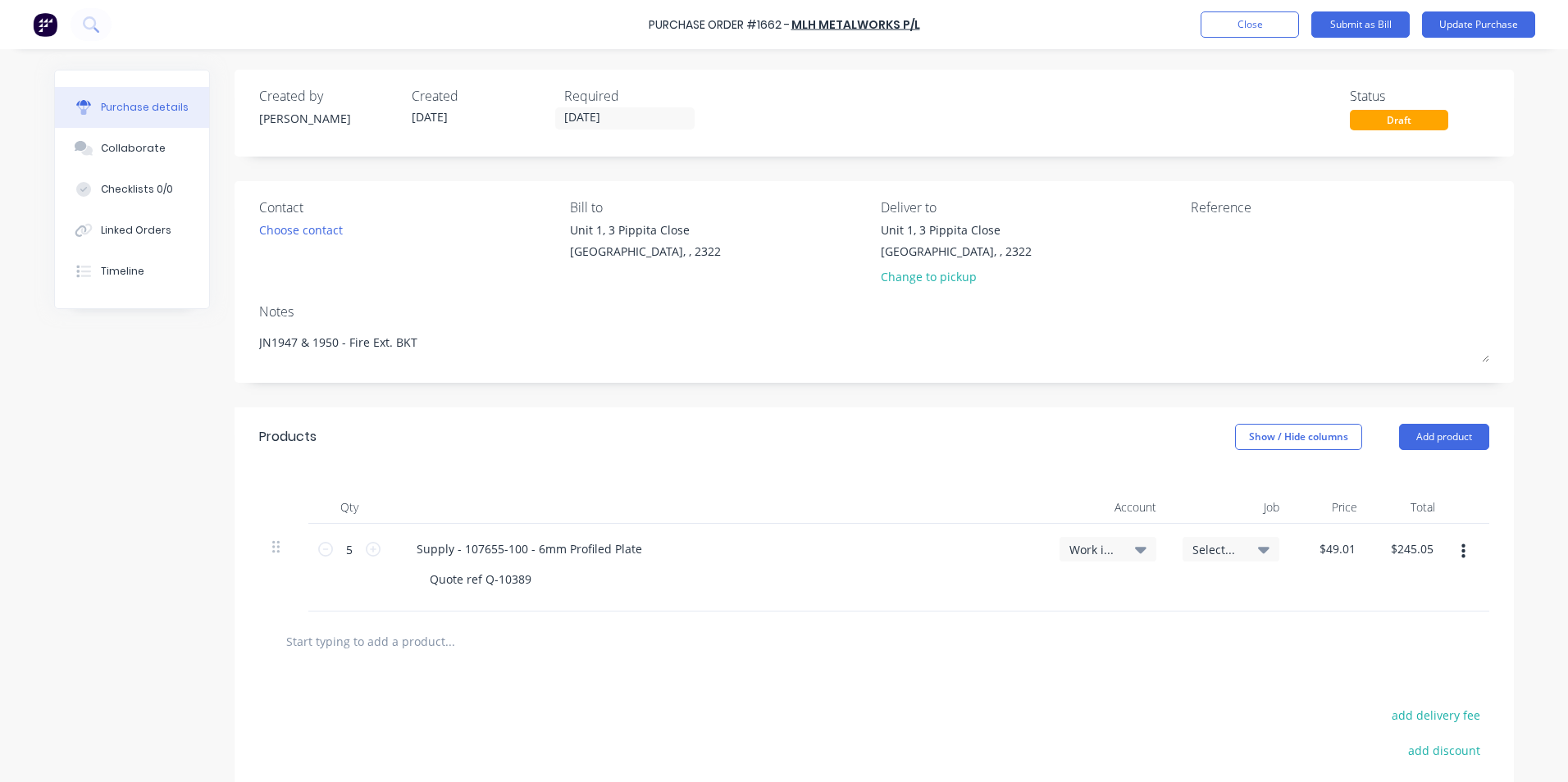
click at [1461, 549] on icon "button" at bounding box center [1463, 552] width 4 height 18
click at [1384, 628] on button "Duplicate" at bounding box center [1413, 627] width 139 height 32
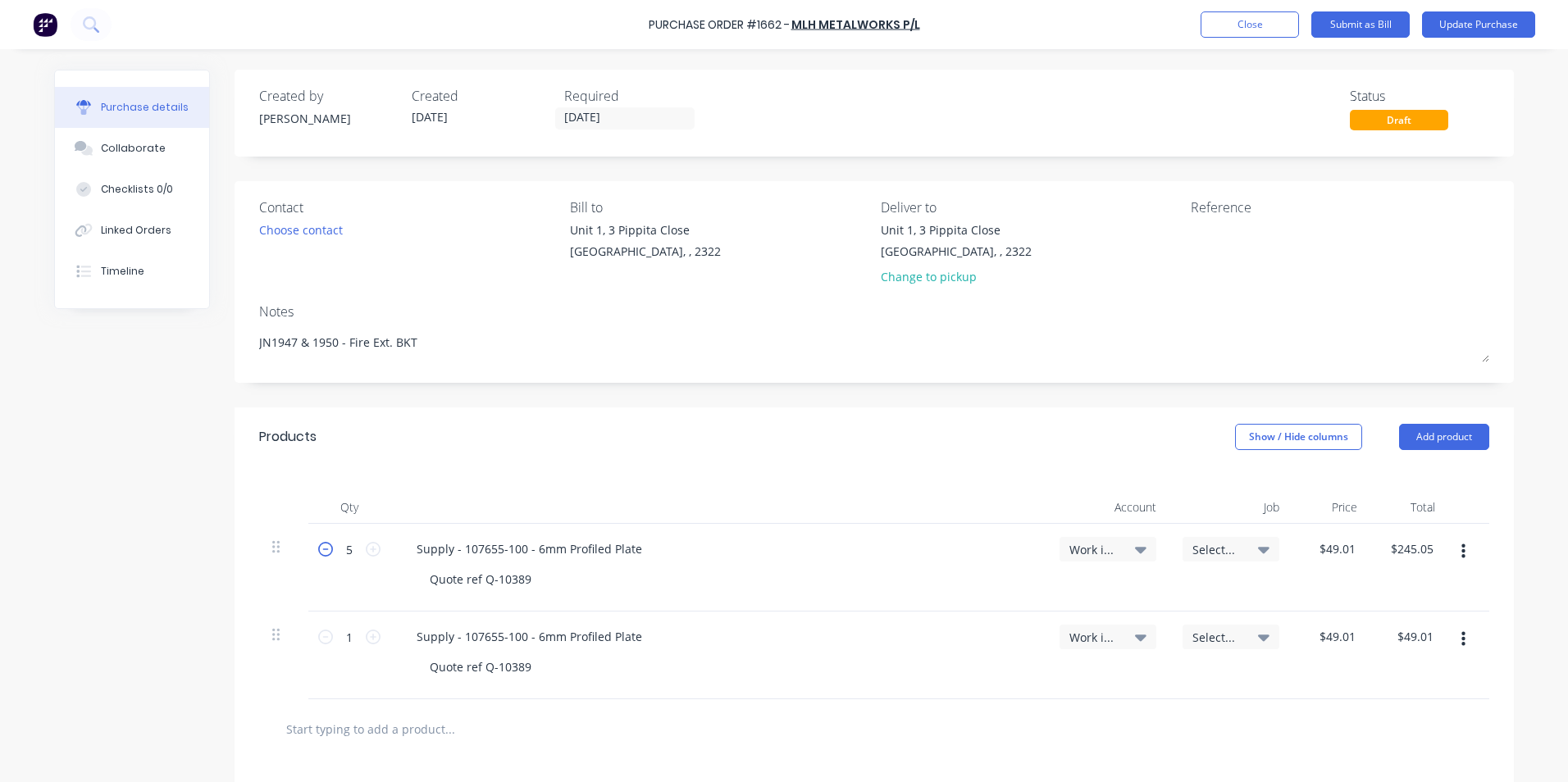
click at [318, 550] on icon at bounding box center [325, 549] width 15 height 15
click at [1214, 547] on span "Select..." at bounding box center [1217, 550] width 49 height 18
click at [1126, 596] on input at bounding box center [1178, 598] width 169 height 32
click at [1088, 705] on div "1947 / W/Trac-Fire Ext, DPO" at bounding box center [1164, 703] width 229 height 32
click at [1210, 636] on span "Select..." at bounding box center [1217, 638] width 49 height 18
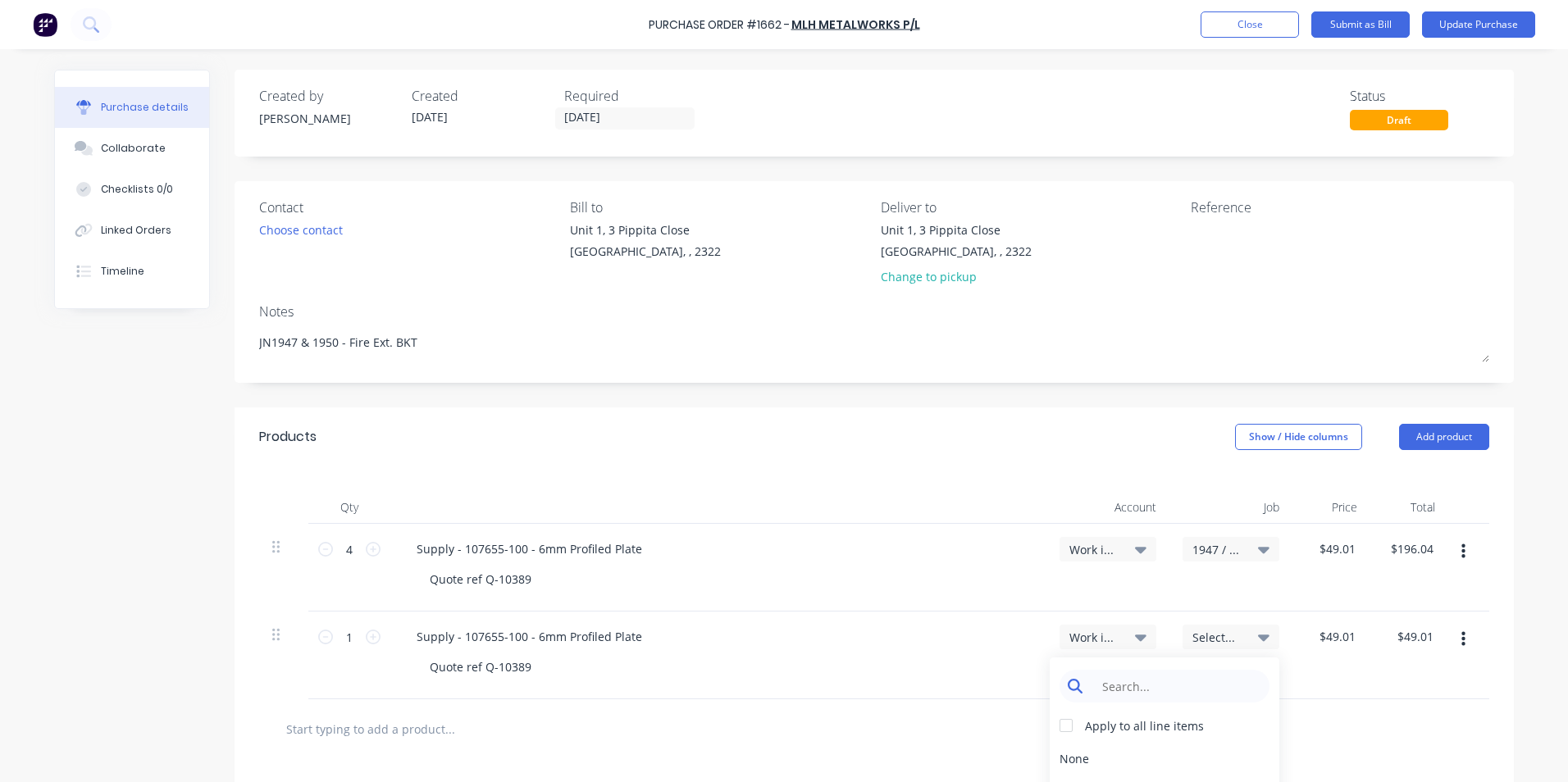
click at [1122, 686] on input at bounding box center [1178, 686] width 169 height 32
click at [1170, 759] on div "1950 / W/Trac-3D Magnet-Fire Ext.DPO" at bounding box center [1164, 758] width 229 height 32
click at [1461, 24] on button "Update Purchase" at bounding box center [1478, 24] width 113 height 26
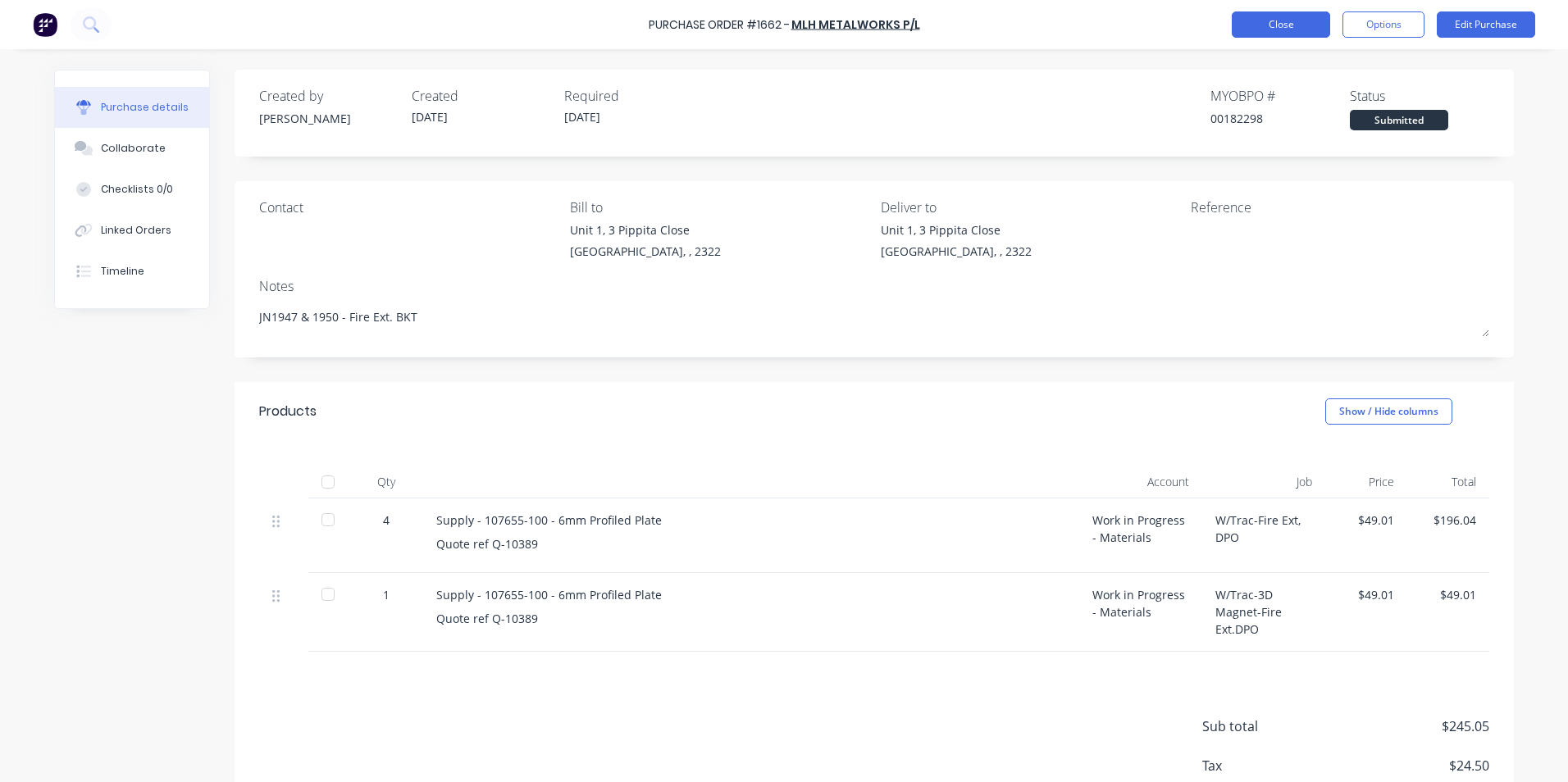
click at [1262, 32] on button "Close" at bounding box center [1281, 24] width 98 height 26
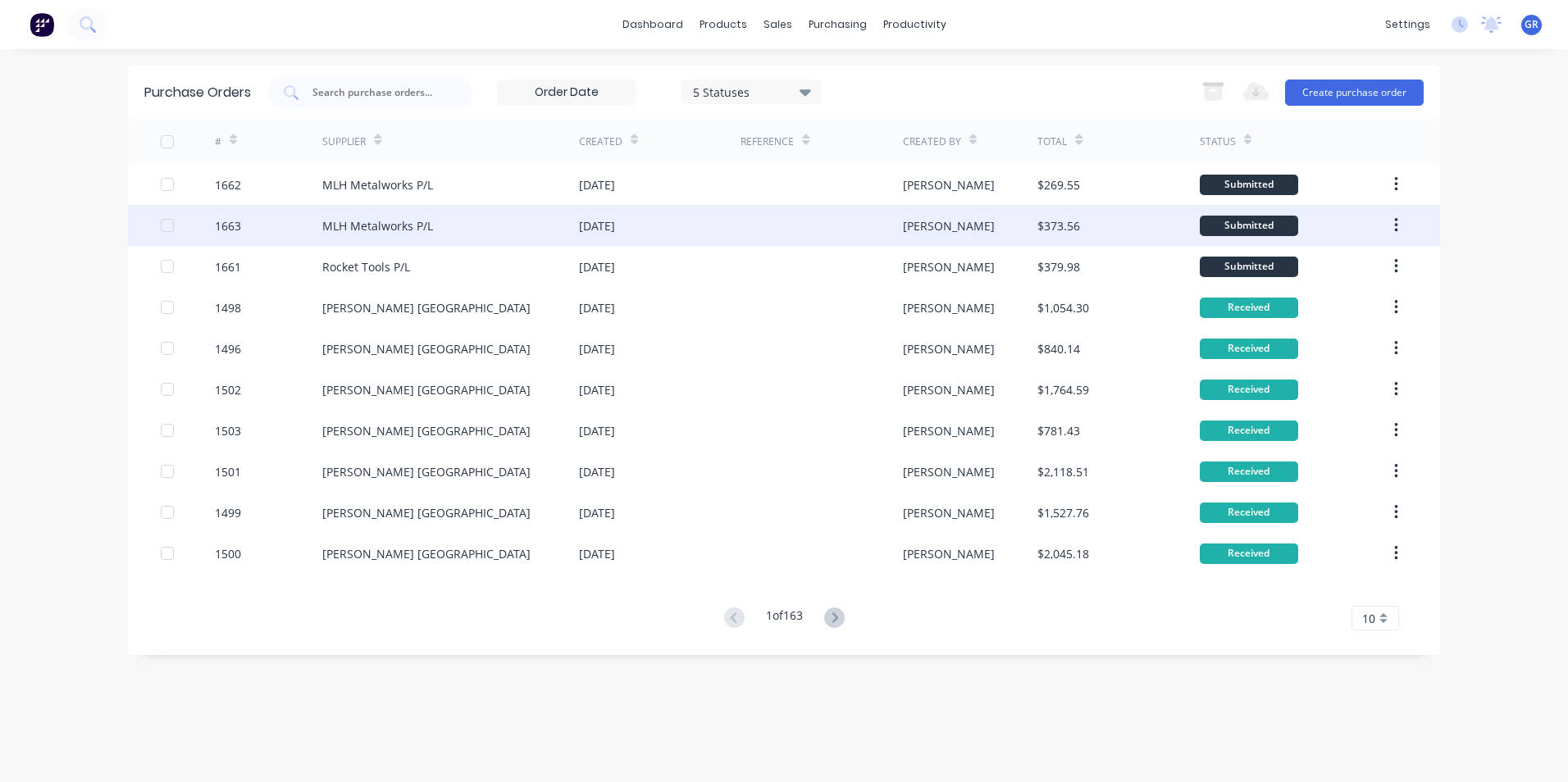
click at [170, 223] on div at bounding box center [167, 224] width 32 height 32
click at [167, 222] on div at bounding box center [167, 224] width 32 height 32
click at [217, 222] on div "1663" at bounding box center [227, 226] width 26 height 18
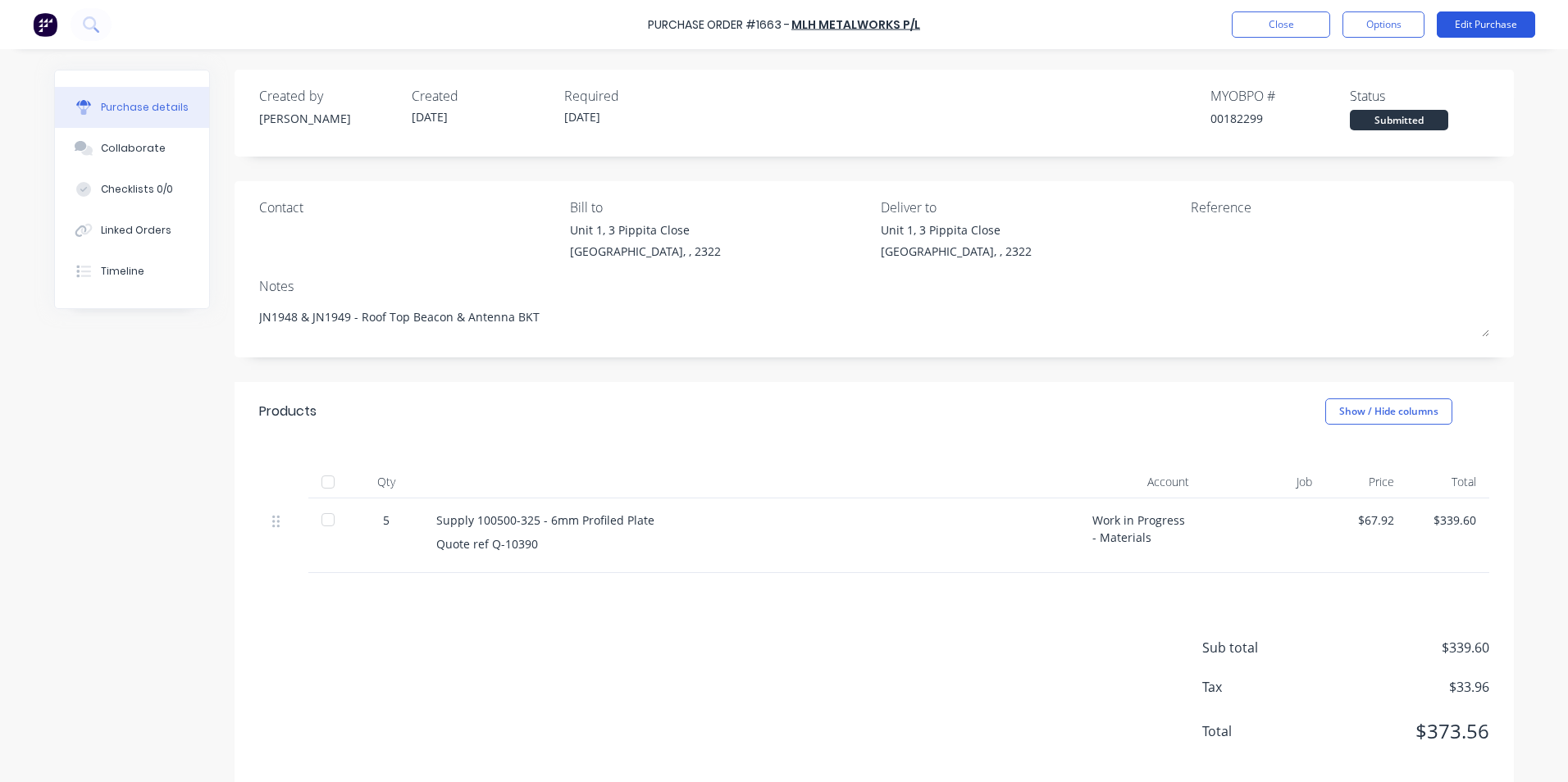
click at [1493, 17] on button "Edit Purchase" at bounding box center [1486, 24] width 98 height 26
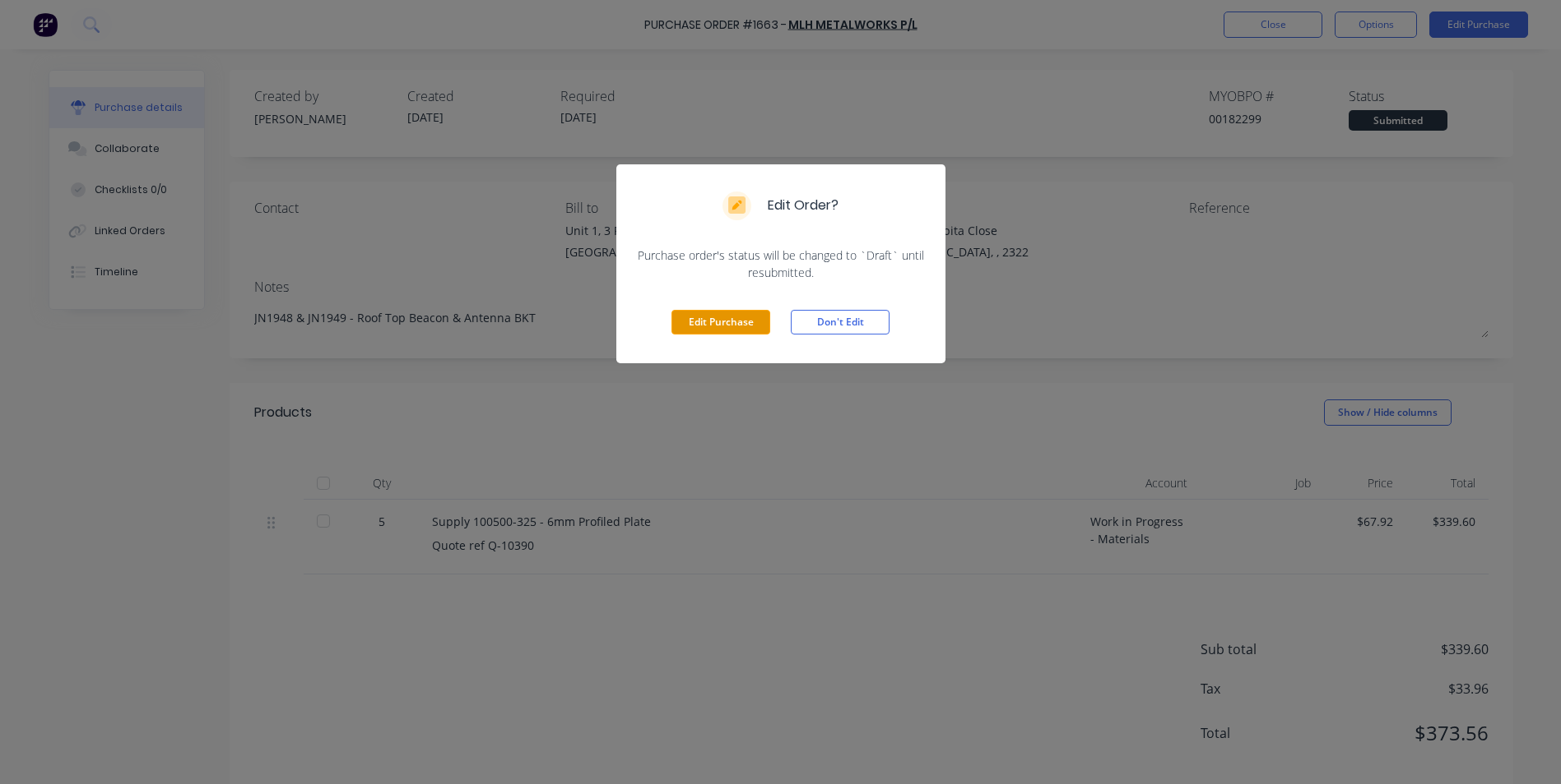
click at [708, 320] on button "Edit Purchase" at bounding box center [721, 322] width 98 height 25
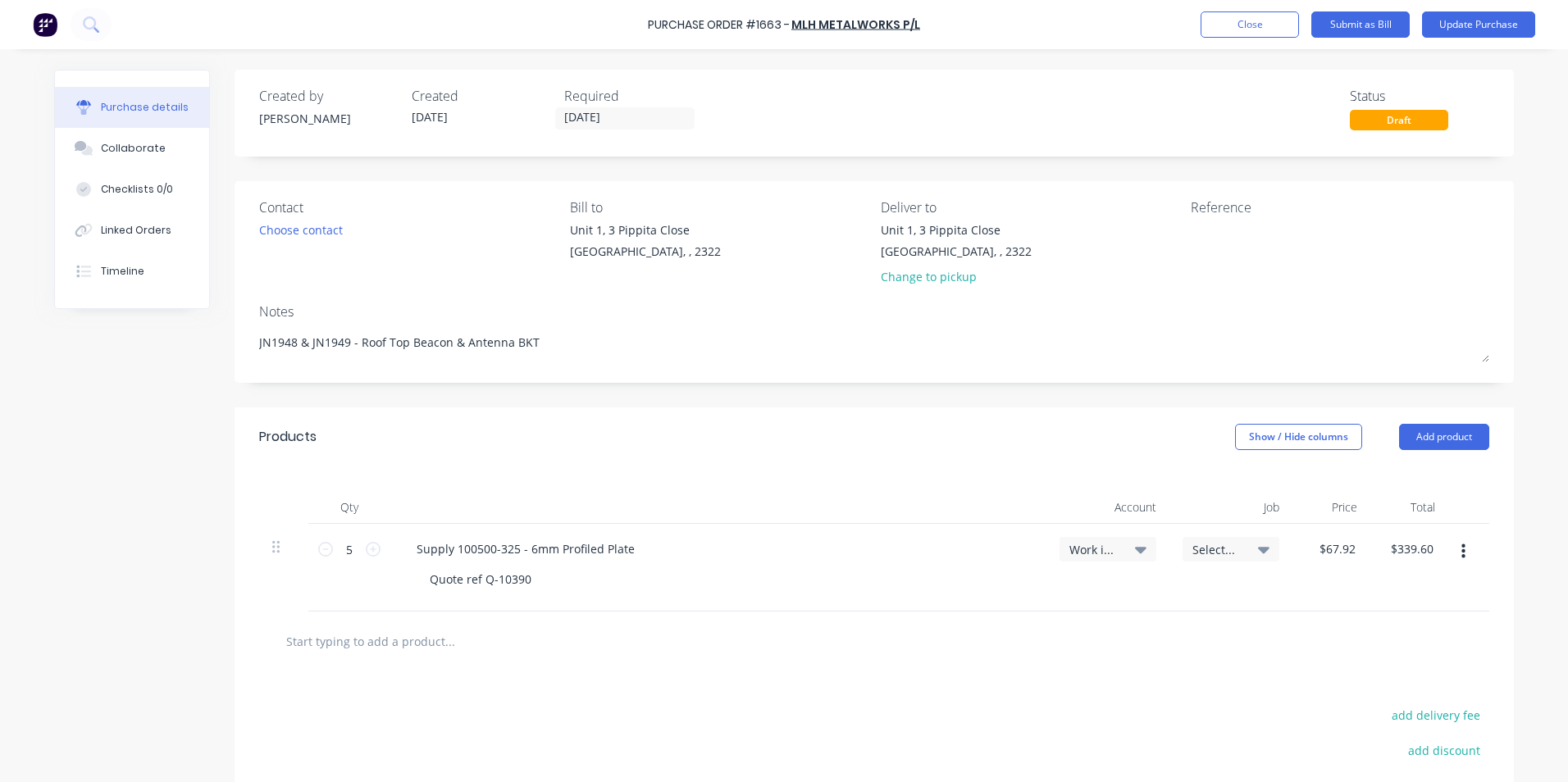
click at [1461, 548] on icon "button" at bounding box center [1463, 552] width 4 height 18
click at [1380, 626] on button "Duplicate" at bounding box center [1413, 627] width 139 height 32
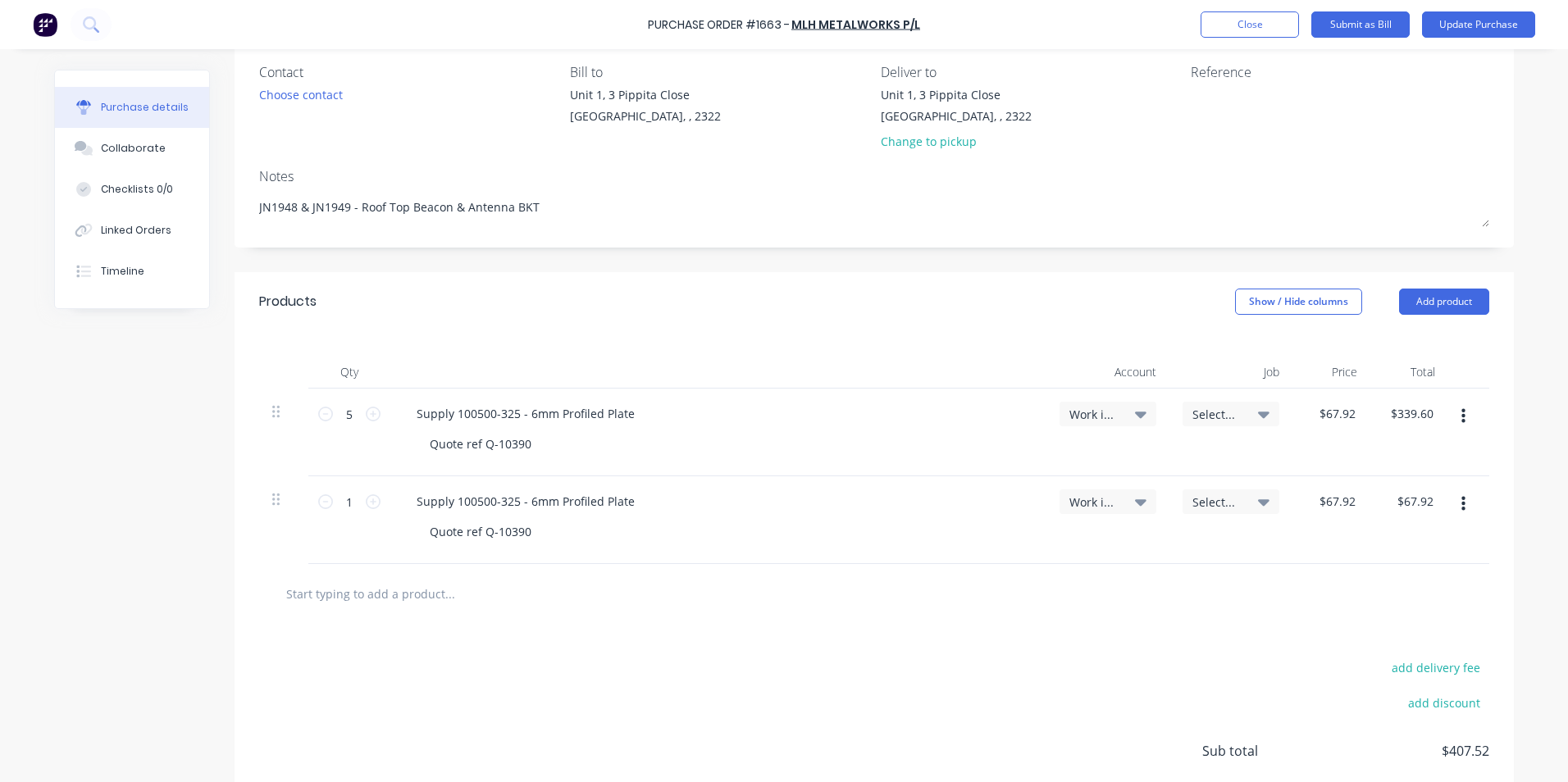
scroll to position [164, 0]
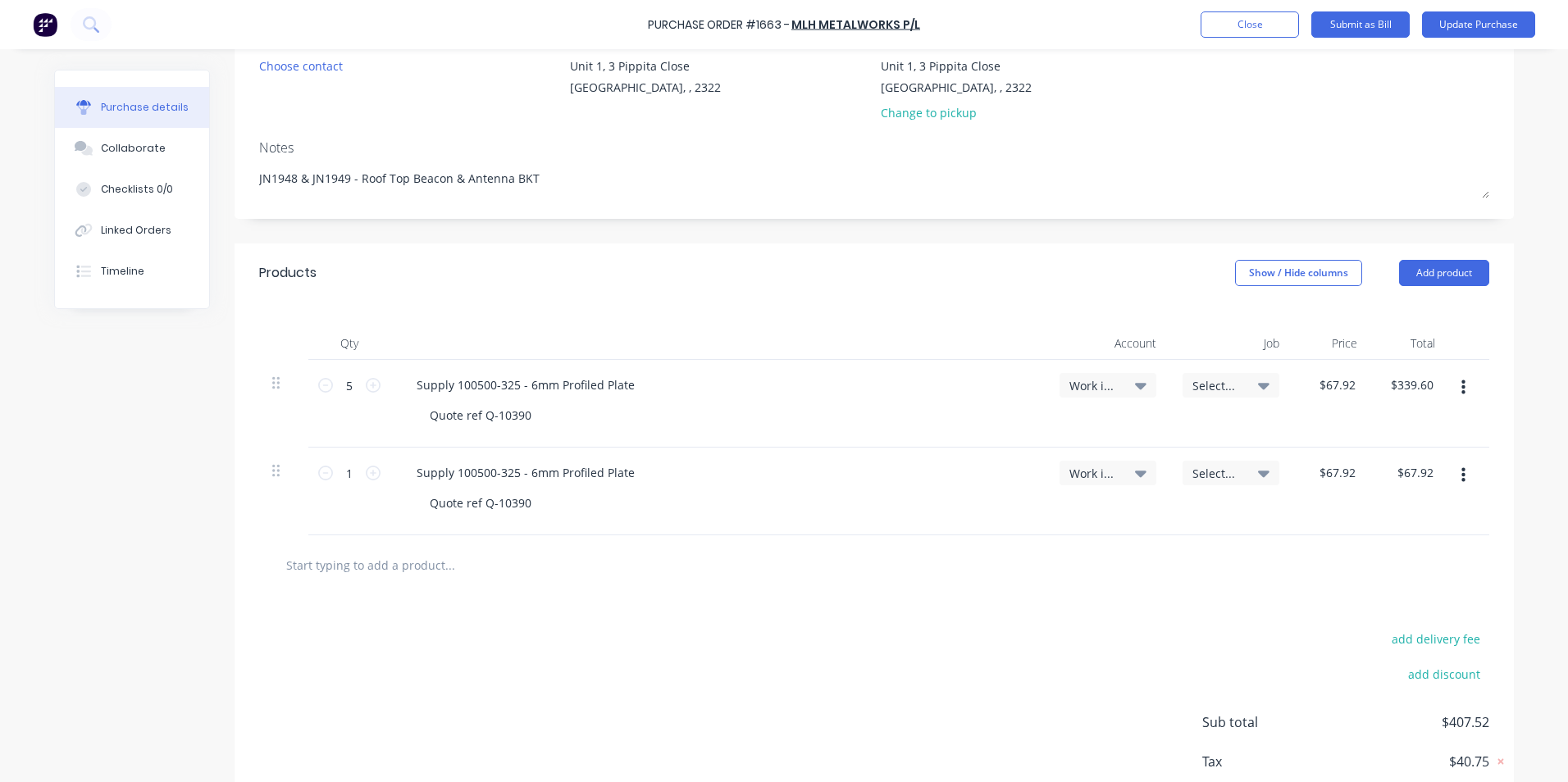
click at [1460, 475] on button "button" at bounding box center [1463, 475] width 38 height 29
click at [1361, 550] on button "Duplicate" at bounding box center [1413, 551] width 139 height 32
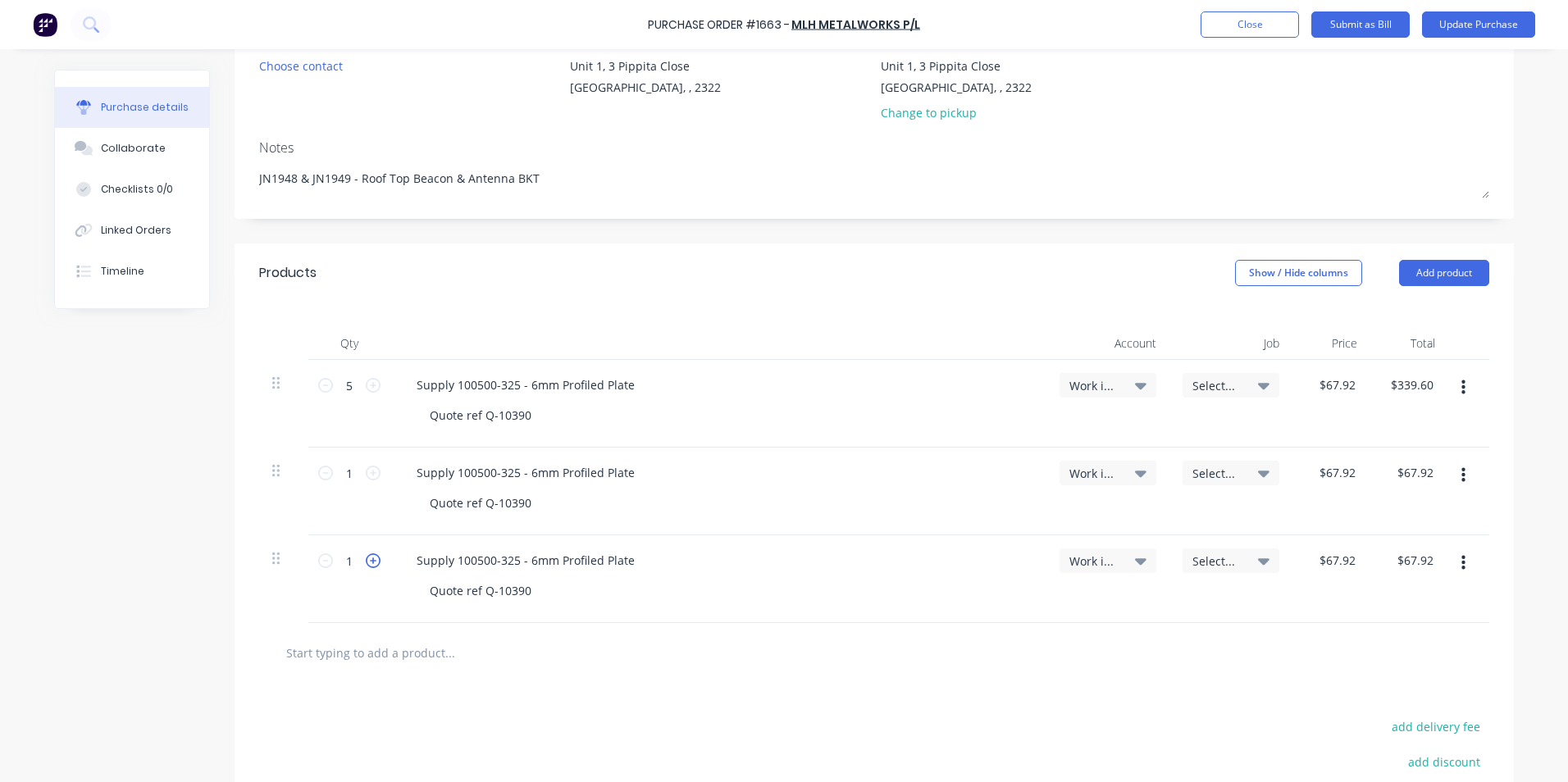
click at [366, 561] on icon at bounding box center [372, 561] width 15 height 15
click at [368, 562] on icon at bounding box center [372, 561] width 15 height 15
click at [1098, 556] on span "Work in Progress - Materials" at bounding box center [1094, 562] width 49 height 18
click at [991, 607] on input at bounding box center [1054, 610] width 169 height 32
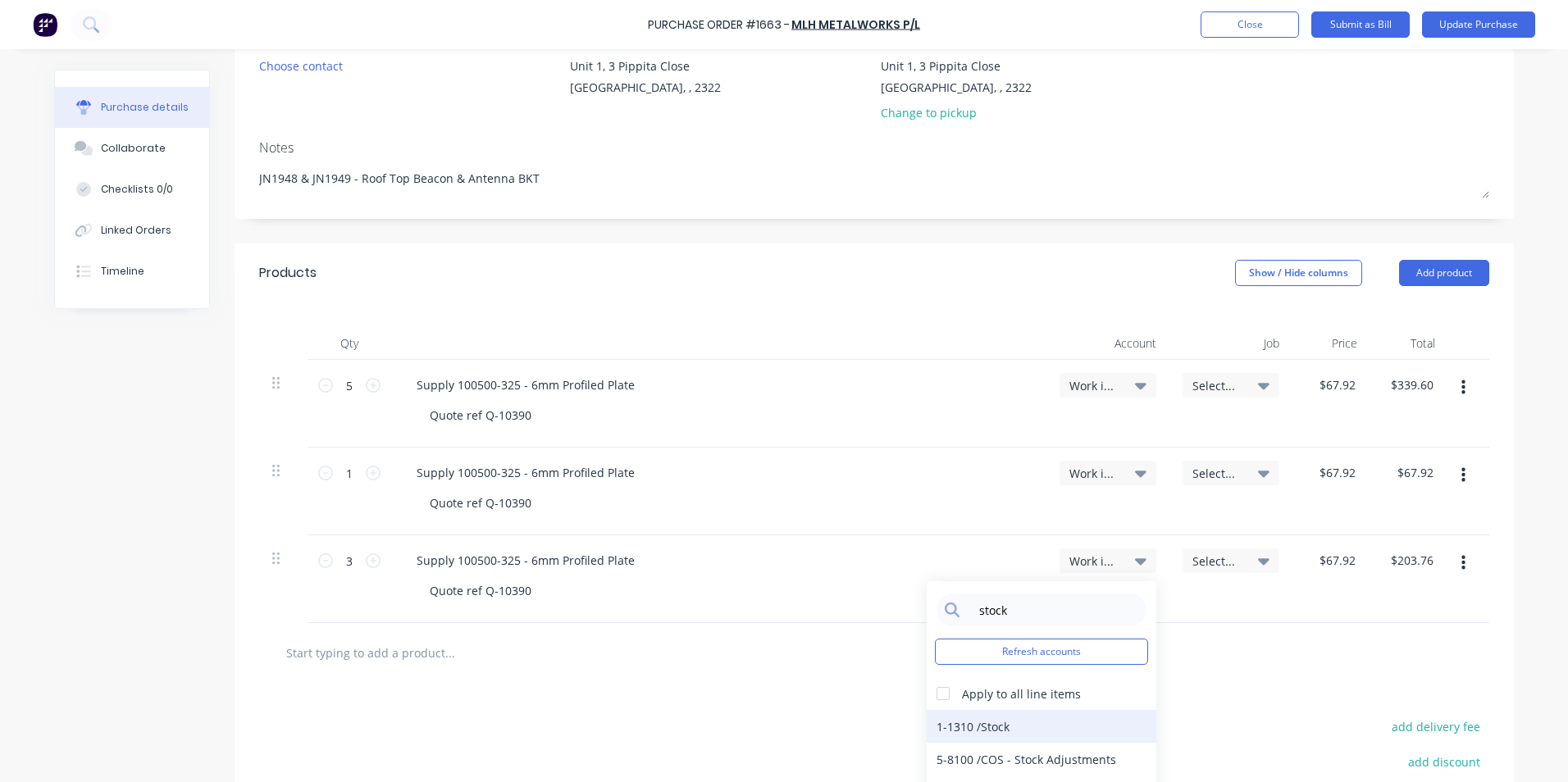
click at [994, 723] on div "1-1310 / Stock" at bounding box center [1042, 726] width 229 height 32
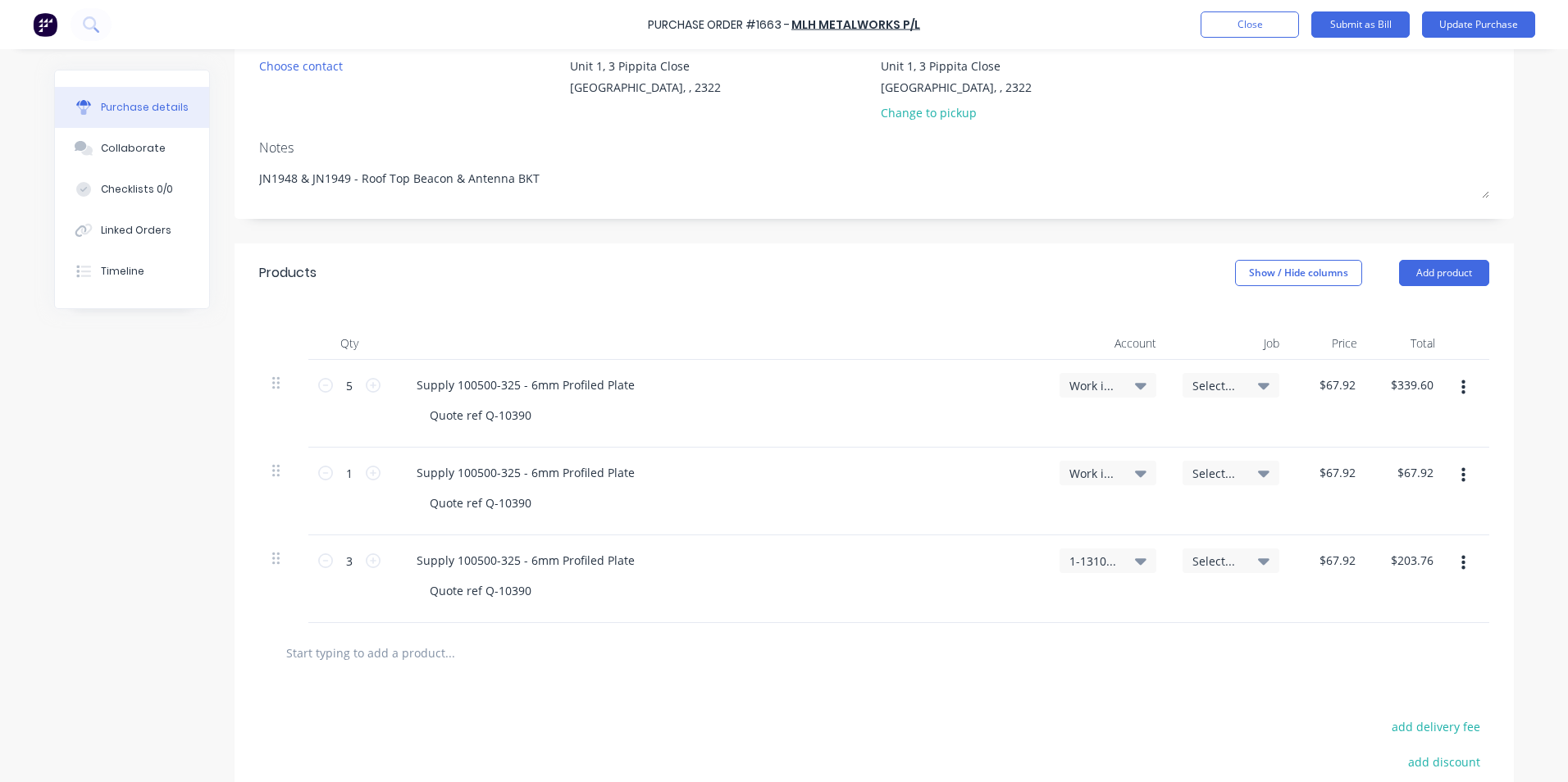
click at [1203, 556] on span "Select..." at bounding box center [1217, 562] width 49 height 18
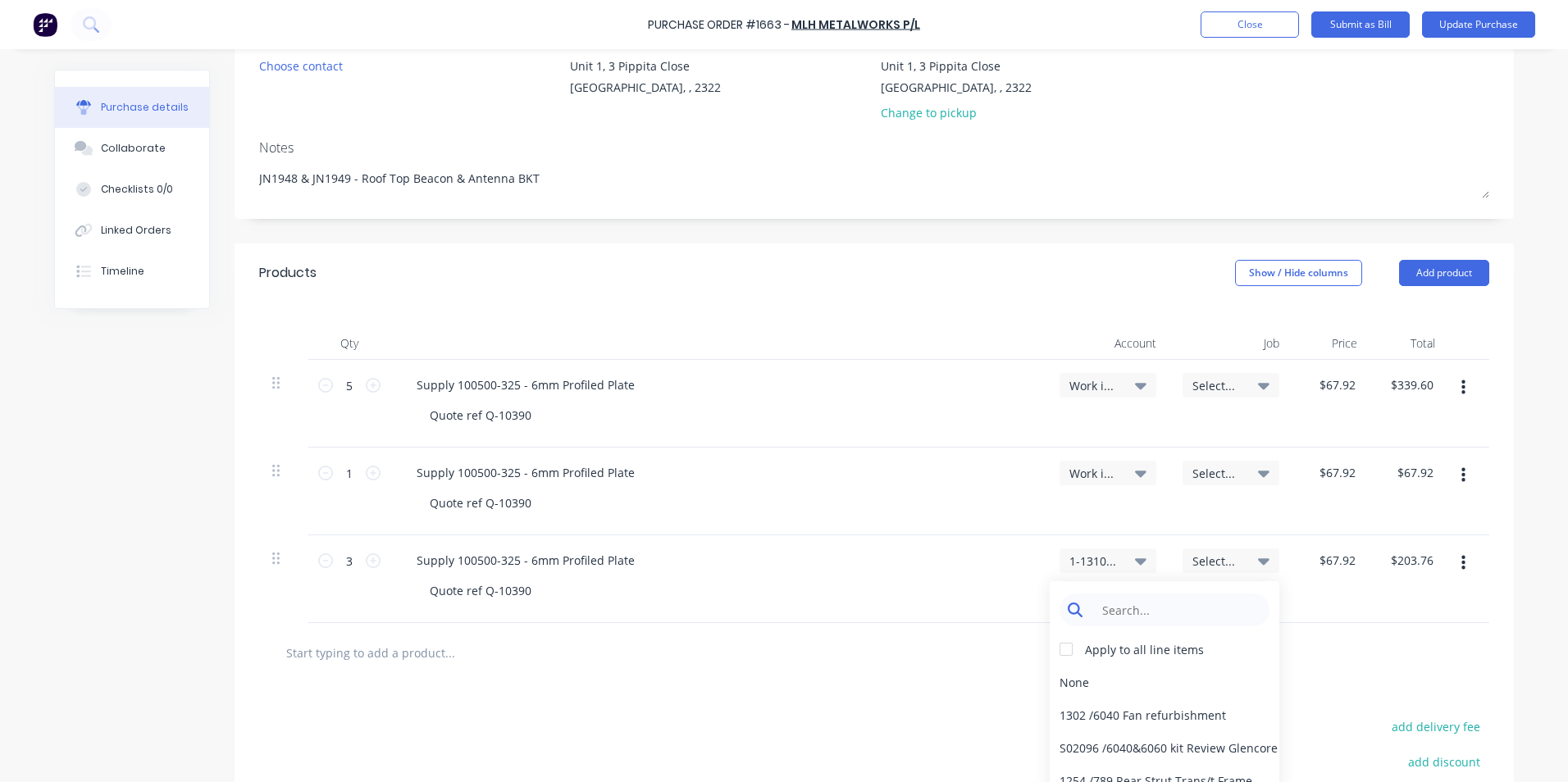
click at [1108, 609] on input at bounding box center [1178, 610] width 169 height 32
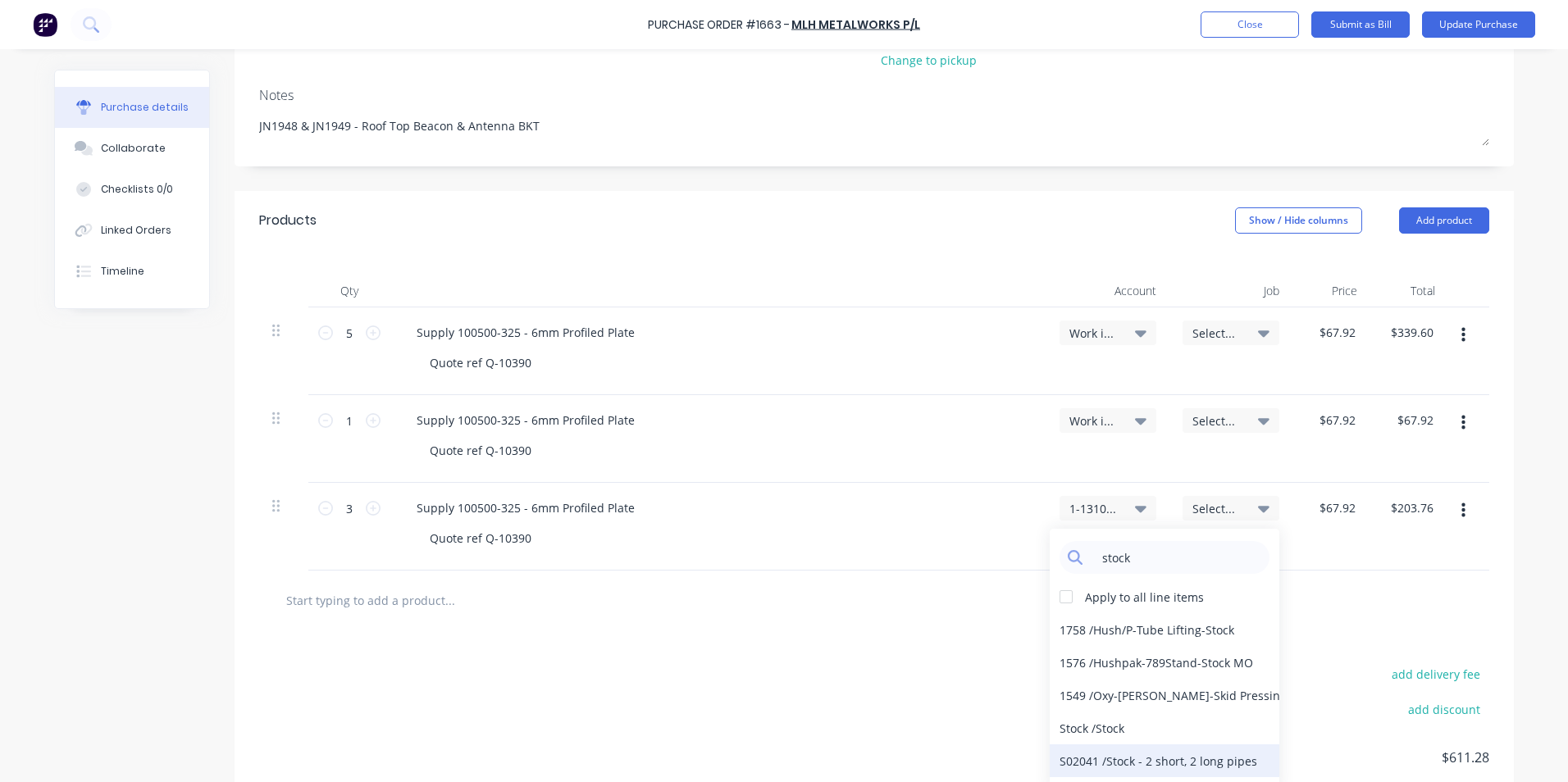
scroll to position [246, 0]
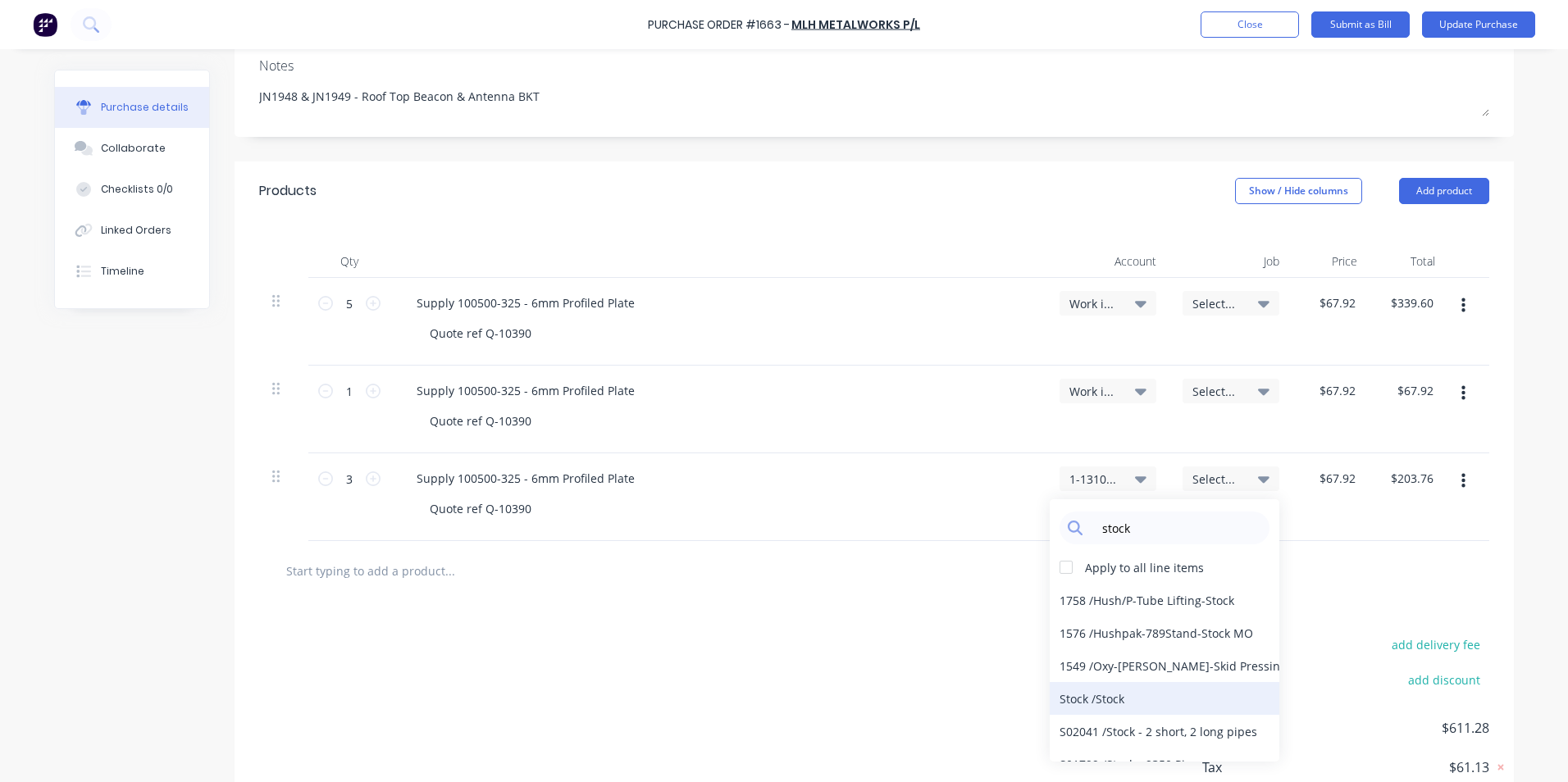
click at [1088, 698] on div "Stock / Stock" at bounding box center [1164, 698] width 229 height 32
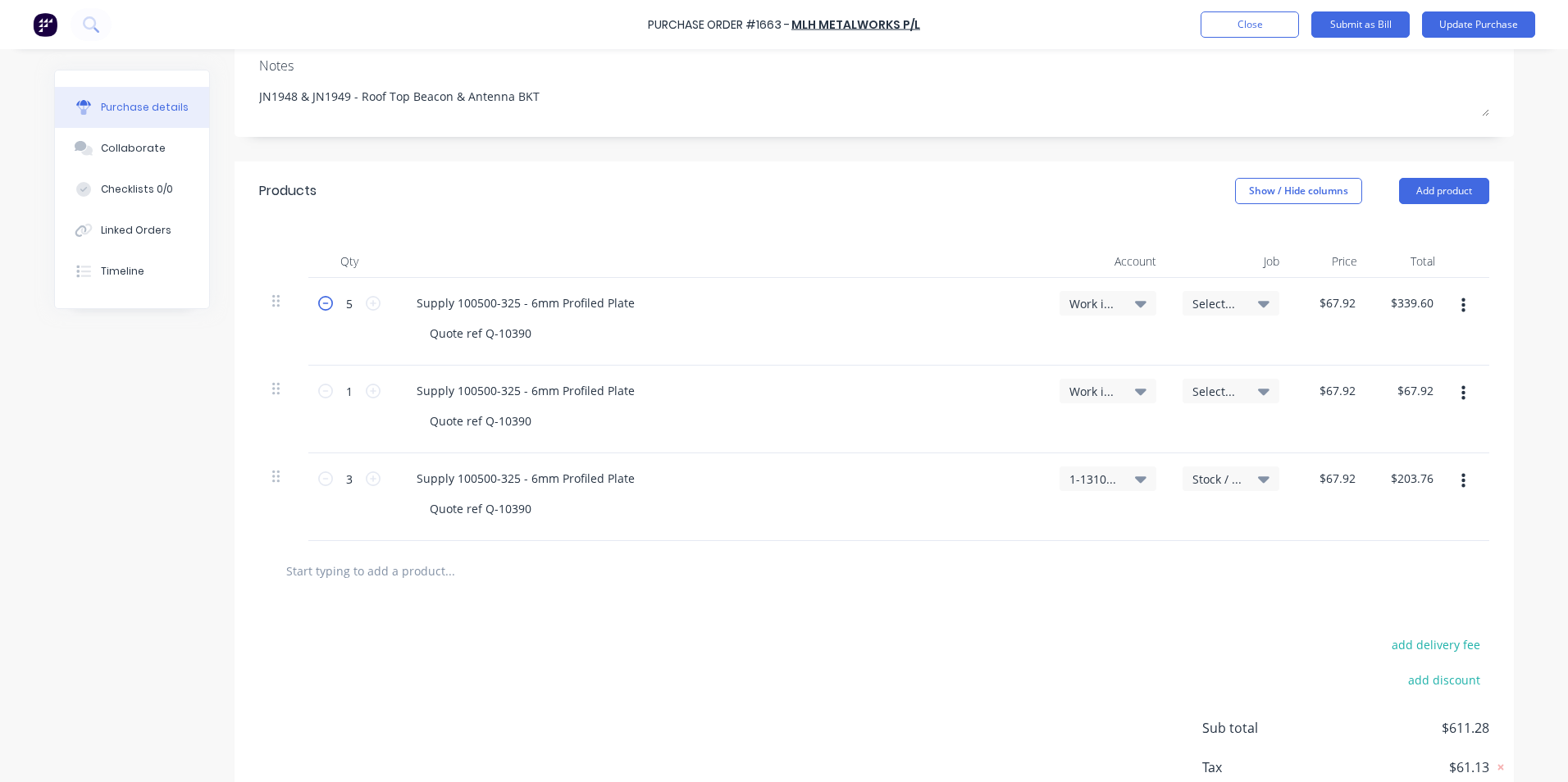
click at [318, 303] on icon at bounding box center [325, 303] width 15 height 15
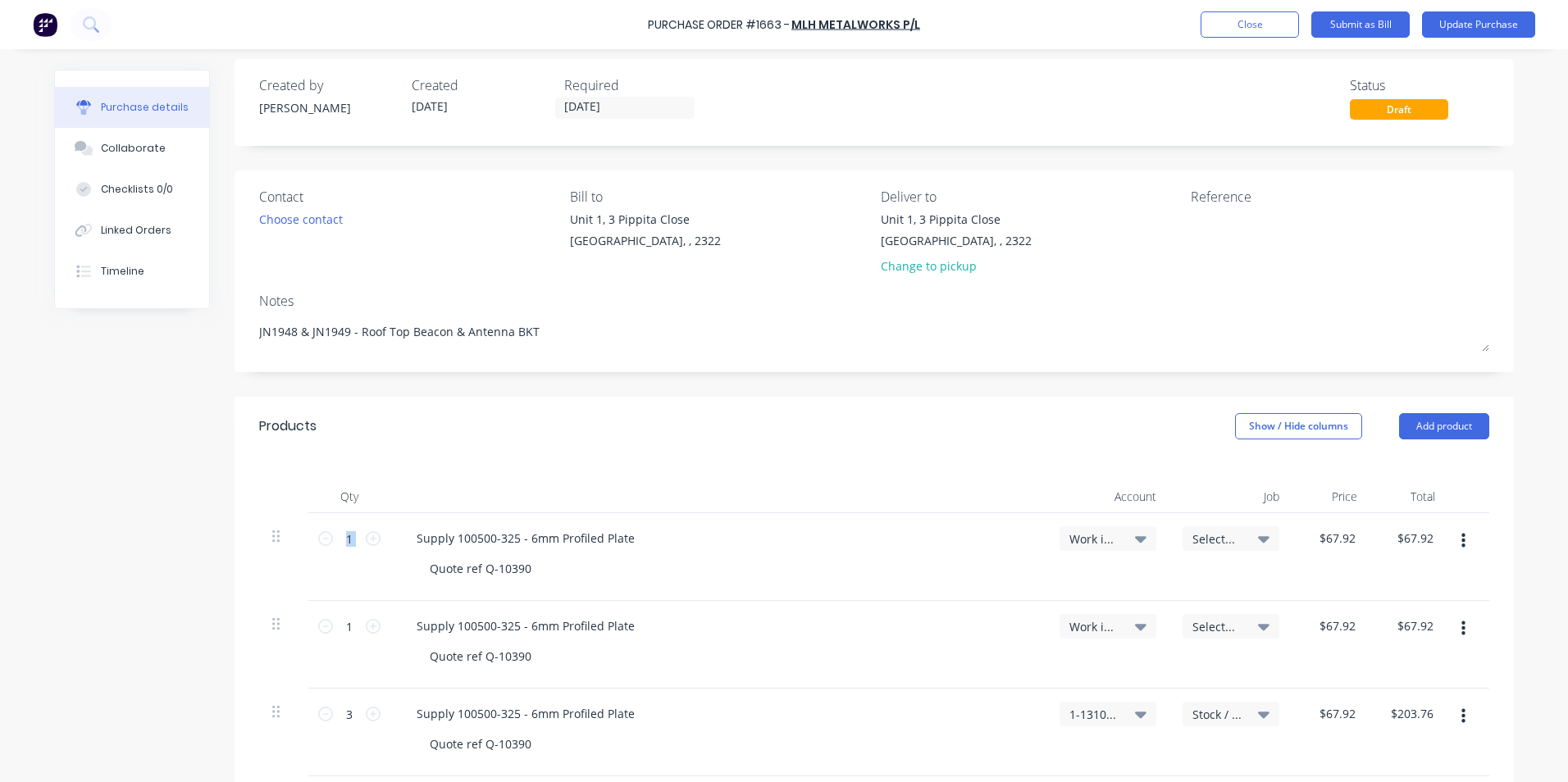
scroll to position [0, 0]
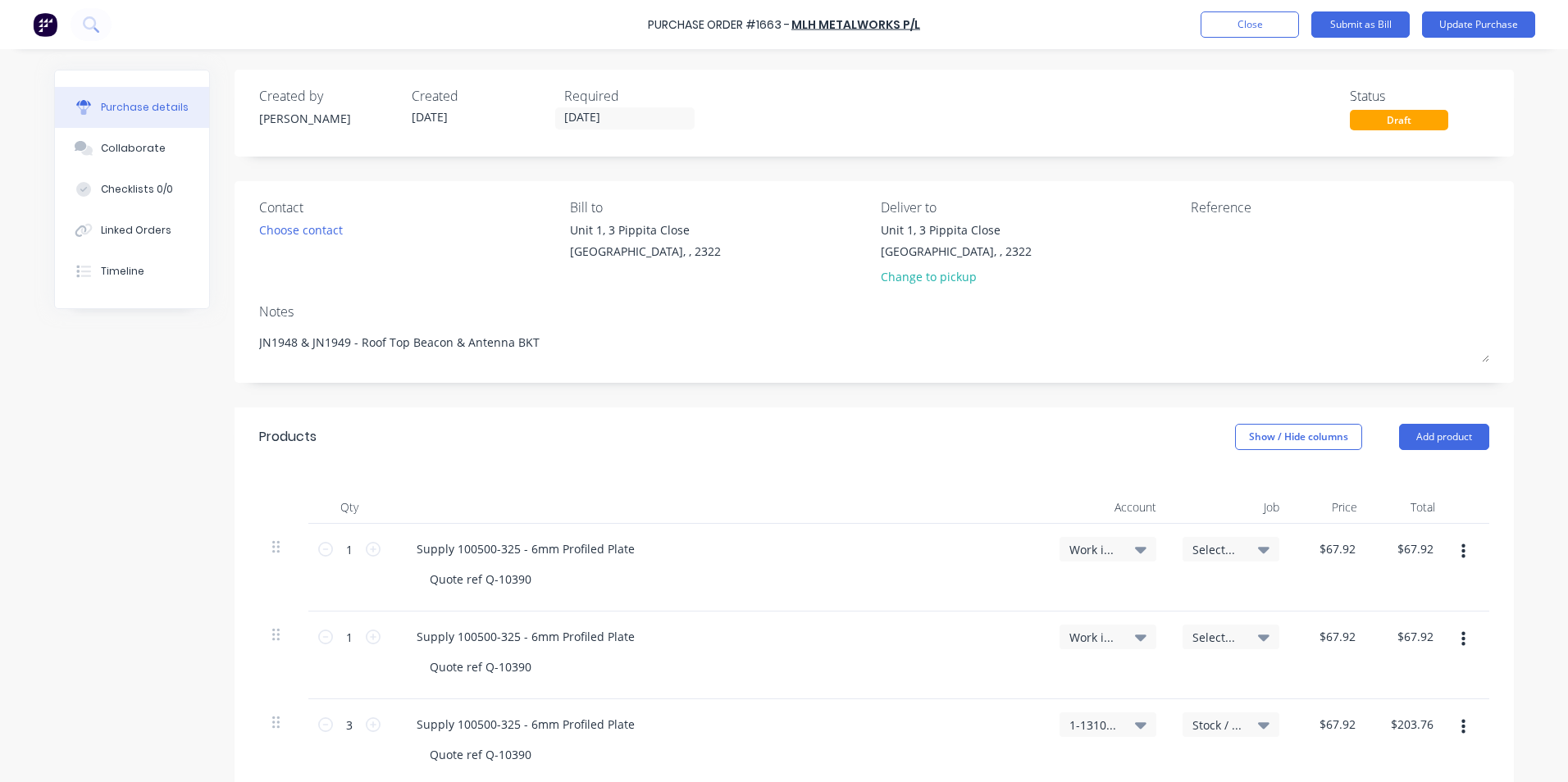
click at [1208, 546] on span "Select..." at bounding box center [1217, 550] width 49 height 18
click at [1113, 597] on input at bounding box center [1178, 598] width 169 height 32
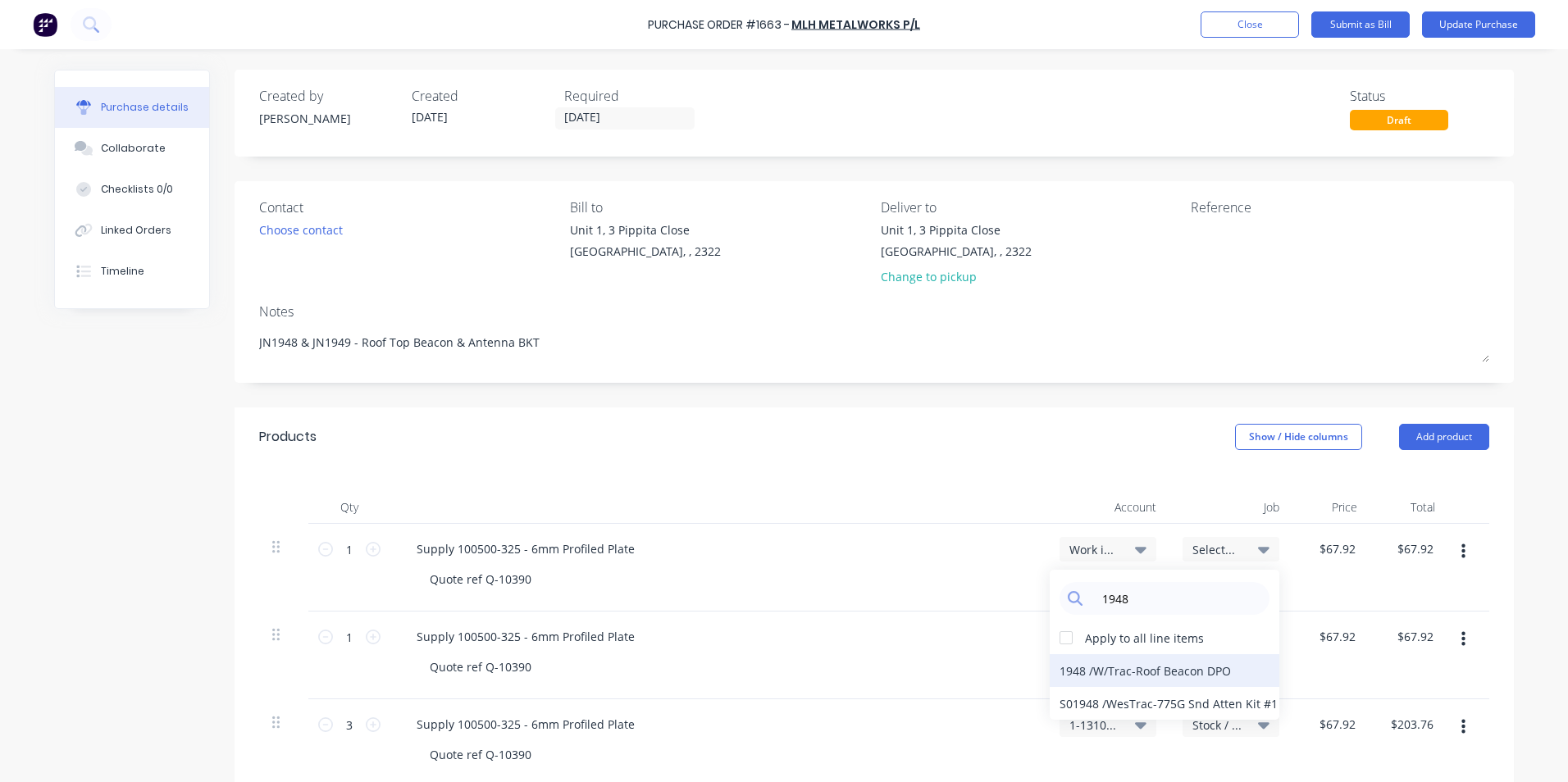
click at [1073, 667] on div "1948 / W/Trac-Roof Beacon DPO" at bounding box center [1164, 670] width 229 height 32
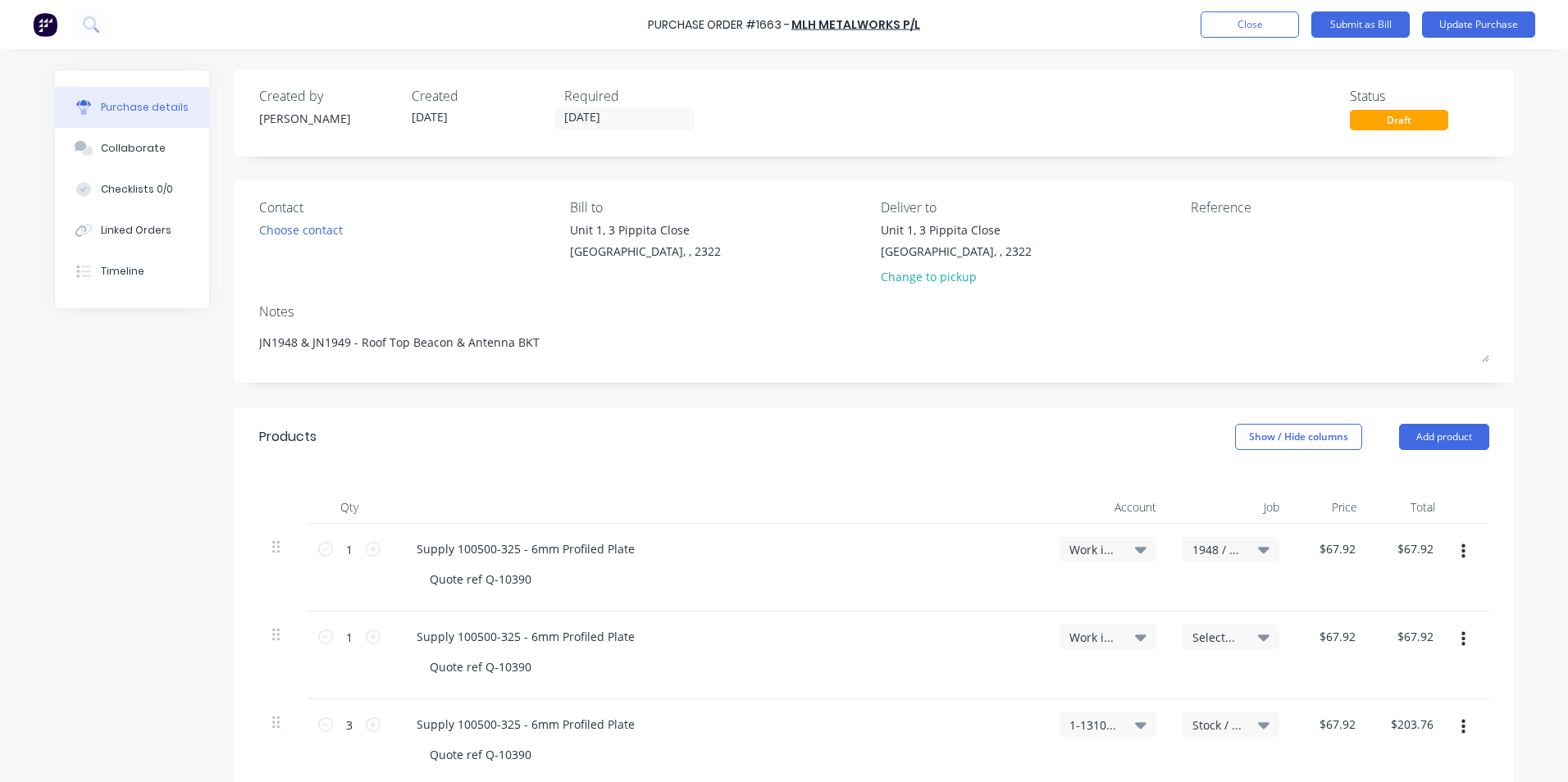
click at [1217, 636] on span "Select..." at bounding box center [1217, 638] width 49 height 18
click at [1133, 689] on input at bounding box center [1178, 686] width 169 height 32
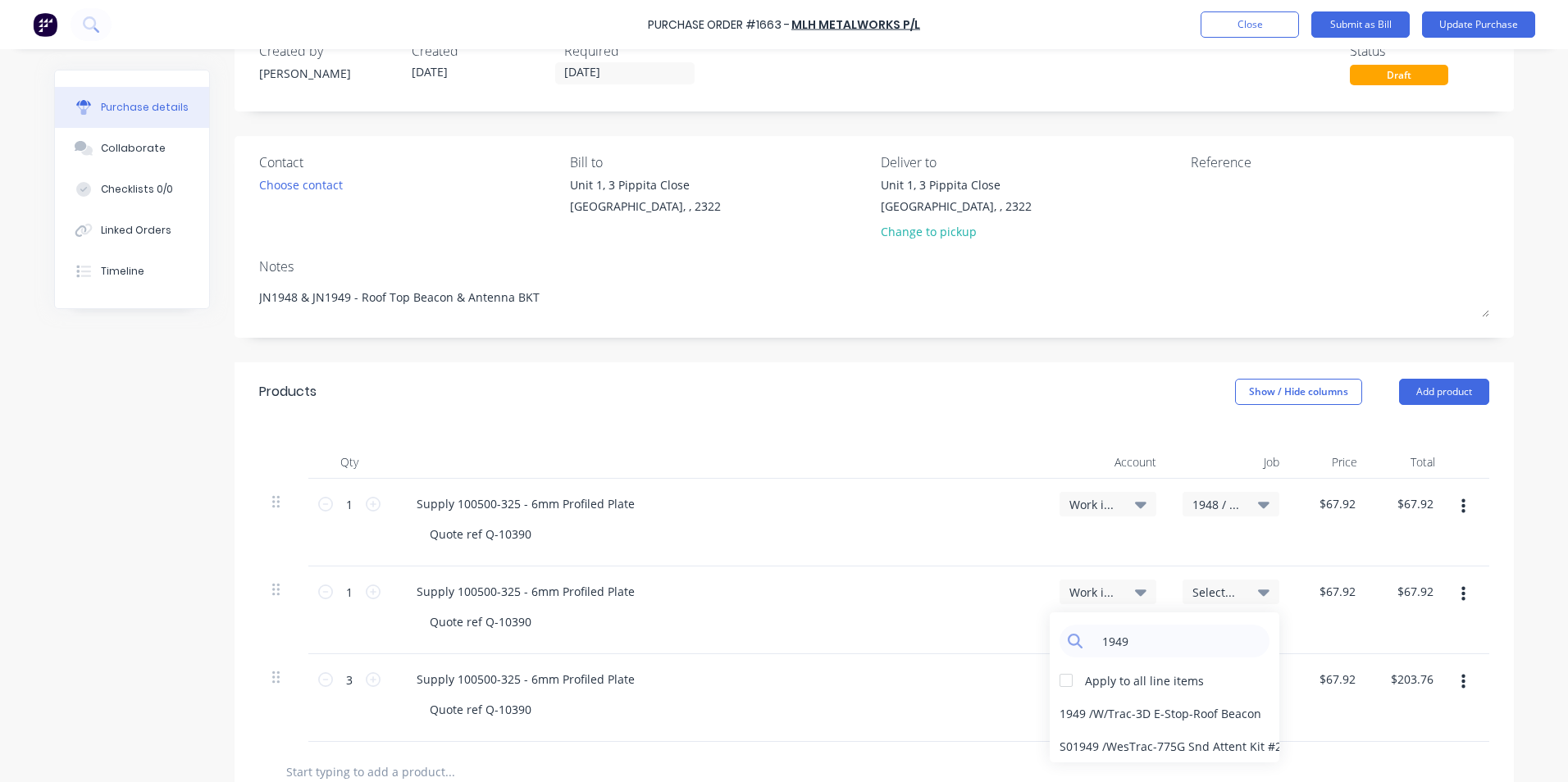
scroll to position [82, 0]
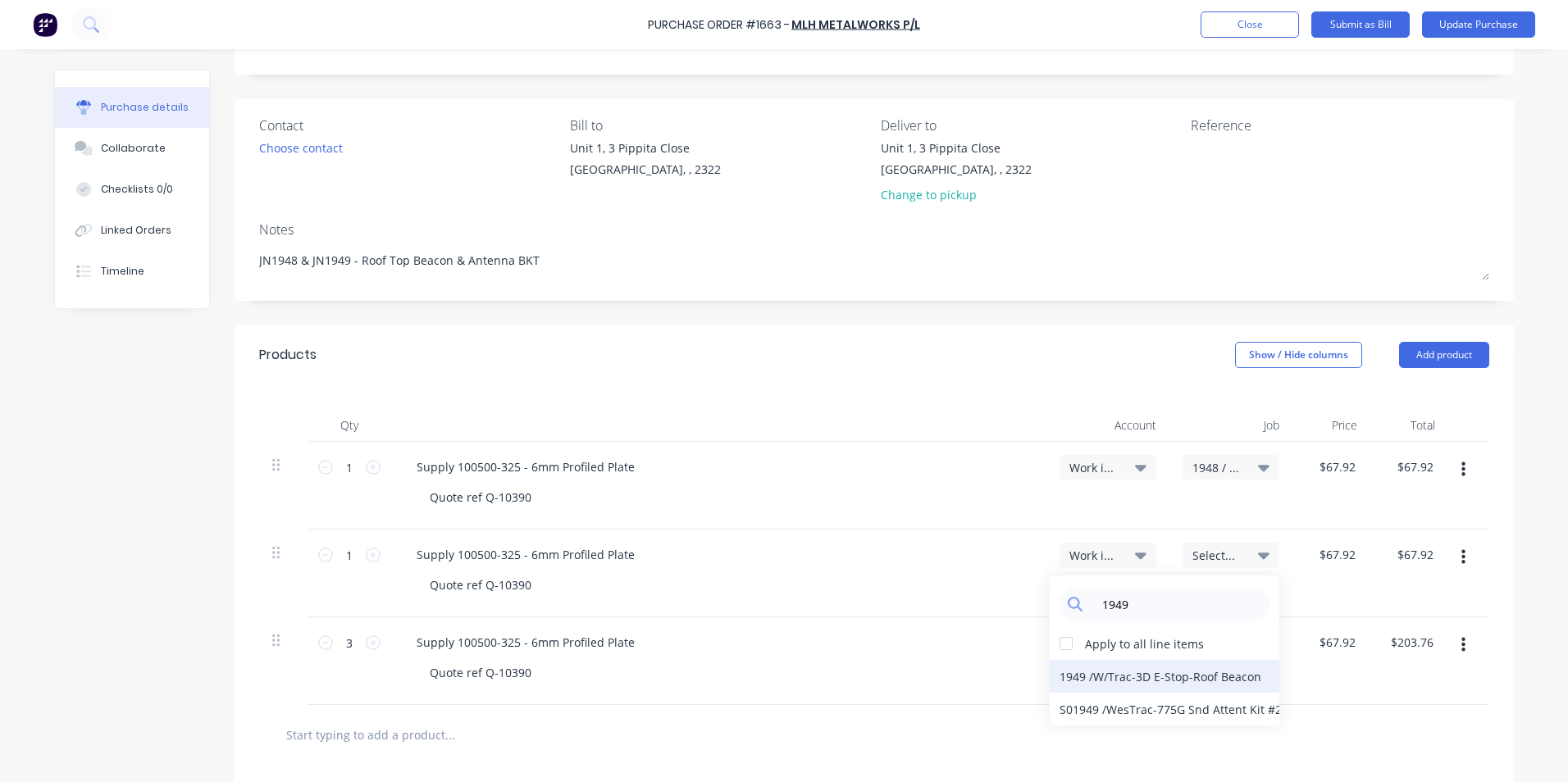
click at [1069, 676] on div "1949 / W/Trac-3D E-Stop-Roof Beacon" at bounding box center [1164, 676] width 229 height 32
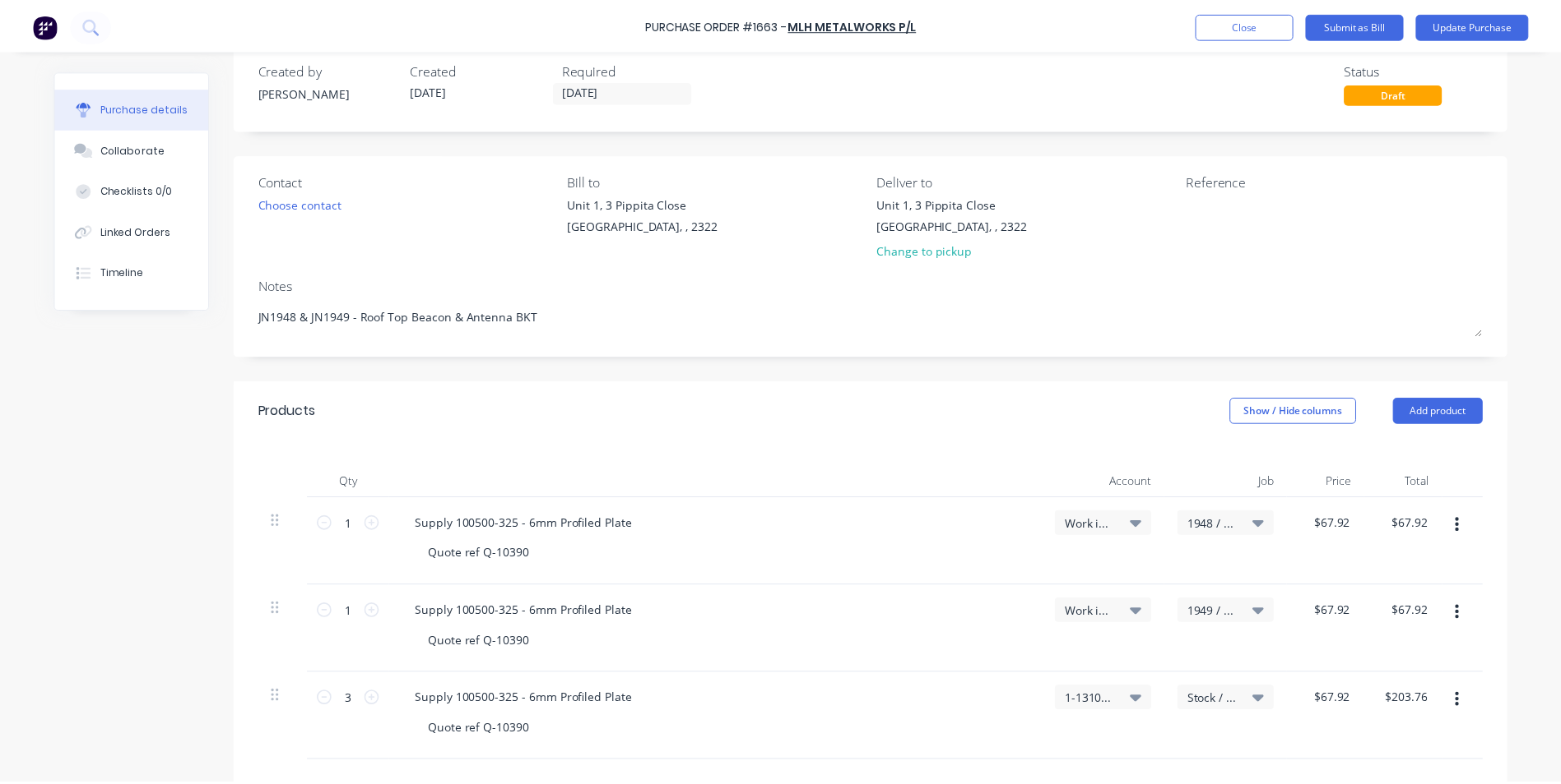
scroll to position [0, 0]
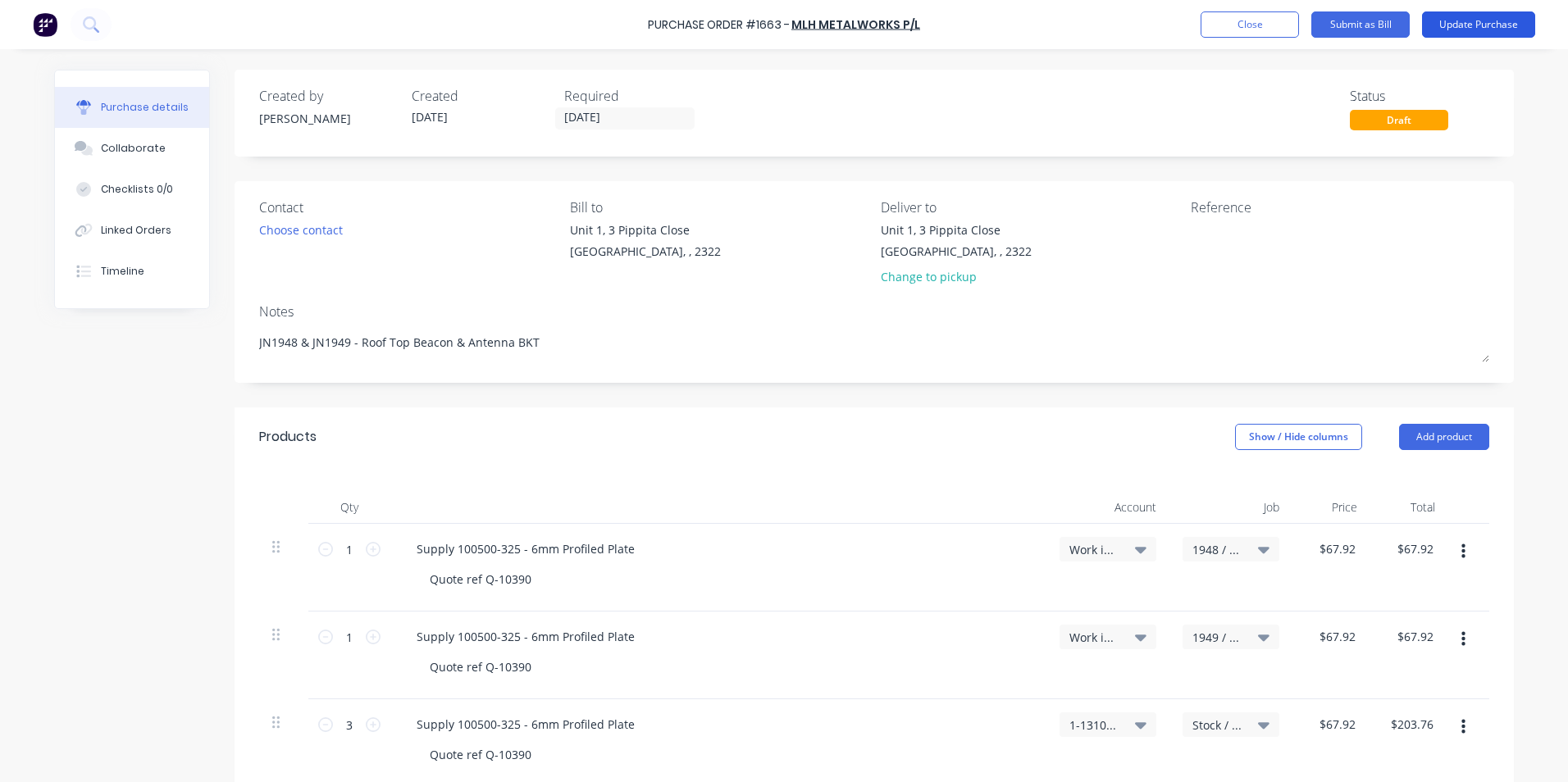
click at [1469, 18] on button "Update Purchase" at bounding box center [1478, 24] width 113 height 26
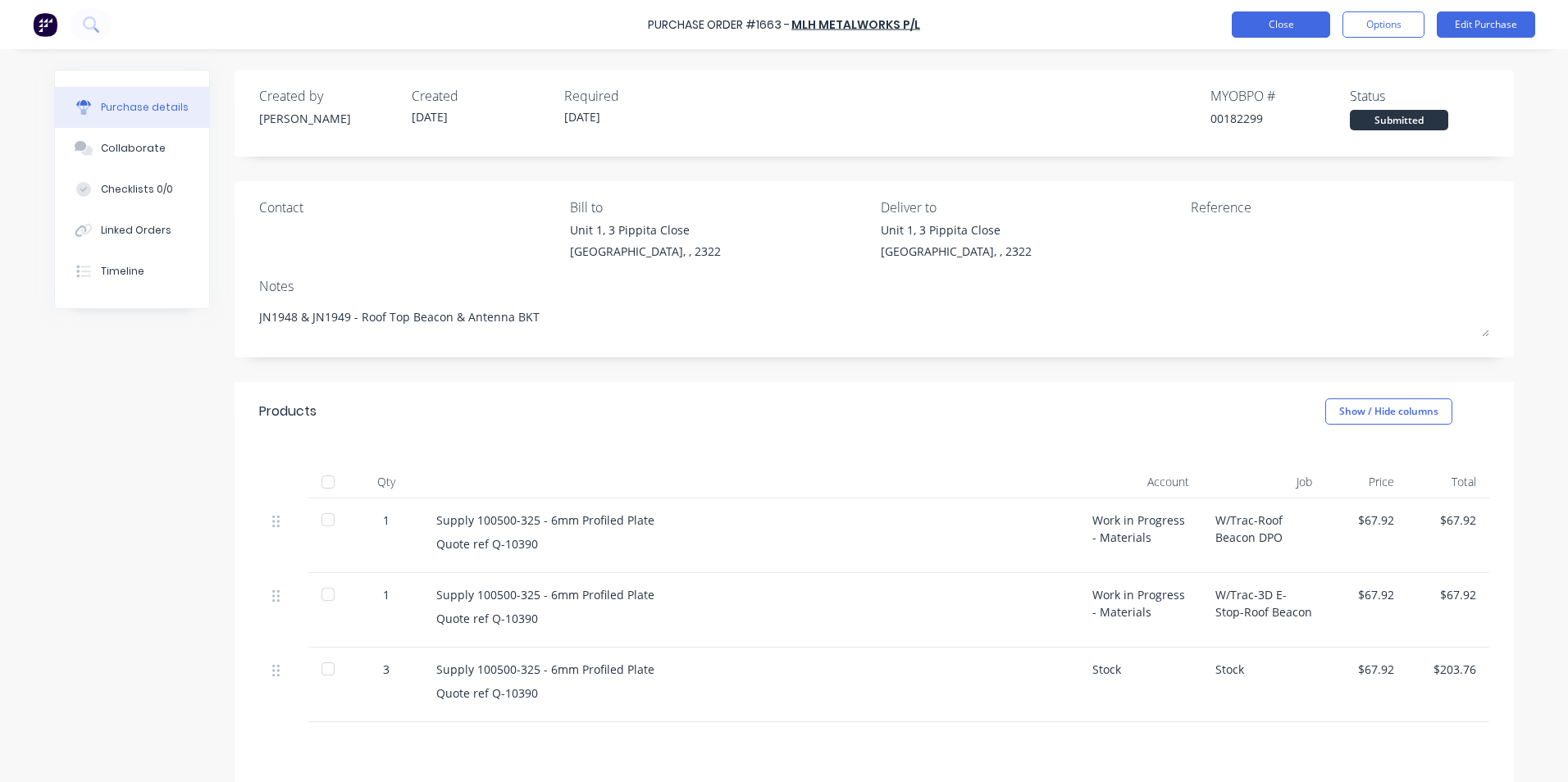
click at [1313, 22] on button "Close" at bounding box center [1281, 24] width 98 height 26
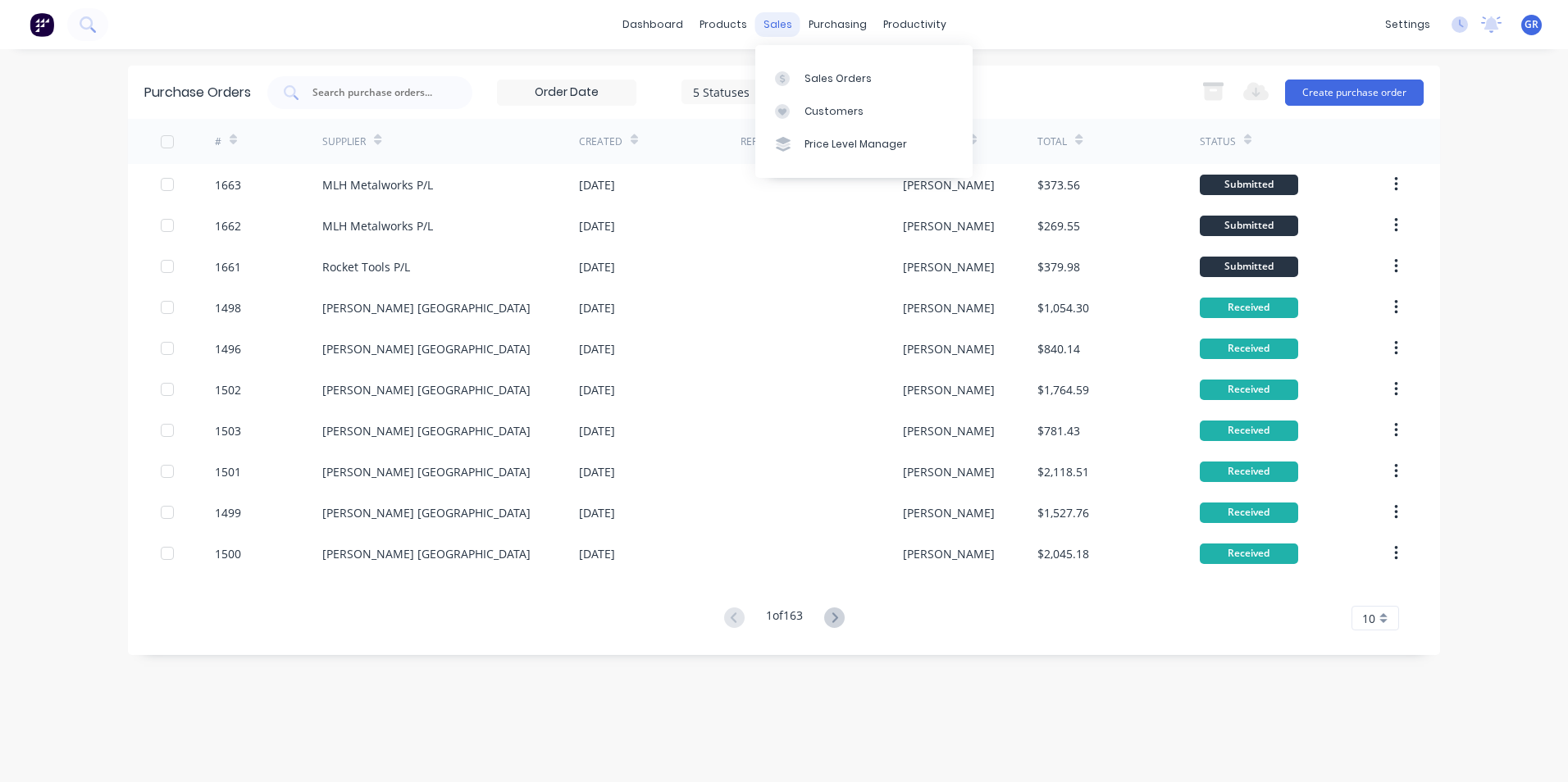
click at [783, 22] on div "sales" at bounding box center [778, 24] width 45 height 24
click at [840, 76] on div "Sales Orders" at bounding box center [838, 78] width 68 height 15
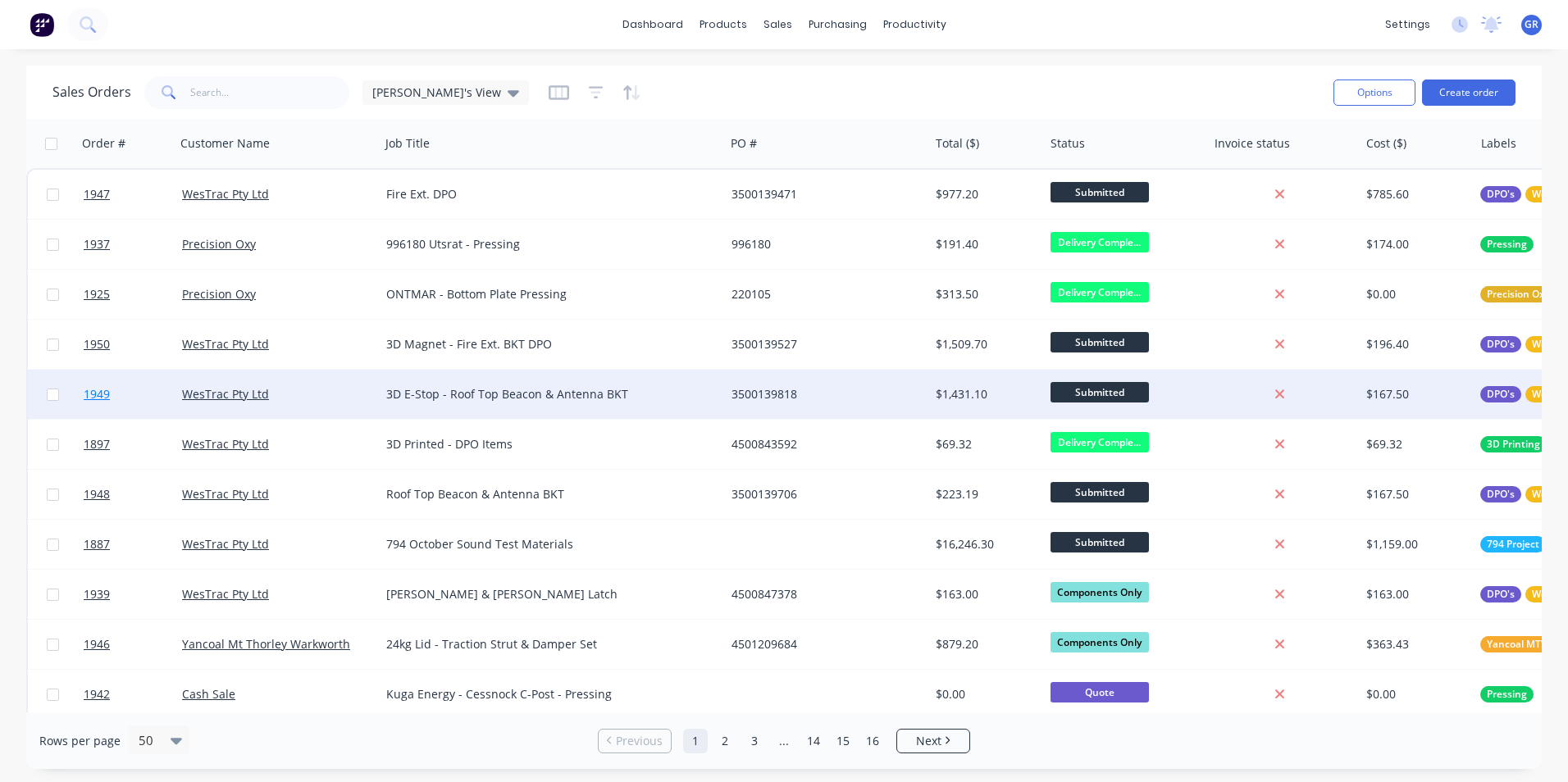
click at [103, 398] on span "1949" at bounding box center [96, 394] width 26 height 17
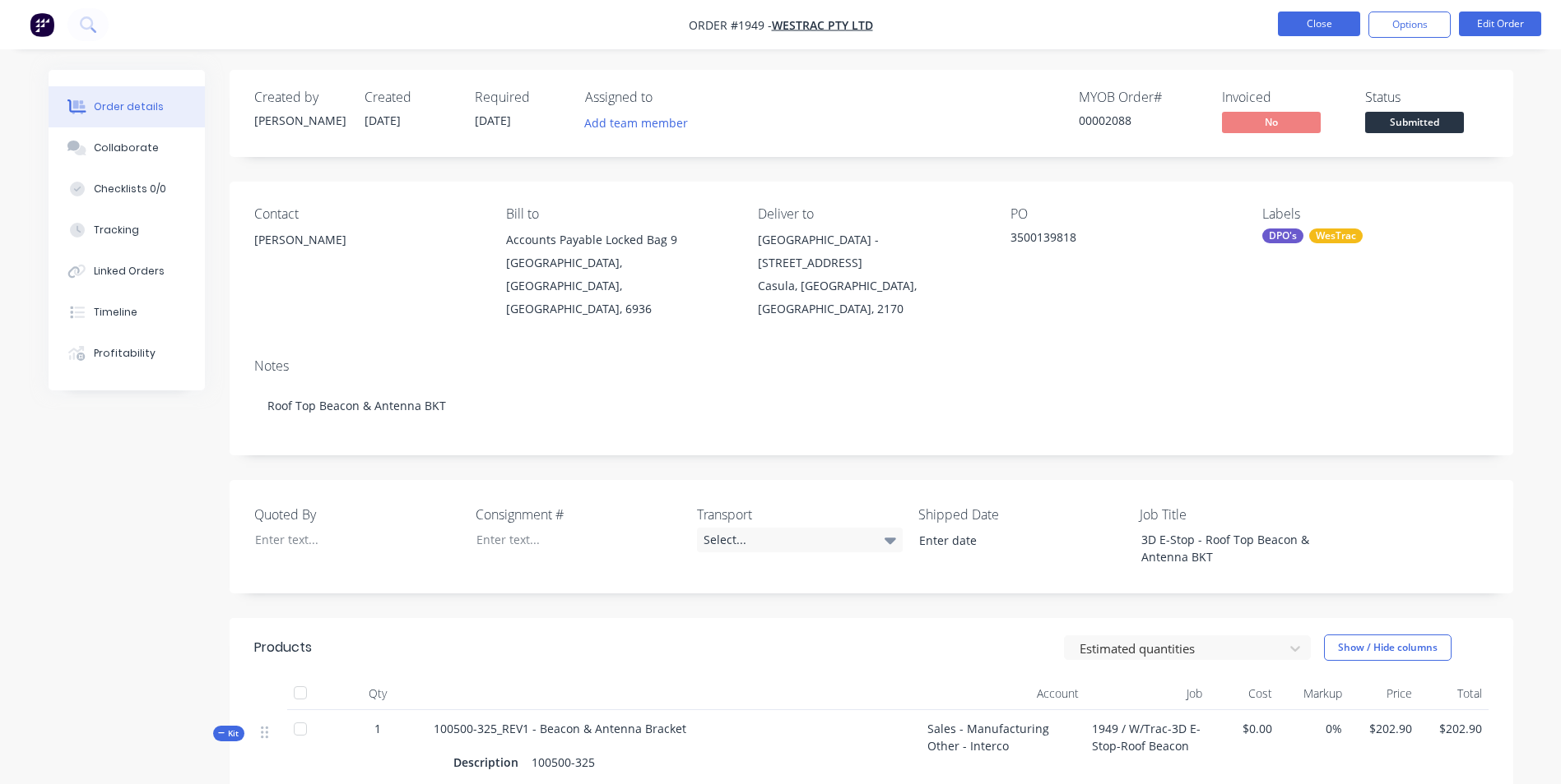
click at [1305, 26] on button "Close" at bounding box center [1319, 24] width 83 height 25
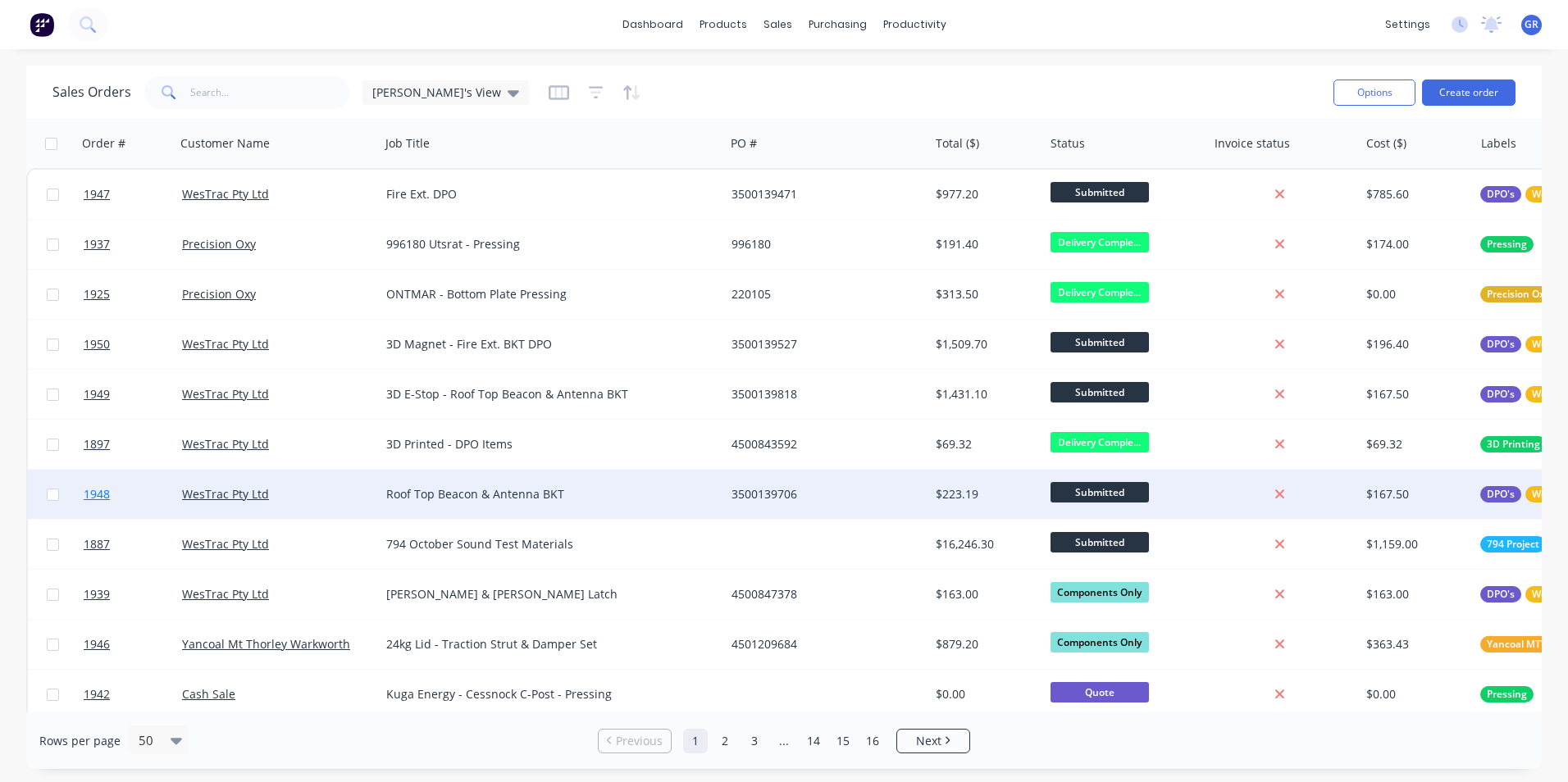
click at [102, 495] on span "1948" at bounding box center [96, 494] width 26 height 17
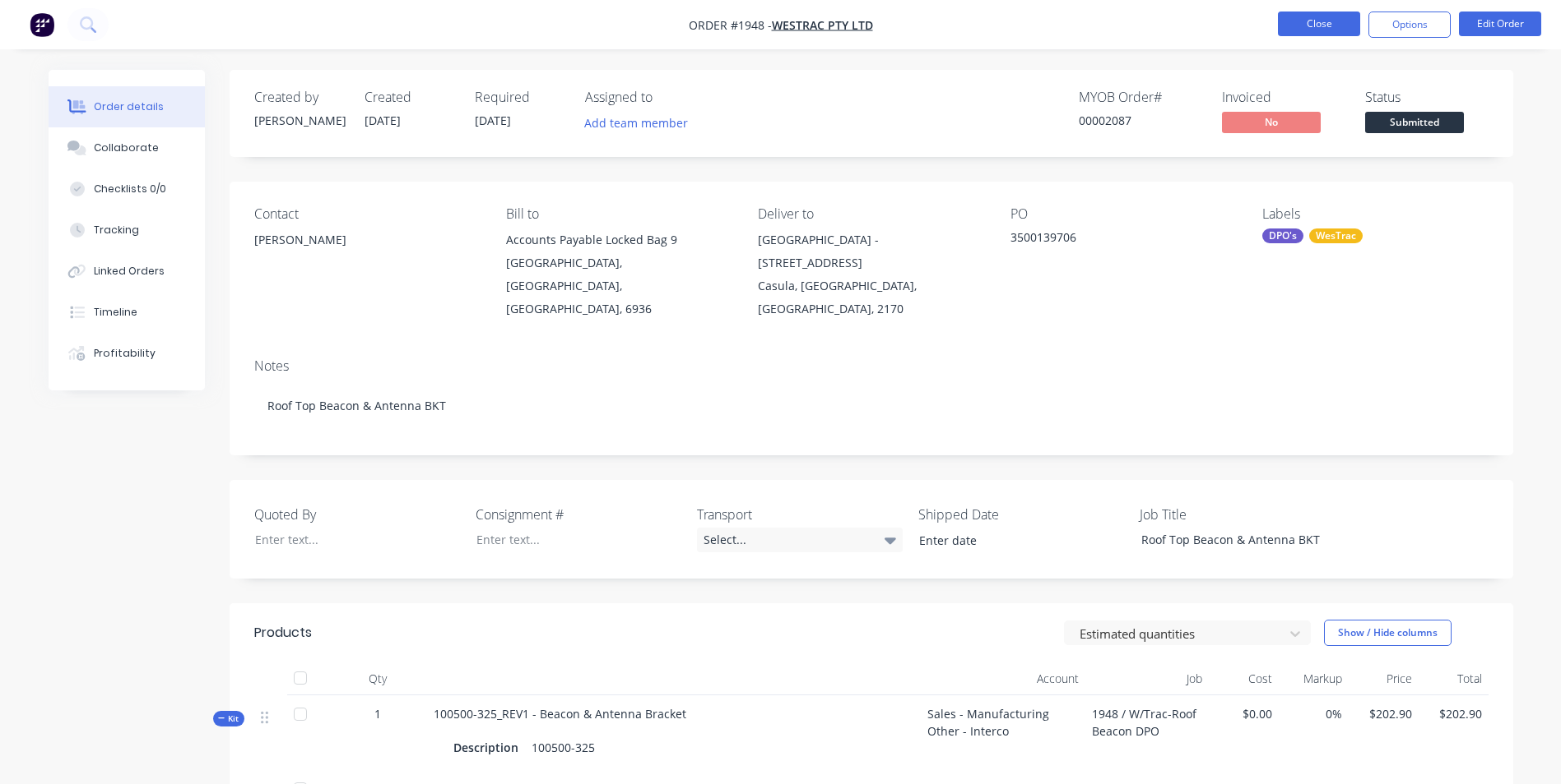
click at [1309, 22] on button "Close" at bounding box center [1319, 24] width 83 height 25
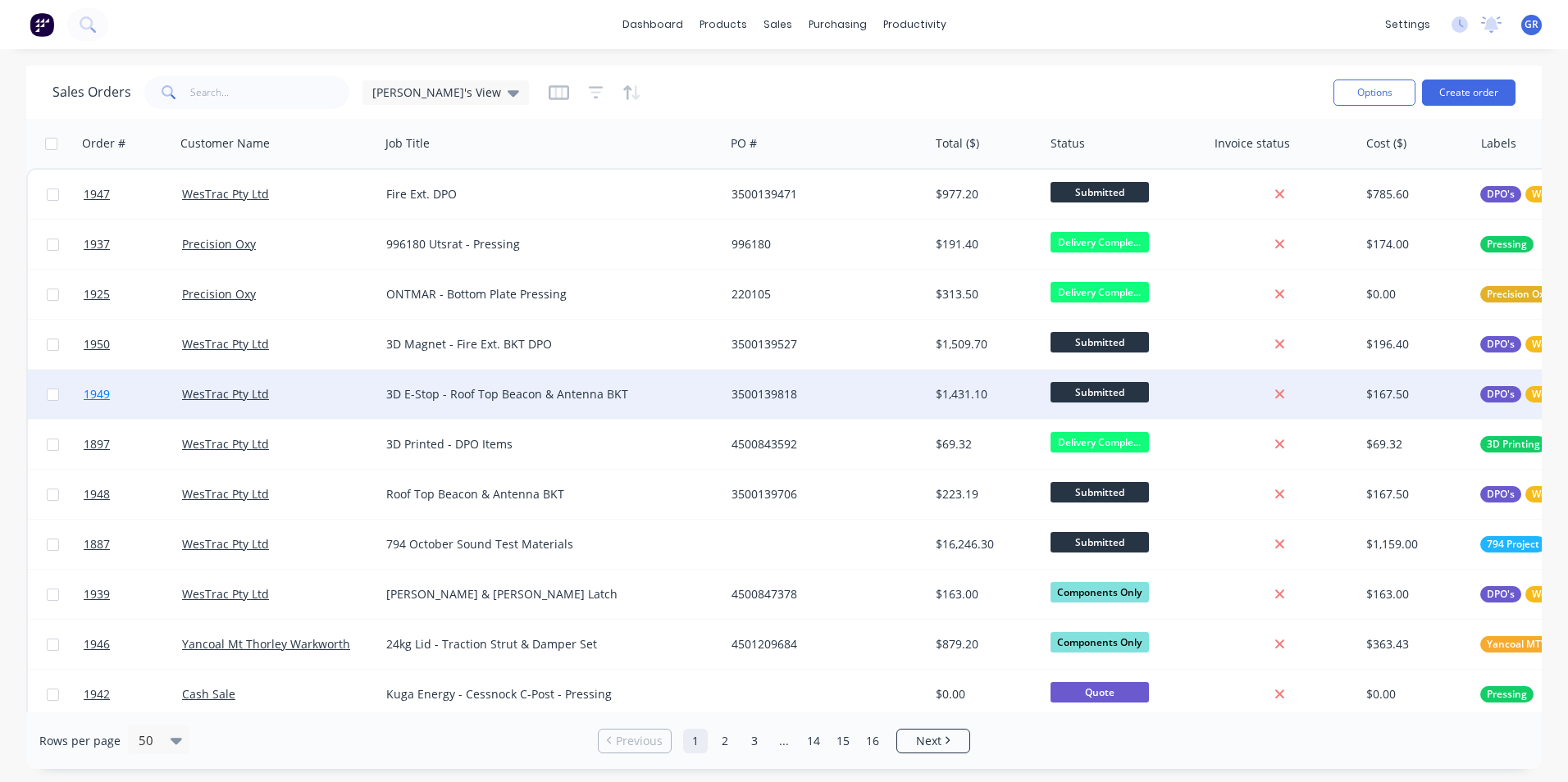
click at [103, 390] on span "1949" at bounding box center [96, 394] width 26 height 17
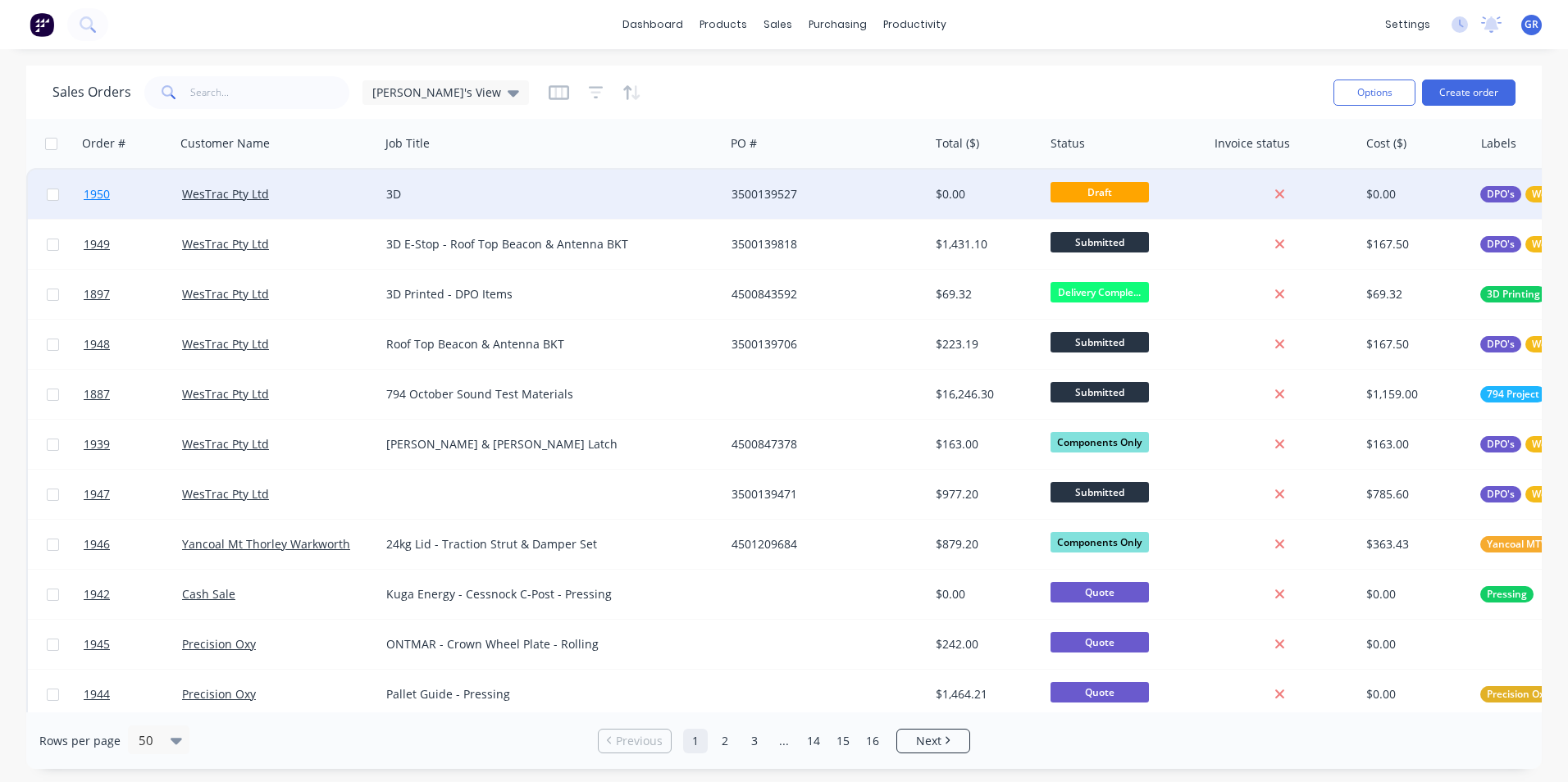
click at [96, 192] on span "1950" at bounding box center [96, 194] width 26 height 17
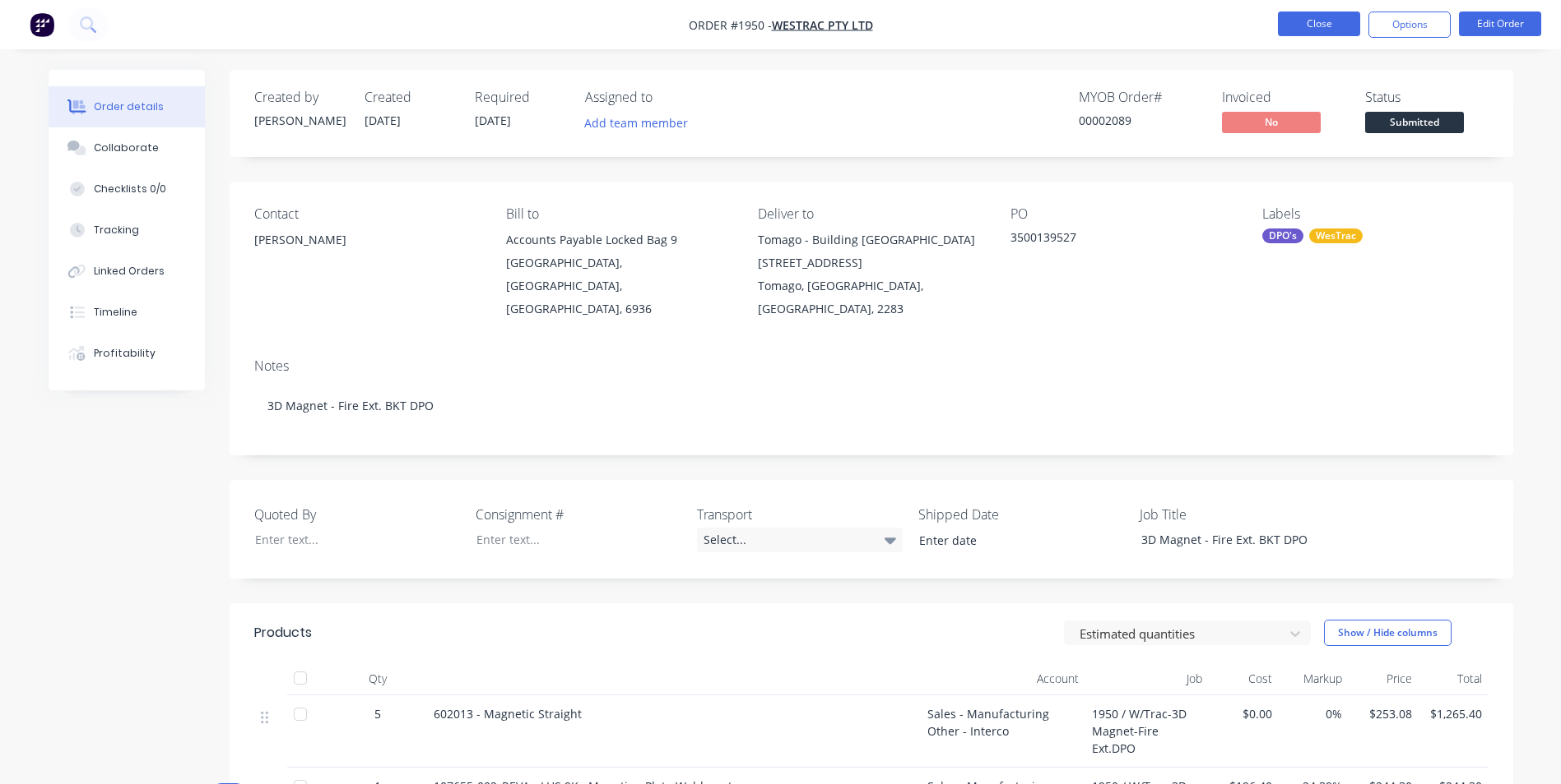
click at [1324, 23] on button "Close" at bounding box center [1319, 24] width 83 height 25
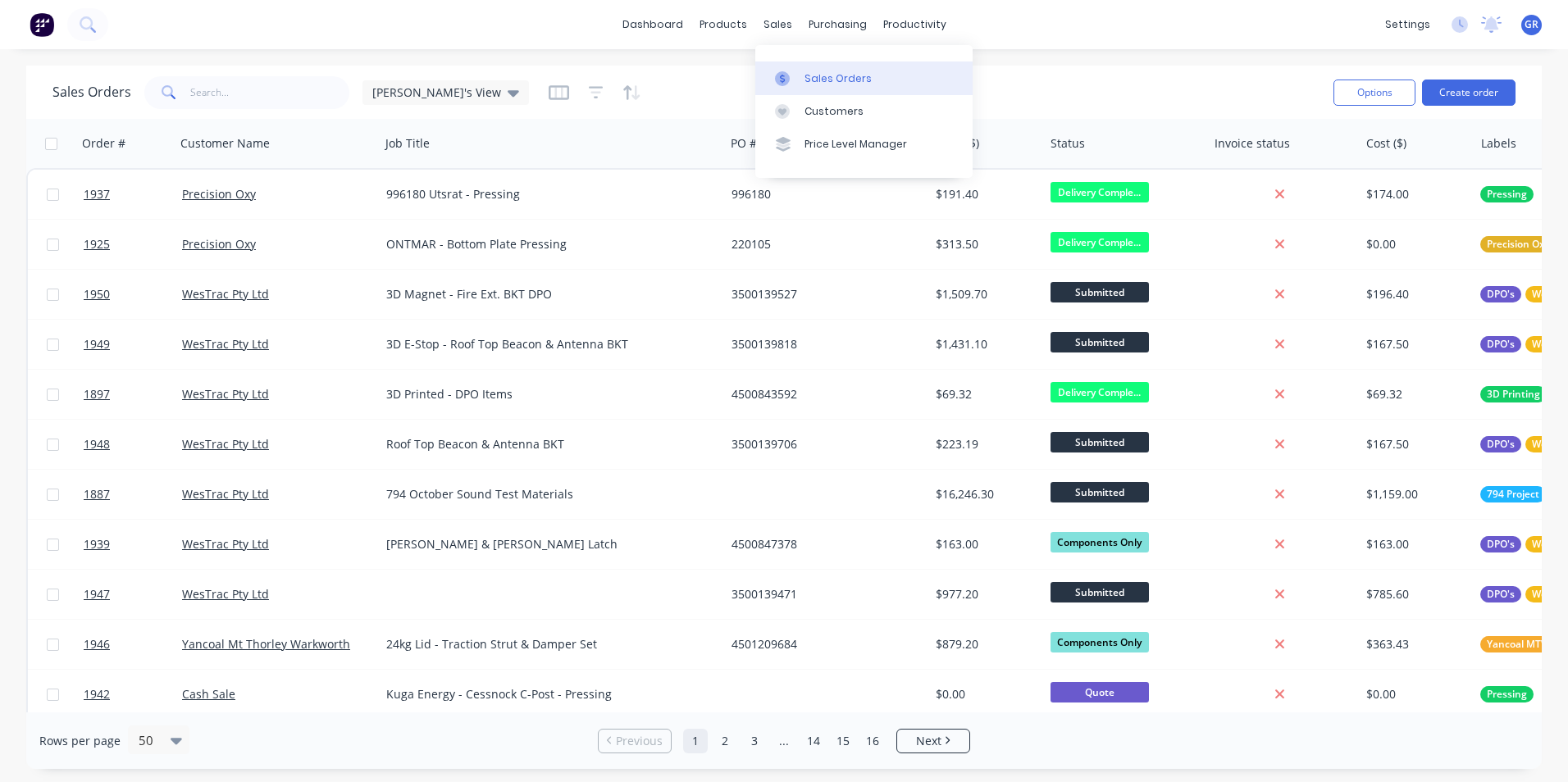
click at [824, 80] on div "Sales Orders" at bounding box center [838, 78] width 68 height 15
click at [199, 100] on input "text" at bounding box center [270, 92] width 160 height 32
click at [199, 94] on input "text" at bounding box center [270, 92] width 160 height 32
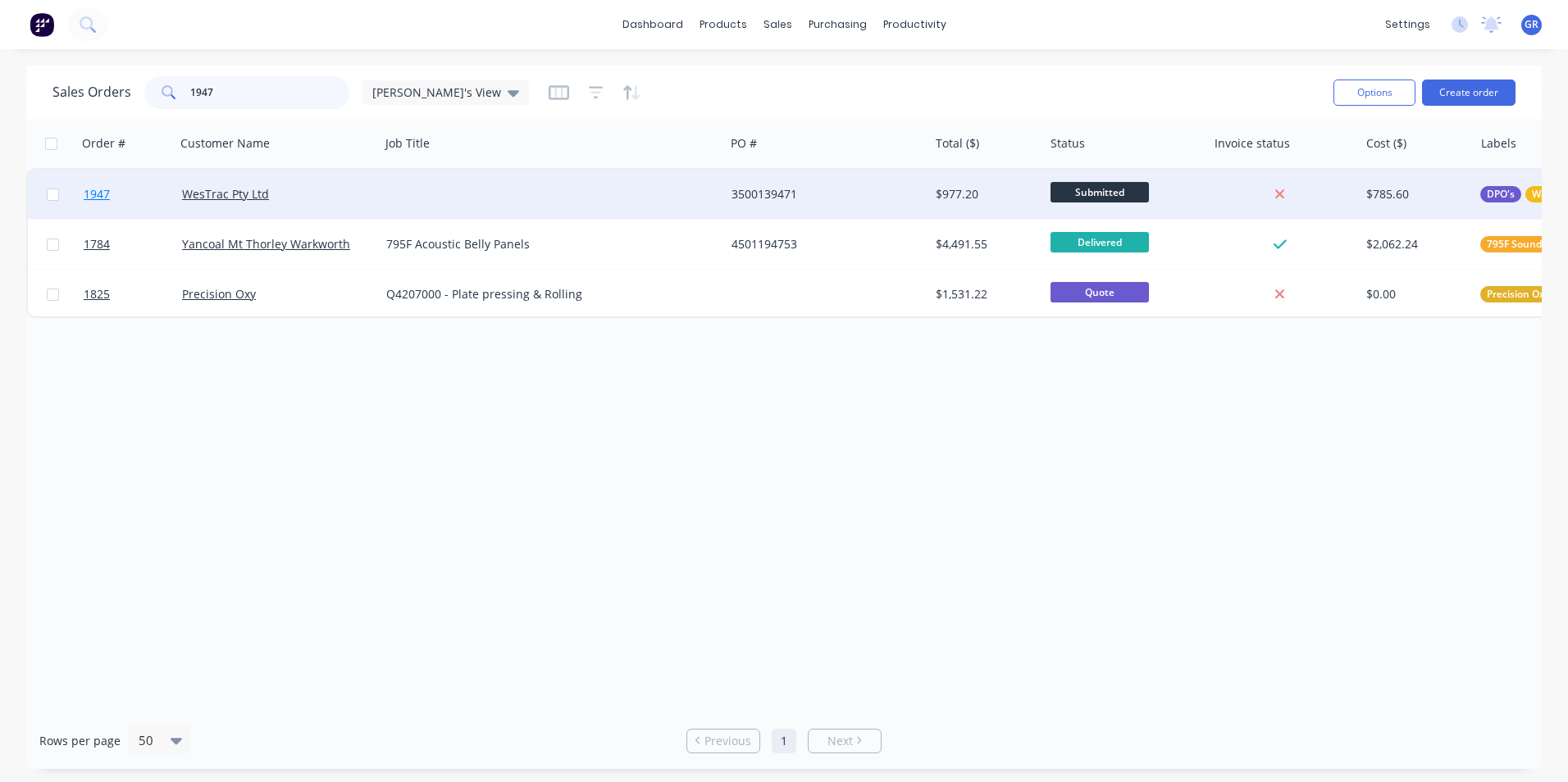
type input "1947"
click at [98, 196] on span "1947" at bounding box center [96, 194] width 26 height 17
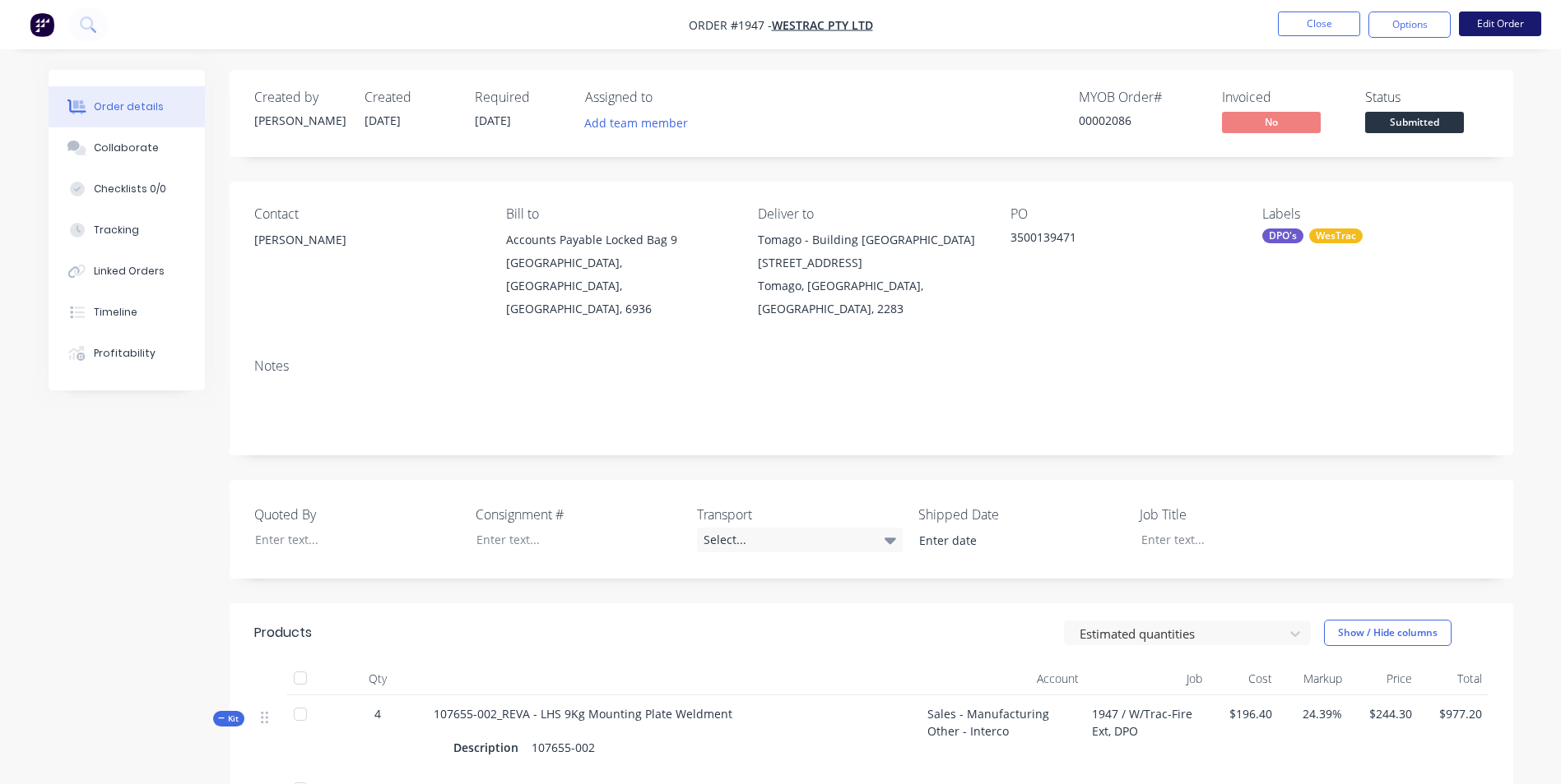
click at [1496, 15] on button "Edit Order" at bounding box center [1500, 24] width 83 height 25
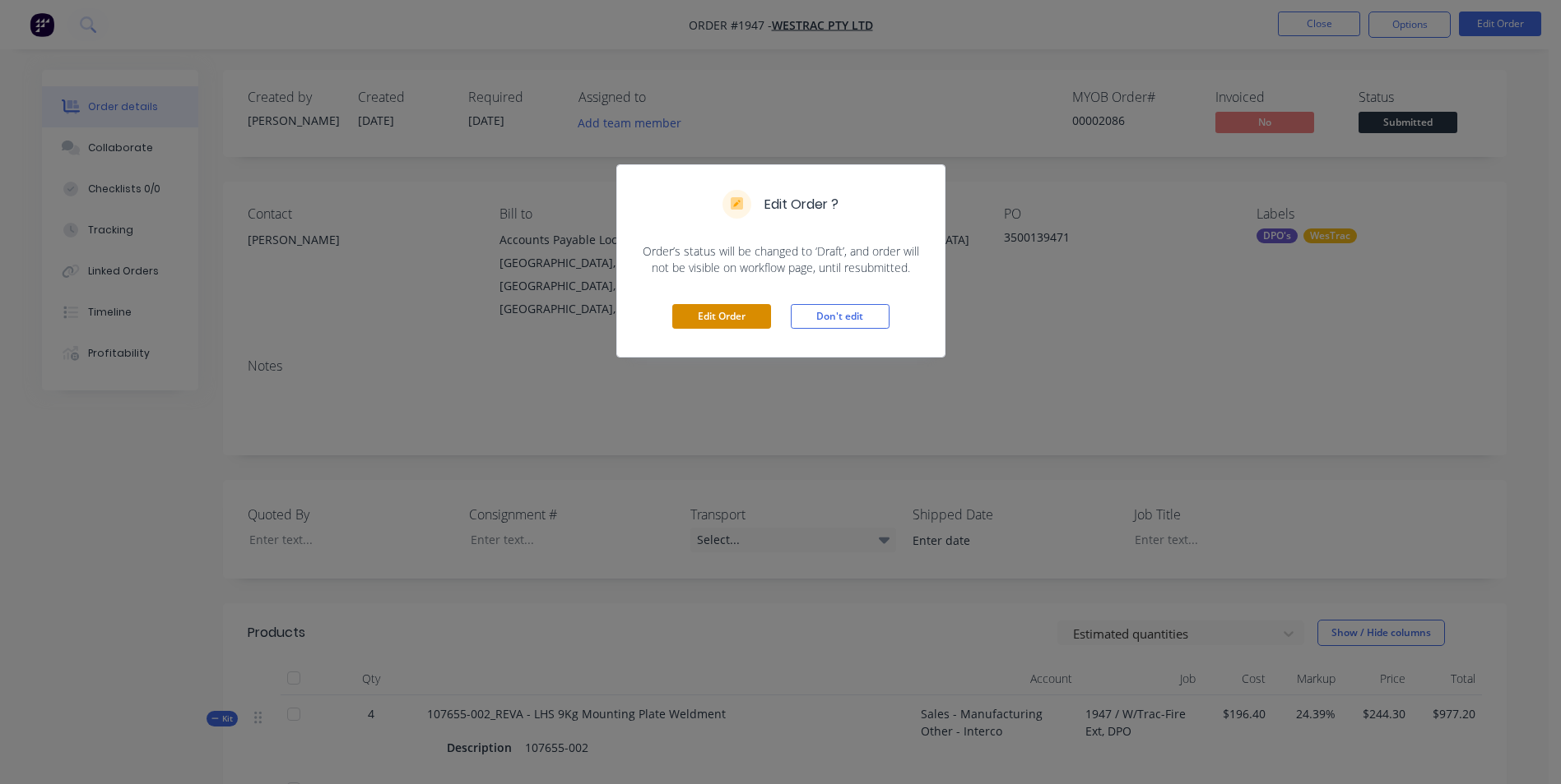
click at [724, 310] on button "Edit Order" at bounding box center [722, 316] width 98 height 25
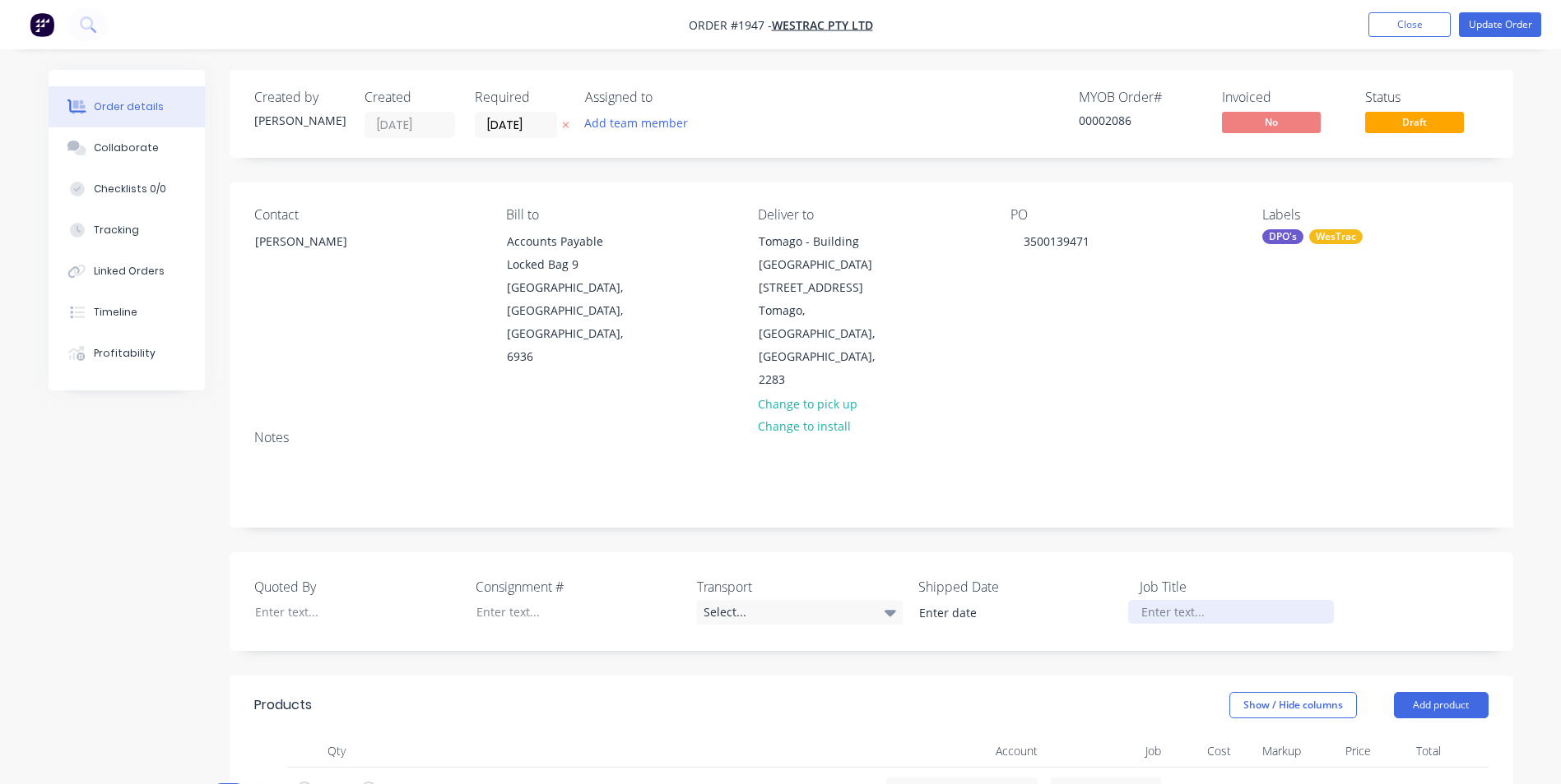
click at [1154, 600] on div at bounding box center [1230, 612] width 205 height 24
paste div
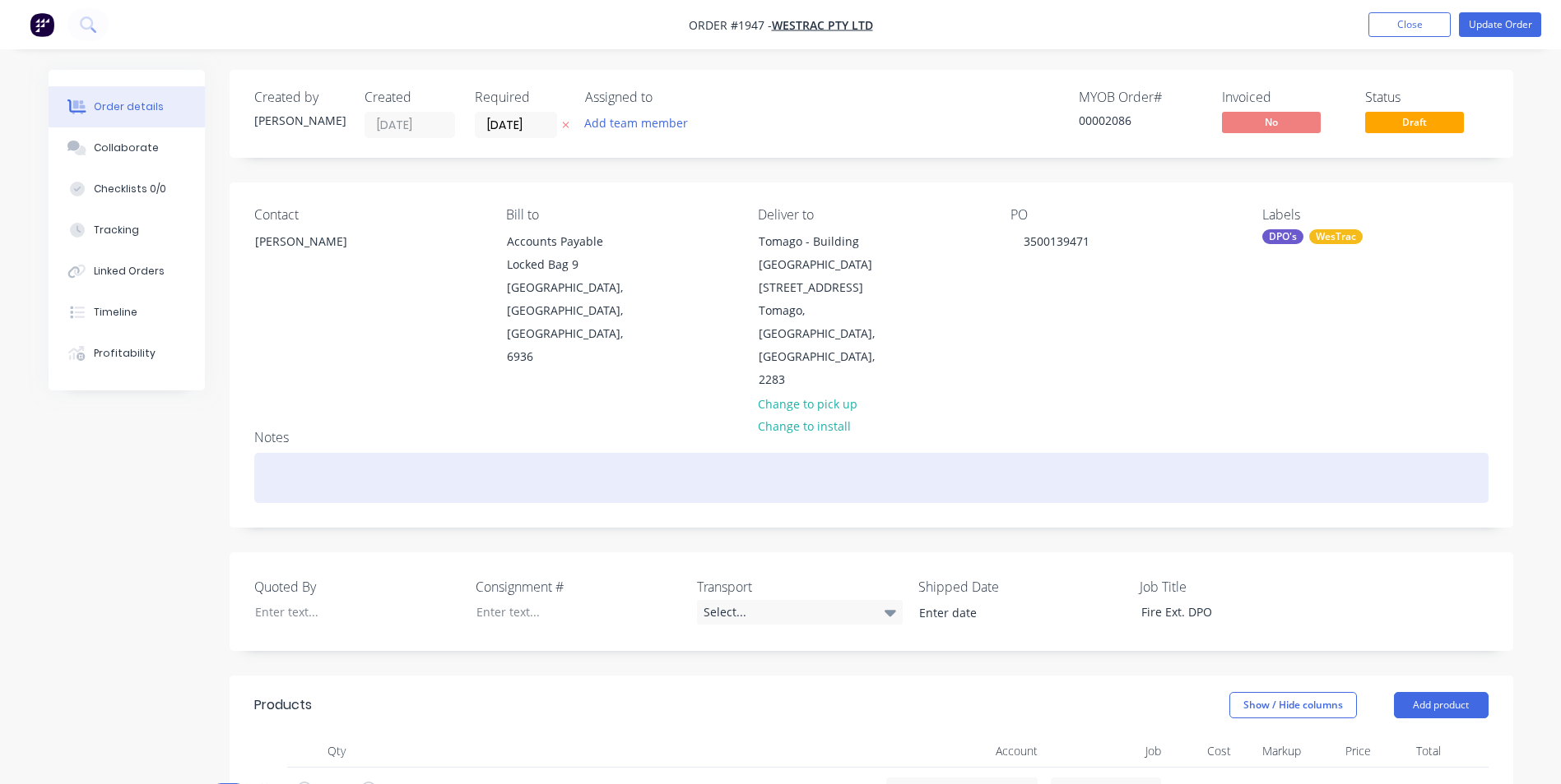
click at [298, 453] on div at bounding box center [871, 477] width 1234 height 50
paste div
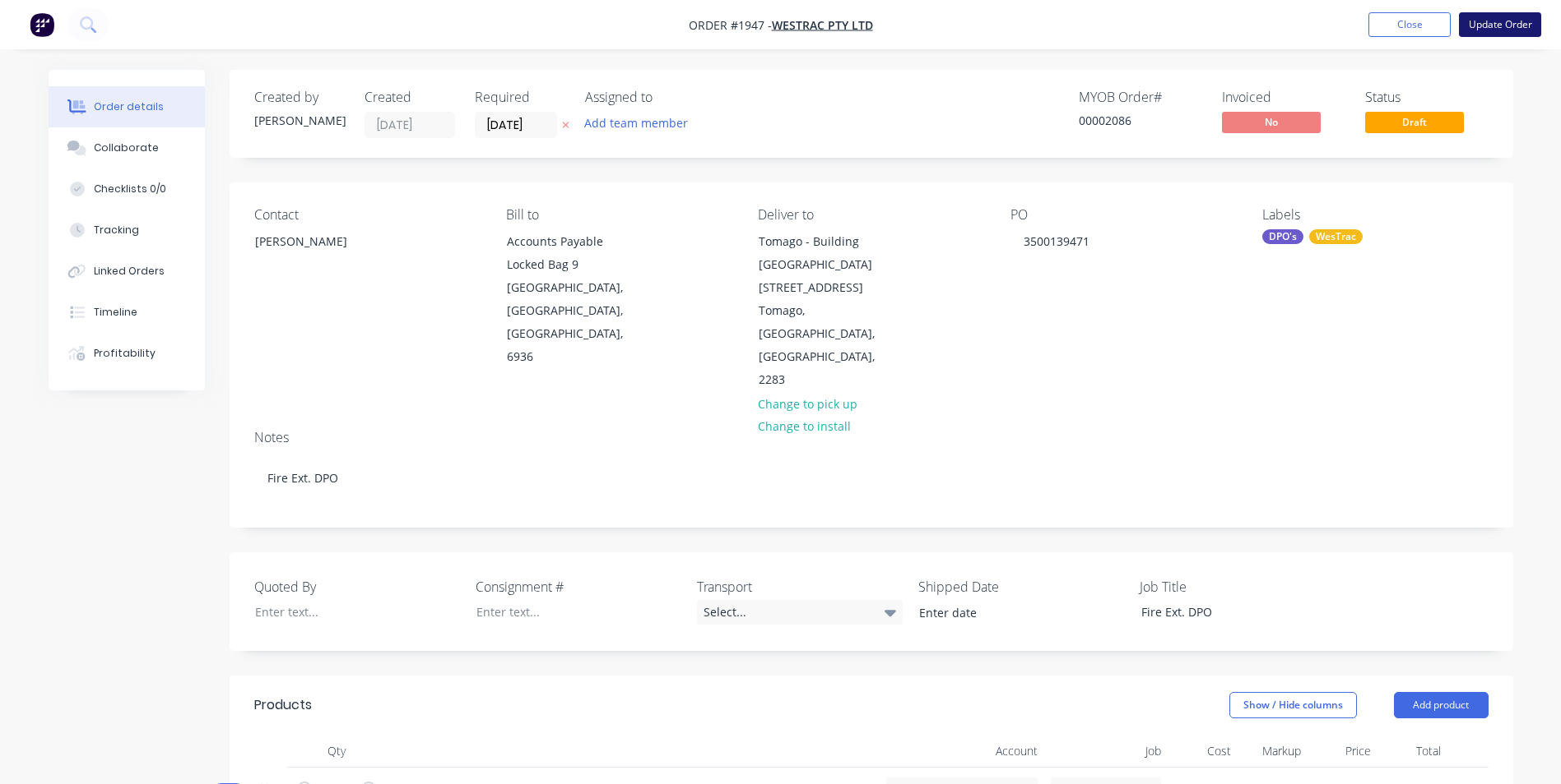
click at [1482, 23] on button "Update Order" at bounding box center [1500, 25] width 83 height 25
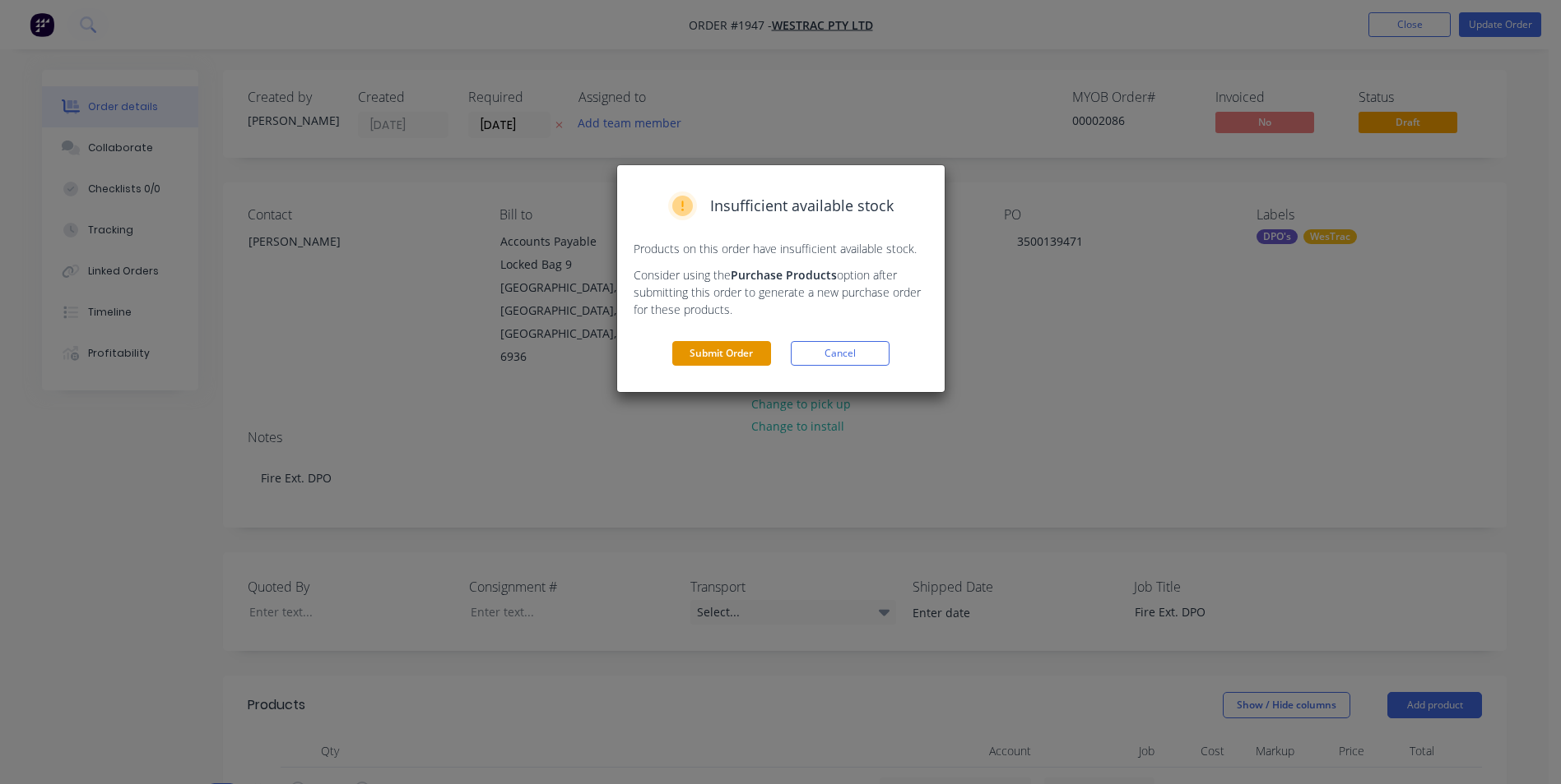
click at [720, 343] on button "Submit Order" at bounding box center [722, 353] width 98 height 25
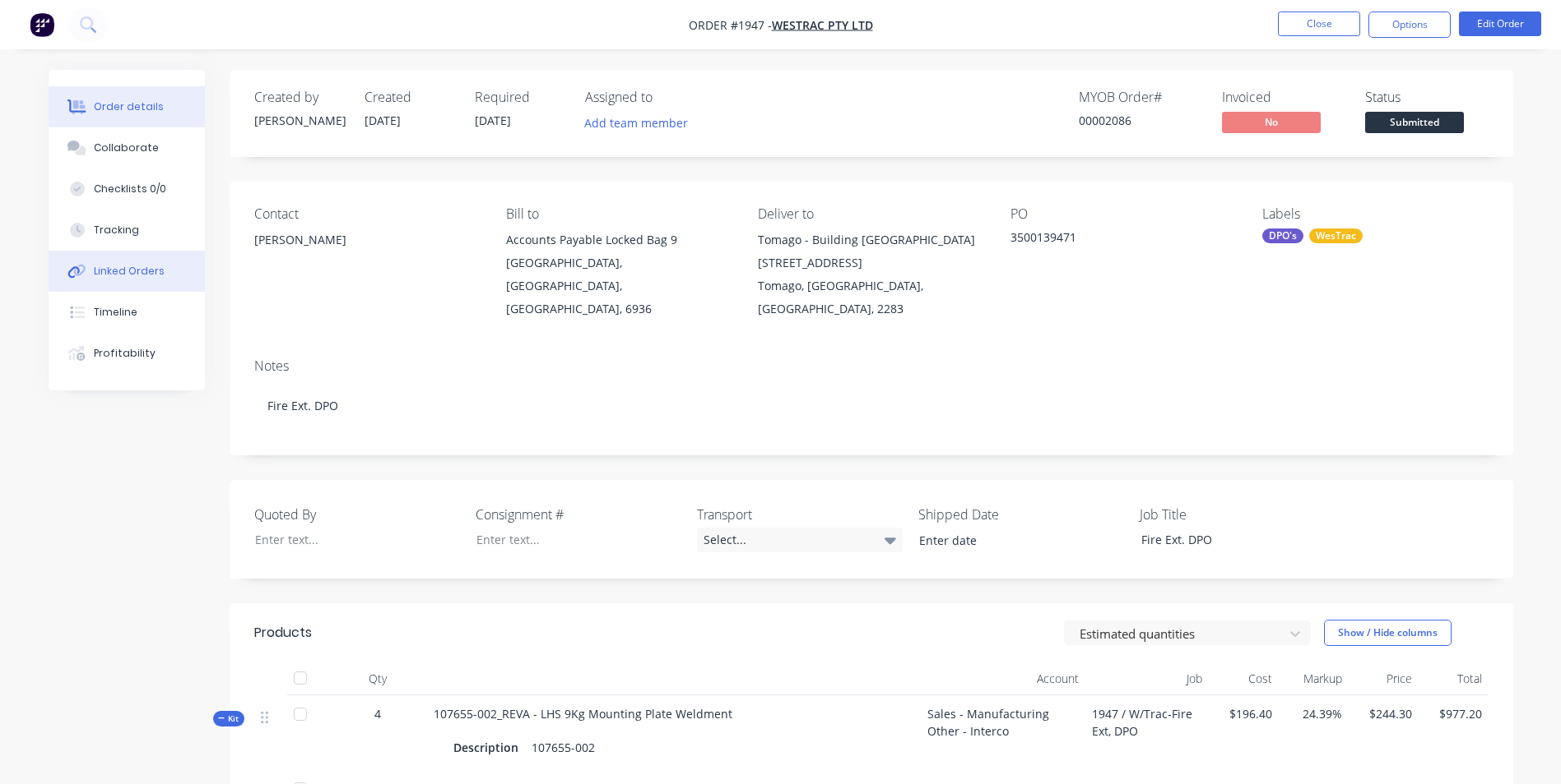
click at [110, 273] on div "Linked Orders" at bounding box center [129, 271] width 71 height 15
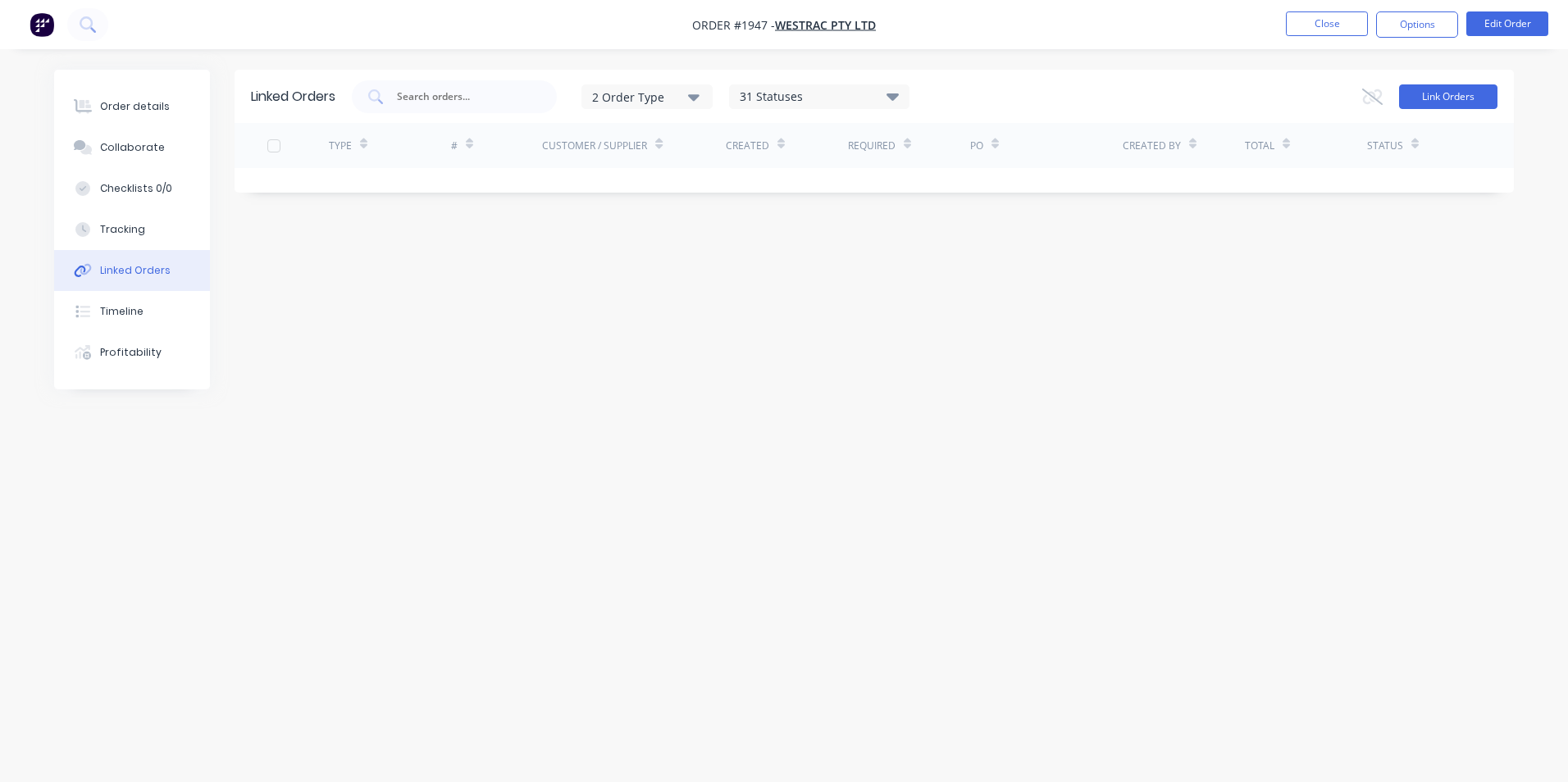
click at [1431, 101] on button "Link Orders" at bounding box center [1448, 96] width 98 height 24
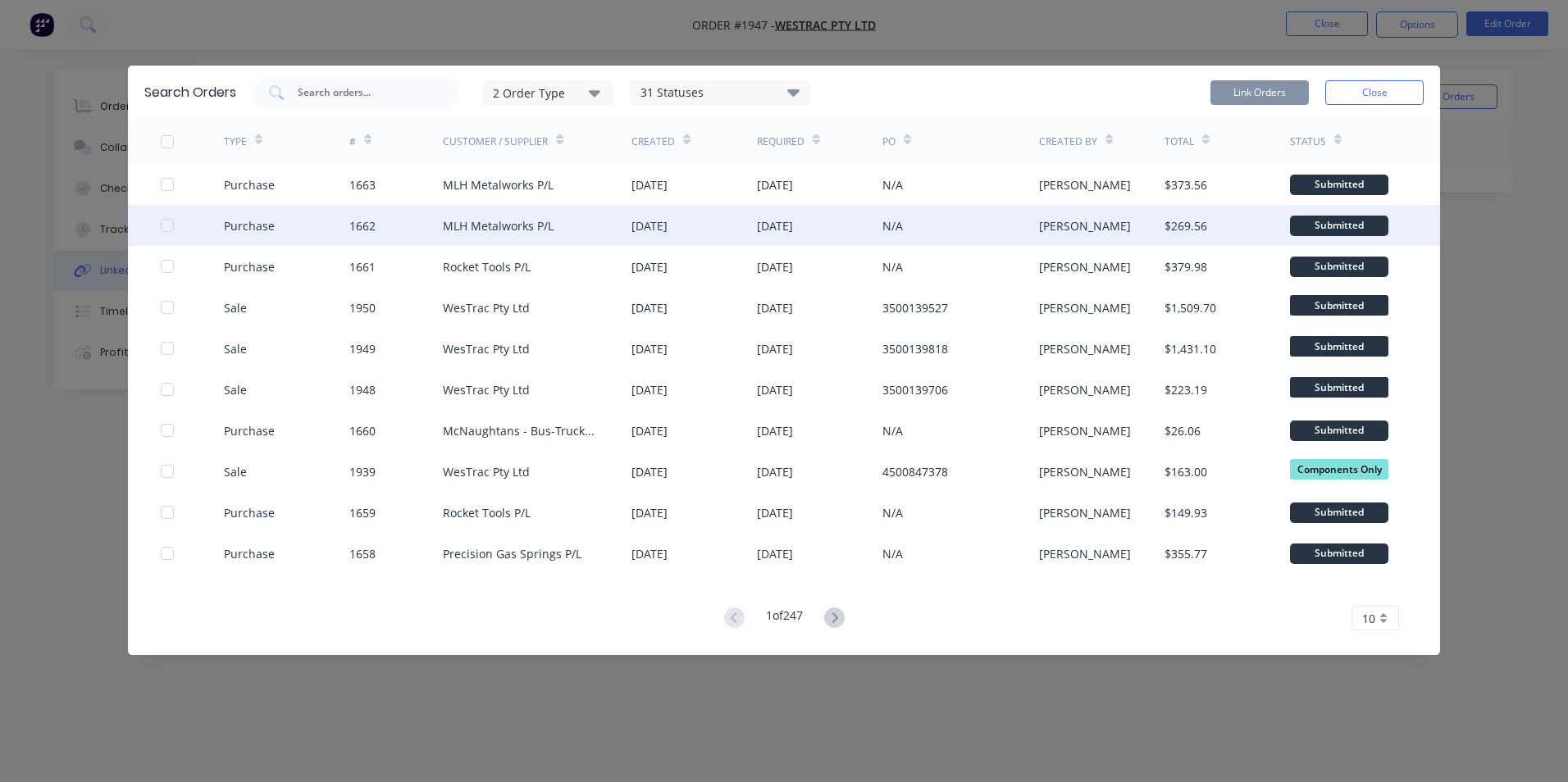
click at [168, 225] on div at bounding box center [167, 224] width 32 height 32
click at [1256, 88] on button "Link Orders" at bounding box center [1259, 92] width 98 height 24
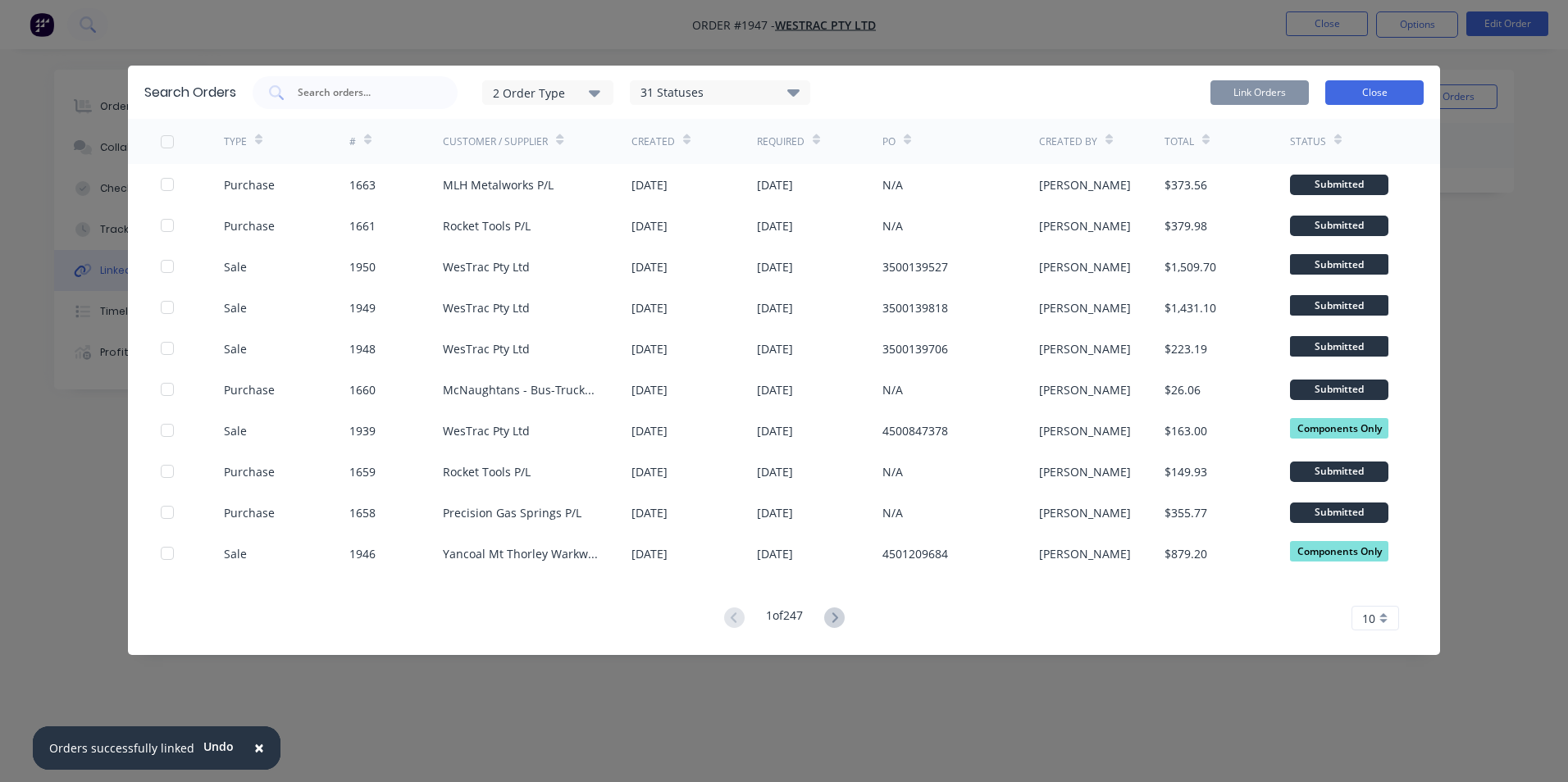
click at [1392, 95] on button "Close" at bounding box center [1374, 92] width 98 height 24
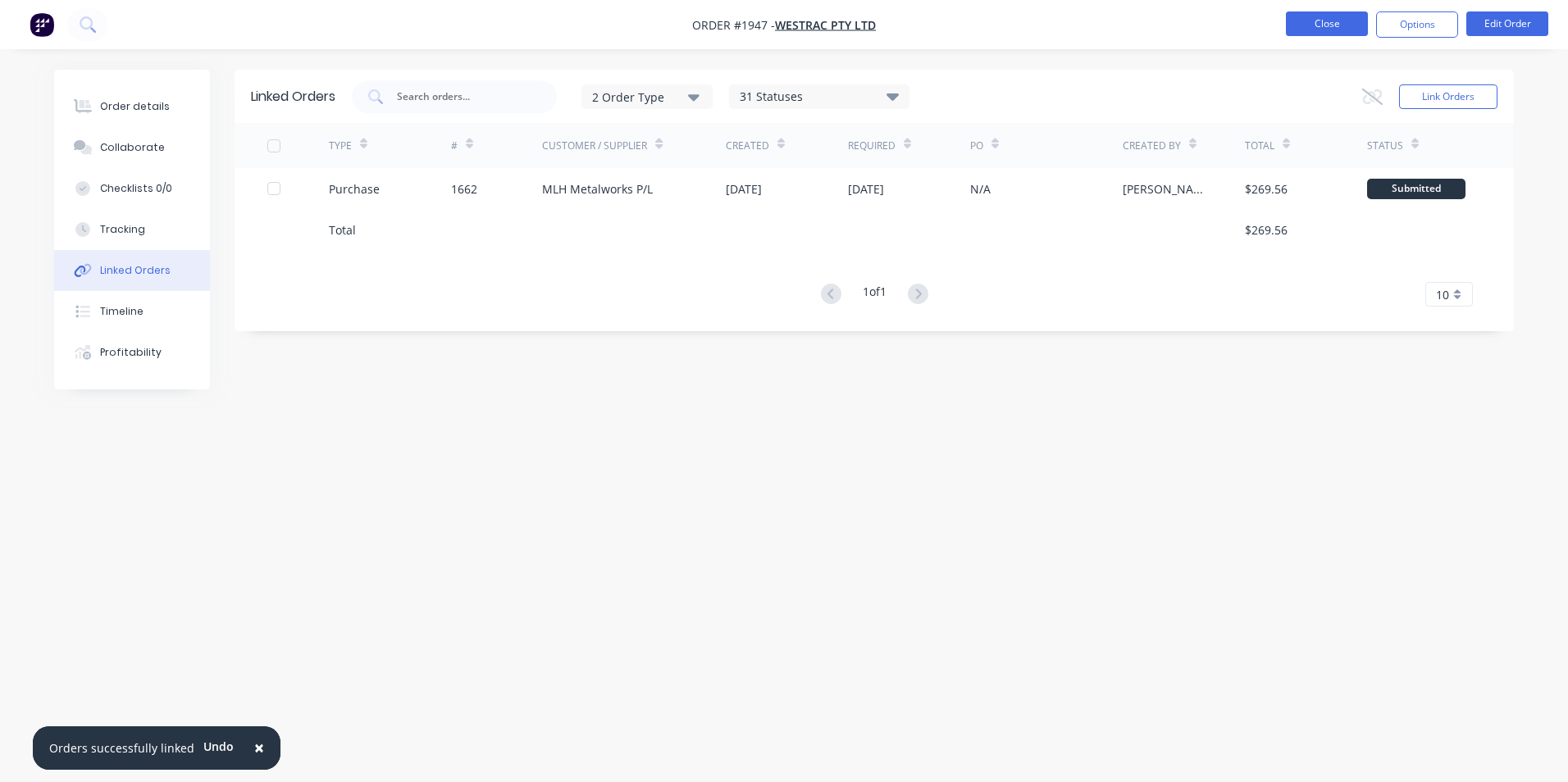
click at [1345, 23] on button "Close" at bounding box center [1327, 24] width 82 height 24
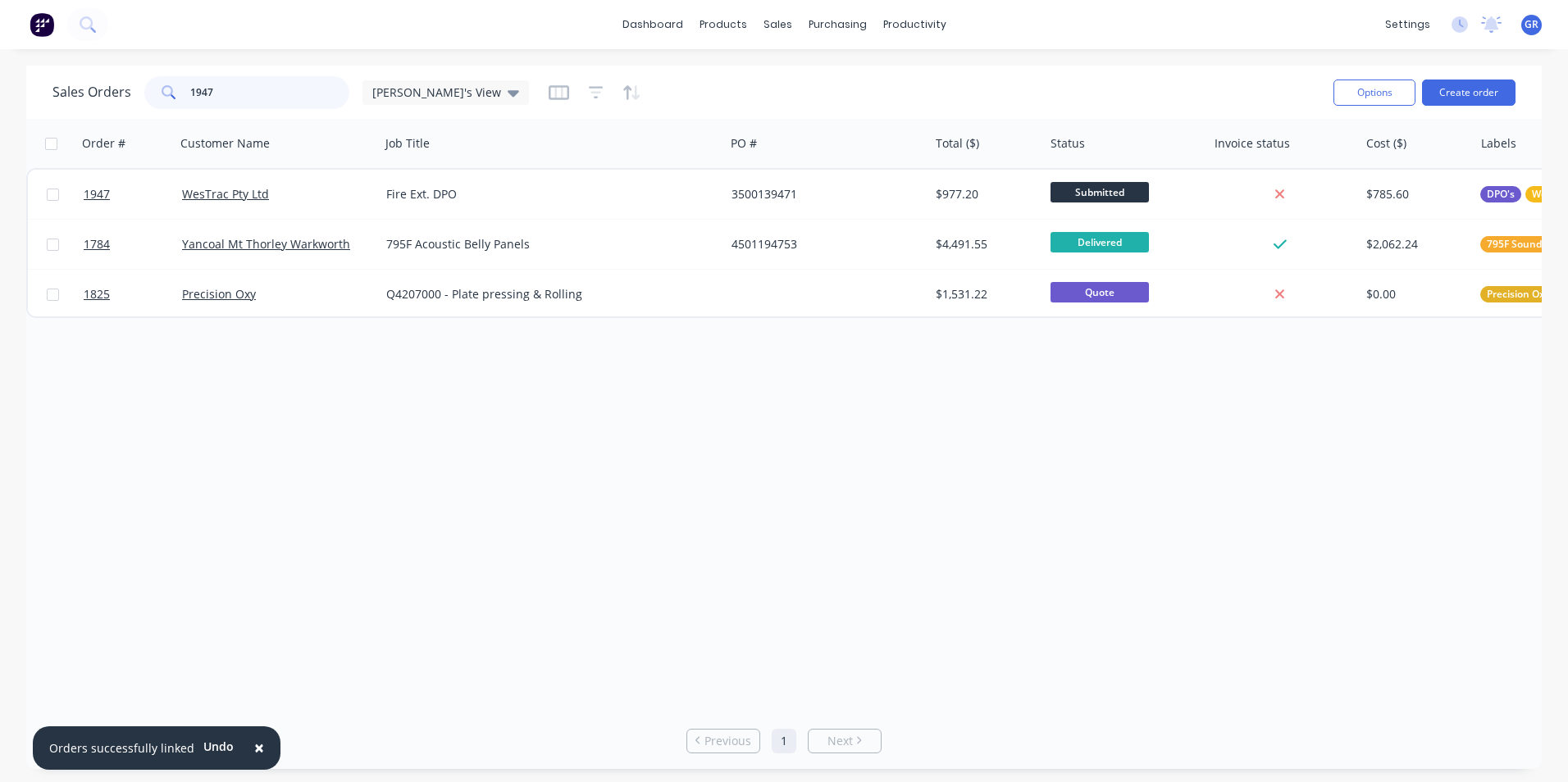
drag, startPoint x: 217, startPoint y: 93, endPoint x: 201, endPoint y: 93, distance: 16.0
click at [201, 93] on input "1947" at bounding box center [270, 92] width 160 height 32
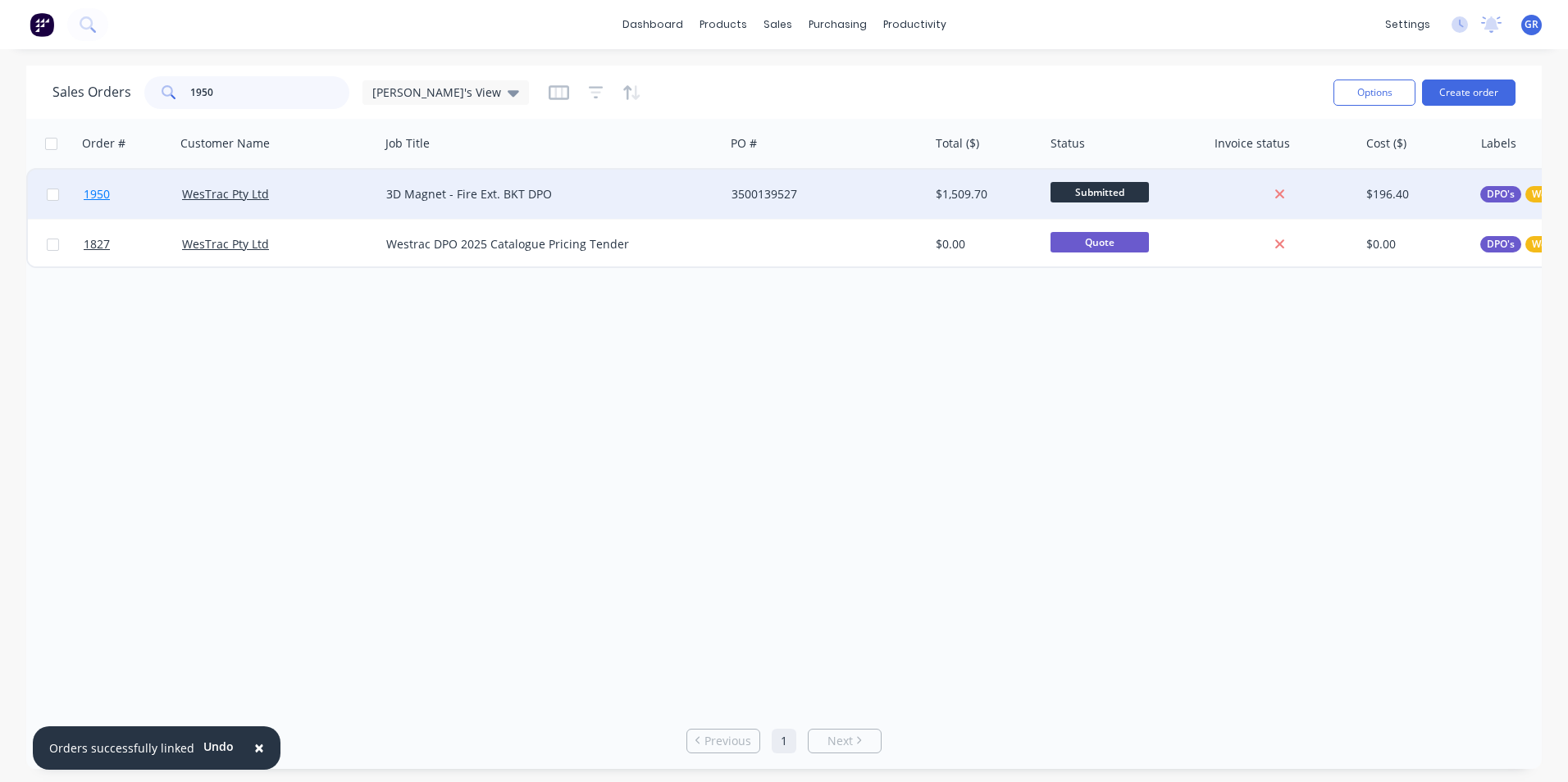
type input "1950"
click at [104, 195] on span "1950" at bounding box center [96, 194] width 26 height 17
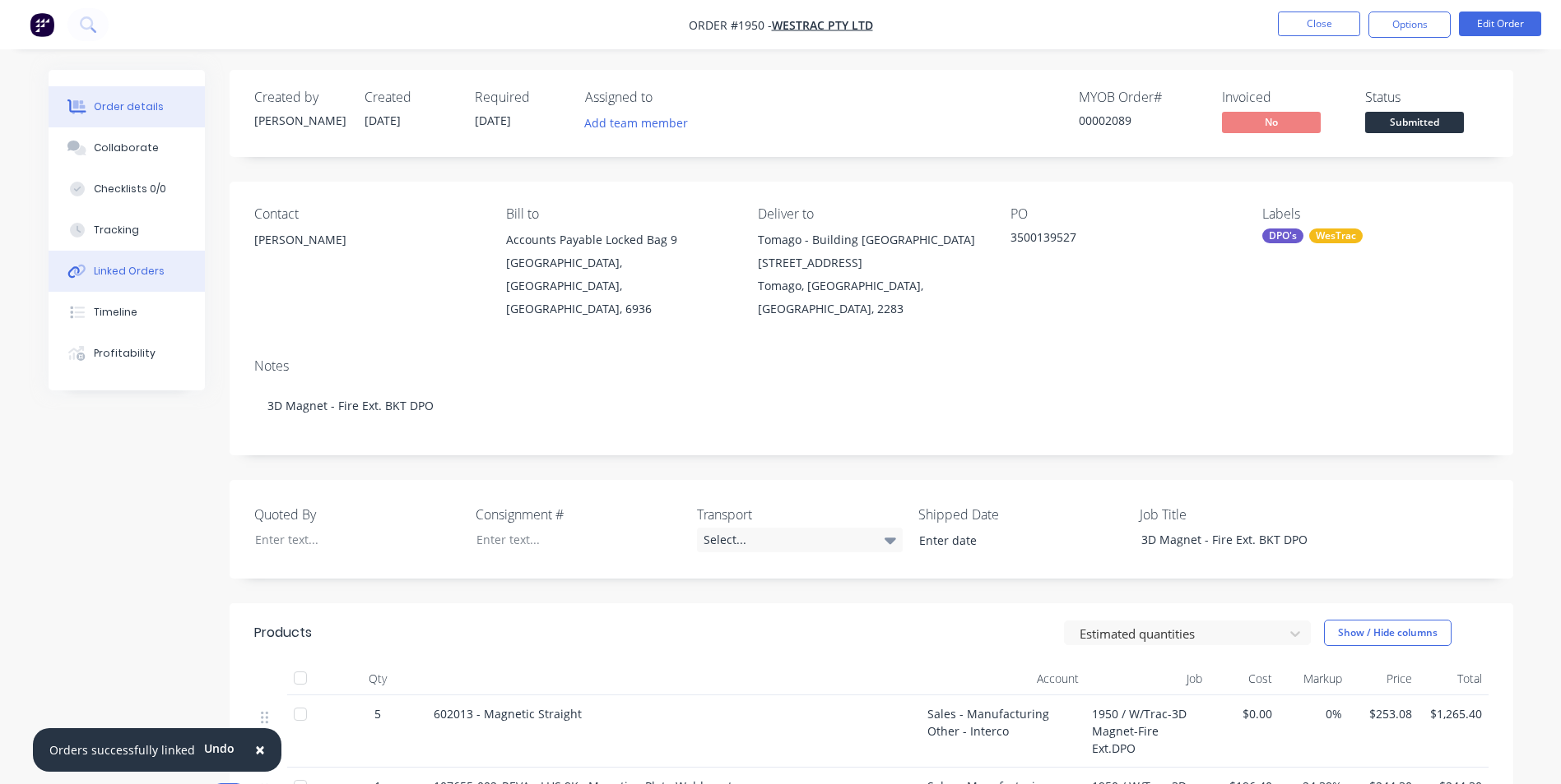
click at [125, 265] on div "Linked Orders" at bounding box center [129, 271] width 71 height 15
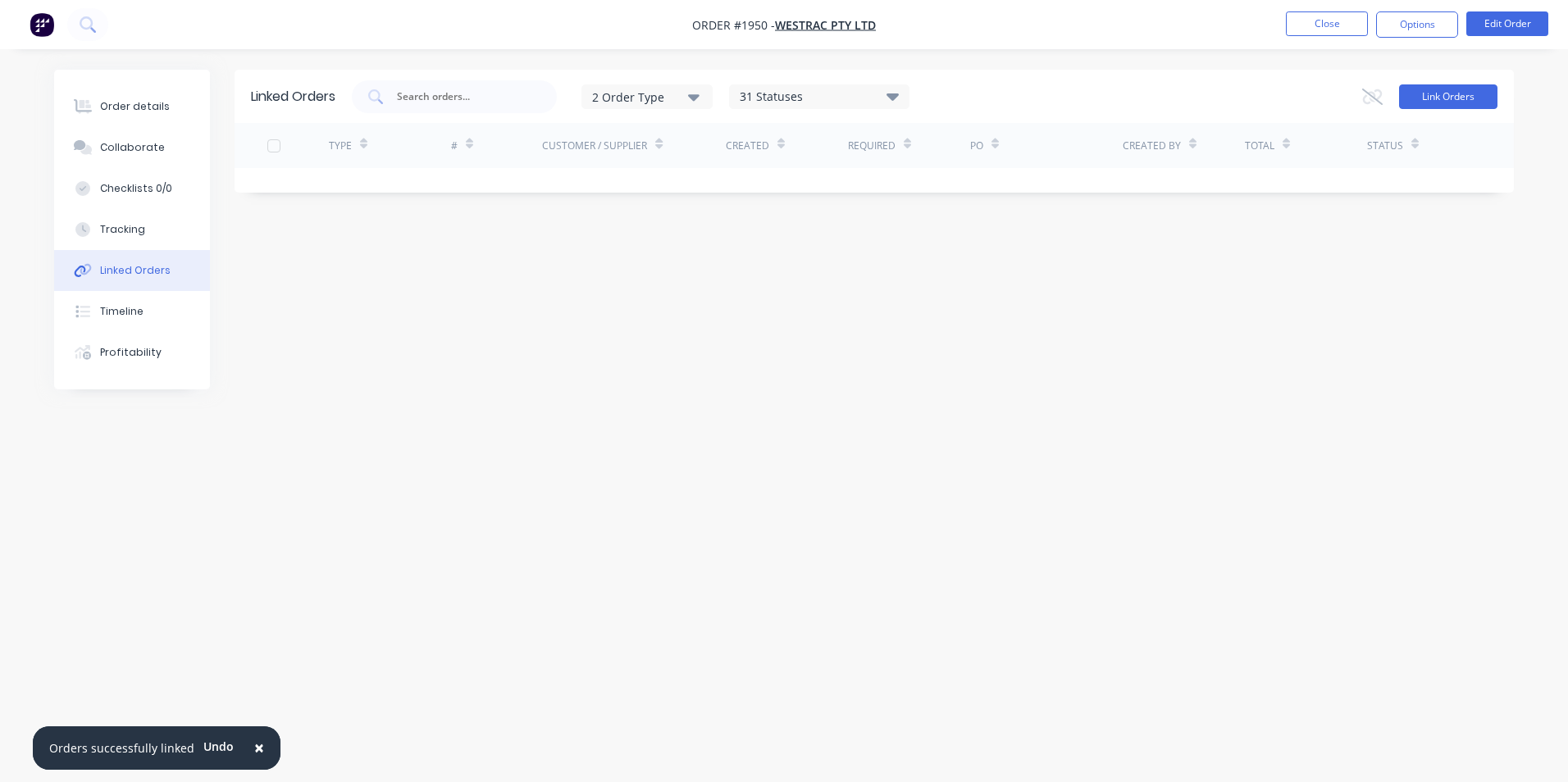
click at [1445, 99] on button "Link Orders" at bounding box center [1448, 96] width 98 height 24
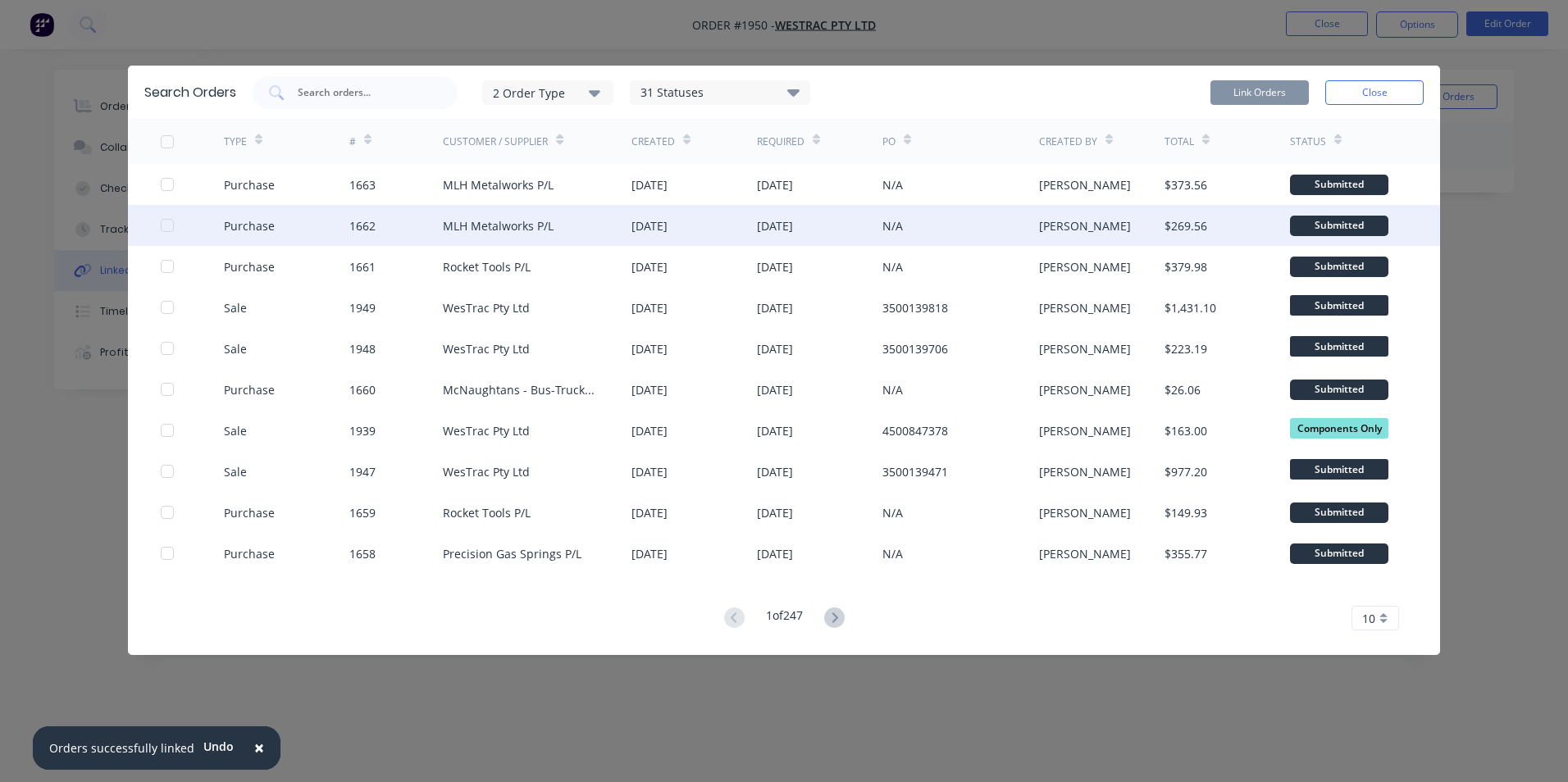
click at [165, 223] on div at bounding box center [167, 224] width 32 height 32
click at [1265, 89] on button "Link Orders" at bounding box center [1259, 92] width 98 height 24
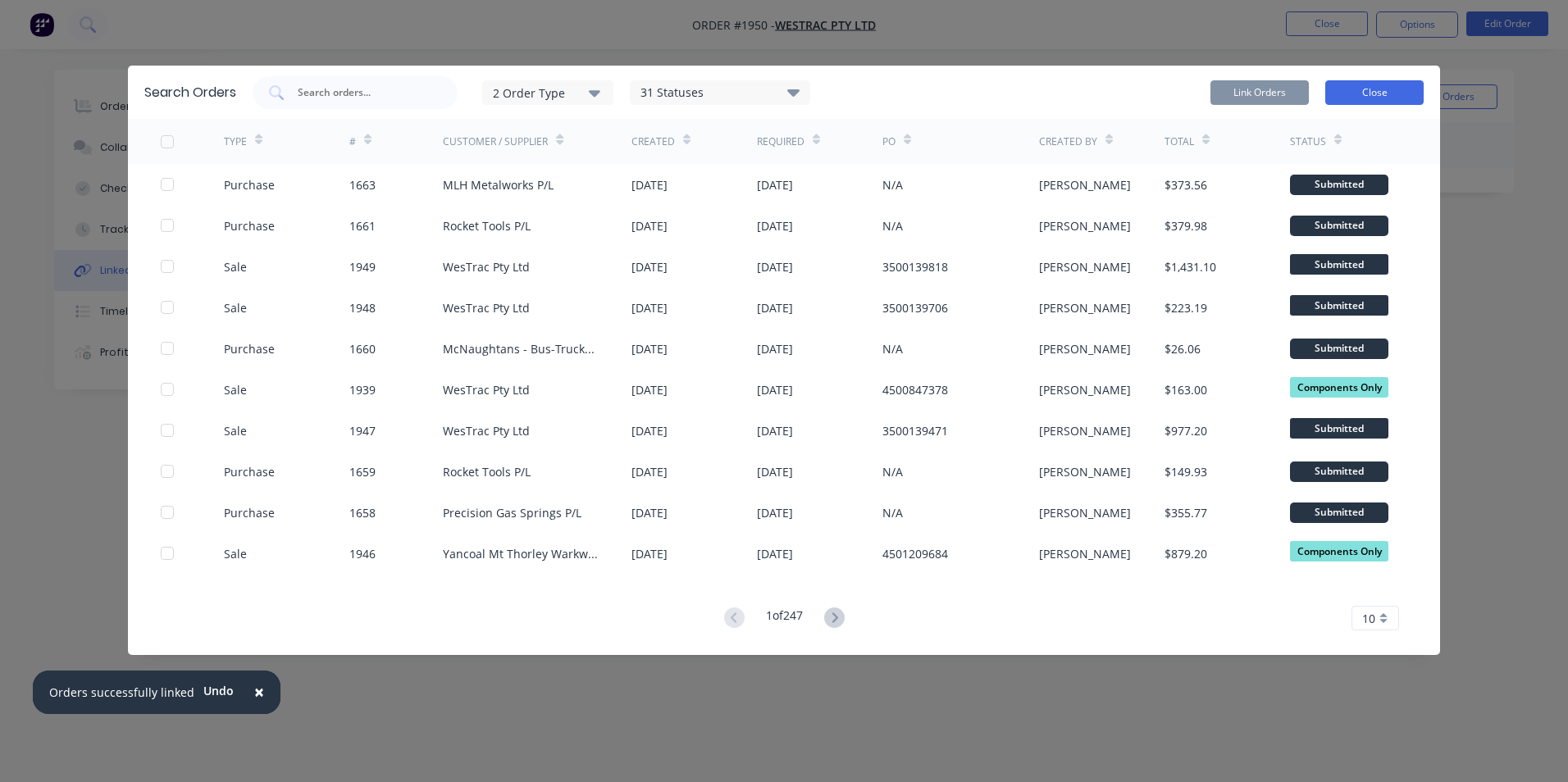
click at [1370, 89] on button "Close" at bounding box center [1374, 92] width 98 height 24
